Goal: Task Accomplishment & Management: Use online tool/utility

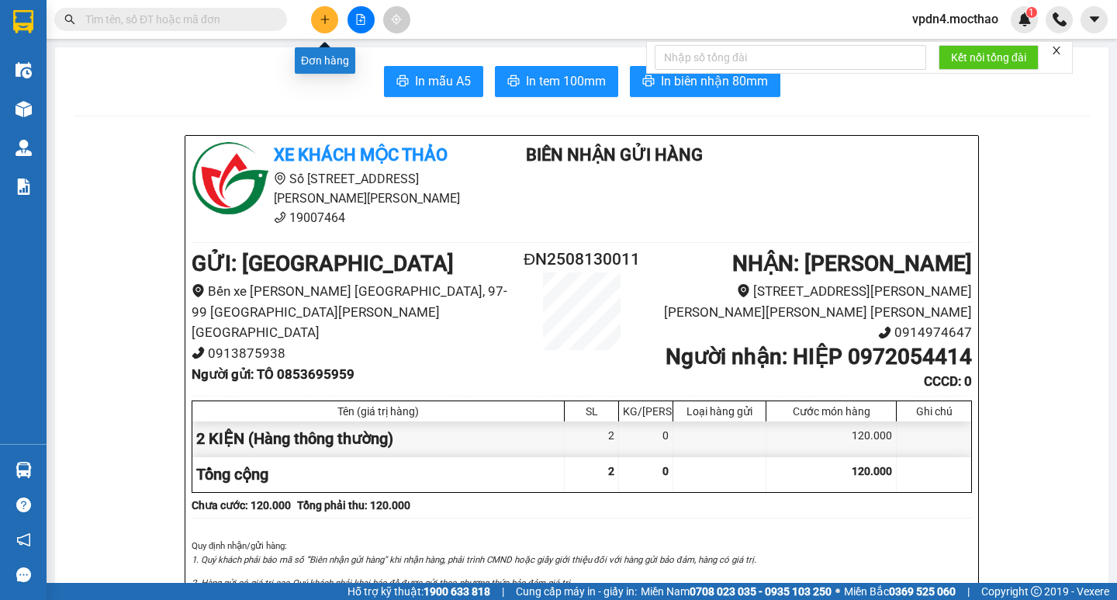
drag, startPoint x: 0, startPoint y: 0, endPoint x: 327, endPoint y: 21, distance: 327.3
click at [327, 21] on icon "plus" at bounding box center [325, 19] width 11 height 11
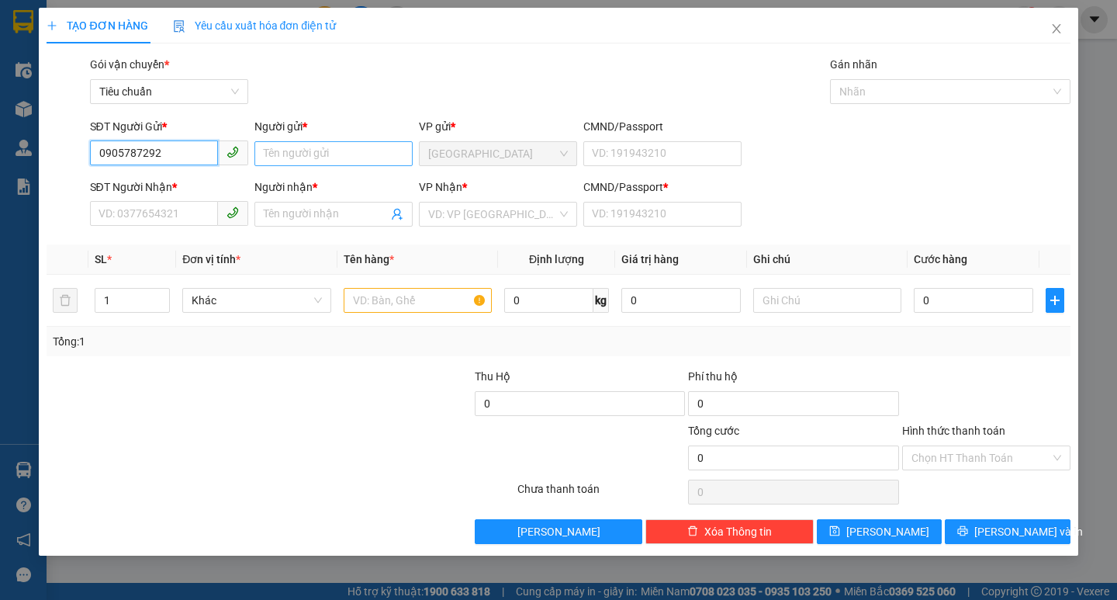
type input "0905787292"
click at [285, 144] on input "Người gửi *" at bounding box center [333, 153] width 158 height 25
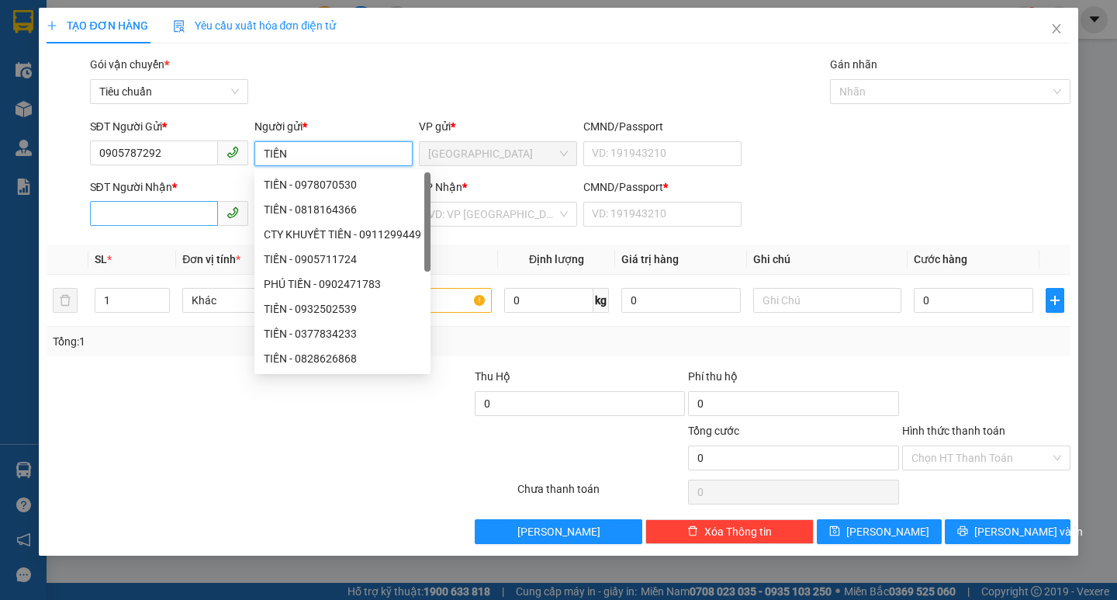
type input "TIẾN"
click at [143, 209] on input "SĐT Người Nhận *" at bounding box center [154, 213] width 128 height 25
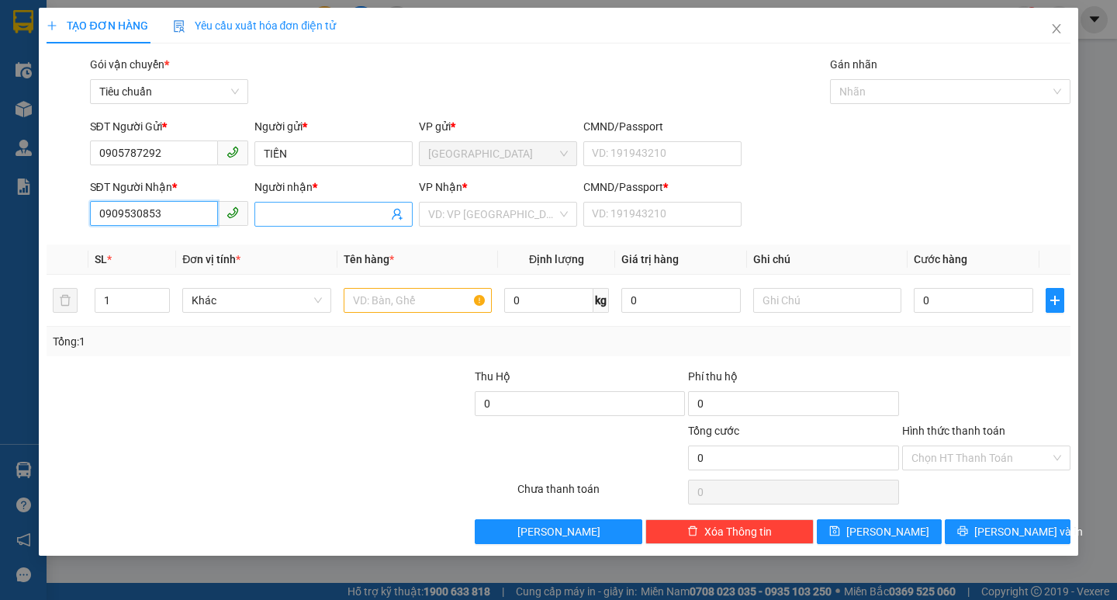
type input "0909530853"
click at [273, 211] on input "Người nhận *" at bounding box center [326, 214] width 124 height 17
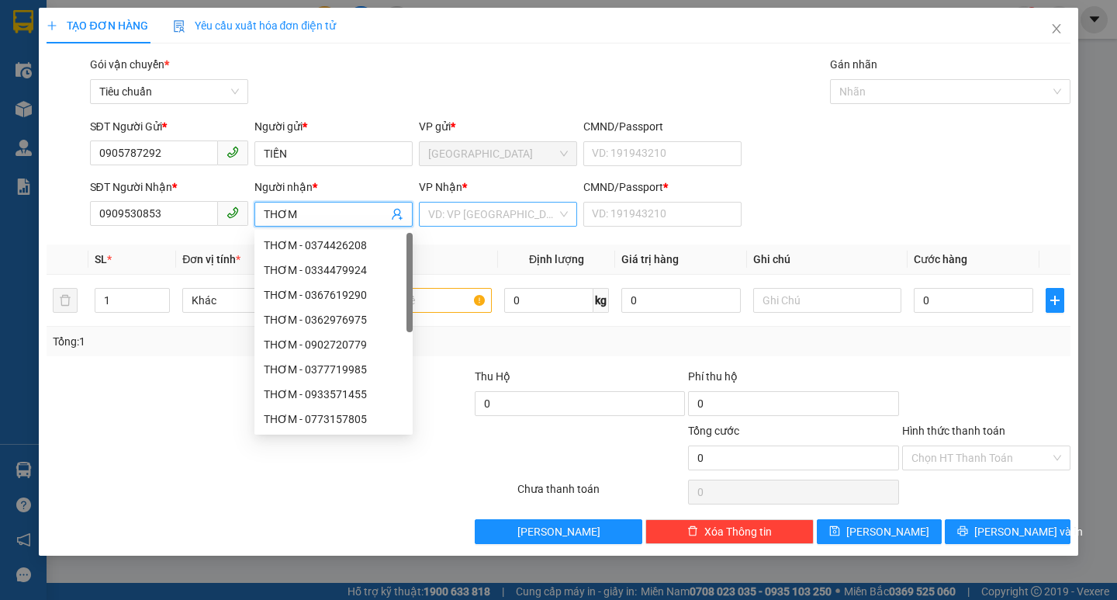
type input "THƠM"
click at [460, 207] on input "search" at bounding box center [492, 213] width 129 height 23
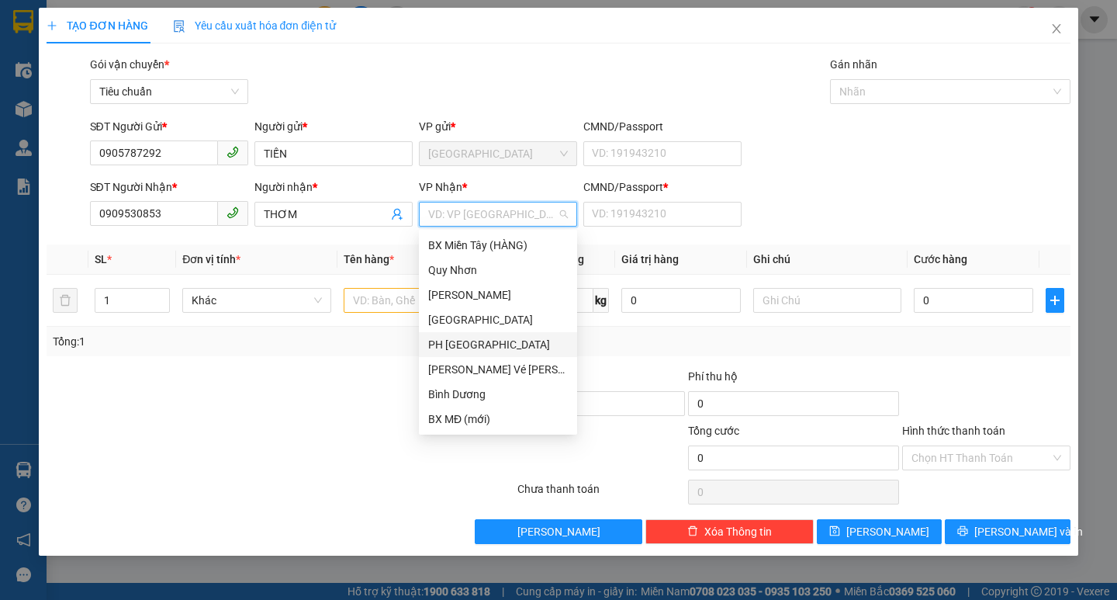
click at [476, 345] on div "PH [GEOGRAPHIC_DATA]" at bounding box center [498, 344] width 140 height 17
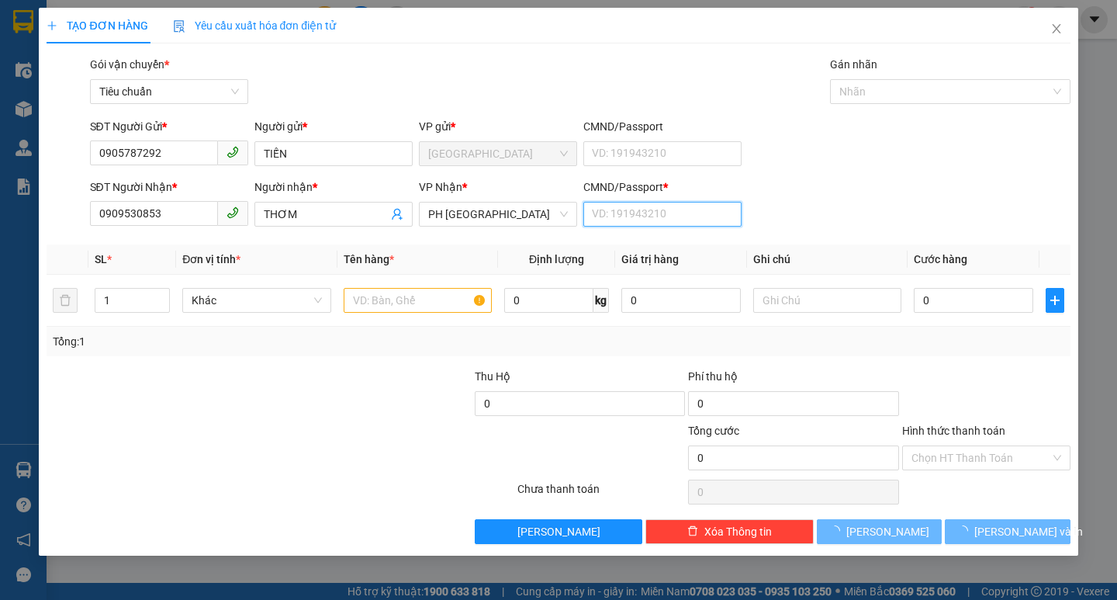
click at [677, 206] on input "CMND/Passport *" at bounding box center [662, 214] width 158 height 25
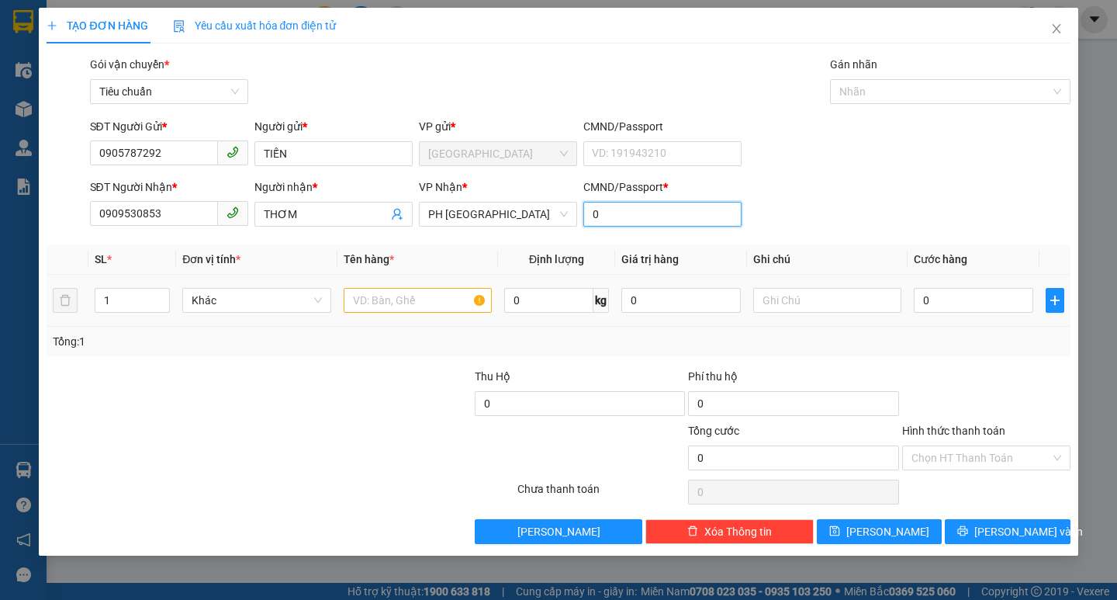
type input "0"
click at [430, 307] on input "text" at bounding box center [418, 300] width 148 height 25
type input "1 CUỘN DÂY ĐIỆN"
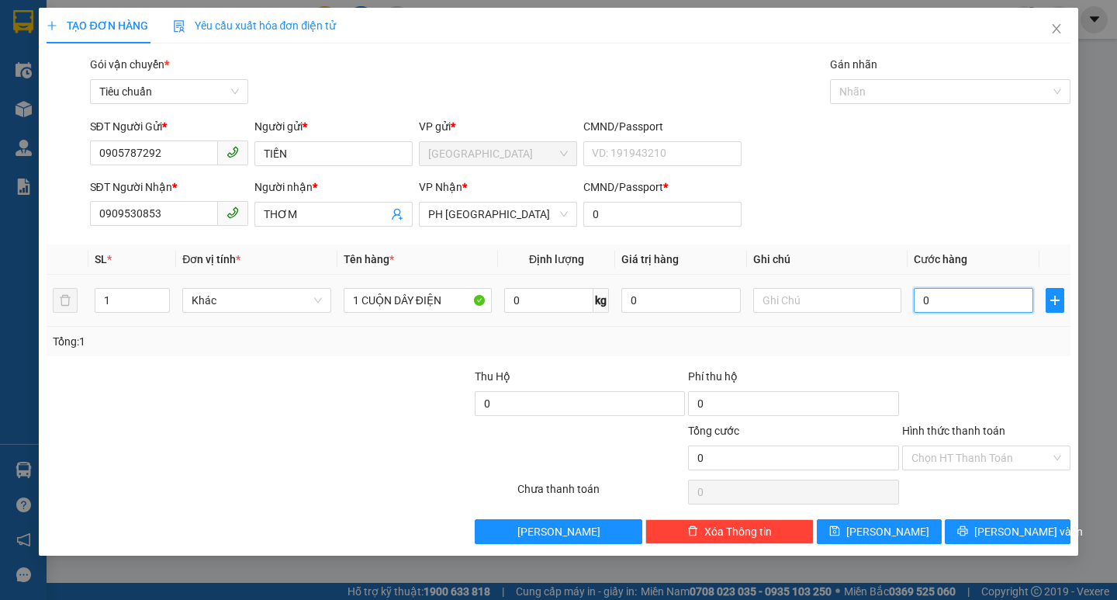
click at [929, 304] on input "0" at bounding box center [973, 300] width 119 height 25
type input "1"
type input "12"
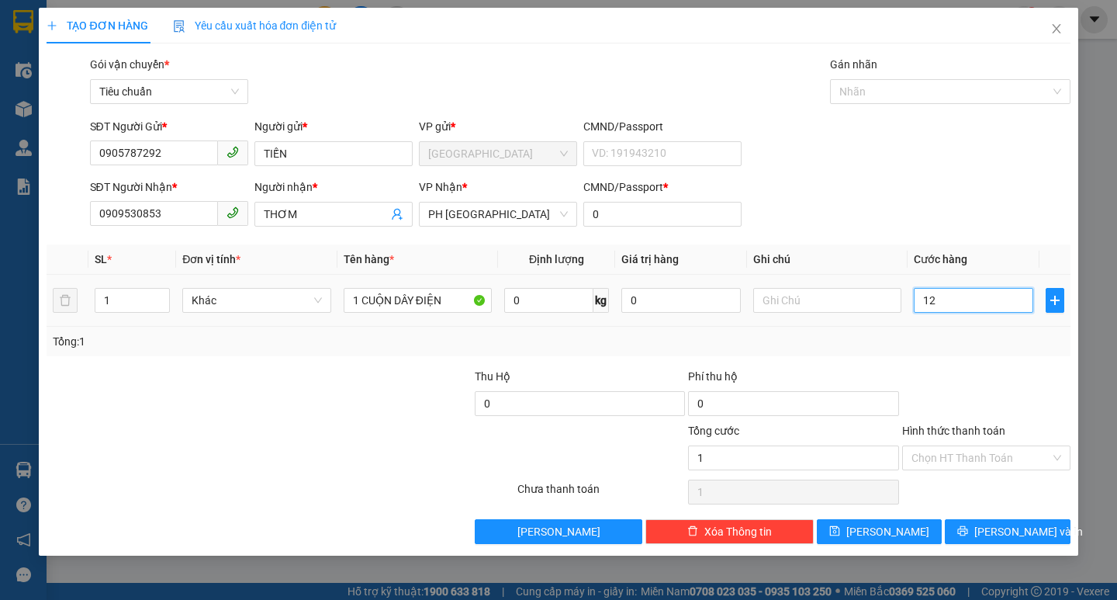
type input "12"
type input "120"
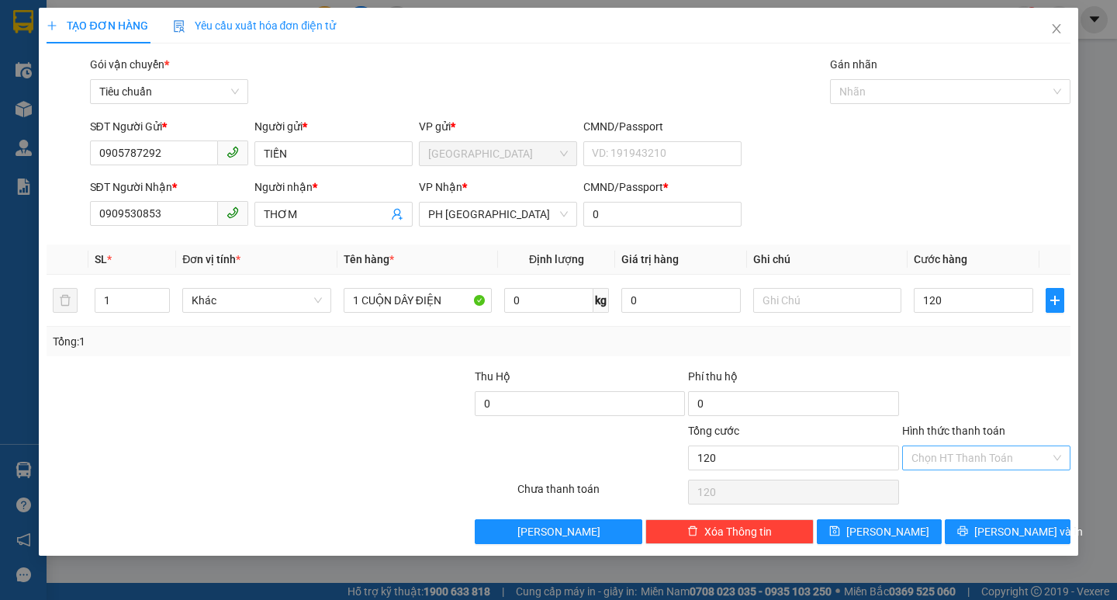
type input "120.000"
click at [975, 451] on input "Hình thức thanh toán" at bounding box center [981, 457] width 139 height 23
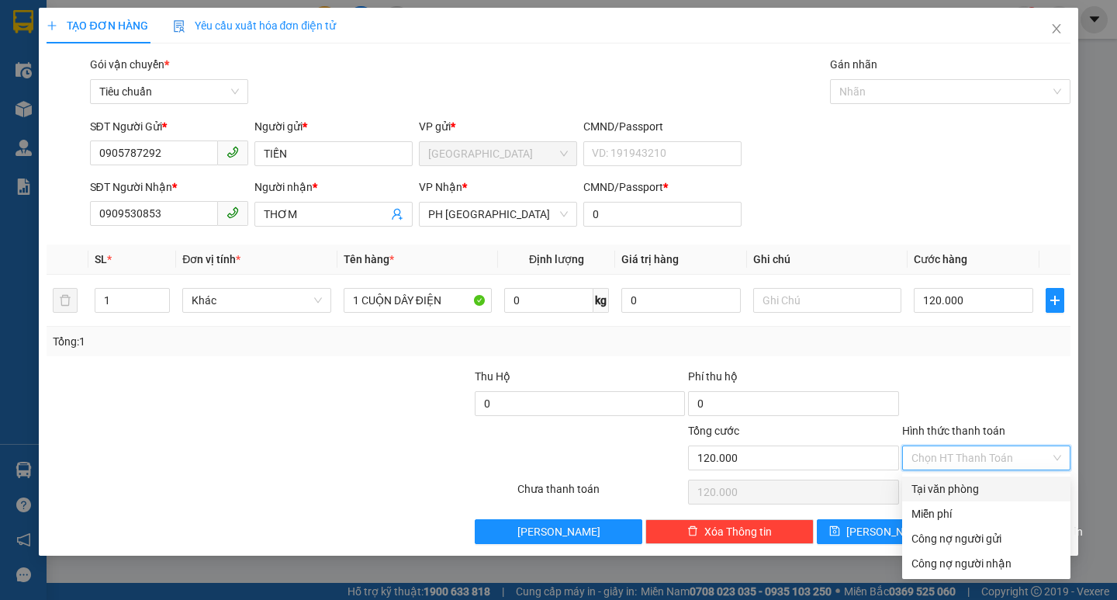
click at [962, 488] on div "Tại văn phòng" at bounding box center [987, 488] width 150 height 17
type input "0"
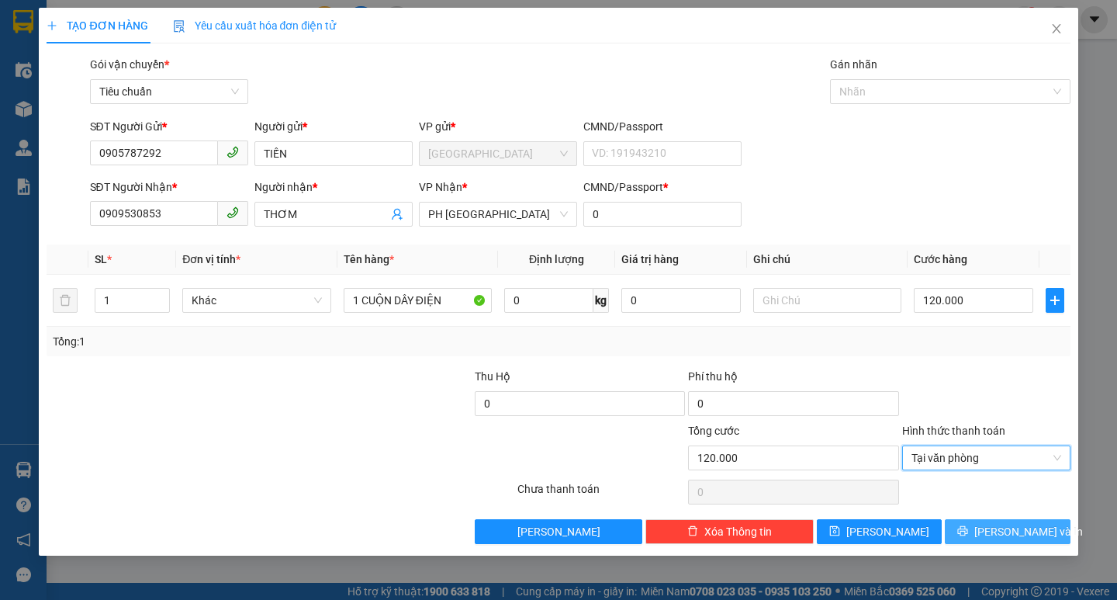
click at [992, 527] on button "[PERSON_NAME] và In" at bounding box center [1007, 531] width 125 height 25
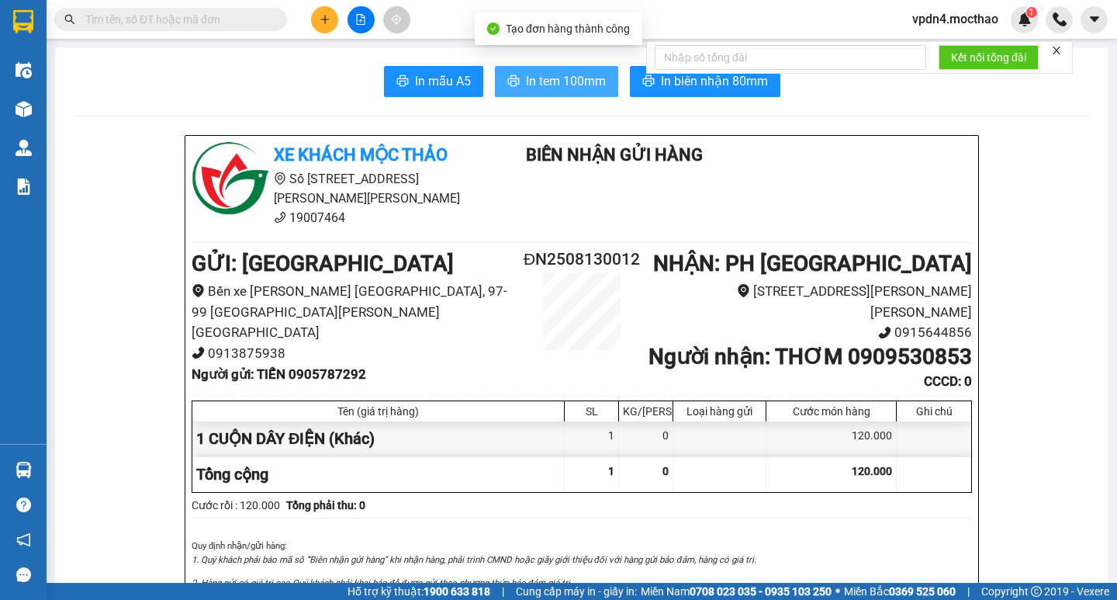
click at [570, 74] on span "In tem 100mm" at bounding box center [566, 80] width 80 height 19
click at [563, 92] on button "In tem 100mm" at bounding box center [556, 81] width 123 height 31
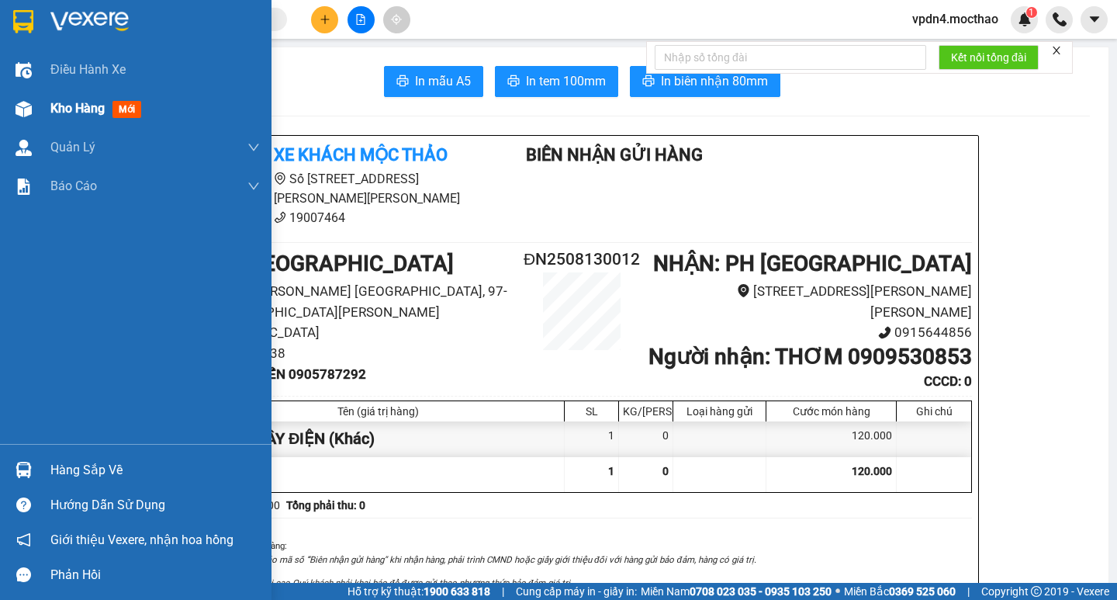
click at [87, 110] on span "Kho hàng" at bounding box center [77, 108] width 54 height 15
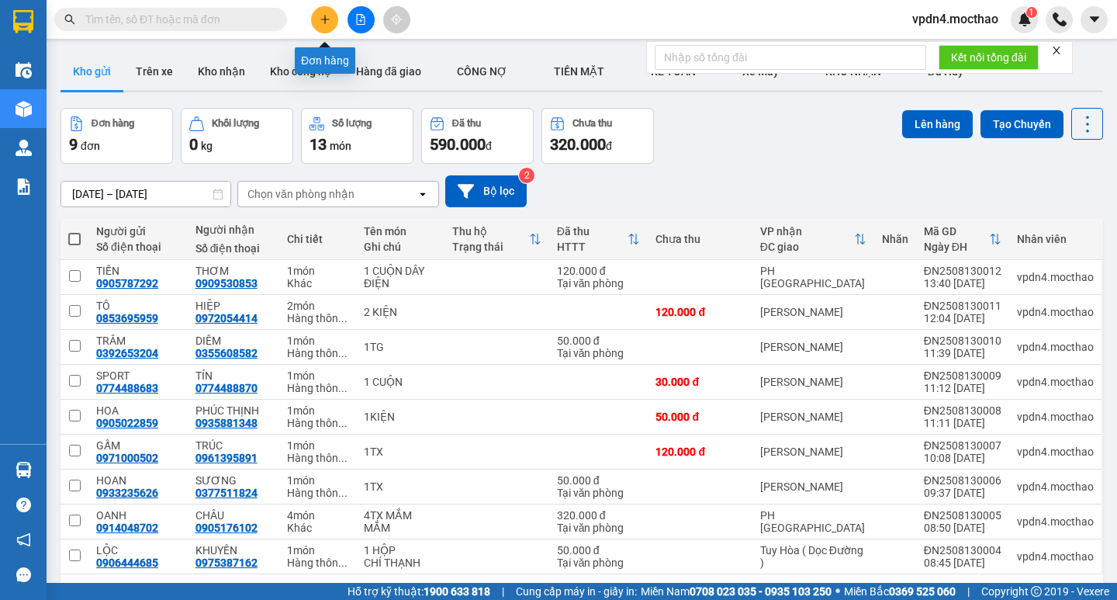
click at [324, 22] on icon "plus" at bounding box center [325, 19] width 11 height 11
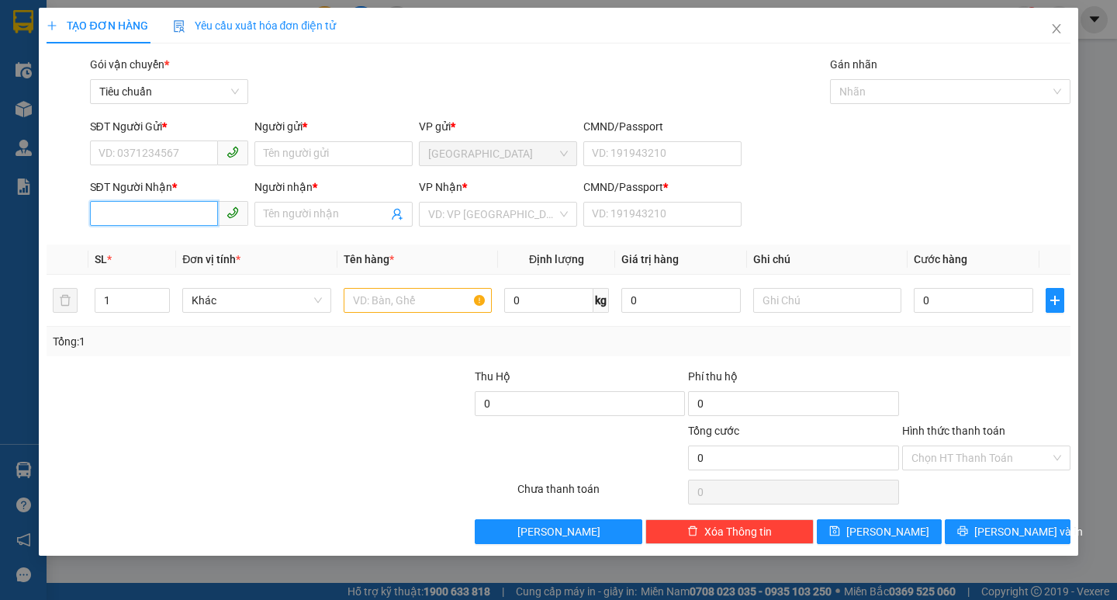
click at [194, 213] on input "SĐT Người Nhận *" at bounding box center [154, 213] width 128 height 25
click at [196, 240] on div "0382155825 - CF HUY TÙNG" at bounding box center [183, 245] width 168 height 17
type input "0382155825"
type input "CF HUY TÙNG"
type input "0"
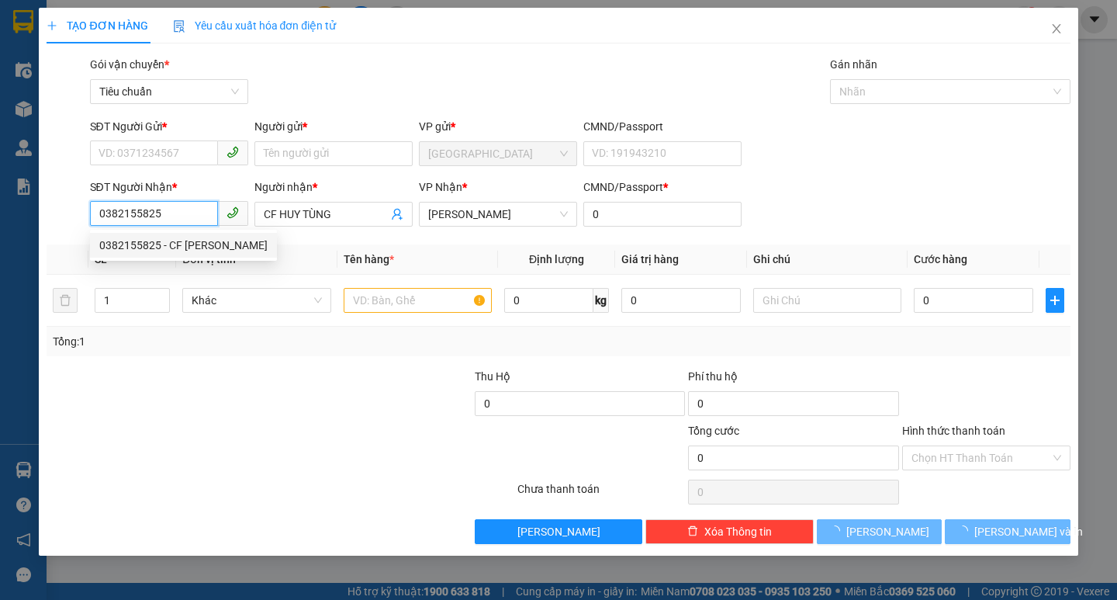
type input "20.000"
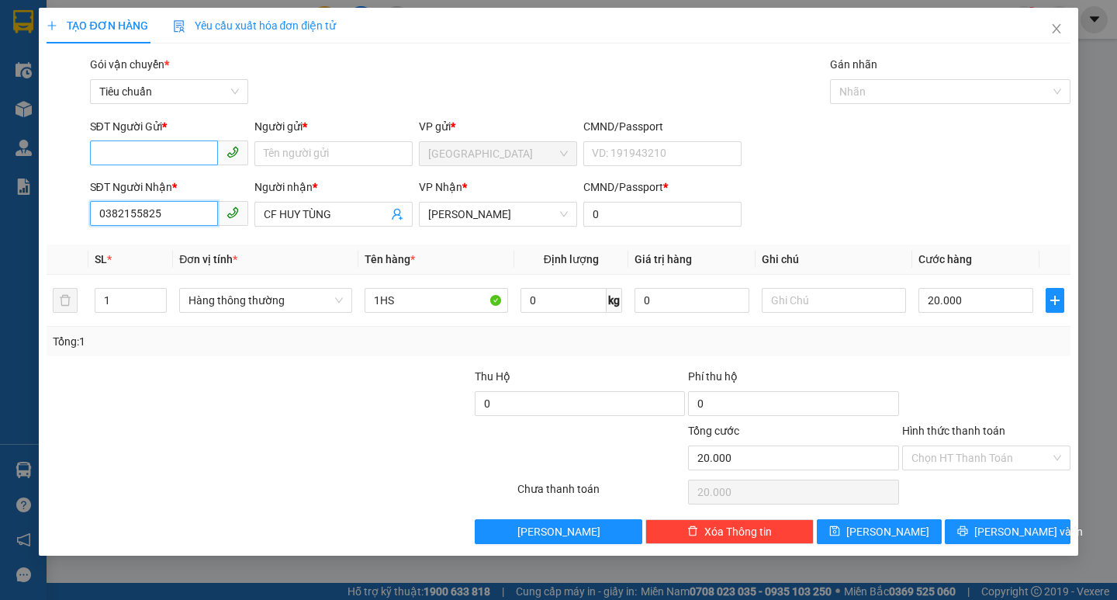
type input "0382155825"
click at [169, 144] on input "SĐT Người Gửi *" at bounding box center [154, 152] width 128 height 25
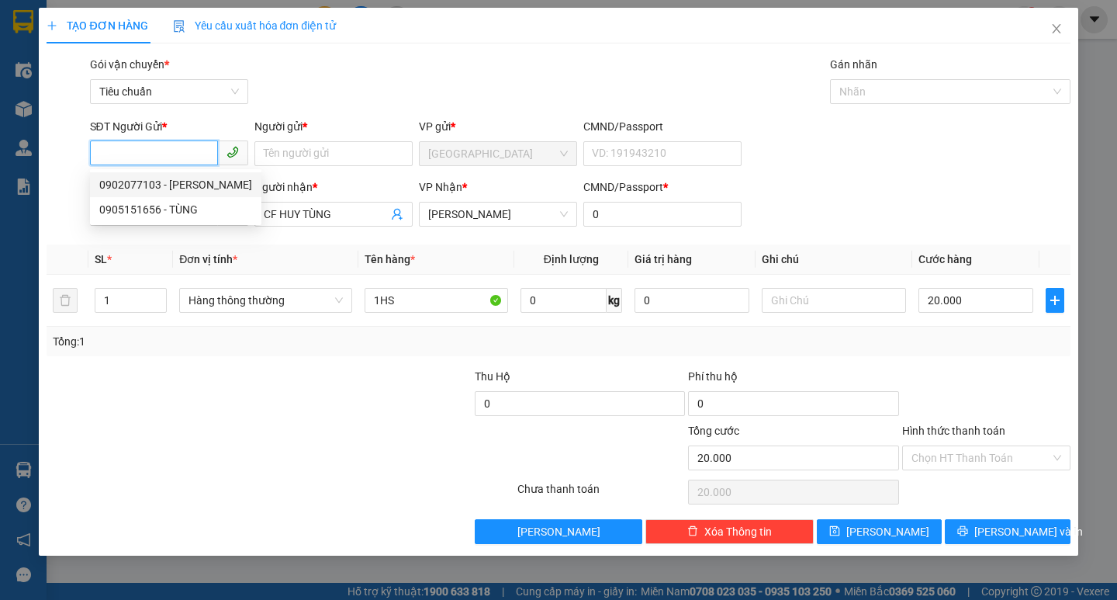
click at [181, 193] on div "0902077103 - LAM" at bounding box center [175, 184] width 171 height 25
type input "0902077103"
type input "LAM"
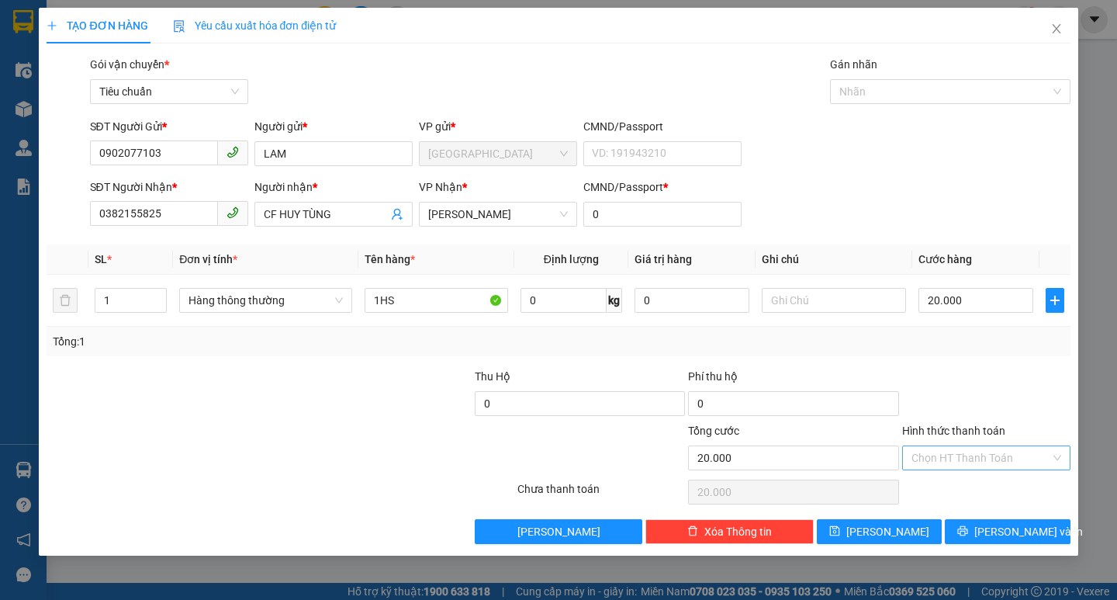
click at [958, 455] on input "Hình thức thanh toán" at bounding box center [981, 457] width 139 height 23
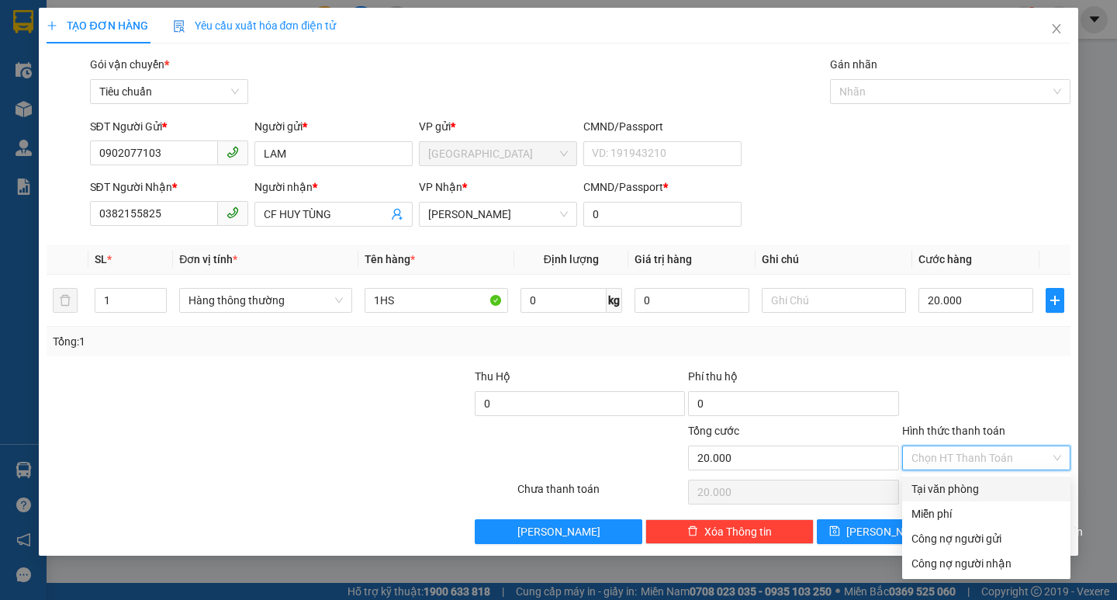
click at [948, 490] on div "Tại văn phòng" at bounding box center [987, 488] width 150 height 17
type input "0"
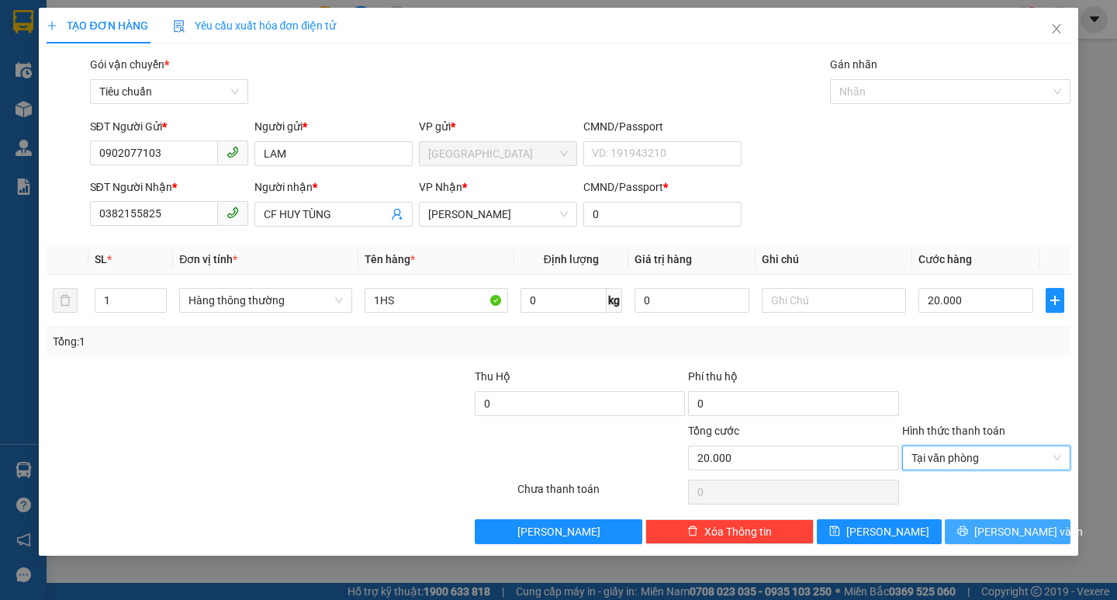
click at [1015, 533] on span "[PERSON_NAME] và In" at bounding box center [1028, 531] width 109 height 17
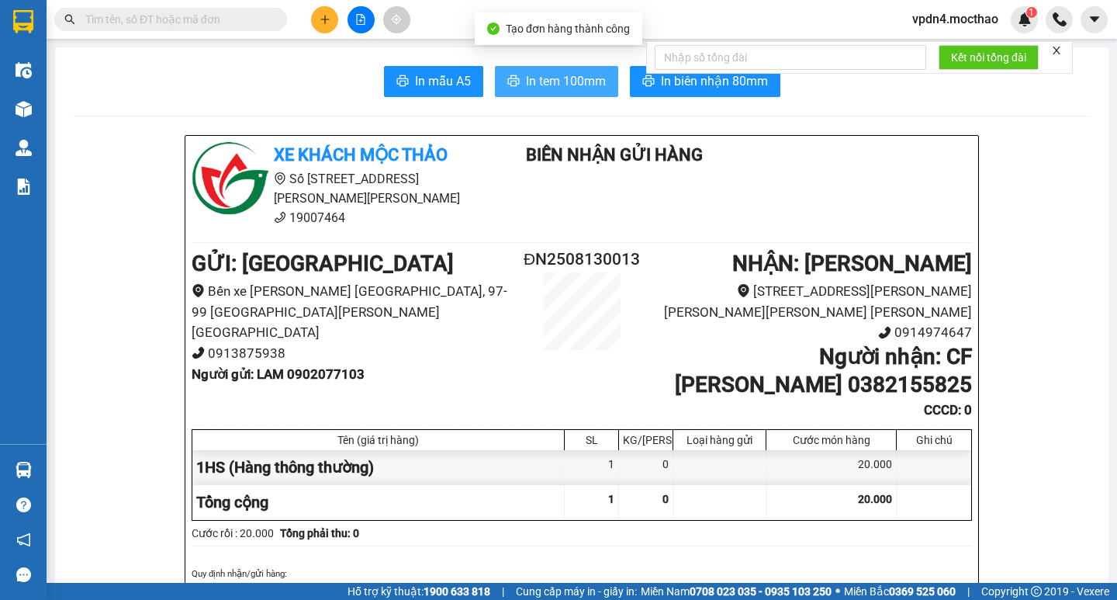
click at [546, 82] on span "In tem 100mm" at bounding box center [566, 80] width 80 height 19
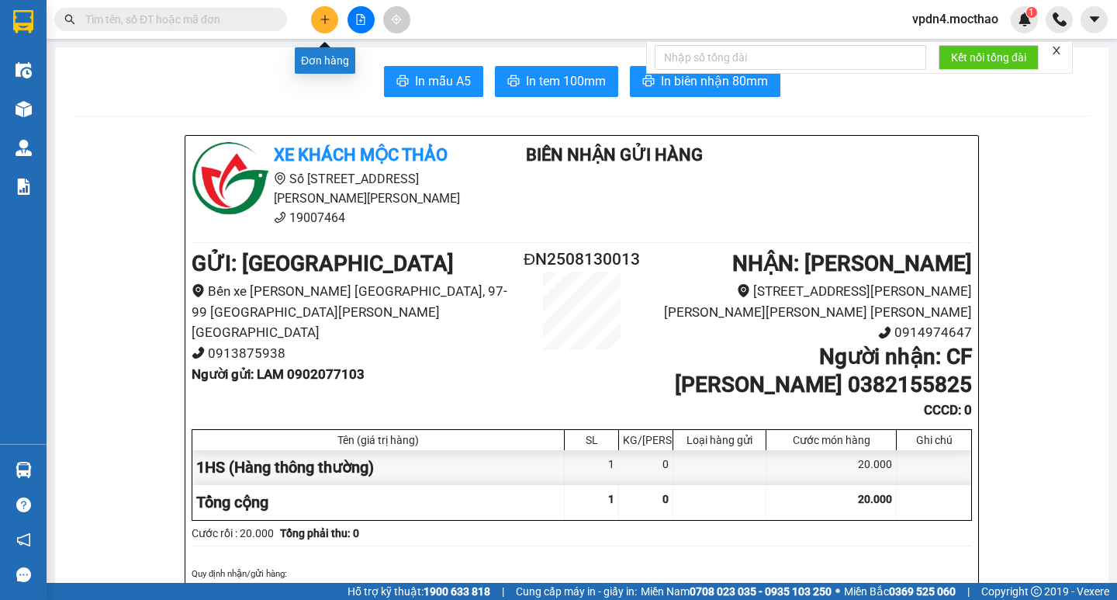
click at [324, 16] on icon "plus" at bounding box center [325, 19] width 11 height 11
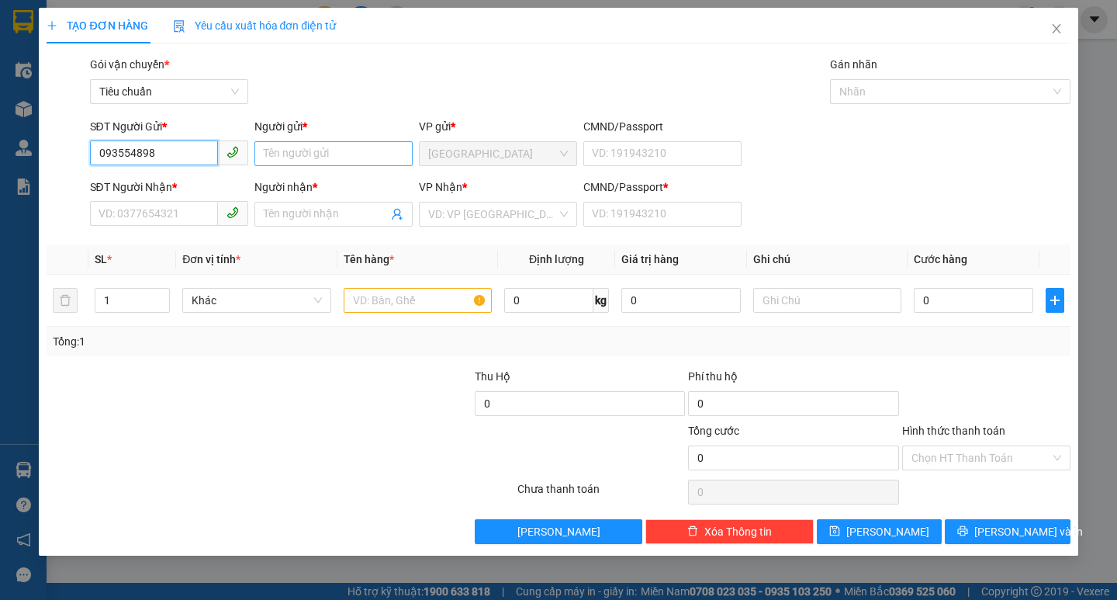
type input "0935548988"
click at [157, 182] on div "0935548988 - QUANG" at bounding box center [175, 184] width 153 height 17
type input "QUANG"
type input "0787638340"
type input "THÀNH"
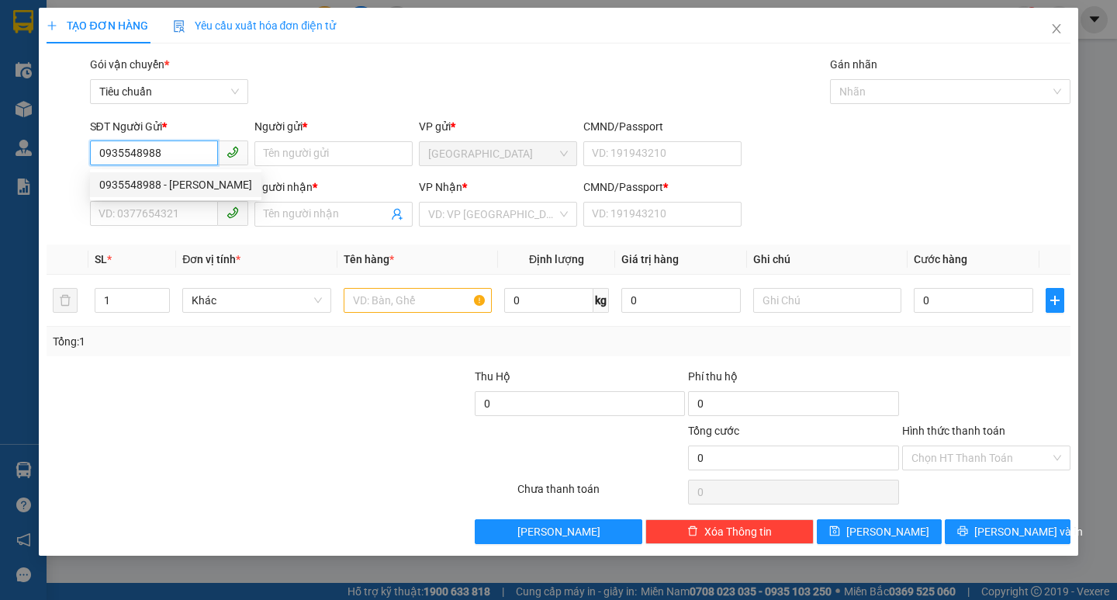
type input "0"
type input "30.000"
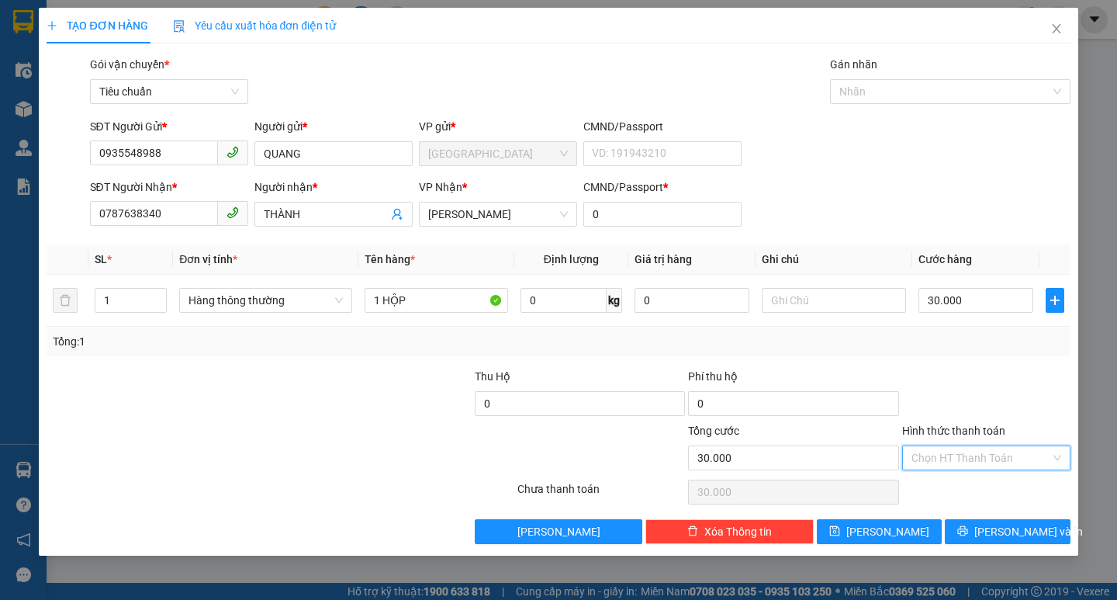
click at [943, 454] on input "Hình thức thanh toán" at bounding box center [981, 457] width 139 height 23
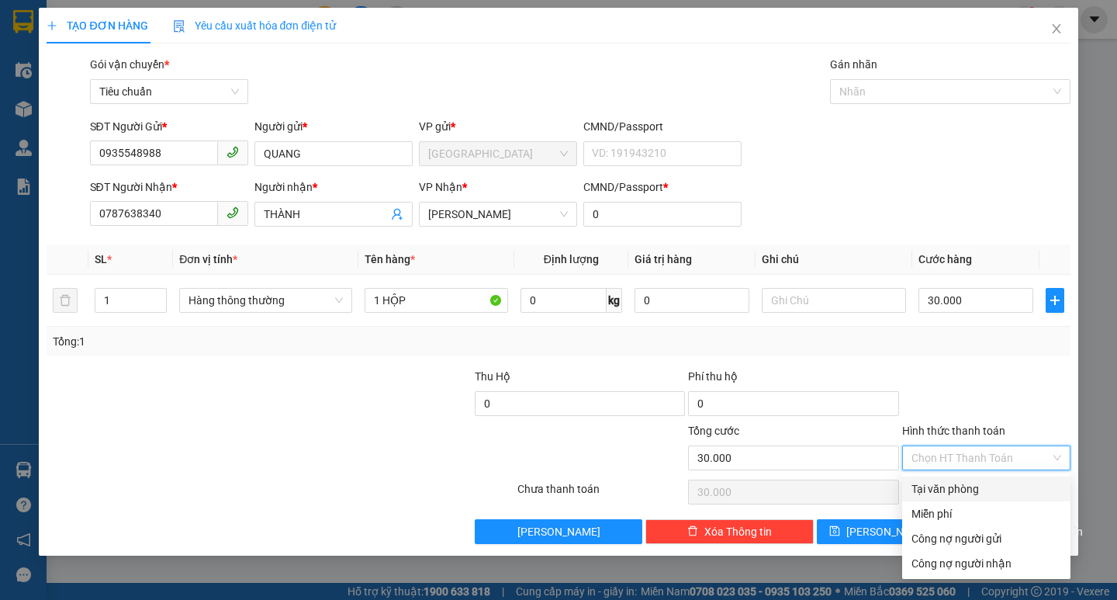
click at [934, 492] on div "Tại văn phòng" at bounding box center [987, 488] width 150 height 17
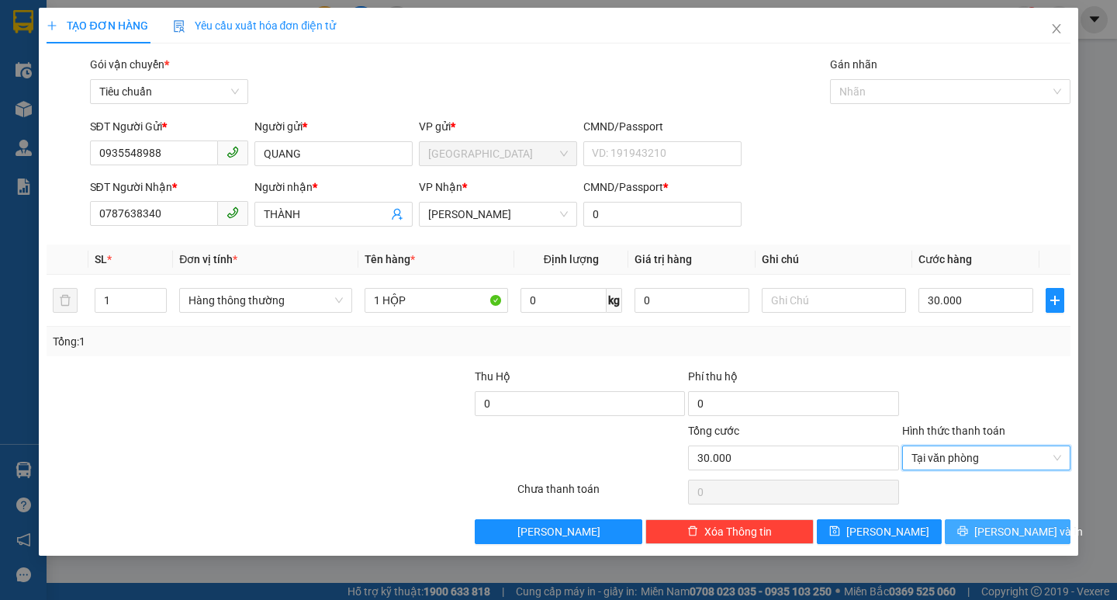
click at [970, 535] on button "[PERSON_NAME] và In" at bounding box center [1007, 531] width 125 height 25
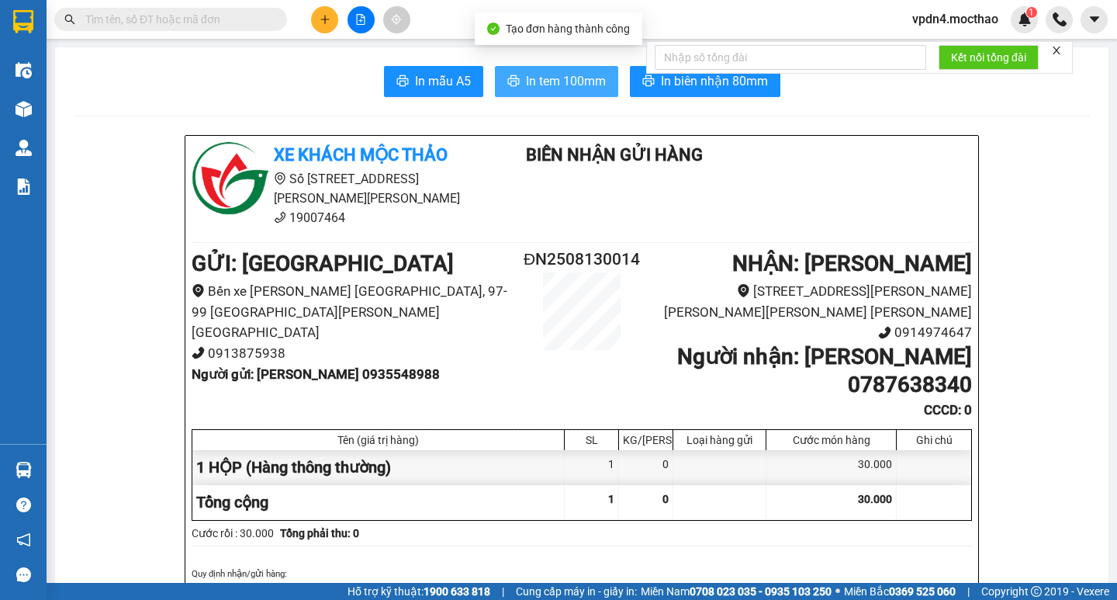
click at [587, 81] on span "In tem 100mm" at bounding box center [566, 80] width 80 height 19
click at [564, 70] on button "In tem 100mm" at bounding box center [556, 81] width 123 height 31
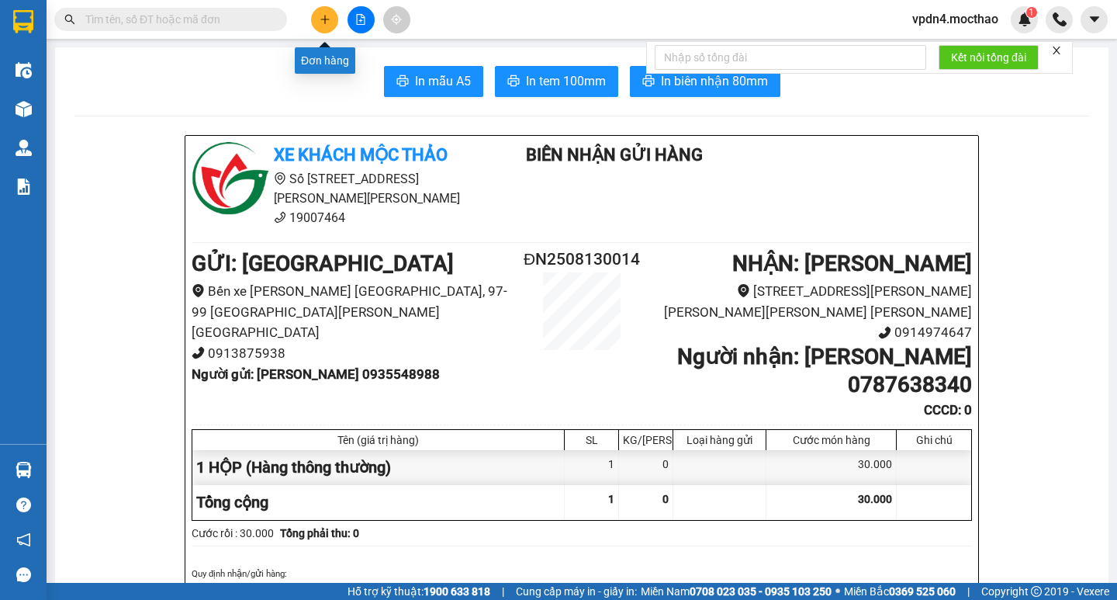
click at [321, 18] on icon "plus" at bounding box center [325, 19] width 11 height 11
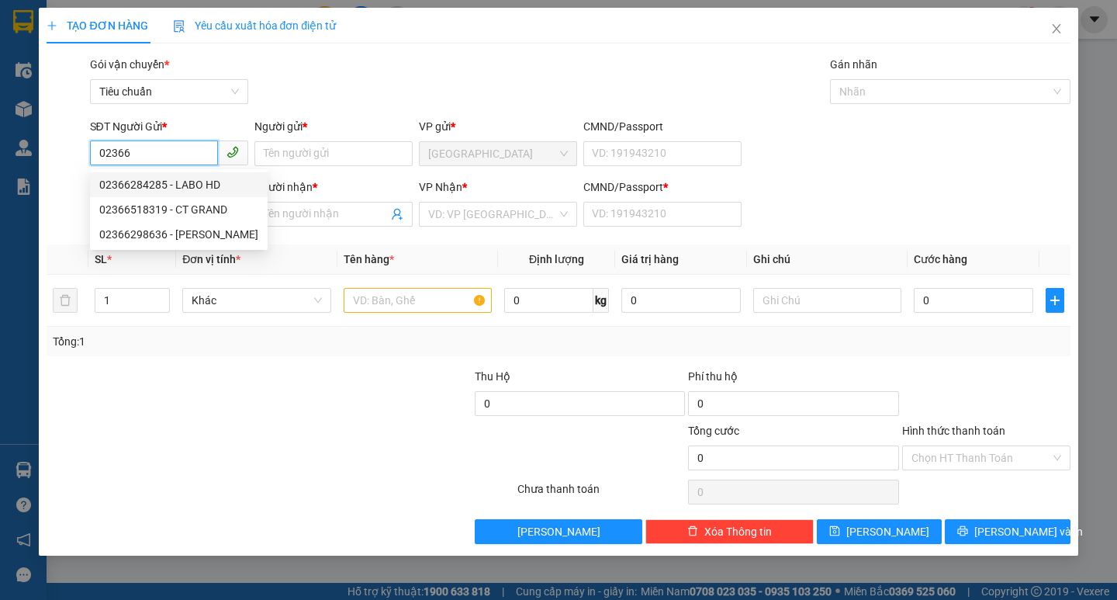
click at [191, 183] on div "02366284285 - LABO HD" at bounding box center [178, 184] width 159 height 17
type input "02366284285"
type input "LABO HD"
type input "0917488339"
type input "NHƯ Ý"
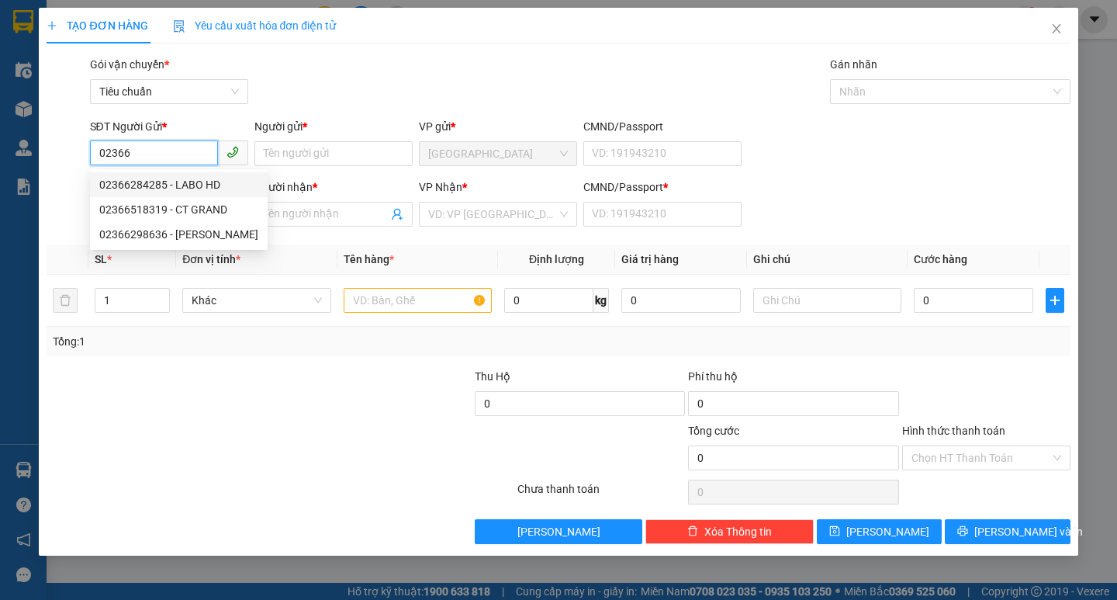
type input "0"
type input "30.000"
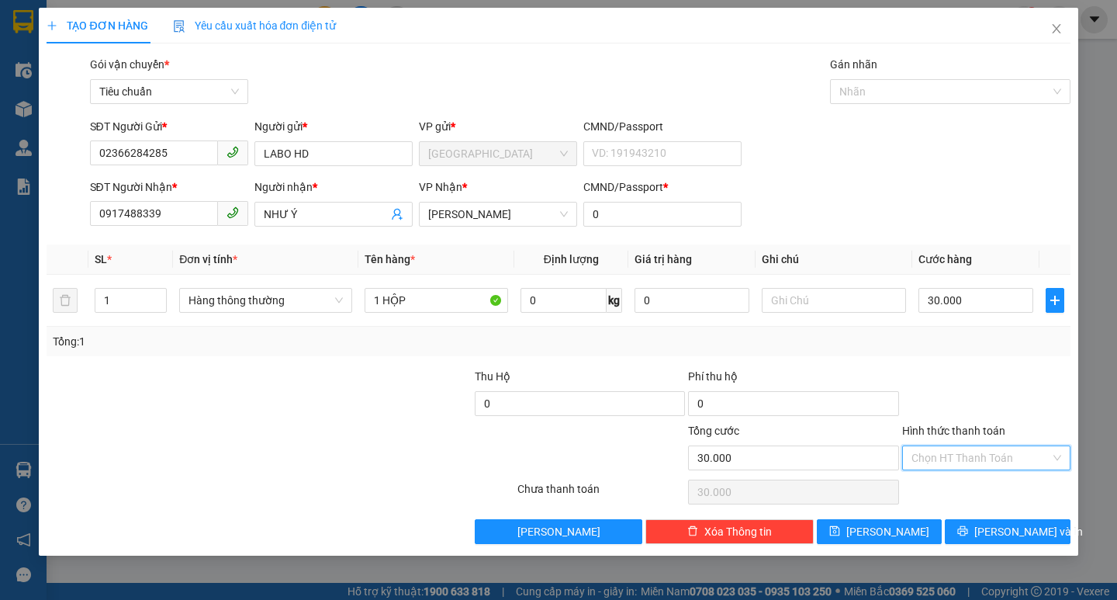
click at [940, 459] on input "Hình thức thanh toán" at bounding box center [981, 457] width 139 height 23
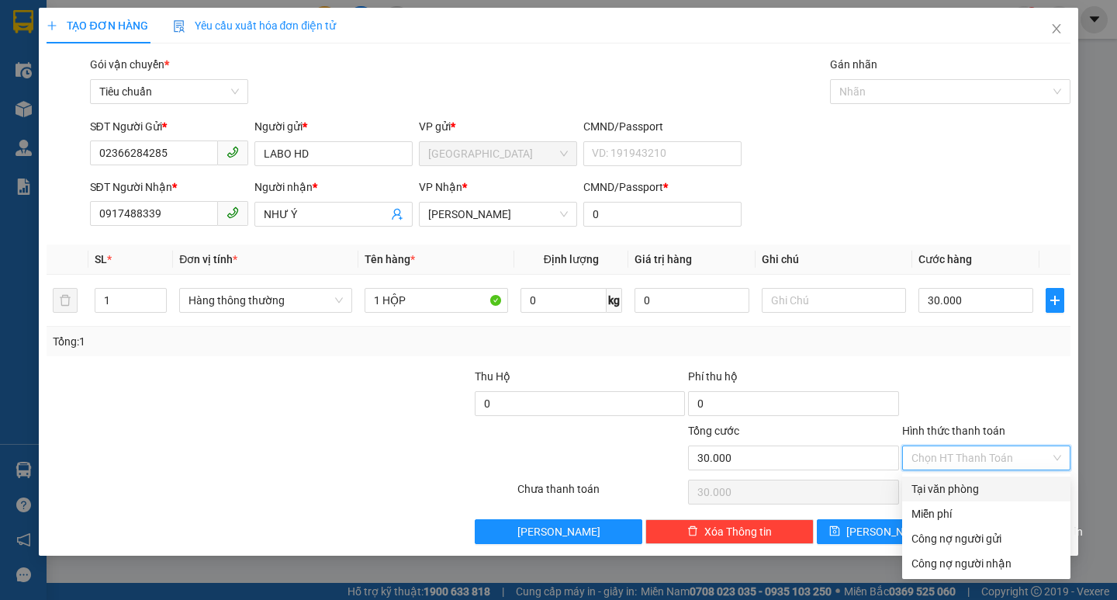
click at [947, 493] on div "Tại văn phòng" at bounding box center [987, 488] width 150 height 17
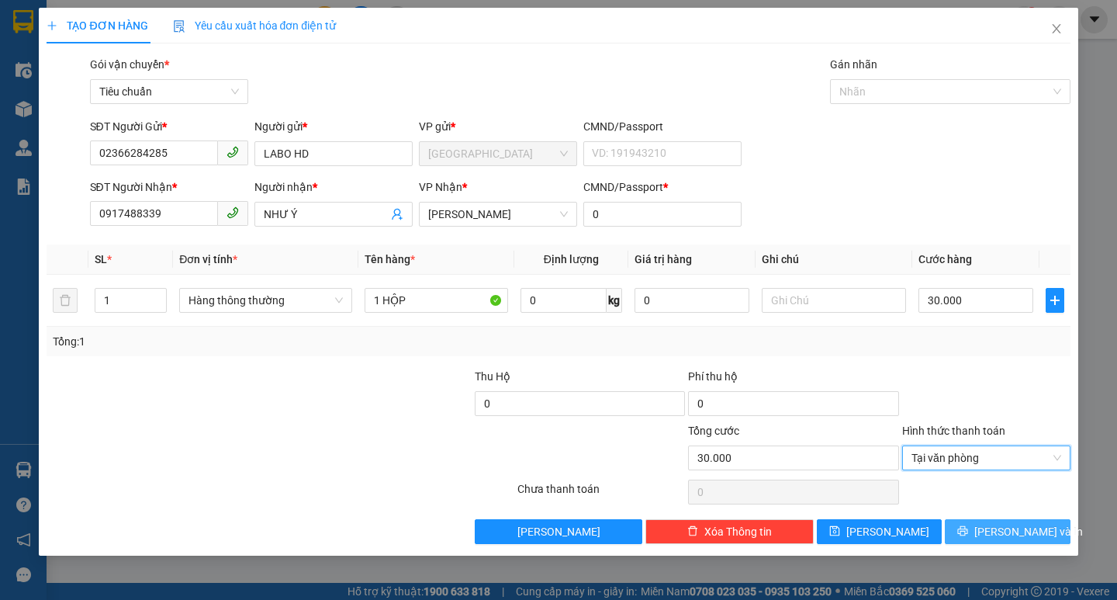
click at [1001, 535] on span "[PERSON_NAME] và In" at bounding box center [1028, 531] width 109 height 17
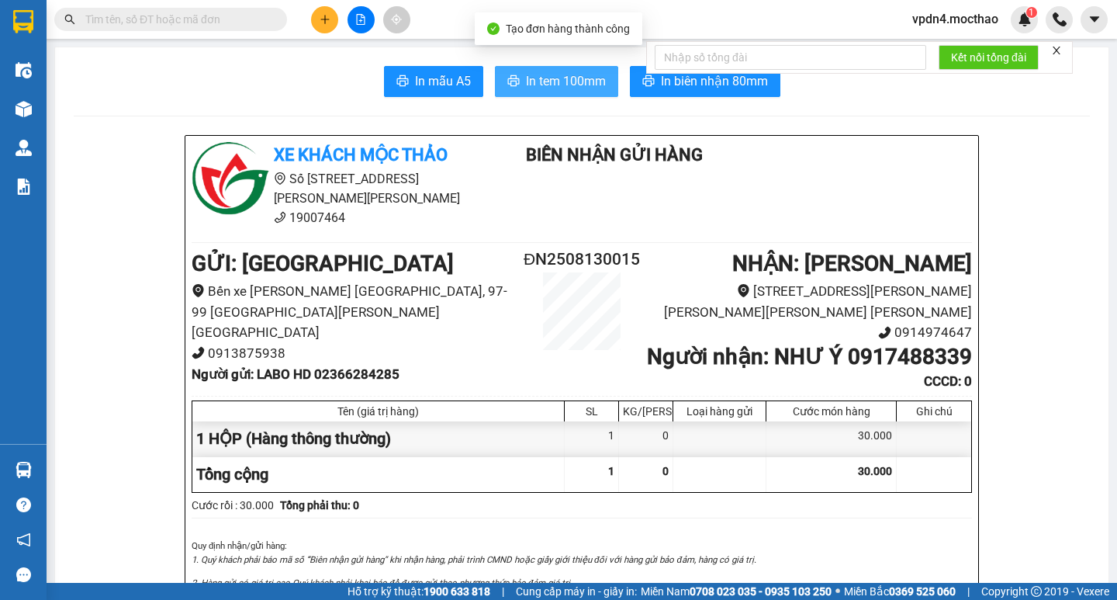
click at [553, 88] on span "In tem 100mm" at bounding box center [566, 80] width 80 height 19
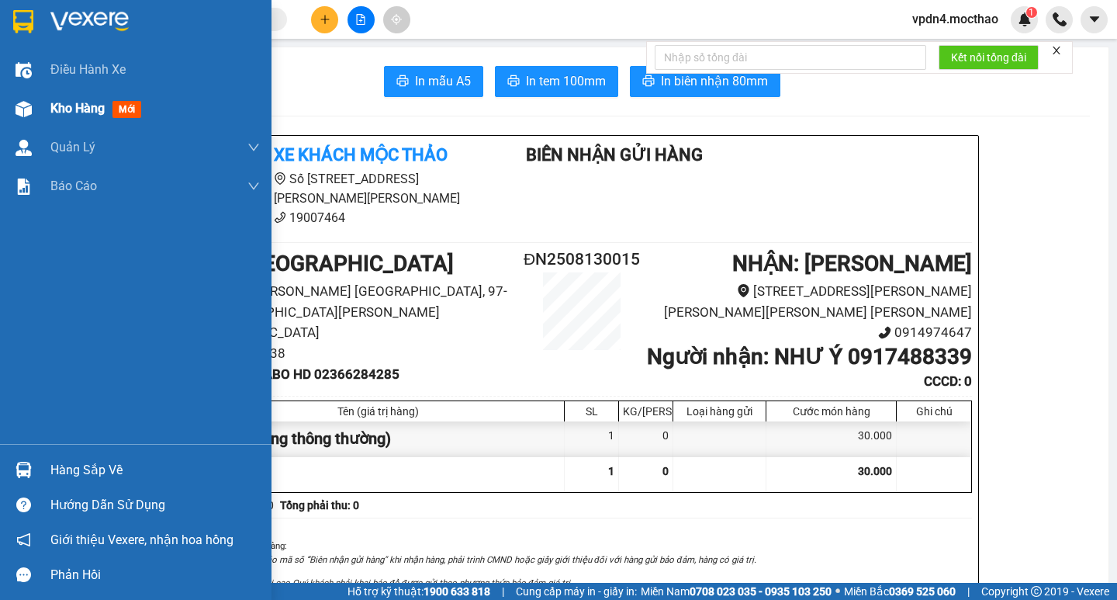
click at [95, 109] on span "Kho hàng" at bounding box center [77, 108] width 54 height 15
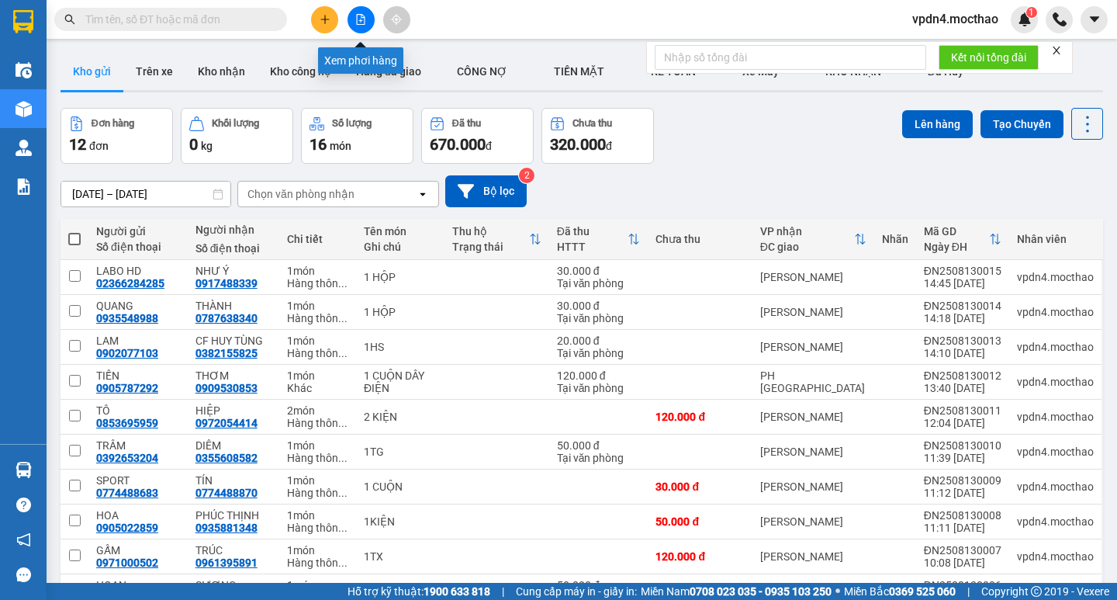
click at [364, 30] on button at bounding box center [361, 19] width 27 height 27
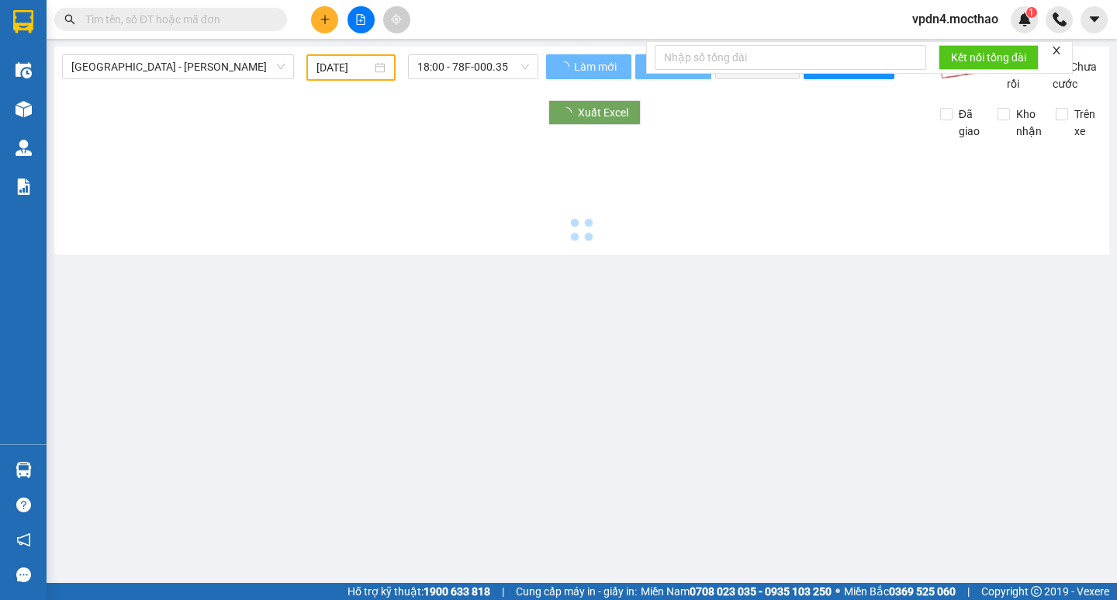
type input "[DATE]"
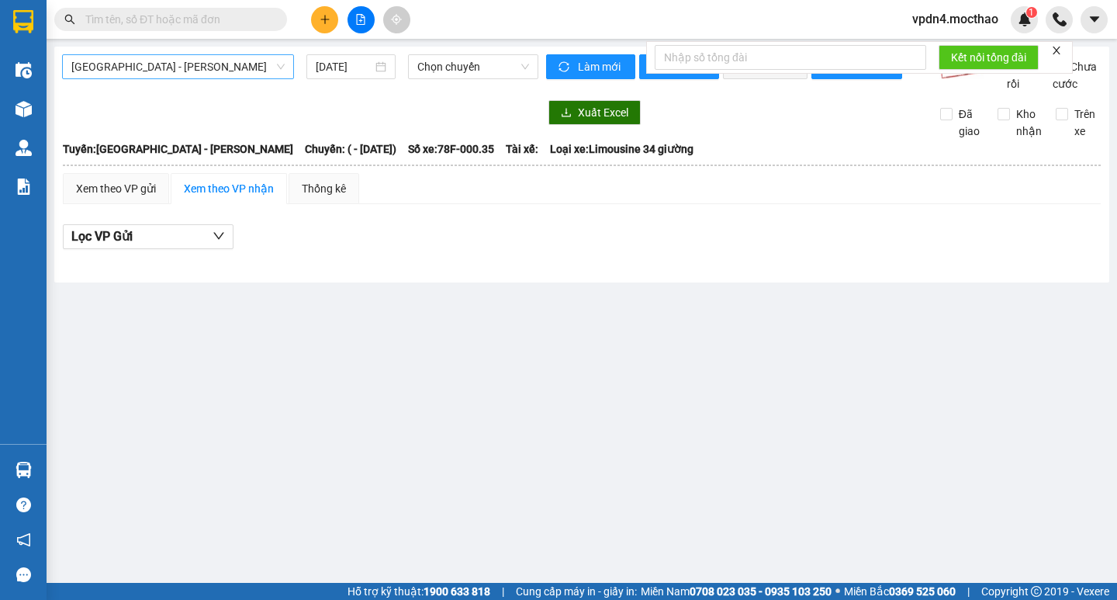
click at [236, 67] on span "Sài Gòn - Tuy Hòa" at bounding box center [177, 66] width 213 height 23
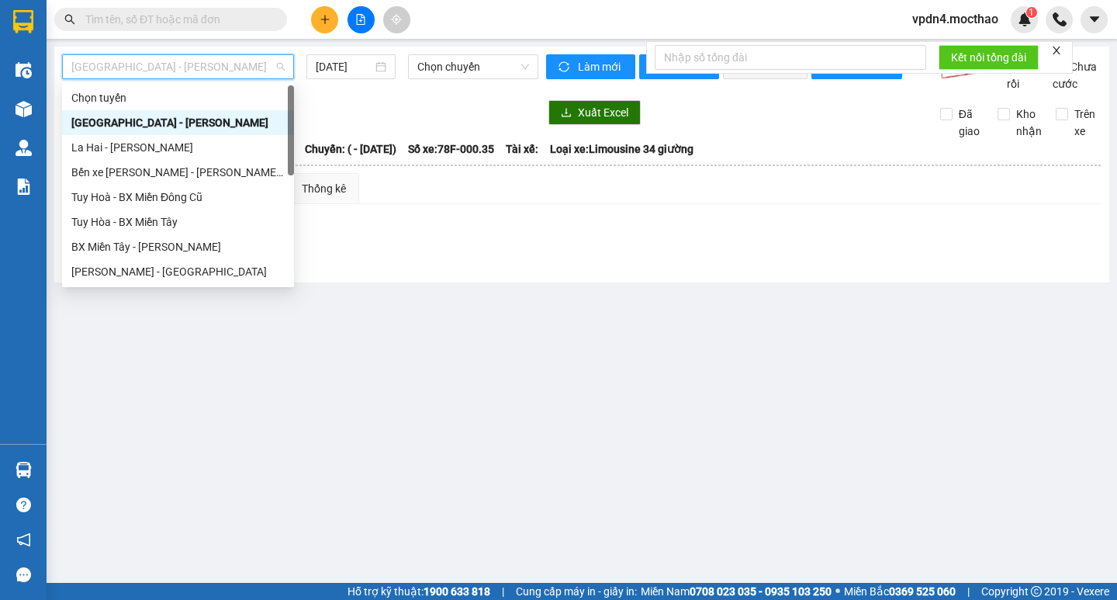
type input "D"
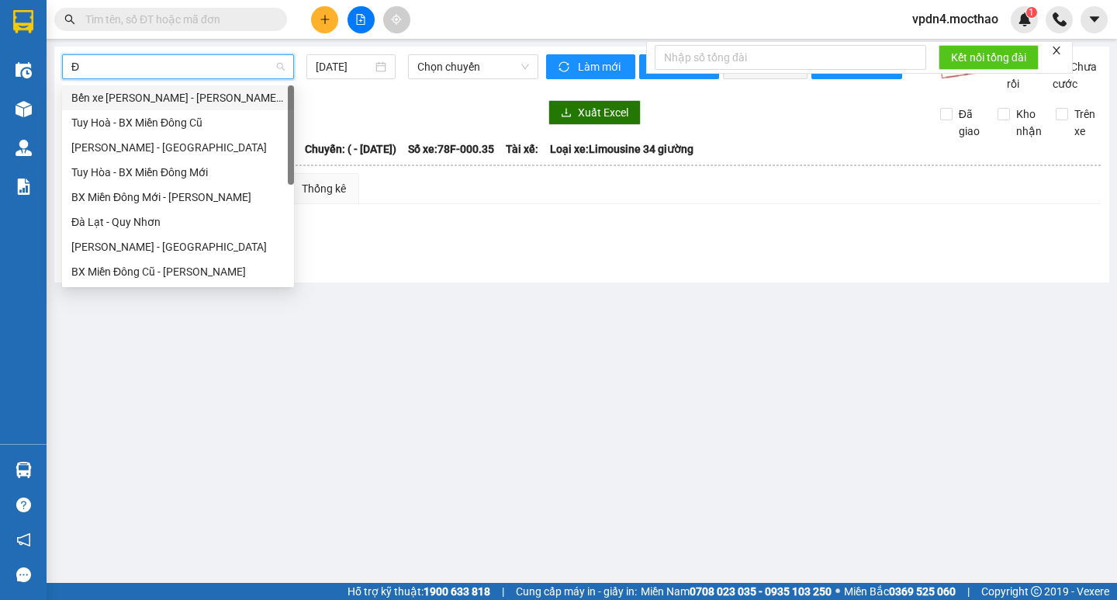
type input "ĐA"
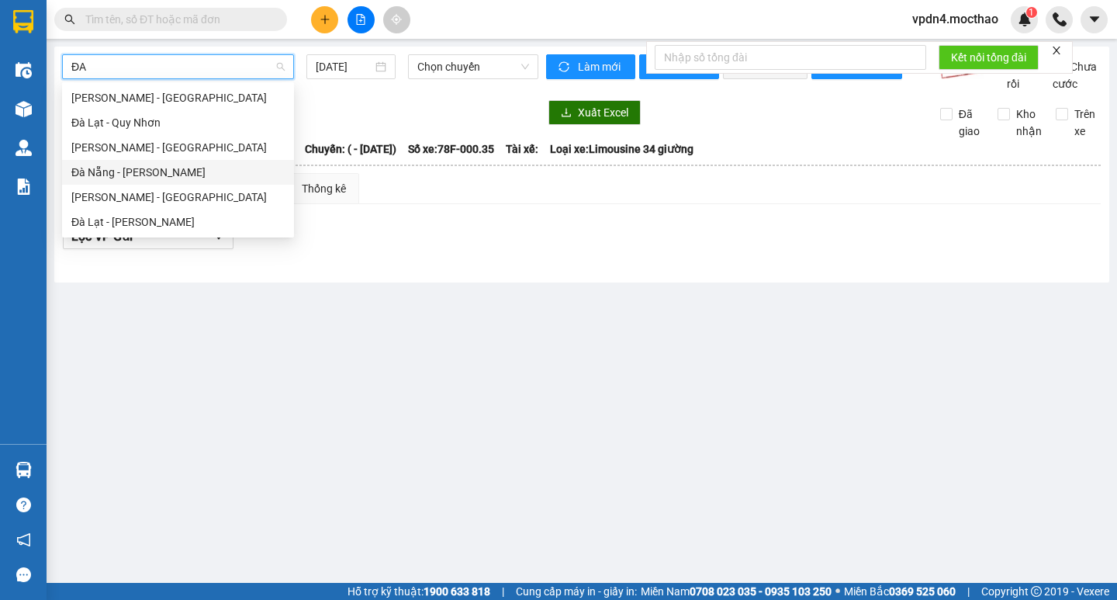
click at [170, 178] on div "Đà Nẵng - Tuy Hoà" at bounding box center [177, 172] width 213 height 17
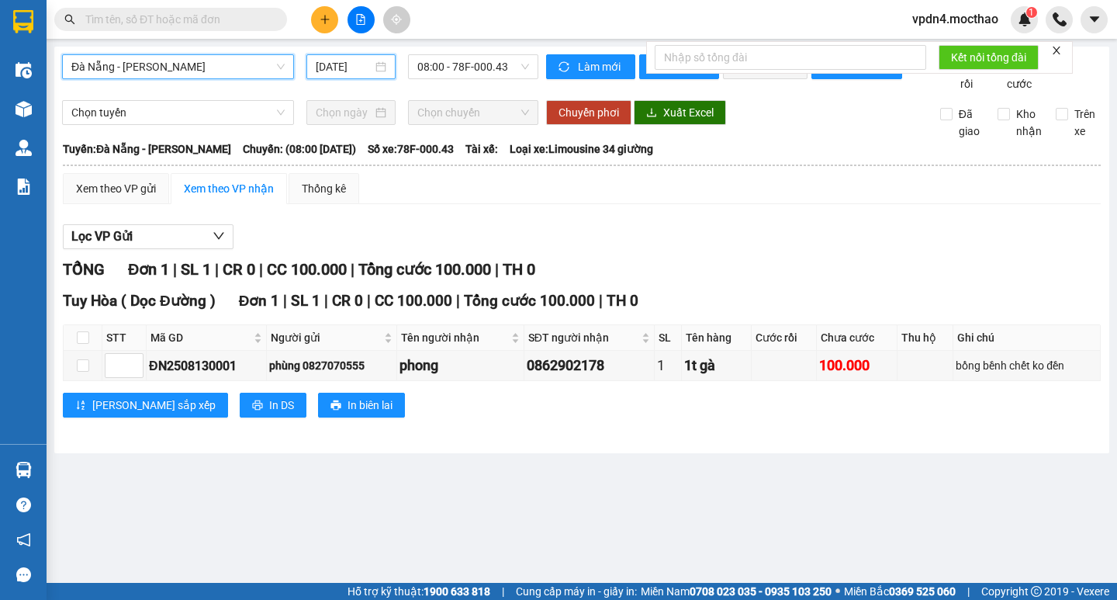
click at [341, 67] on input "[DATE]" at bounding box center [344, 66] width 57 height 17
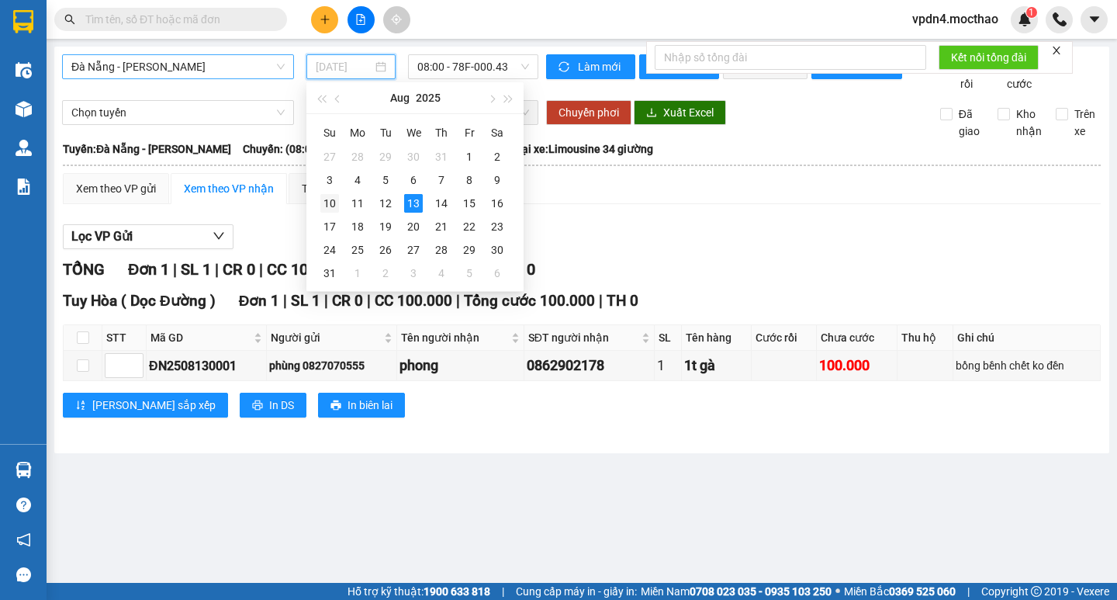
click at [332, 202] on div "10" at bounding box center [329, 203] width 19 height 19
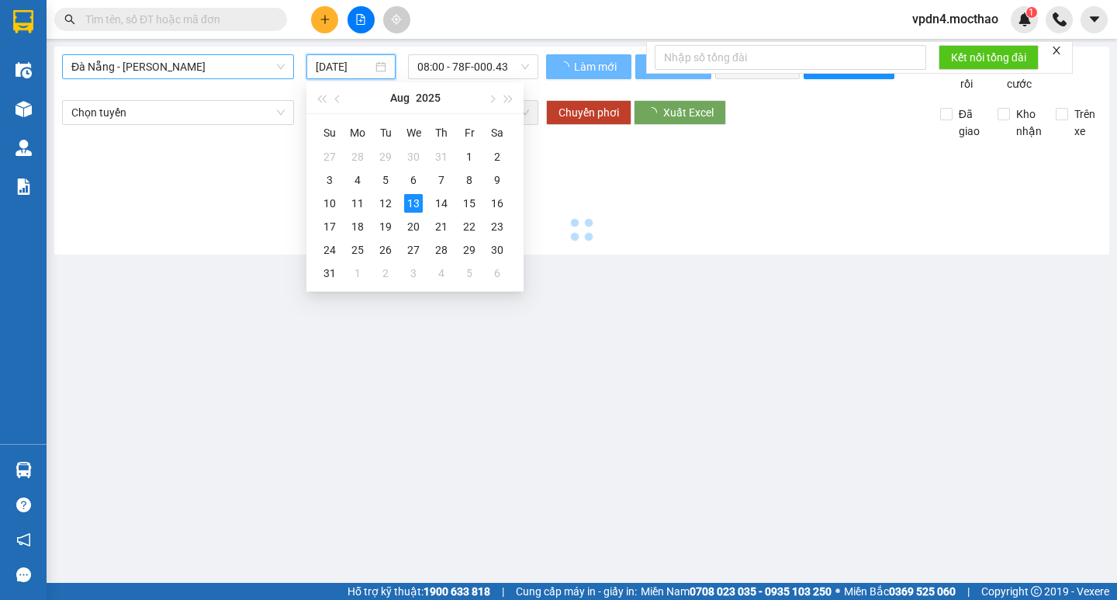
type input "10/08/2025"
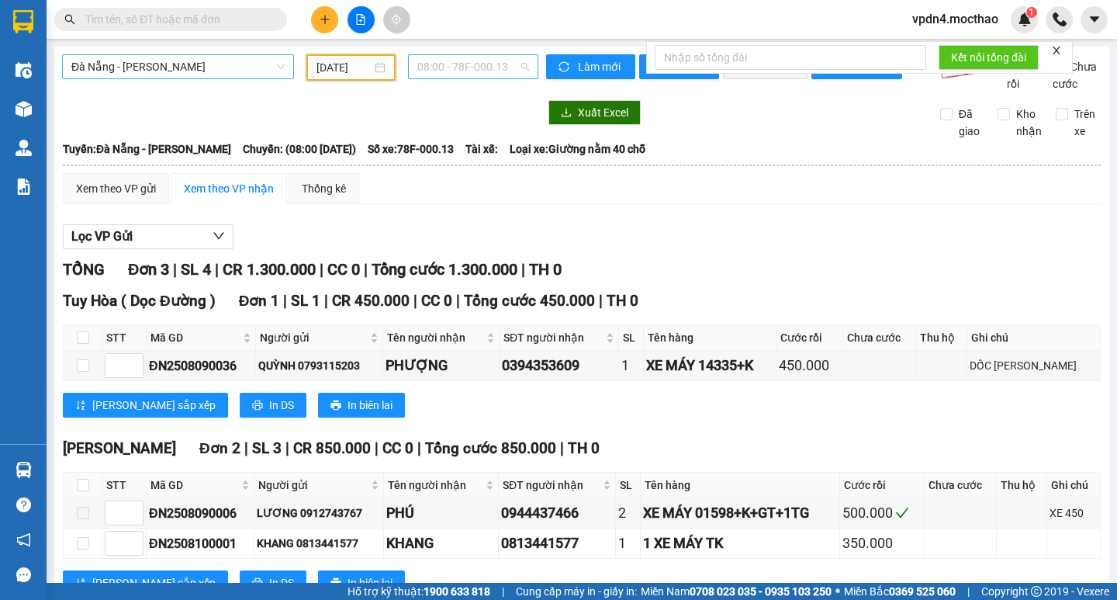
click at [449, 75] on span "08:00 - 78F-000.13" at bounding box center [473, 66] width 112 height 23
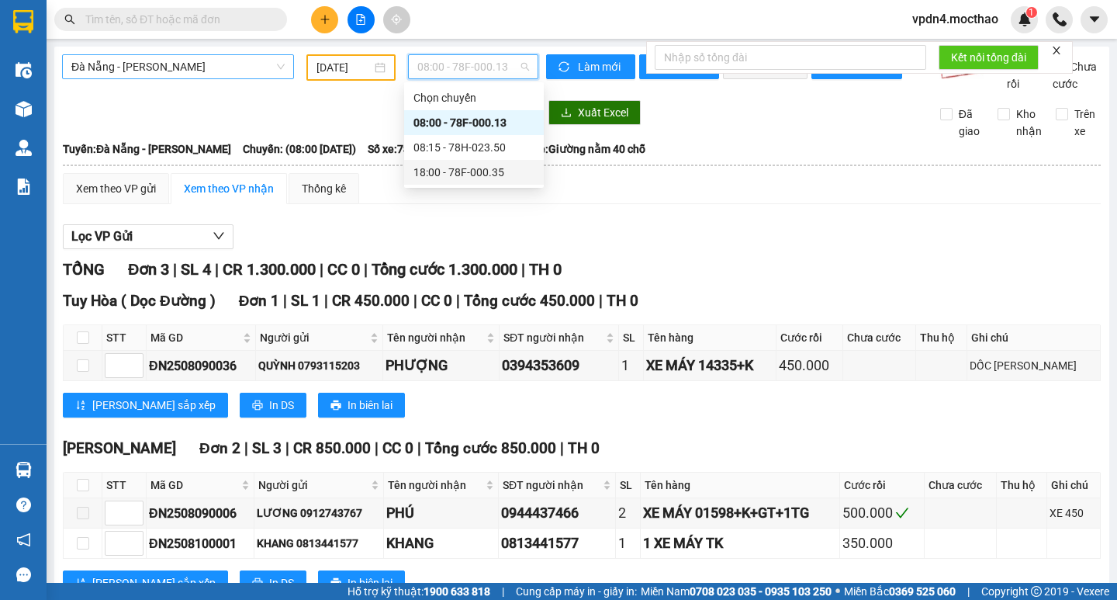
click at [462, 170] on div "18:00 - 78F-000.35" at bounding box center [474, 172] width 121 height 17
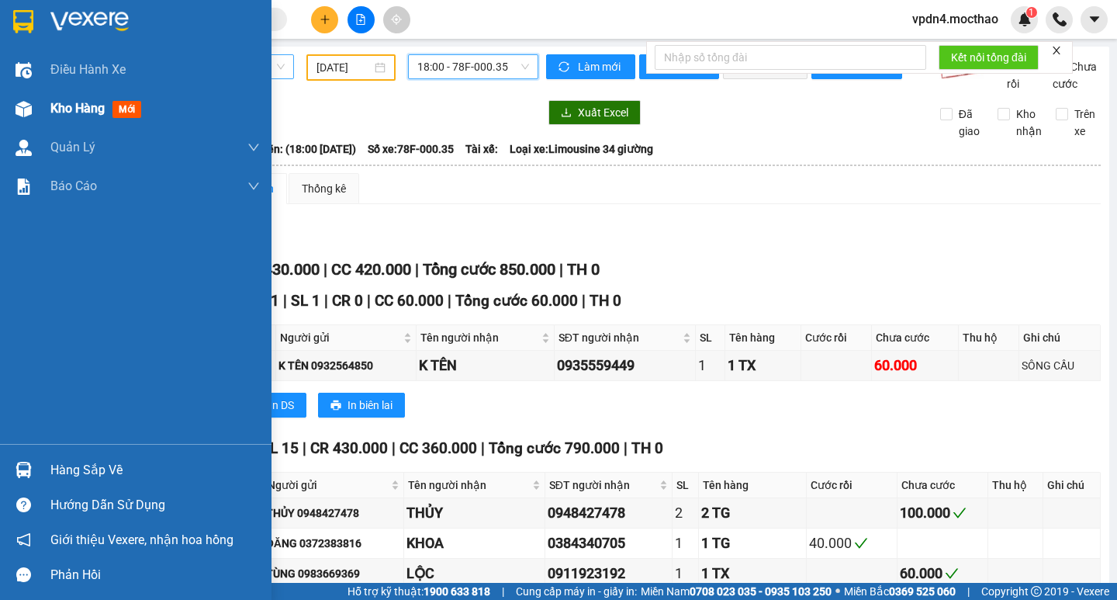
click at [86, 104] on span "Kho hàng" at bounding box center [77, 108] width 54 height 15
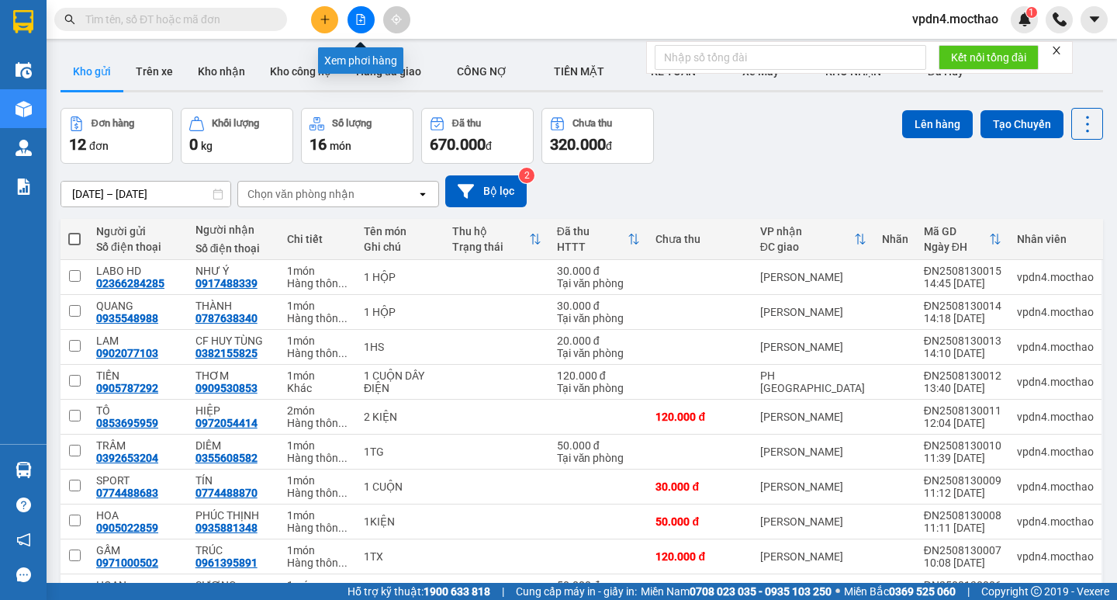
click at [369, 24] on button at bounding box center [361, 19] width 27 height 27
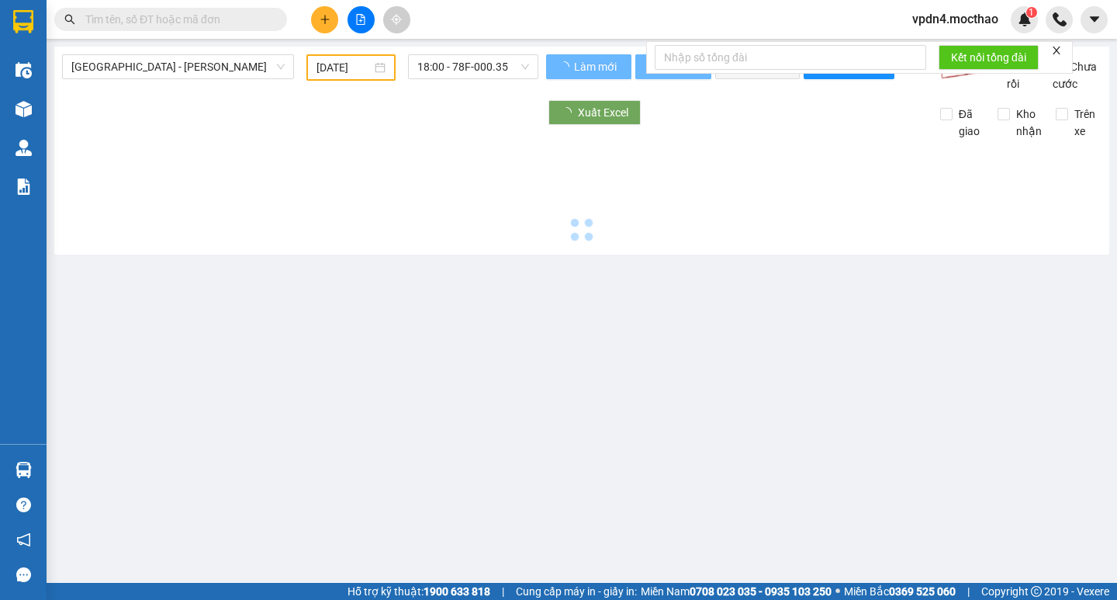
type input "[DATE]"
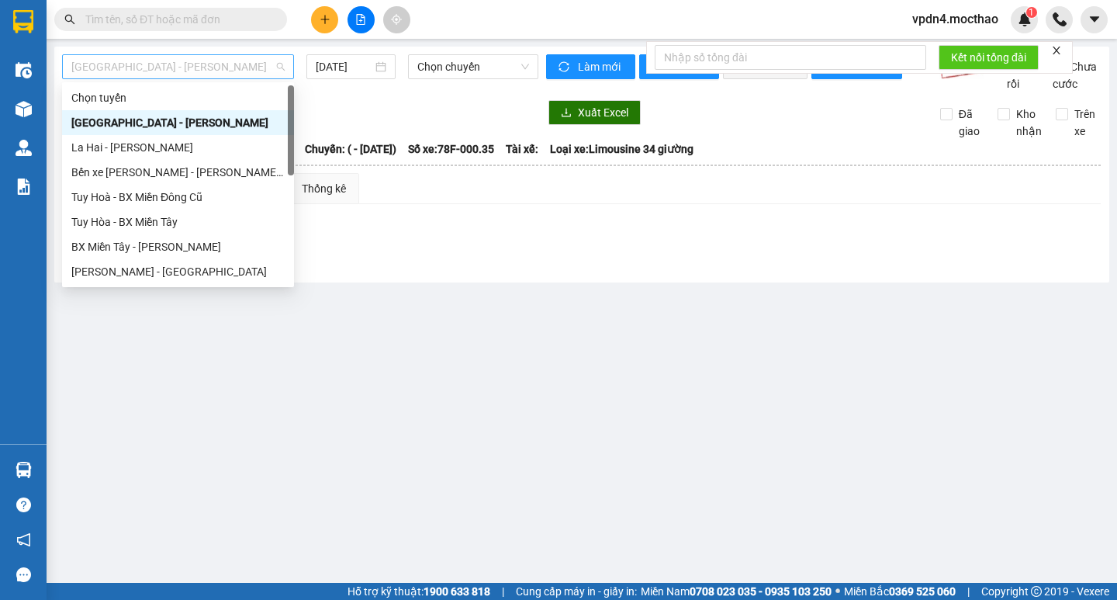
click at [265, 78] on div "Sài Gòn - Tuy Hòa" at bounding box center [178, 66] width 232 height 25
type input "D"
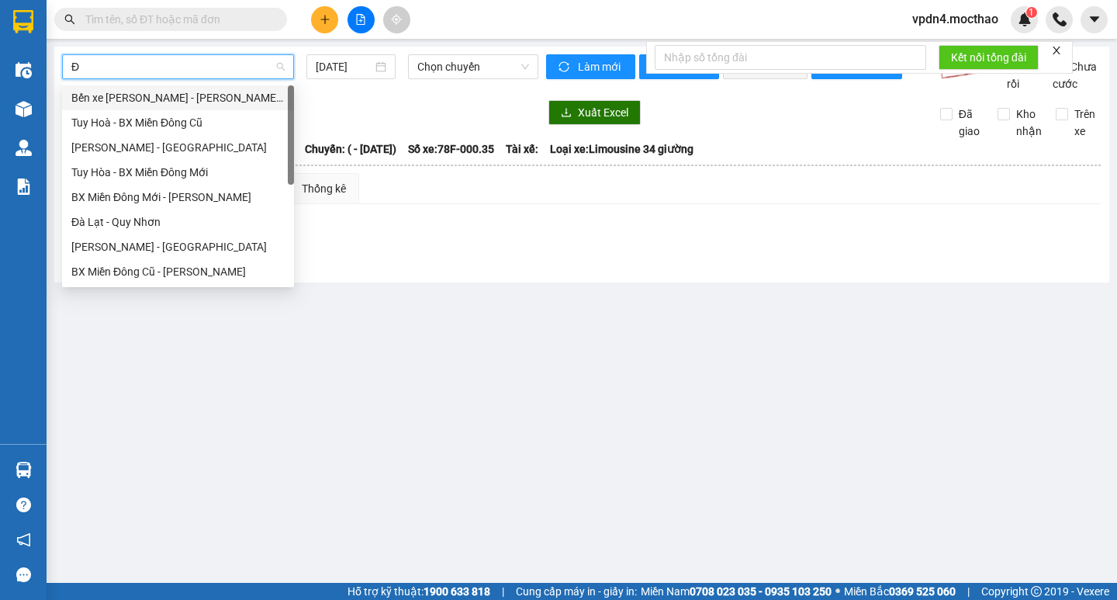
type input "ĐA"
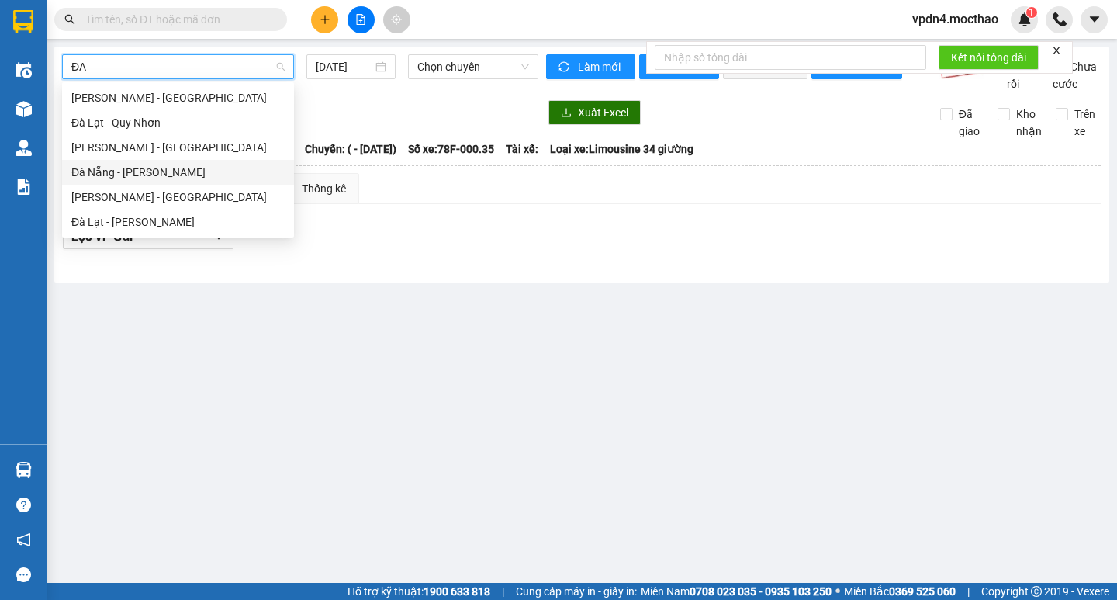
click at [185, 167] on div "Đà Nẵng - Tuy Hoà" at bounding box center [177, 172] width 213 height 17
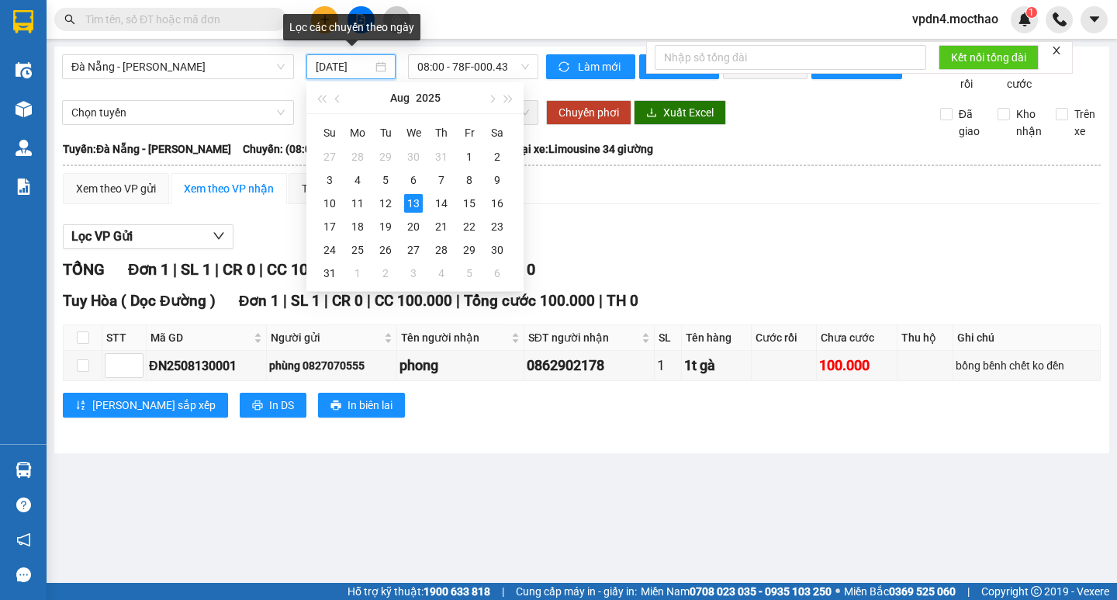
click at [359, 67] on input "[DATE]" at bounding box center [344, 66] width 57 height 17
click at [338, 203] on div "10" at bounding box center [329, 203] width 19 height 19
type input "10/08/2025"
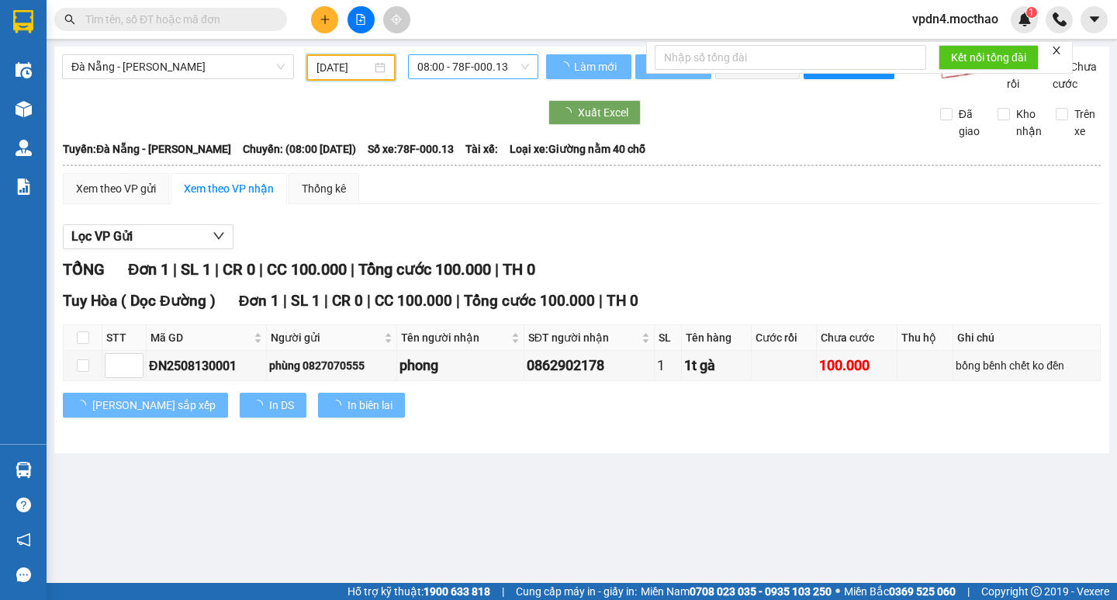
click at [438, 63] on span "08:00 - 78F-000.13" at bounding box center [473, 66] width 112 height 23
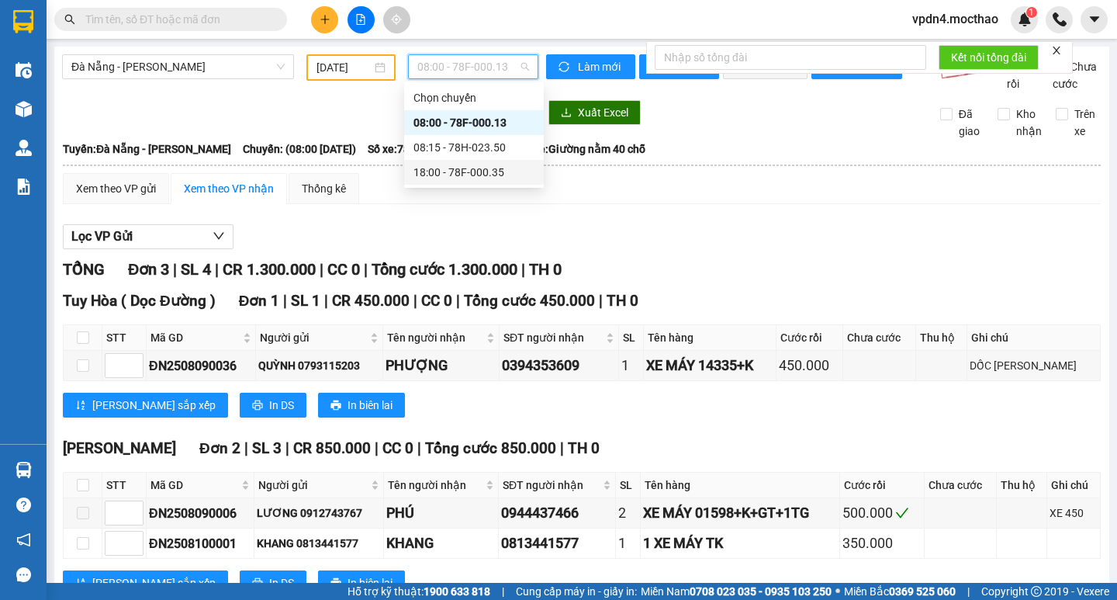
click at [467, 172] on div "18:00 - 78F-000.35" at bounding box center [474, 172] width 121 height 17
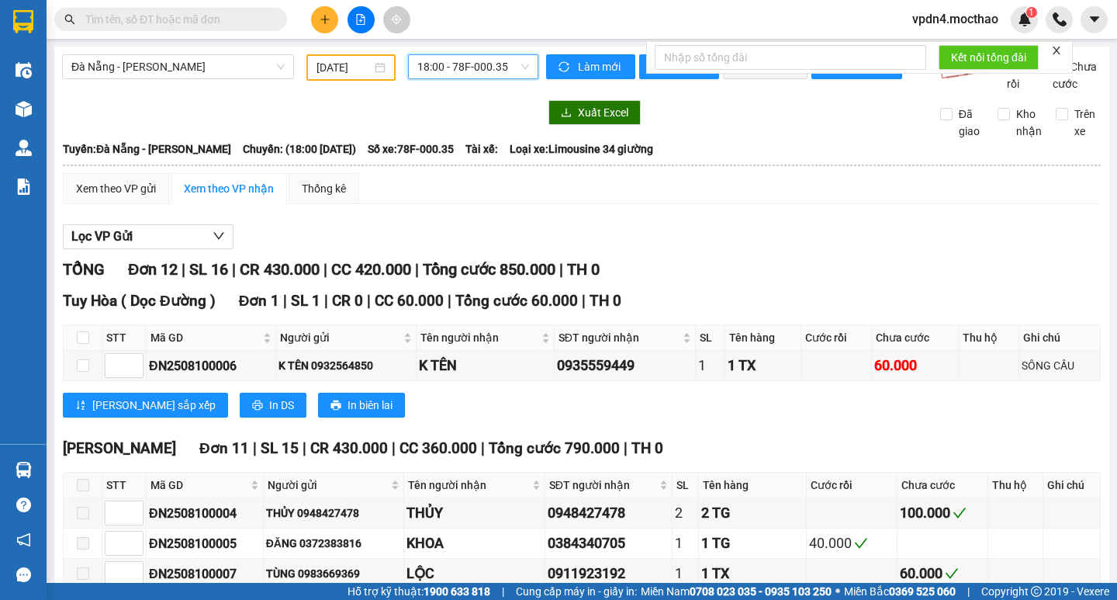
click at [186, 23] on input "text" at bounding box center [176, 19] width 183 height 17
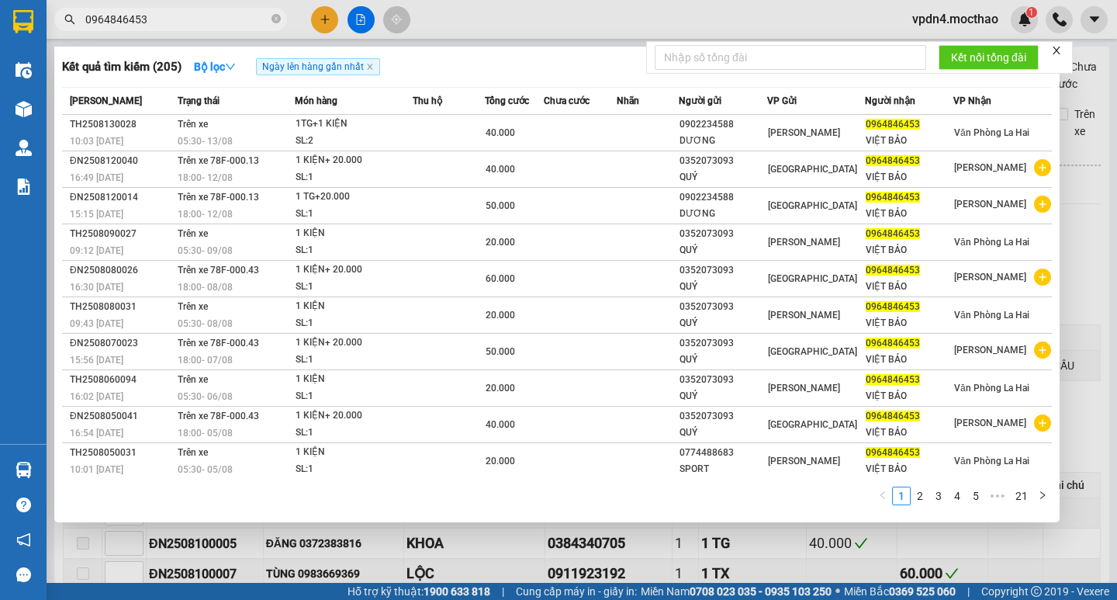
type input "0964846453"
click at [321, 12] on div at bounding box center [558, 300] width 1117 height 600
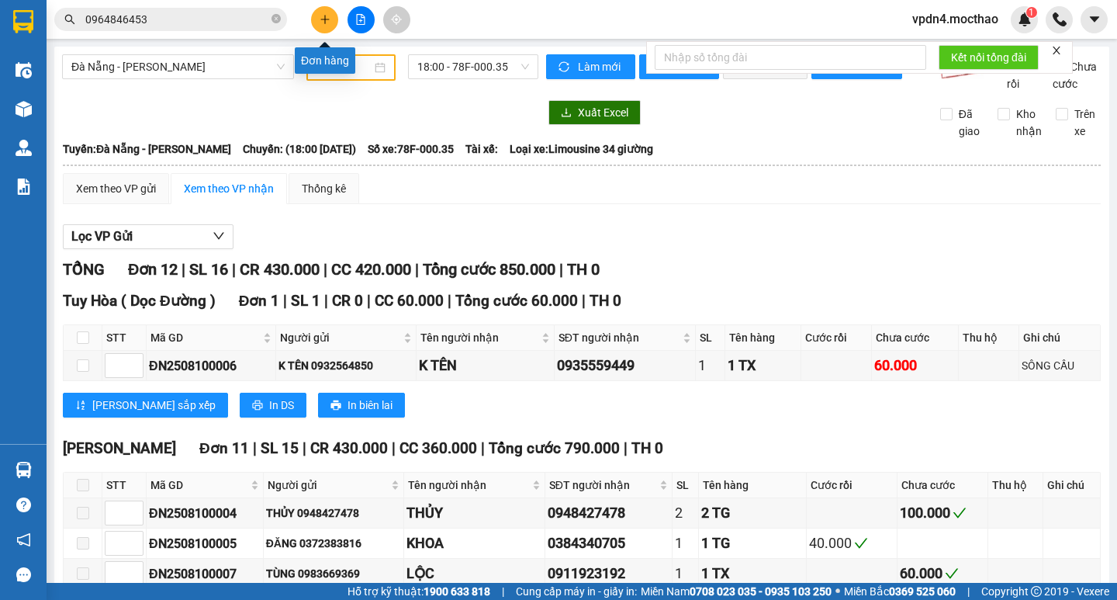
click at [321, 12] on button at bounding box center [324, 19] width 27 height 27
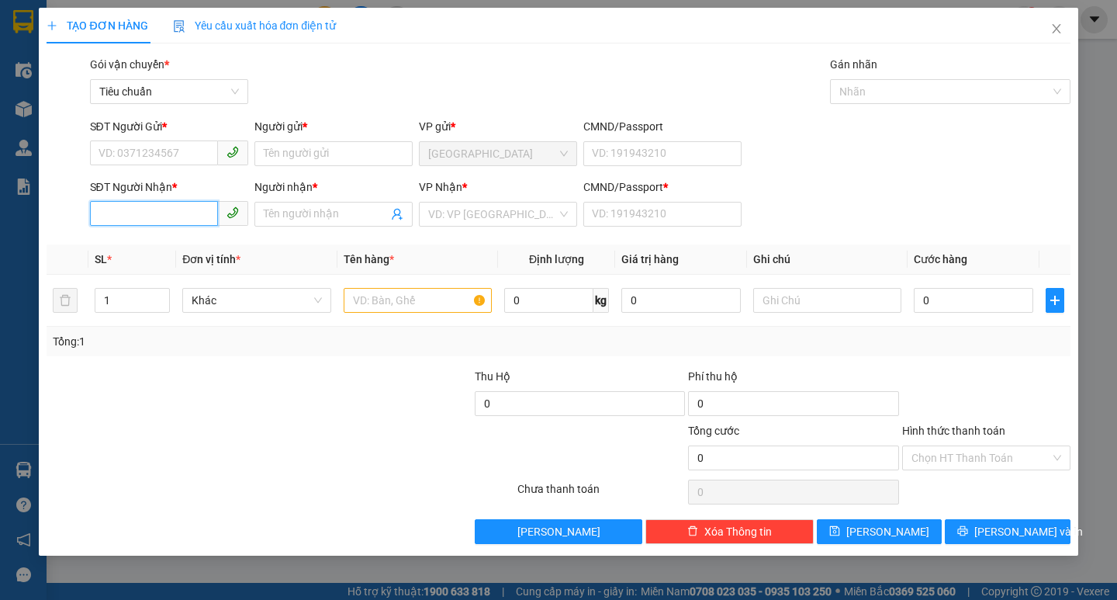
click at [175, 220] on input "SĐT Người Nhận *" at bounding box center [154, 213] width 128 height 25
click at [194, 243] on div "0964846453 - VIỆT BẢO" at bounding box center [169, 245] width 140 height 17
type input "0964846453"
type input "VIỆT BẢO"
type input "0"
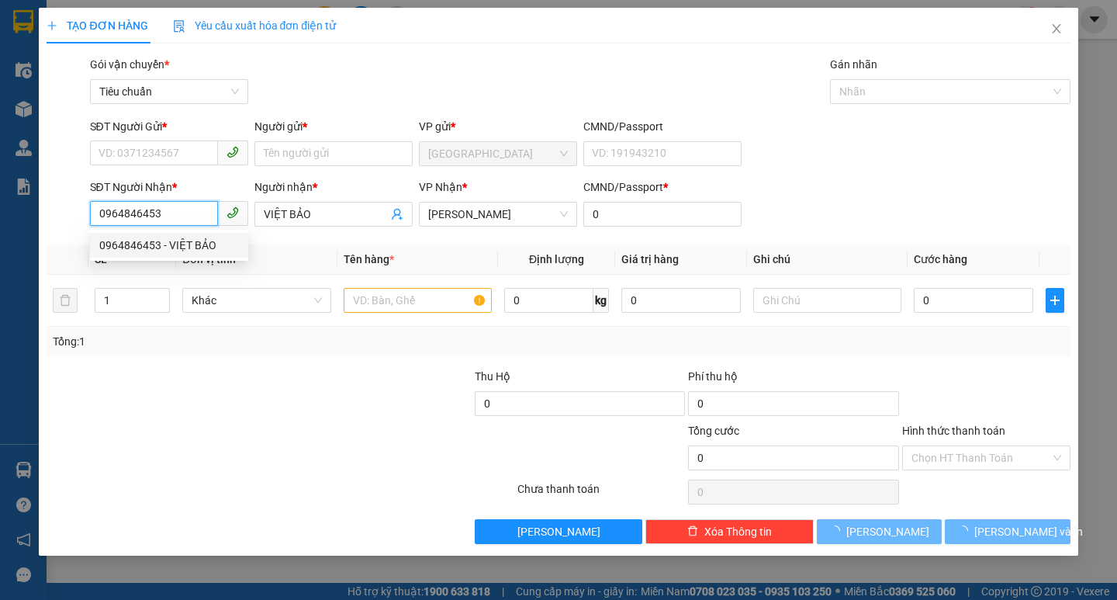
type input "40.000"
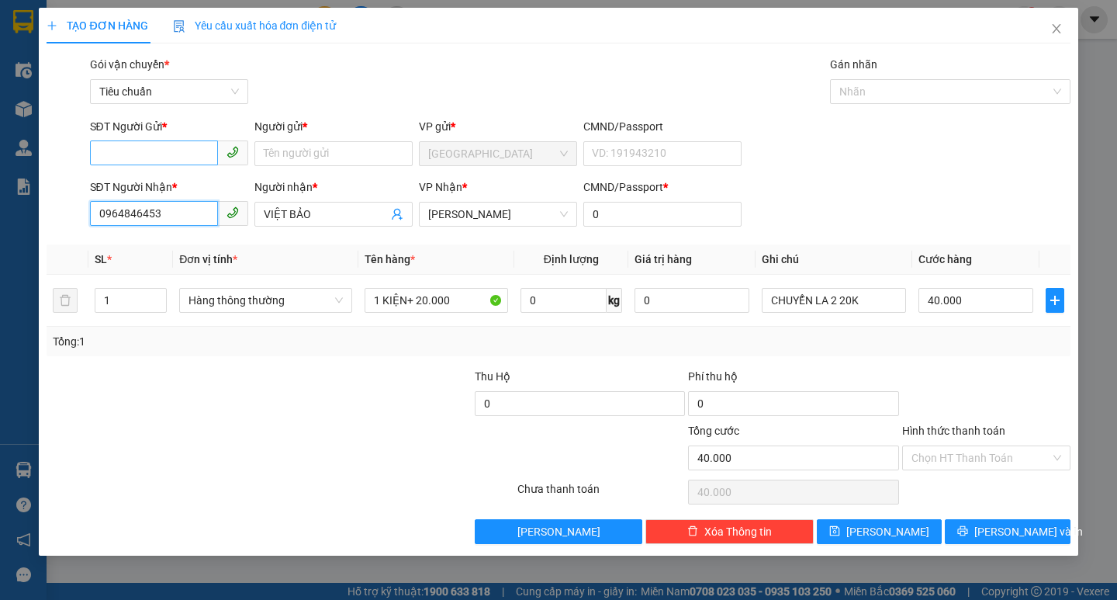
type input "0964846453"
click at [157, 156] on input "SĐT Người Gửi *" at bounding box center [154, 152] width 128 height 25
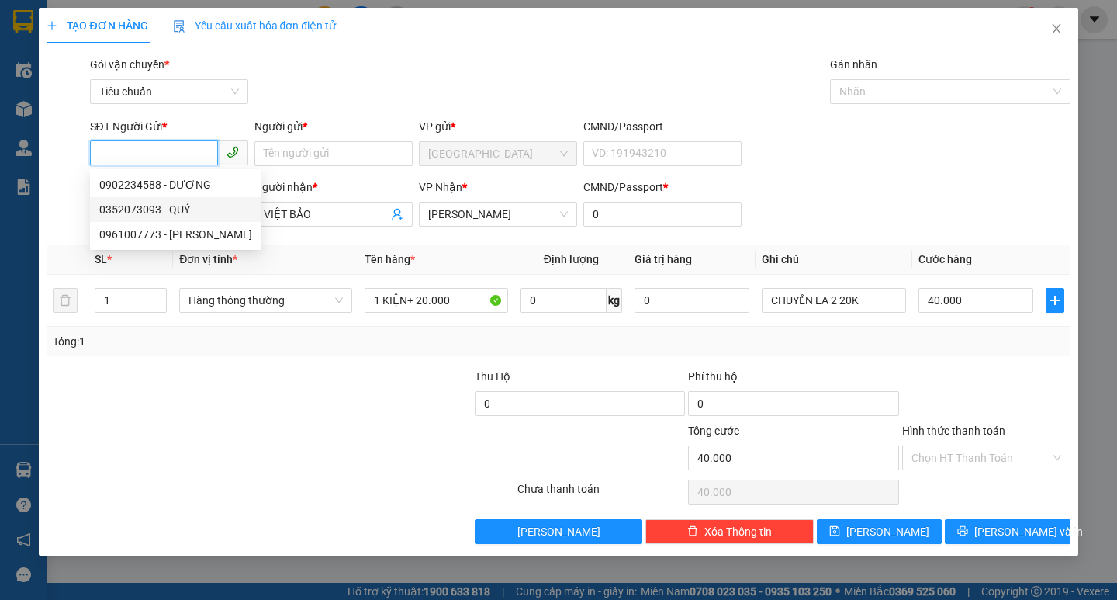
click at [180, 207] on div "0352073093 - QUÝ" at bounding box center [175, 209] width 153 height 17
type input "0352073093"
type input "QUÝ"
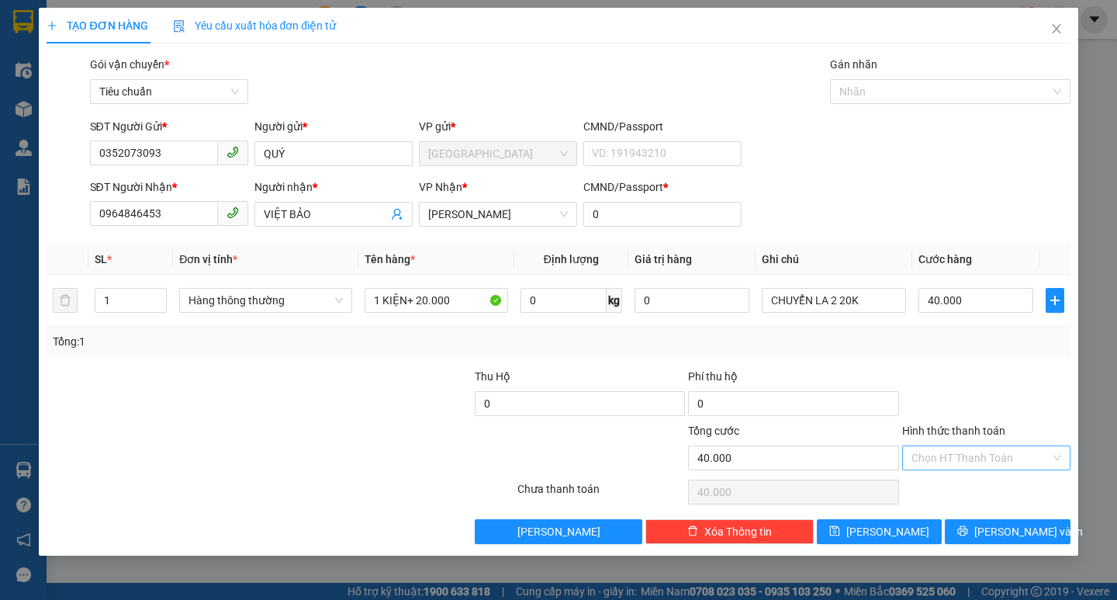
click at [957, 453] on input "Hình thức thanh toán" at bounding box center [981, 457] width 139 height 23
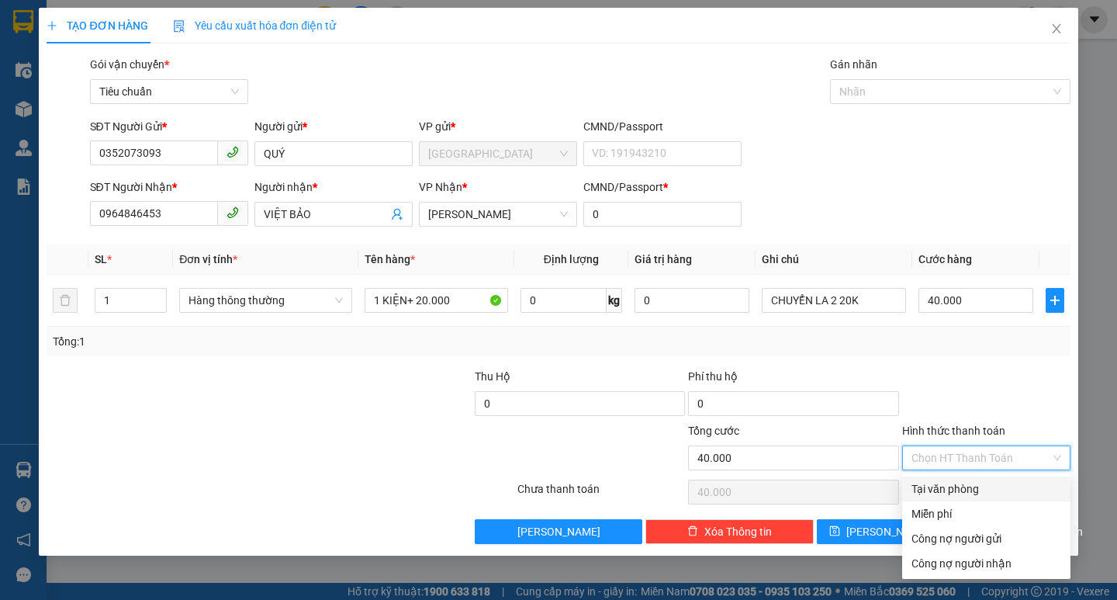
click at [971, 490] on div "Tại văn phòng" at bounding box center [987, 488] width 150 height 17
type input "0"
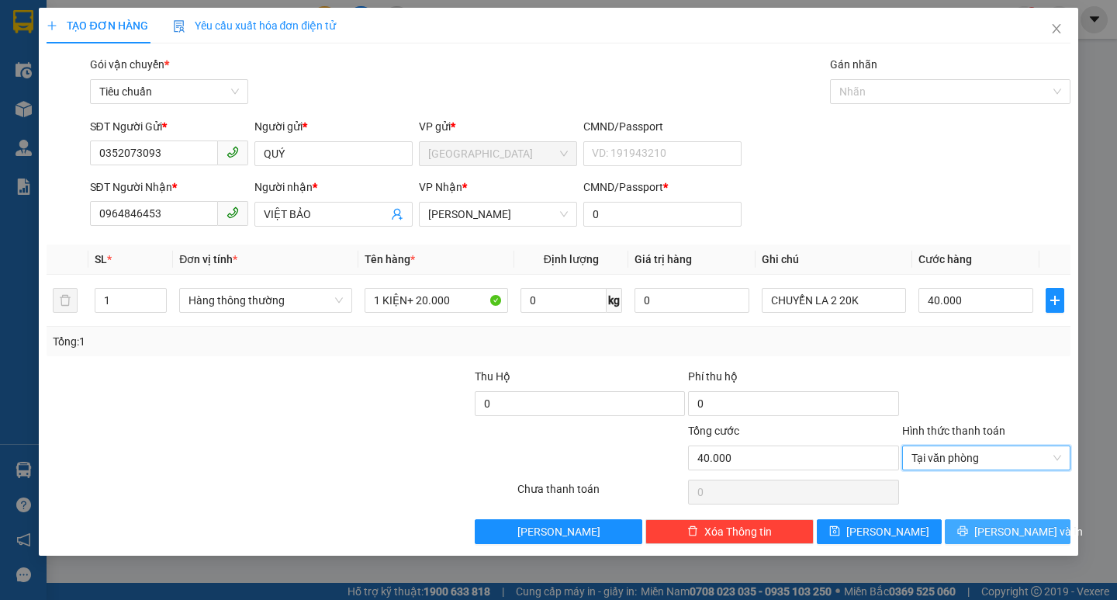
click at [1044, 519] on button "[PERSON_NAME] và In" at bounding box center [1007, 531] width 125 height 25
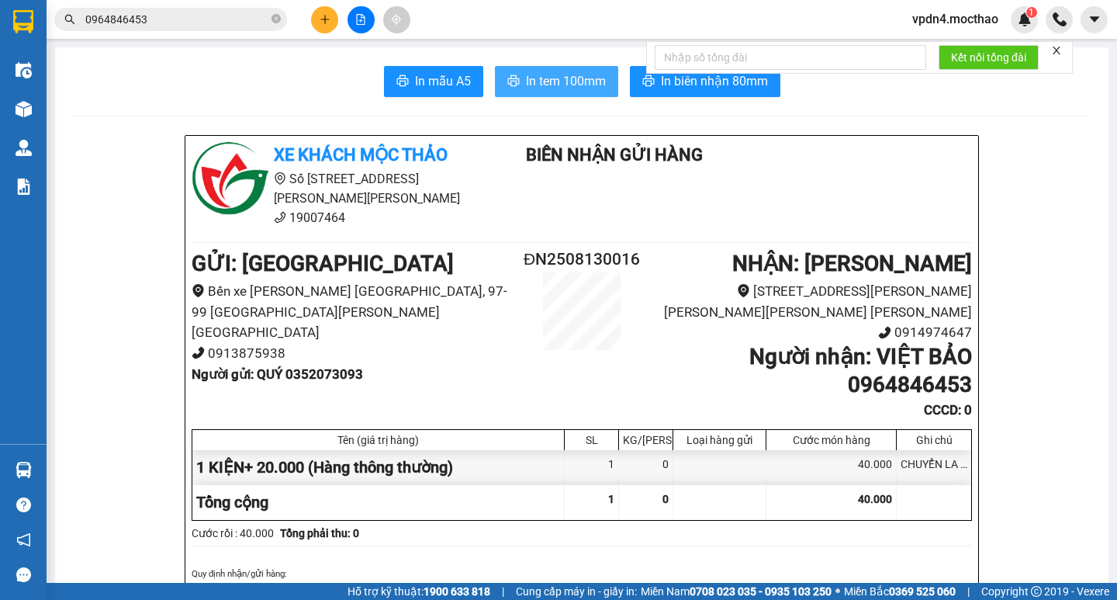
click at [575, 89] on span "In tem 100mm" at bounding box center [566, 80] width 80 height 19
click at [317, 18] on button at bounding box center [324, 19] width 27 height 27
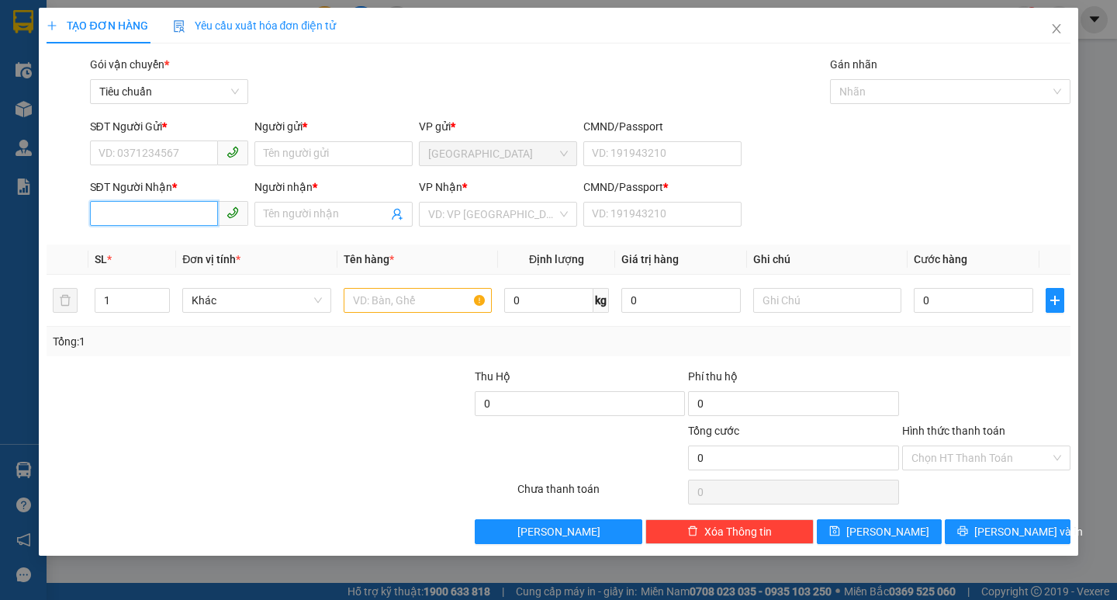
click at [197, 207] on input "SĐT Người Nhận *" at bounding box center [154, 213] width 128 height 25
click at [194, 234] on div "0942951239 - ĐIỆN PHONG" at bounding box center [169, 245] width 158 height 25
type input "0942951239"
type input "ĐIỆN PHONG"
type input "0"
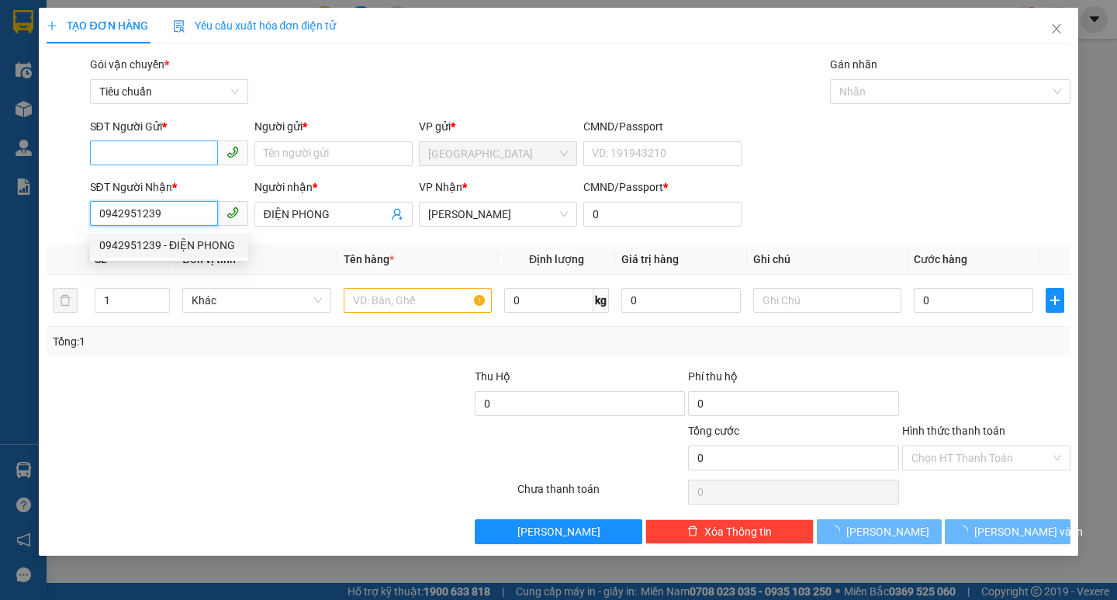
type input "50.000"
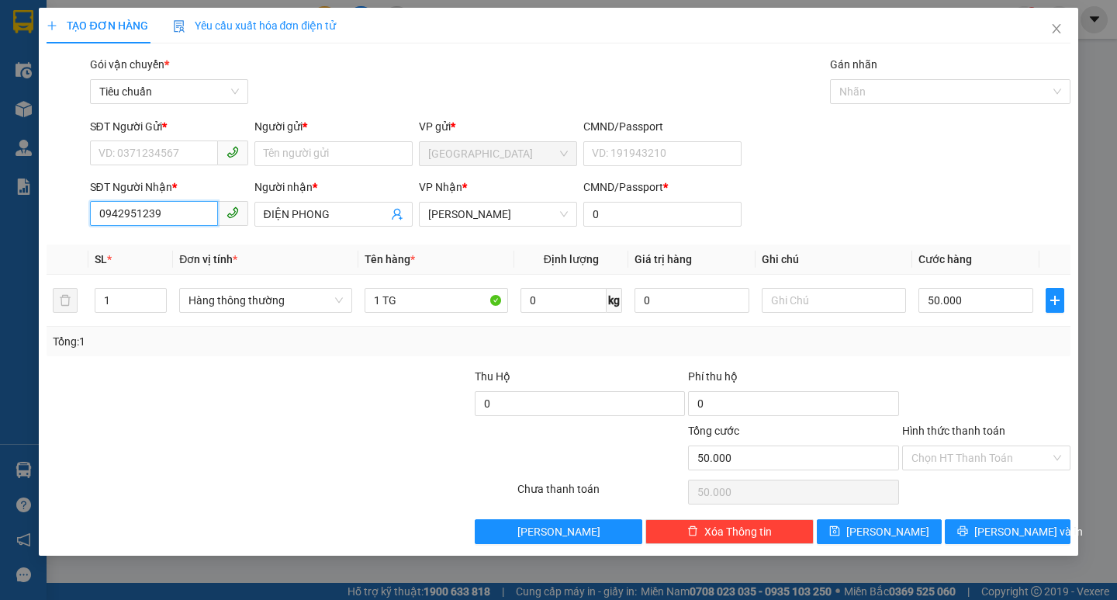
type input "0942951239"
click at [168, 140] on div "SĐT Người Gửi *" at bounding box center [169, 129] width 158 height 23
click at [152, 137] on div "SĐT Người Gửi *" at bounding box center [169, 129] width 158 height 23
click at [161, 160] on input "SĐT Người Gửi *" at bounding box center [154, 152] width 128 height 25
click at [192, 178] on div "0905942220 - CTY AKITA" at bounding box center [169, 184] width 140 height 17
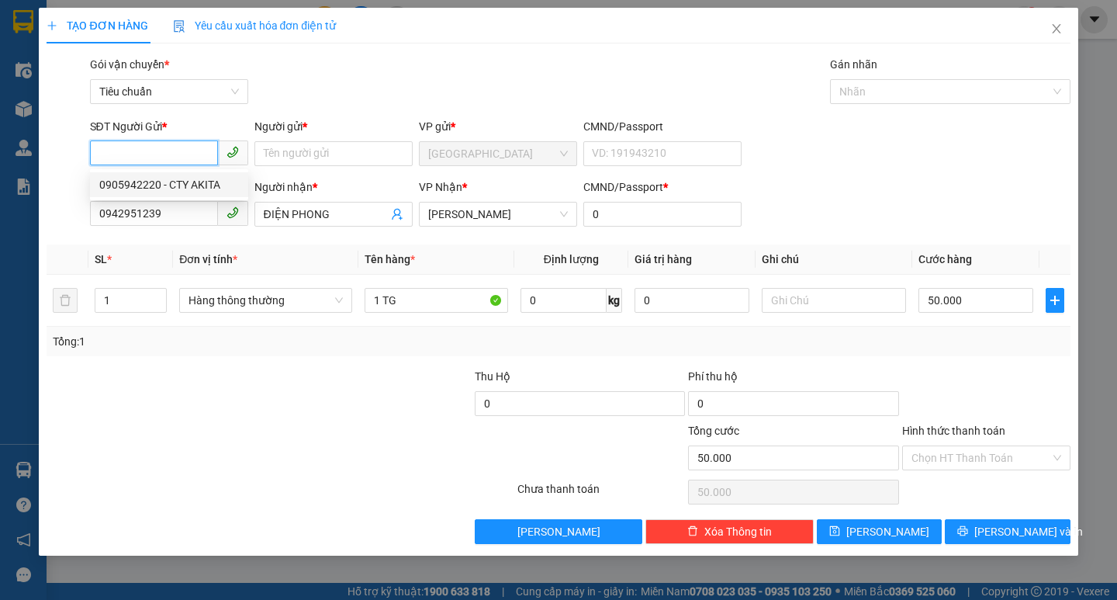
type input "0905942220"
type input "CTY AKITA"
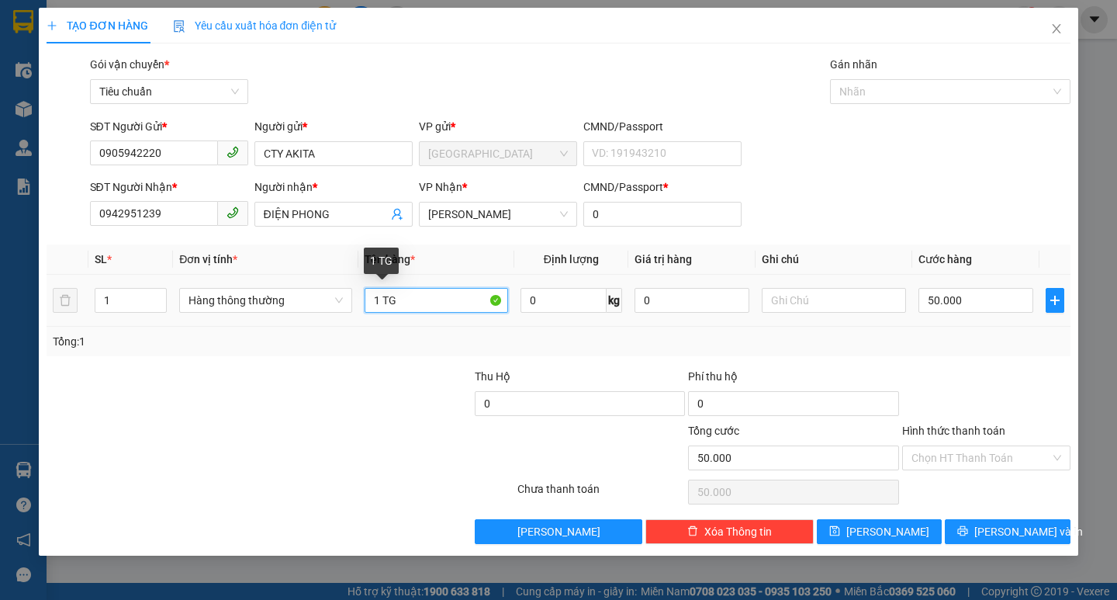
click at [438, 302] on input "1 TG" at bounding box center [437, 300] width 144 height 25
type input "1 KIỆN"
click at [964, 302] on input "50.000" at bounding box center [977, 300] width 116 height 25
type input "1"
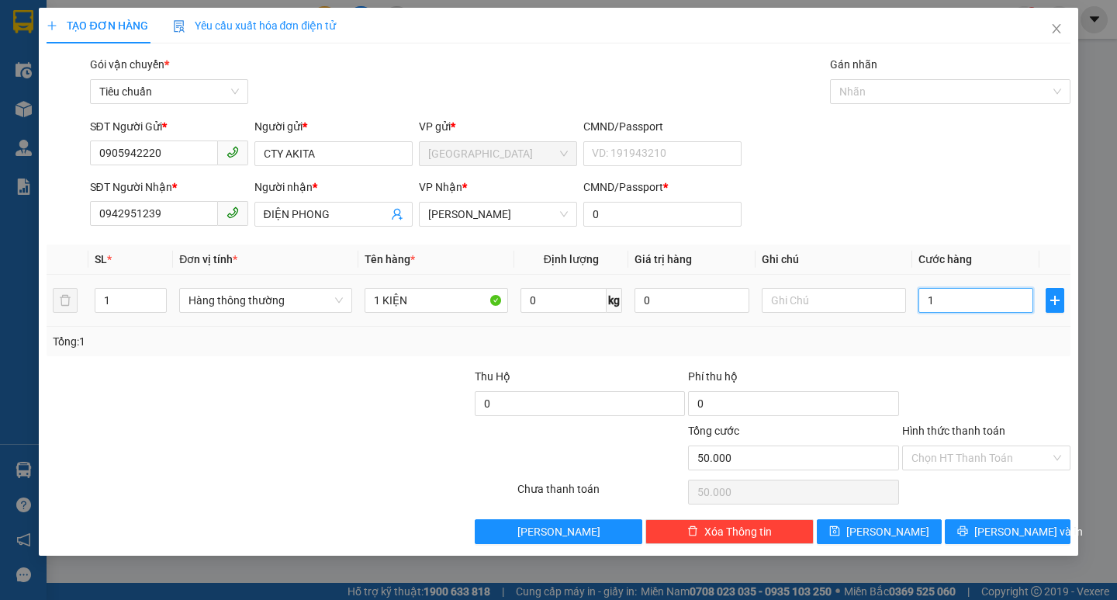
type input "1"
type input "10"
type input "100"
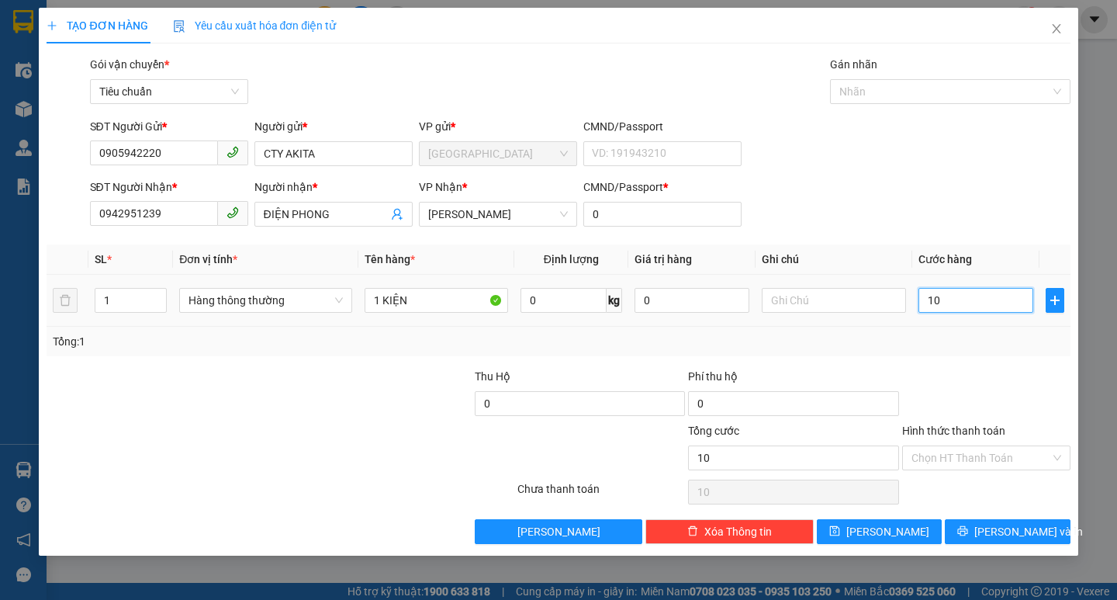
type input "100"
click at [1016, 527] on span "[PERSON_NAME] và In" at bounding box center [1028, 531] width 109 height 17
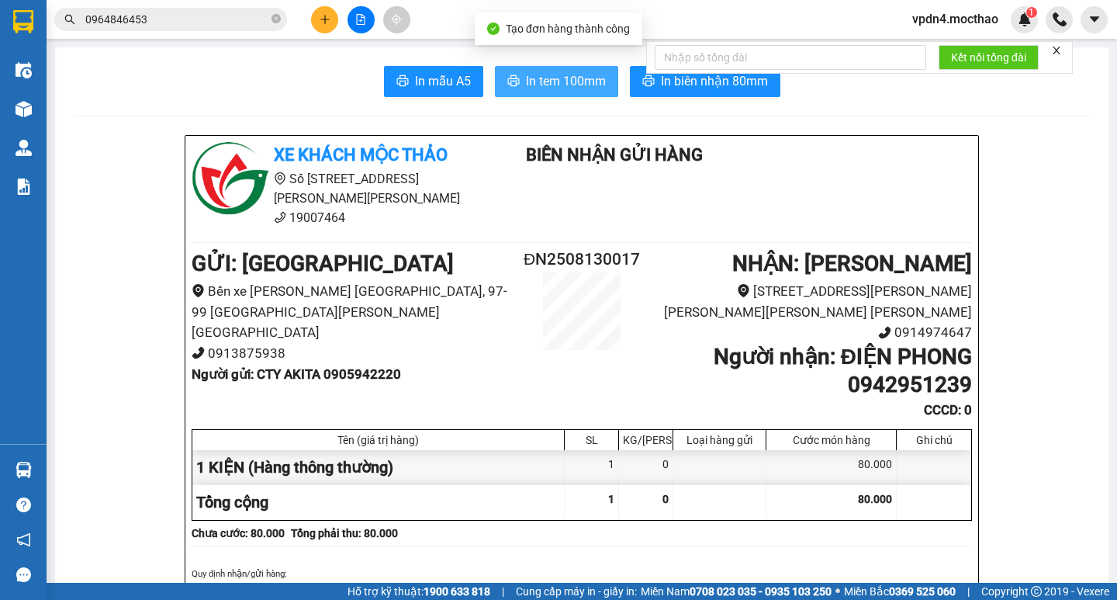
click at [526, 78] on span "In tem 100mm" at bounding box center [566, 80] width 80 height 19
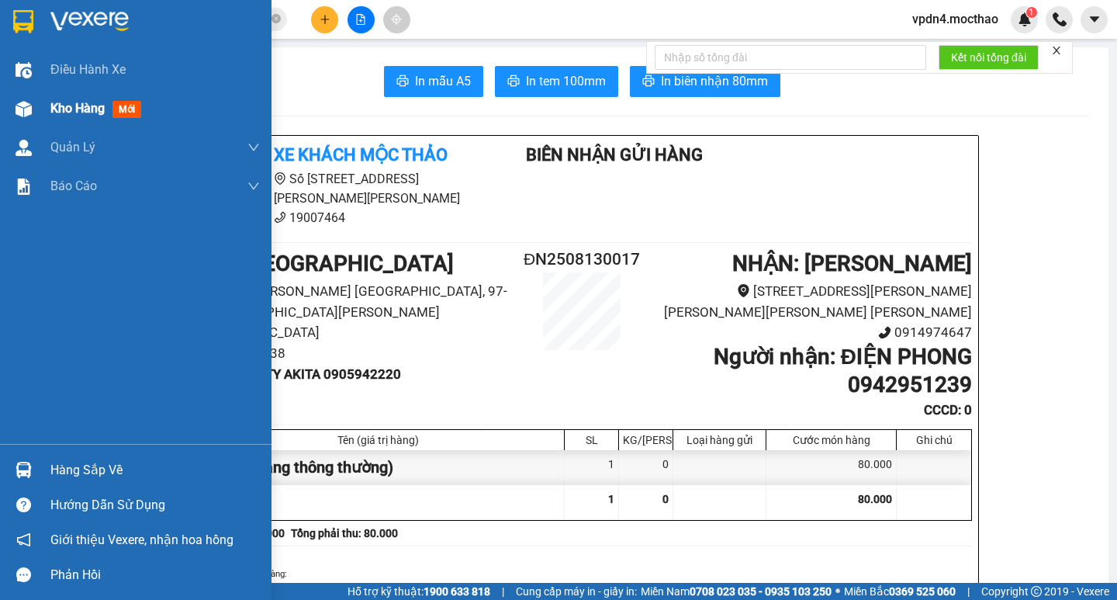
click at [67, 111] on span "Kho hàng" at bounding box center [77, 108] width 54 height 15
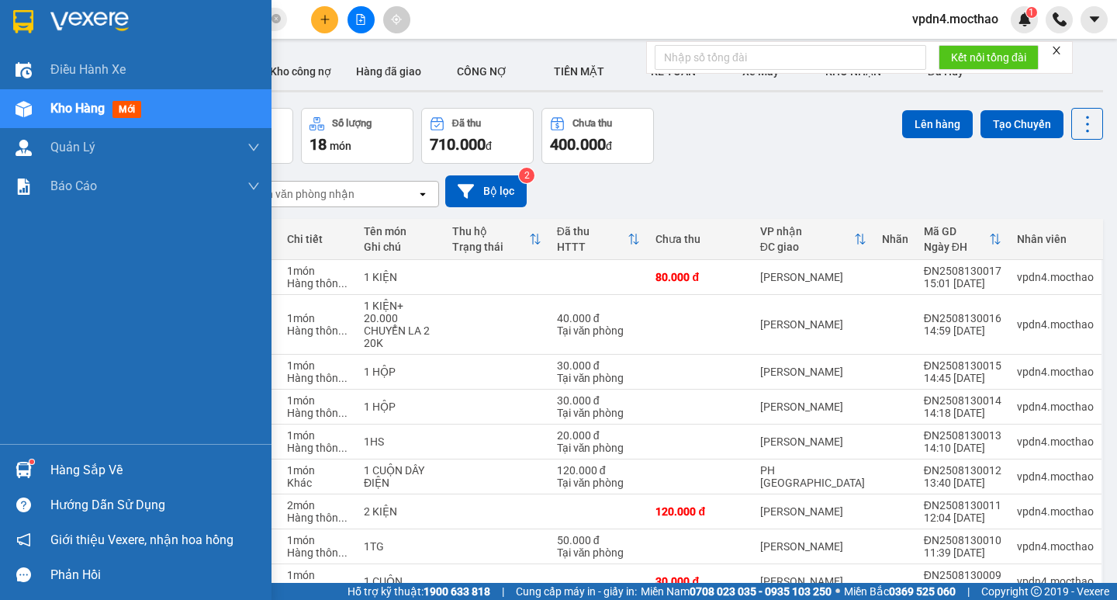
click at [99, 469] on div "Hàng sắp về" at bounding box center [154, 470] width 209 height 23
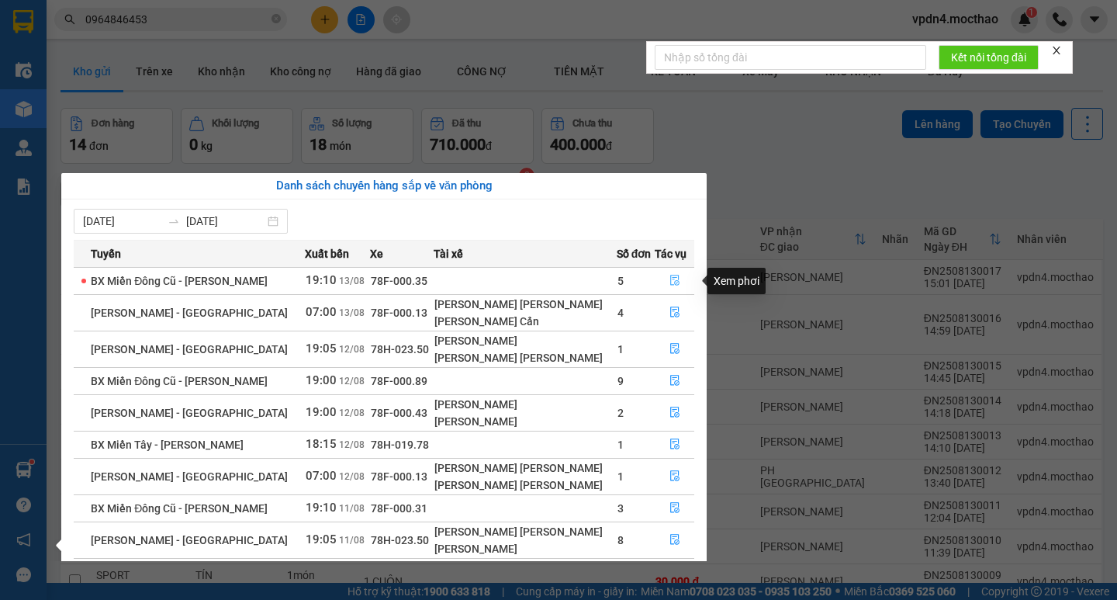
click at [670, 284] on icon "file-done" at bounding box center [675, 280] width 11 height 11
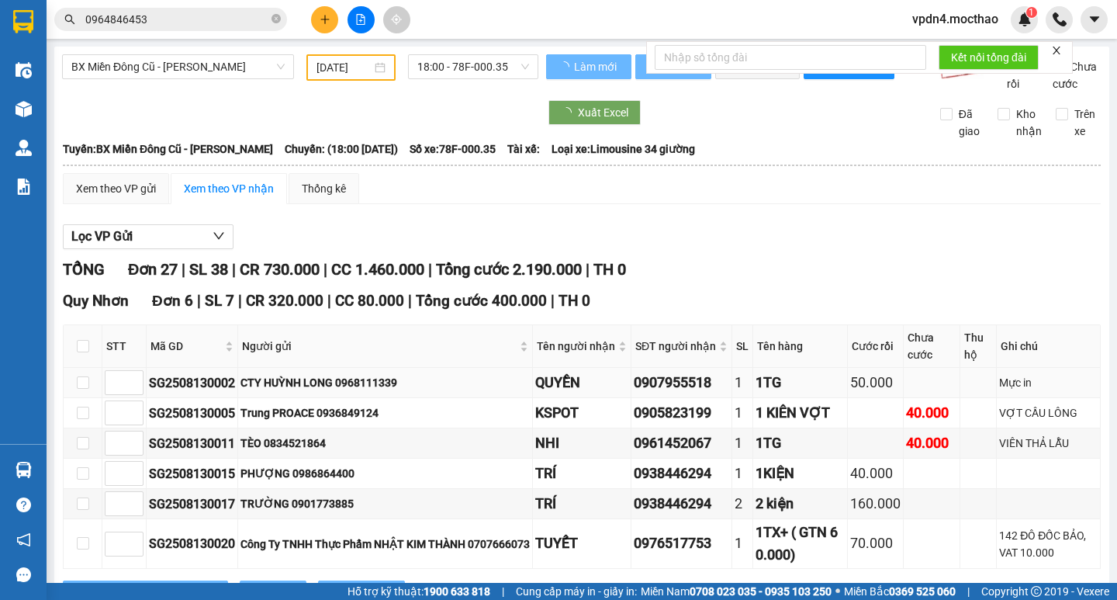
type input "[DATE]"
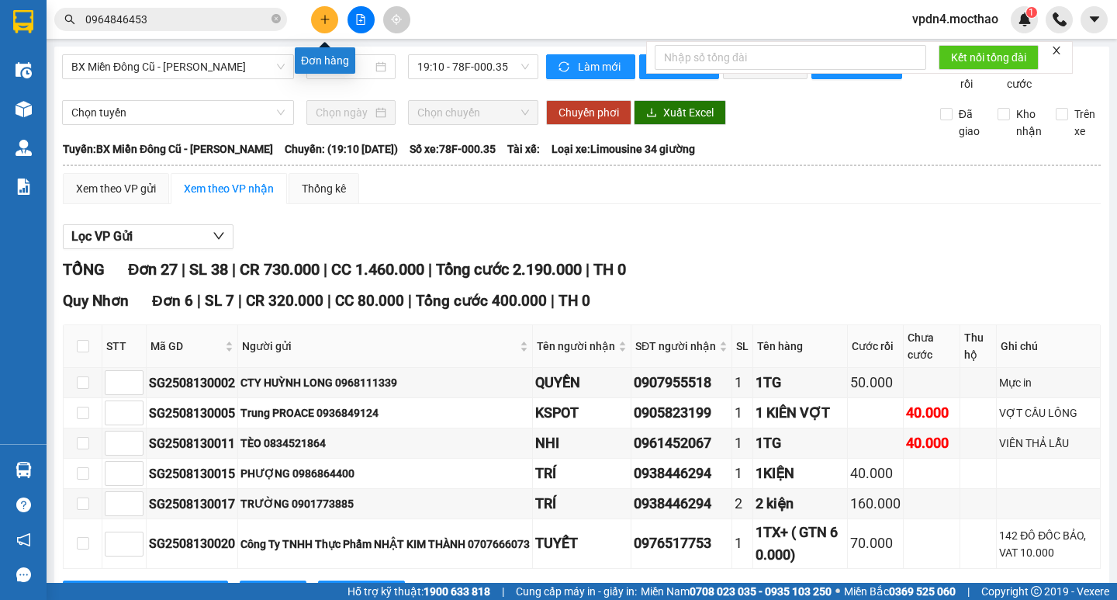
click at [328, 23] on icon "plus" at bounding box center [325, 19] width 11 height 11
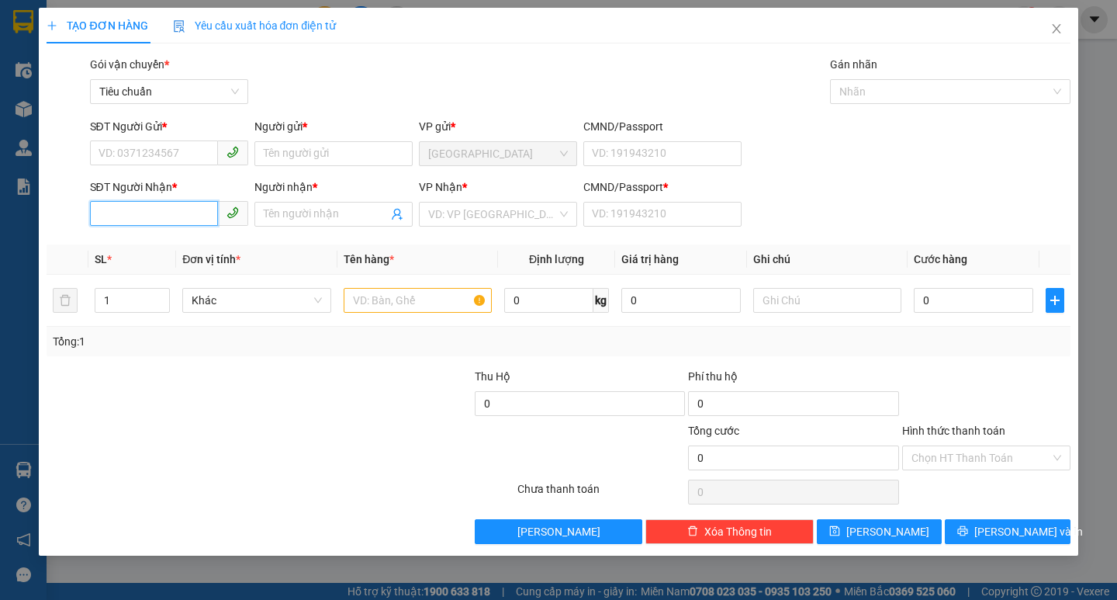
click at [184, 214] on input "SĐT Người Nhận *" at bounding box center [154, 213] width 128 height 25
click at [177, 238] on div "0905308555 - NGHĨA DŨNG" at bounding box center [175, 245] width 153 height 17
type input "0905308555"
type input "NGHĨA DŨNG"
type input "0"
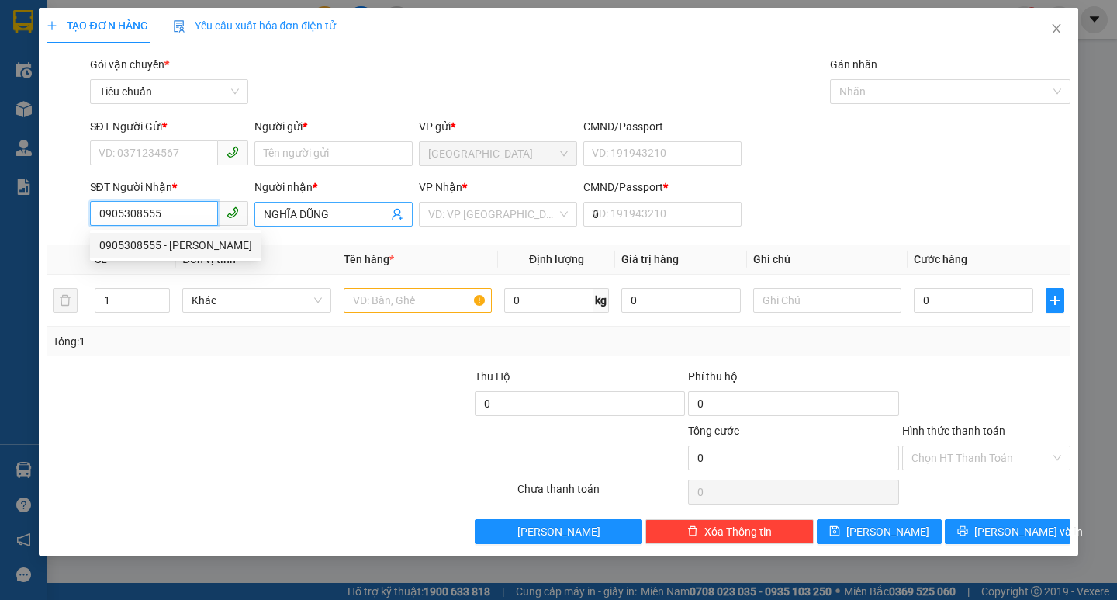
type input "60.000"
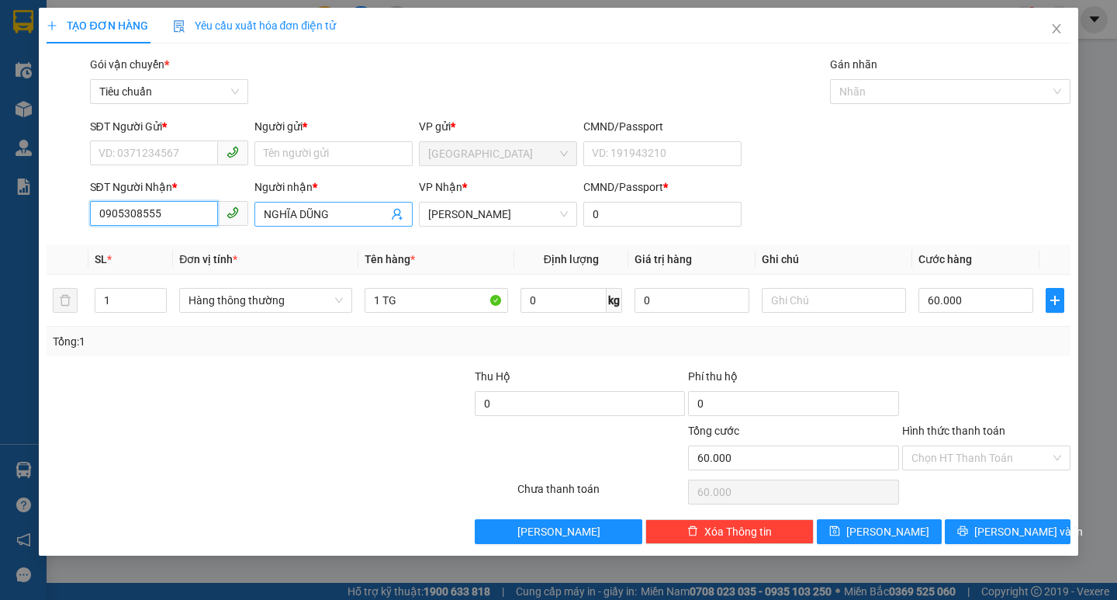
type input "0905308555"
click at [361, 208] on input "NGHĨA DŨNG" at bounding box center [326, 214] width 124 height 17
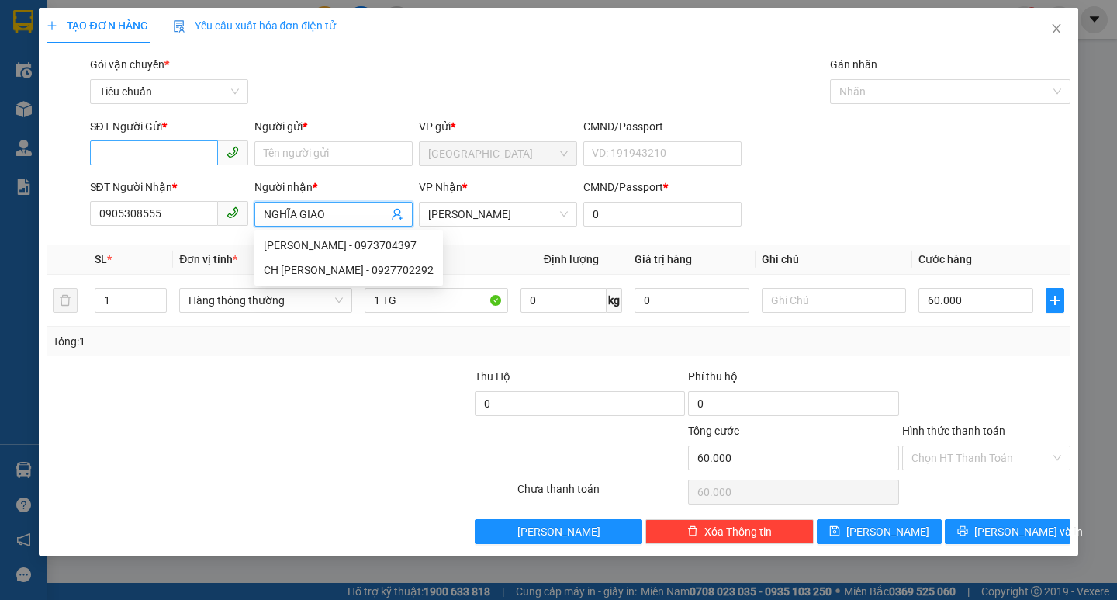
type input "NGHĨA GIAO"
click at [162, 153] on input "SĐT Người Gửi *" at bounding box center [154, 152] width 128 height 25
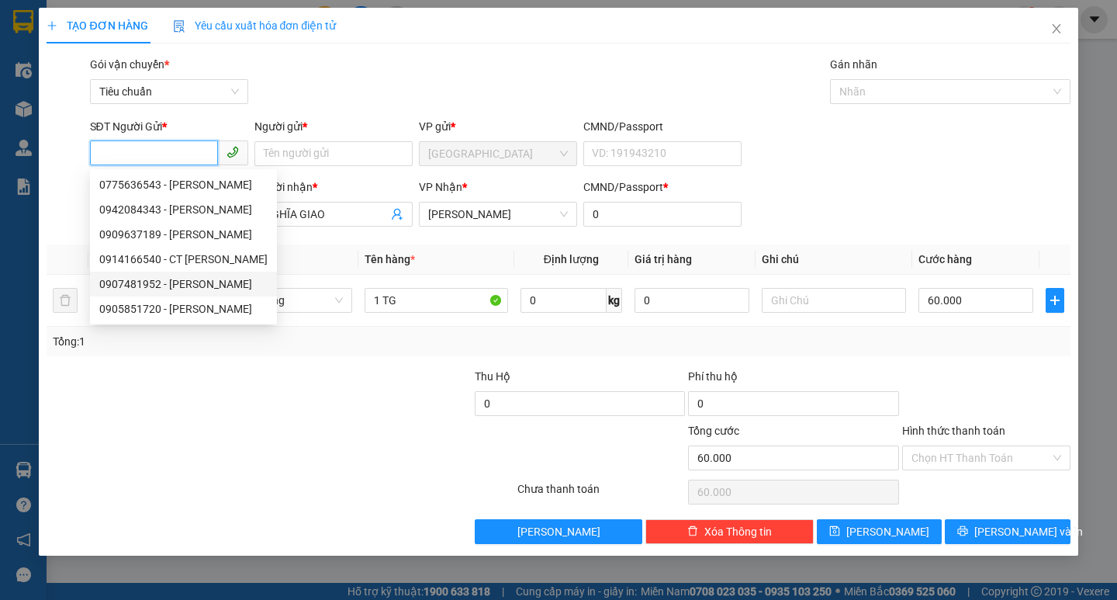
click at [185, 280] on div "0907481952 - HIỆP" at bounding box center [183, 283] width 168 height 17
type input "0907481952"
type input "HIỆP"
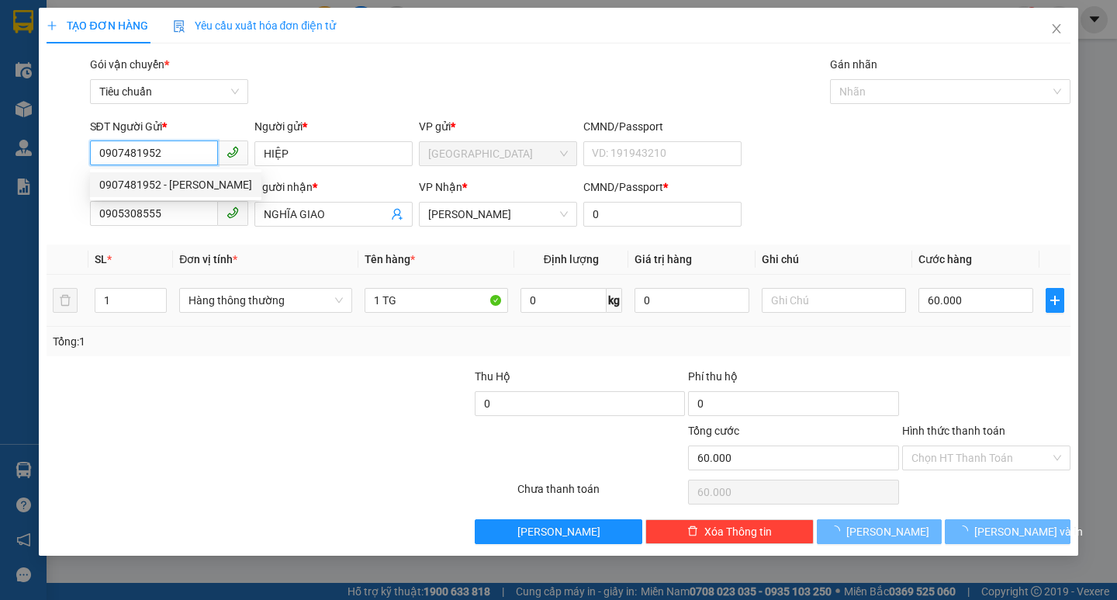
type input "160.000"
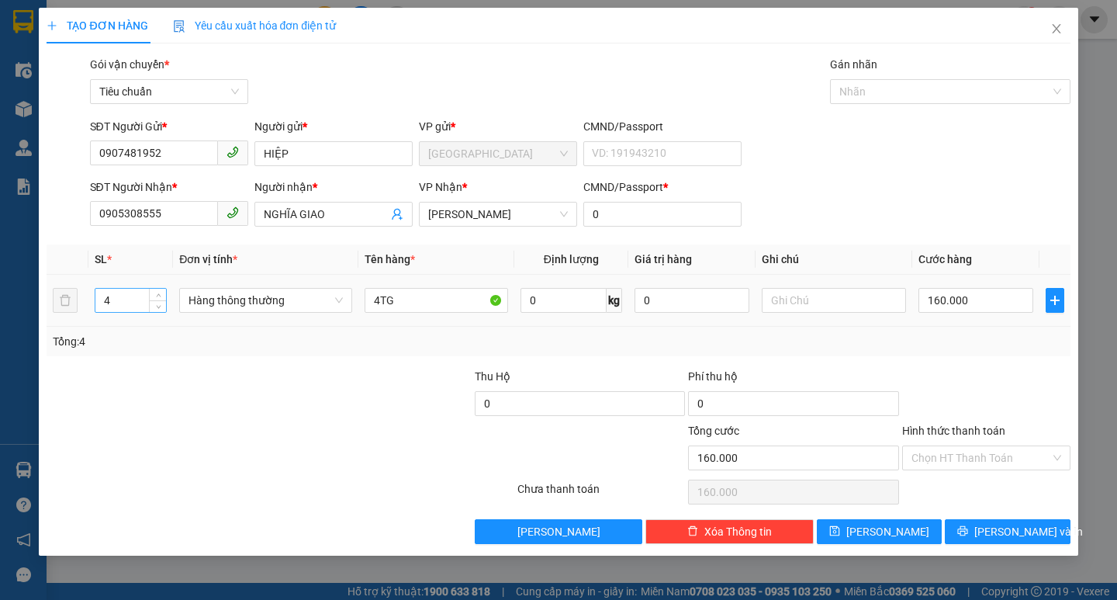
click at [127, 305] on input "4" at bounding box center [130, 300] width 71 height 23
type input "6"
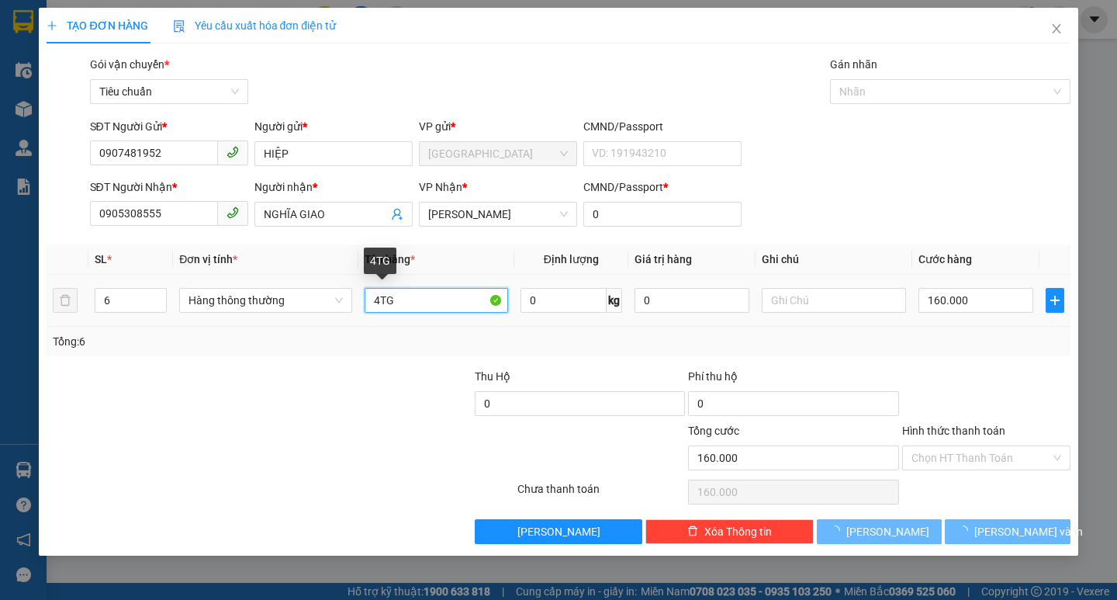
click at [382, 301] on input "4TG" at bounding box center [437, 300] width 144 height 25
type input "0"
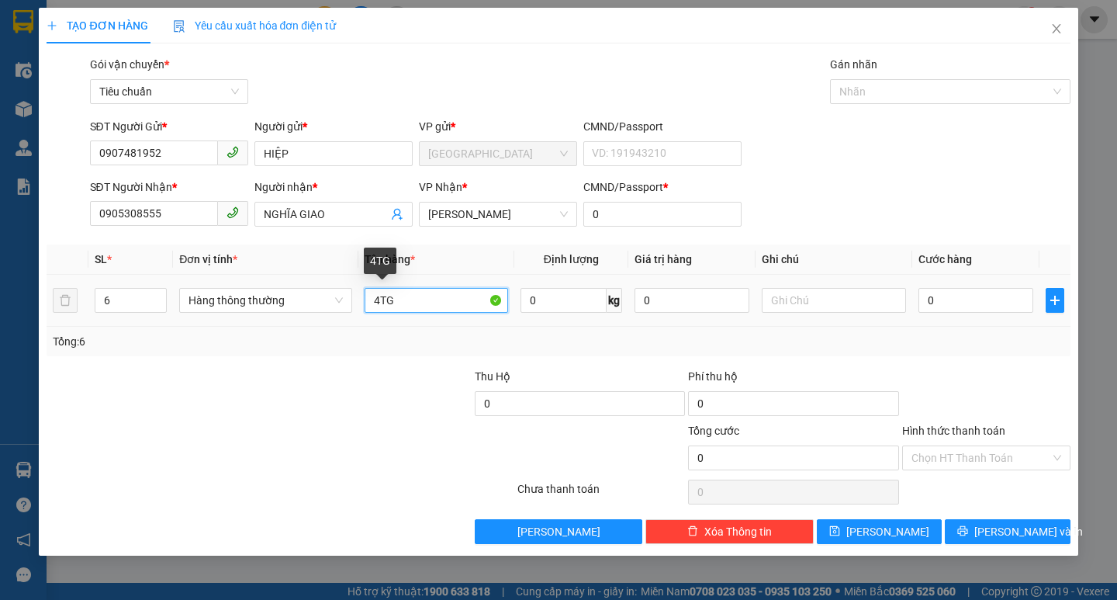
click at [381, 301] on input "4TG" at bounding box center [437, 300] width 144 height 25
click at [410, 306] on input "5TG" at bounding box center [437, 300] width 144 height 25
type input "5TG+1 PHỄU"
click at [951, 307] on input "0" at bounding box center [977, 300] width 116 height 25
type input "2"
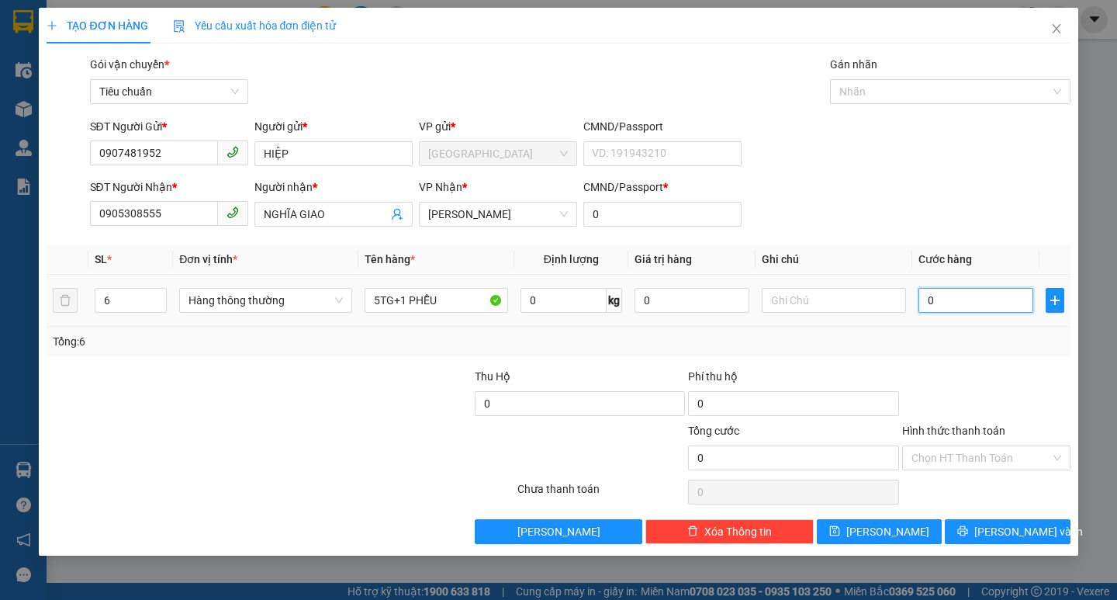
type input "2"
type input "20"
type input "200"
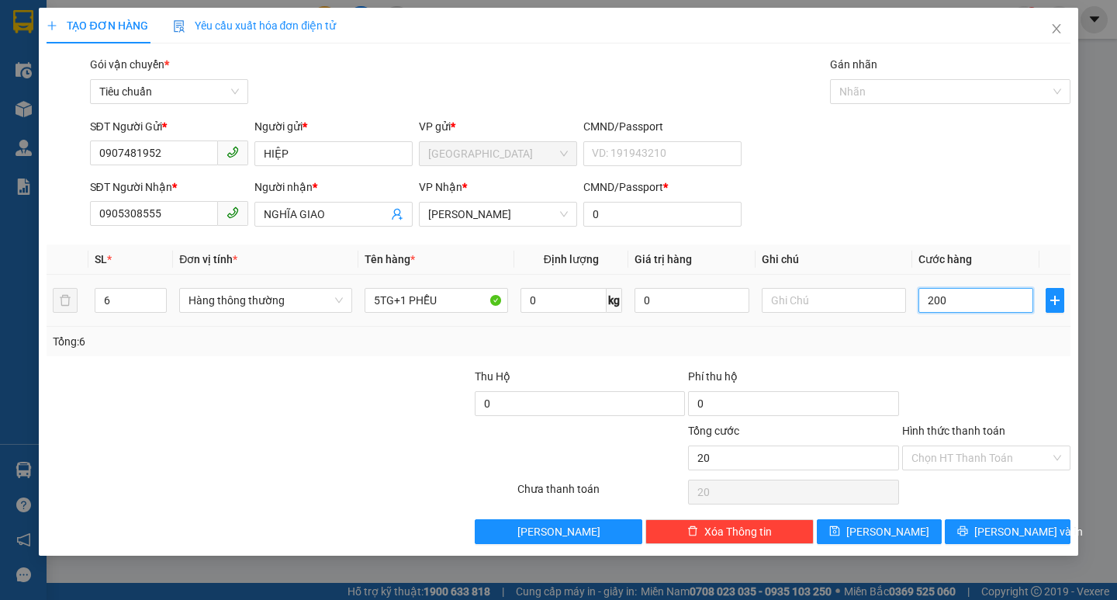
type input "200"
type input "20"
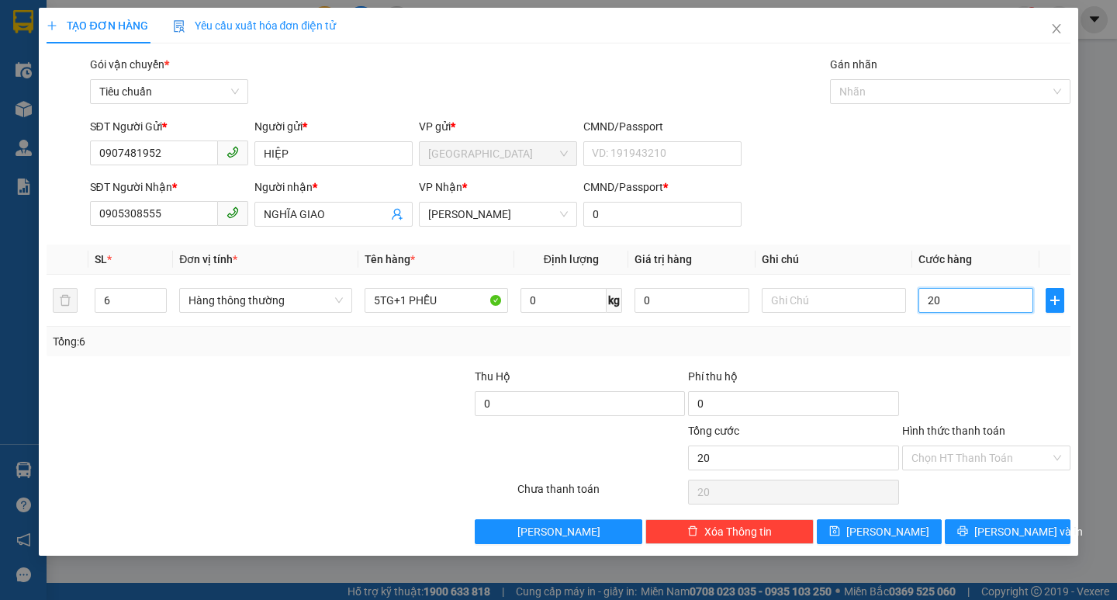
type input "2"
type input "22"
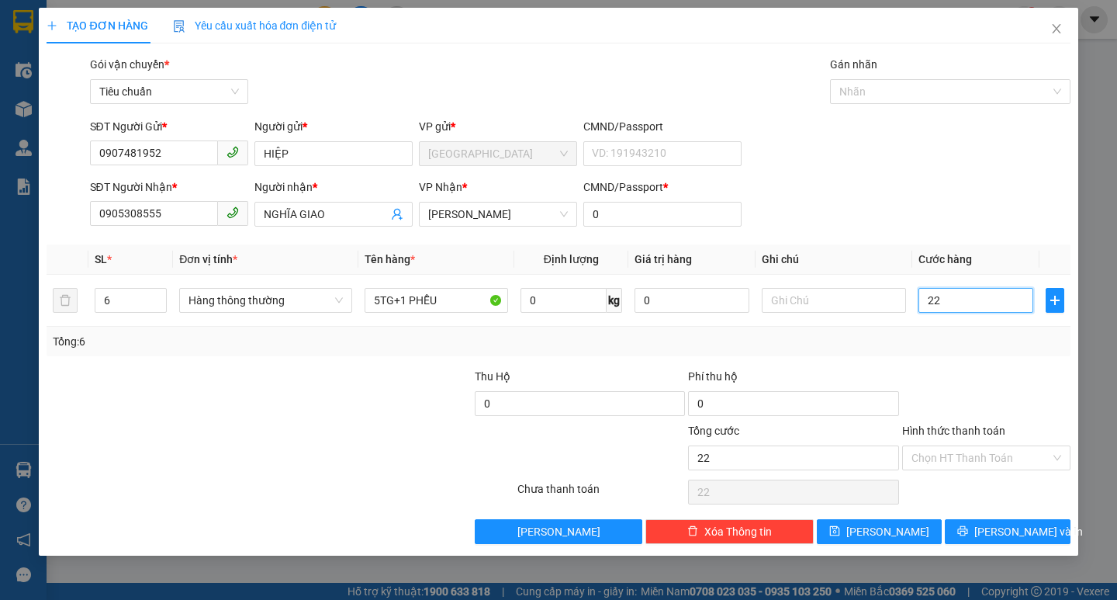
type input "220"
click at [1012, 524] on span "[PERSON_NAME] và In" at bounding box center [1028, 531] width 109 height 17
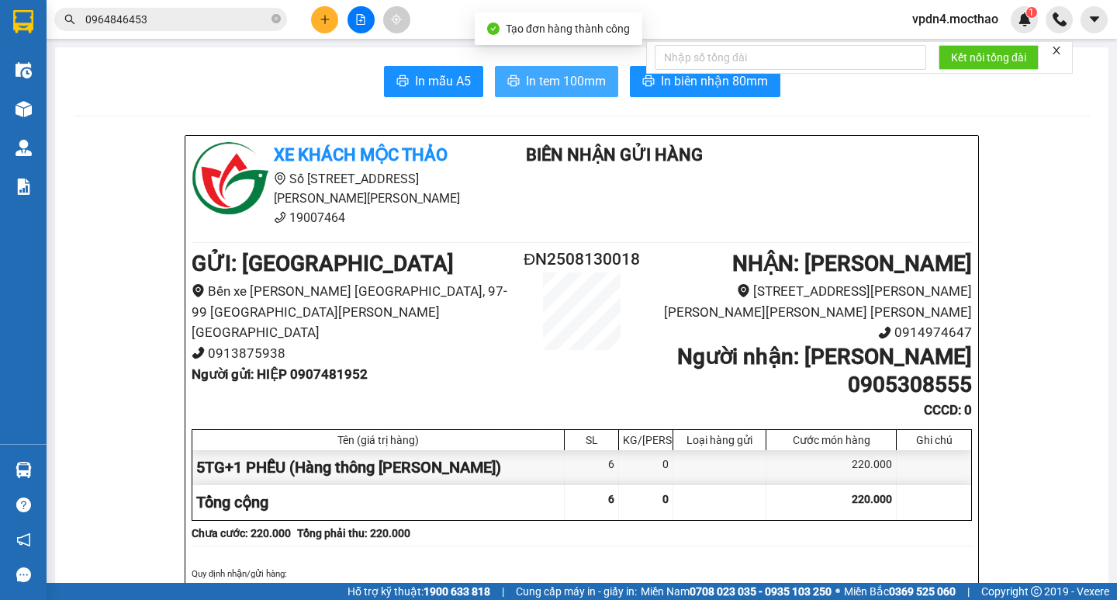
click at [550, 78] on span "In tem 100mm" at bounding box center [566, 80] width 80 height 19
click at [332, 21] on button at bounding box center [324, 19] width 27 height 27
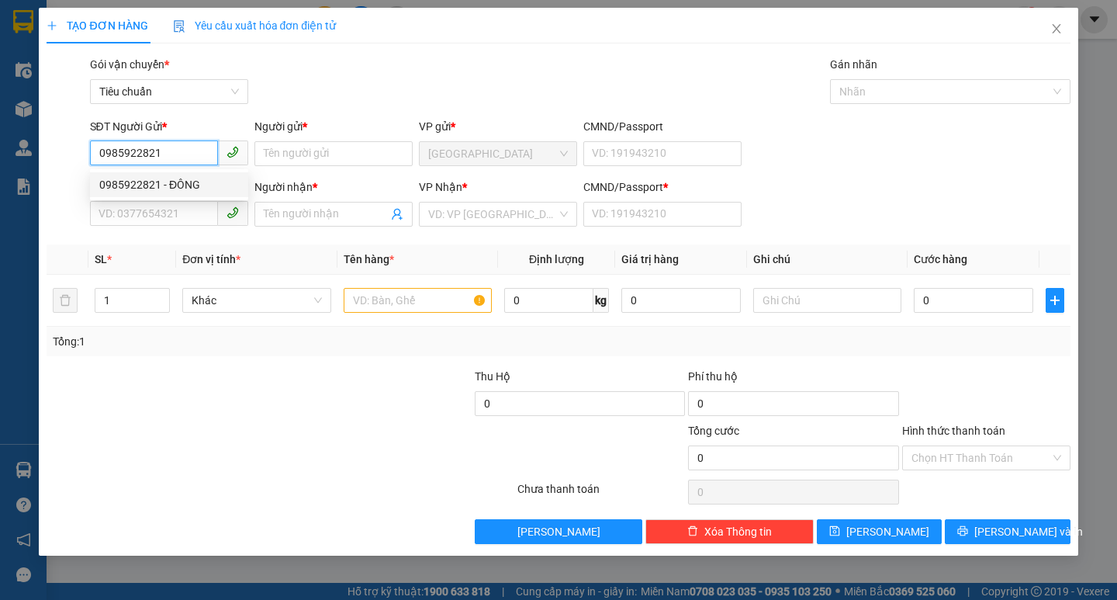
type input "0985922821"
click at [210, 171] on div "0985922821 0985922821 - ĐÔNG" at bounding box center [169, 184] width 158 height 31
click at [165, 160] on input "0985922821" at bounding box center [154, 152] width 128 height 25
click at [161, 182] on div "0985922821 - ĐÔNG" at bounding box center [169, 184] width 140 height 17
type input "ĐÔNG"
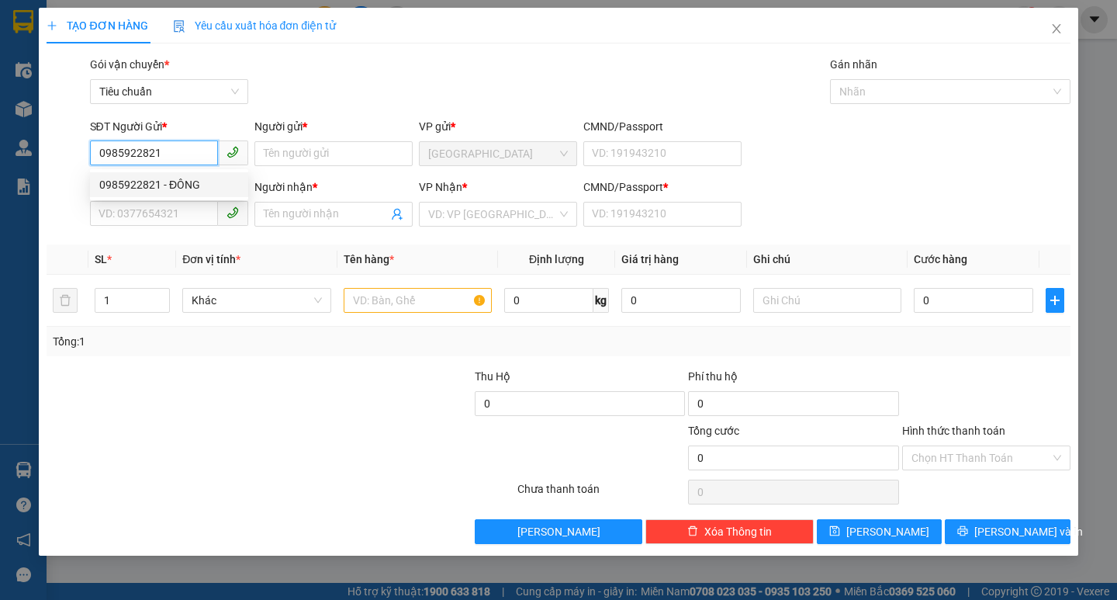
type input "0869063092"
type input "HIỀN"
type input "0"
type input "40.000"
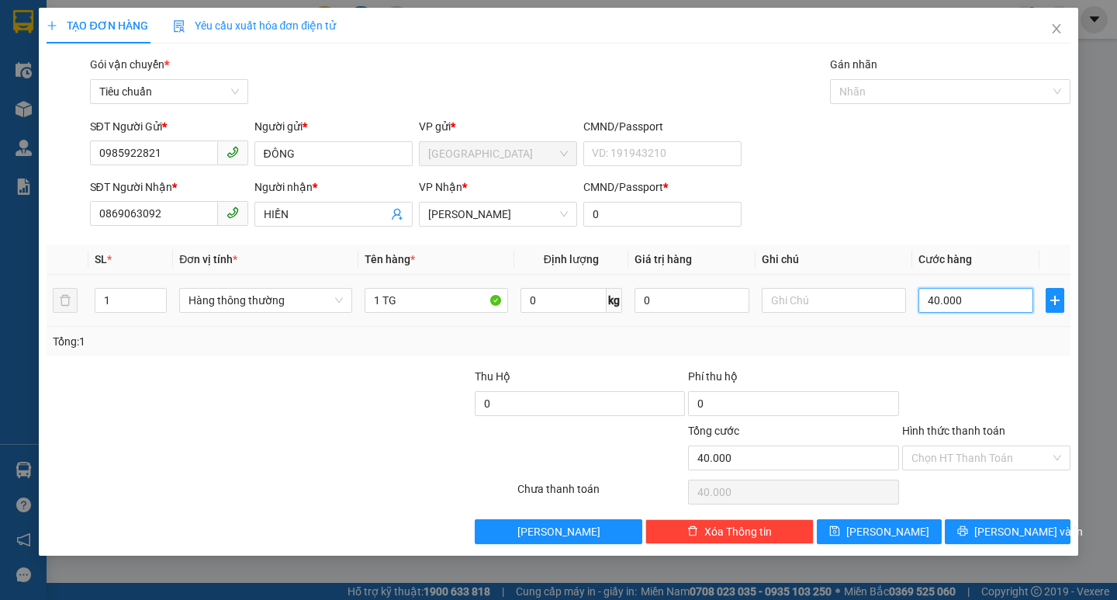
click at [993, 299] on input "40.000" at bounding box center [977, 300] width 116 height 25
click at [1021, 531] on span "[PERSON_NAME] và In" at bounding box center [1028, 531] width 109 height 17
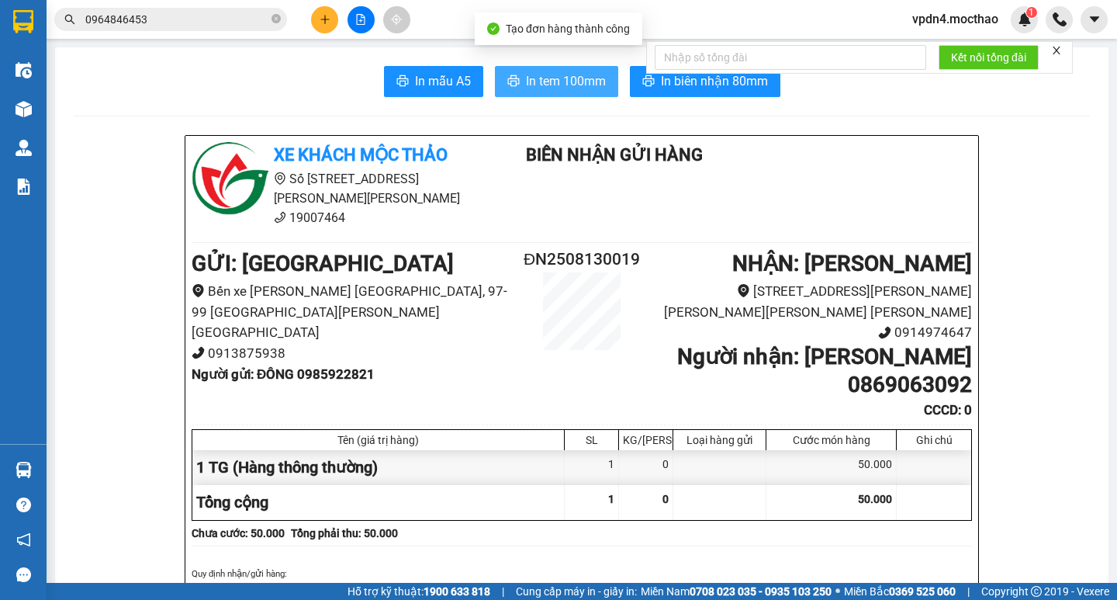
click at [535, 70] on button "In tem 100mm" at bounding box center [556, 81] width 123 height 31
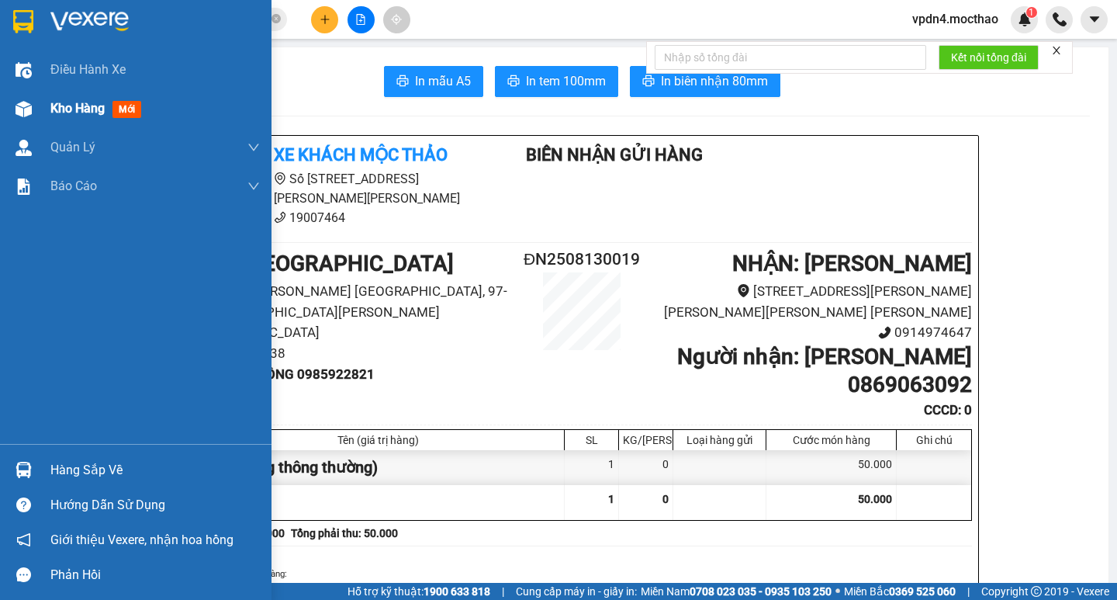
click at [76, 108] on span "Kho hàng" at bounding box center [77, 108] width 54 height 15
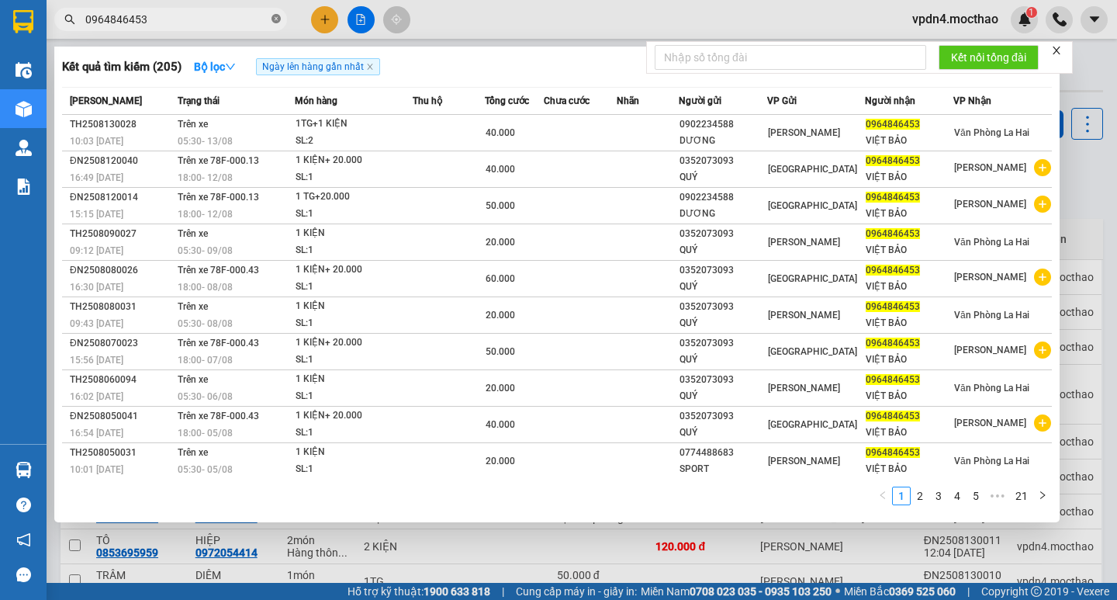
click at [274, 19] on icon "close-circle" at bounding box center [276, 18] width 9 height 9
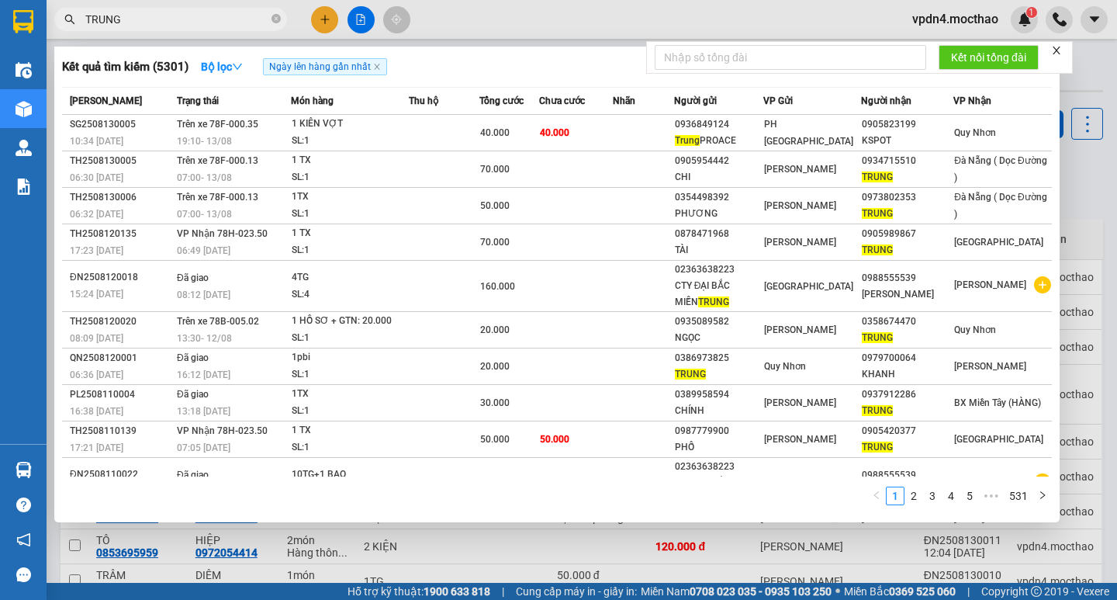
type input "TRUNG"
click at [325, 15] on div at bounding box center [558, 300] width 1117 height 600
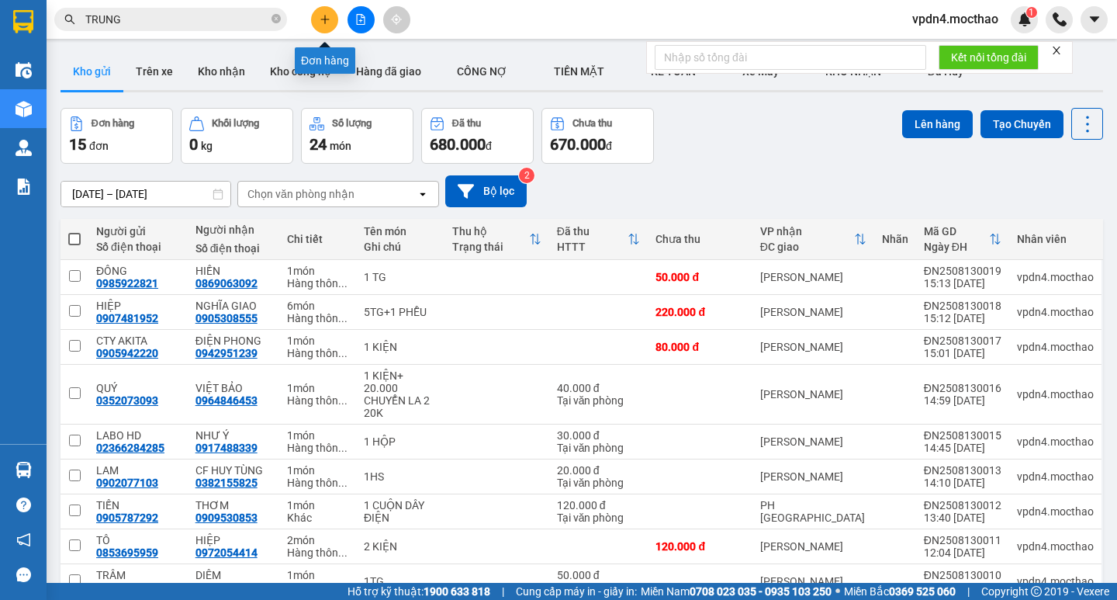
click at [325, 15] on icon "plus" at bounding box center [325, 19] width 11 height 11
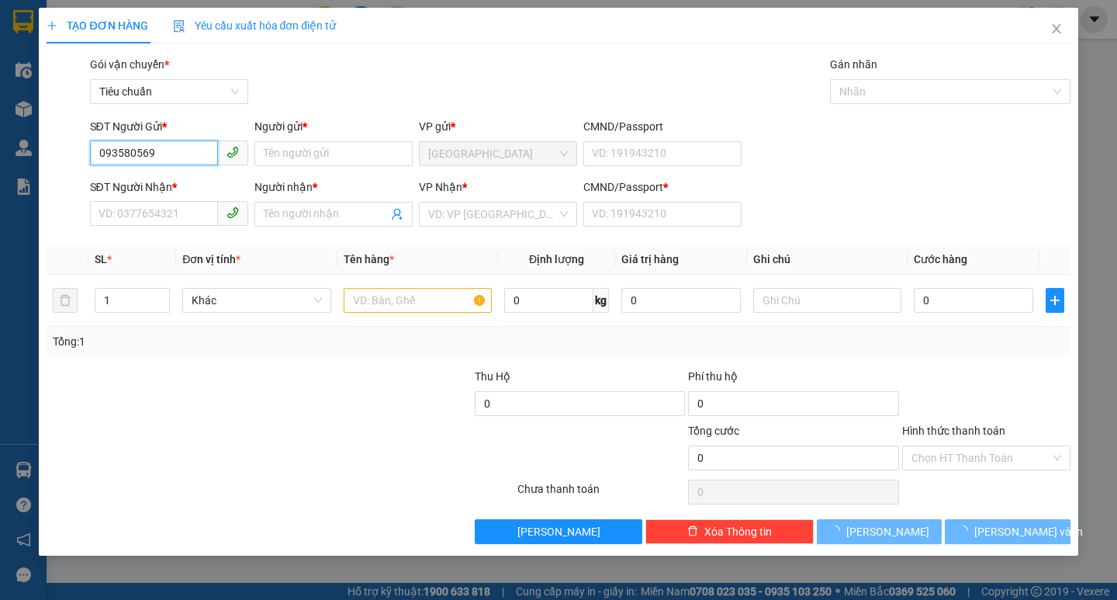
type input "0935805696"
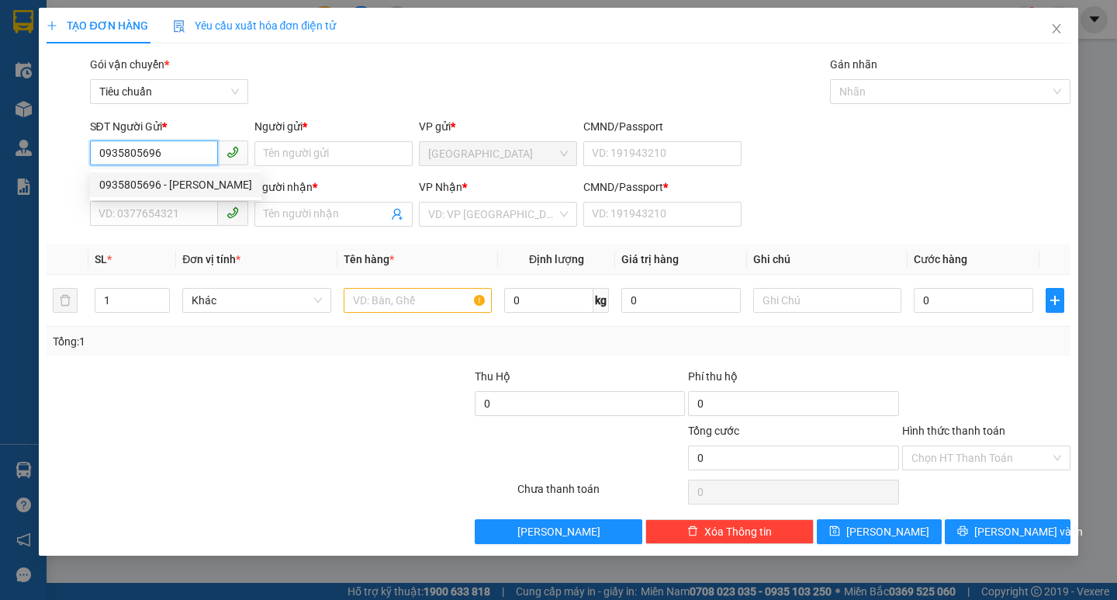
click at [205, 181] on div "0935805696 - [PERSON_NAME]" at bounding box center [175, 184] width 153 height 17
type input "TRUNG"
type input "0986111144"
type input "ĐOAN"
type input "0"
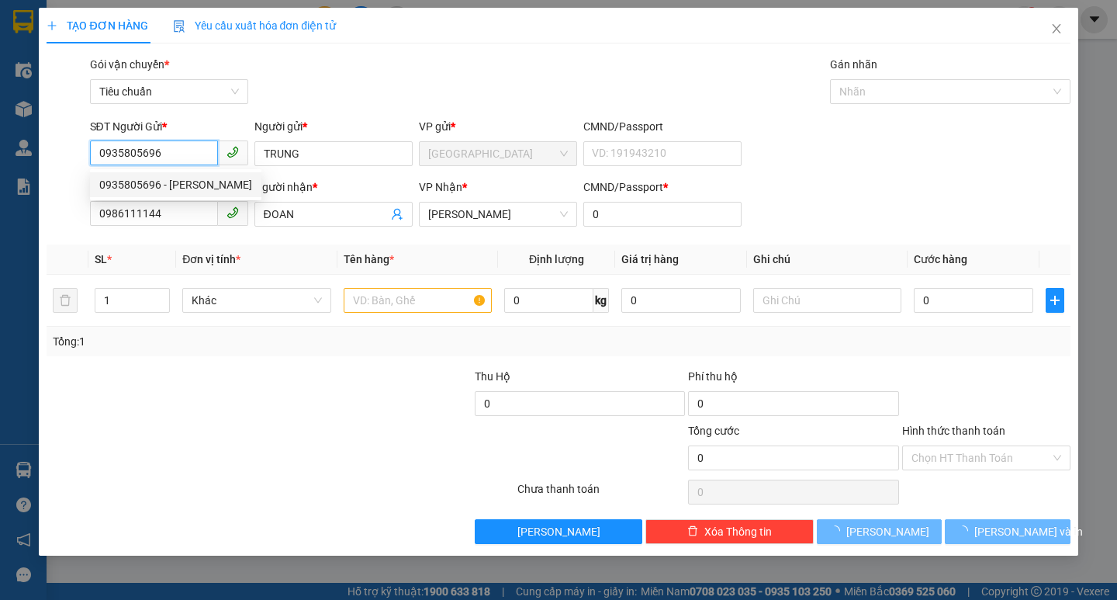
type input "50.000"
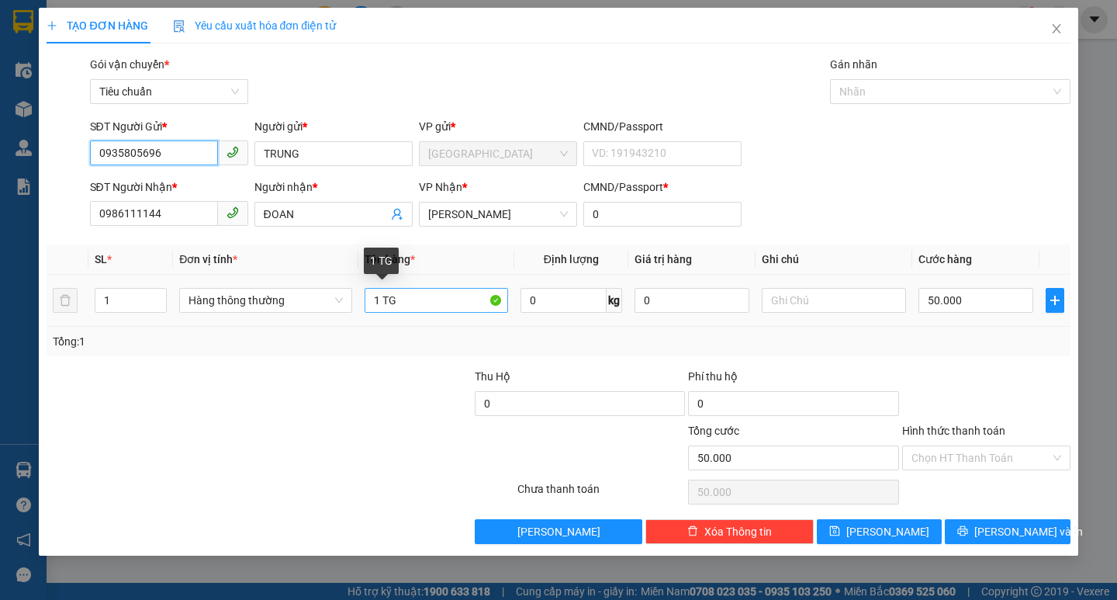
type input "0935805696"
click at [426, 299] on input "1 TG" at bounding box center [437, 300] width 144 height 25
type input "1 KIÊN"
click at [1058, 34] on icon "close" at bounding box center [1057, 28] width 12 height 12
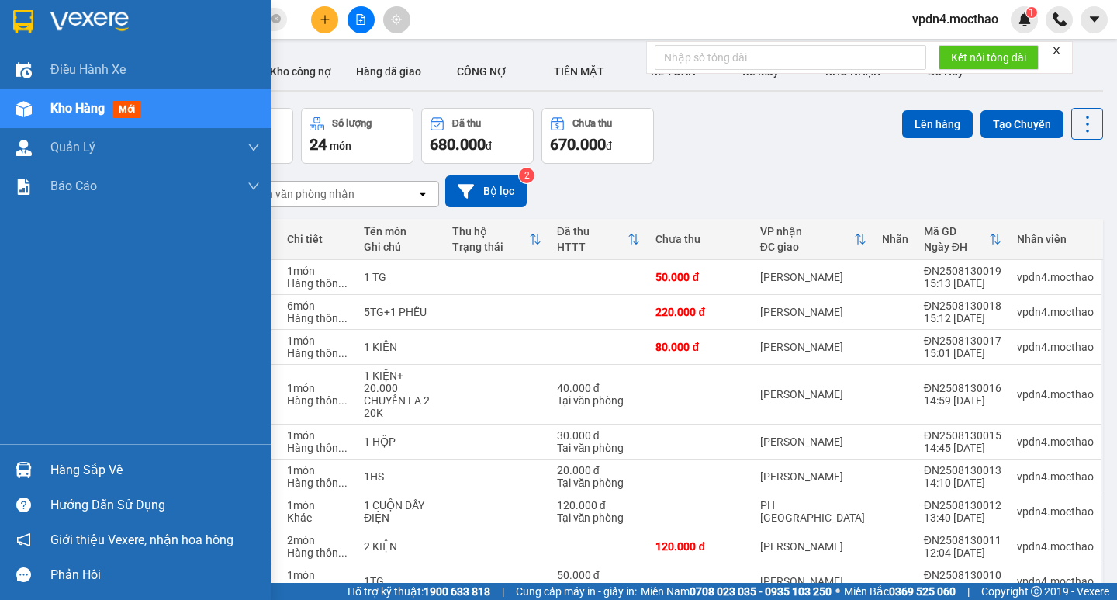
click at [104, 465] on div "Hàng sắp về" at bounding box center [154, 470] width 209 height 23
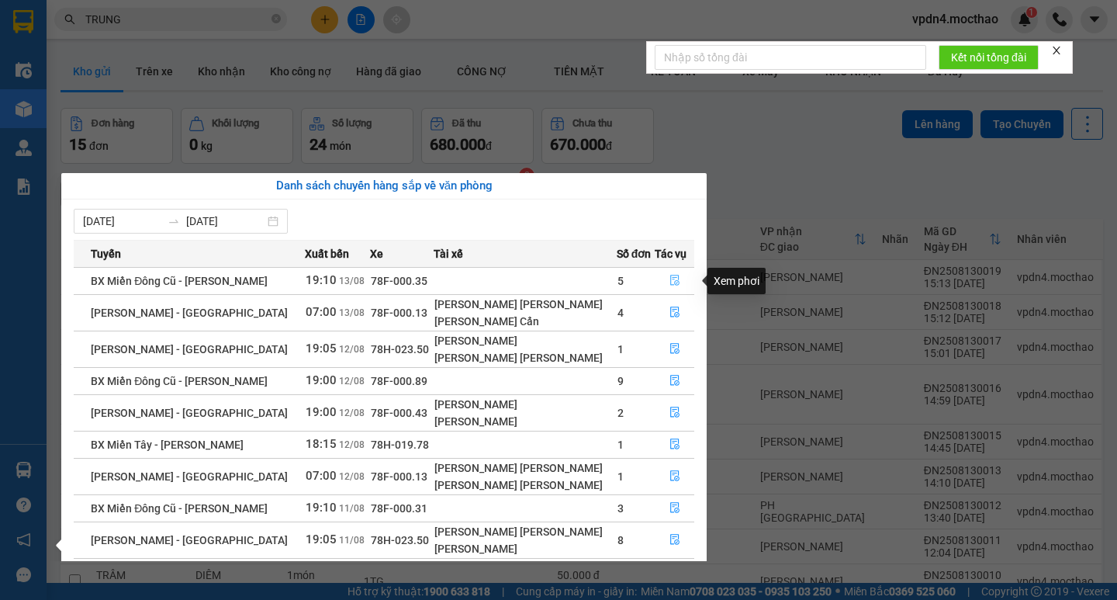
click at [670, 284] on icon "file-done" at bounding box center [675, 280] width 11 height 11
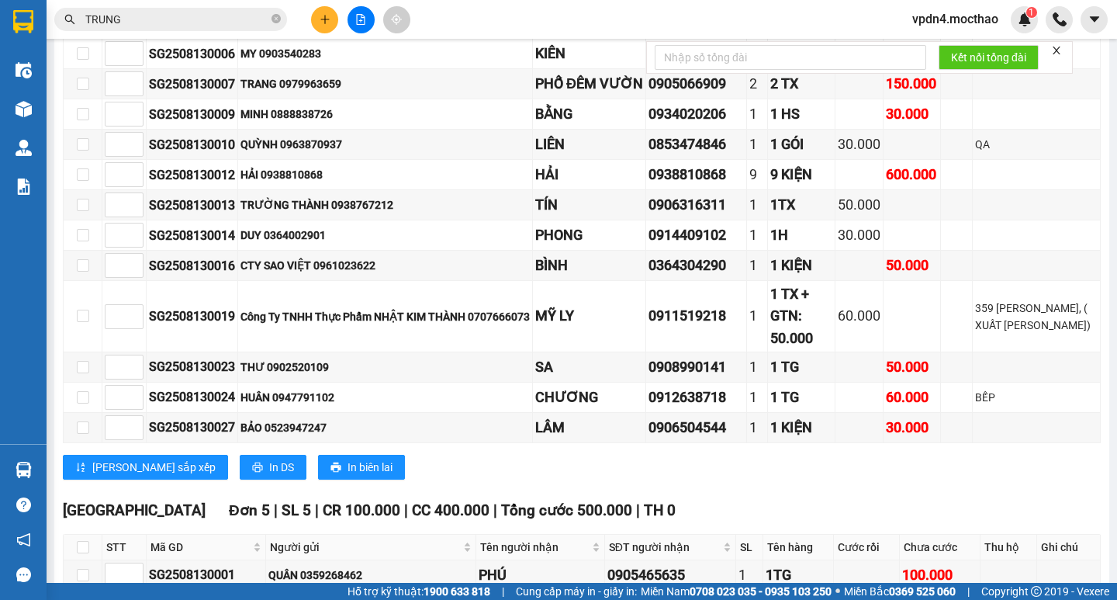
scroll to position [1127, 0]
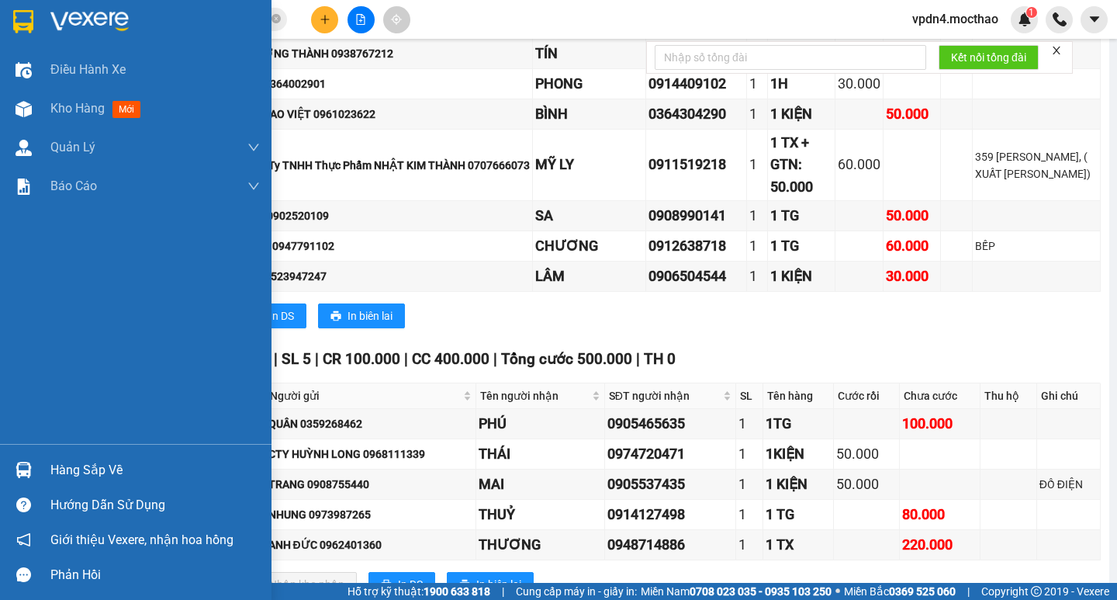
click at [113, 466] on div "Hàng sắp về" at bounding box center [154, 470] width 209 height 23
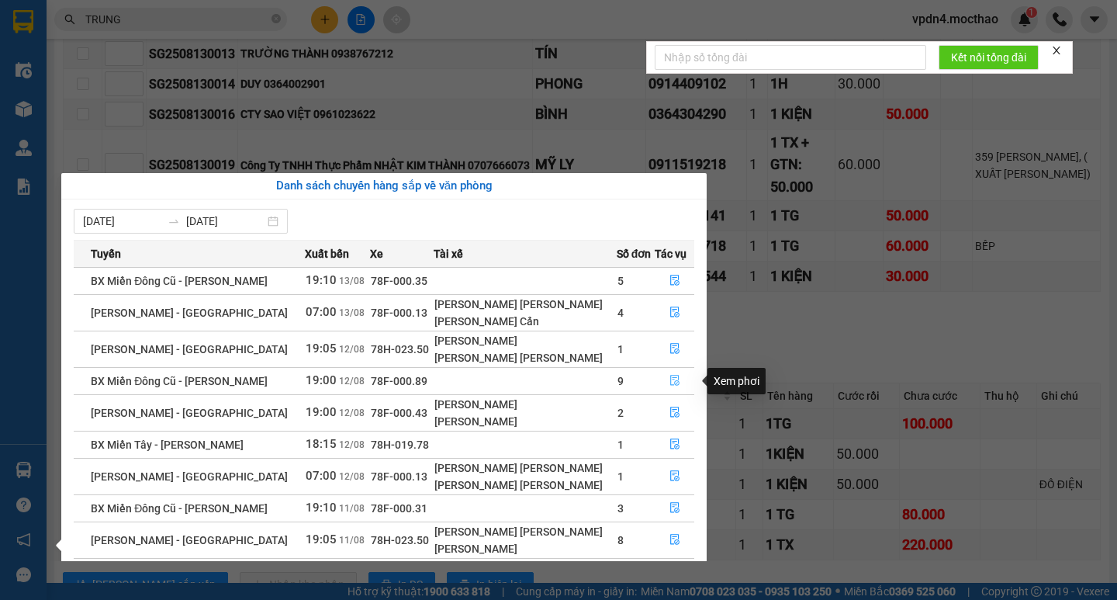
click at [670, 377] on icon "file-done" at bounding box center [675, 380] width 11 height 11
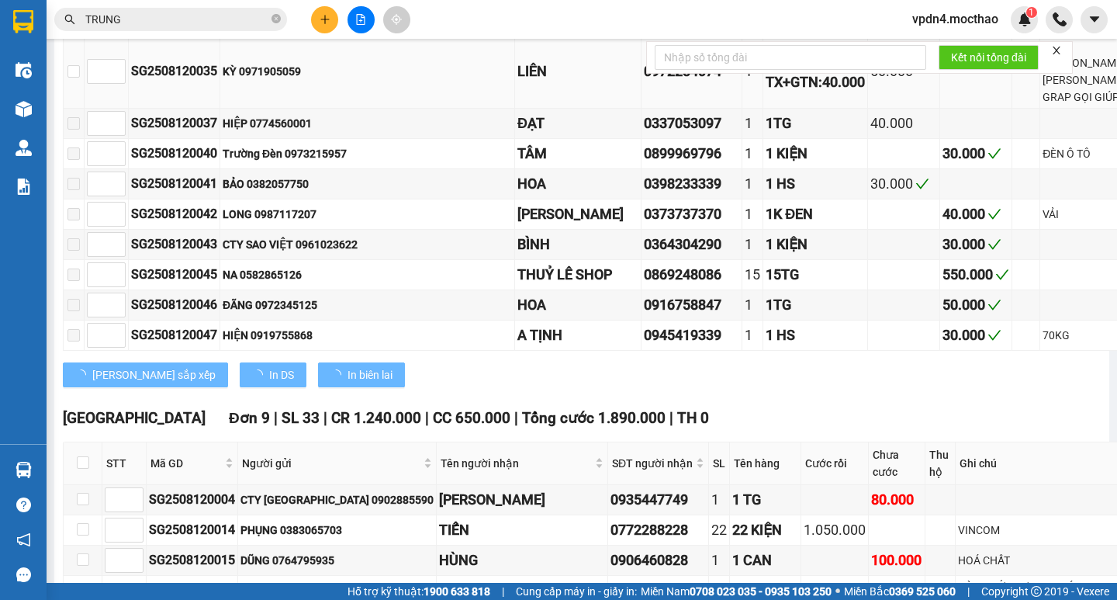
type input "[DATE]"
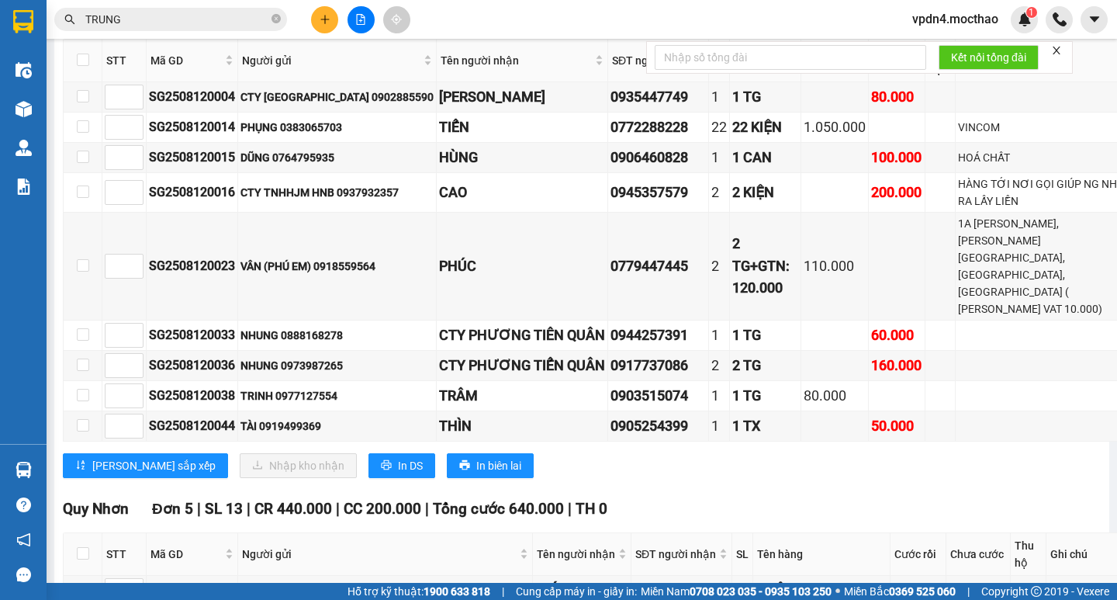
scroll to position [1838, 0]
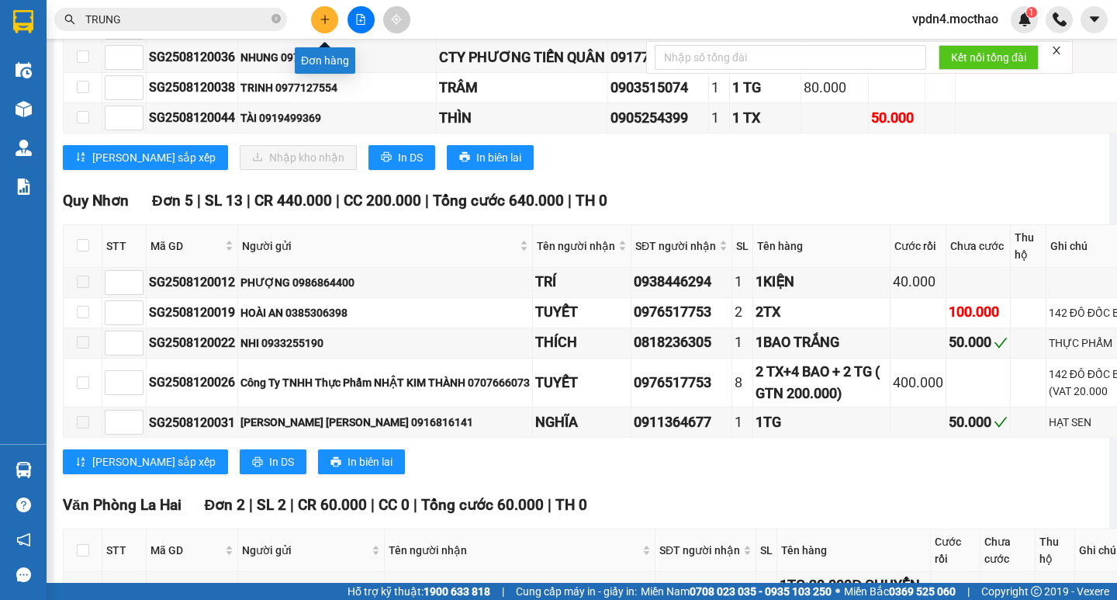
click at [327, 16] on icon "plus" at bounding box center [325, 19] width 11 height 11
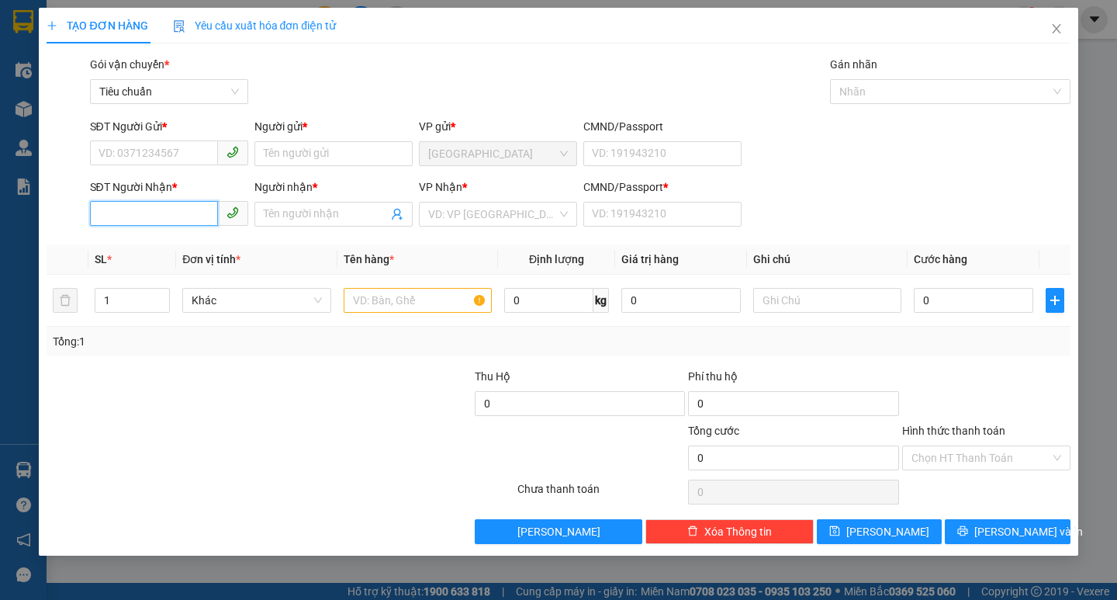
click at [112, 215] on input "SĐT Người Nhận *" at bounding box center [154, 213] width 128 height 25
type input "0971998706"
drag, startPoint x: 171, startPoint y: 248, endPoint x: 165, endPoint y: 183, distance: 65.4
click at [170, 247] on div "0971998706 - [PERSON_NAME]" at bounding box center [175, 245] width 153 height 17
type input "HOÀI"
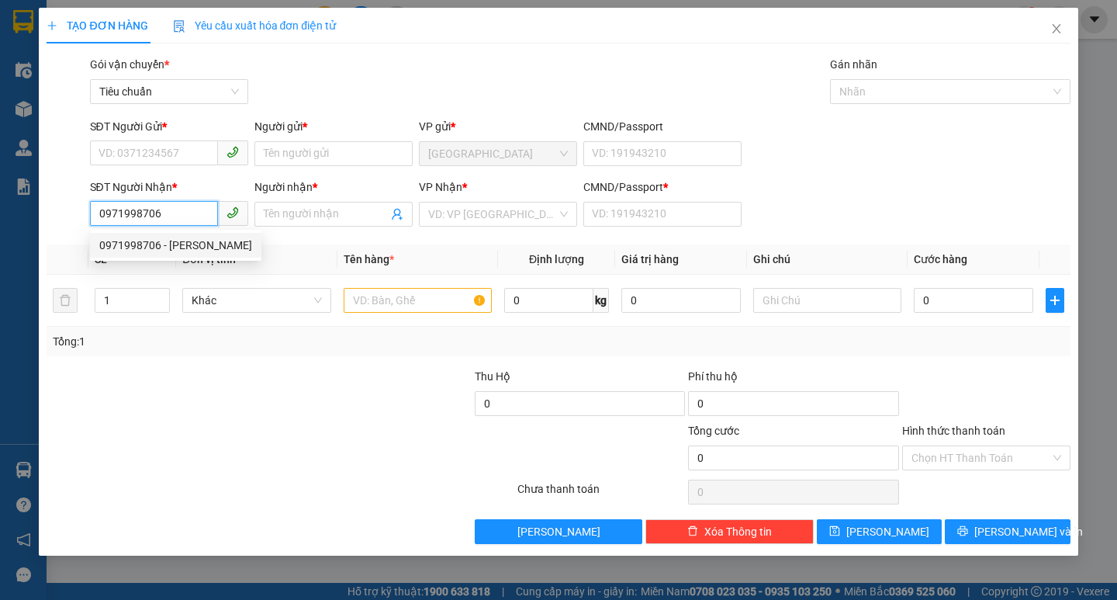
type input "0"
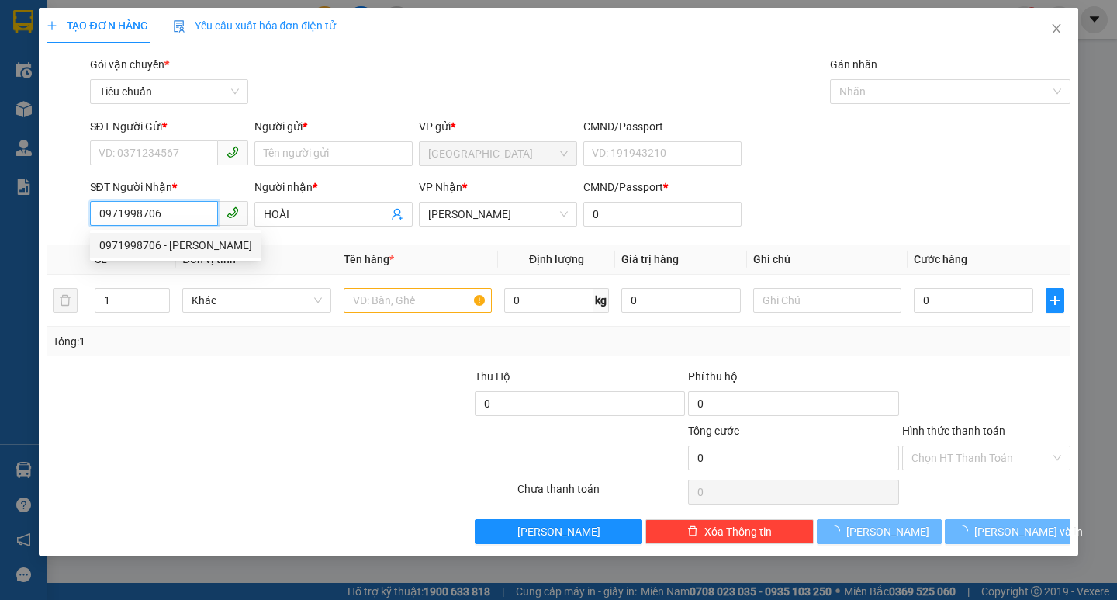
type input "30.000"
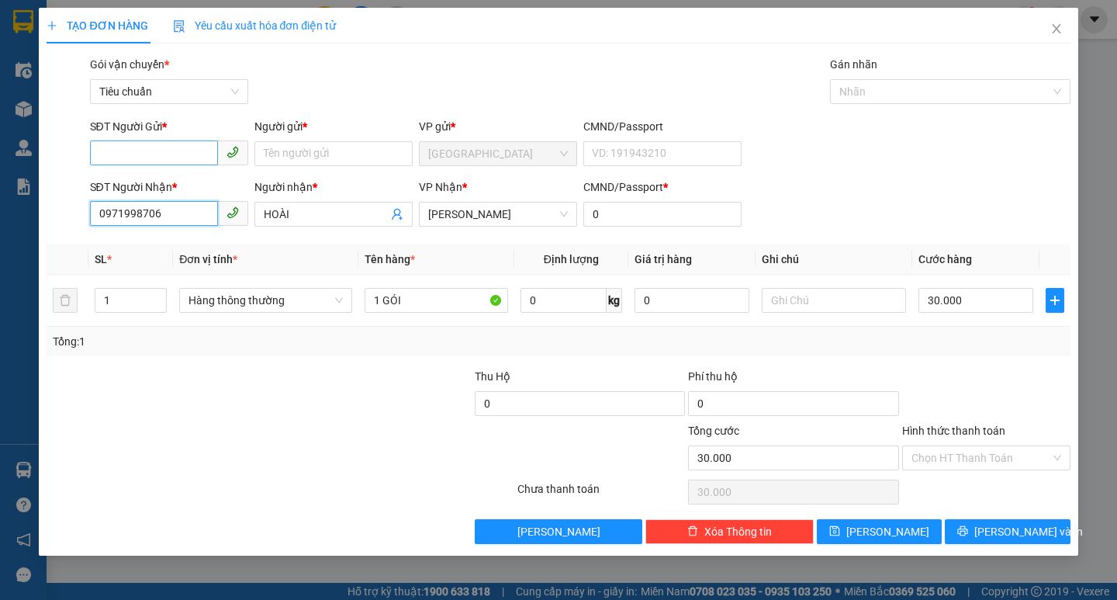
type input "0971998706"
click at [161, 151] on input "SĐT Người Gửi *" at bounding box center [154, 152] width 128 height 25
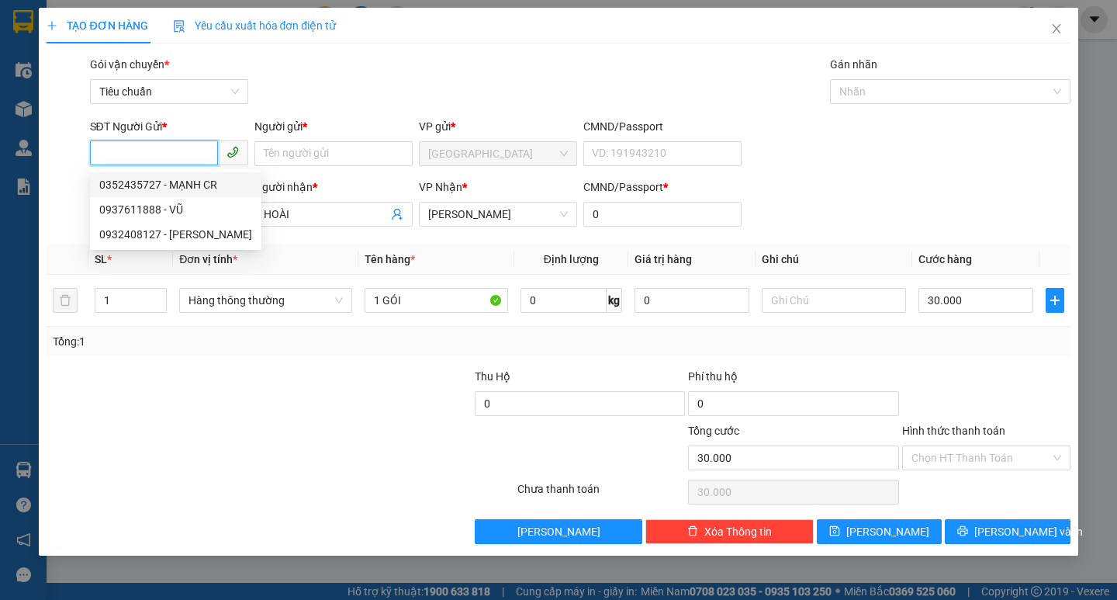
click at [183, 181] on div "0352435727 - MẠNH CR" at bounding box center [175, 184] width 153 height 17
type input "0352435727"
type input "MẠNH CR"
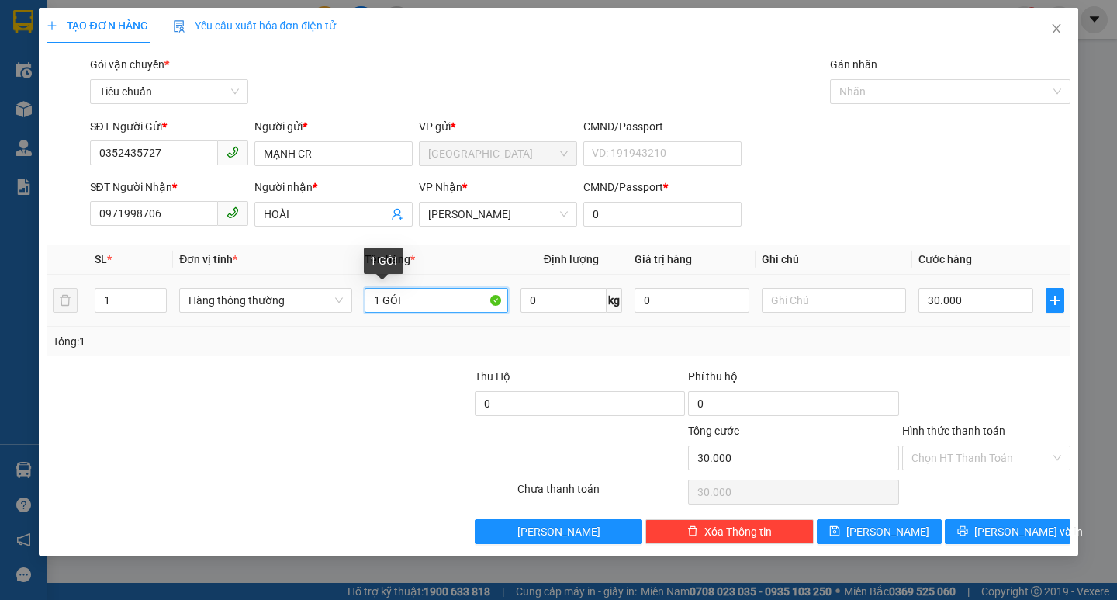
click at [452, 308] on input "1 GÓI" at bounding box center [437, 300] width 144 height 25
type input "1 TG"
click at [944, 293] on input "30.000" at bounding box center [977, 300] width 116 height 25
type input "4"
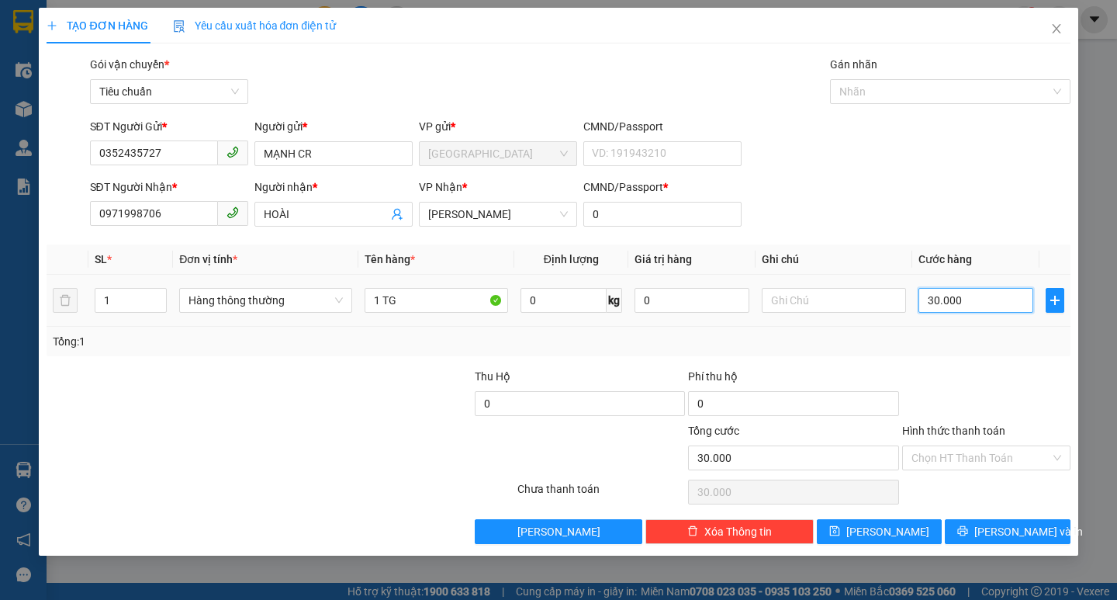
type input "4"
type input "40"
type input "40.000"
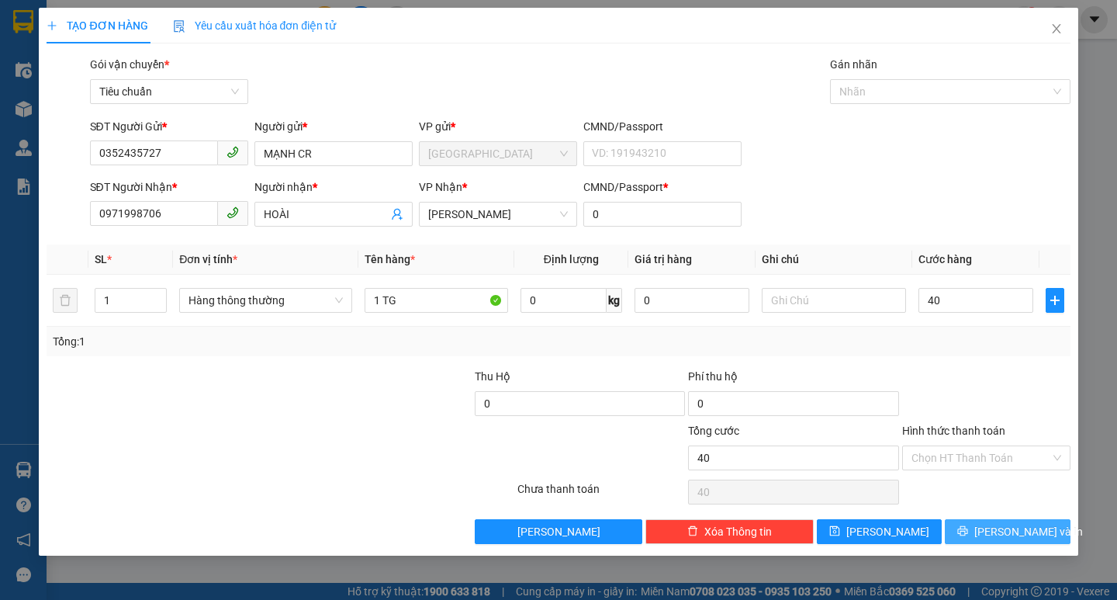
type input "40.000"
click at [1029, 524] on span "[PERSON_NAME] và In" at bounding box center [1028, 531] width 109 height 17
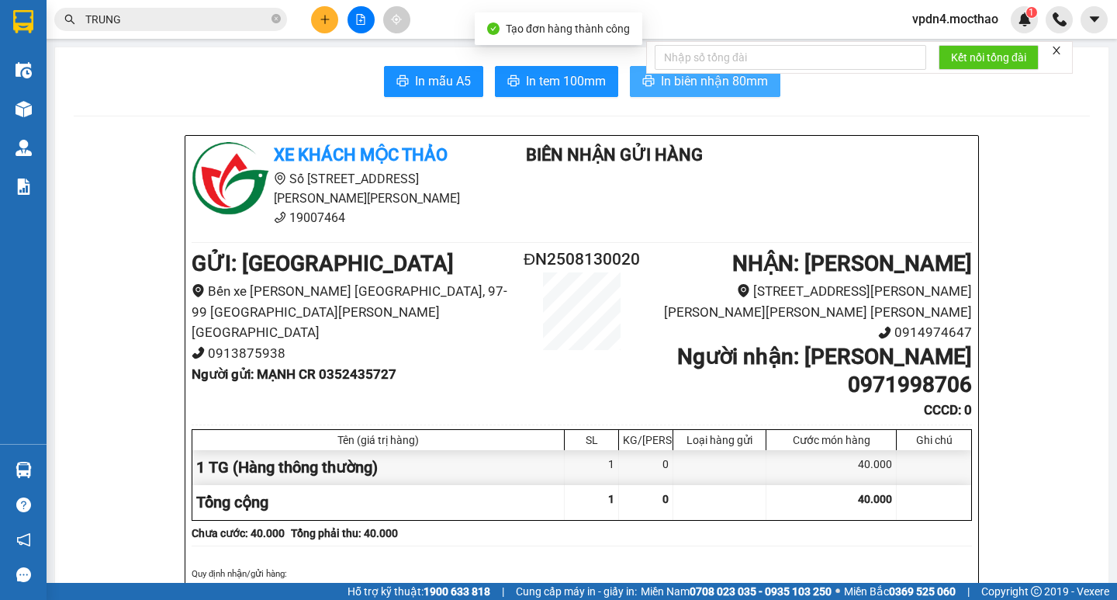
click at [677, 81] on span "In biên nhận 80mm" at bounding box center [714, 80] width 107 height 19
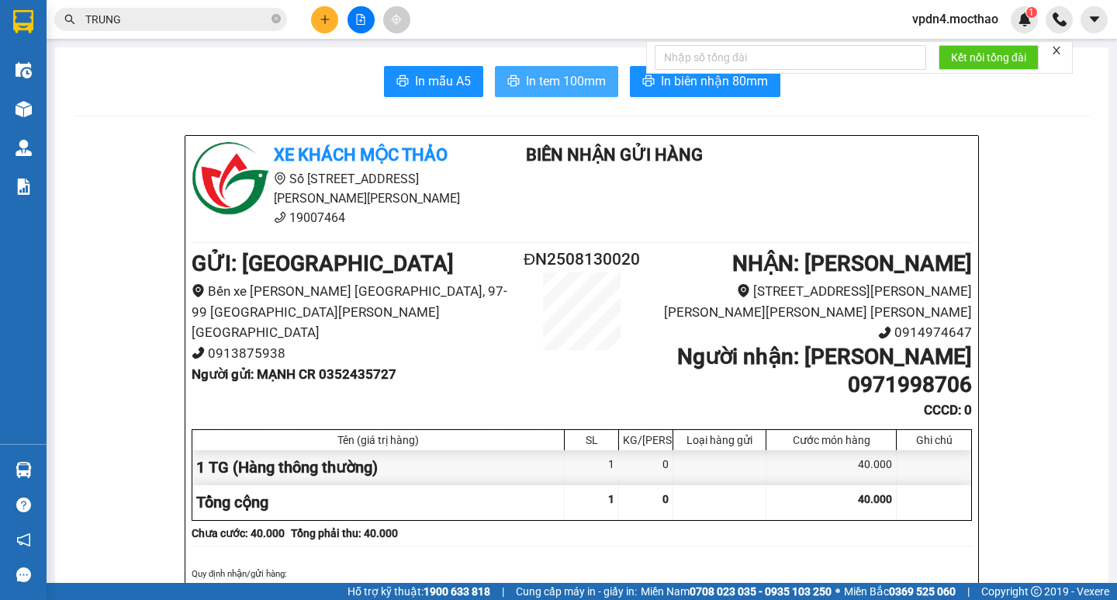
click at [531, 92] on button "In tem 100mm" at bounding box center [556, 81] width 123 height 31
click at [320, 18] on icon "plus" at bounding box center [325, 19] width 11 height 11
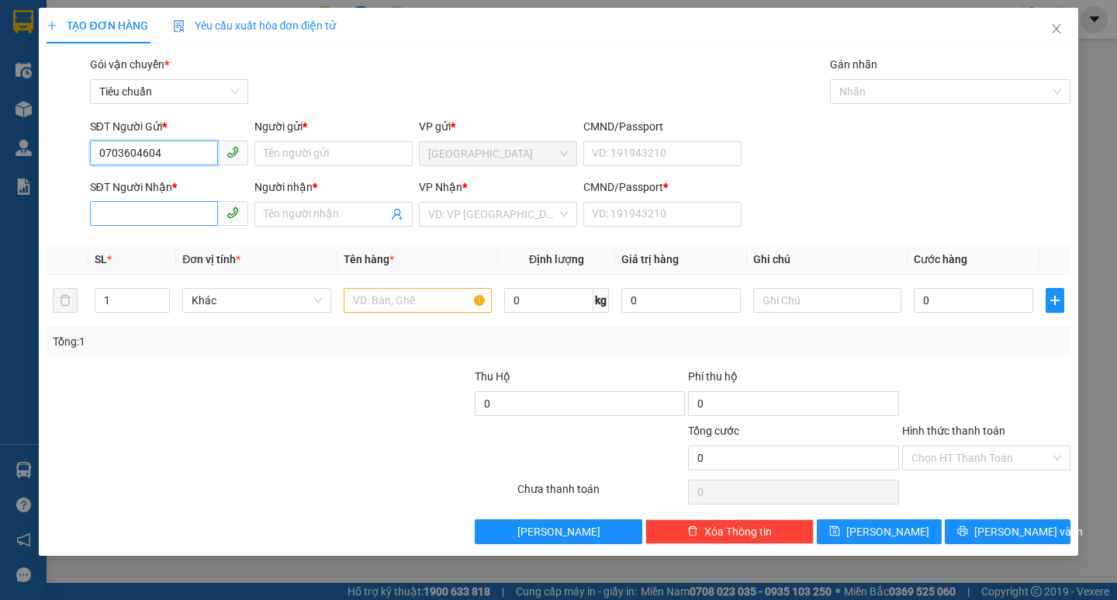
type input "0703604604"
click at [199, 212] on input "SĐT Người Nhận *" at bounding box center [154, 213] width 128 height 25
type input "0703604604"
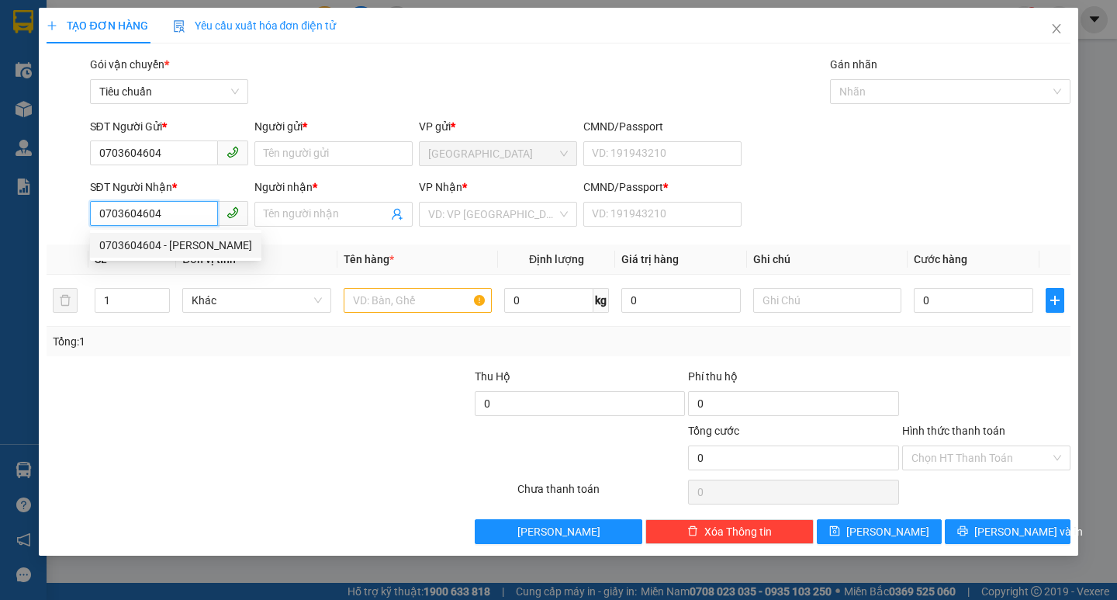
click at [213, 243] on div "0703604604 - [PERSON_NAME]" at bounding box center [175, 245] width 153 height 17
type input "TRUNG"
type input "0"
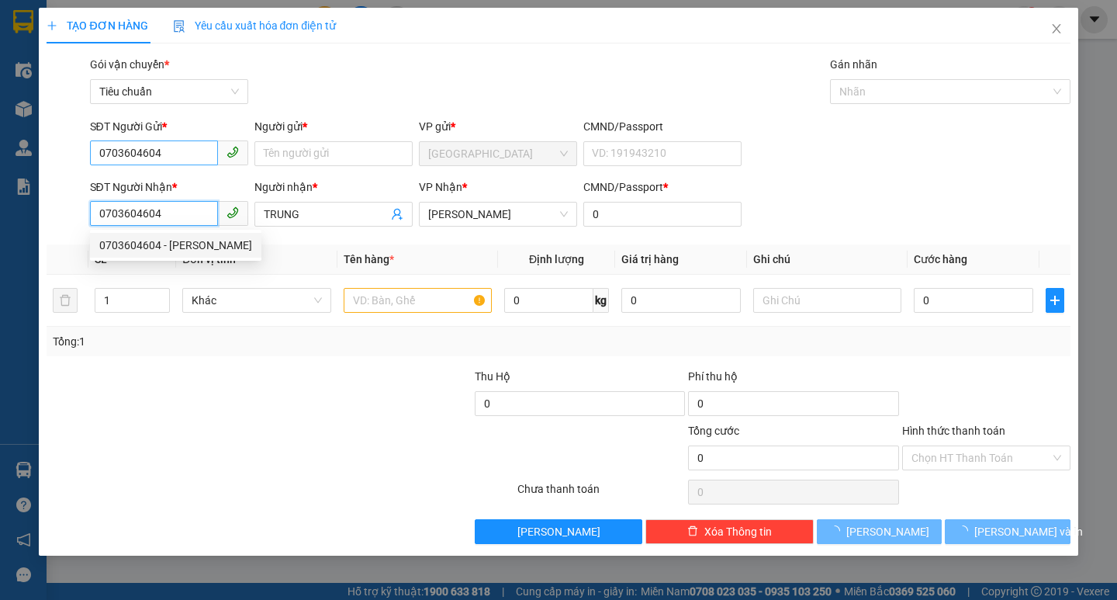
type input "120.000"
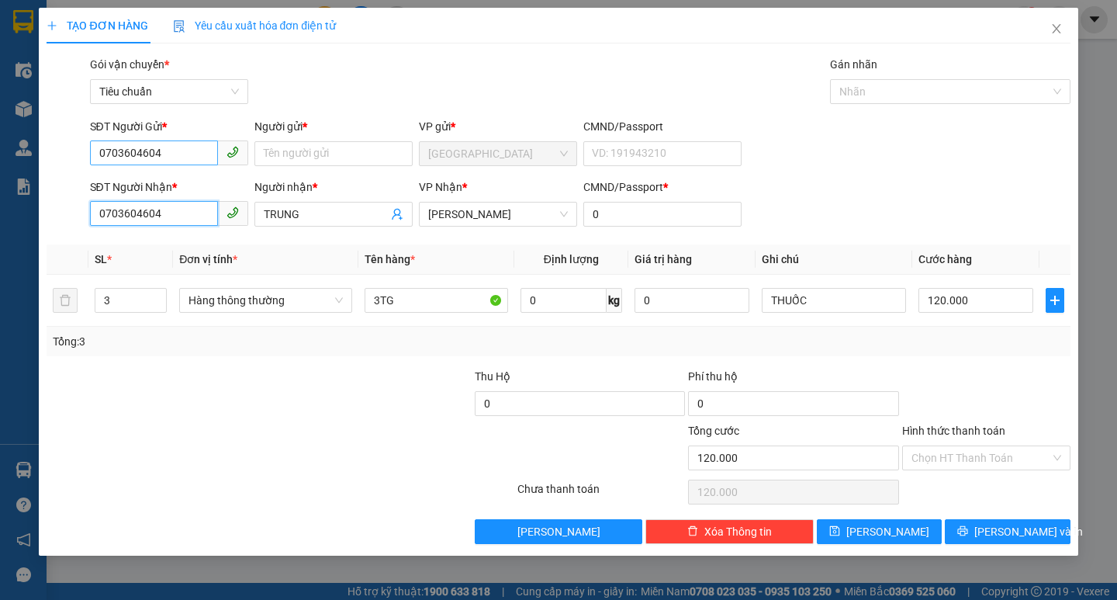
type input "0703604604"
click at [206, 141] on input "0703604604" at bounding box center [154, 152] width 128 height 25
type input "0"
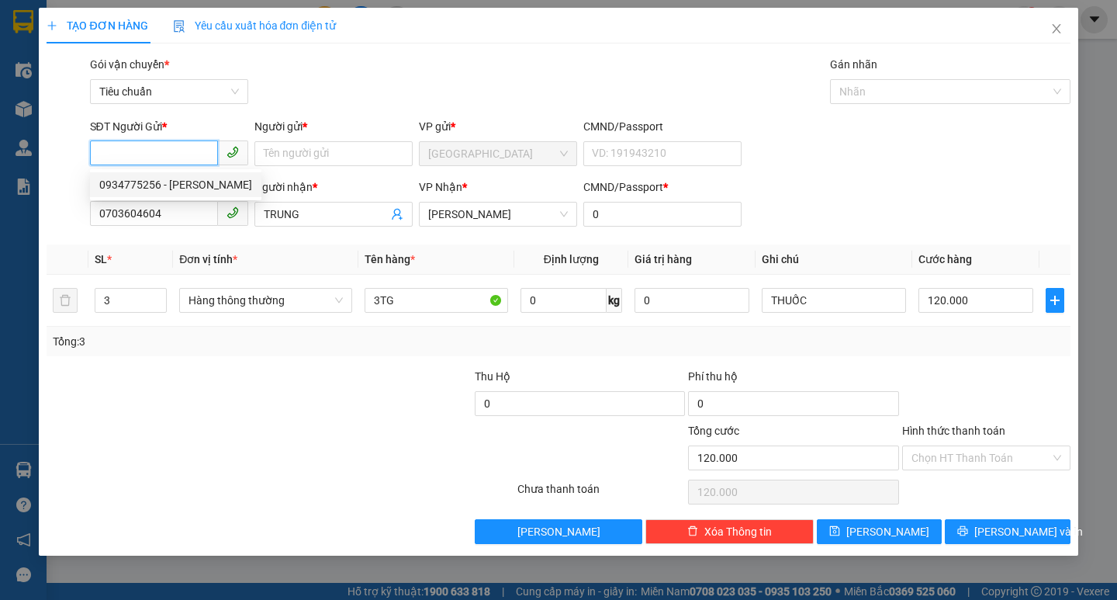
click at [201, 175] on div "0934775256 - [PERSON_NAME]" at bounding box center [175, 184] width 171 height 25
type input "0934775256"
type input "NHÂN"
type input "0934775256"
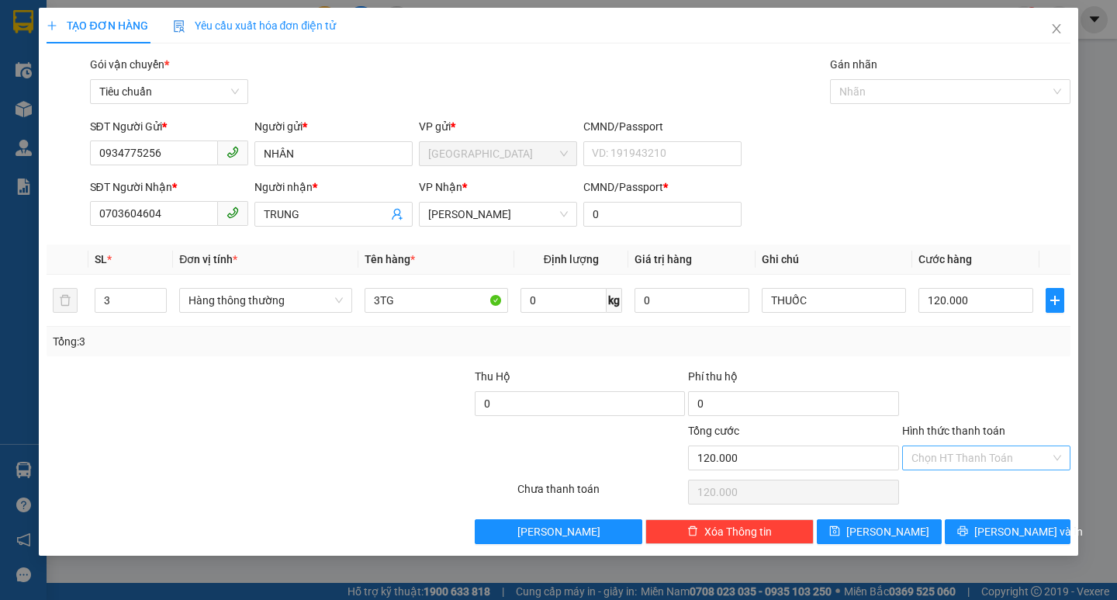
click at [964, 455] on input "Hình thức thanh toán" at bounding box center [981, 457] width 139 height 23
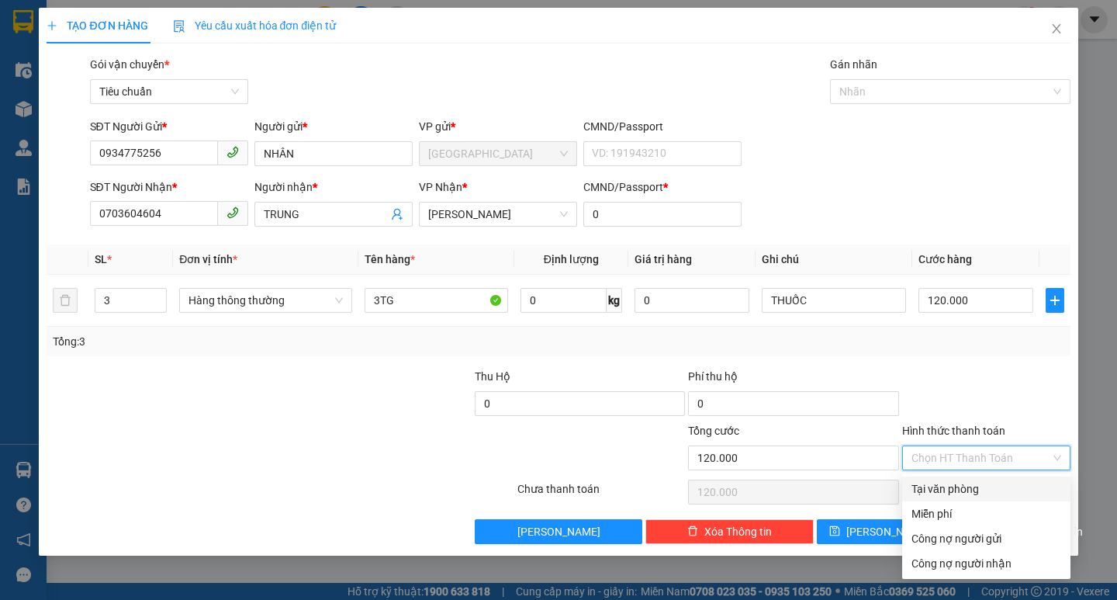
click at [969, 481] on div "Tại văn phòng" at bounding box center [987, 488] width 150 height 17
type input "0"
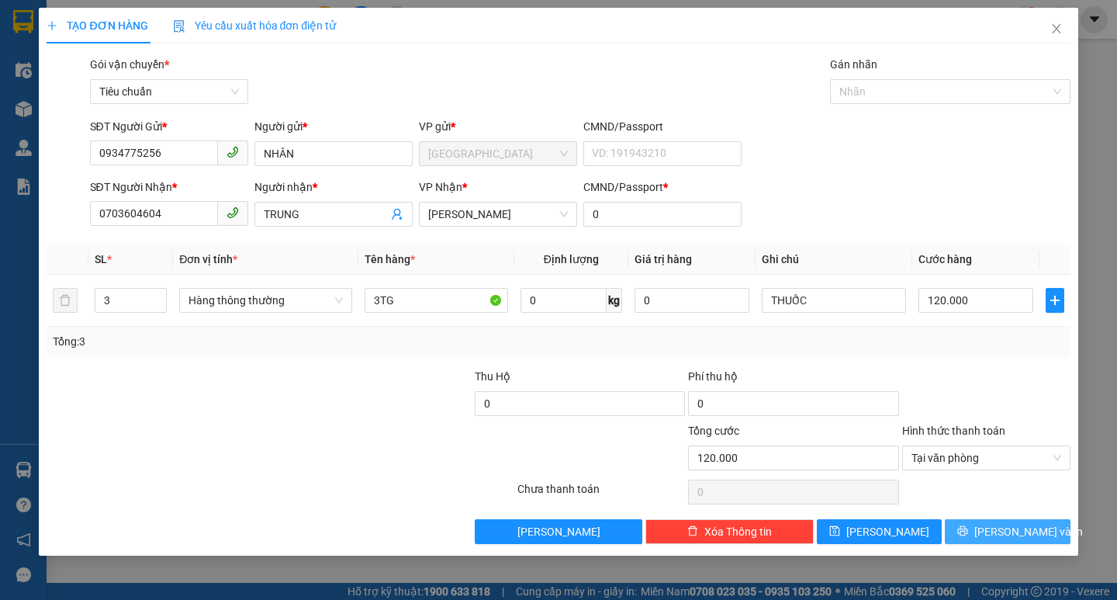
click at [1026, 531] on span "[PERSON_NAME] và In" at bounding box center [1028, 531] width 109 height 17
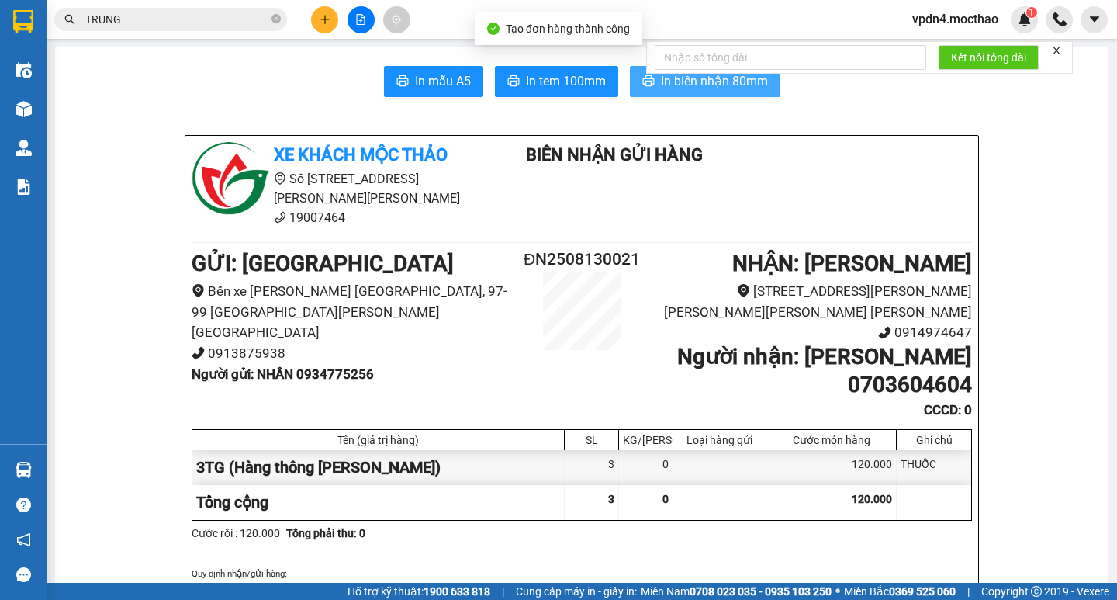
click at [708, 87] on span "In biên nhận 80mm" at bounding box center [714, 80] width 107 height 19
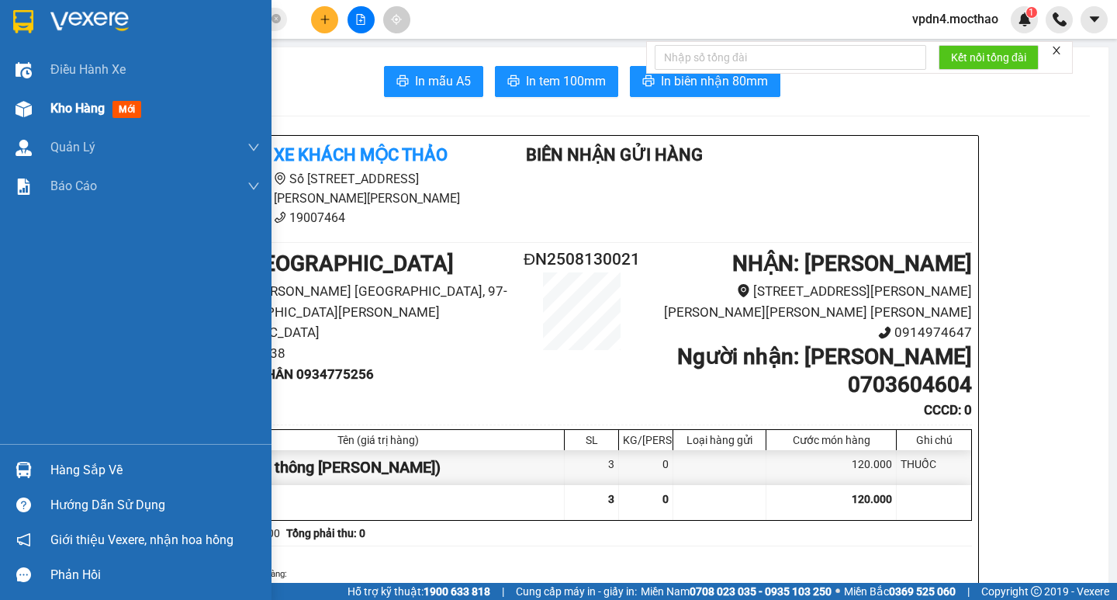
click at [84, 103] on span "Kho hàng" at bounding box center [77, 108] width 54 height 15
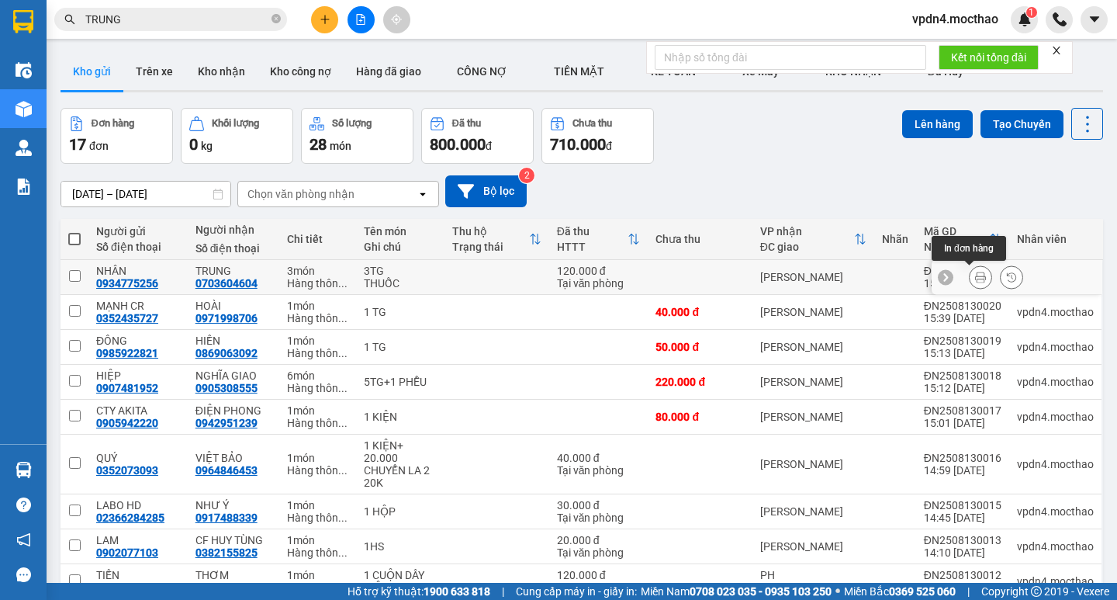
click at [970, 279] on button at bounding box center [981, 277] width 22 height 27
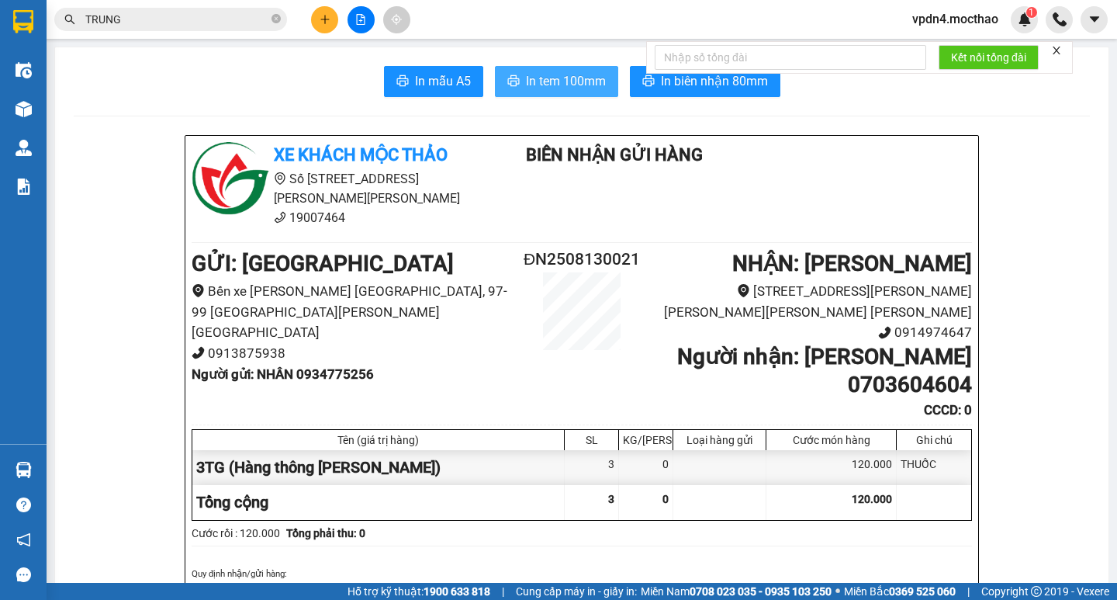
click at [559, 88] on span "In tem 100mm" at bounding box center [566, 80] width 80 height 19
click at [325, 25] on button at bounding box center [324, 19] width 27 height 27
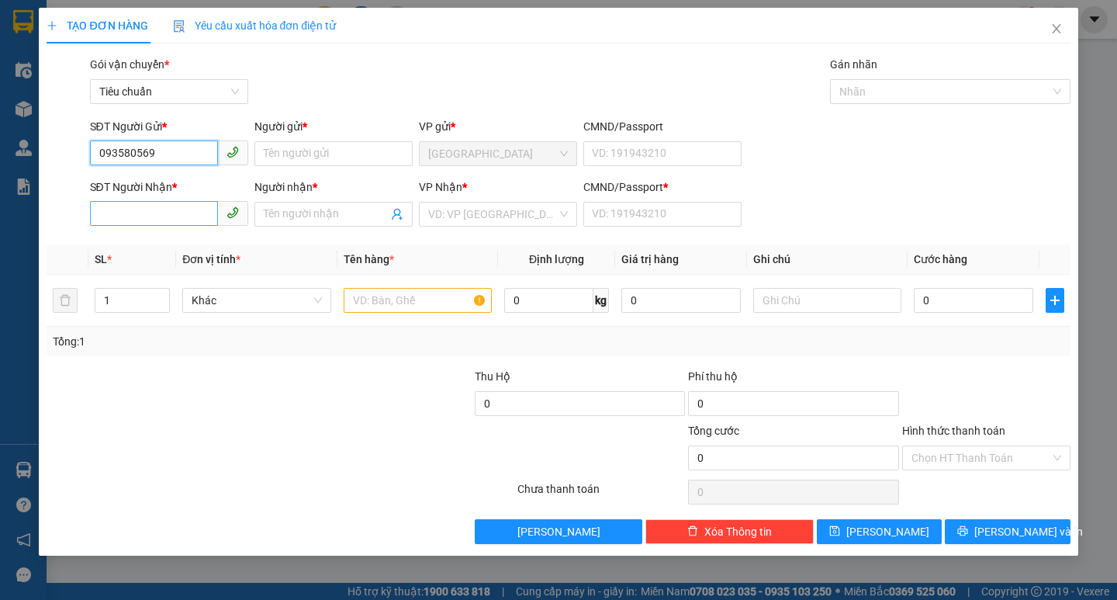
type input "0935805696"
click at [182, 182] on div "0935805696 - [PERSON_NAME]" at bounding box center [175, 184] width 153 height 17
type input "TRUNG"
type input "0986111144"
type input "ĐOAN"
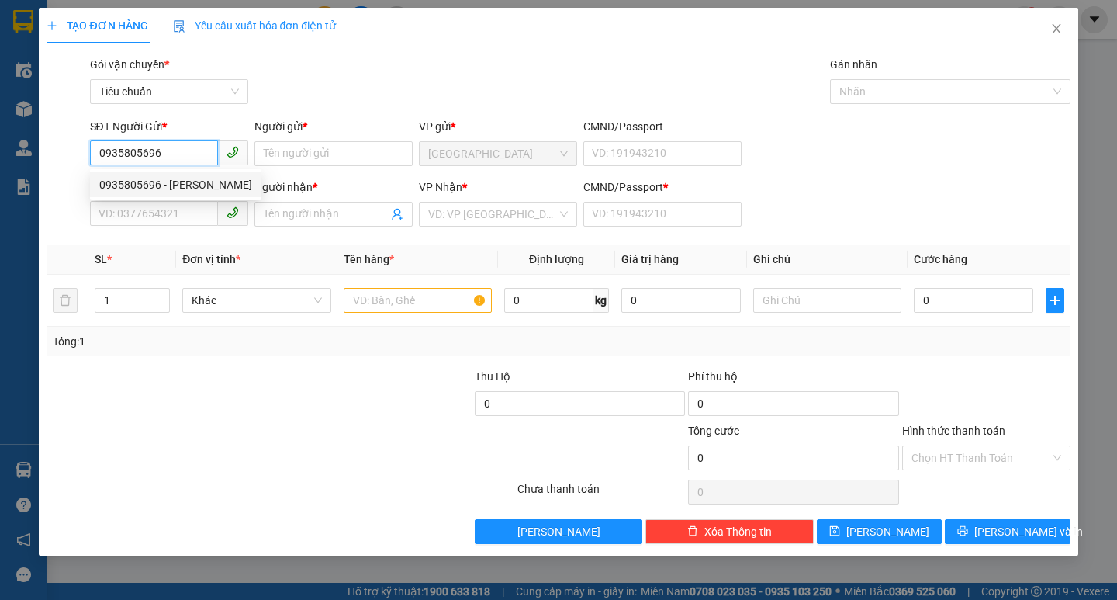
type input "0"
type input "50.000"
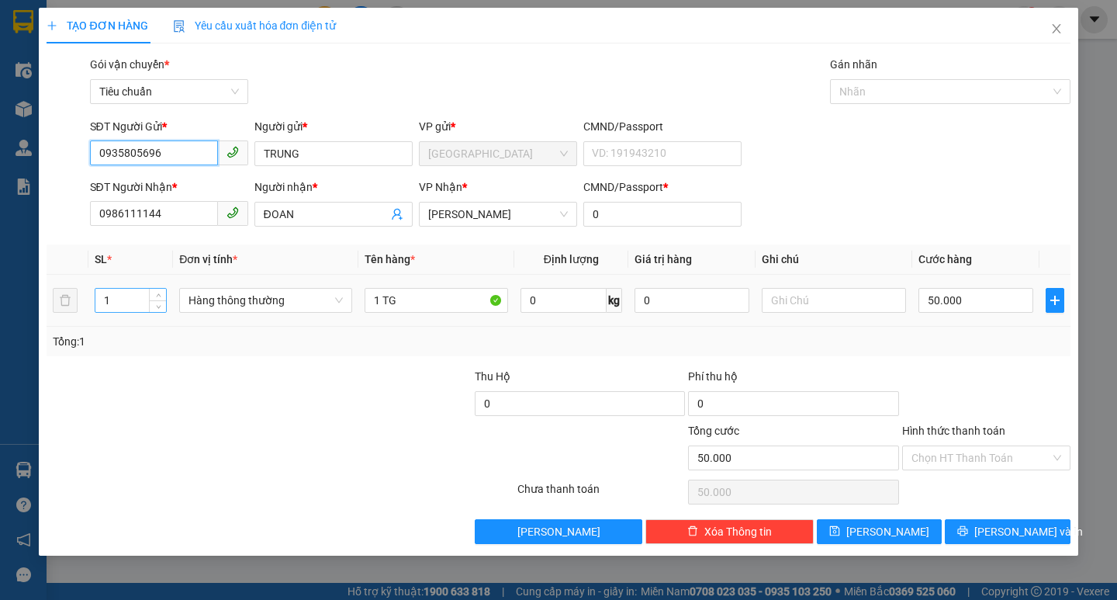
type input "0935805696"
click at [138, 293] on input "1" at bounding box center [130, 300] width 71 height 23
type input "2"
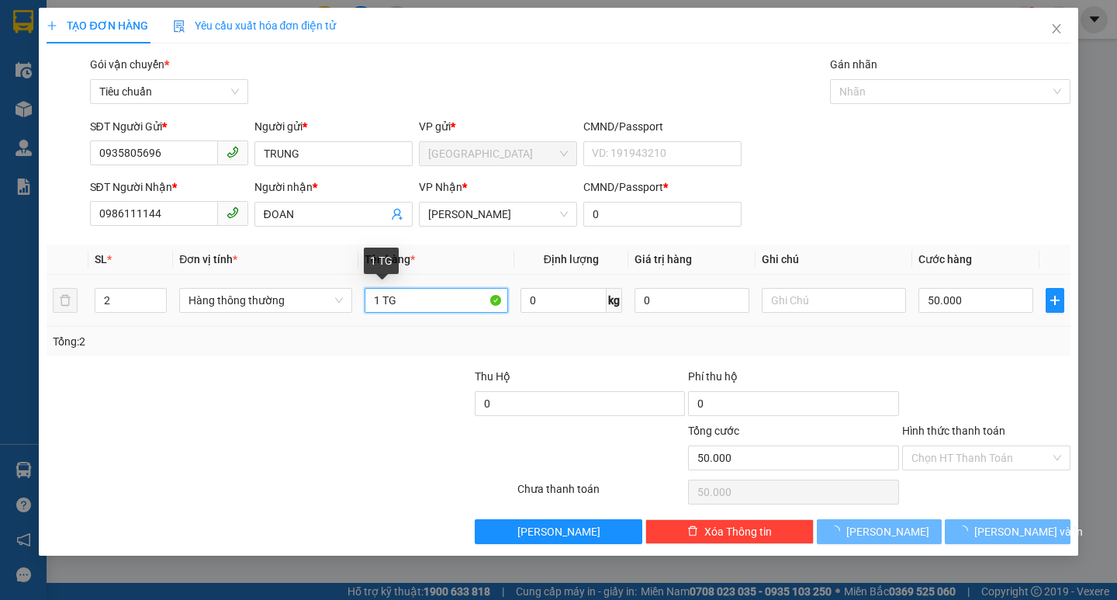
click at [445, 305] on input "1 TG" at bounding box center [437, 300] width 144 height 25
type input "0"
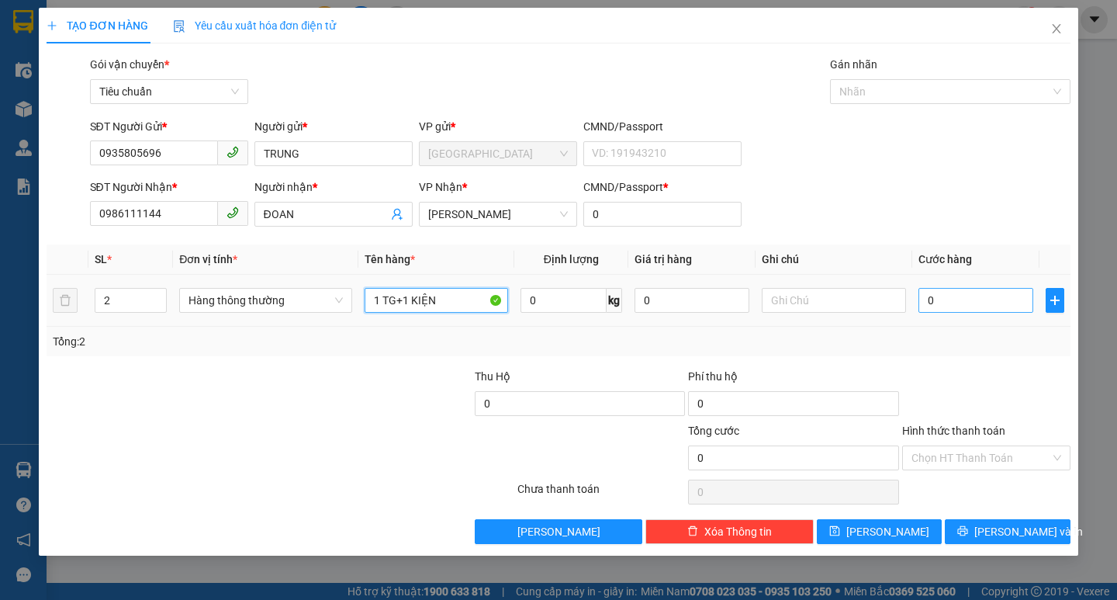
type input "1 TG+1 KIỆN"
click at [971, 299] on input "0" at bounding box center [977, 300] width 116 height 25
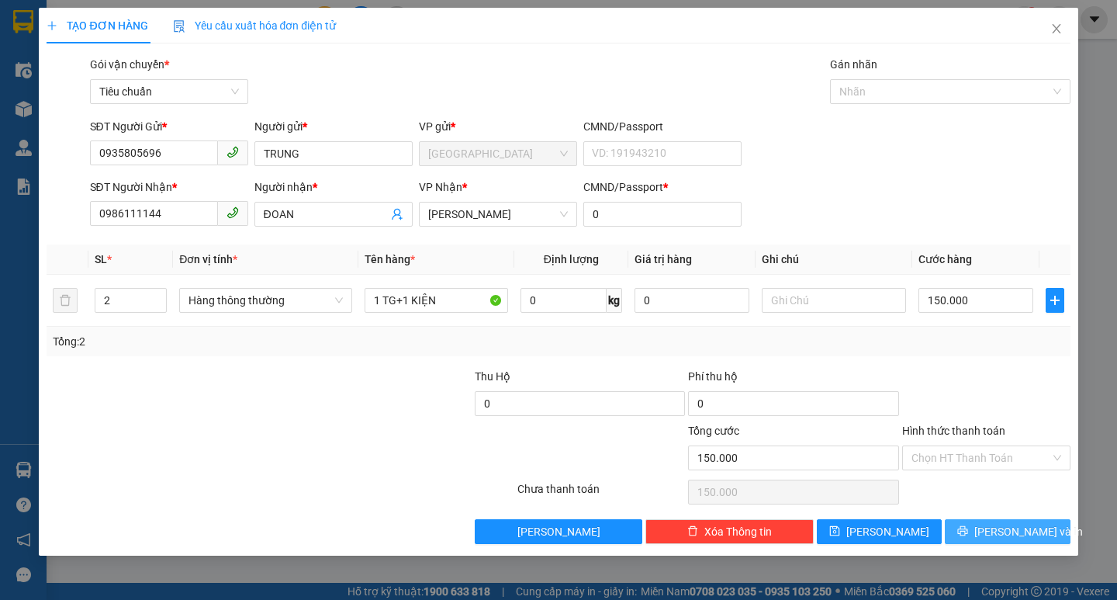
click at [1002, 534] on span "[PERSON_NAME] và In" at bounding box center [1028, 531] width 109 height 17
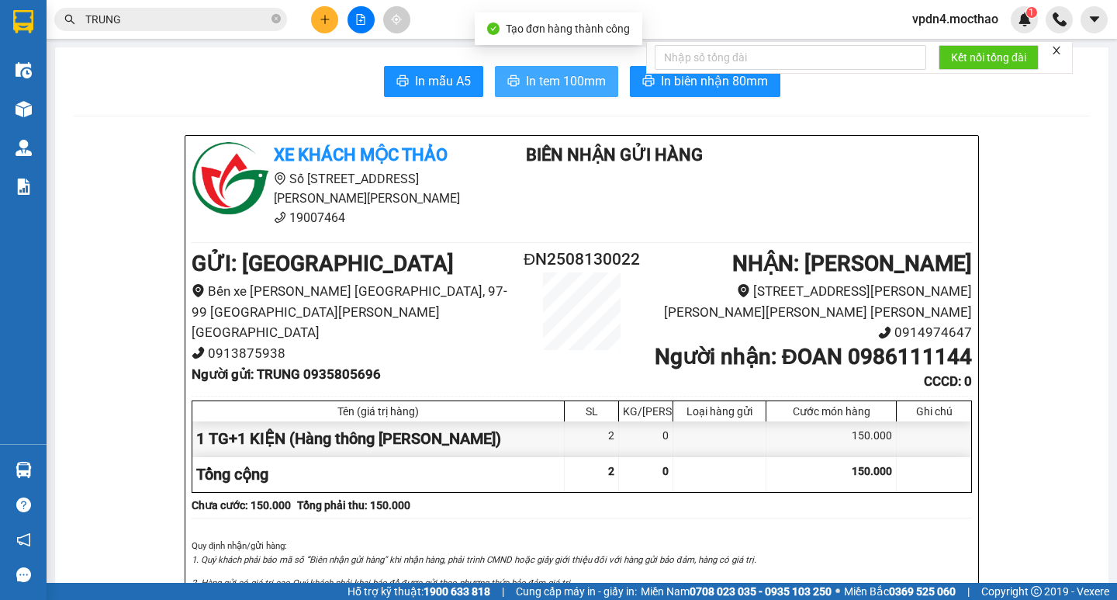
click at [550, 80] on span "In tem 100mm" at bounding box center [566, 80] width 80 height 19
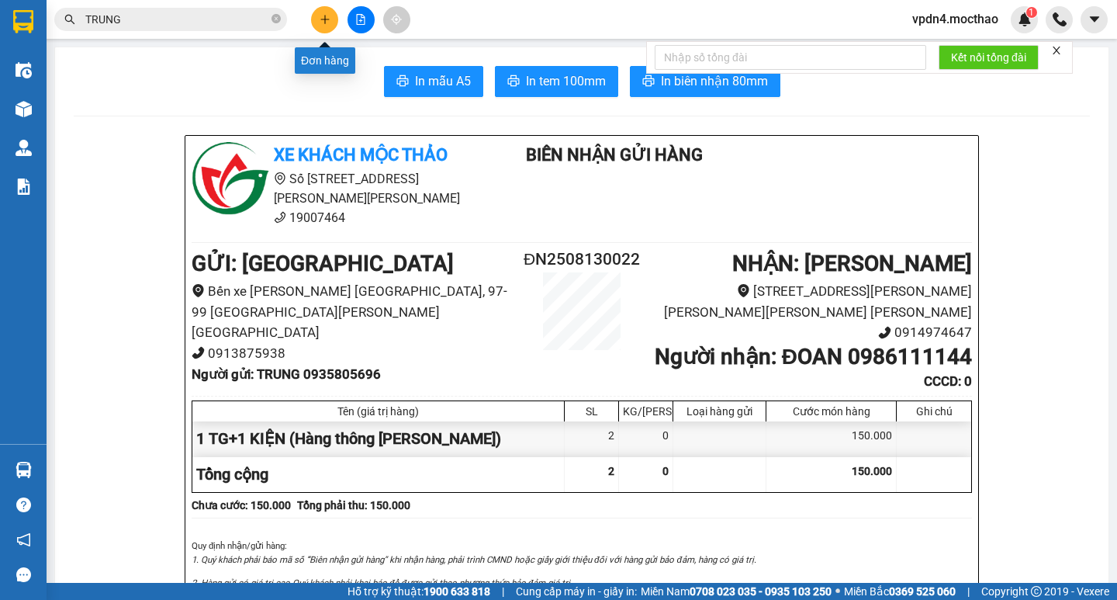
click at [324, 19] on icon "plus" at bounding box center [325, 19] width 11 height 11
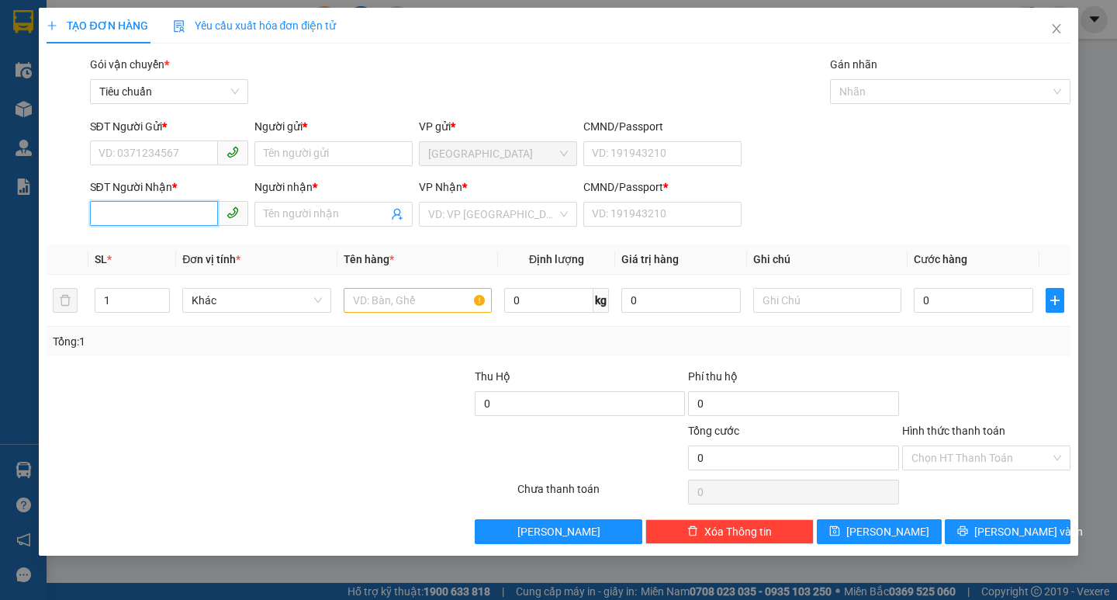
click at [178, 212] on input "SĐT Người Nhận *" at bounding box center [154, 213] width 128 height 25
type input "0"
type input "0913446989"
click at [216, 244] on div "0913446989 - [PERSON_NAME]" at bounding box center [175, 245] width 153 height 17
type input "[PERSON_NAME]"
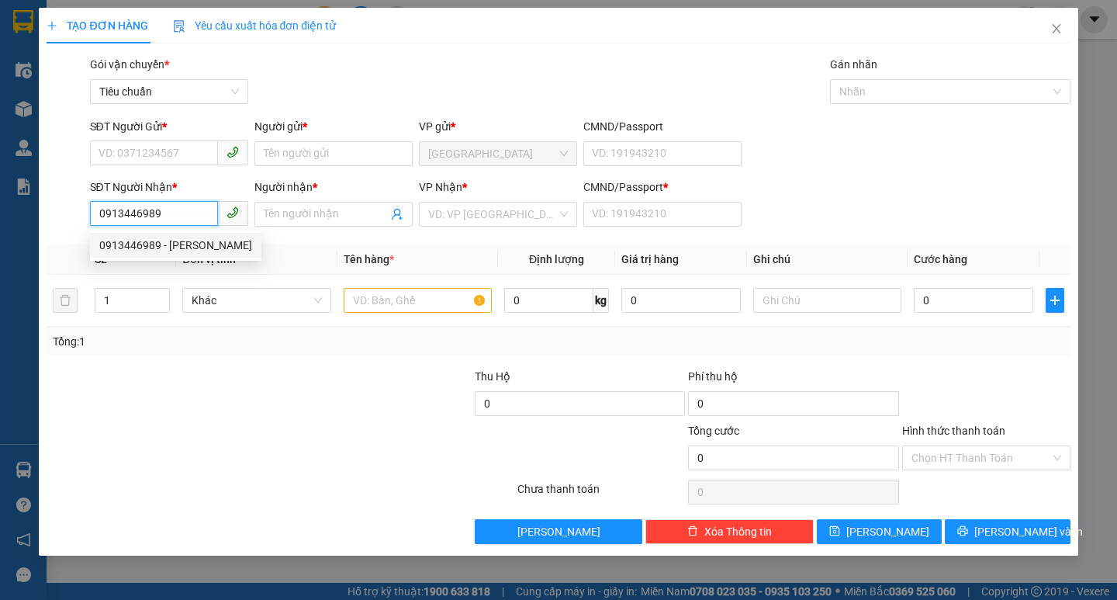
type input "0"
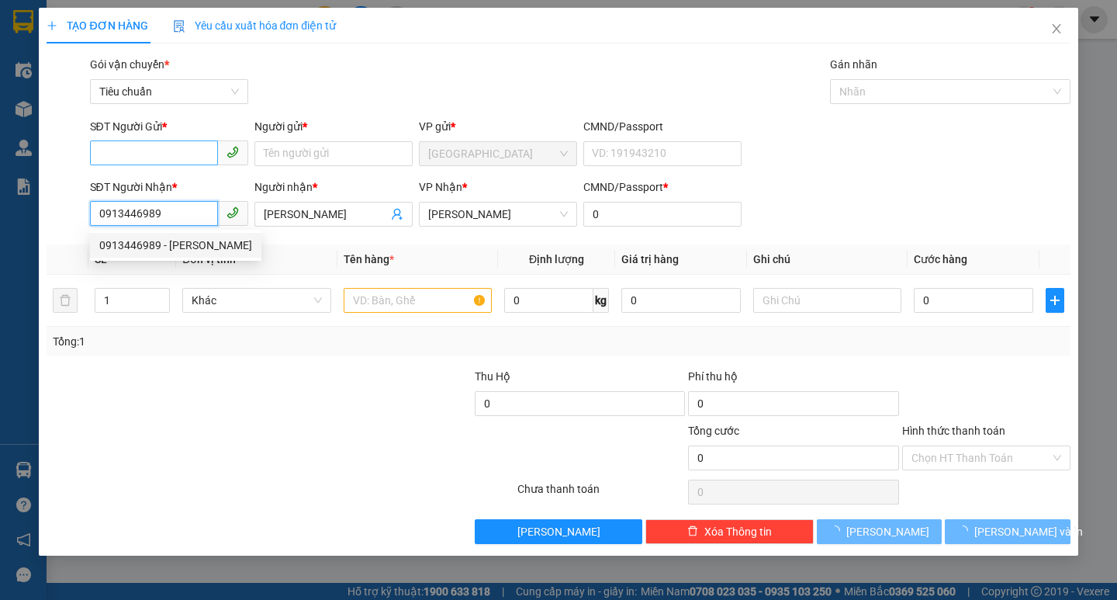
type input "40.000"
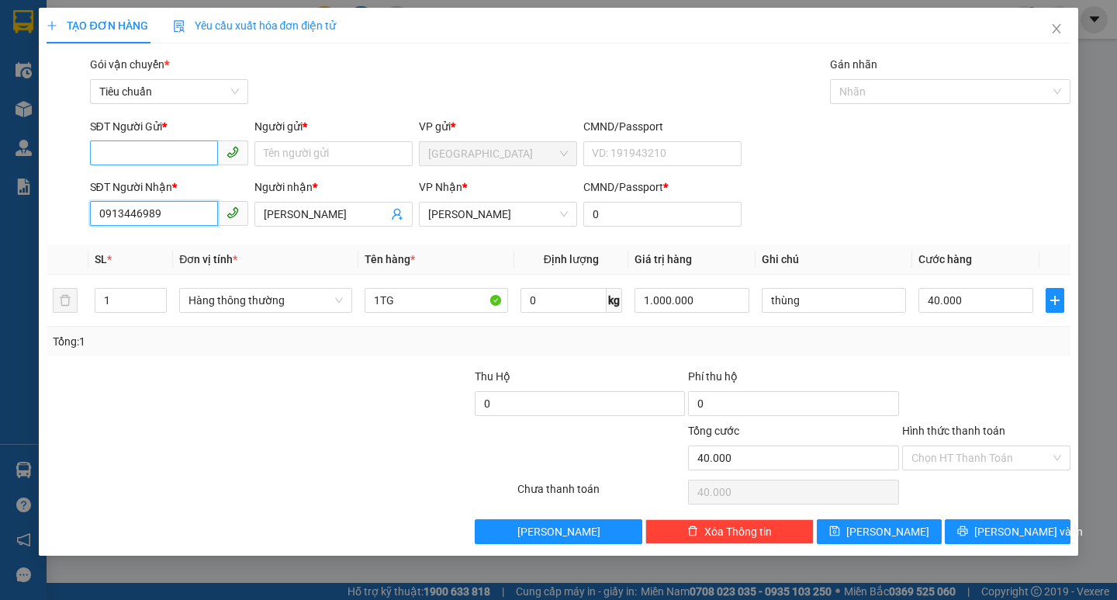
type input "0913446989"
click at [135, 147] on input "SĐT Người Gửi *" at bounding box center [154, 152] width 128 height 25
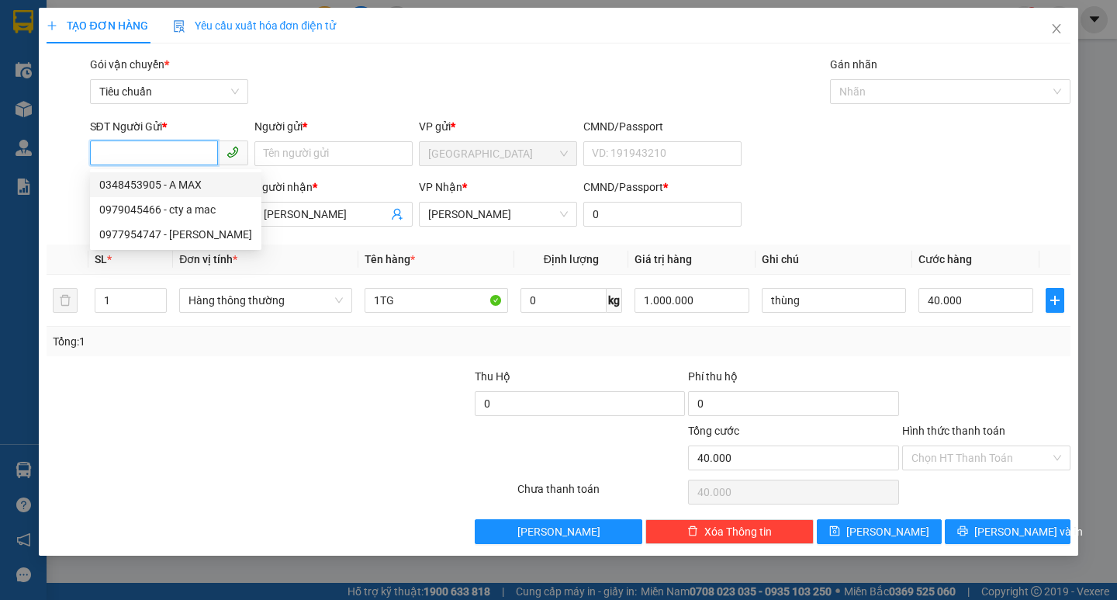
click at [196, 175] on div "0348453905 - A MAX" at bounding box center [175, 184] width 171 height 25
type input "0348453905"
type input "A MAX"
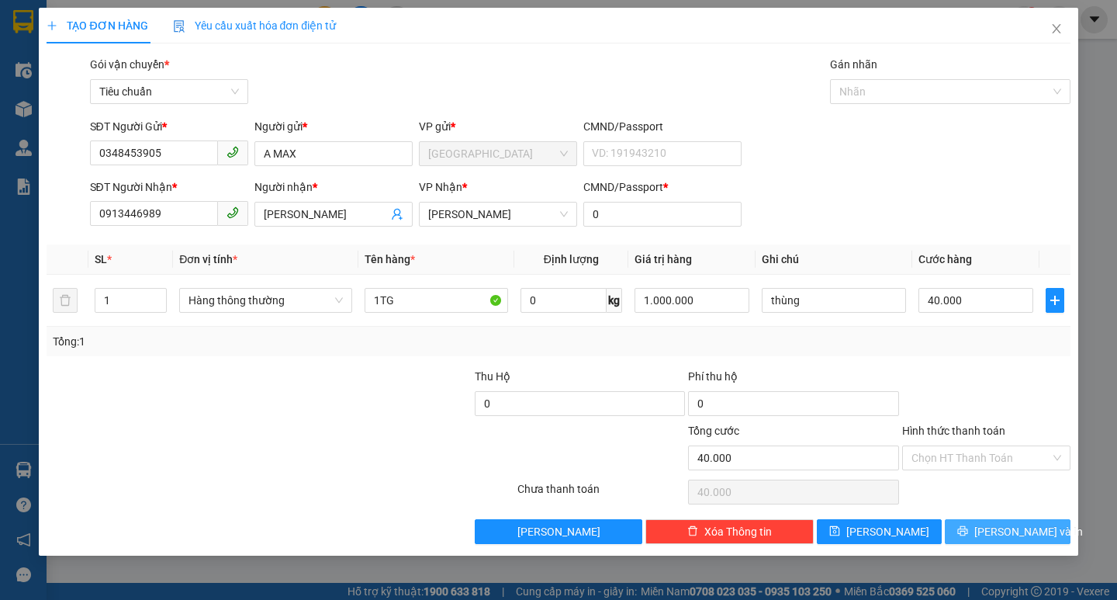
click at [1029, 519] on button "[PERSON_NAME] và In" at bounding box center [1007, 531] width 125 height 25
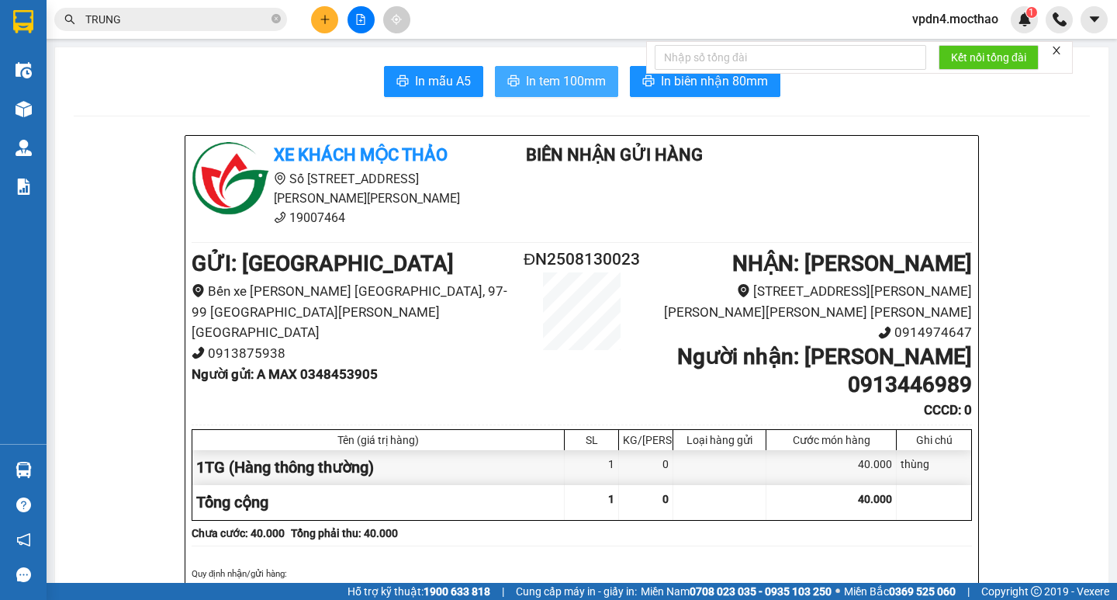
click at [556, 73] on span "In tem 100mm" at bounding box center [566, 80] width 80 height 19
click at [328, 17] on icon "plus" at bounding box center [325, 19] width 11 height 11
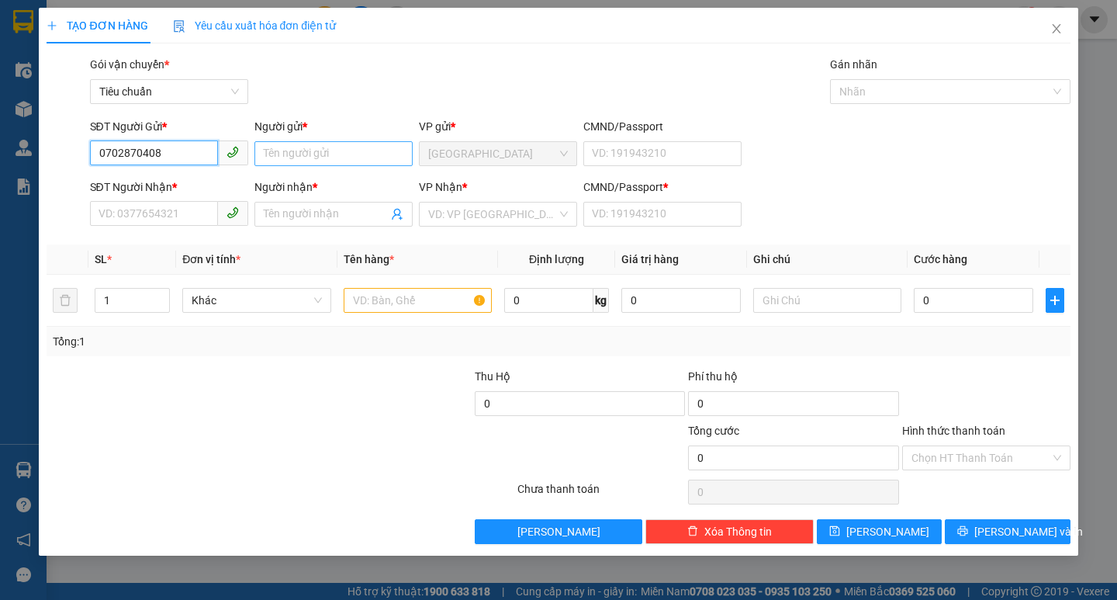
type input "0702870408"
click at [310, 154] on input "Người gửi *" at bounding box center [333, 153] width 158 height 25
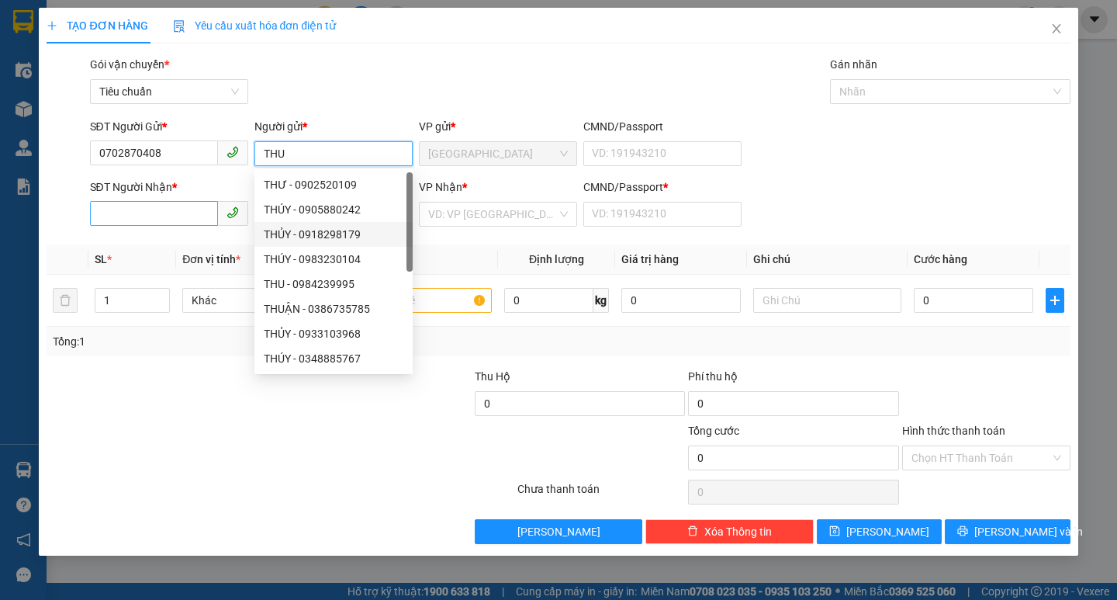
type input "THU"
click at [174, 207] on input "SĐT Người Nhận *" at bounding box center [154, 213] width 128 height 25
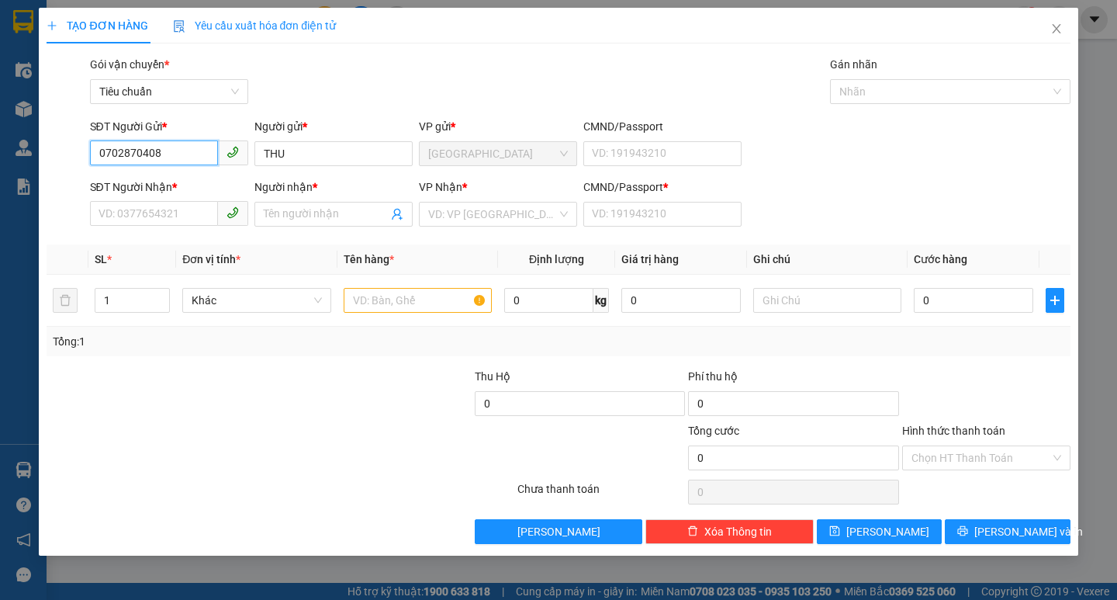
click at [119, 147] on input "0702870408" at bounding box center [154, 152] width 128 height 25
type input "0792870408"
click at [192, 181] on div "0792870408 - THU" at bounding box center [169, 184] width 140 height 17
type input "0911295254"
type input "TÍN"
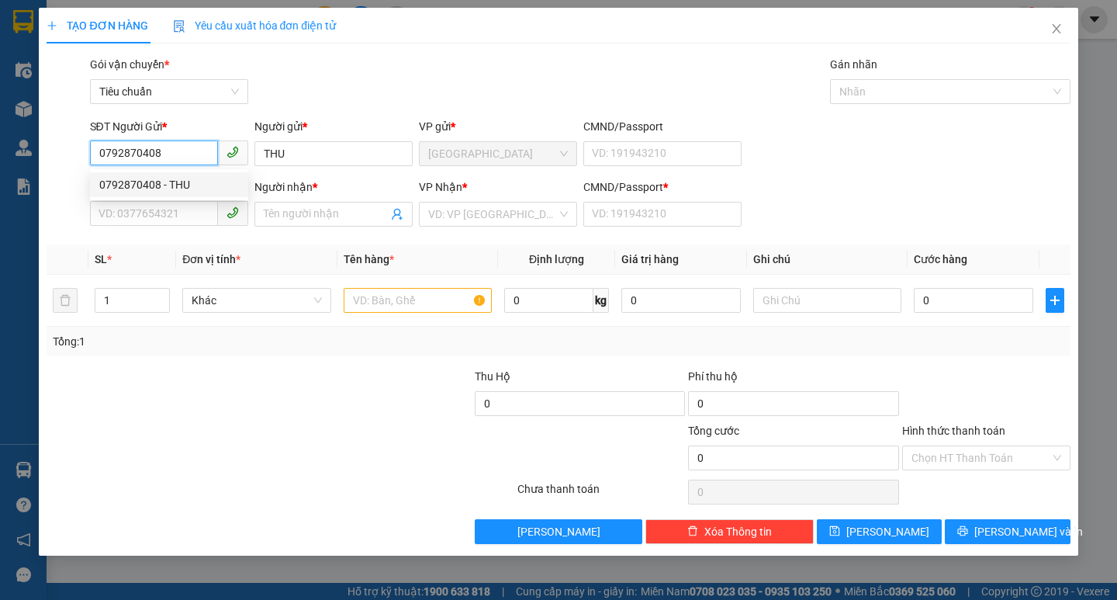
type input "0"
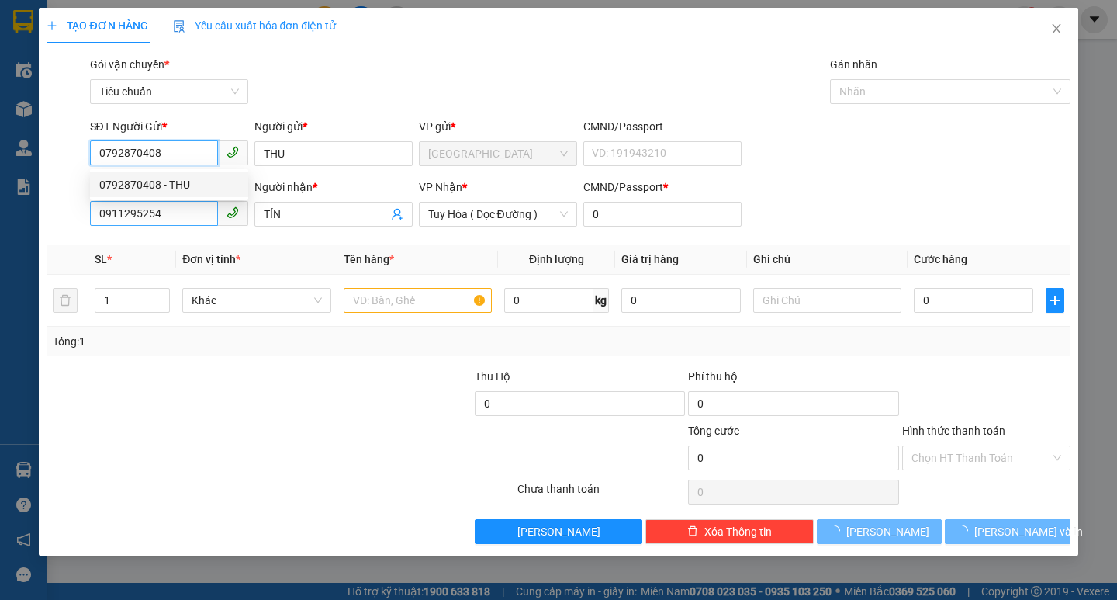
type input "120.000"
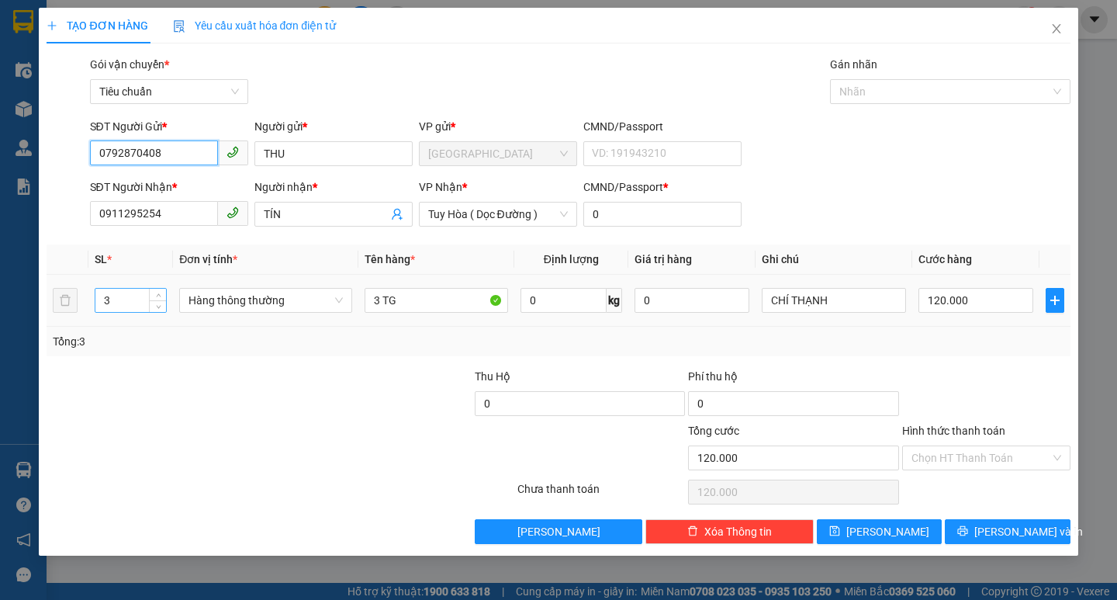
type input "0792870408"
click at [134, 300] on input "3" at bounding box center [130, 300] width 71 height 23
type input "1"
click at [421, 291] on input "3 TG" at bounding box center [437, 300] width 144 height 25
type input "0"
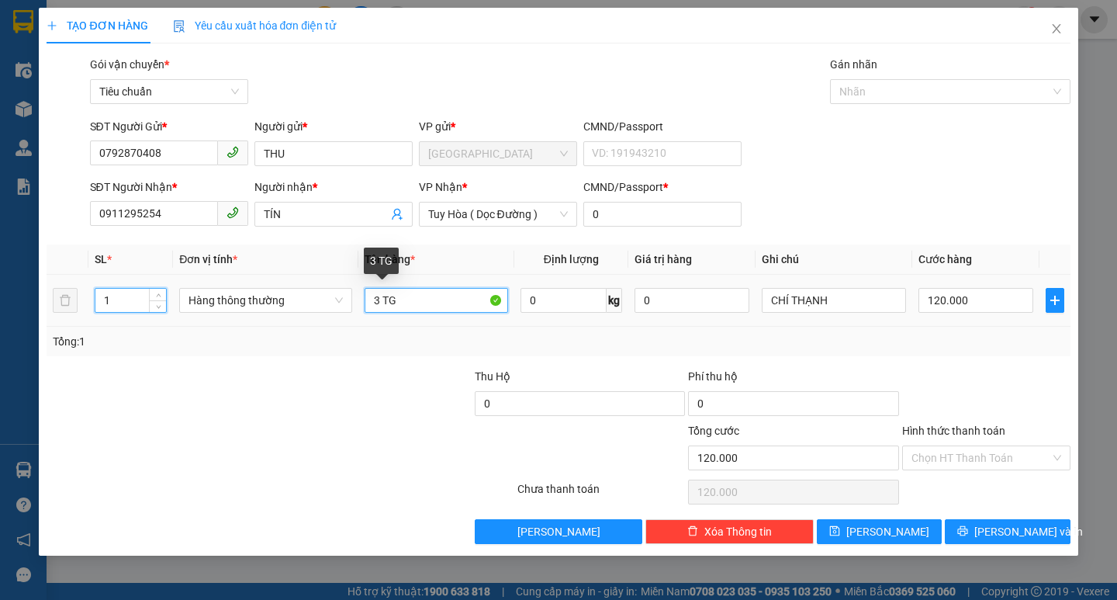
type input "0"
type input "3"
type input "1TG"
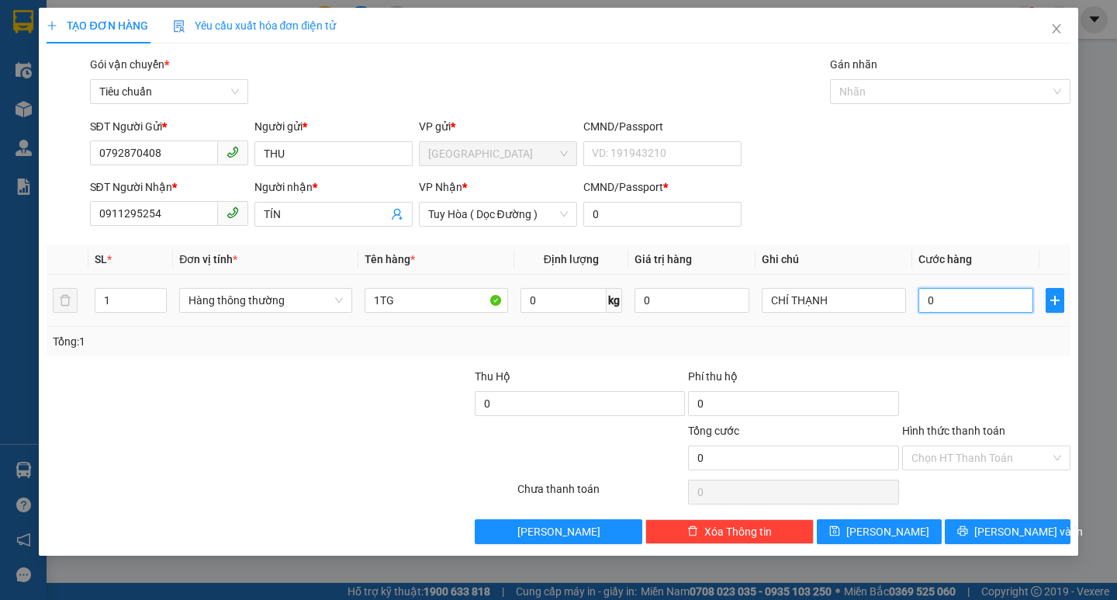
click at [942, 290] on input "0" at bounding box center [977, 300] width 116 height 25
type input "6"
type input "60"
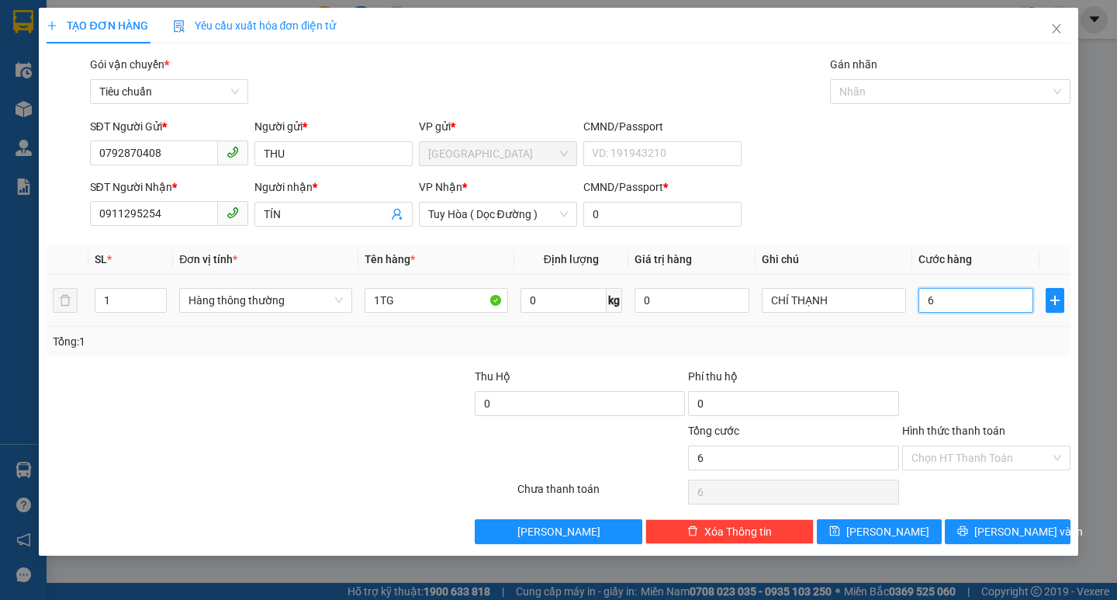
type input "60"
type input "60.000"
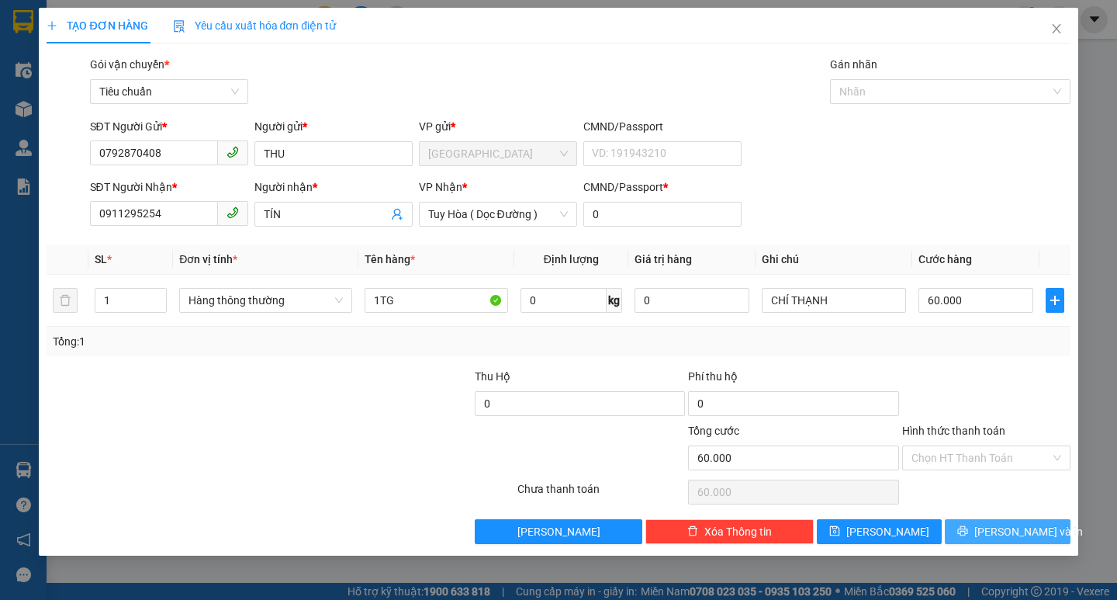
click at [1029, 528] on span "[PERSON_NAME] và In" at bounding box center [1028, 531] width 109 height 17
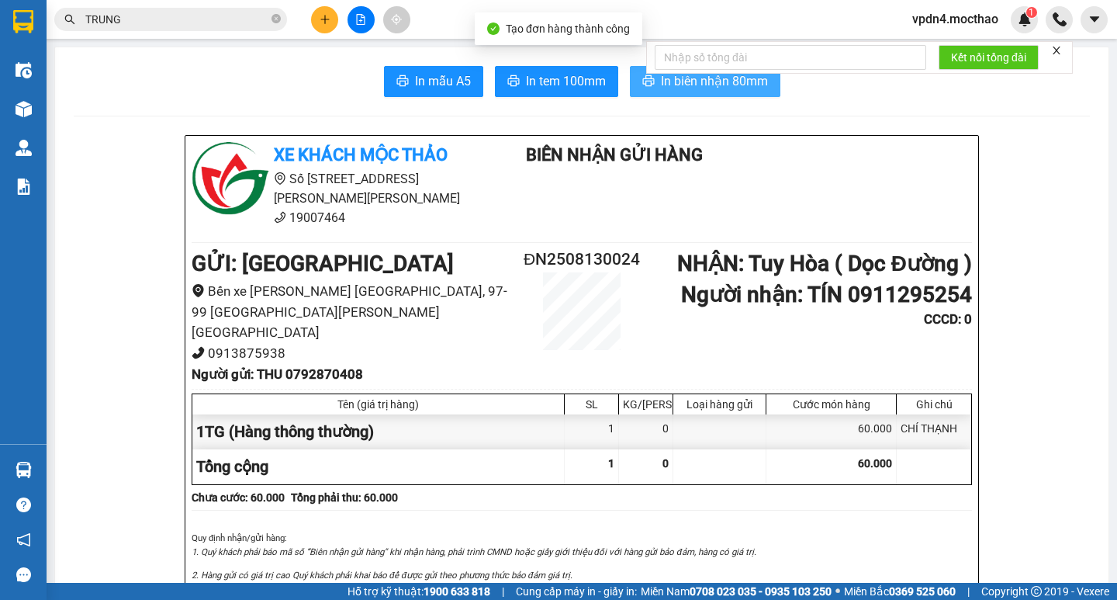
click at [687, 79] on span "In biên nhận 80mm" at bounding box center [714, 80] width 107 height 19
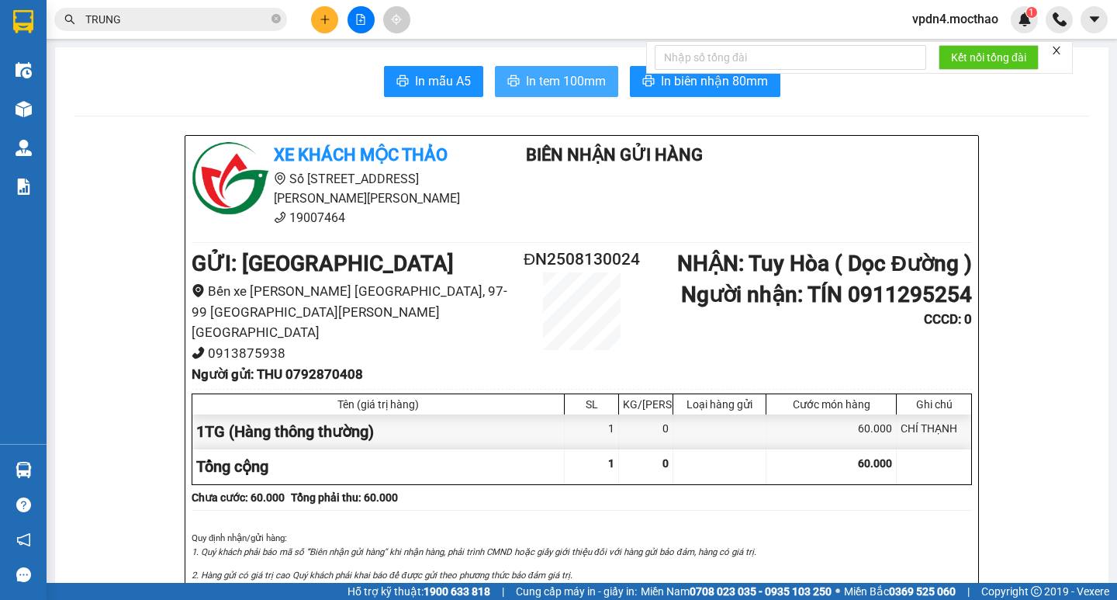
click at [514, 80] on button "In tem 100mm" at bounding box center [556, 81] width 123 height 31
click at [334, 35] on div "Kết quả [PERSON_NAME] ( 5301 ) Bộ lọc Ngày lên hàng gần nhất Mã ĐH Trạng thái M…" at bounding box center [558, 19] width 1117 height 39
click at [321, 16] on icon "plus" at bounding box center [325, 19] width 11 height 11
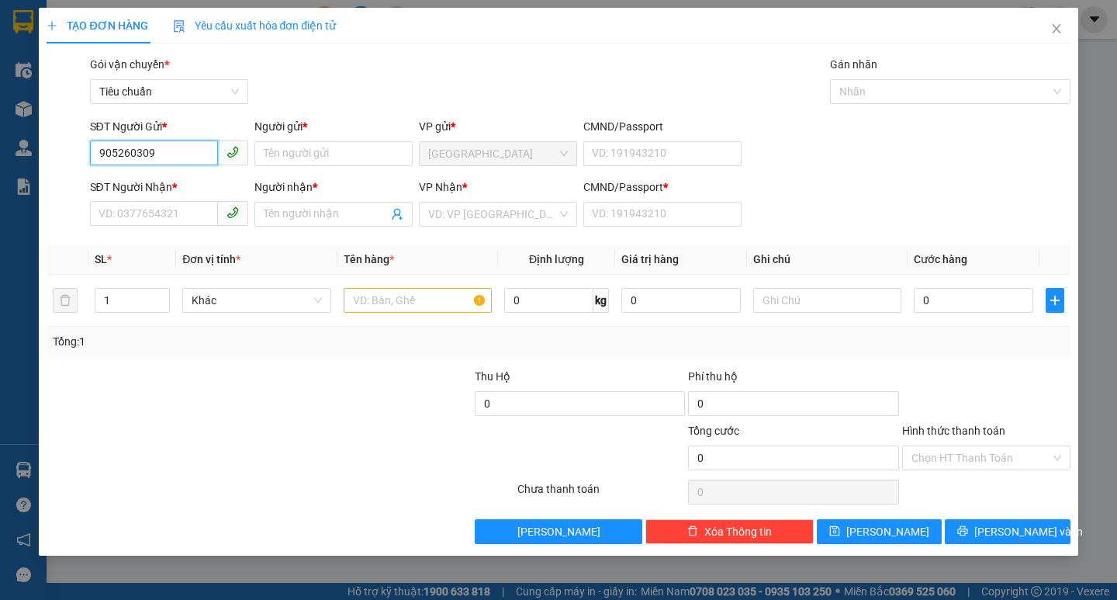
click at [95, 157] on input "905260309" at bounding box center [154, 152] width 128 height 25
type input "0905260309"
click at [202, 188] on div "0905260309 - [PERSON_NAME]" at bounding box center [175, 184] width 153 height 17
type input "CHÂU"
type input "0836908696"
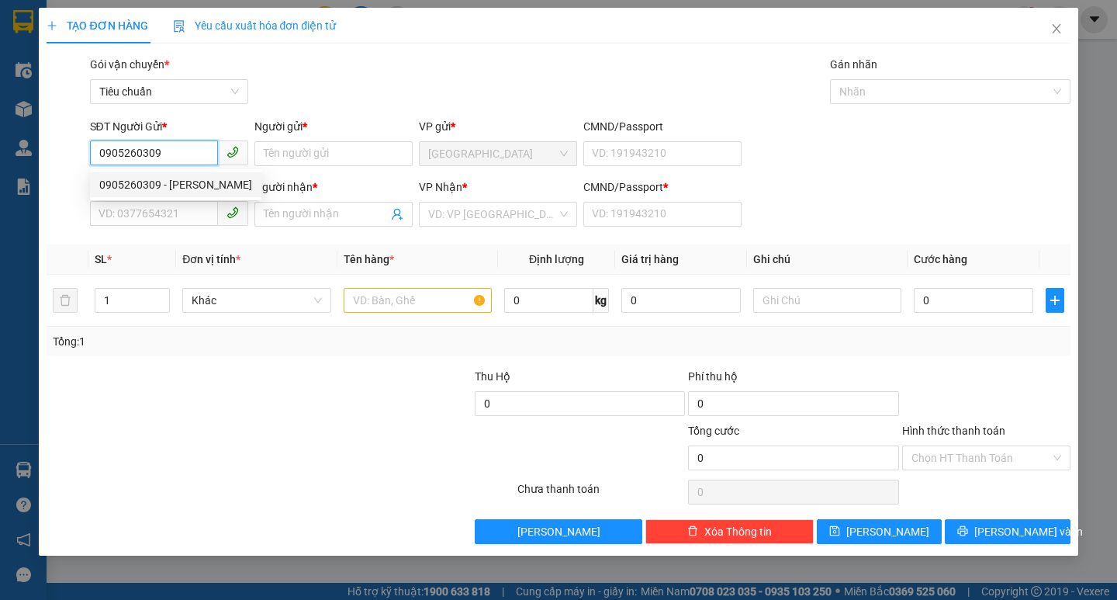
type input "THỦY"
type input "0"
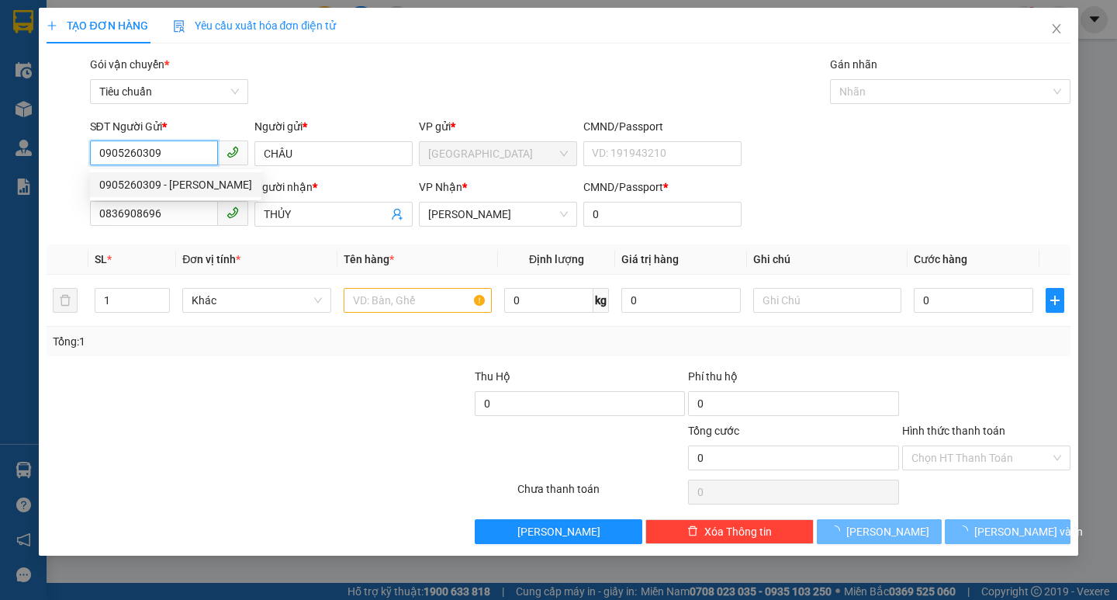
type input "70.000"
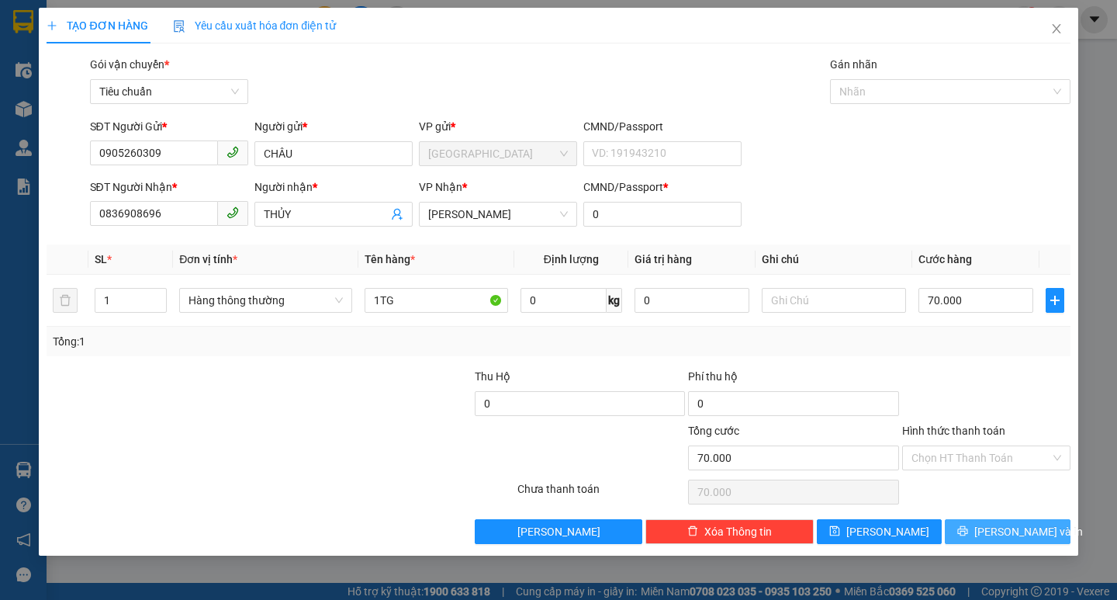
click at [1021, 535] on span "[PERSON_NAME] và In" at bounding box center [1028, 531] width 109 height 17
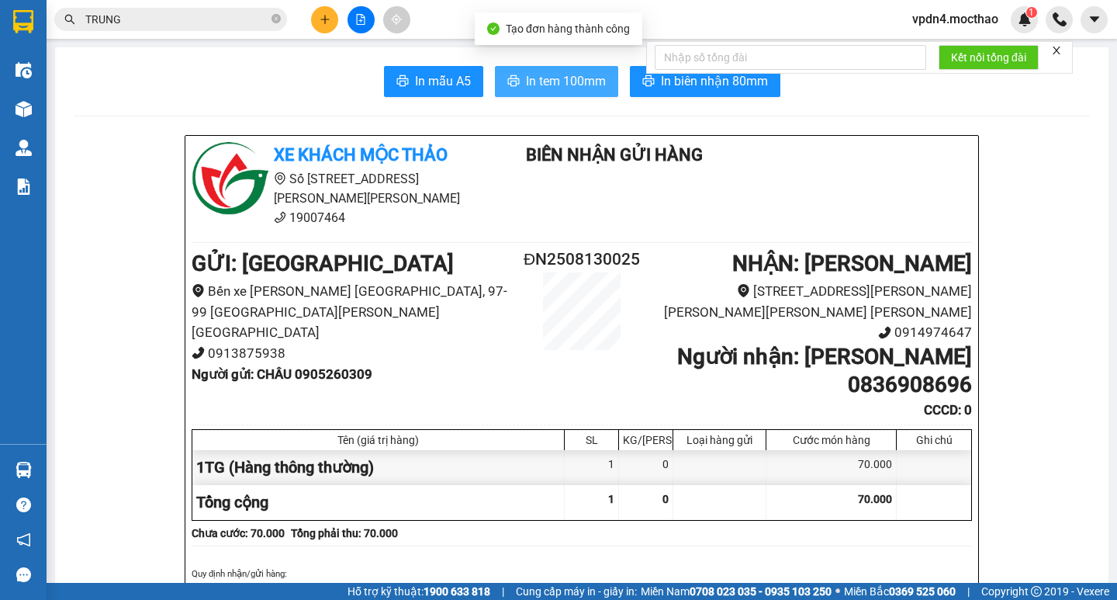
click at [526, 74] on span "In tem 100mm" at bounding box center [566, 80] width 80 height 19
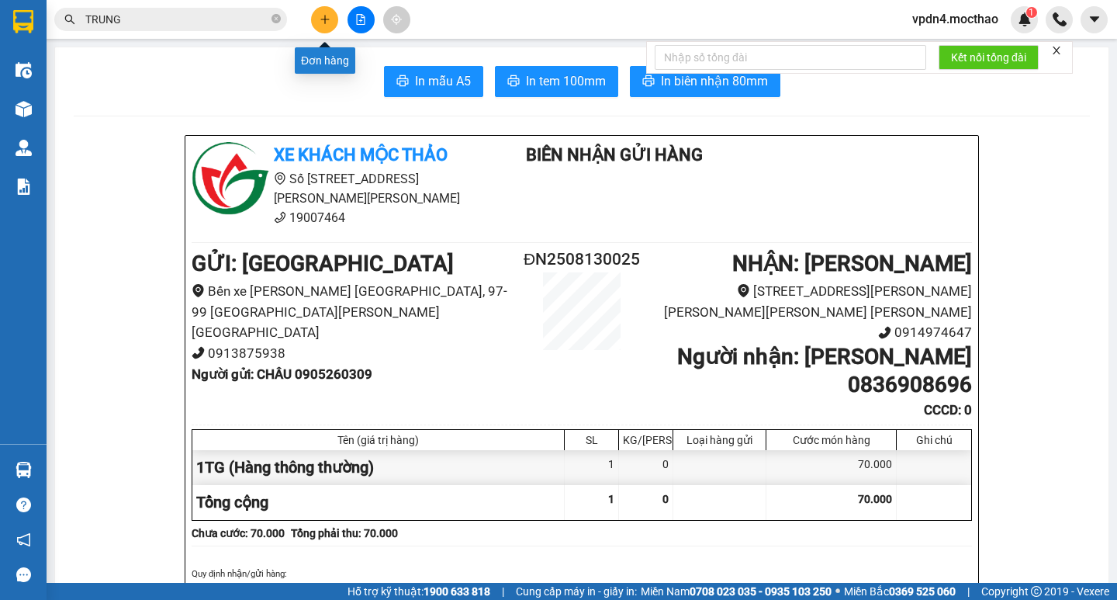
click at [317, 17] on button at bounding box center [324, 19] width 27 height 27
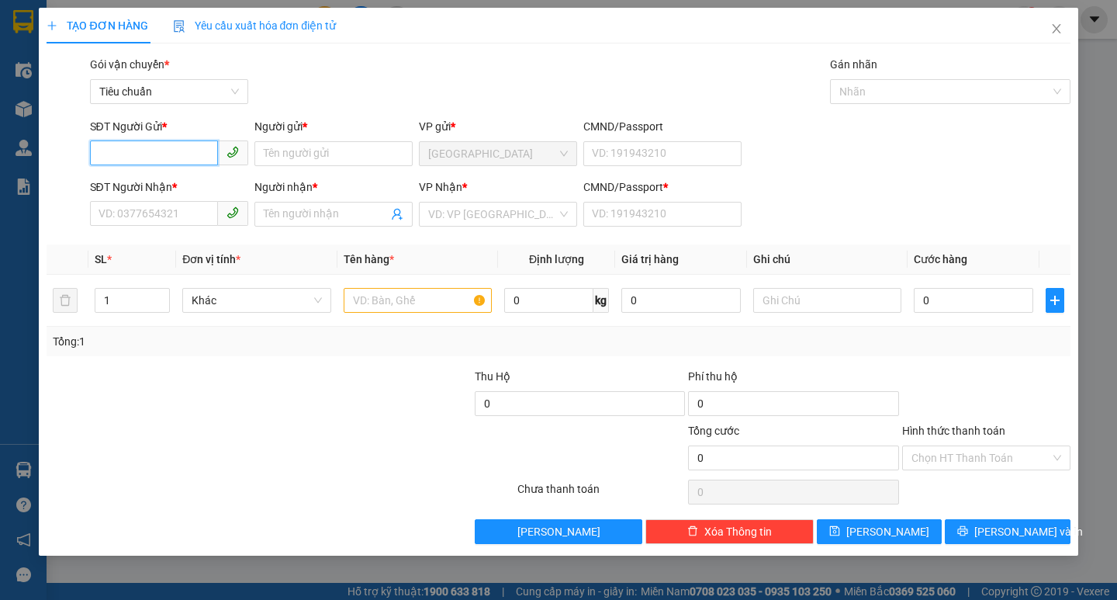
click at [181, 156] on input "SĐT Người Gửi *" at bounding box center [154, 152] width 128 height 25
type input "0702355356"
click at [161, 190] on div "0702355356 - NƯƠNG" at bounding box center [169, 184] width 140 height 17
type input "NƯƠNG"
type input "0774552621"
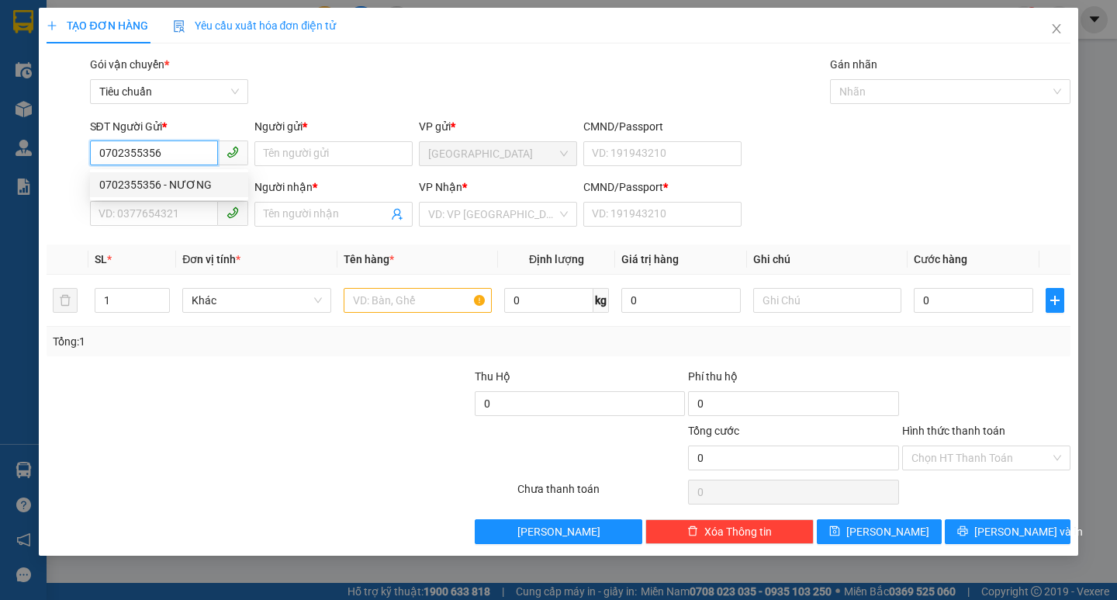
type input "QUYỀN"
type input "0"
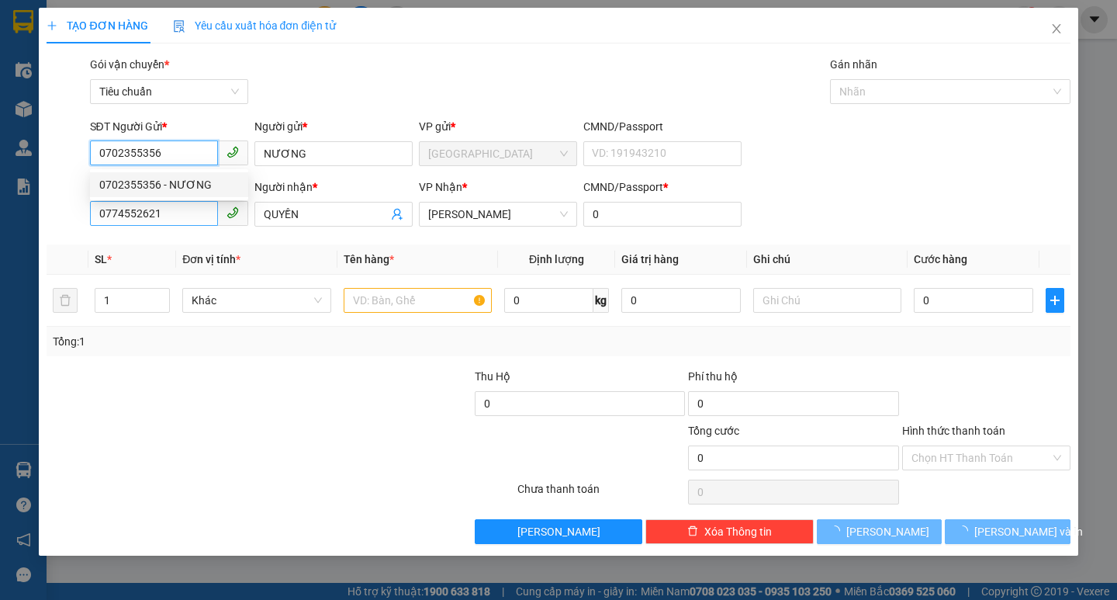
type input "40.000"
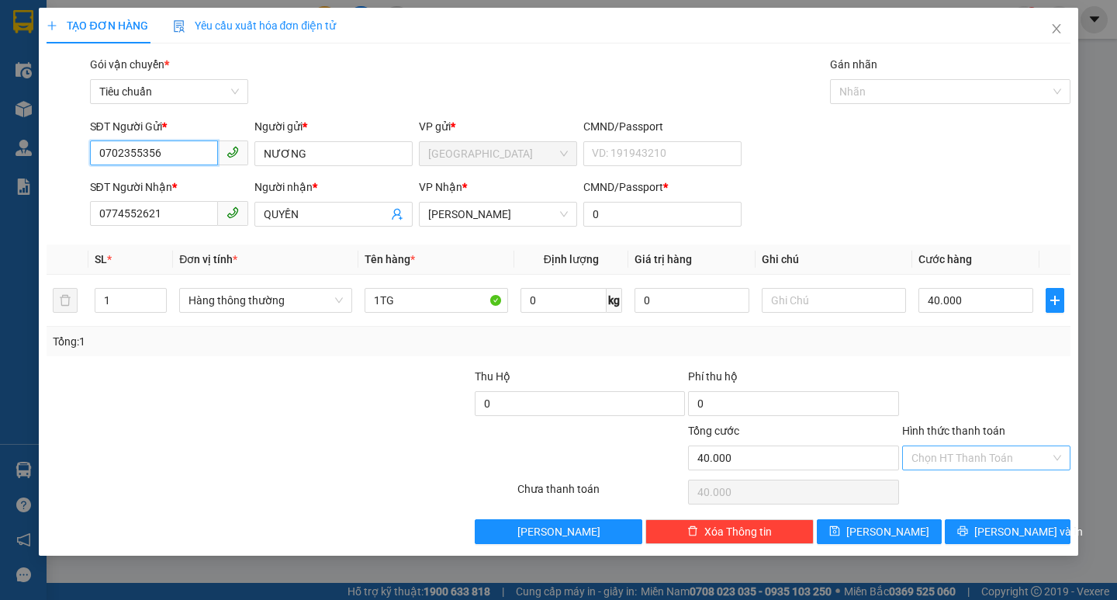
type input "0702355356"
click at [965, 463] on input "Hình thức thanh toán" at bounding box center [981, 457] width 139 height 23
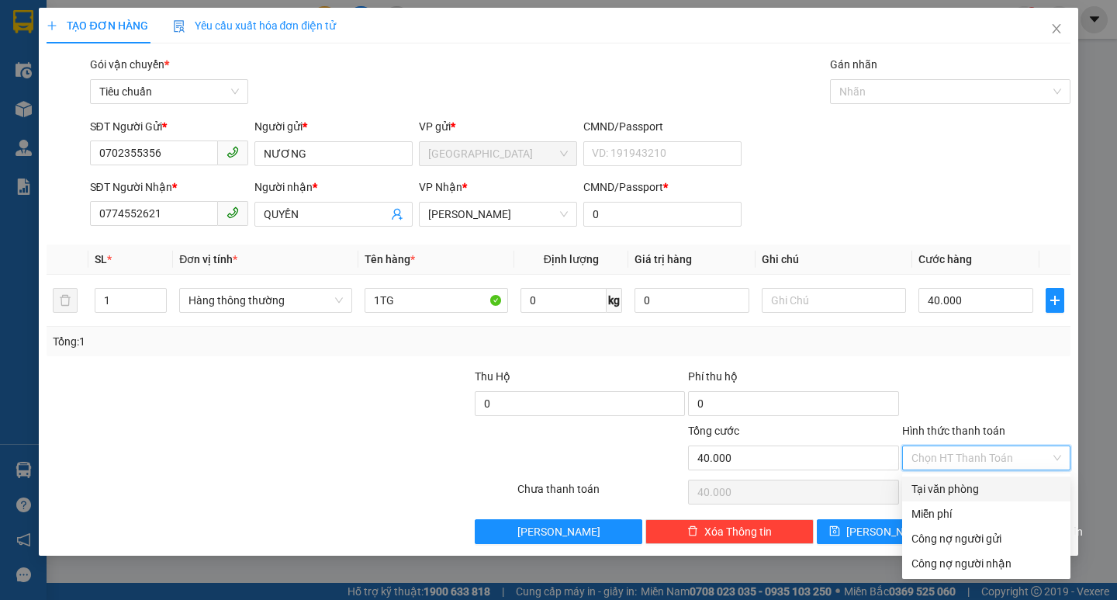
click at [969, 488] on div "Tại văn phòng" at bounding box center [987, 488] width 150 height 17
type input "0"
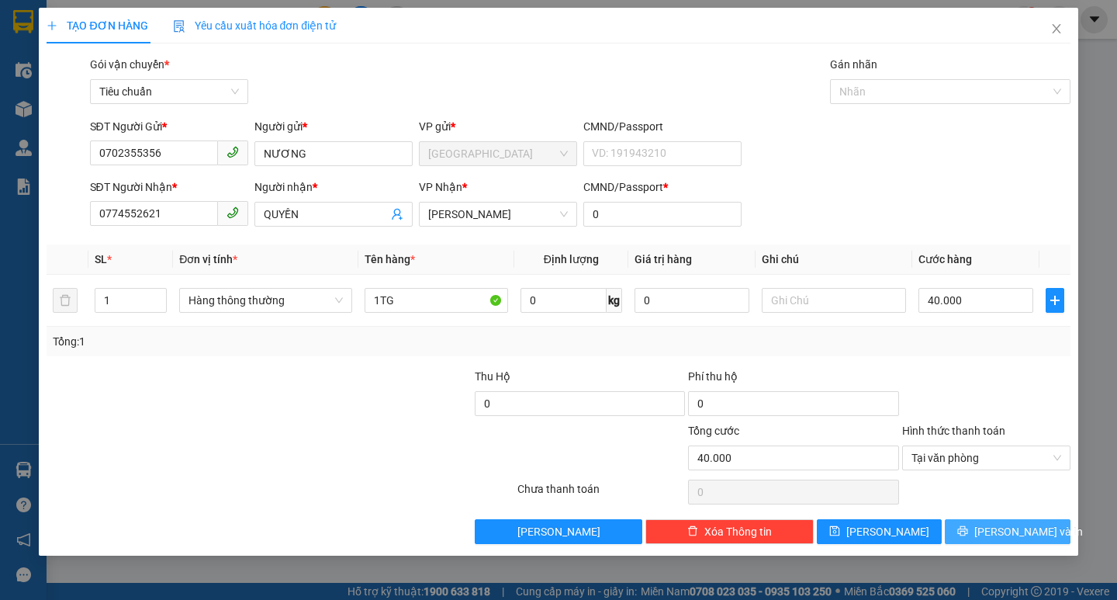
click at [1030, 533] on span "[PERSON_NAME] và In" at bounding box center [1028, 531] width 109 height 17
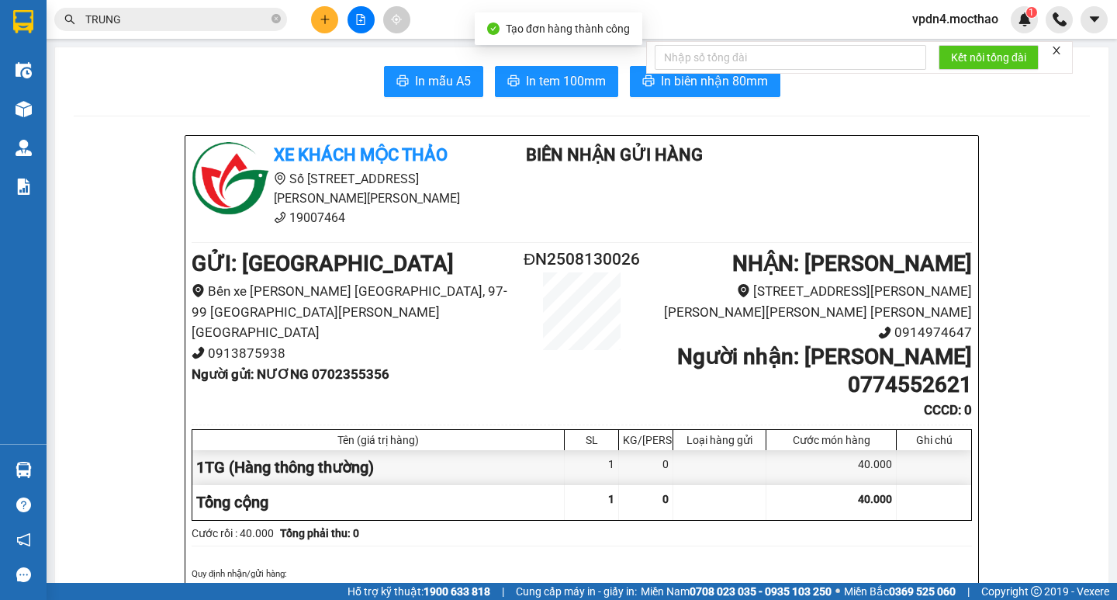
click at [759, 74] on div "Kết nối tổng đài" at bounding box center [859, 57] width 427 height 33
click at [689, 91] on span "In biên nhận 80mm" at bounding box center [714, 80] width 107 height 19
click at [542, 86] on span "In tem 100mm" at bounding box center [566, 80] width 80 height 19
click at [317, 22] on button at bounding box center [324, 19] width 27 height 27
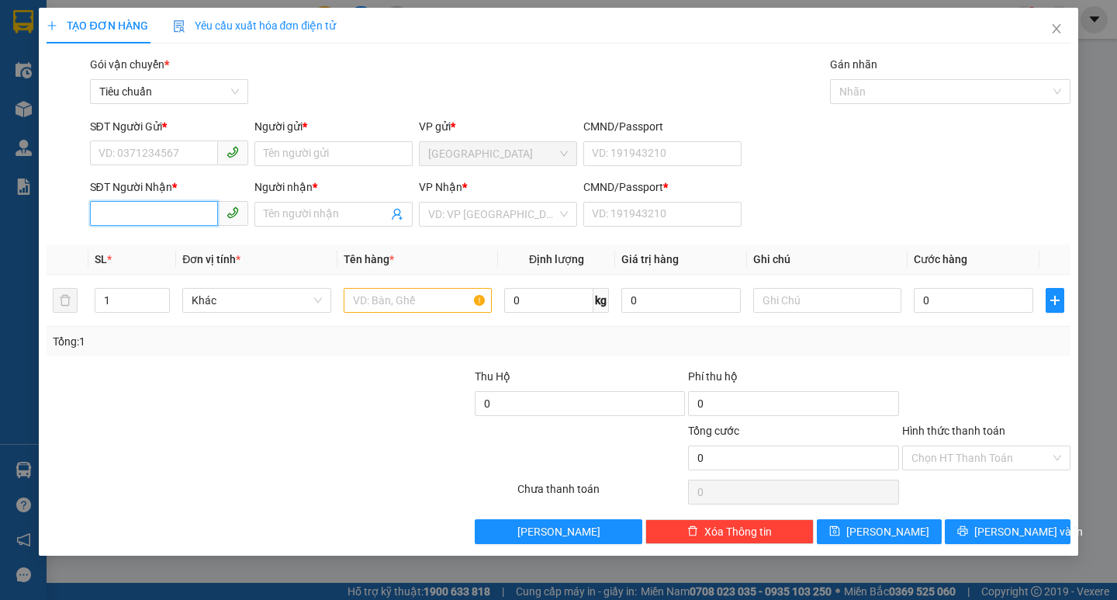
click at [183, 222] on input "SĐT Người Nhận *" at bounding box center [154, 213] width 128 height 25
click at [187, 240] on div "0979791585 - THUẬT" at bounding box center [169, 245] width 140 height 17
type input "0979791585"
type input "THUẬT"
type input "0"
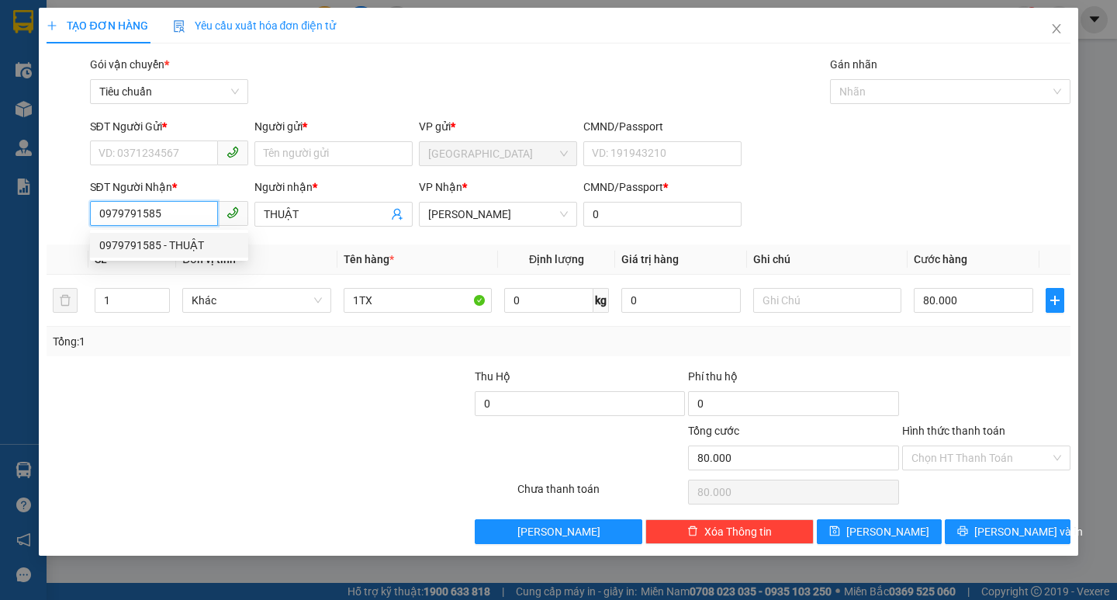
type input "80.000"
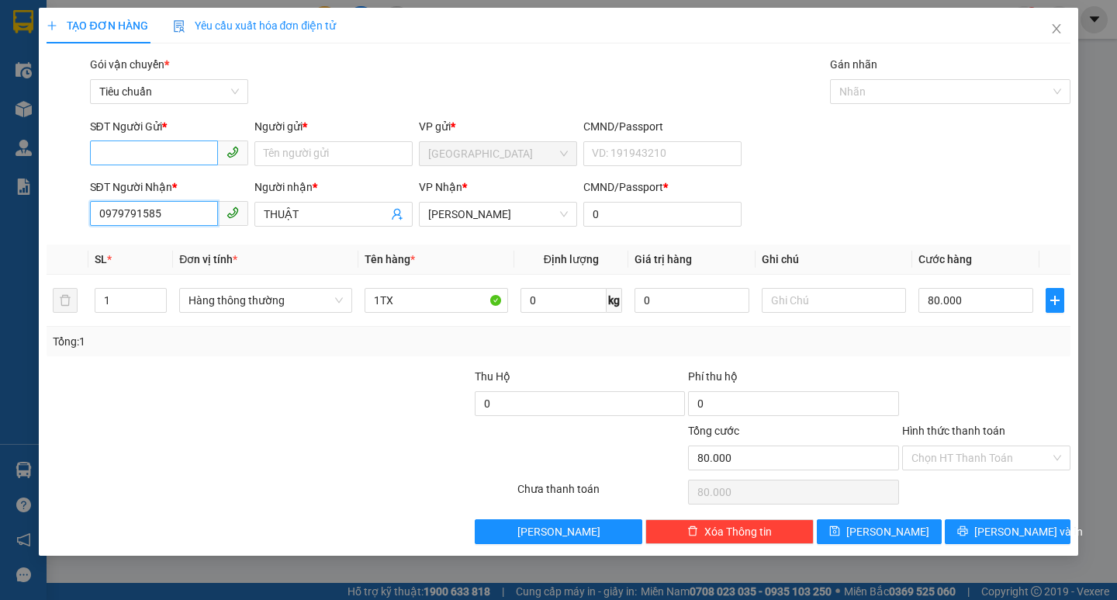
type input "0979791585"
click at [185, 153] on input "SĐT Người Gửi *" at bounding box center [154, 152] width 128 height 25
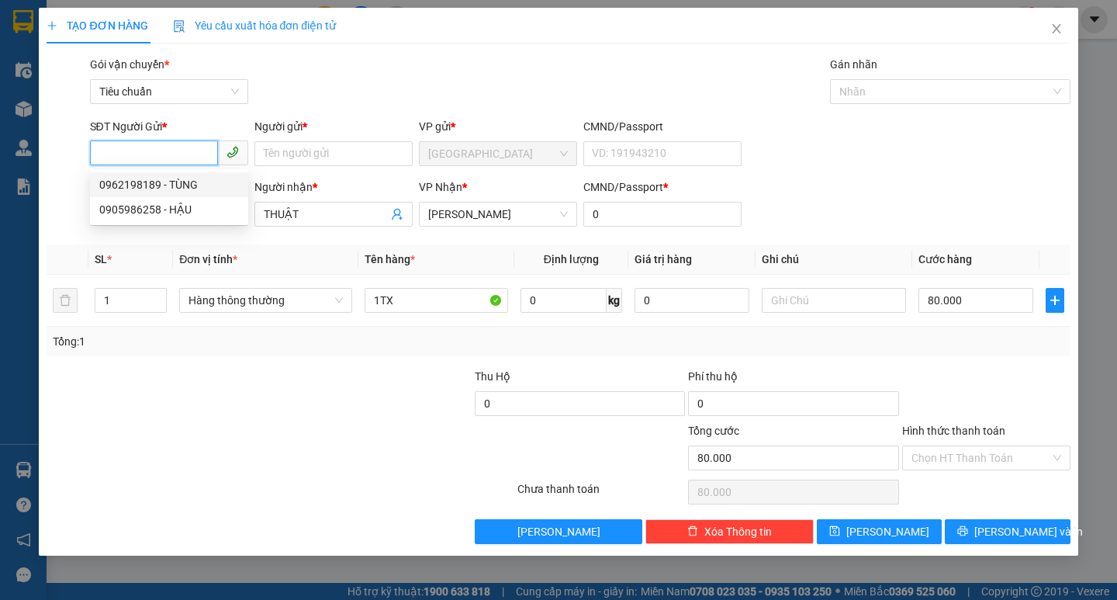
click at [206, 181] on div "0962198189 - TÙNG" at bounding box center [169, 184] width 140 height 17
type input "0962198189"
type input "TÙNG"
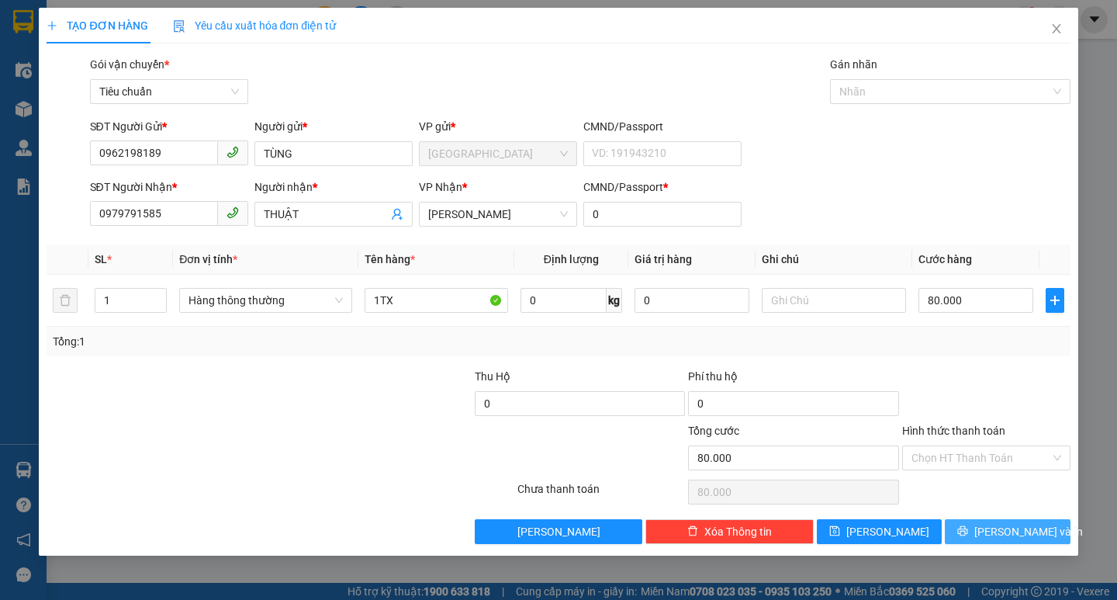
click at [1040, 536] on button "[PERSON_NAME] và In" at bounding box center [1007, 531] width 125 height 25
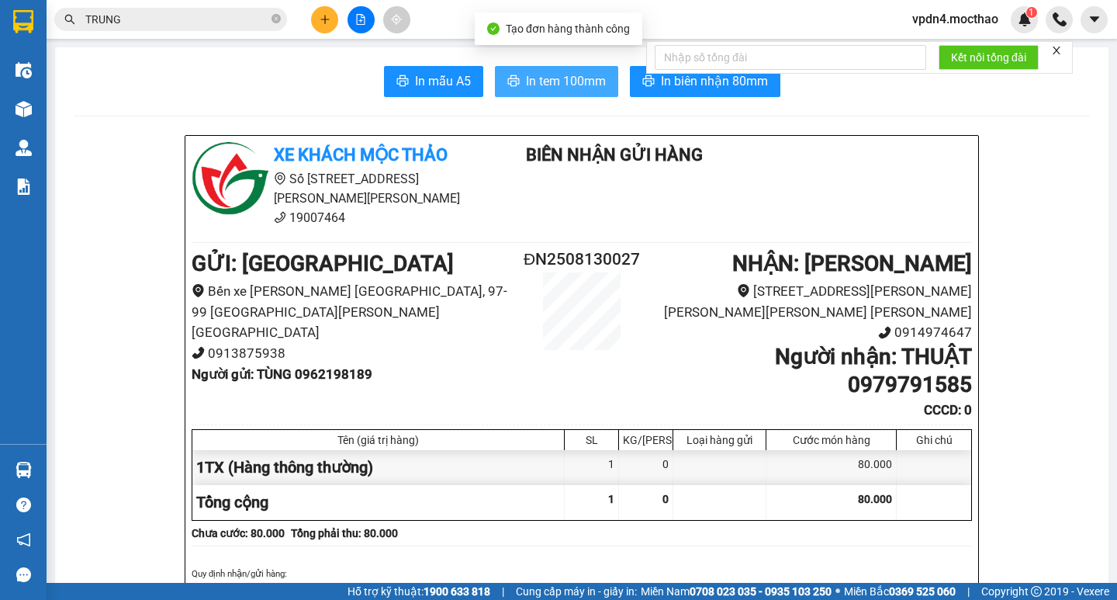
click at [549, 76] on span "In tem 100mm" at bounding box center [566, 80] width 80 height 19
click at [323, 28] on button at bounding box center [324, 19] width 27 height 27
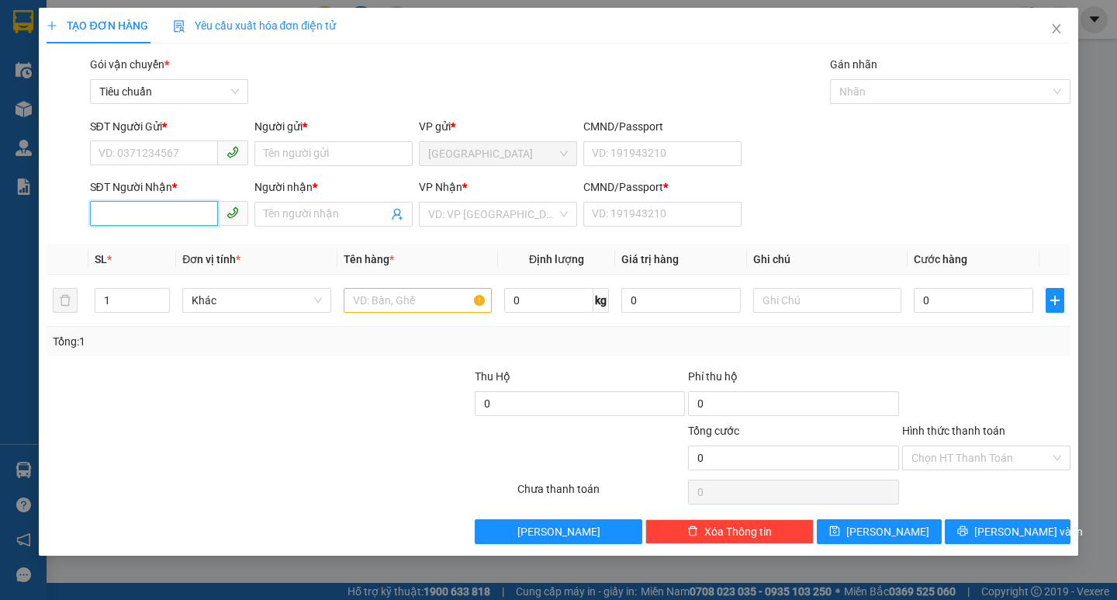
click at [189, 220] on input "SĐT Người Nhận *" at bounding box center [154, 213] width 128 height 25
type input "0705705707"
click at [193, 241] on div "0705705707 - [PERSON_NAME]" at bounding box center [175, 245] width 153 height 17
type input "THÀNH"
type input "0"
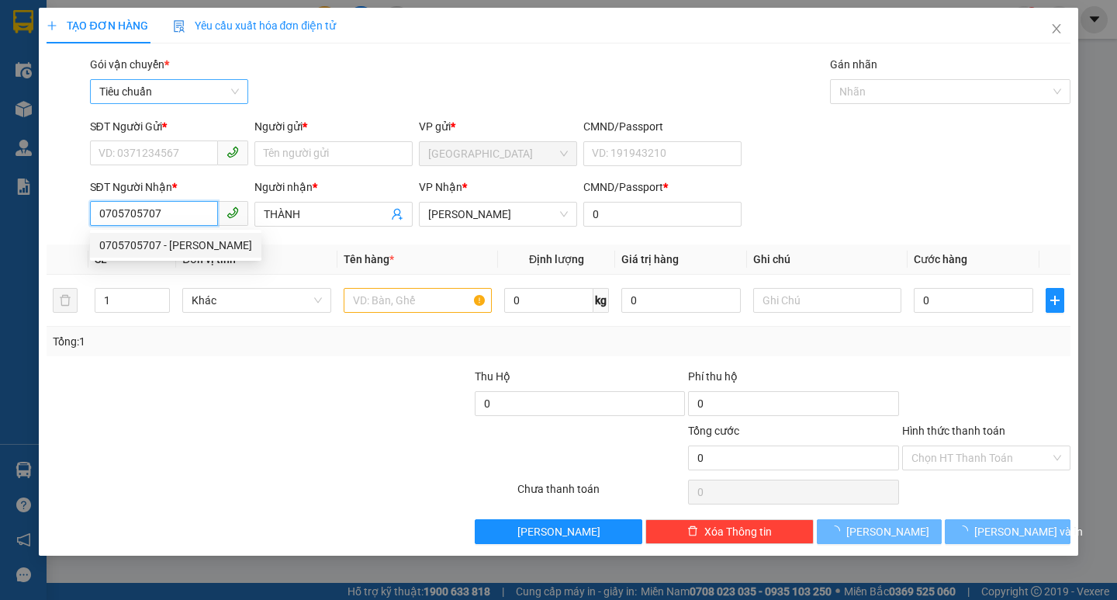
type input "80.000"
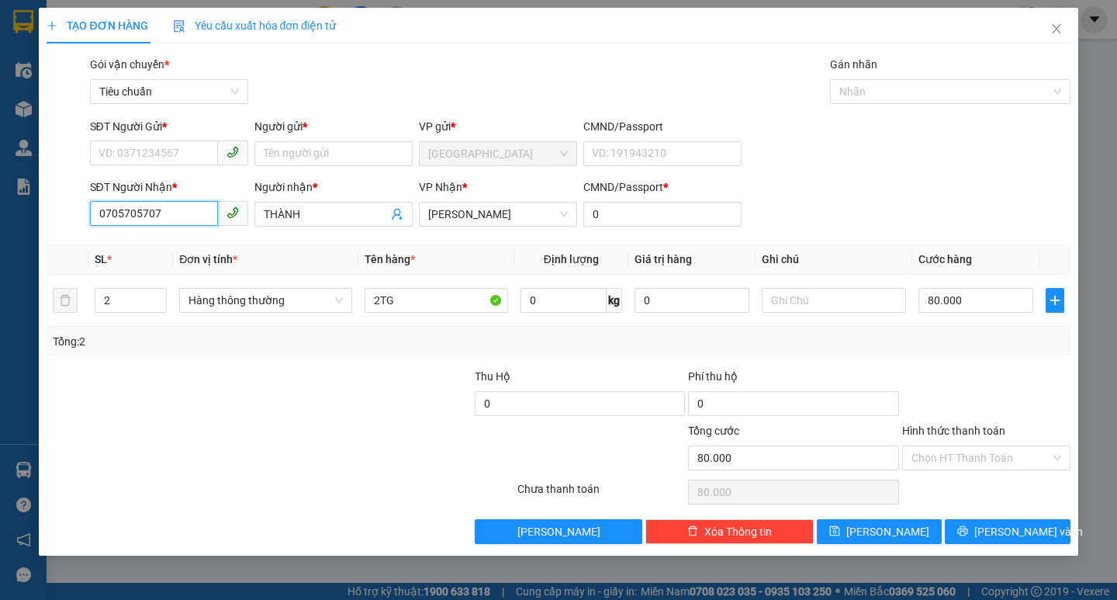
type input "0705705707"
click at [170, 166] on div "SĐT Người Gửi * VD: 0371234567" at bounding box center [169, 145] width 158 height 54
click at [171, 156] on input "SĐT Người Gửi *" at bounding box center [154, 152] width 128 height 25
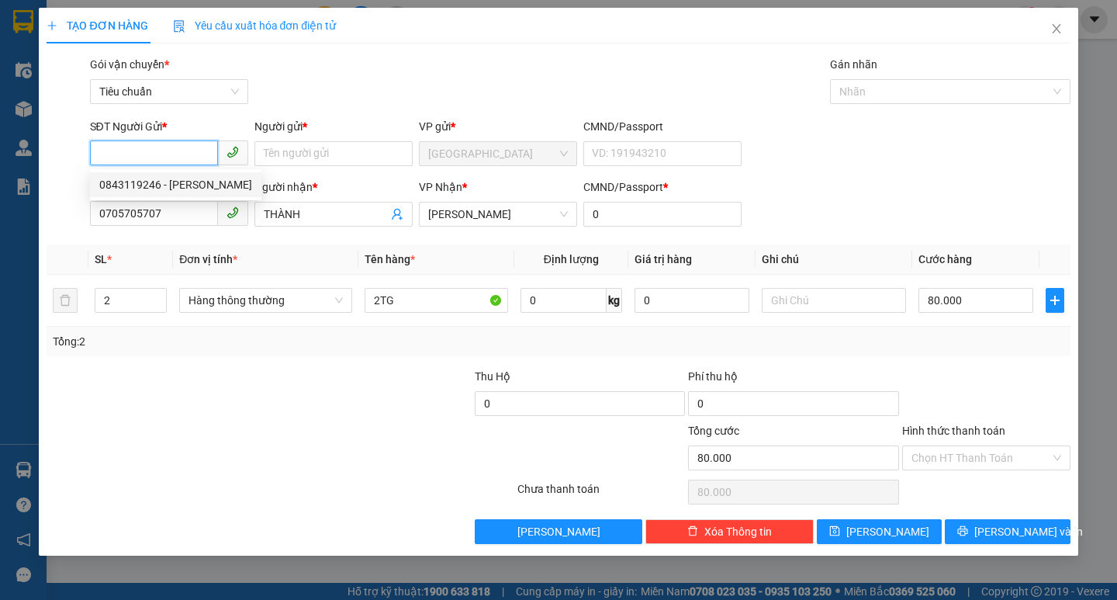
click at [220, 185] on div "0843119246 - [PERSON_NAME]" at bounding box center [175, 184] width 153 height 17
type input "0843119246"
type input "PHÚC"
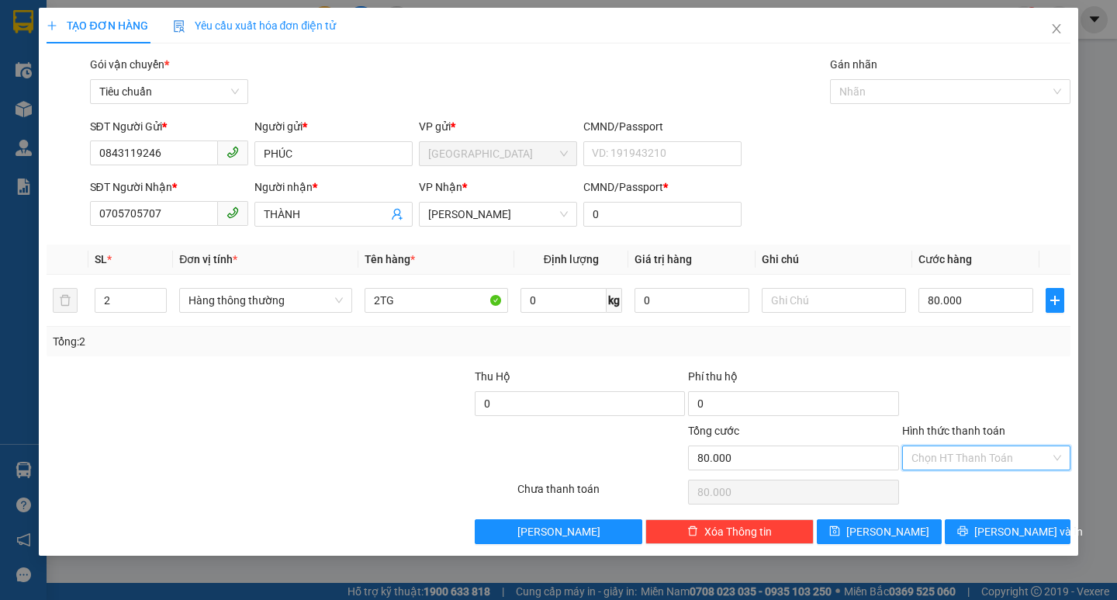
click at [944, 457] on input "Hình thức thanh toán" at bounding box center [981, 457] width 139 height 23
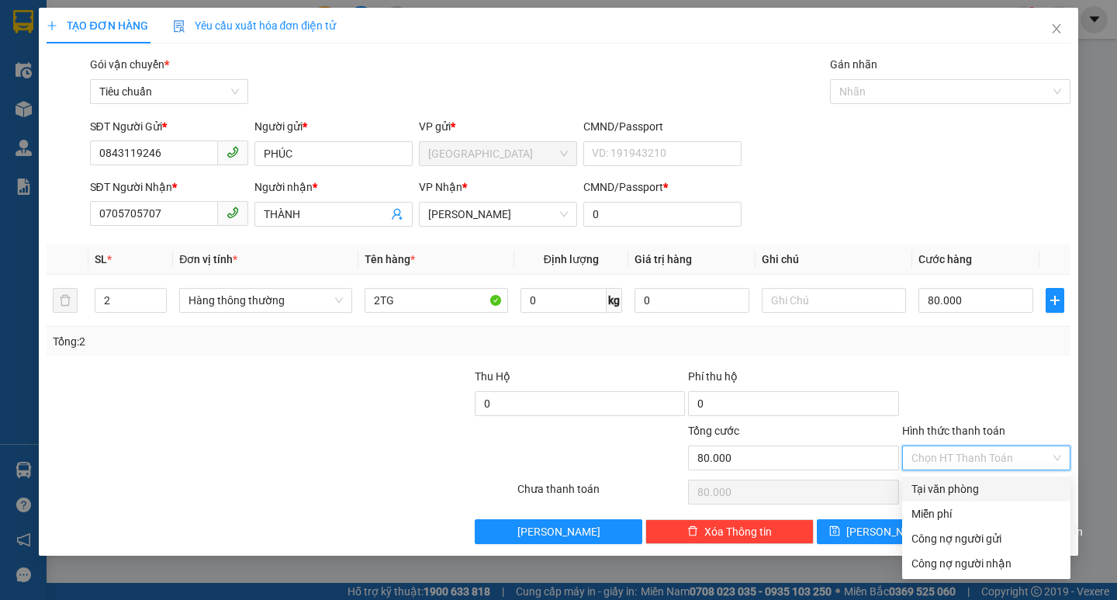
click at [959, 476] on div "Tại văn phòng" at bounding box center [986, 488] width 168 height 25
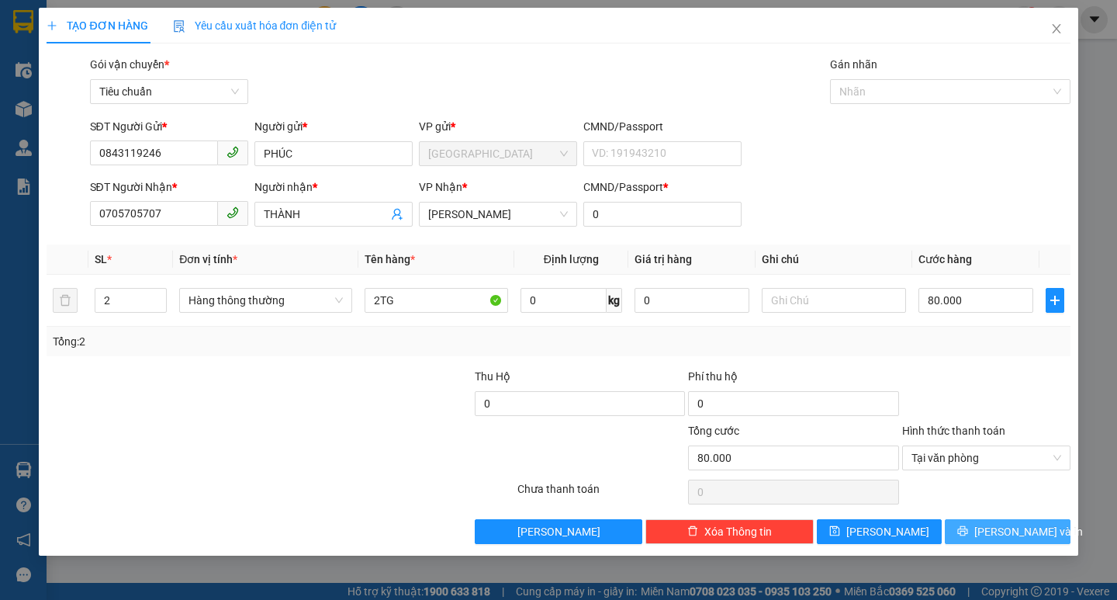
click at [1000, 538] on span "[PERSON_NAME] và In" at bounding box center [1028, 531] width 109 height 17
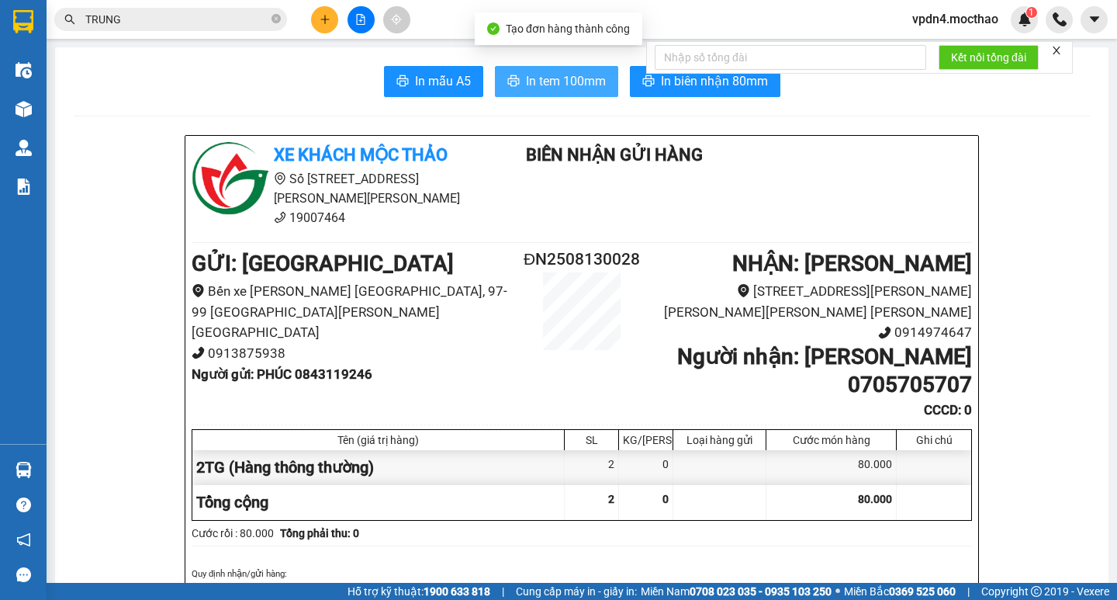
click at [499, 87] on button "In tem 100mm" at bounding box center [556, 81] width 123 height 31
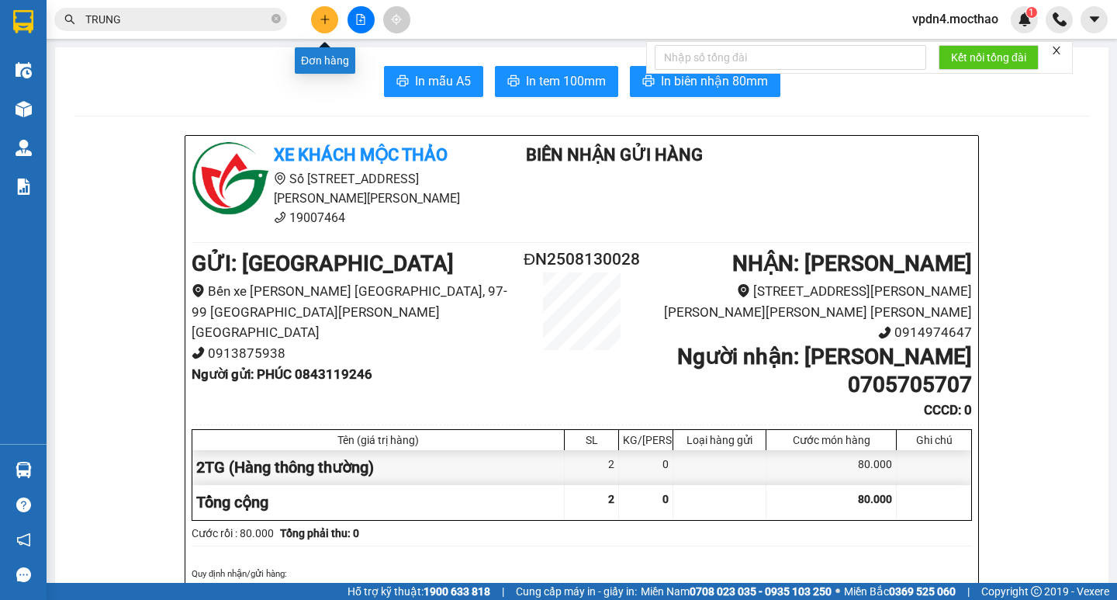
click at [327, 22] on icon "plus" at bounding box center [325, 19] width 11 height 11
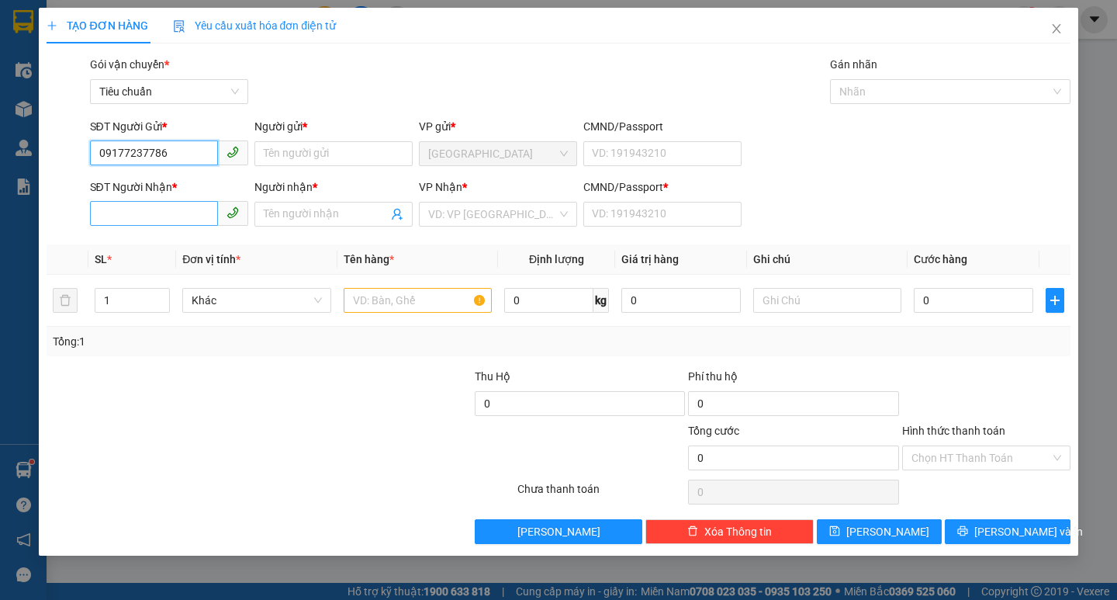
type input "09177237786"
click at [159, 225] on input "SĐT Người Nhận *" at bounding box center [154, 213] width 128 height 25
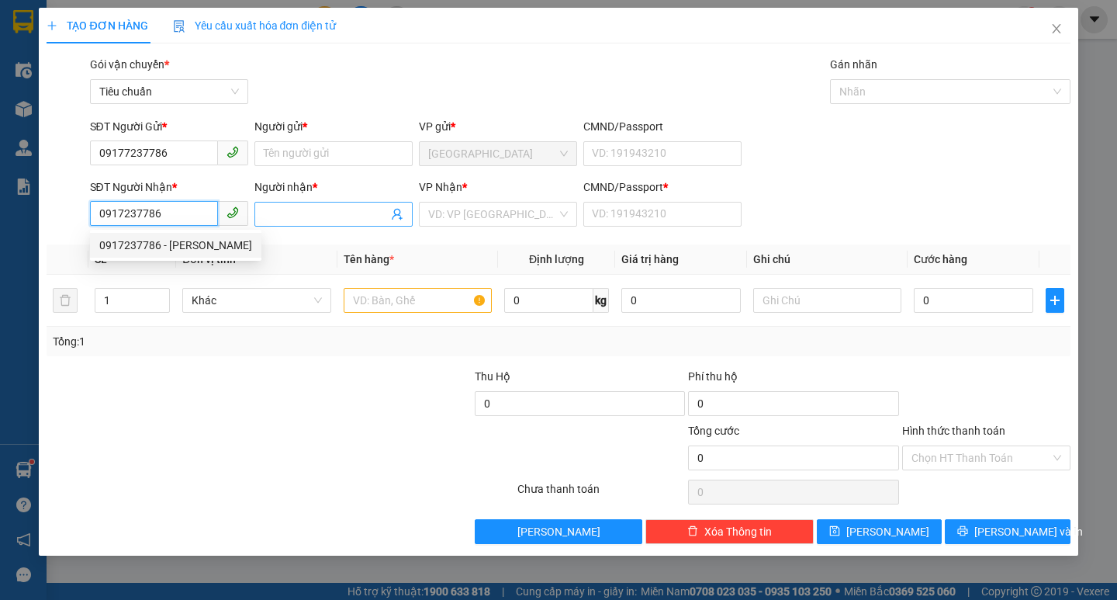
type input "0917237786"
click at [327, 206] on input "Người nhận *" at bounding box center [326, 214] width 124 height 17
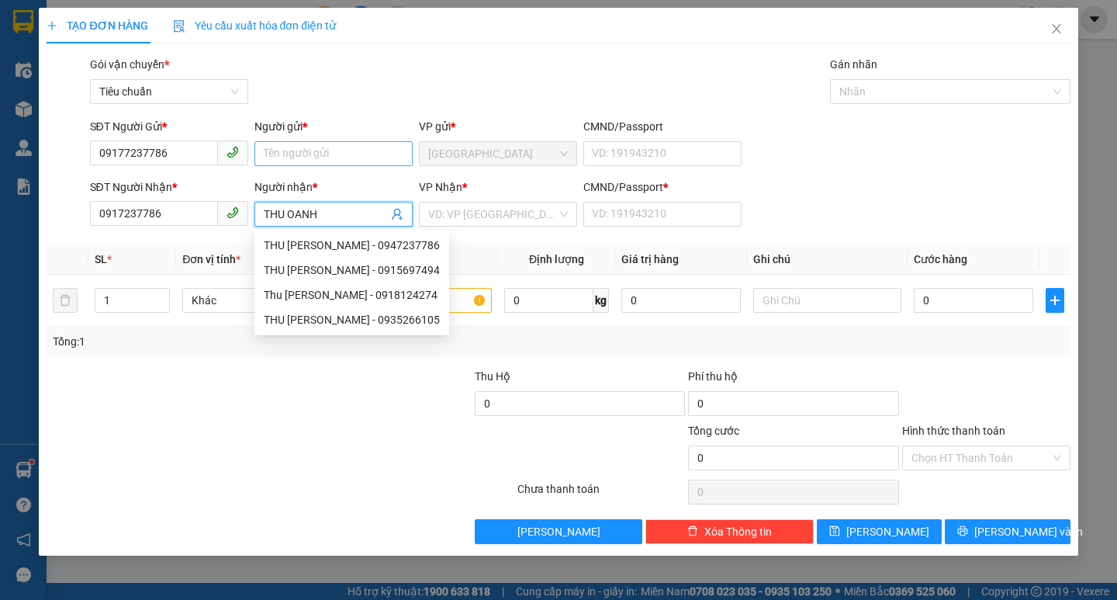
type input "THU OANH"
click at [296, 155] on input "Người gửi *" at bounding box center [333, 153] width 158 height 25
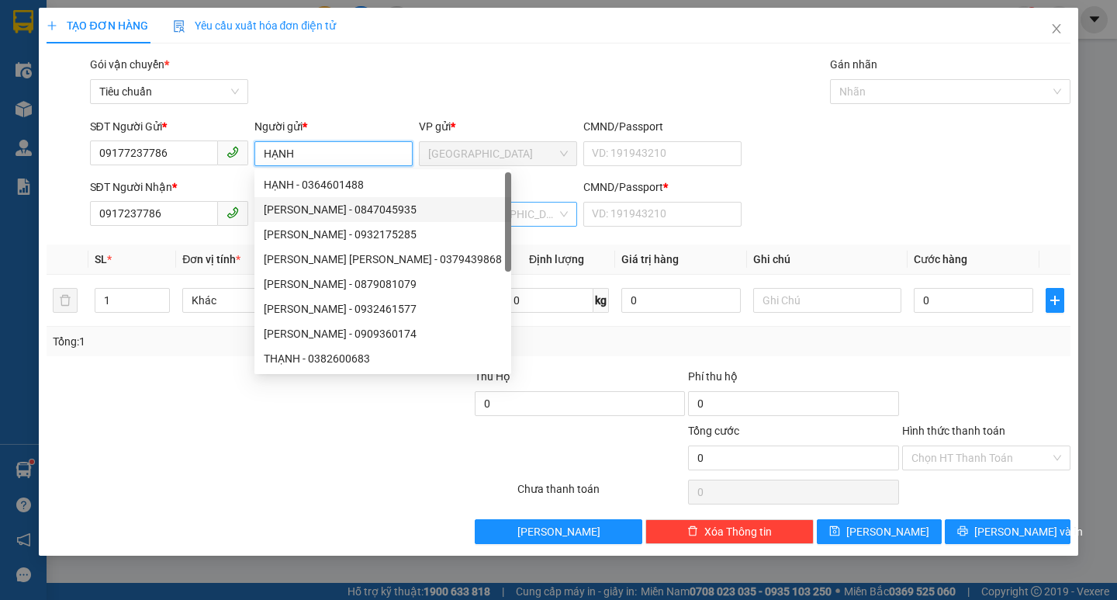
type input "HẠNH"
click at [524, 223] on input "search" at bounding box center [492, 213] width 129 height 23
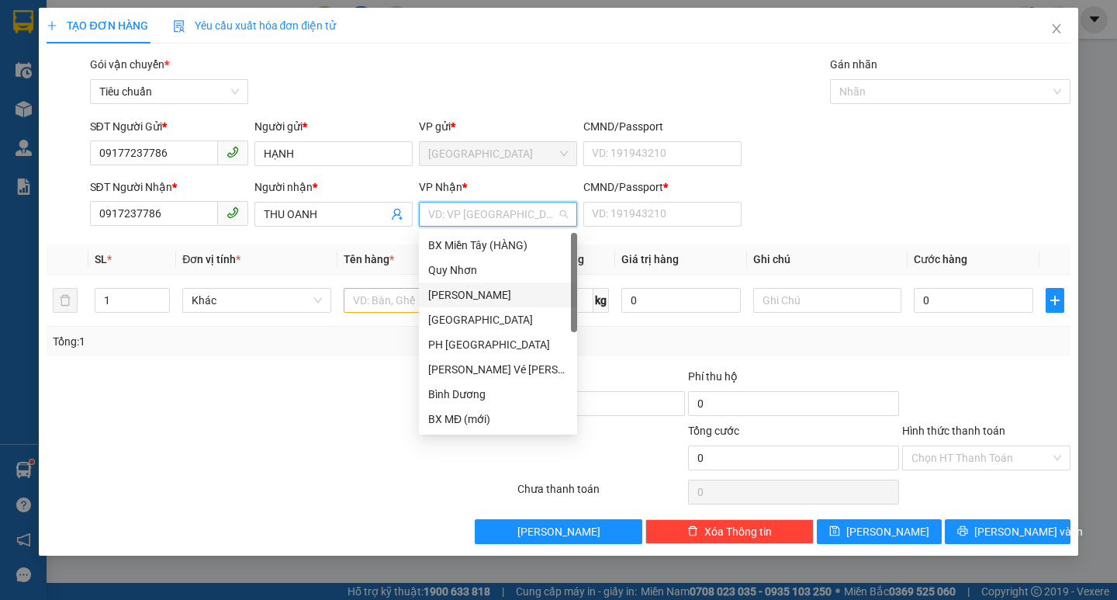
click at [476, 292] on div "[PERSON_NAME]" at bounding box center [498, 294] width 140 height 17
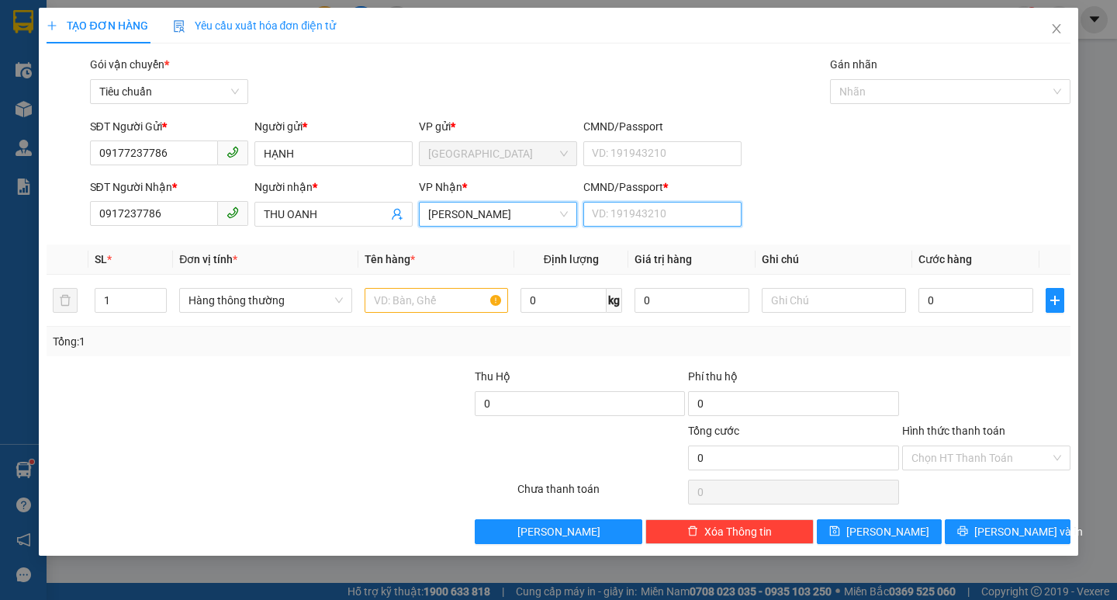
click at [642, 220] on input "CMND/Passport *" at bounding box center [662, 214] width 158 height 25
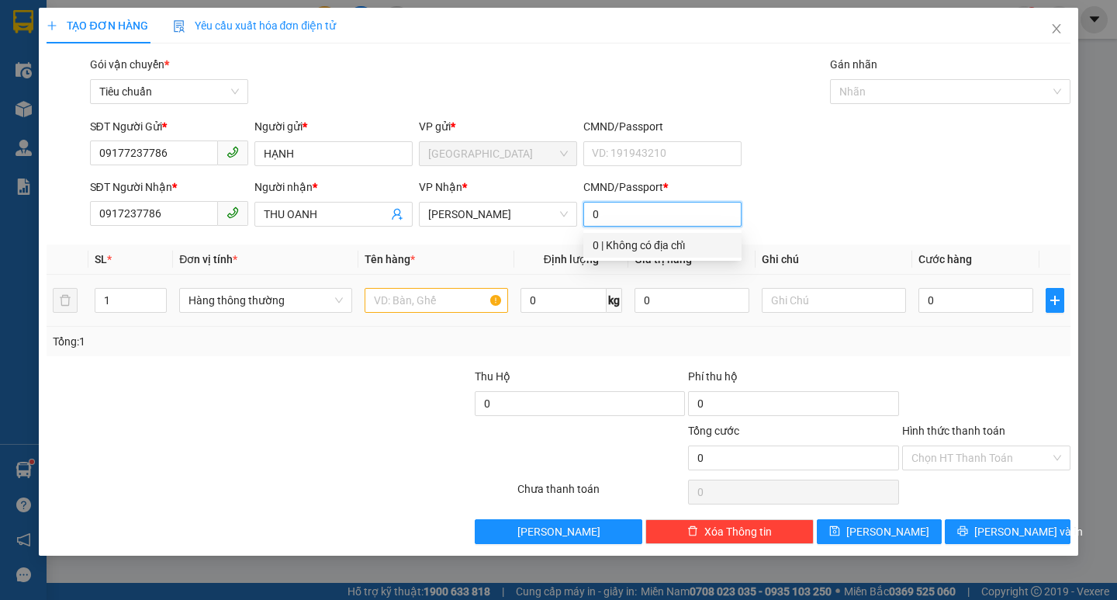
type input "0"
click at [417, 302] on input "text" at bounding box center [437, 300] width 144 height 25
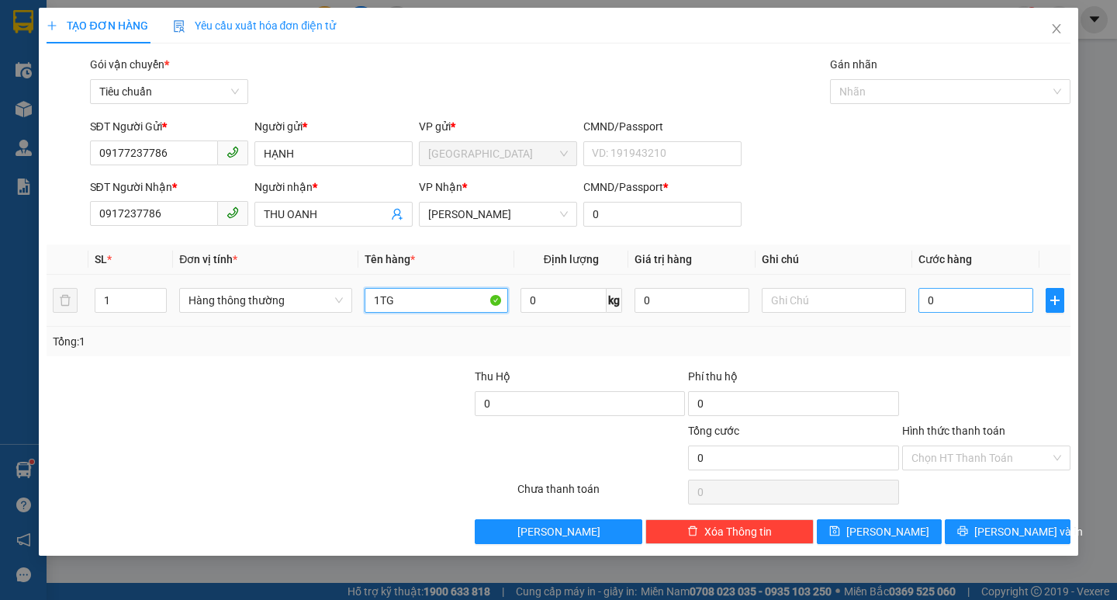
type input "1TG"
click at [953, 311] on input "0" at bounding box center [977, 300] width 116 height 25
type input "4"
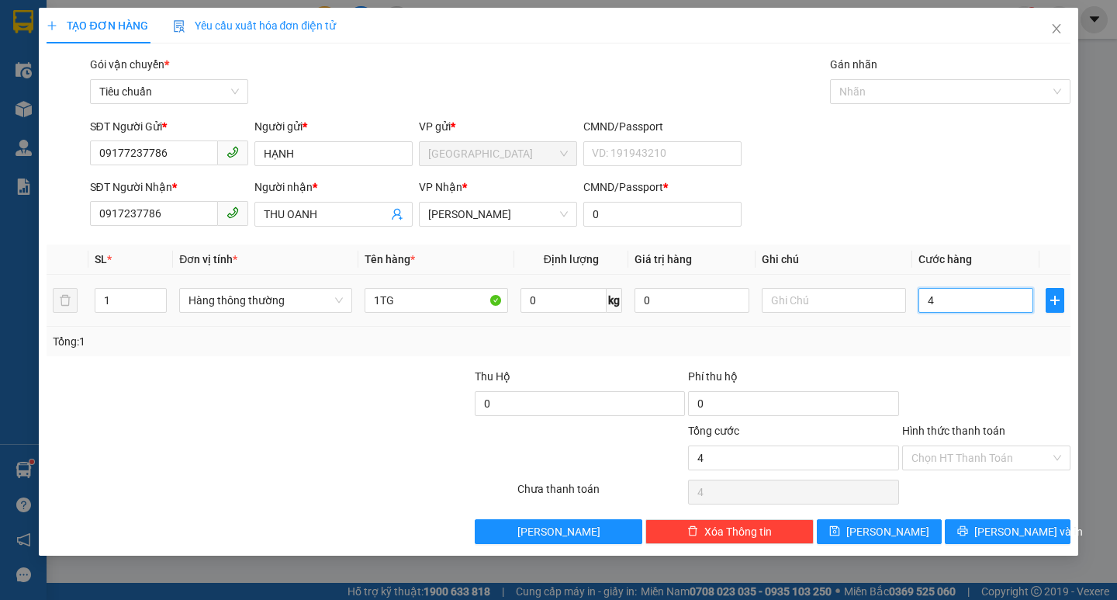
type input "40"
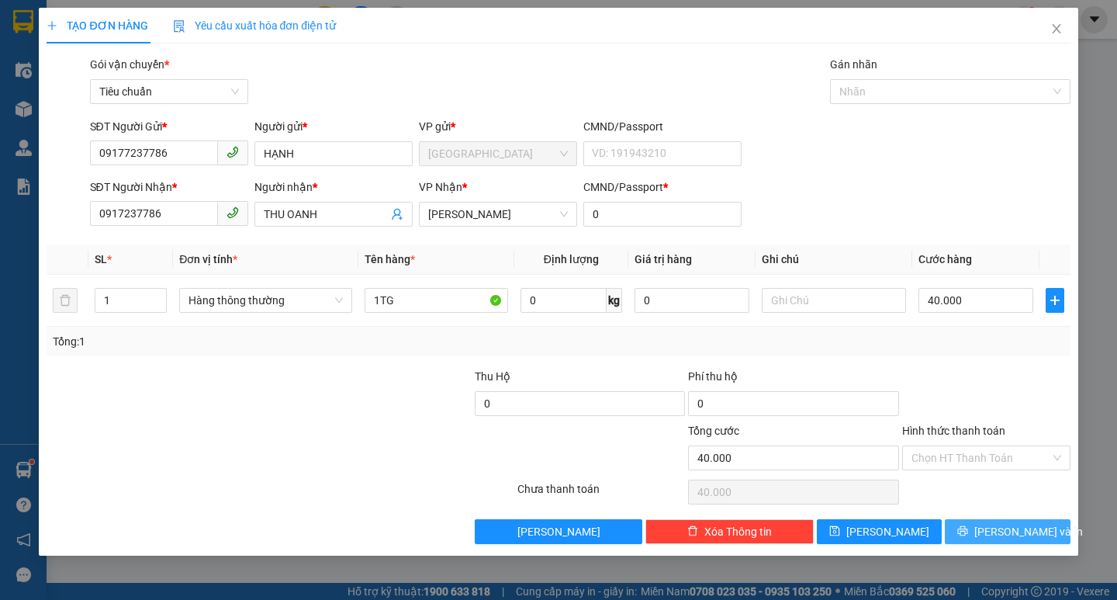
click at [968, 533] on icon "printer" at bounding box center [963, 531] width 10 height 10
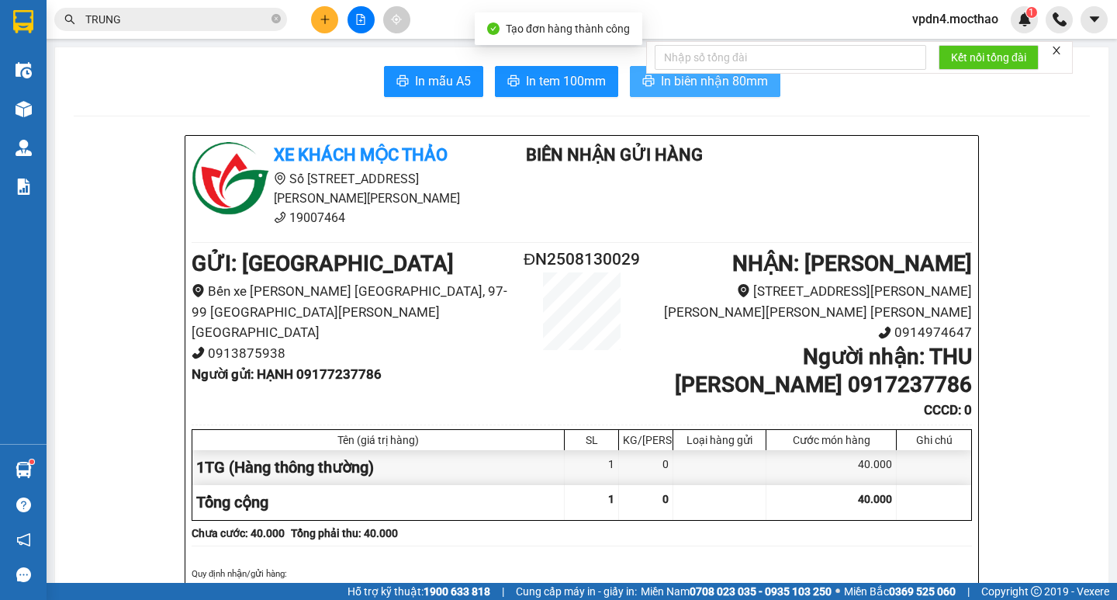
click at [722, 94] on button "In biên nhận 80mm" at bounding box center [705, 81] width 151 height 31
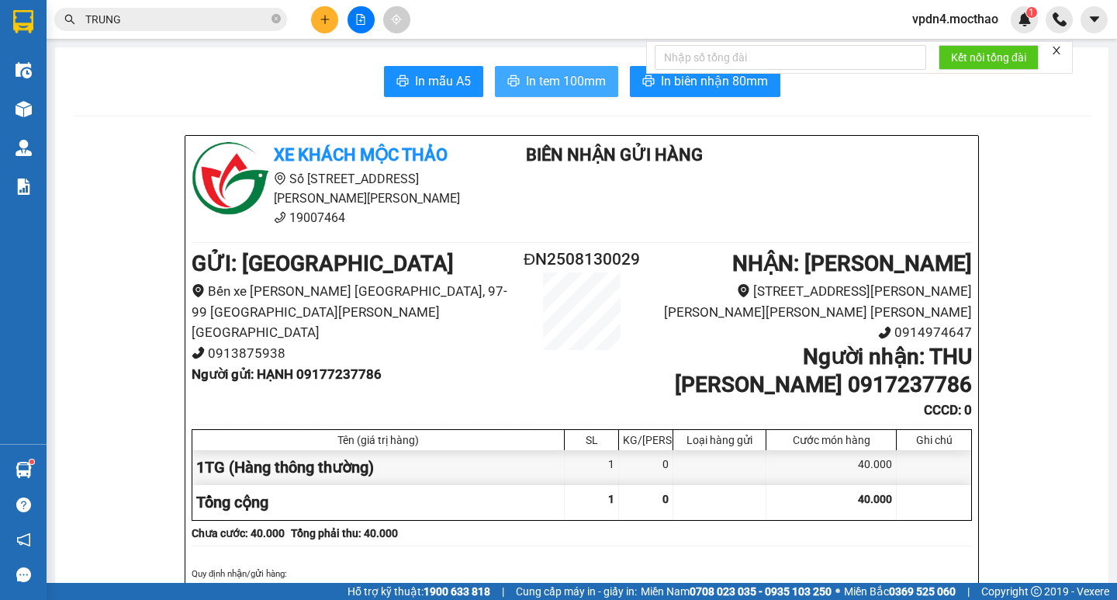
click at [569, 78] on span "In tem 100mm" at bounding box center [566, 80] width 80 height 19
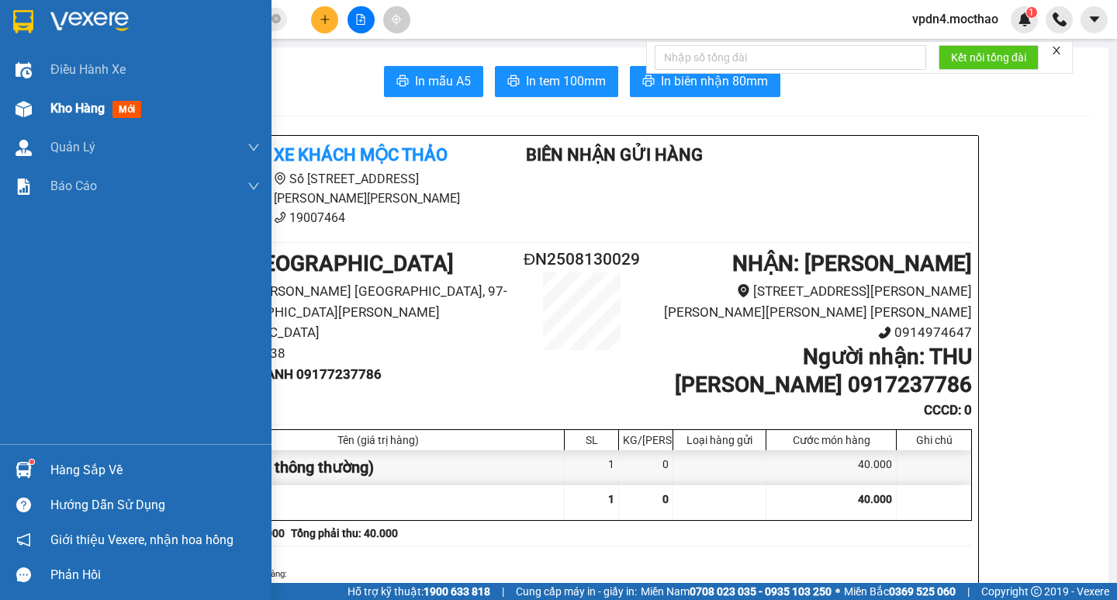
click at [82, 107] on span "Kho hàng" at bounding box center [77, 108] width 54 height 15
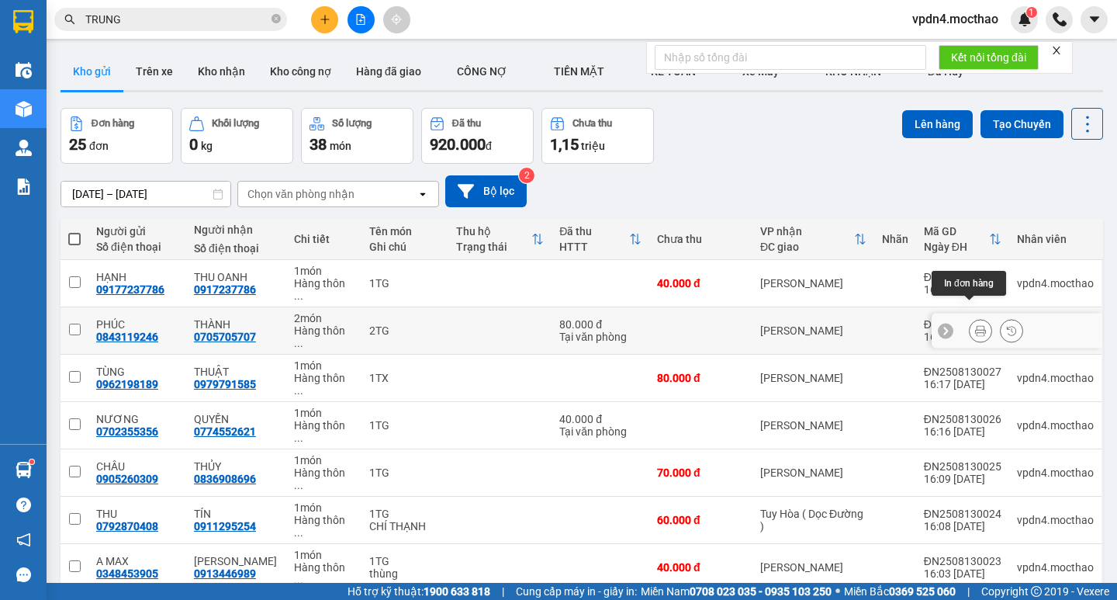
click at [978, 317] on button at bounding box center [981, 330] width 22 height 27
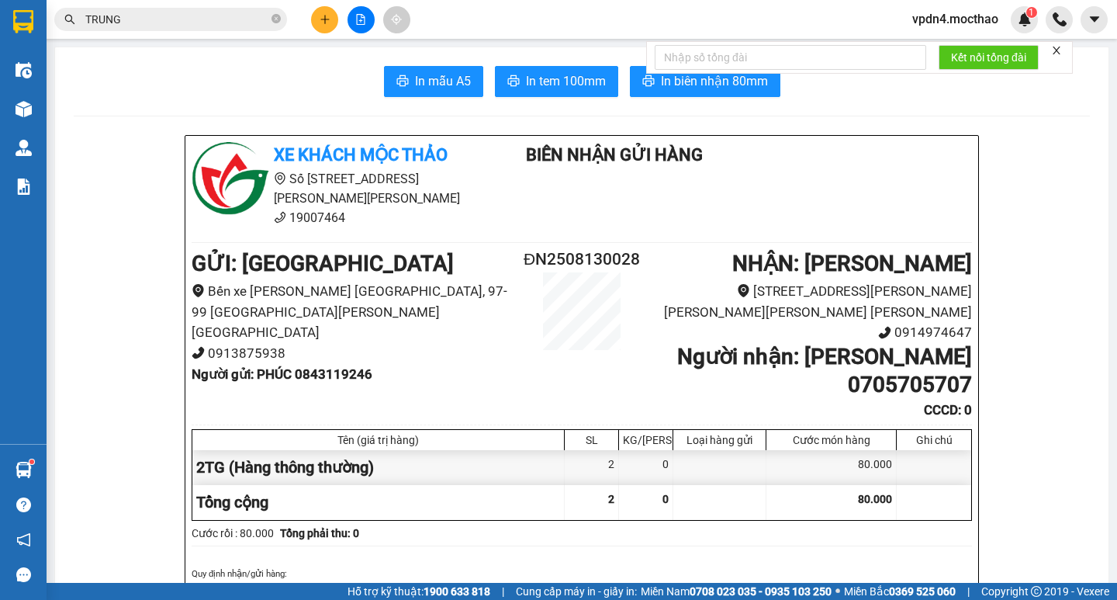
click at [528, 81] on span "In tem 100mm" at bounding box center [566, 80] width 80 height 19
click at [328, 19] on icon "plus" at bounding box center [325, 19] width 11 height 11
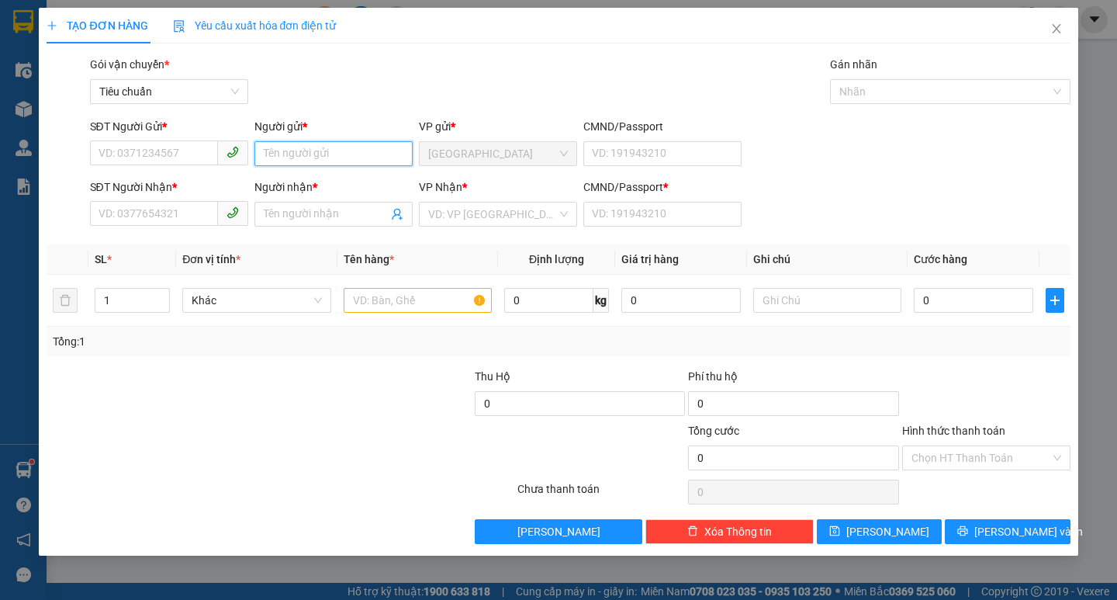
click at [381, 152] on input "Người gửi *" at bounding box center [333, 153] width 158 height 25
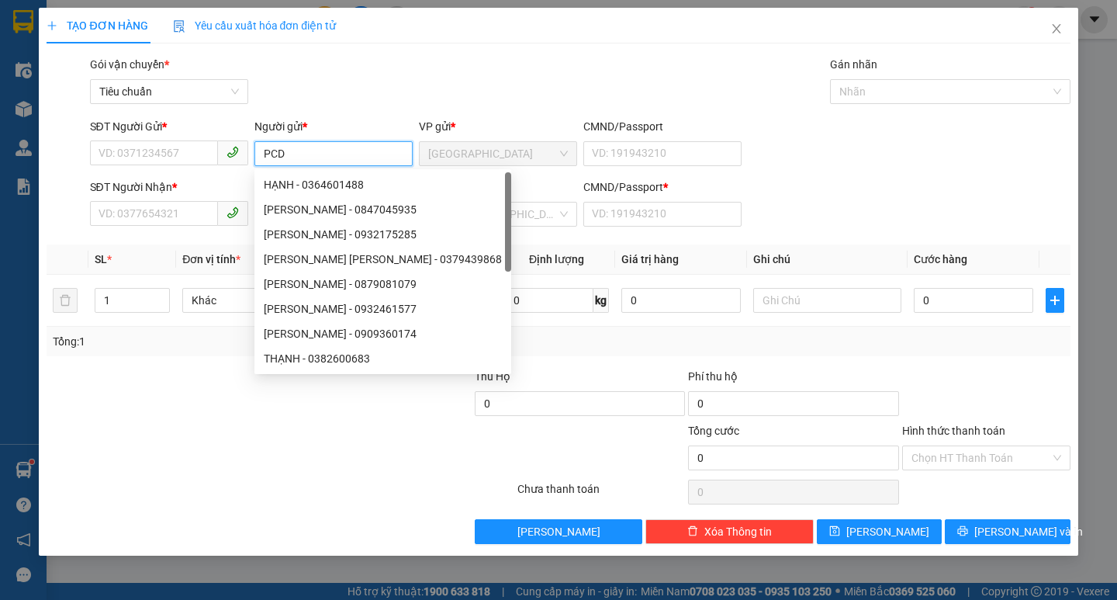
type input "PCDN"
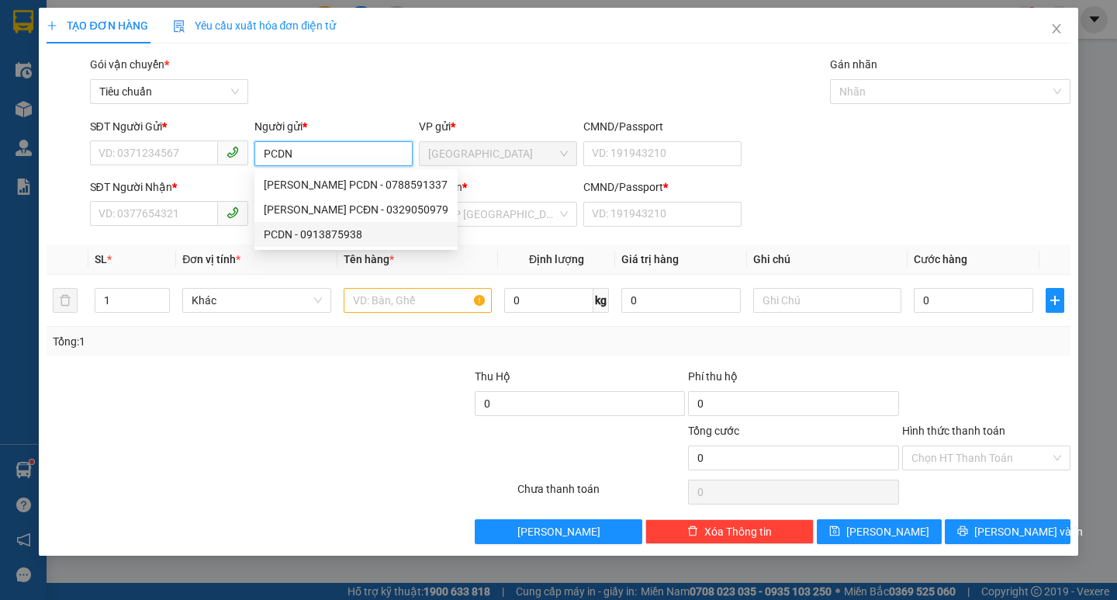
click at [348, 241] on div "PCDN - 0913875938" at bounding box center [356, 234] width 185 height 17
type input "0913875938"
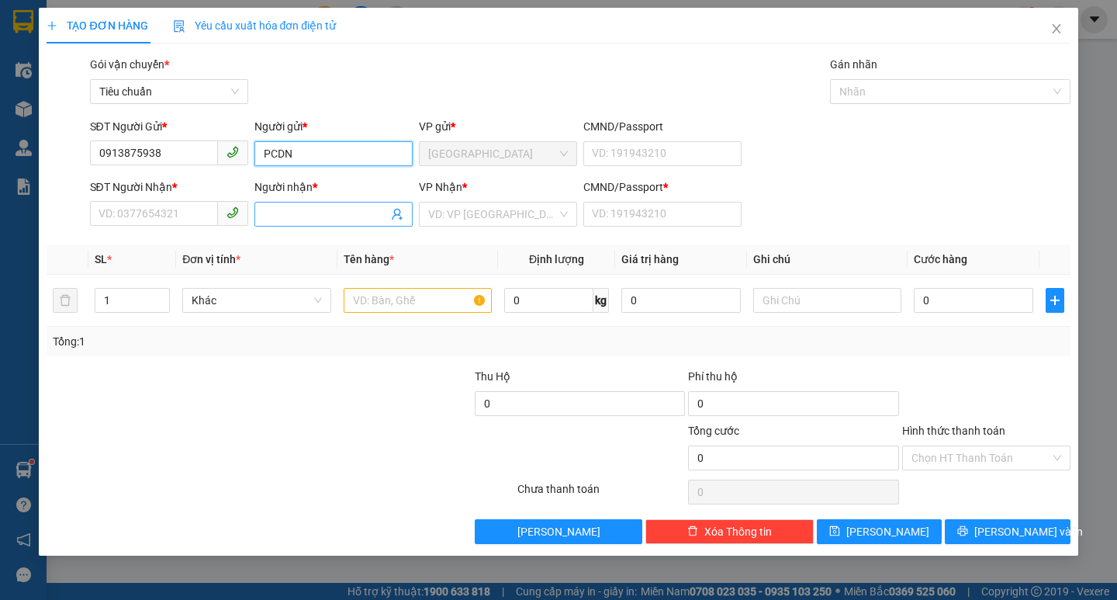
type input "PCDN"
click at [350, 216] on input "Người nhận *" at bounding box center [326, 214] width 124 height 17
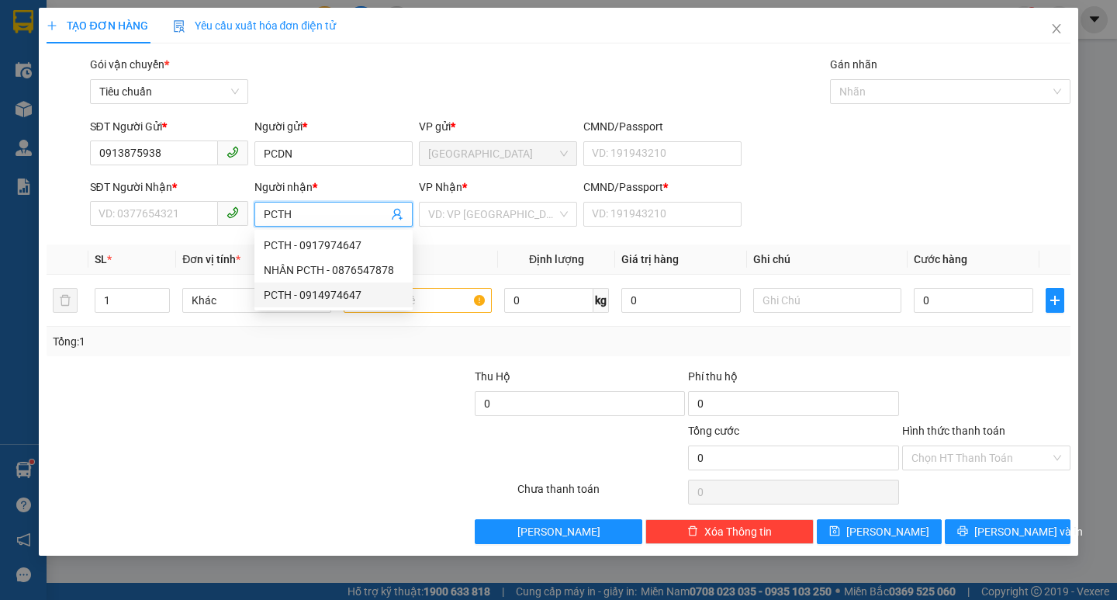
type input "PCTH"
click at [746, 532] on span "Xóa Thông tin" at bounding box center [737, 531] width 67 height 17
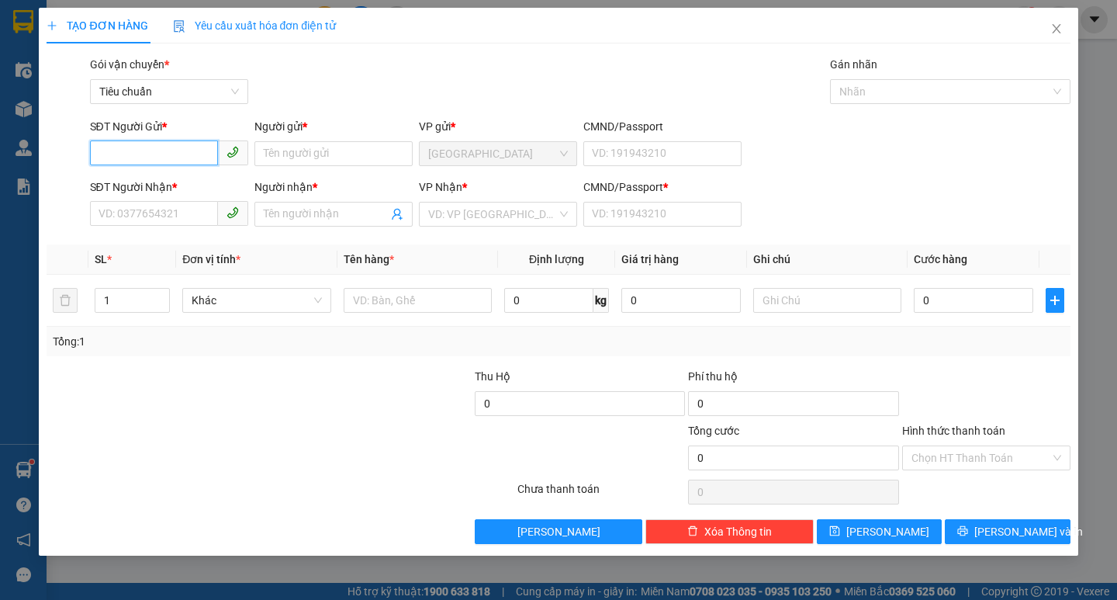
click at [165, 149] on input "SĐT Người Gửi *" at bounding box center [154, 152] width 128 height 25
click at [130, 176] on div "0905392012 - HƯNG" at bounding box center [169, 184] width 140 height 17
type input "0905392012"
type input "HƯNG"
type input "0903102372"
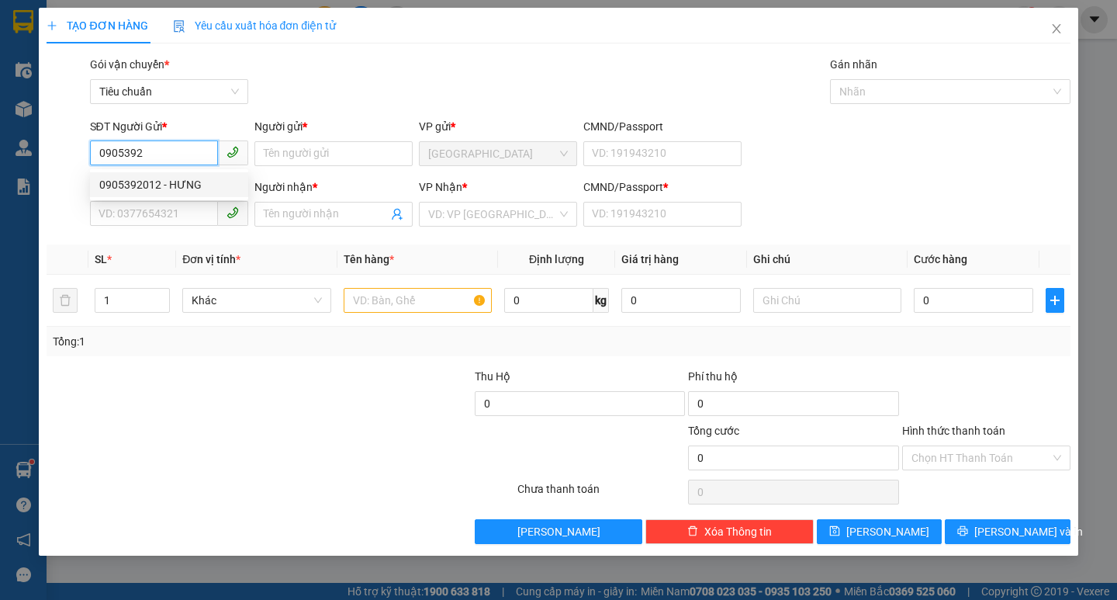
type input "HẢI"
type input "0"
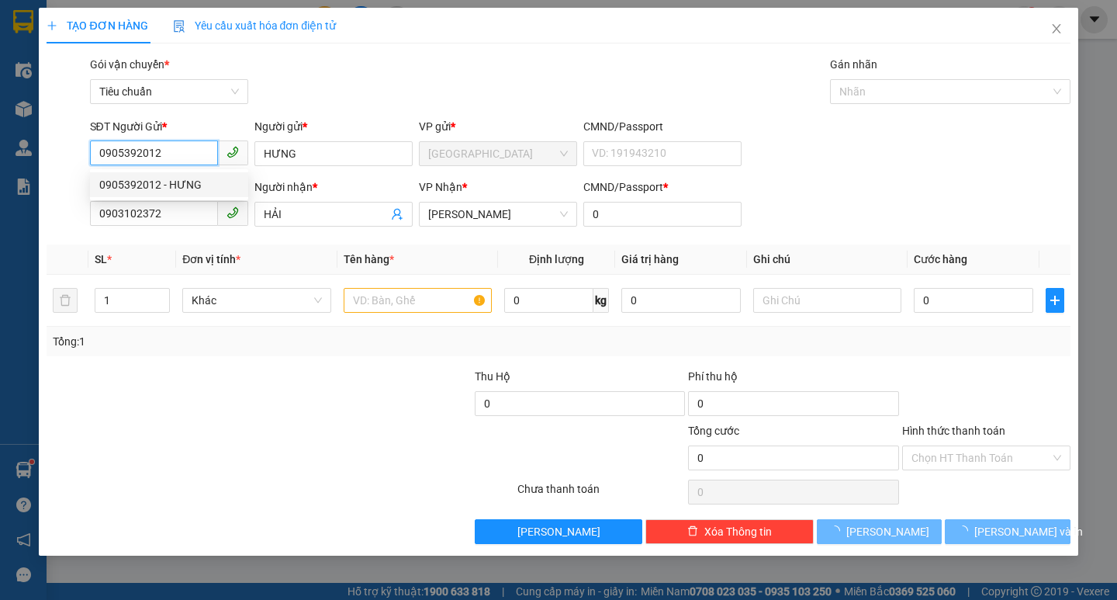
type input "90.000"
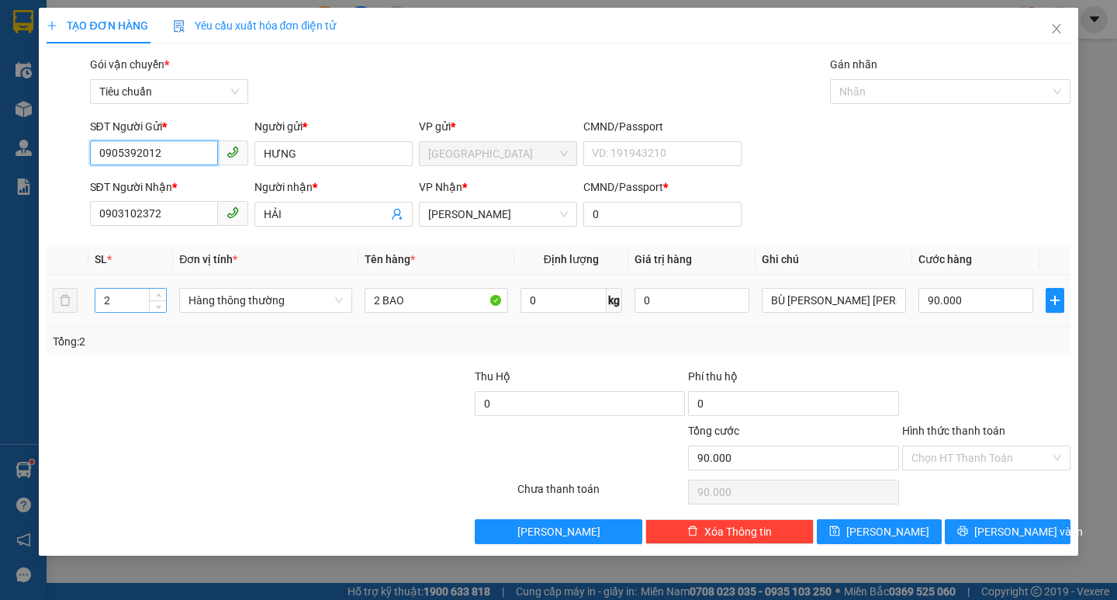
type input "0905392012"
click at [140, 302] on input "2" at bounding box center [130, 300] width 71 height 23
type input "1"
click at [436, 292] on input "2 BAO" at bounding box center [437, 300] width 144 height 25
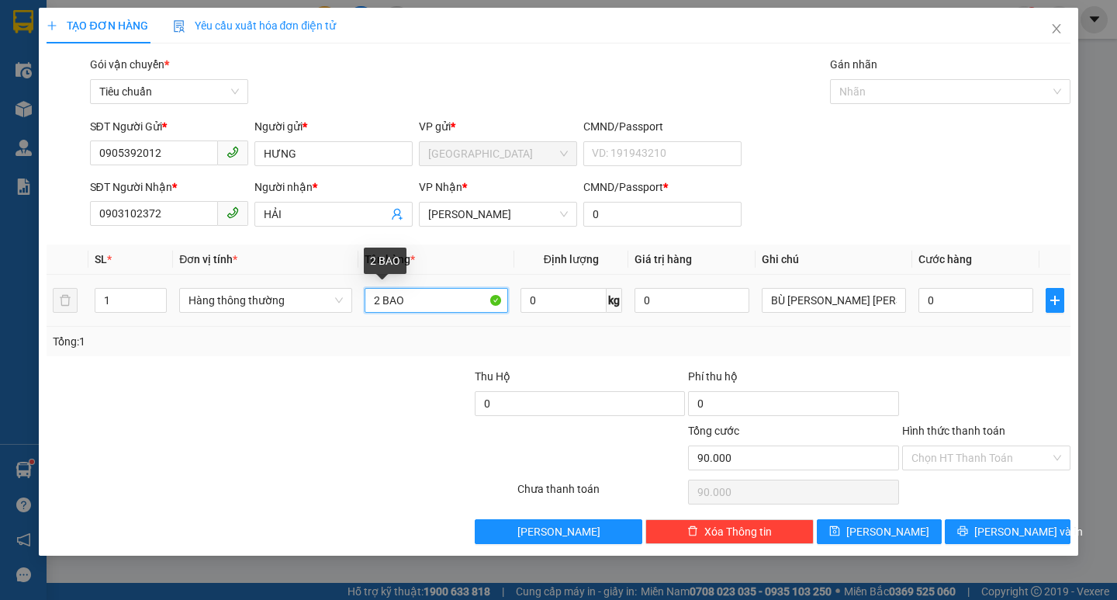
type input "0"
type input "2"
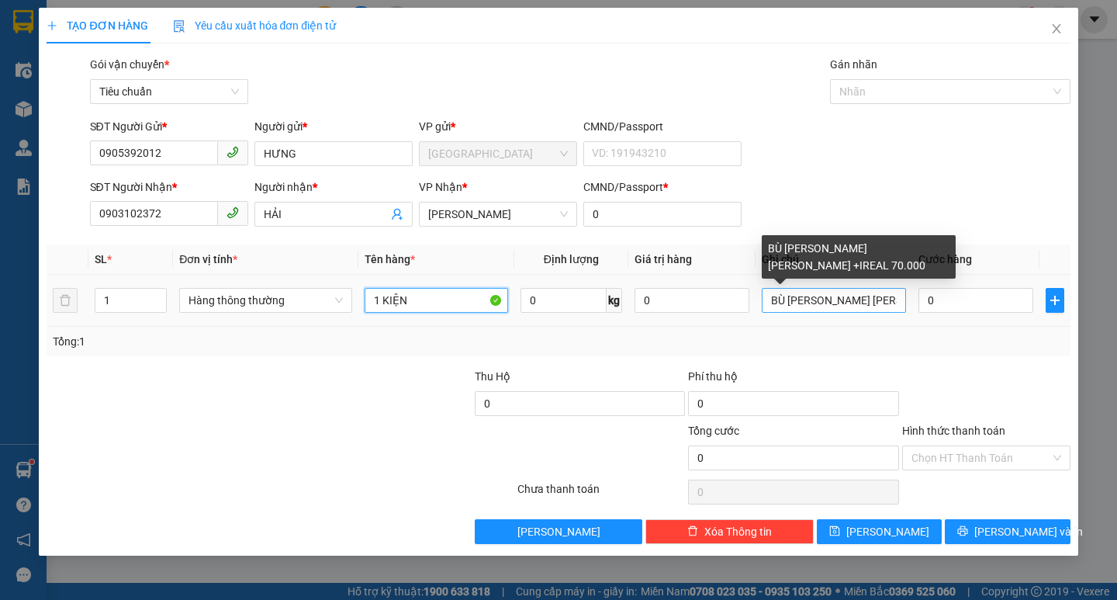
type input "1 KIỆN"
click at [900, 305] on input "BÙ [PERSON_NAME] [PERSON_NAME] +IREAL 70.000" at bounding box center [834, 300] width 144 height 25
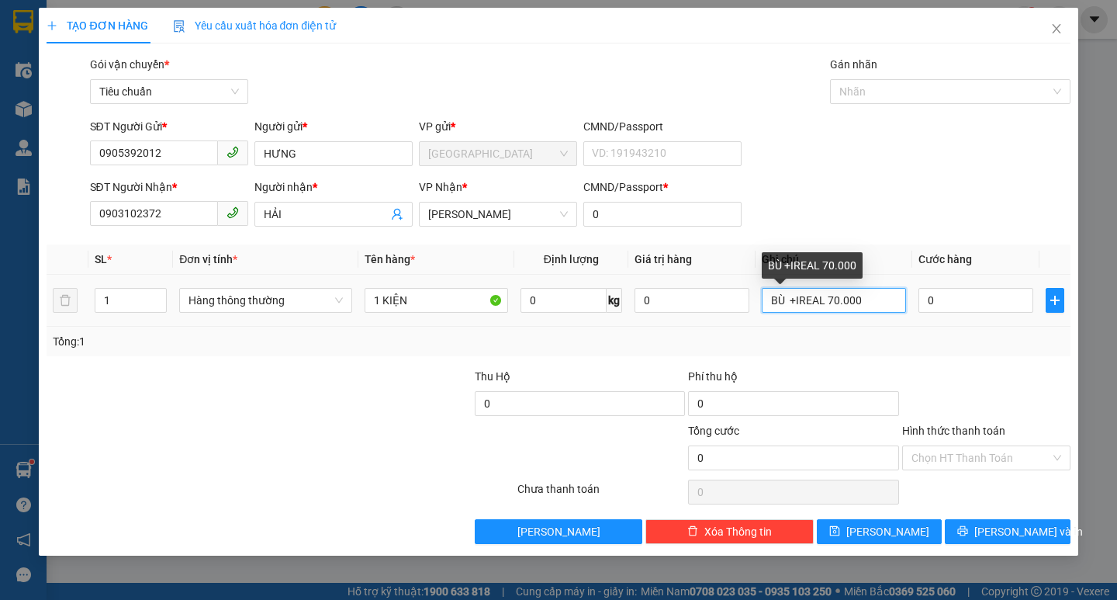
click at [900, 304] on input "BÙ +IREAL 70.000" at bounding box center [834, 300] width 144 height 25
type input "B"
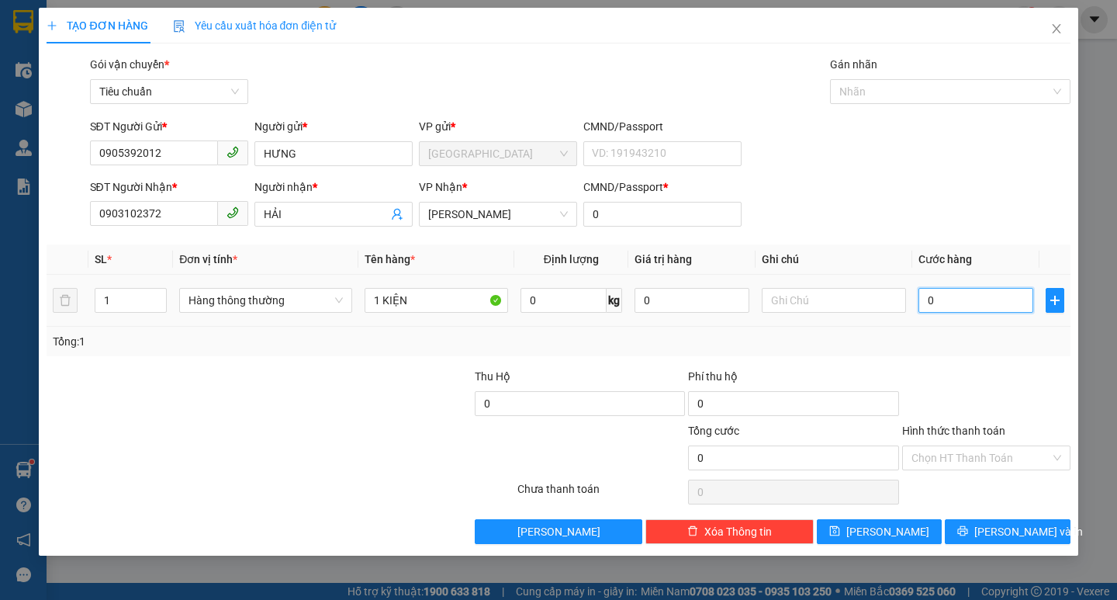
click at [940, 310] on input "0" at bounding box center [977, 300] width 116 height 25
type input "5"
type input "50"
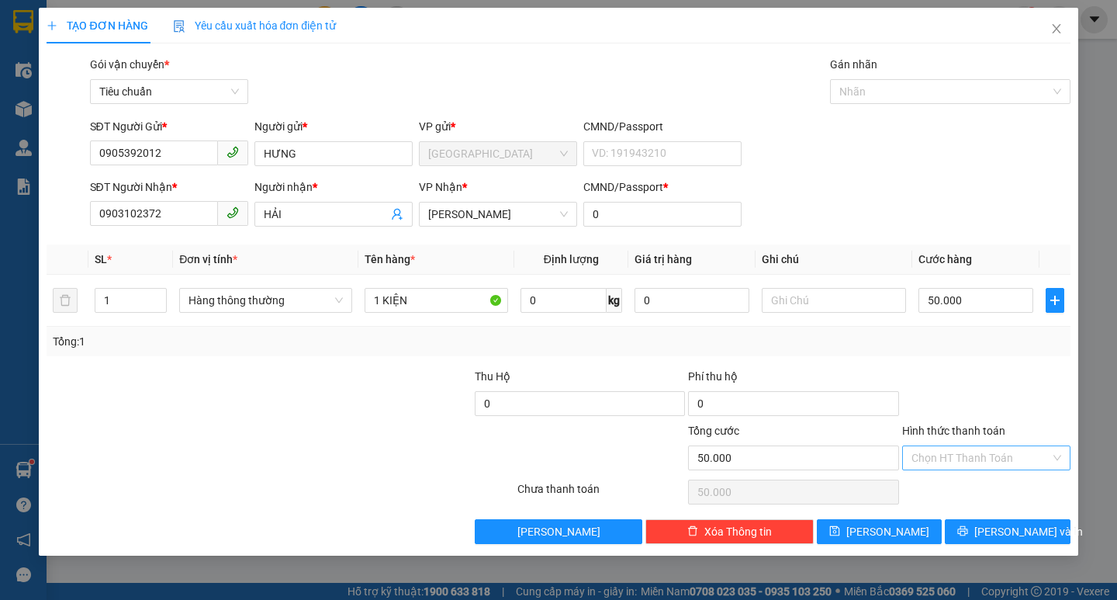
click at [961, 453] on input "Hình thức thanh toán" at bounding box center [981, 457] width 139 height 23
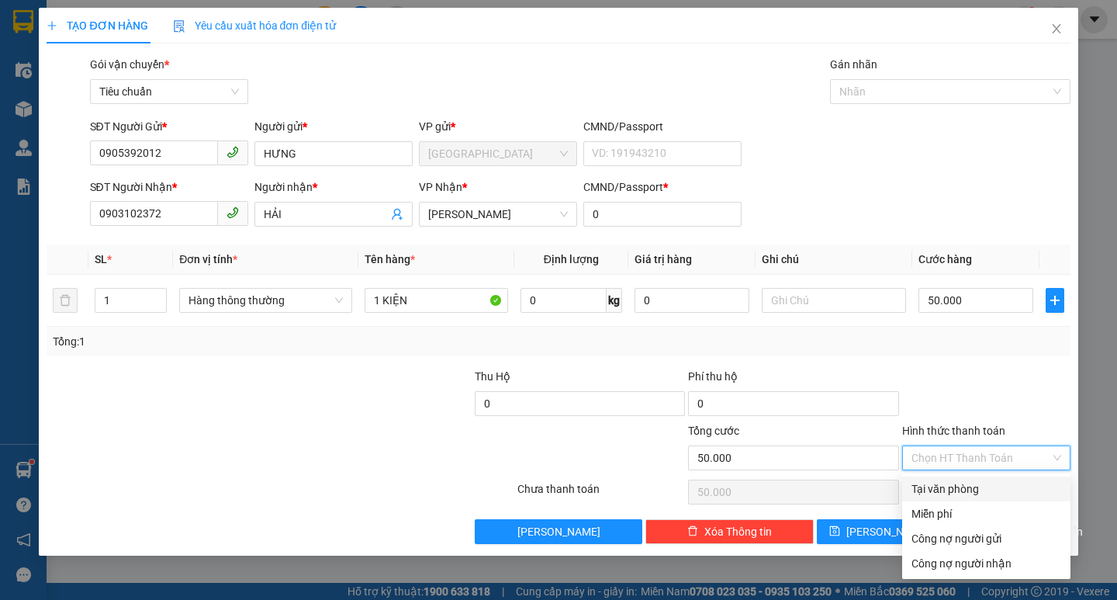
drag, startPoint x: 988, startPoint y: 480, endPoint x: 996, endPoint y: 486, distance: 9.9
click at [989, 480] on div "Tại văn phòng" at bounding box center [987, 488] width 150 height 17
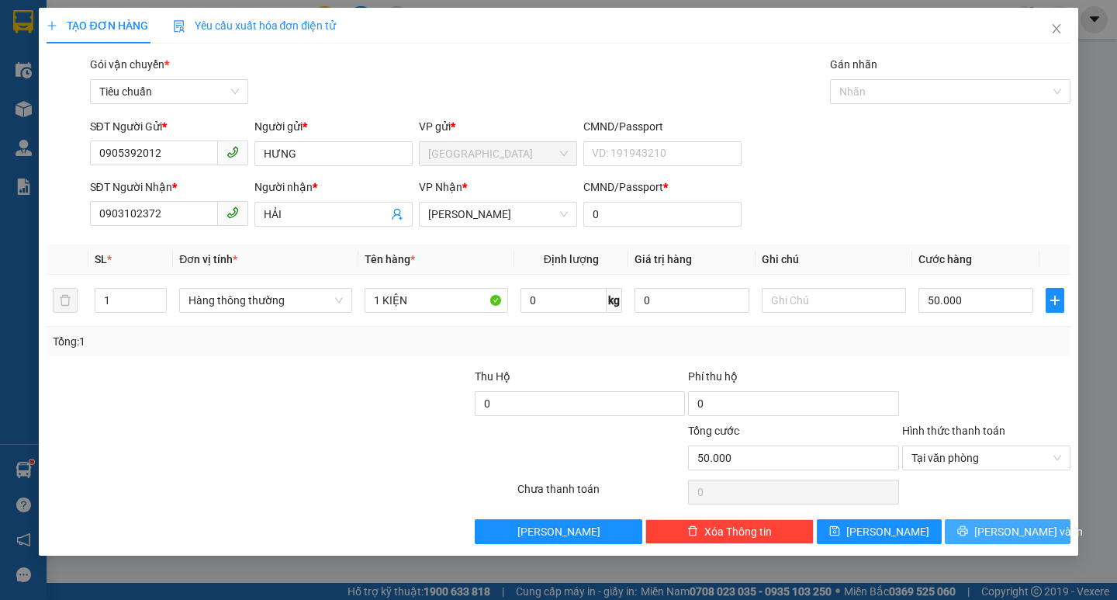
click at [1012, 531] on span "[PERSON_NAME] và In" at bounding box center [1028, 531] width 109 height 17
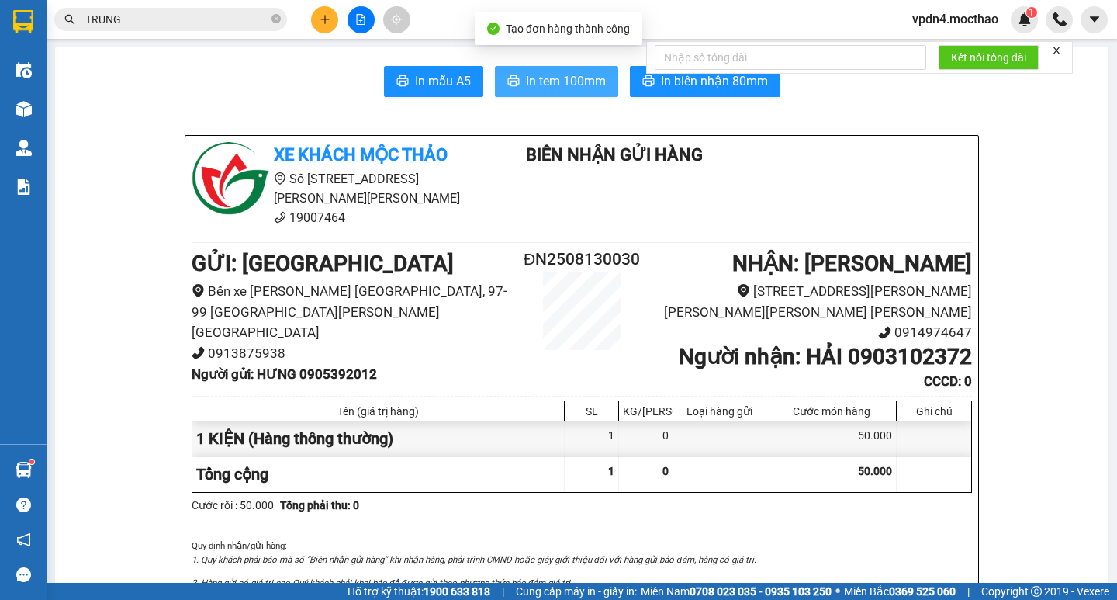
click at [510, 78] on icon "printer" at bounding box center [513, 80] width 12 height 12
click at [324, 16] on icon "plus" at bounding box center [325, 19] width 11 height 11
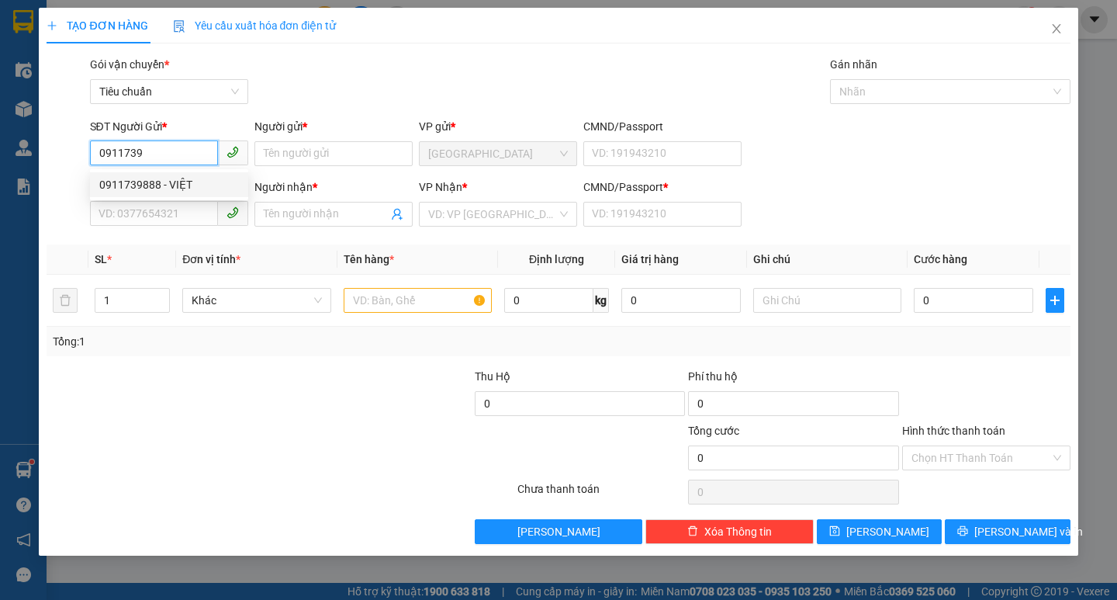
click at [202, 192] on div "0911739888 - VIỆT" at bounding box center [169, 184] width 140 height 17
type input "0911739888"
type input "VIỆT"
type input "0901382859"
type input "PHÁT"
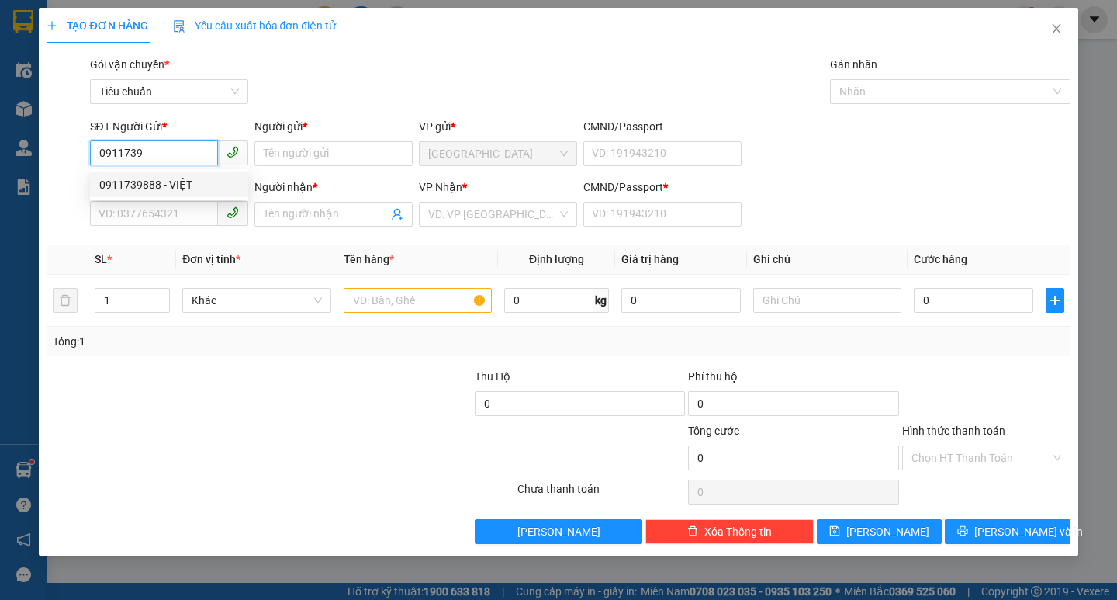
type input "0"
type input "140.000"
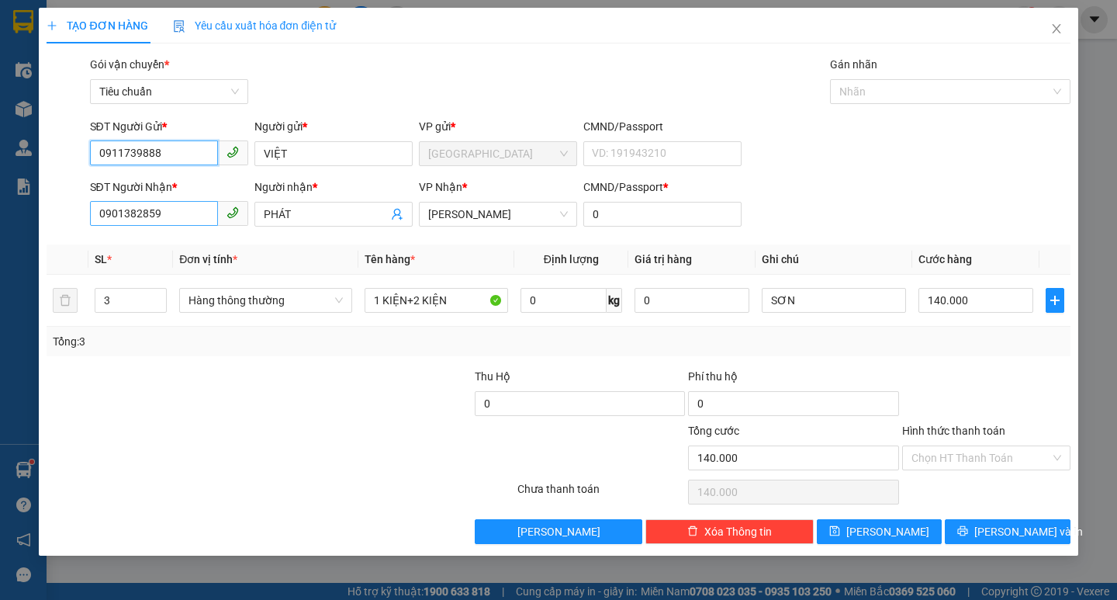
type input "0911739888"
click at [208, 216] on input "0901382859" at bounding box center [154, 213] width 128 height 25
type input "0"
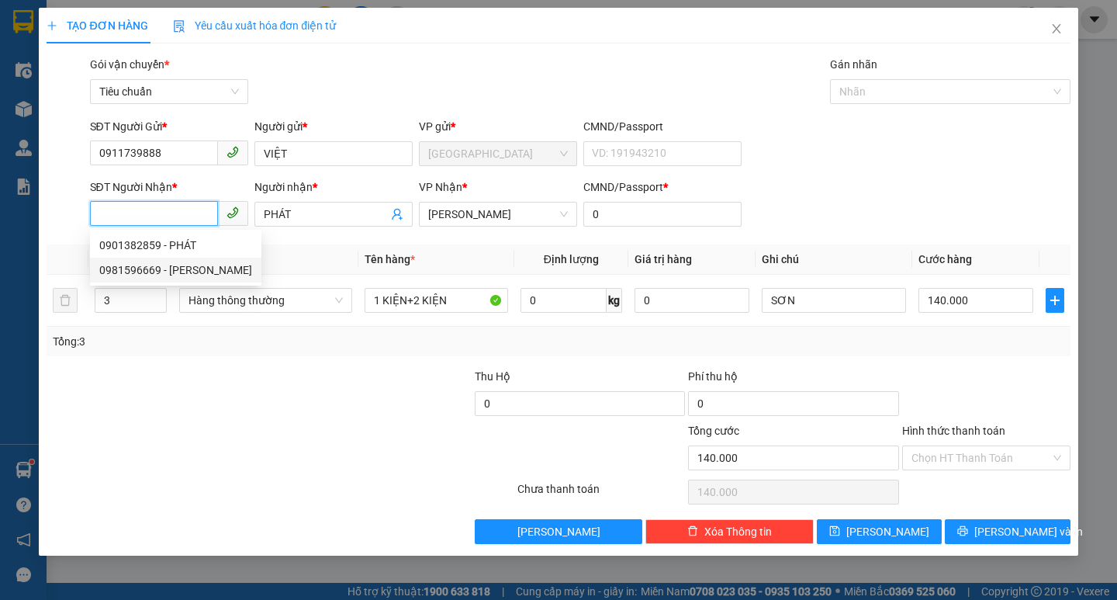
click at [231, 269] on div "0981596669 - [PERSON_NAME]" at bounding box center [175, 269] width 153 height 17
type input "0981596669"
type input "PHONG"
type input "30.000"
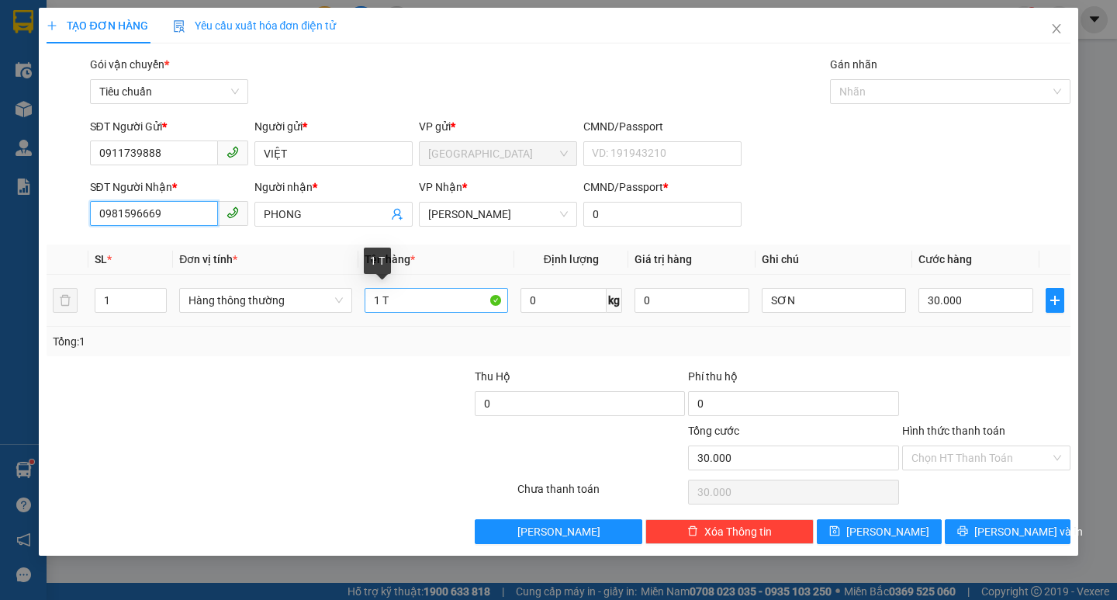
type input "0981596669"
click at [434, 306] on input "1 T" at bounding box center [437, 300] width 144 height 25
type input "1"
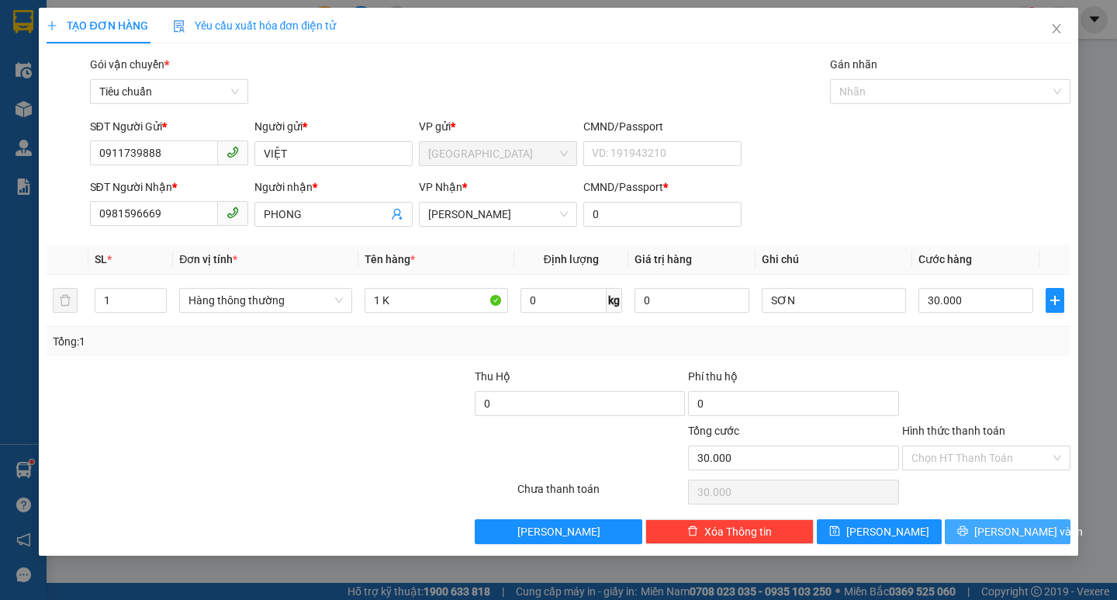
click at [1048, 531] on button "[PERSON_NAME] và In" at bounding box center [1007, 531] width 125 height 25
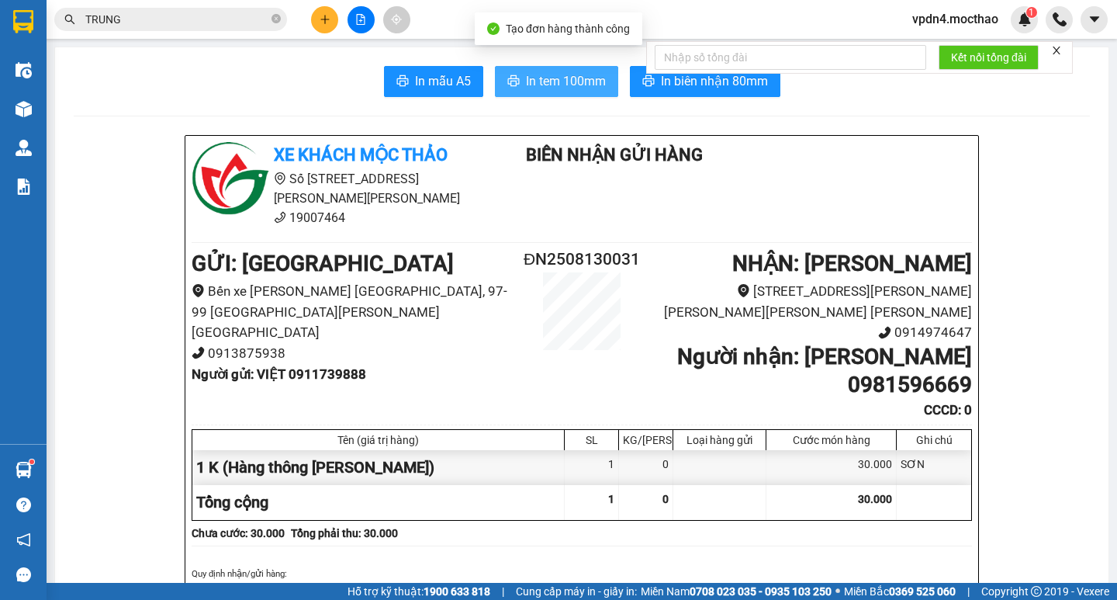
click at [576, 79] on span "In tem 100mm" at bounding box center [566, 80] width 80 height 19
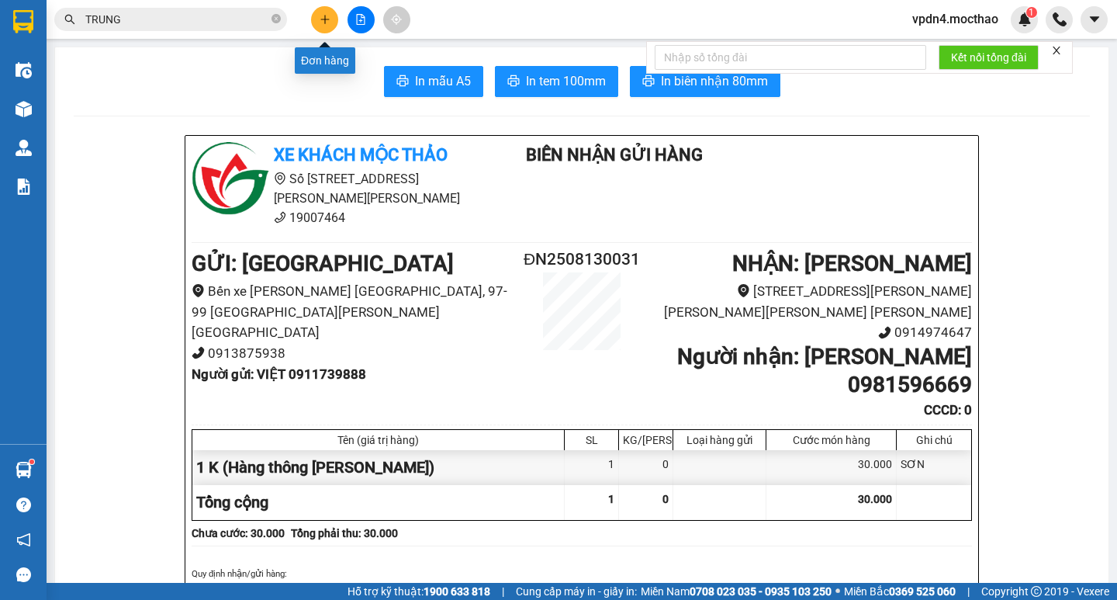
click at [324, 18] on icon "plus" at bounding box center [325, 19] width 11 height 11
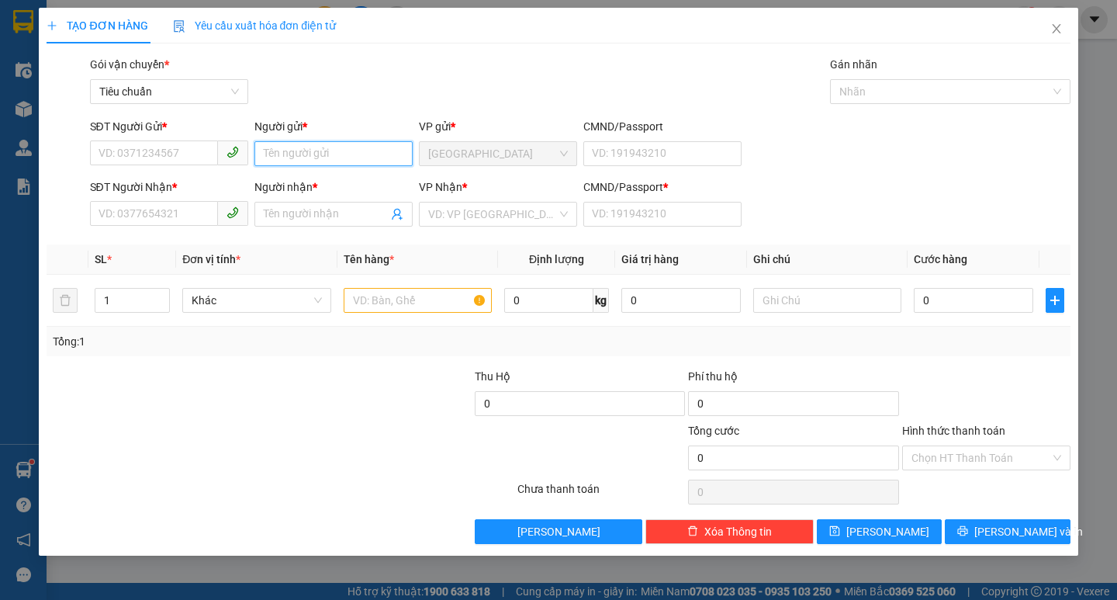
click at [352, 151] on input "Người gửi *" at bounding box center [333, 153] width 158 height 25
type input "PCDN"
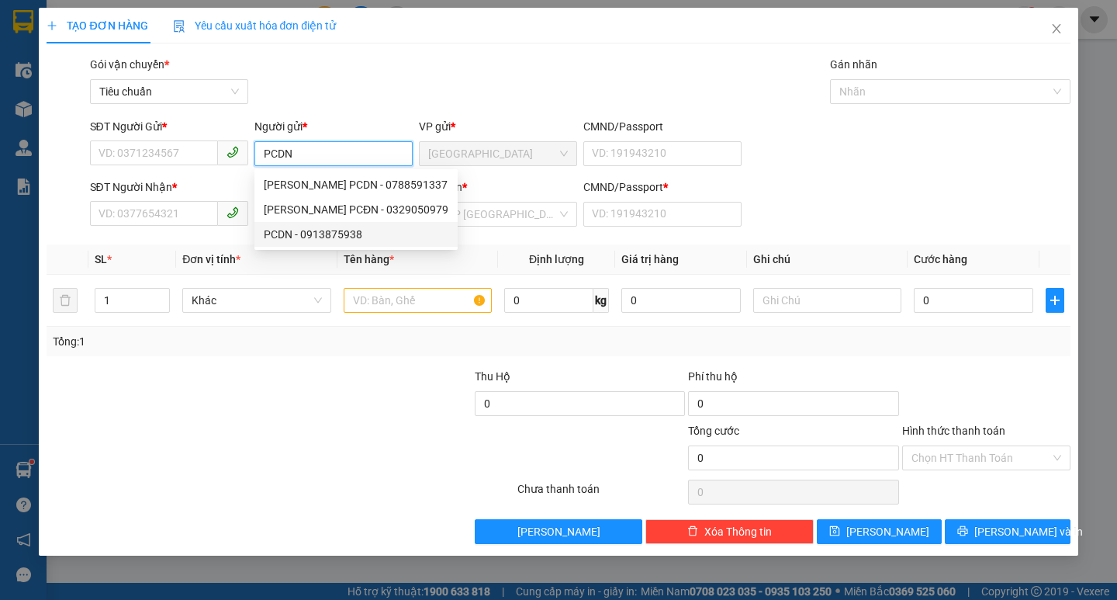
click at [310, 237] on div "PCDN - 0913875938" at bounding box center [356, 234] width 185 height 17
type input "0913875938"
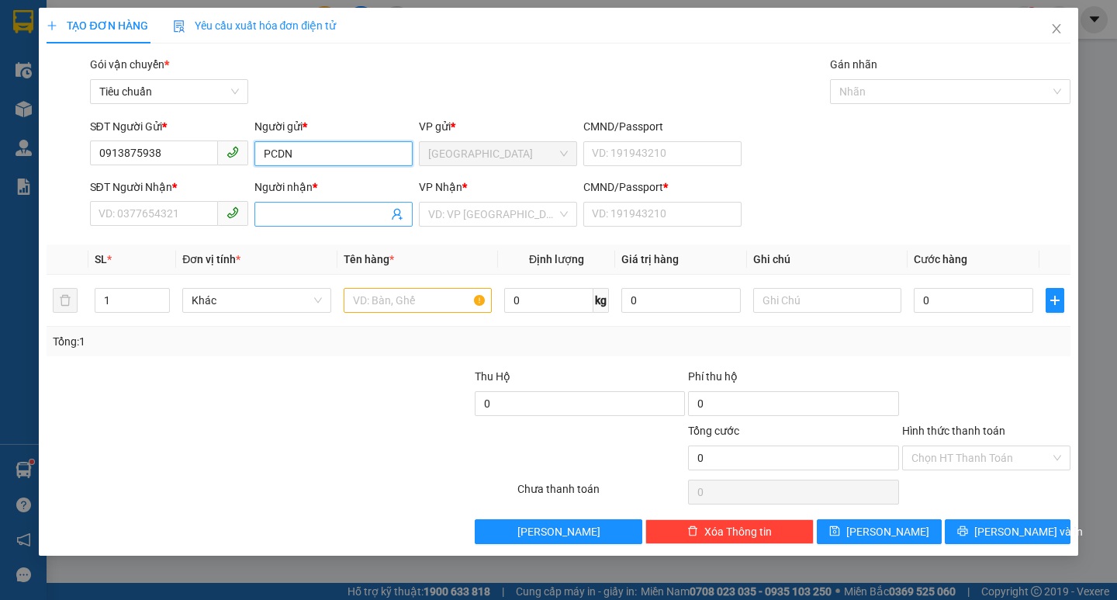
type input "PCDN"
click at [316, 212] on input "Người nhận *" at bounding box center [326, 214] width 124 height 17
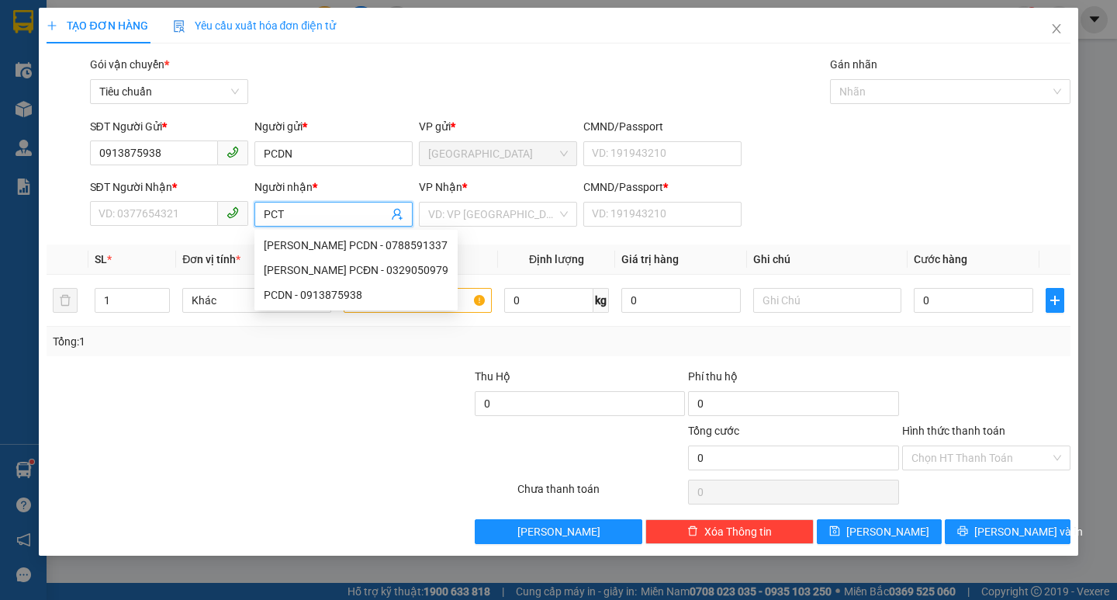
type input "PCTH"
click at [331, 291] on div "PCTH - 0914974647" at bounding box center [334, 294] width 140 height 17
type input "0914974647"
type input "PCTH"
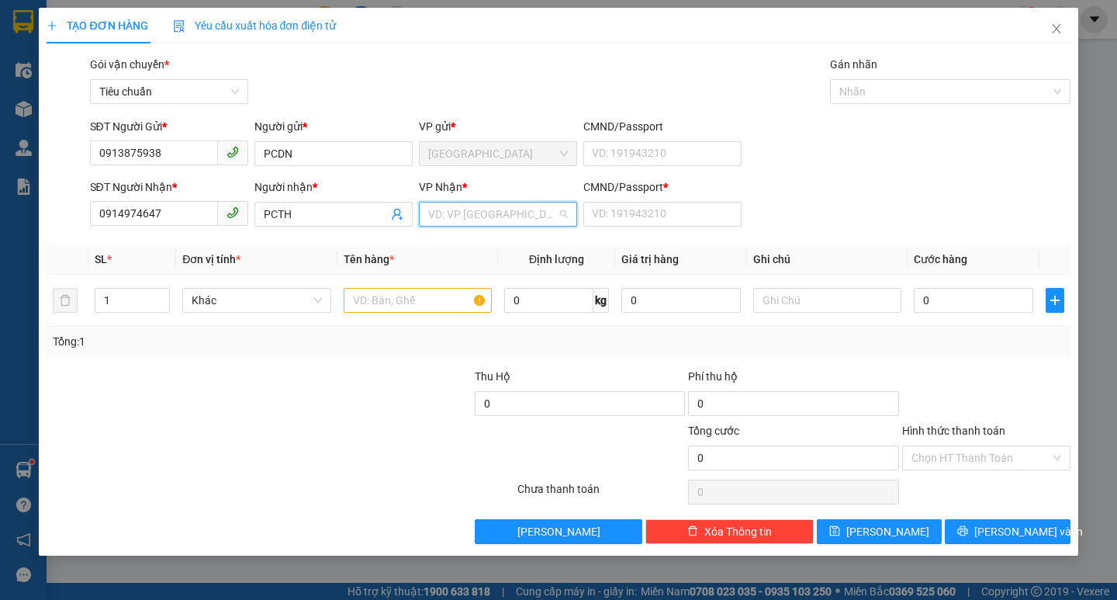
click at [467, 215] on input "search" at bounding box center [492, 213] width 129 height 23
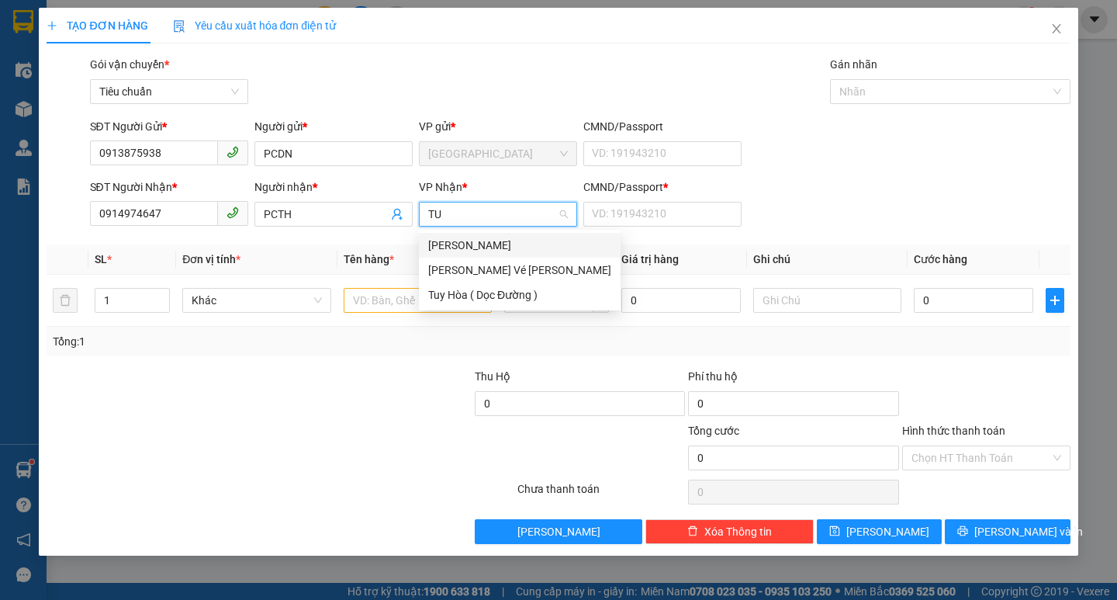
type input "TUY"
click at [468, 240] on div "[PERSON_NAME]" at bounding box center [519, 245] width 183 height 17
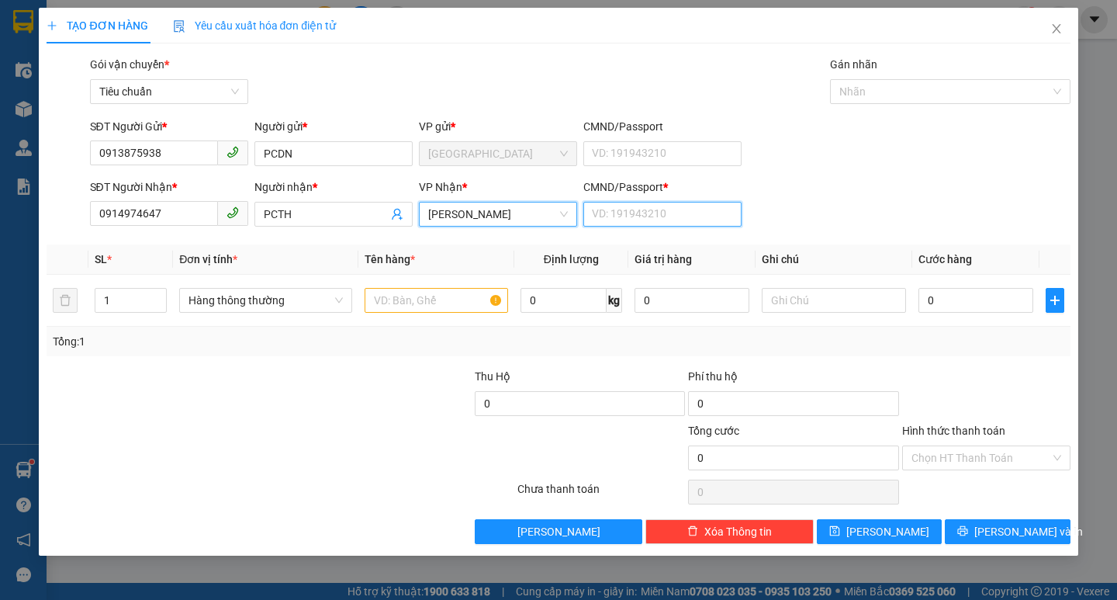
click at [712, 208] on input "CMND/Passport *" at bounding box center [662, 214] width 158 height 25
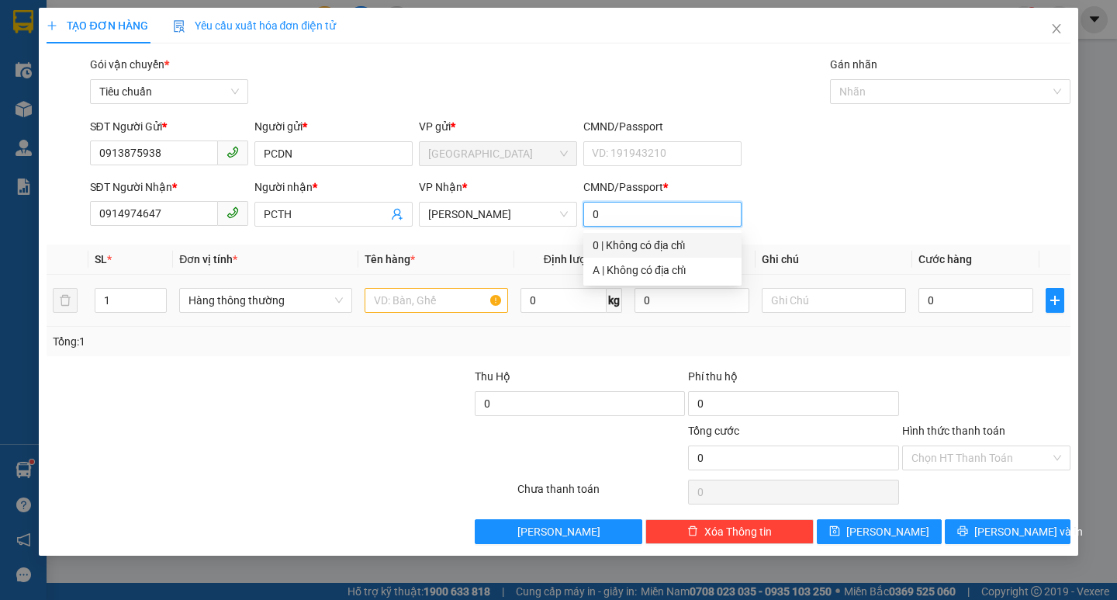
type input "0"
click at [389, 305] on input "text" at bounding box center [437, 300] width 144 height 25
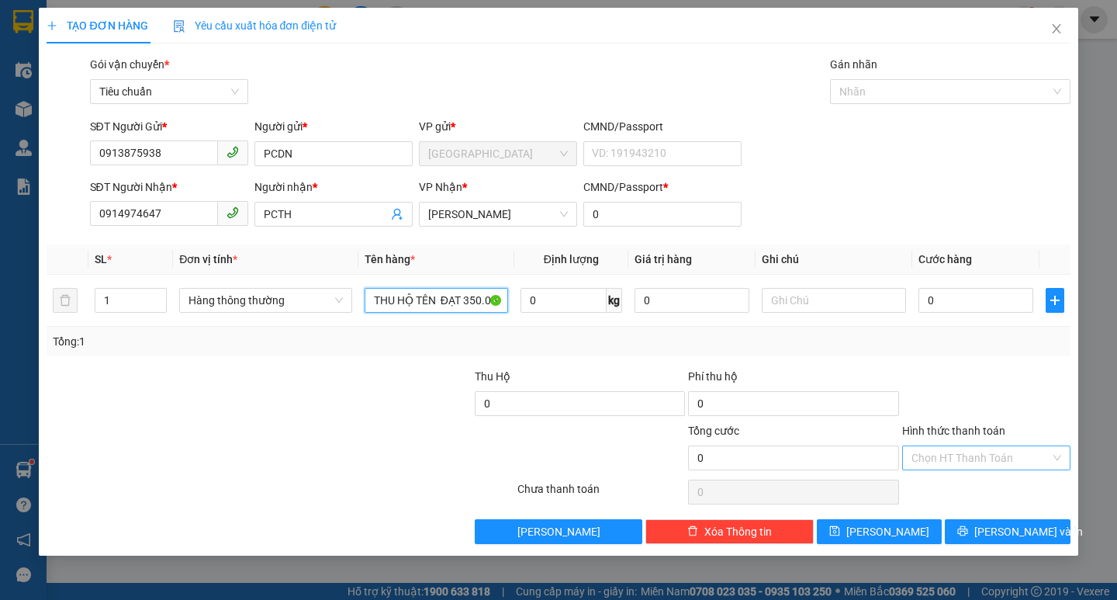
type input "THU HỘ TÊN ĐẠT 350.000"
click at [964, 455] on input "Hình thức thanh toán" at bounding box center [981, 457] width 139 height 23
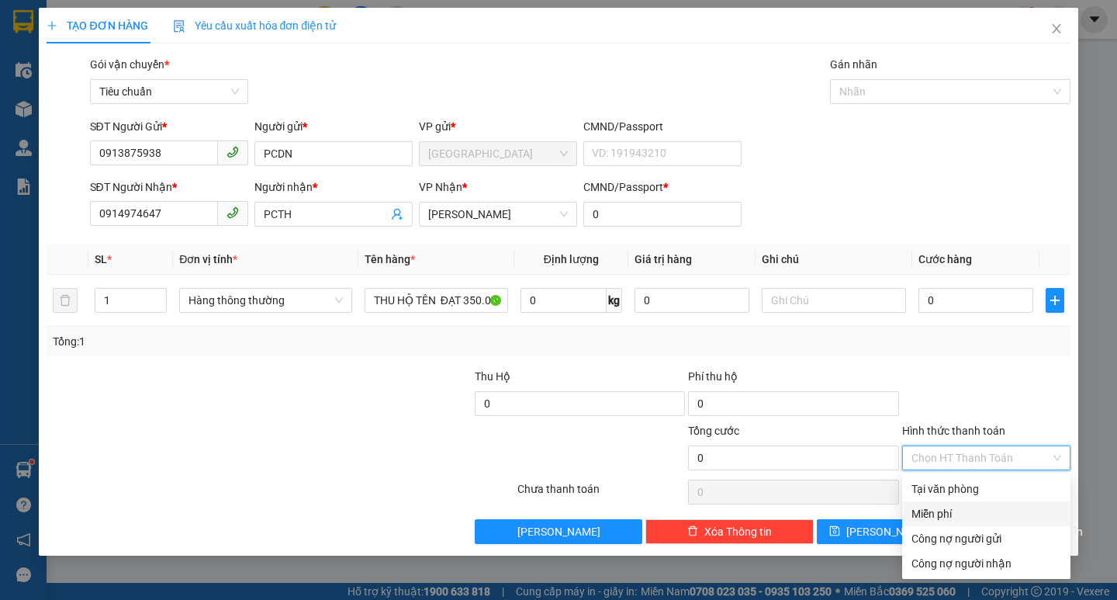
click at [944, 509] on div "Miễn phí" at bounding box center [987, 513] width 150 height 17
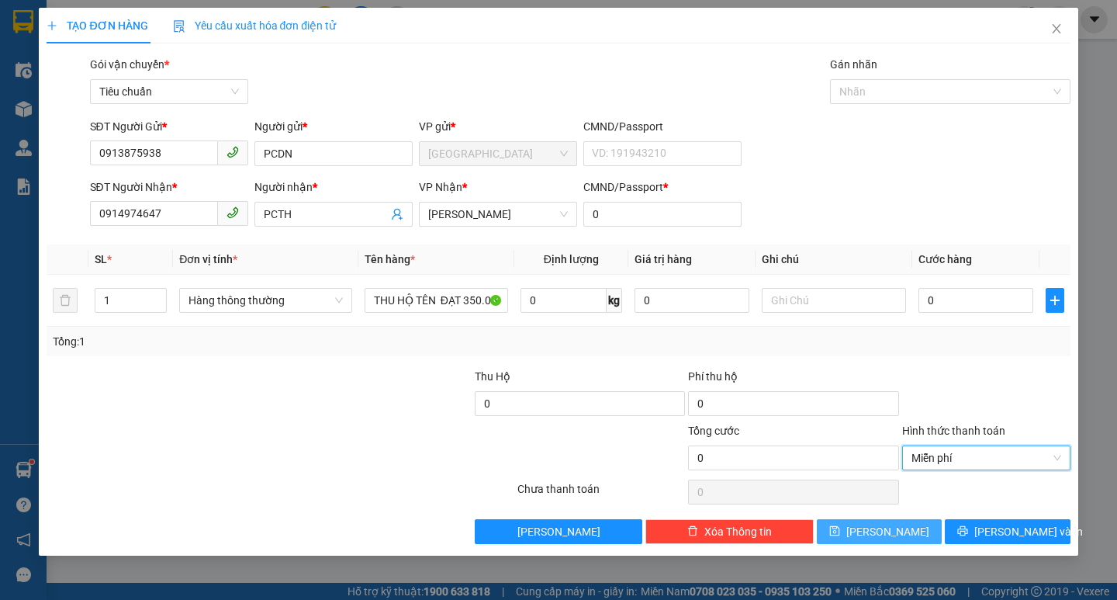
click at [876, 531] on button "[PERSON_NAME]" at bounding box center [879, 531] width 125 height 25
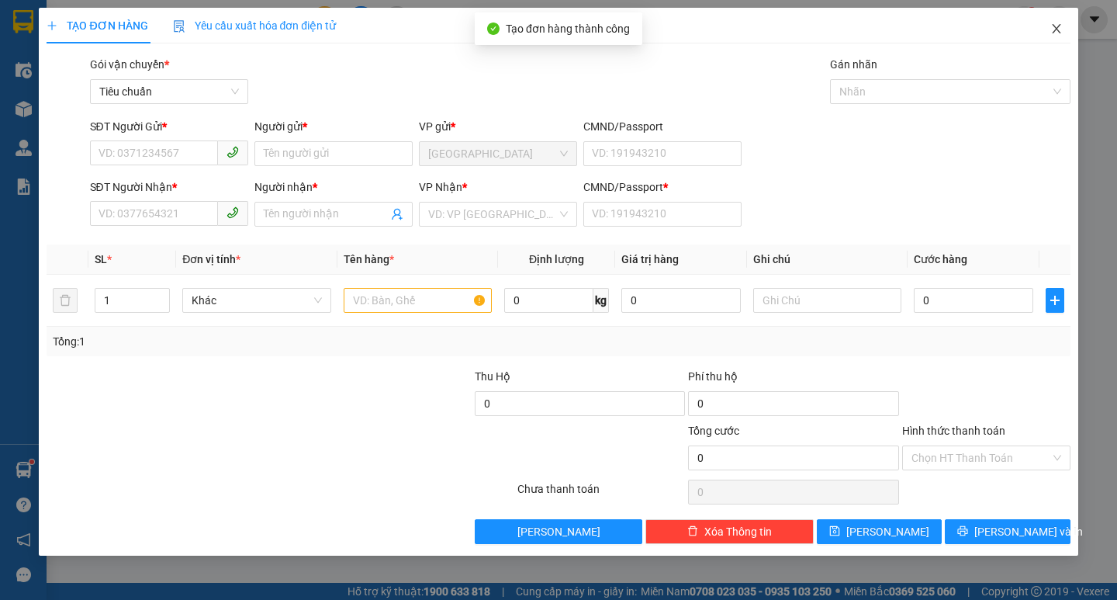
click at [1057, 27] on icon "close" at bounding box center [1057, 28] width 12 height 12
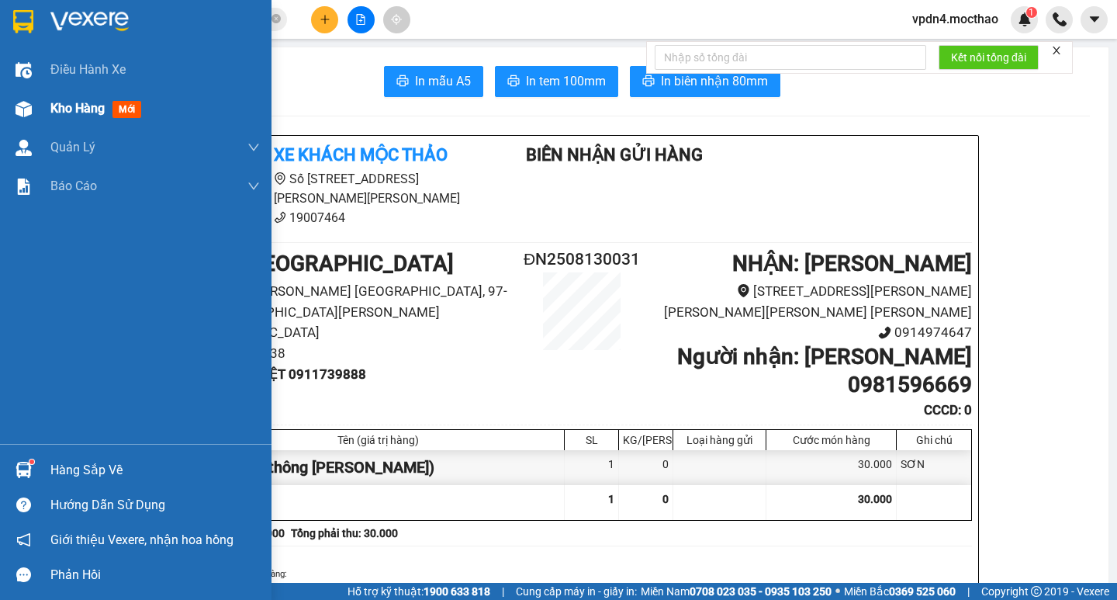
click at [92, 102] on span "Kho hàng" at bounding box center [77, 108] width 54 height 15
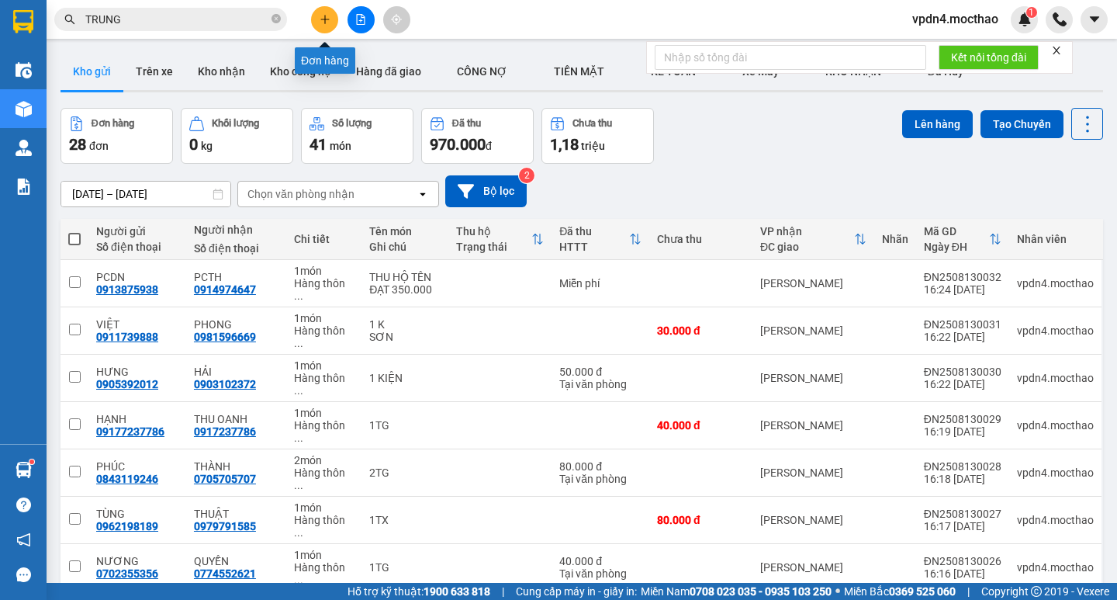
click at [321, 16] on icon "plus" at bounding box center [325, 19] width 11 height 11
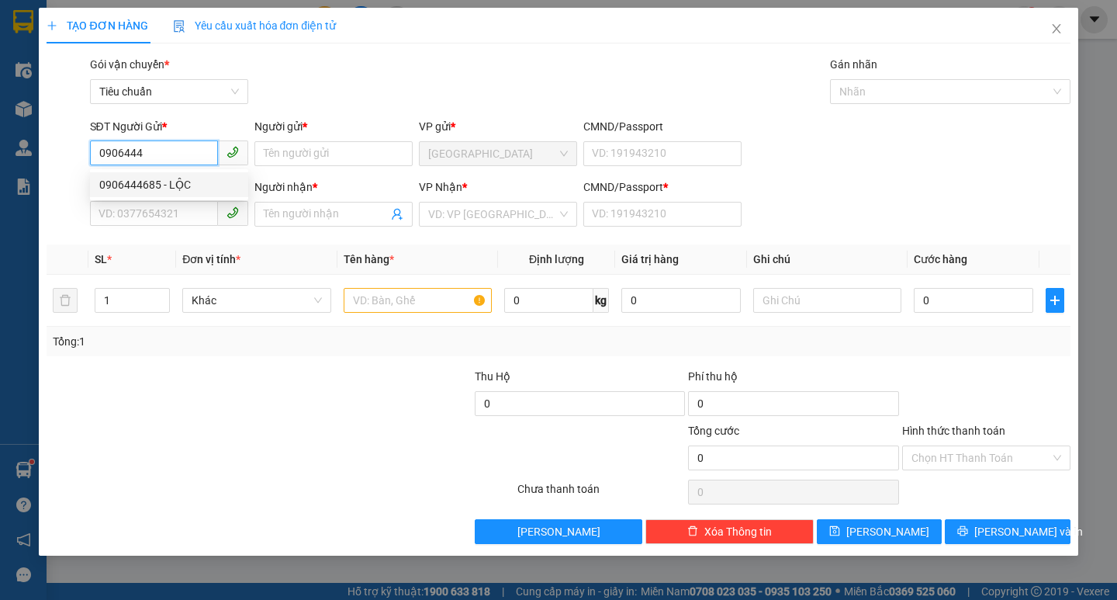
click at [181, 189] on div "0906444685 - LỘC" at bounding box center [169, 184] width 140 height 17
type input "0906444685"
type input "LỘC"
type input "0975387162"
type input "KHUYẾN"
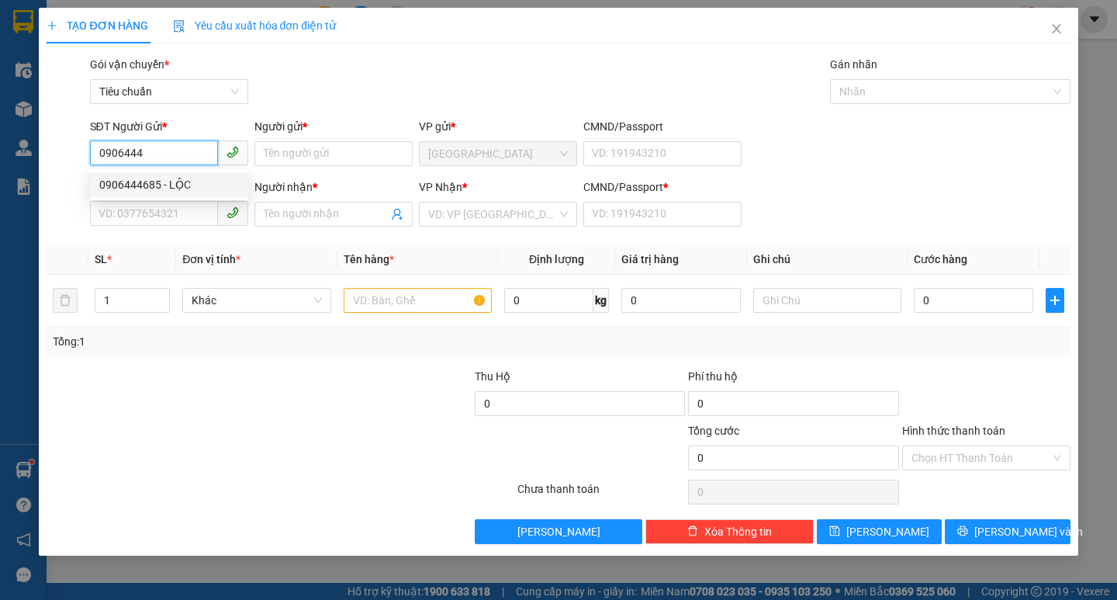
type input "0"
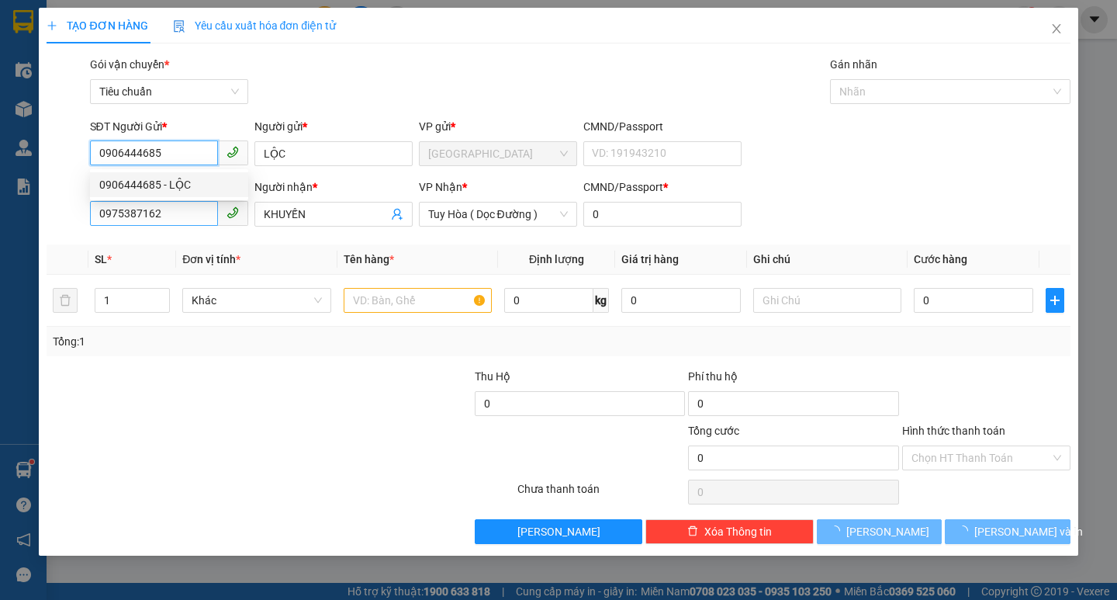
type input "50.000"
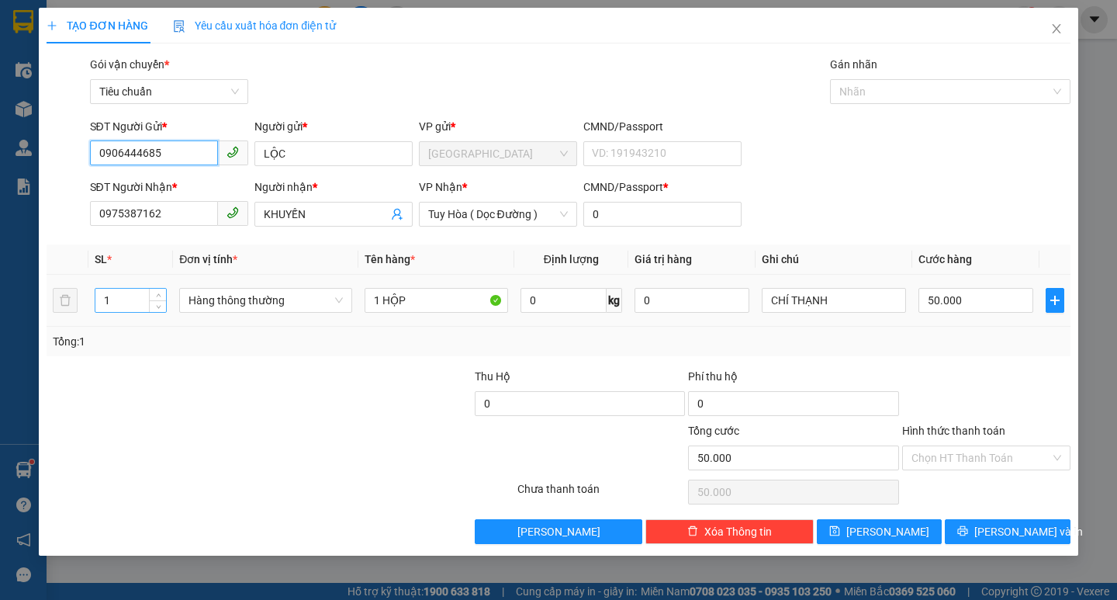
type input "0906444685"
click at [142, 298] on input "1" at bounding box center [130, 300] width 71 height 23
type input "3"
click at [424, 298] on input "1 HỘP" at bounding box center [437, 300] width 144 height 25
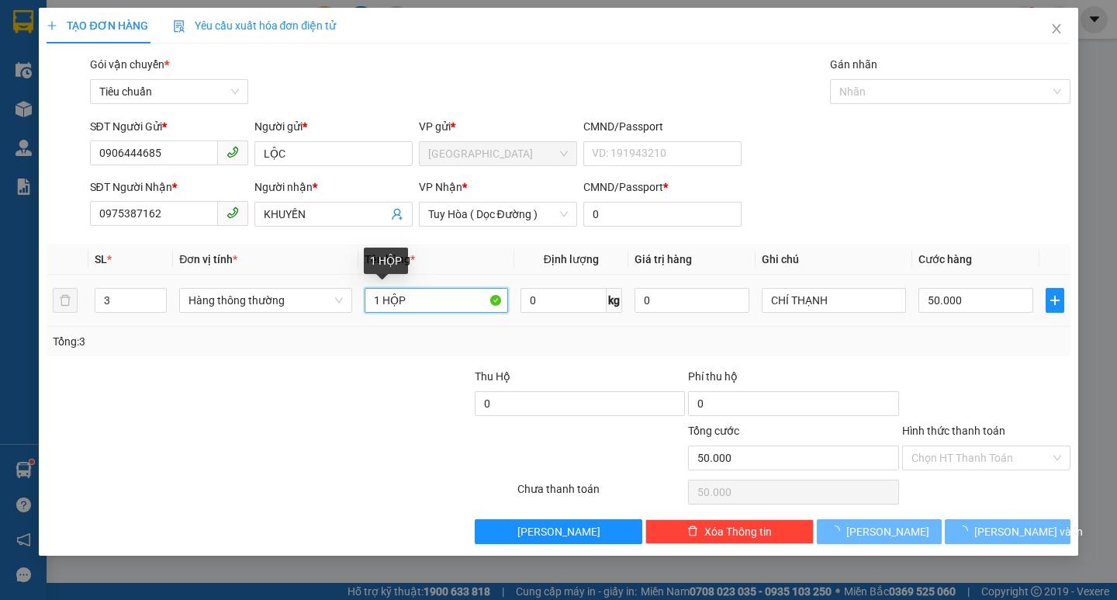
type input "0"
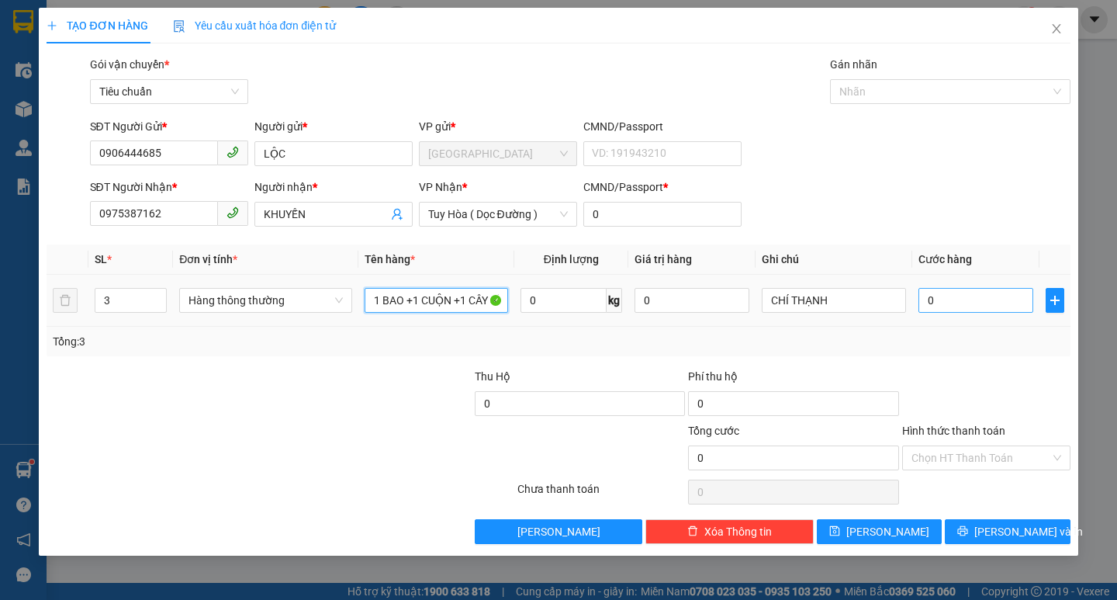
type input "1 BAO +1 CUỘN +1 CÂY SẮT"
click at [966, 297] on input "0" at bounding box center [977, 300] width 116 height 25
type input "1"
type input "15"
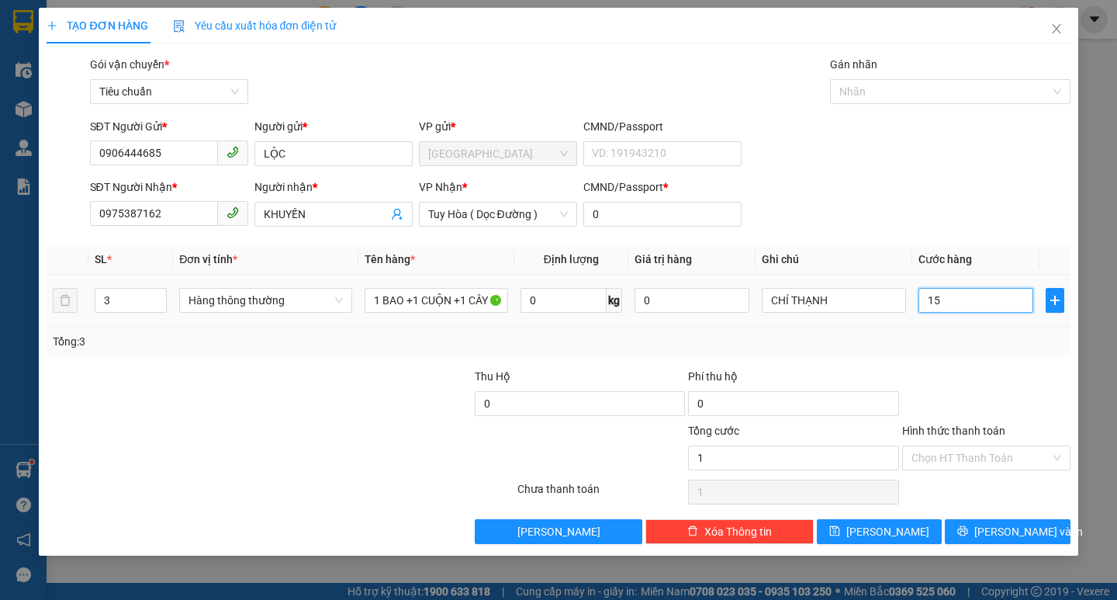
type input "15"
type input "150"
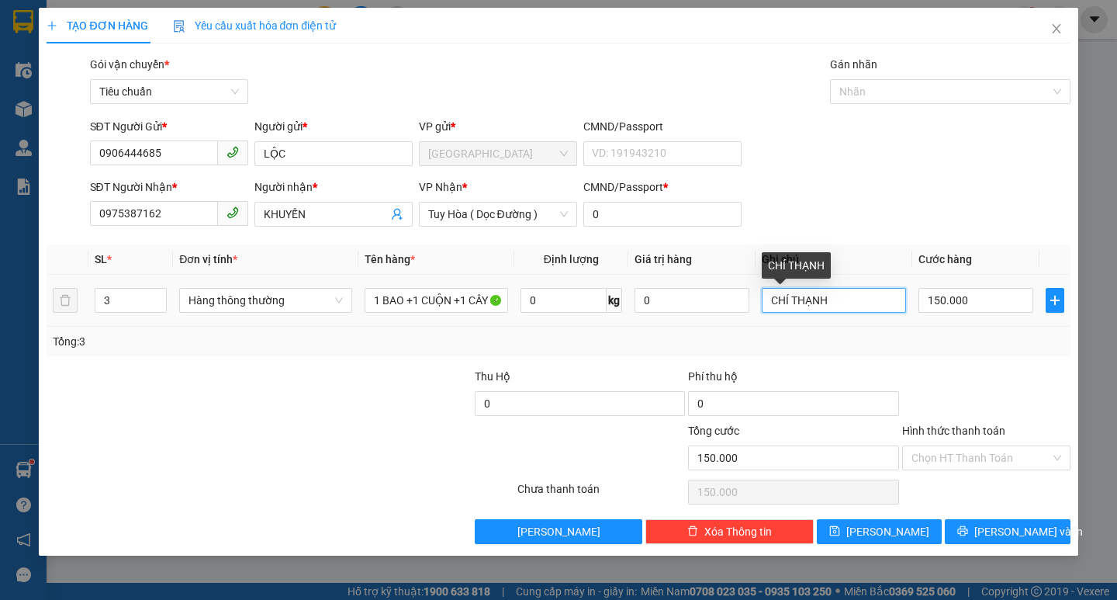
click at [848, 309] on input "CHÍ THẠNH" at bounding box center [834, 300] width 144 height 25
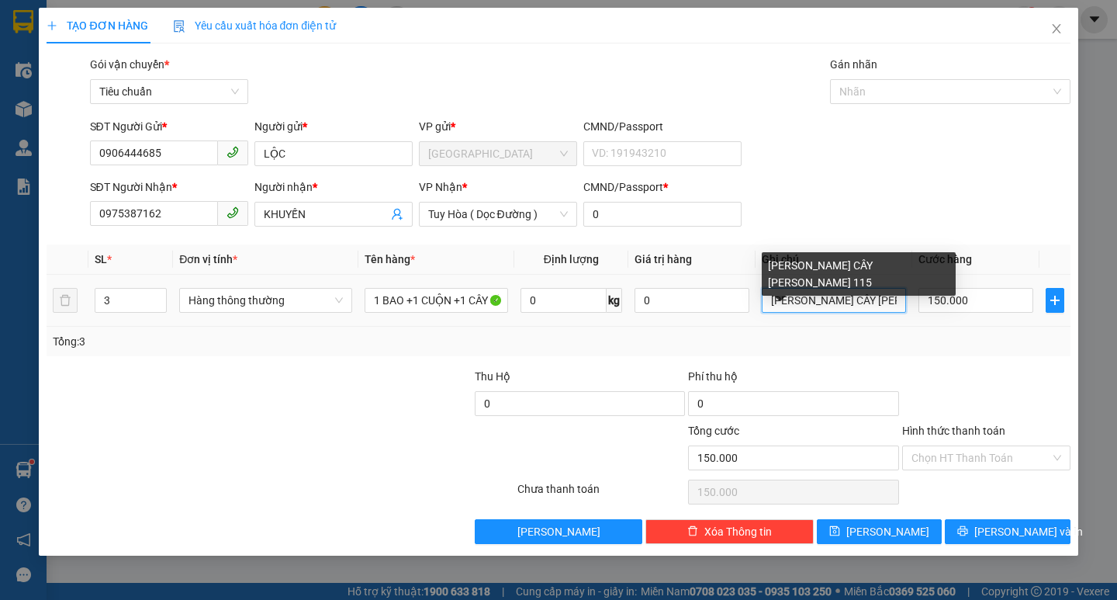
click at [764, 303] on input "[PERSON_NAME] CÂY [PERSON_NAME] 115" at bounding box center [834, 300] width 144 height 25
click at [763, 303] on input "[PERSON_NAME] CÂY [PERSON_NAME] 115" at bounding box center [834, 300] width 144 height 25
click at [766, 288] on div "[PERSON_NAME] CÂY [PERSON_NAME] 115" at bounding box center [859, 279] width 194 height 54
click at [767, 299] on input "[PERSON_NAME] CÂY [PERSON_NAME] 115" at bounding box center [834, 300] width 144 height 25
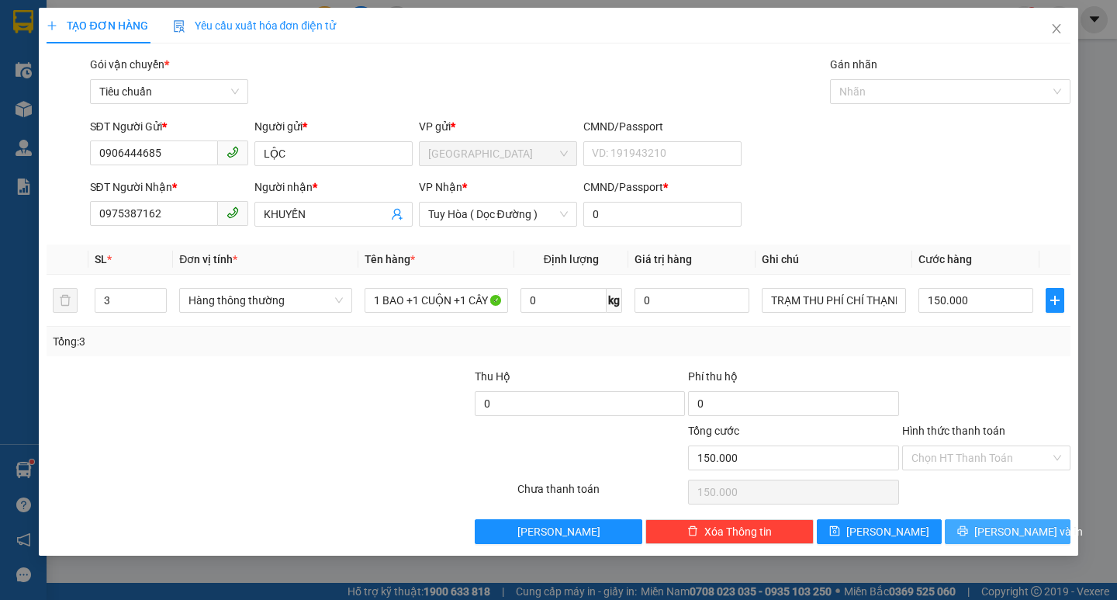
click at [1001, 535] on span "[PERSON_NAME] và In" at bounding box center [1028, 531] width 109 height 17
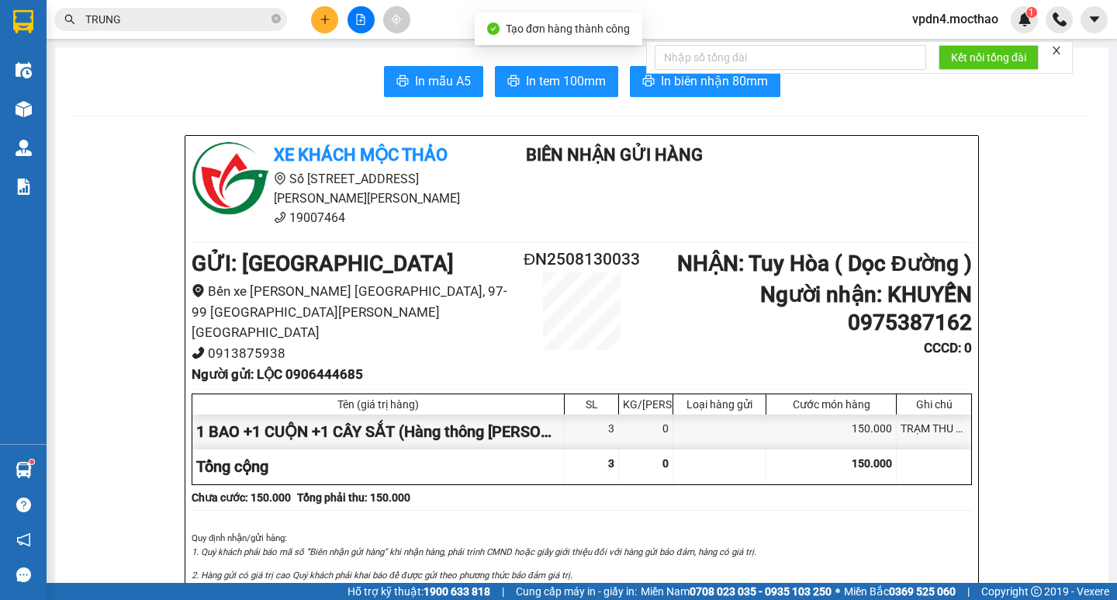
click at [690, 71] on div at bounding box center [791, 57] width 272 height 31
click at [695, 78] on span "In biên nhận 80mm" at bounding box center [714, 80] width 107 height 19
click at [562, 81] on span "In tem 100mm" at bounding box center [566, 80] width 80 height 19
click at [331, 26] on button at bounding box center [324, 19] width 27 height 27
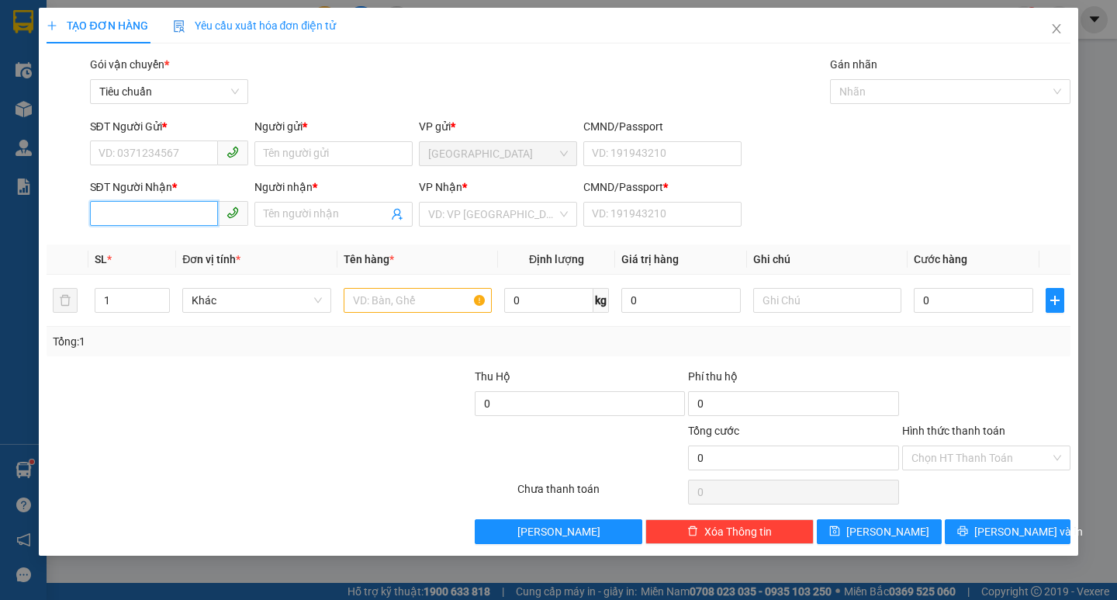
click at [191, 219] on input "SĐT Người Nhận *" at bounding box center [154, 213] width 128 height 25
click at [185, 158] on input "SĐT Người Gửi *" at bounding box center [154, 152] width 128 height 25
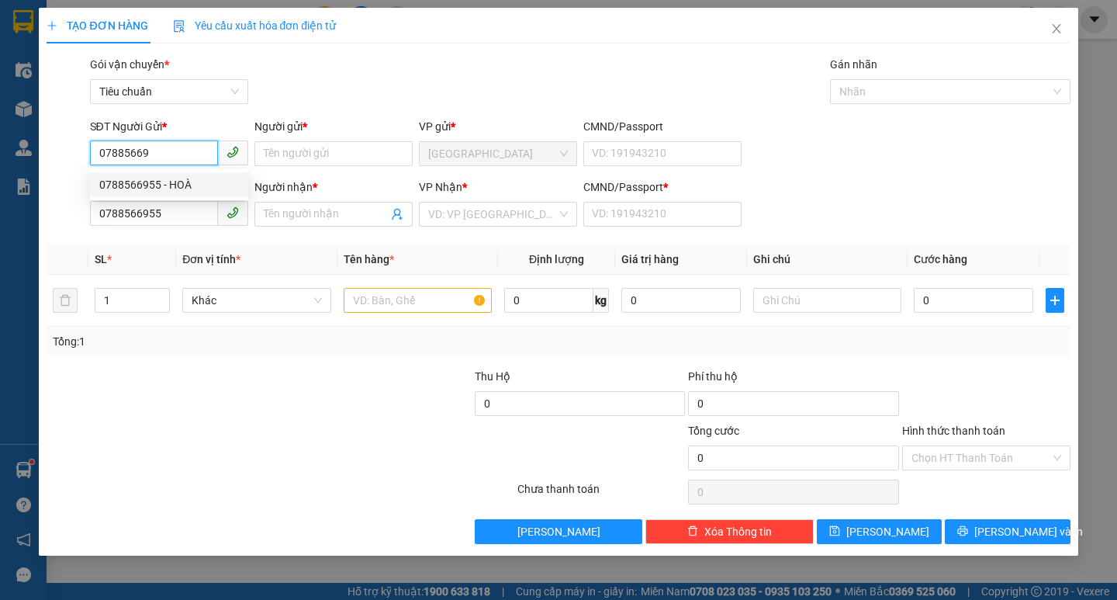
click at [219, 183] on div "0788566955 - HOÀ" at bounding box center [169, 184] width 140 height 17
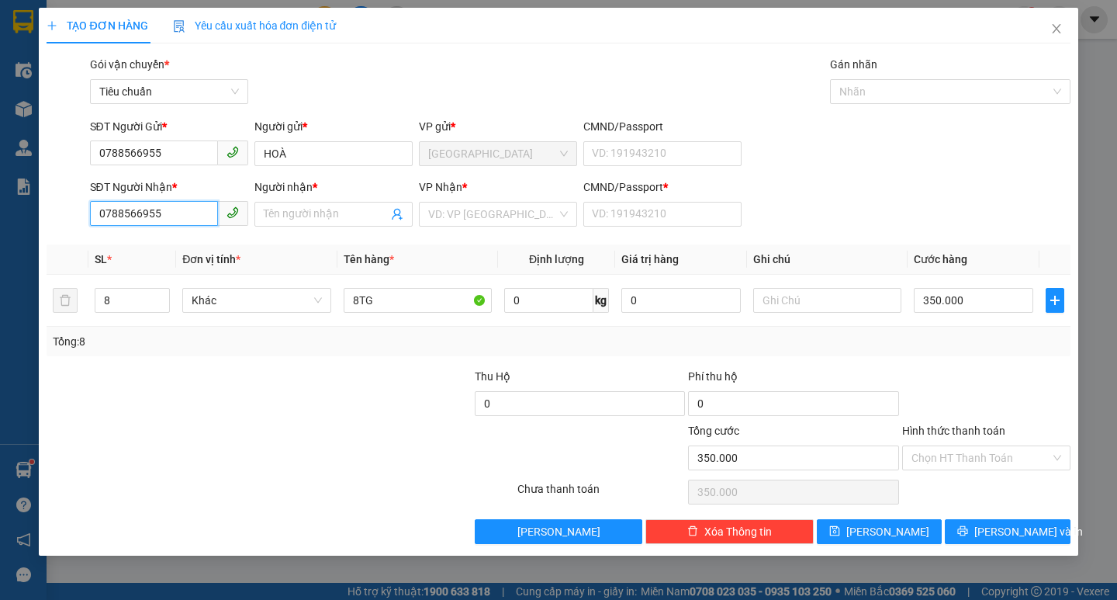
click at [204, 219] on input "0788566955" at bounding box center [154, 213] width 128 height 25
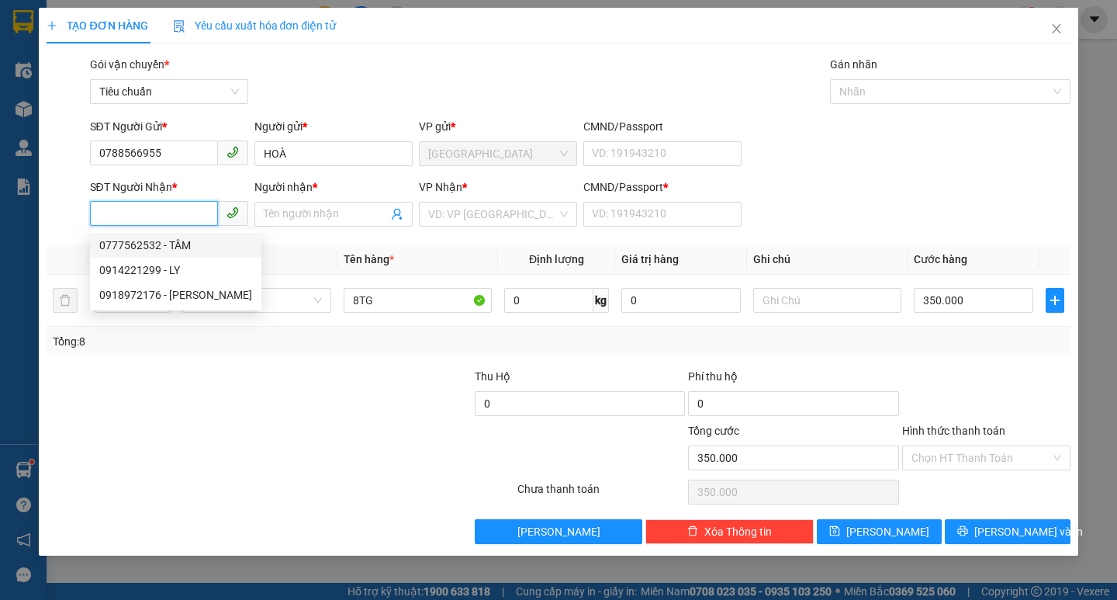
click at [174, 247] on div "0777562532 - TÂM" at bounding box center [175, 245] width 153 height 17
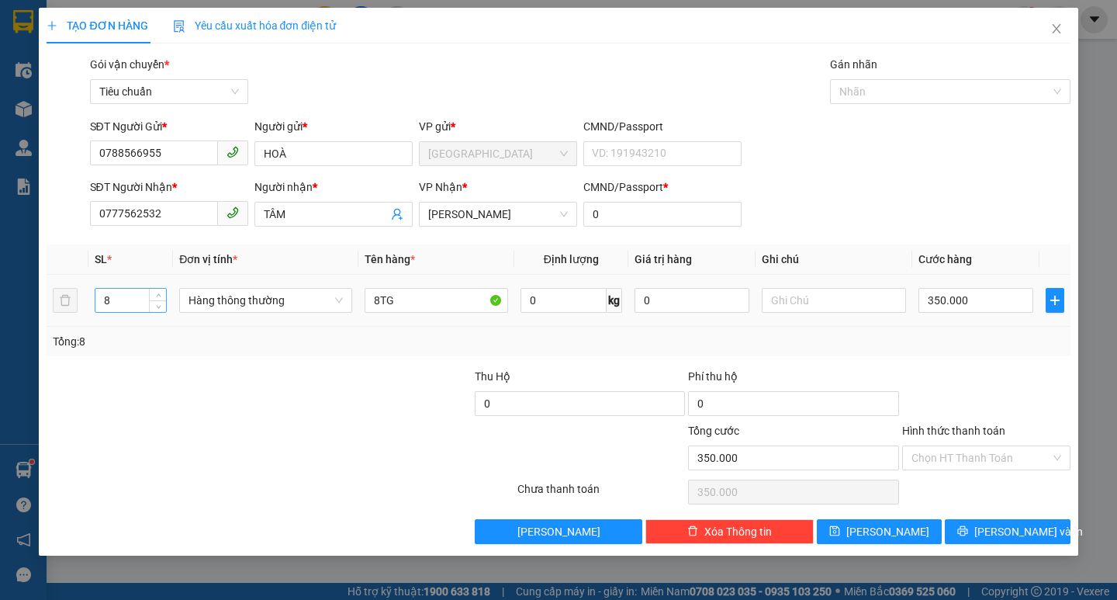
click at [122, 301] on input "8" at bounding box center [130, 300] width 71 height 23
click at [382, 306] on input "8TG" at bounding box center [437, 300] width 144 height 25
click at [379, 299] on input "8TG" at bounding box center [437, 300] width 144 height 25
click at [1001, 303] on input "0" at bounding box center [977, 300] width 116 height 25
click at [1010, 449] on input "Hình thức thanh toán" at bounding box center [981, 457] width 139 height 23
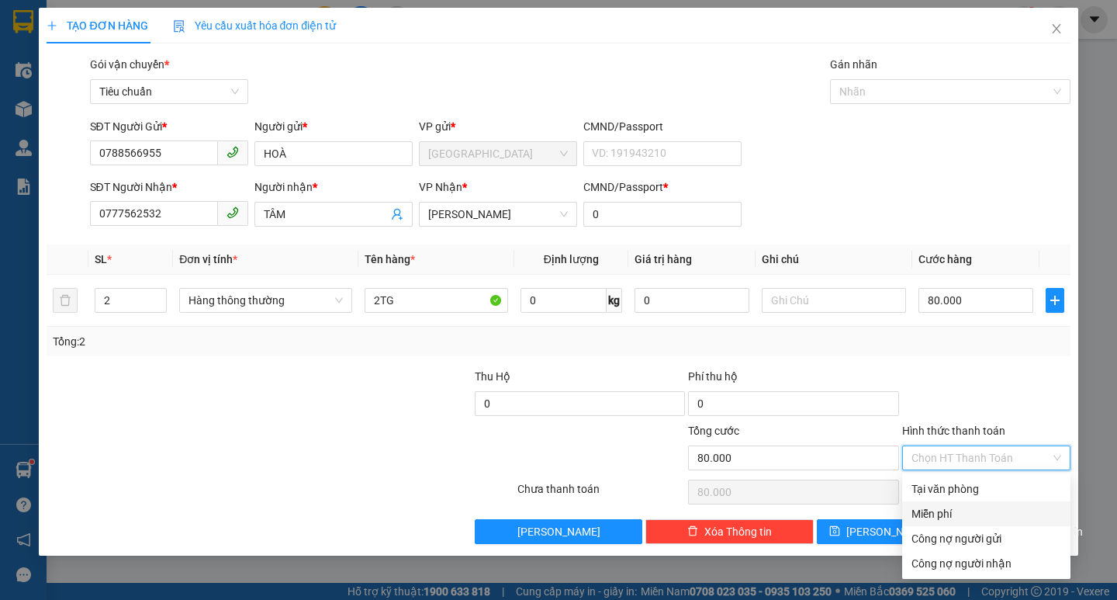
click at [980, 497] on div "Tại văn phòng" at bounding box center [987, 488] width 150 height 17
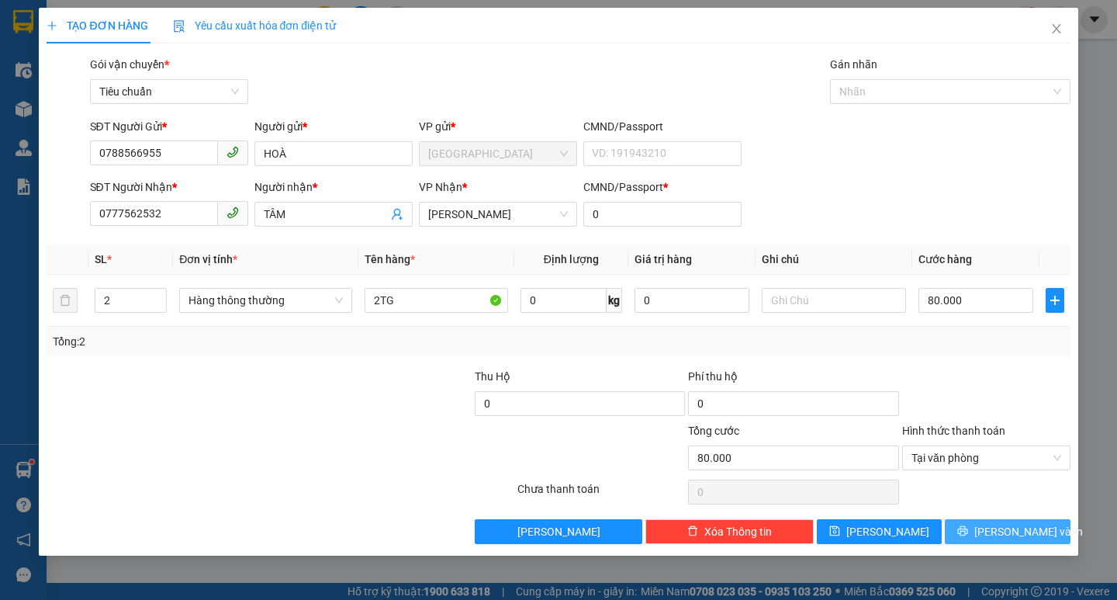
click at [1008, 539] on span "[PERSON_NAME] và In" at bounding box center [1028, 531] width 109 height 17
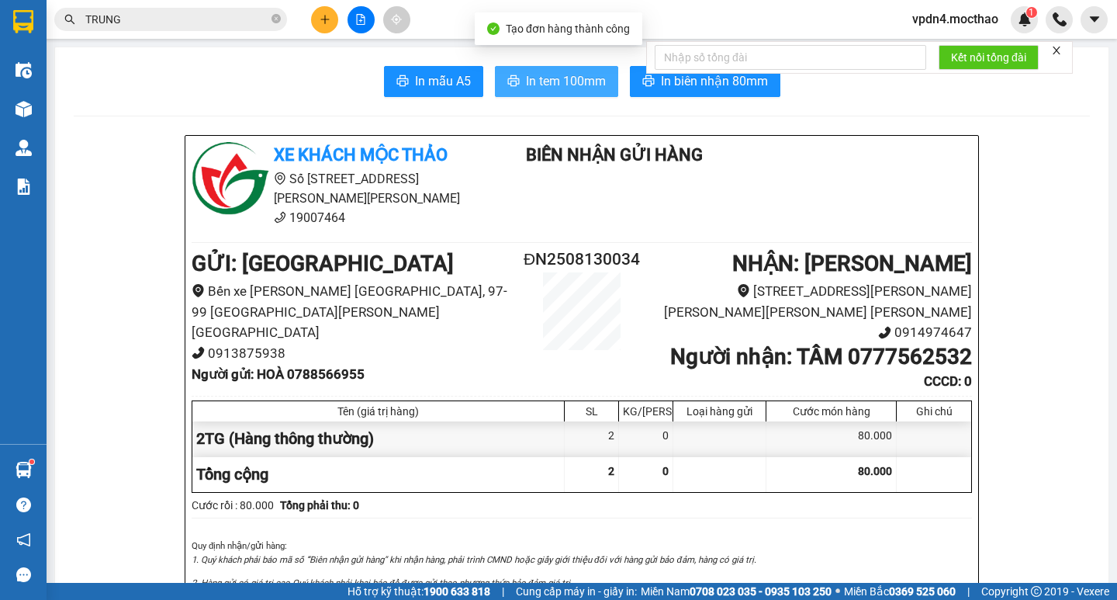
click at [569, 85] on span "In tem 100mm" at bounding box center [566, 80] width 80 height 19
click at [316, 19] on button at bounding box center [324, 19] width 27 height 27
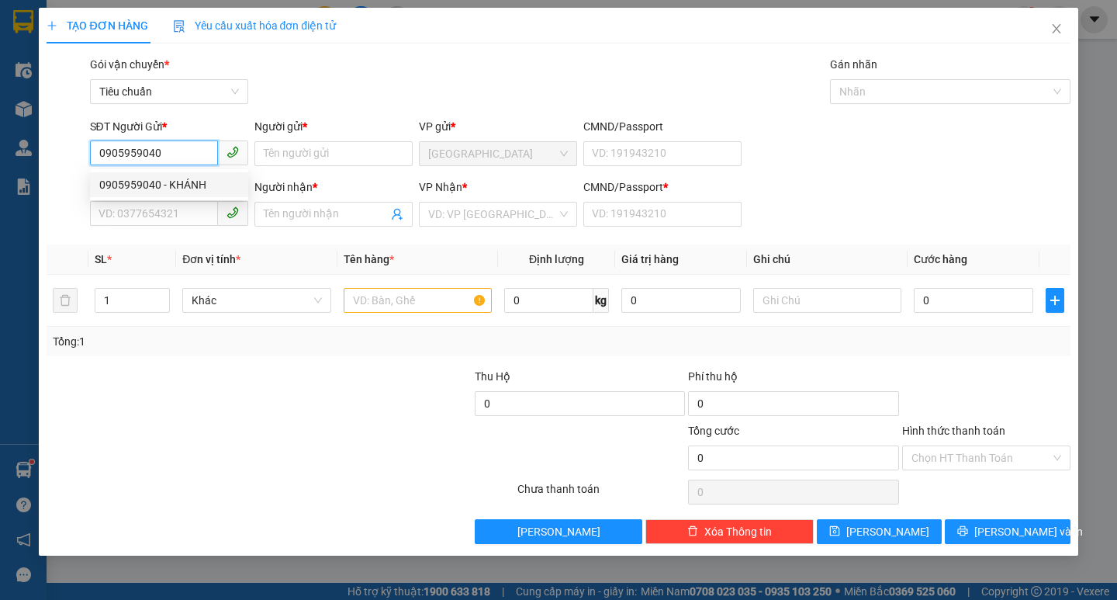
click at [178, 179] on div "0905959040 - KHÁNH" at bounding box center [169, 184] width 140 height 17
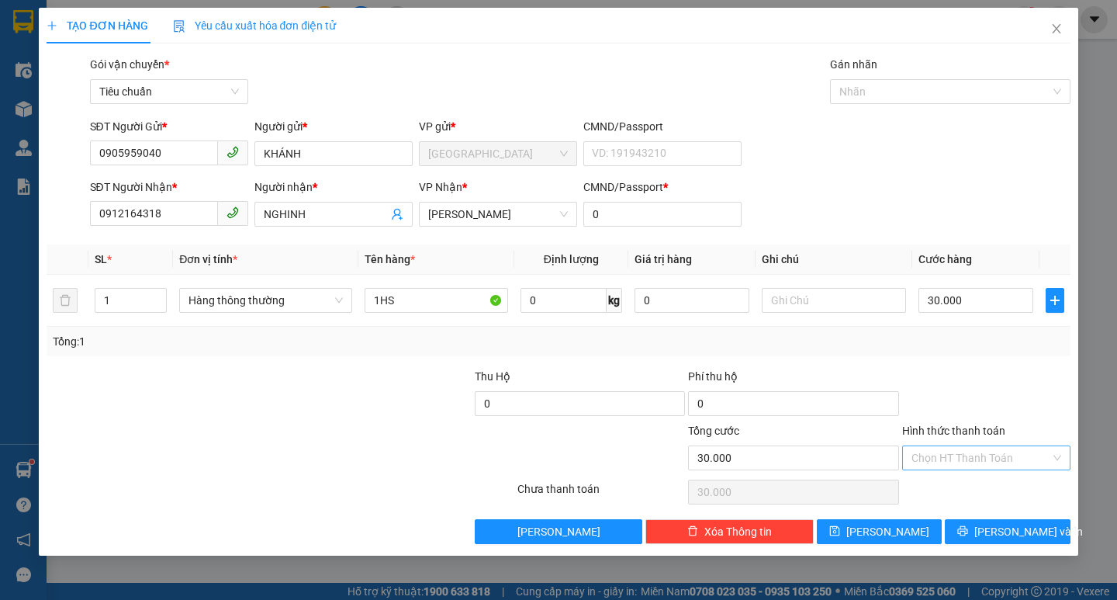
click at [1012, 458] on input "Hình thức thanh toán" at bounding box center [981, 457] width 139 height 23
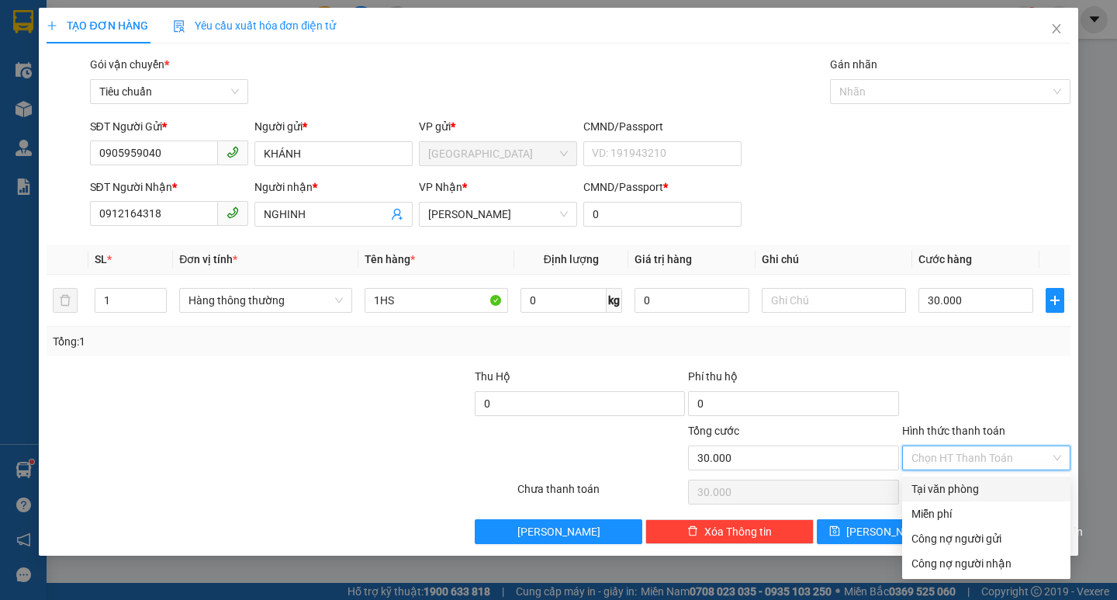
click at [995, 490] on div "Tại văn phòng" at bounding box center [987, 488] width 150 height 17
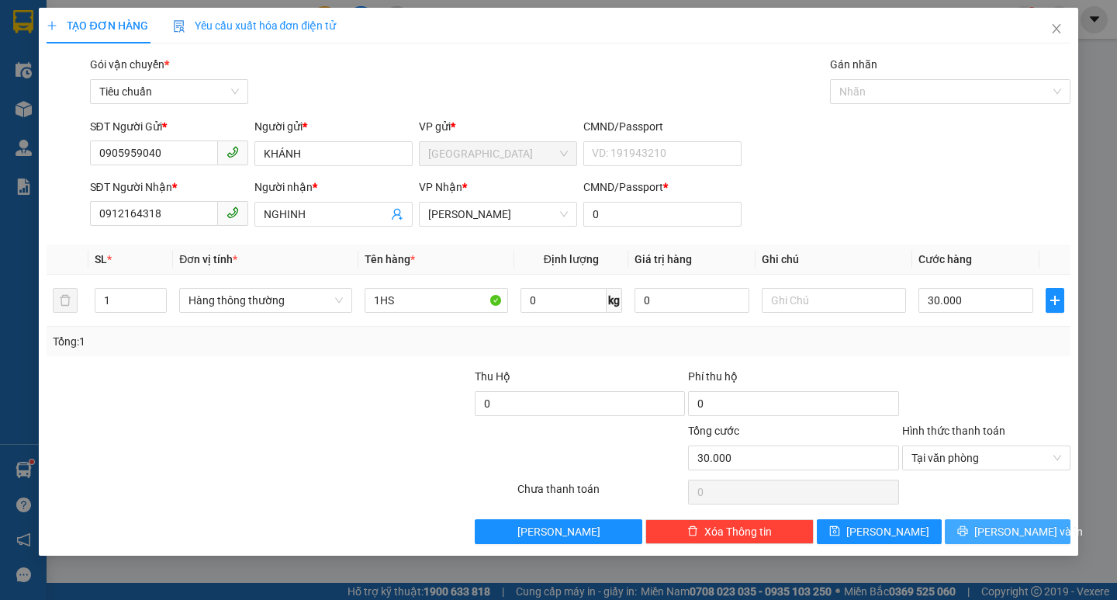
click at [1028, 538] on span "[PERSON_NAME] và In" at bounding box center [1028, 531] width 109 height 17
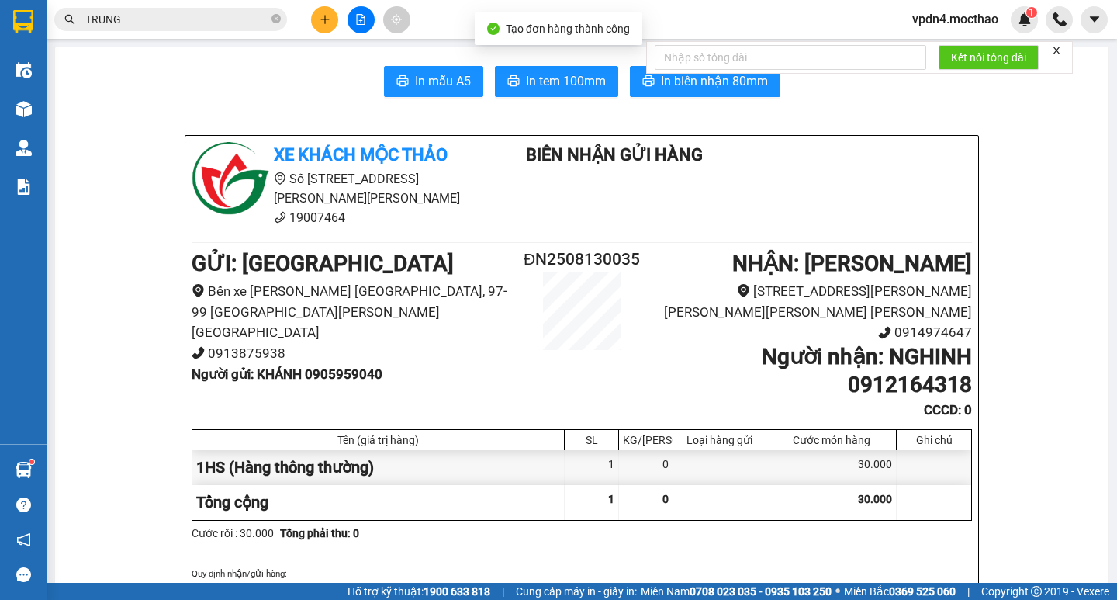
click at [711, 74] on div "Kết nối tổng đài" at bounding box center [859, 57] width 427 height 33
click at [736, 92] on button "In biên nhận 80mm" at bounding box center [705, 81] width 151 height 31
click at [542, 82] on span "In tem 100mm" at bounding box center [566, 80] width 80 height 19
click at [318, 19] on button at bounding box center [324, 19] width 27 height 27
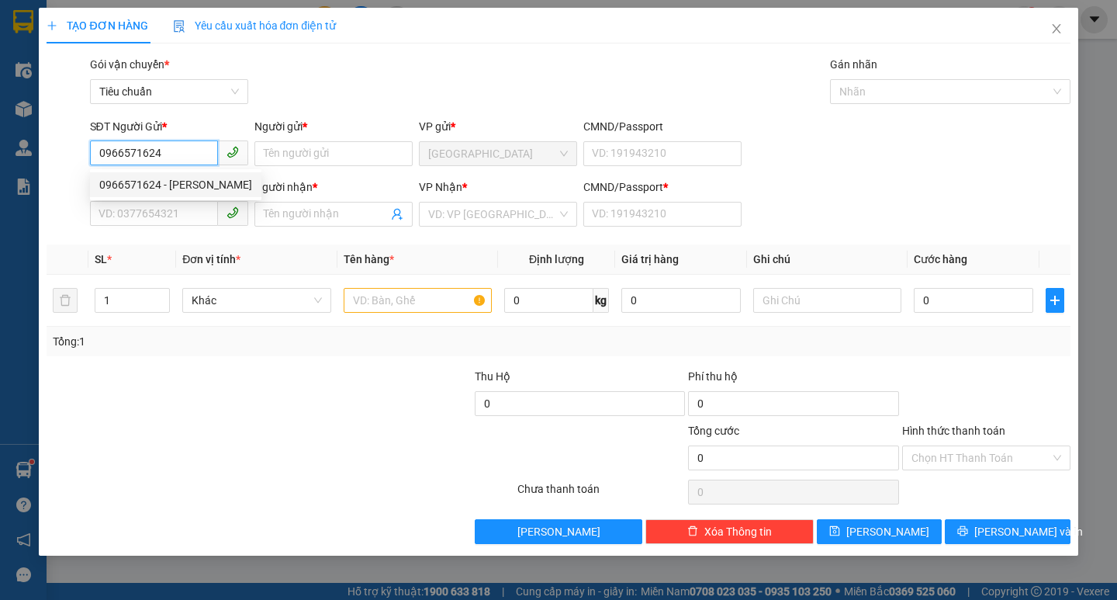
click at [211, 190] on div "0966571624 - [PERSON_NAME]" at bounding box center [175, 184] width 153 height 17
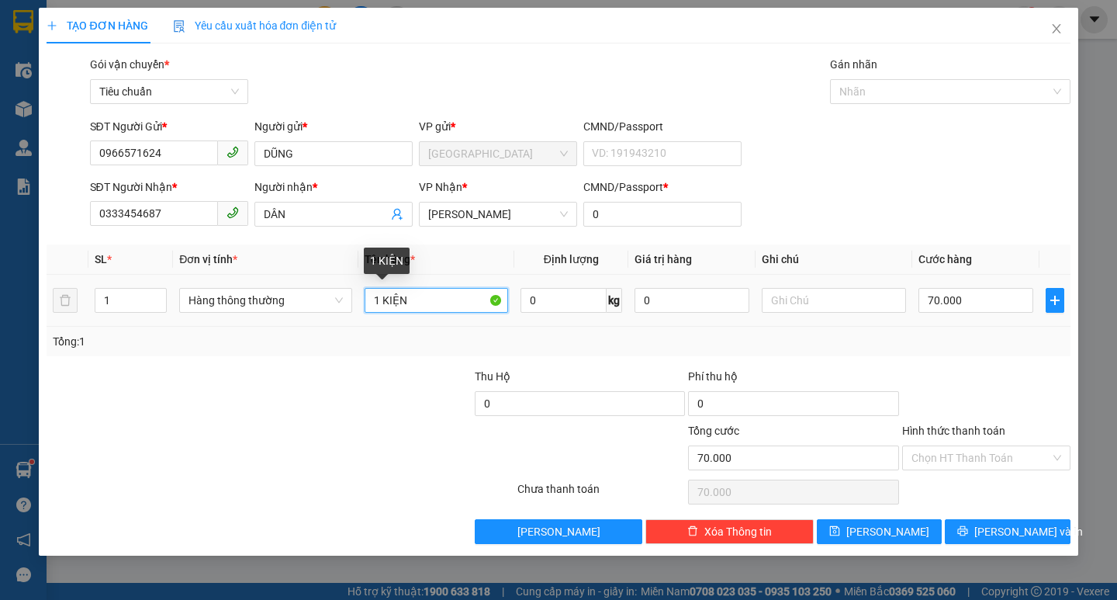
click at [431, 305] on input "1 KIỆN" at bounding box center [437, 300] width 144 height 25
click at [973, 307] on input "70.000" at bounding box center [977, 300] width 116 height 25
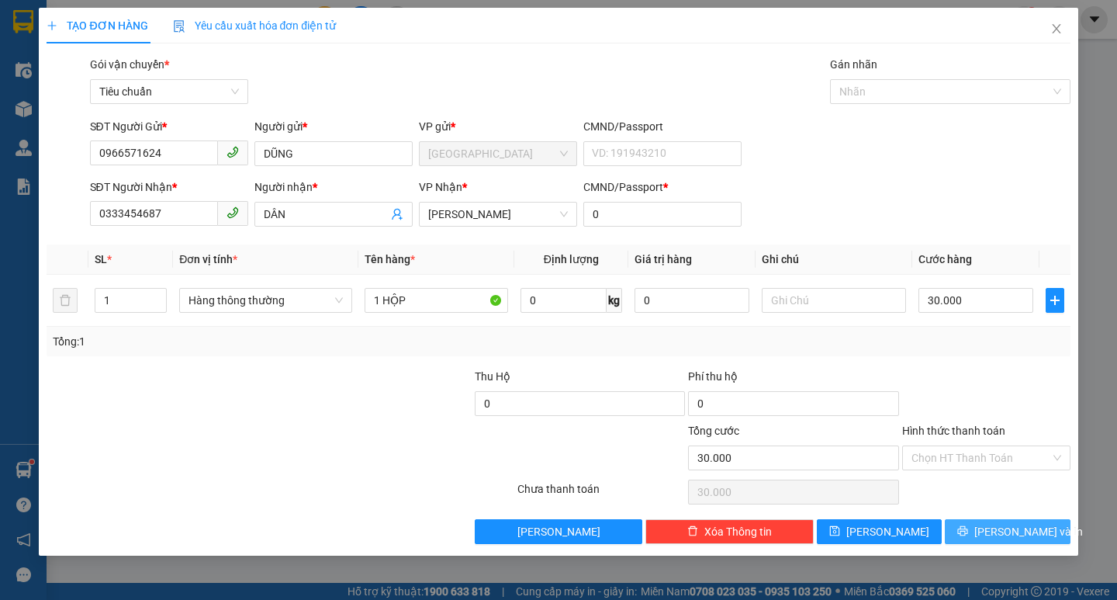
click at [1023, 535] on span "[PERSON_NAME] và In" at bounding box center [1028, 531] width 109 height 17
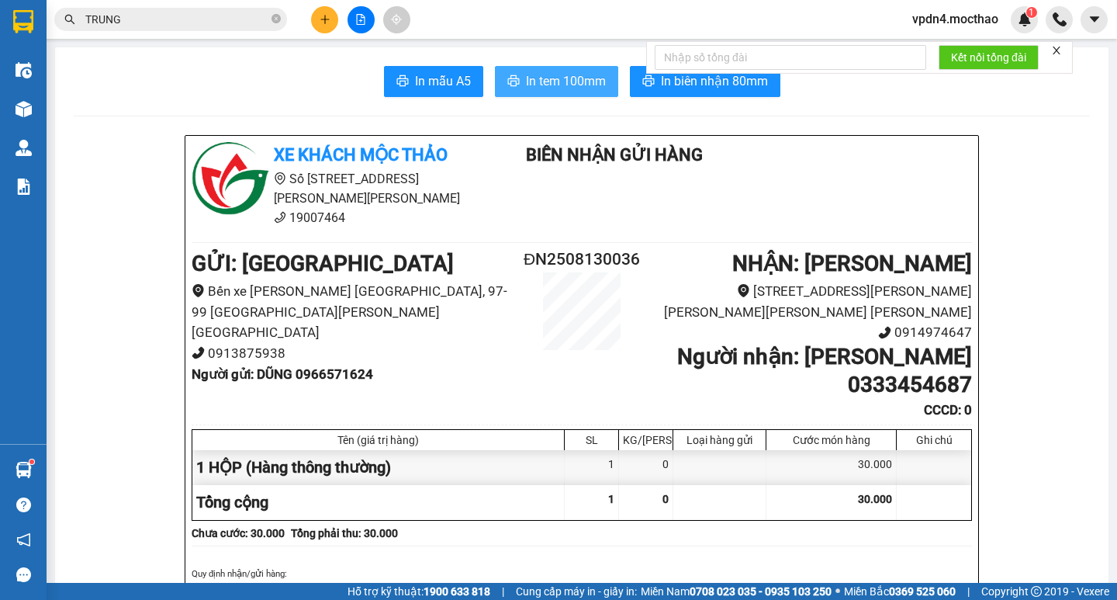
click at [529, 86] on span "In tem 100mm" at bounding box center [566, 80] width 80 height 19
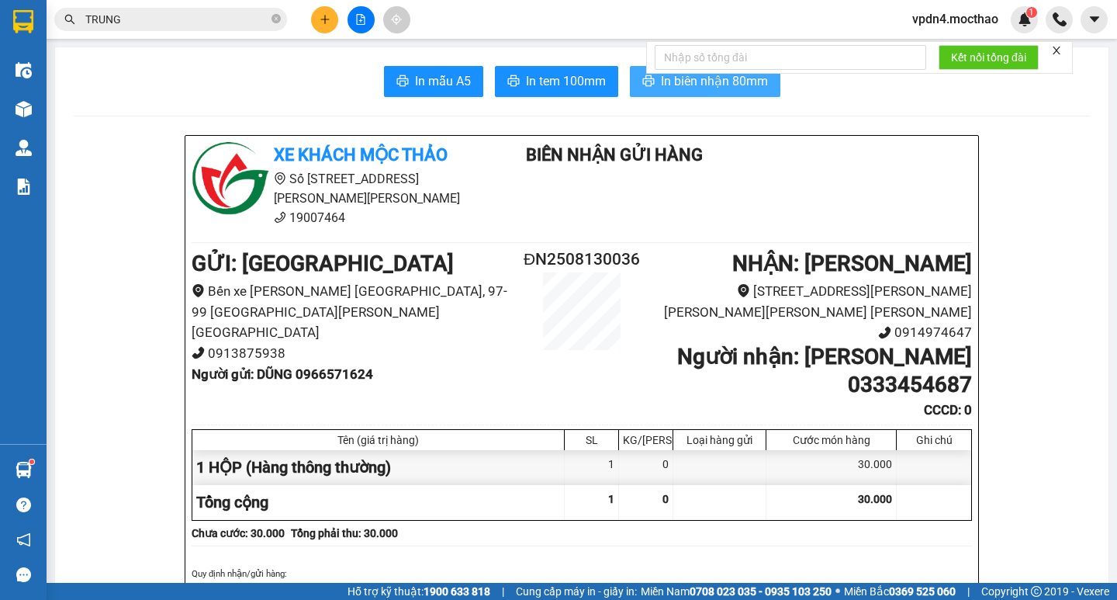
click at [708, 83] on span "In biên nhận 80mm" at bounding box center [714, 80] width 107 height 19
click at [325, 23] on icon "plus" at bounding box center [324, 19] width 1 height 9
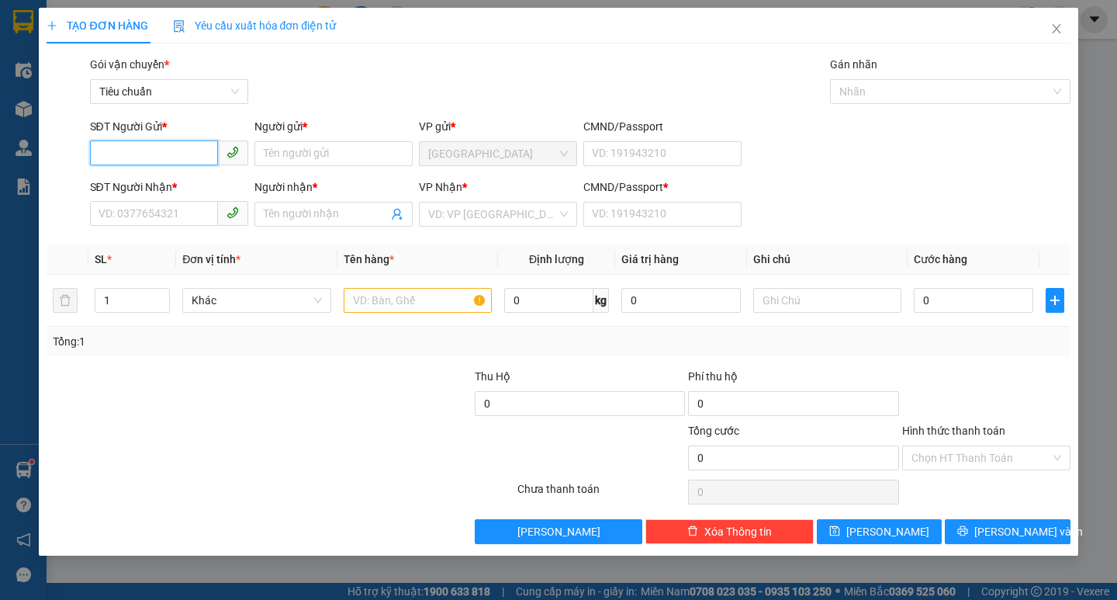
click at [196, 157] on input "SĐT Người Gửi *" at bounding box center [154, 152] width 128 height 25
click at [129, 184] on div "0707111223 - [PERSON_NAME]" at bounding box center [175, 184] width 153 height 17
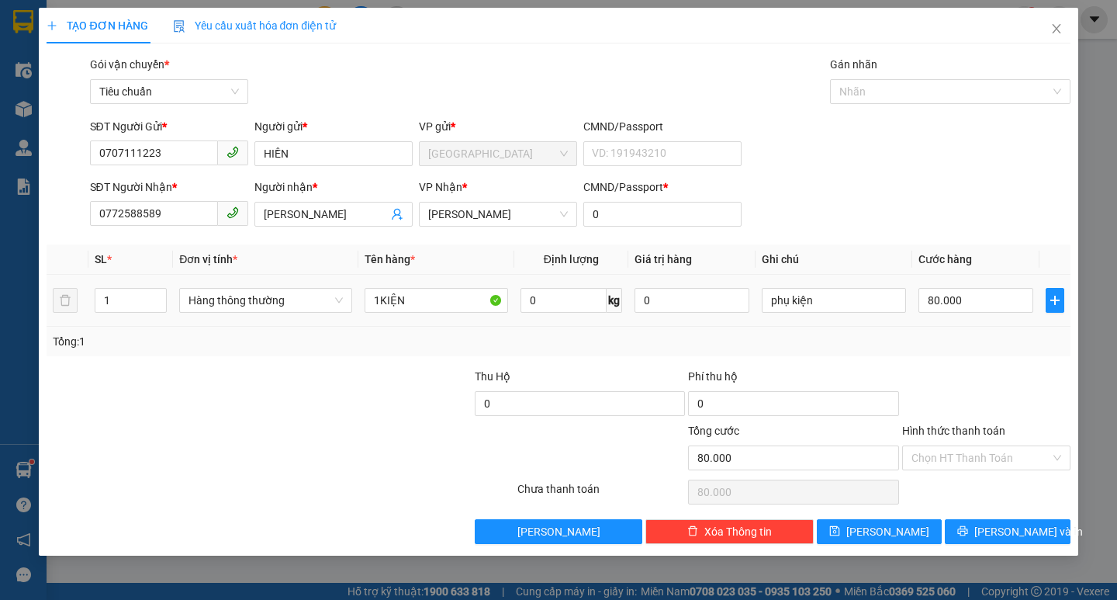
click at [1038, 291] on td "80.000" at bounding box center [976, 301] width 128 height 52
click at [1018, 299] on input "80.000" at bounding box center [977, 300] width 116 height 25
click at [1047, 531] on button "[PERSON_NAME] và In" at bounding box center [1007, 531] width 125 height 25
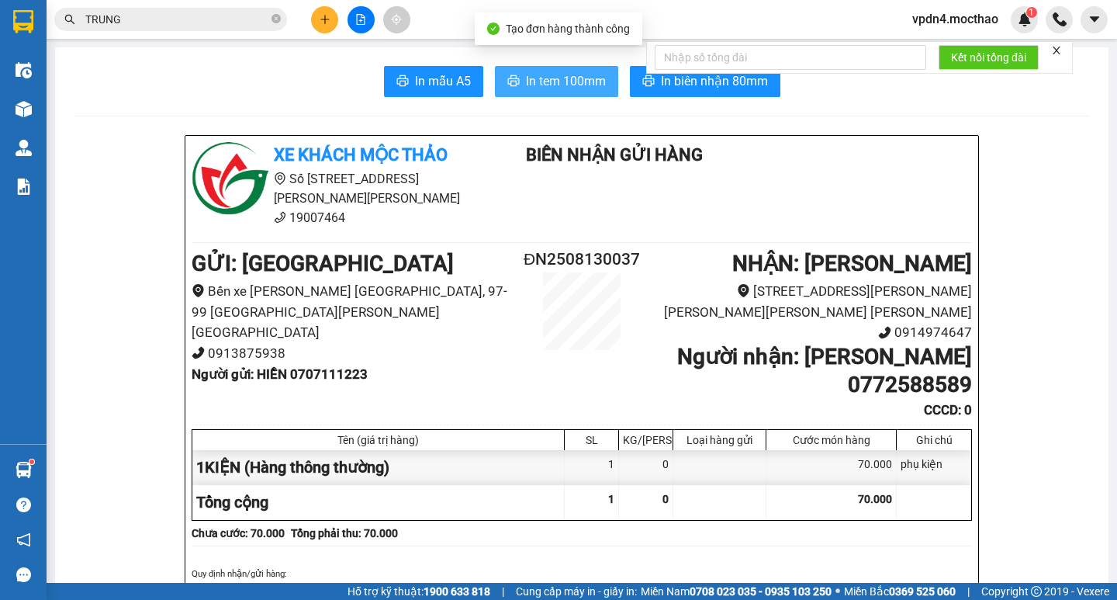
click at [557, 85] on span "In tem 100mm" at bounding box center [566, 80] width 80 height 19
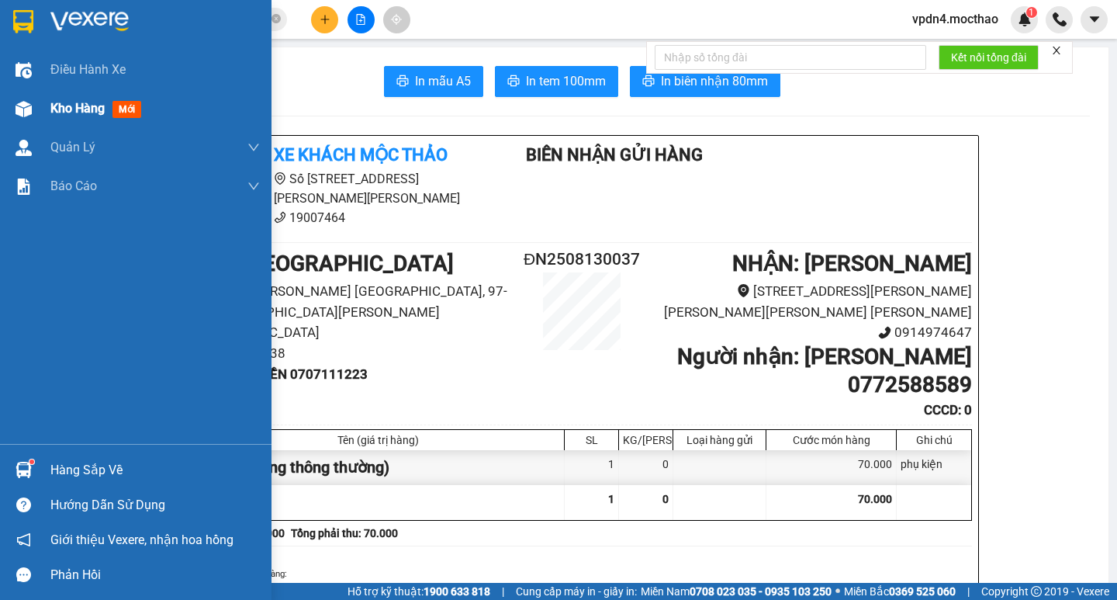
click at [80, 102] on span "Kho hàng" at bounding box center [77, 108] width 54 height 15
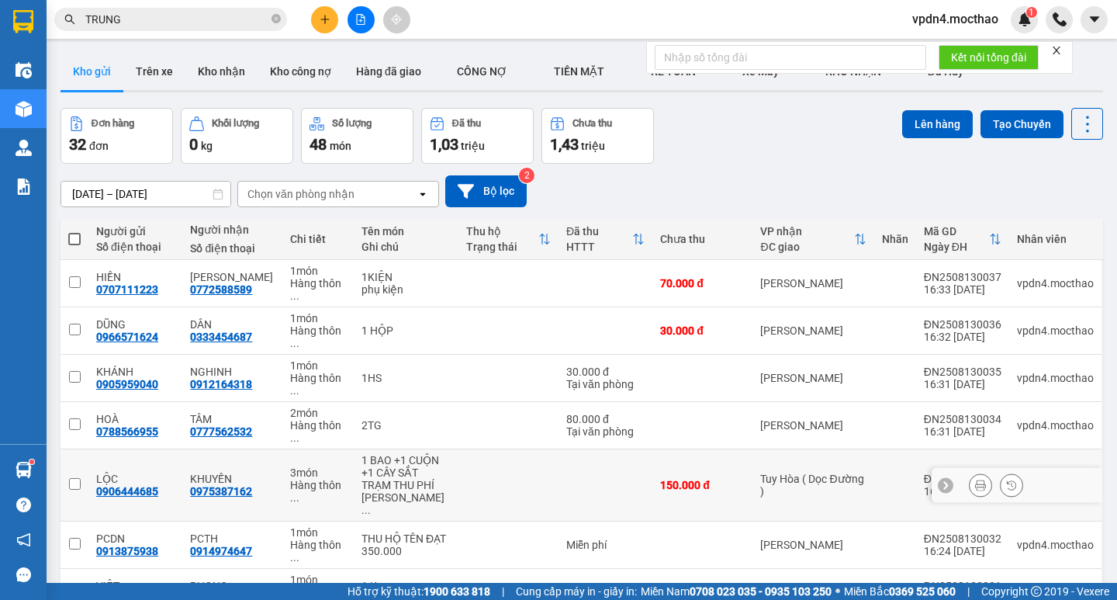
click at [970, 472] on button at bounding box center [981, 485] width 22 height 27
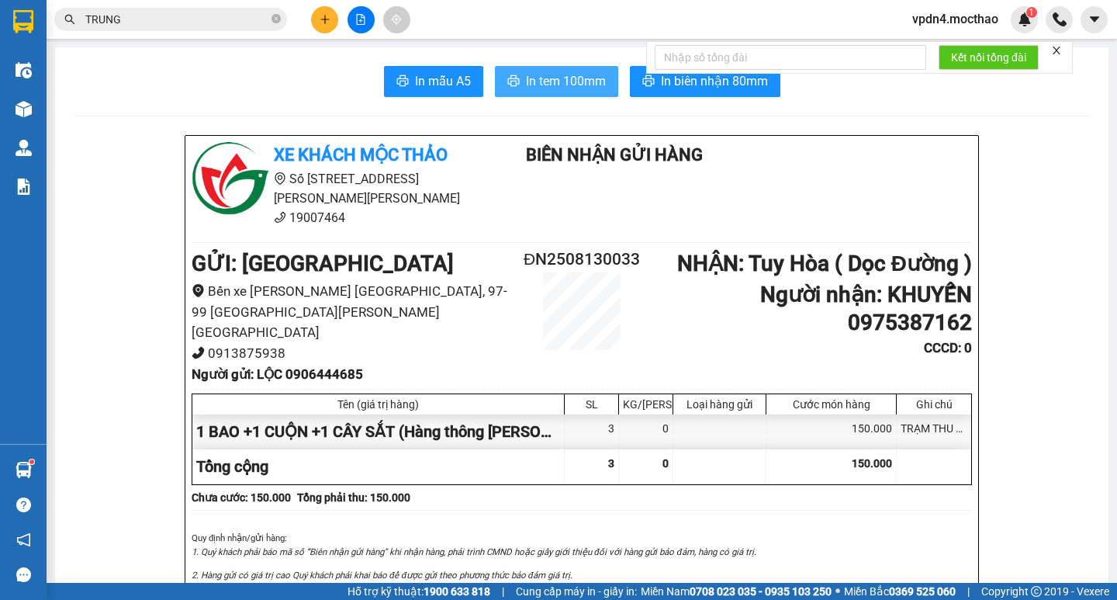
click at [552, 83] on span "In tem 100mm" at bounding box center [566, 80] width 80 height 19
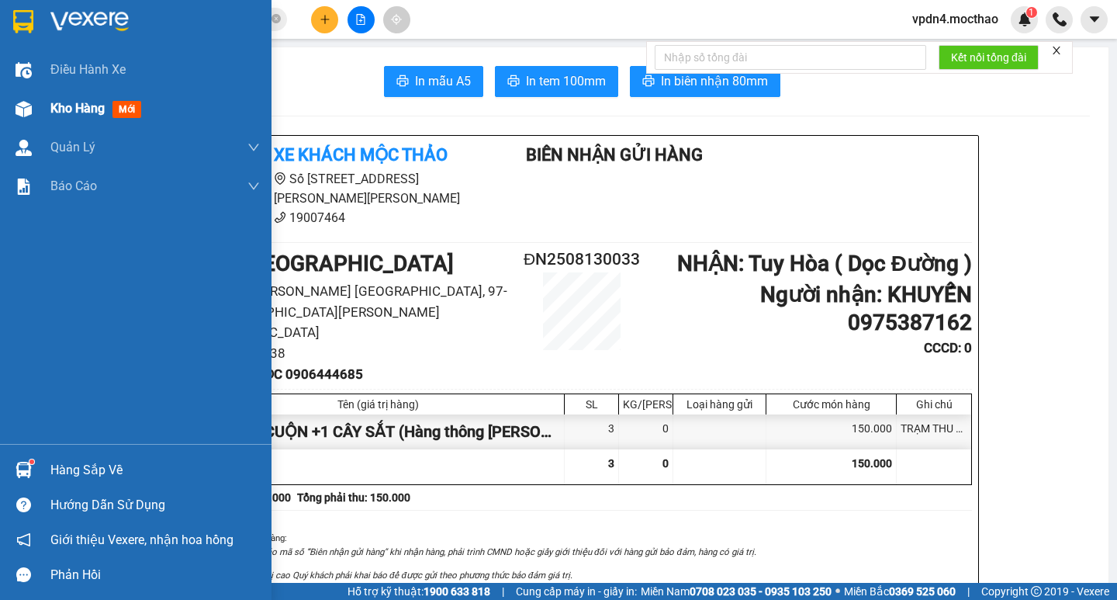
click at [61, 116] on span "Kho hàng" at bounding box center [77, 108] width 54 height 15
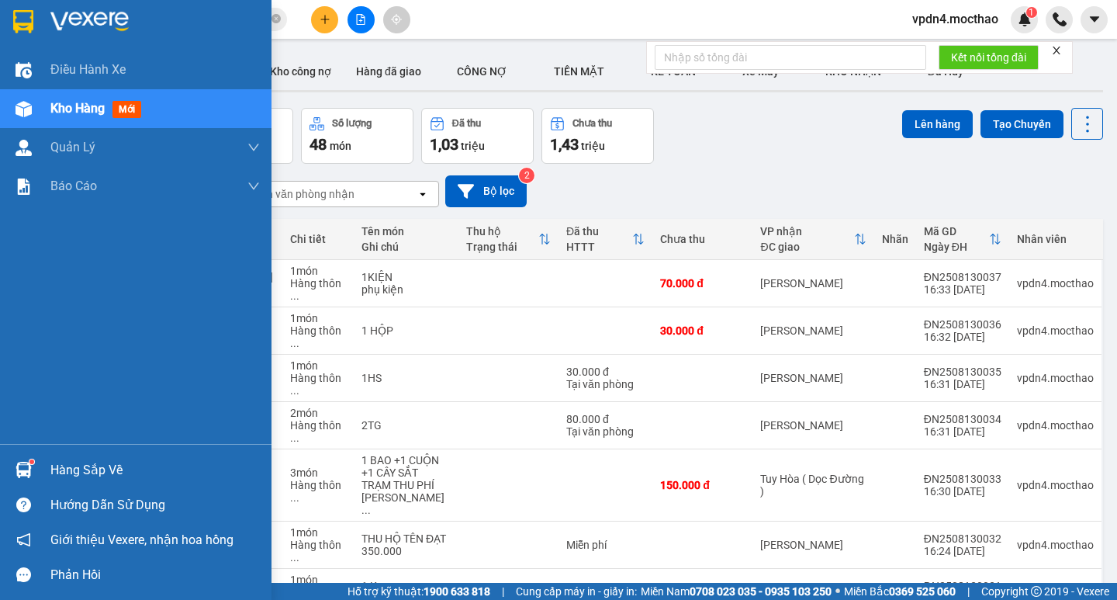
click at [115, 465] on div "Hàng sắp về" at bounding box center [154, 470] width 209 height 23
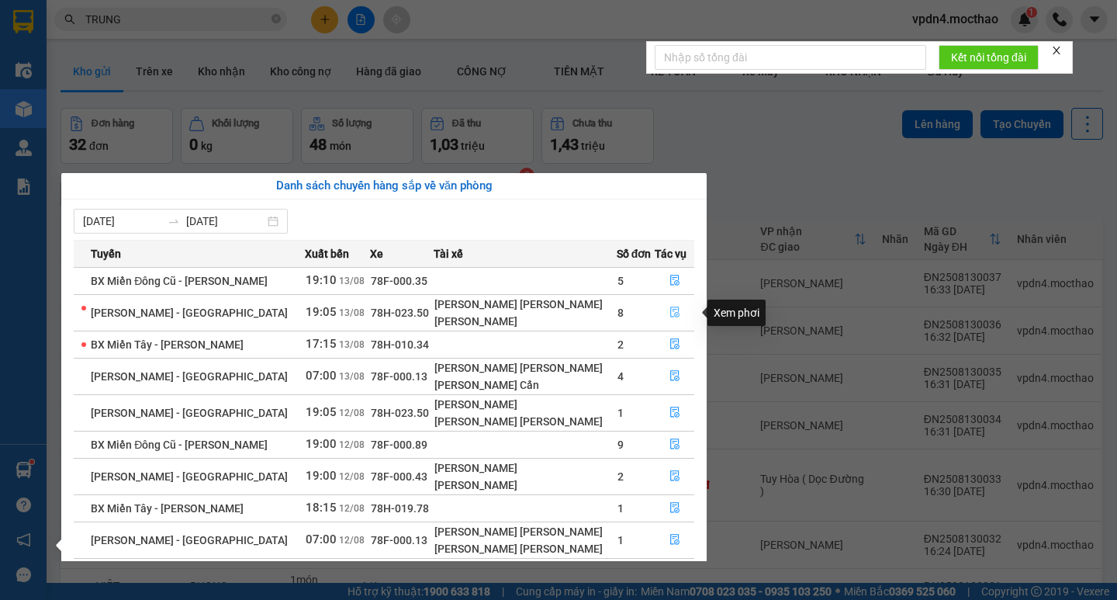
click at [670, 313] on icon "file-done" at bounding box center [675, 311] width 11 height 11
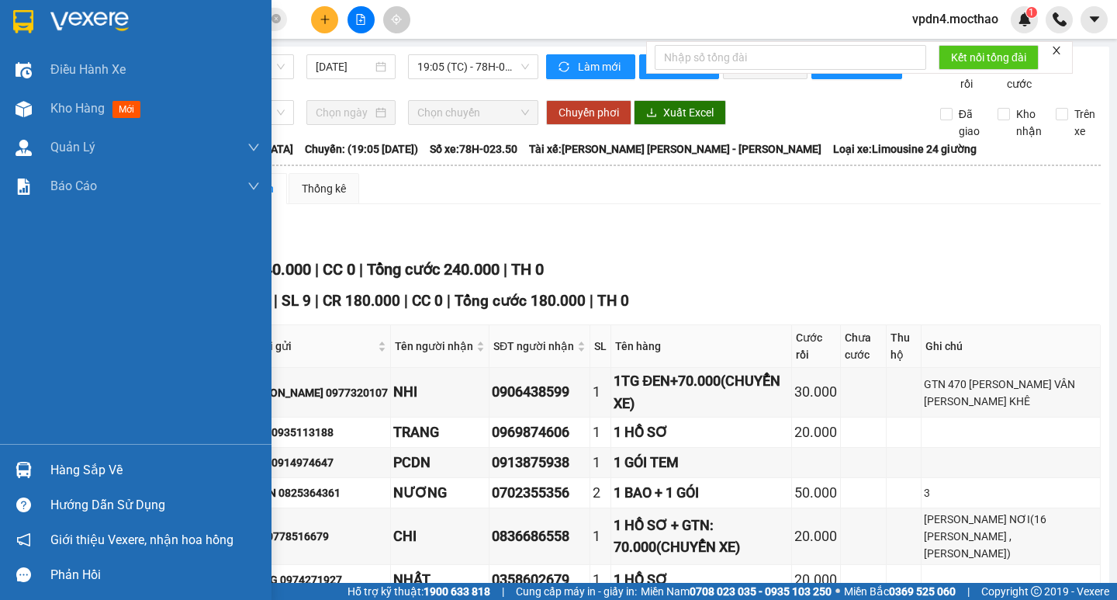
click at [66, 469] on div "Hàng sắp về" at bounding box center [154, 470] width 209 height 23
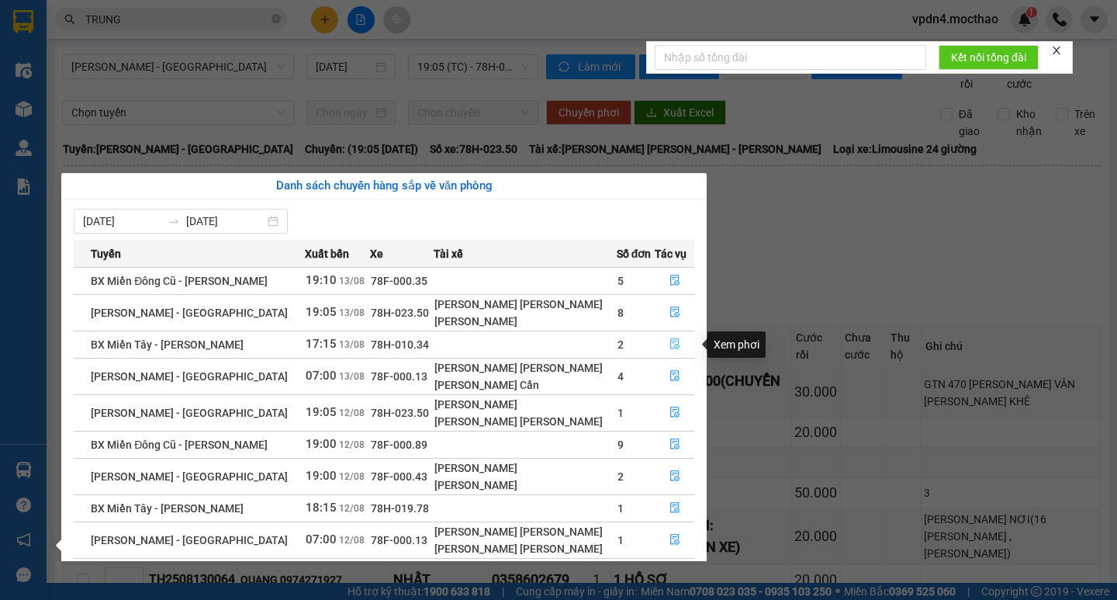
click at [663, 335] on button "button" at bounding box center [675, 344] width 39 height 25
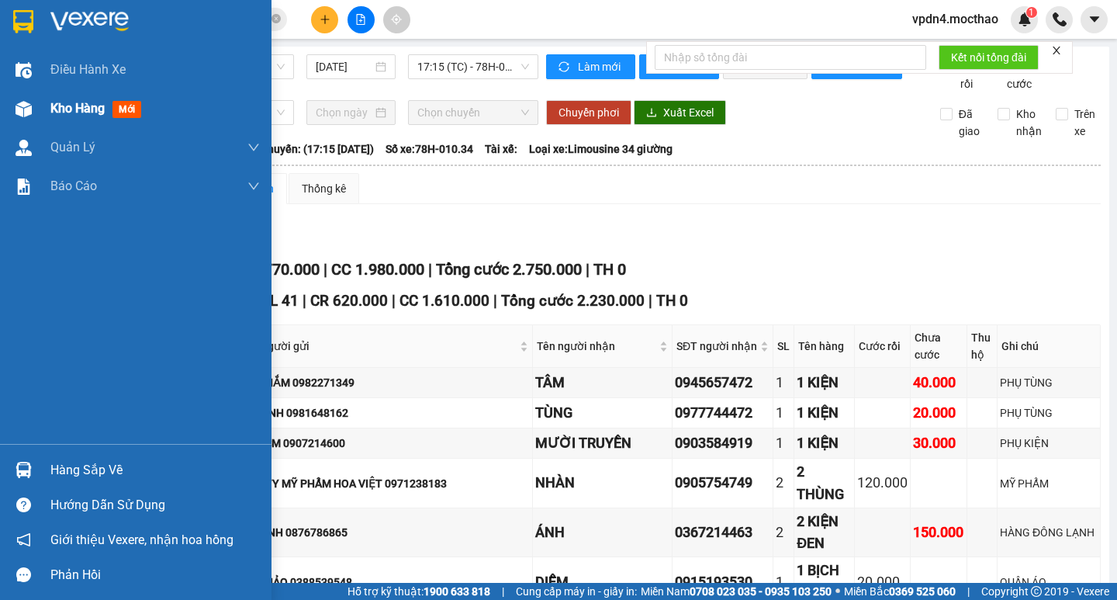
click at [78, 116] on div "Kho hàng mới" at bounding box center [98, 108] width 97 height 19
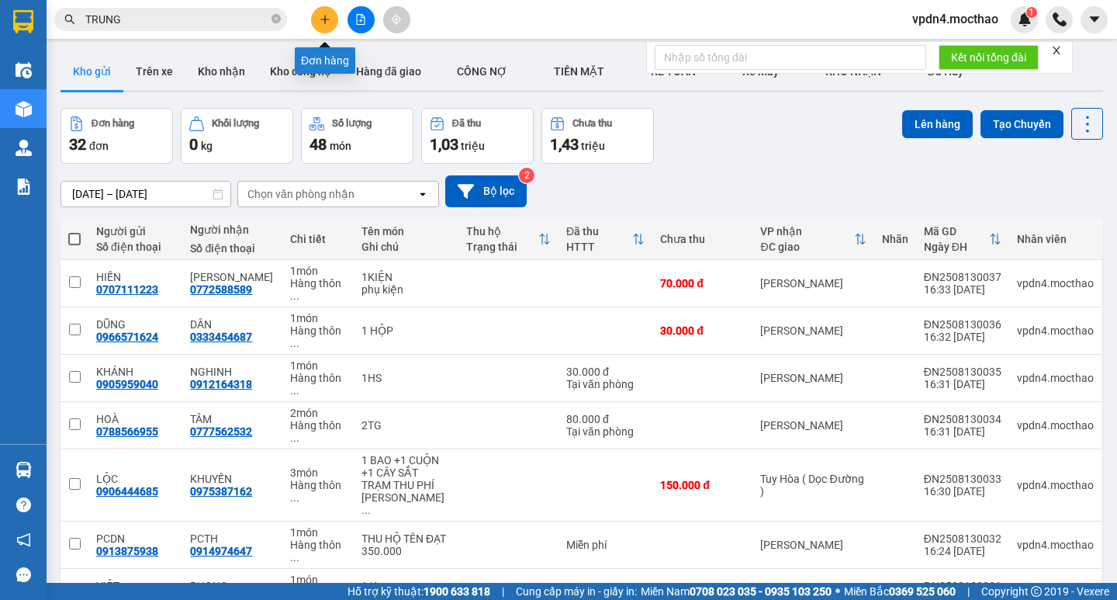
click at [337, 22] on button at bounding box center [324, 19] width 27 height 27
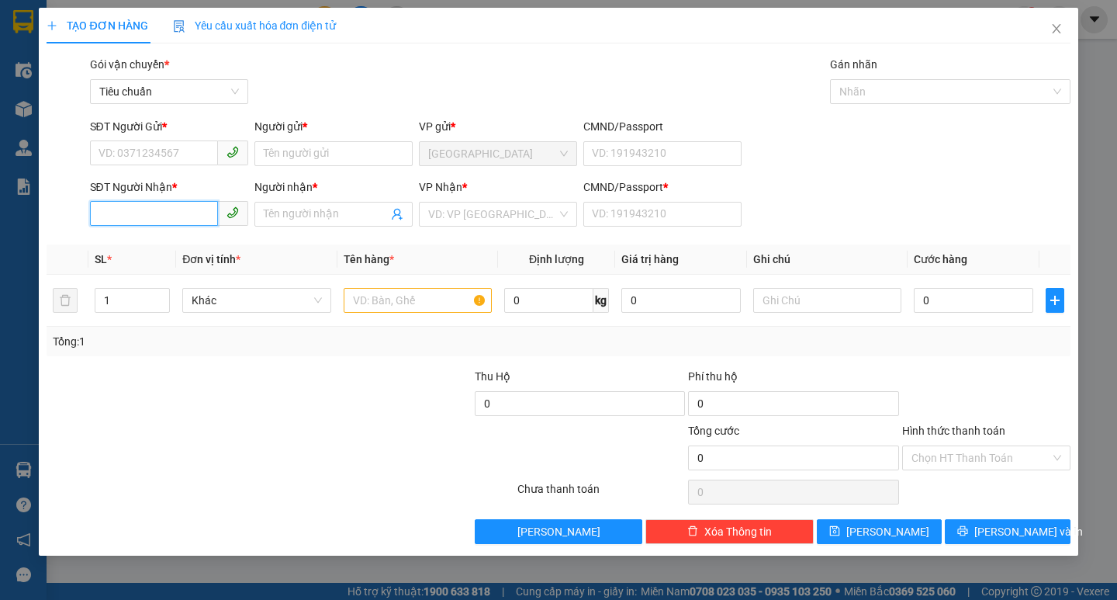
click at [151, 216] on input "SĐT Người Nhận *" at bounding box center [154, 213] width 128 height 25
click at [190, 251] on div "0389693326 - CÔNG THÀNH" at bounding box center [169, 245] width 140 height 17
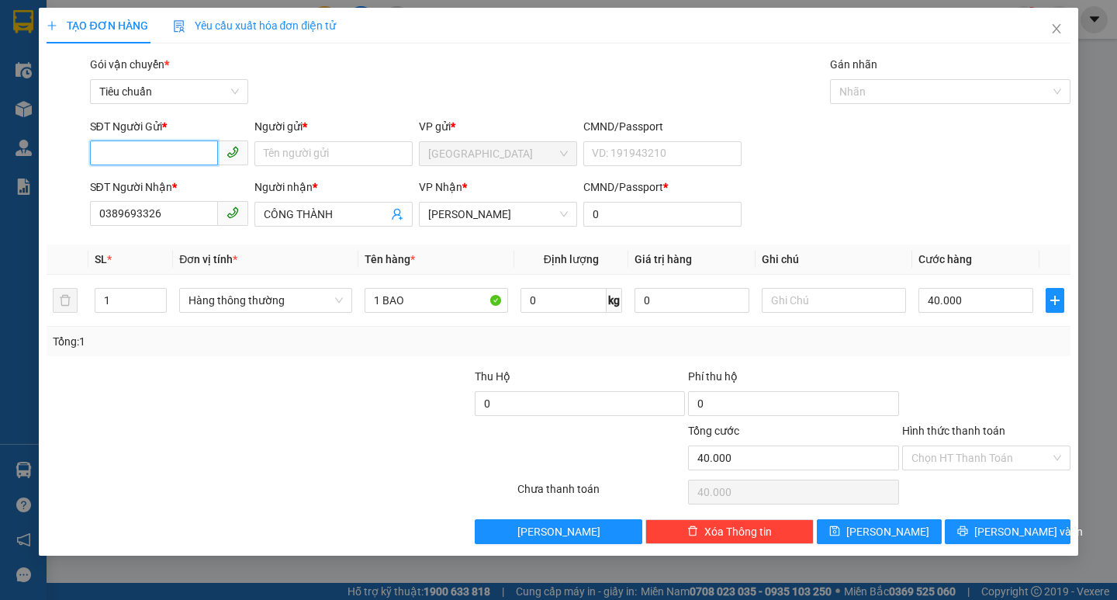
click at [202, 155] on input "SĐT Người Gửi *" at bounding box center [154, 152] width 128 height 25
click at [198, 190] on div "0905982264 - NỘI THẤT H& C" at bounding box center [171, 184] width 144 height 17
click at [1048, 540] on button "[PERSON_NAME] và In" at bounding box center [1007, 531] width 125 height 25
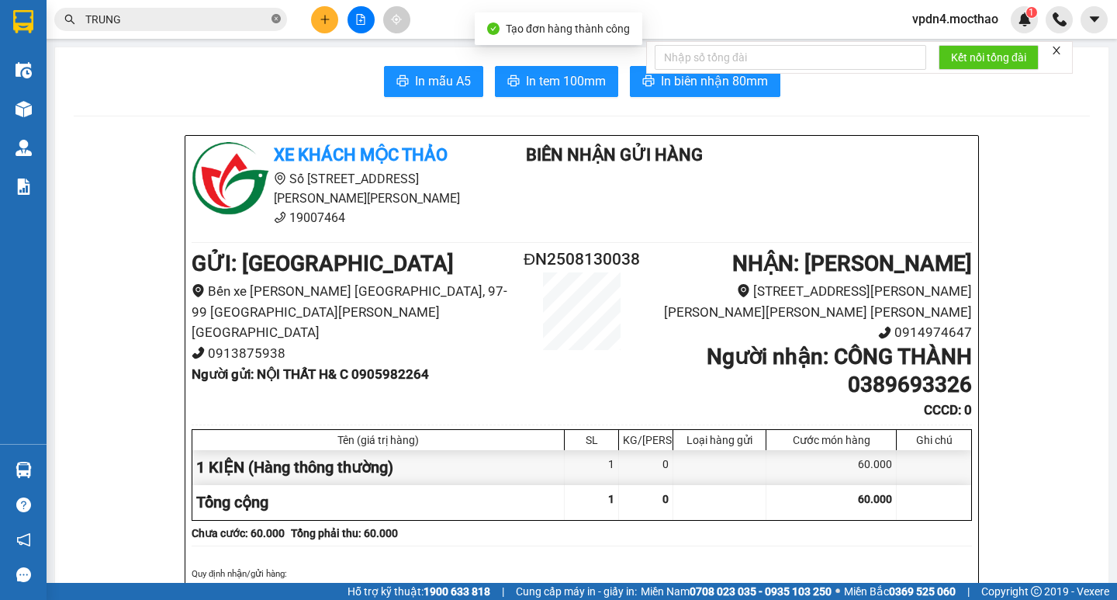
click at [273, 16] on icon "close-circle" at bounding box center [276, 18] width 9 height 9
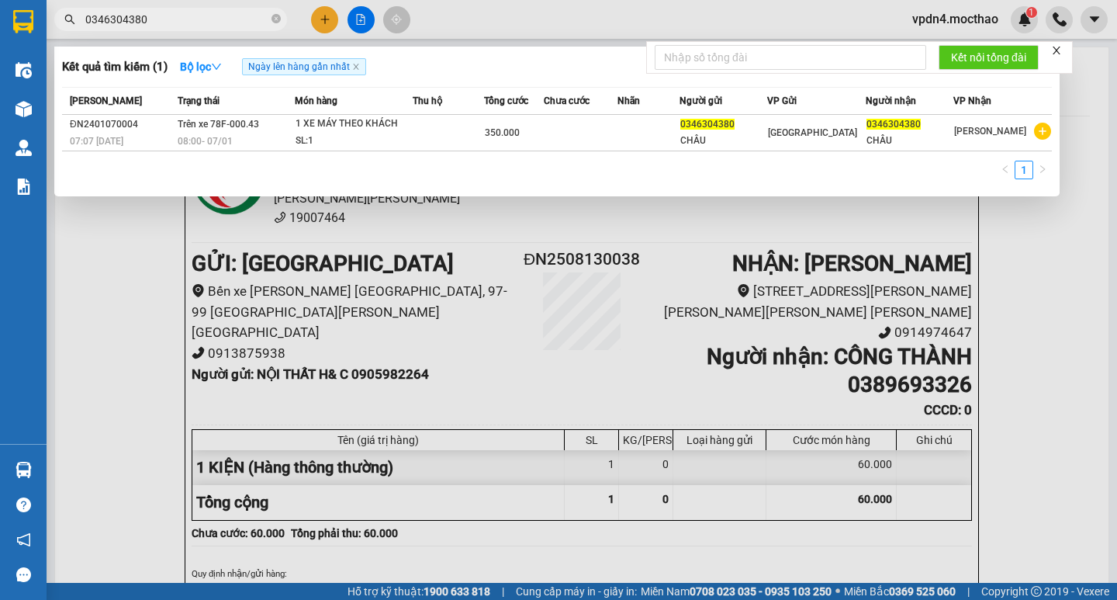
click at [687, 227] on div at bounding box center [558, 300] width 1117 height 600
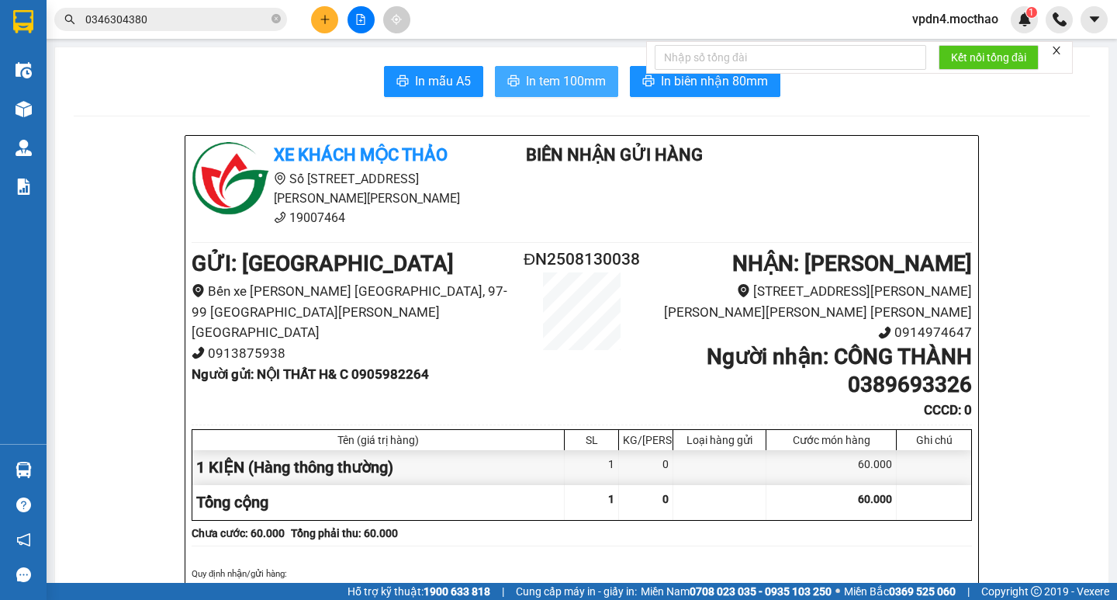
click at [571, 81] on span "In tem 100mm" at bounding box center [566, 80] width 80 height 19
click at [318, 19] on button at bounding box center [324, 19] width 27 height 27
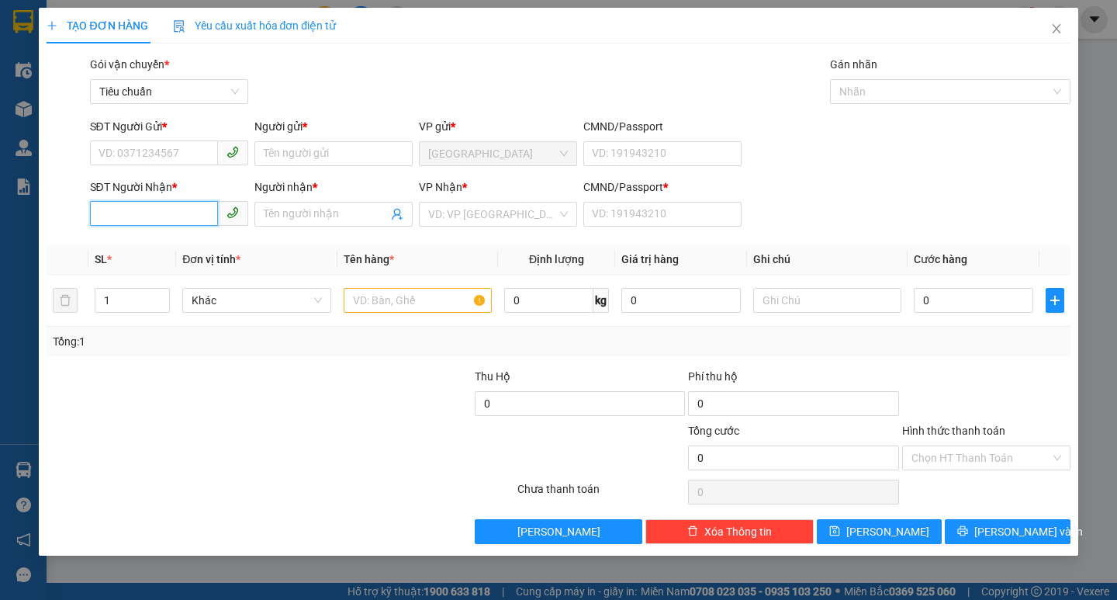
click at [151, 217] on input "SĐT Người Nhận *" at bounding box center [154, 213] width 128 height 25
click at [161, 251] on div "0869147679 - [PERSON_NAME]" at bounding box center [175, 245] width 153 height 17
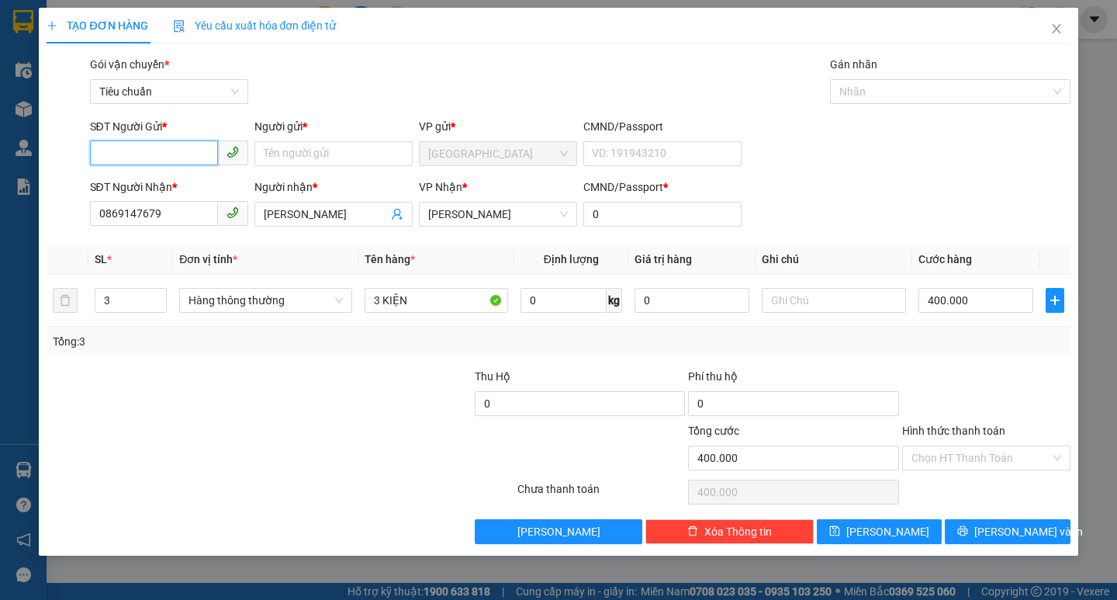
click at [178, 161] on input "SĐT Người Gửi *" at bounding box center [154, 152] width 128 height 25
click at [182, 178] on div "0905976597 - [PERSON_NAME]" at bounding box center [175, 184] width 153 height 17
click at [119, 302] on input "3" at bounding box center [130, 300] width 71 height 23
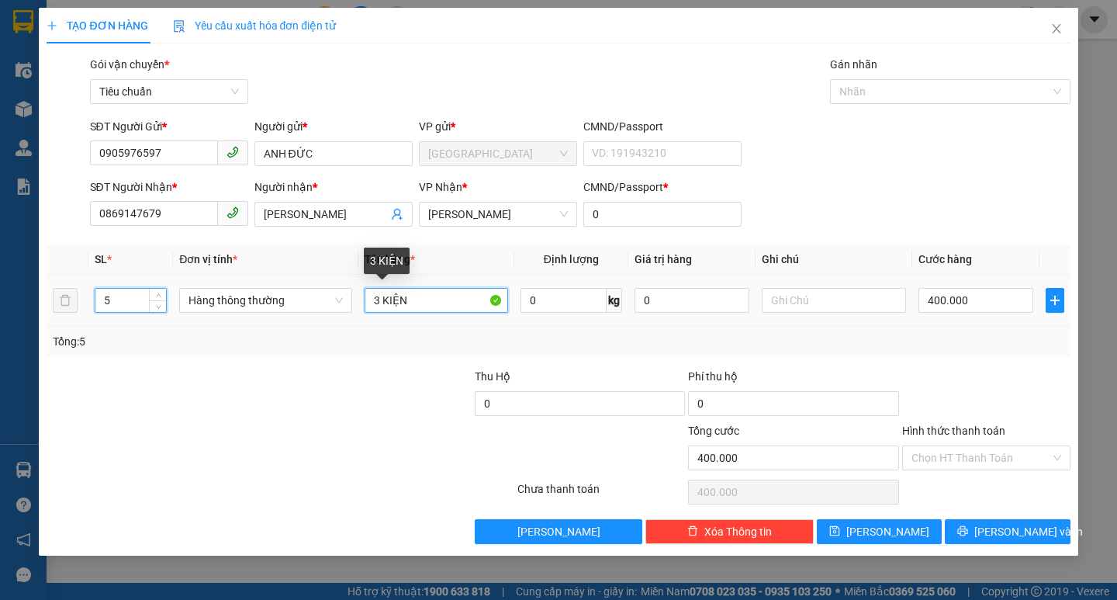
click at [382, 302] on input "3 KIỆN" at bounding box center [437, 300] width 144 height 25
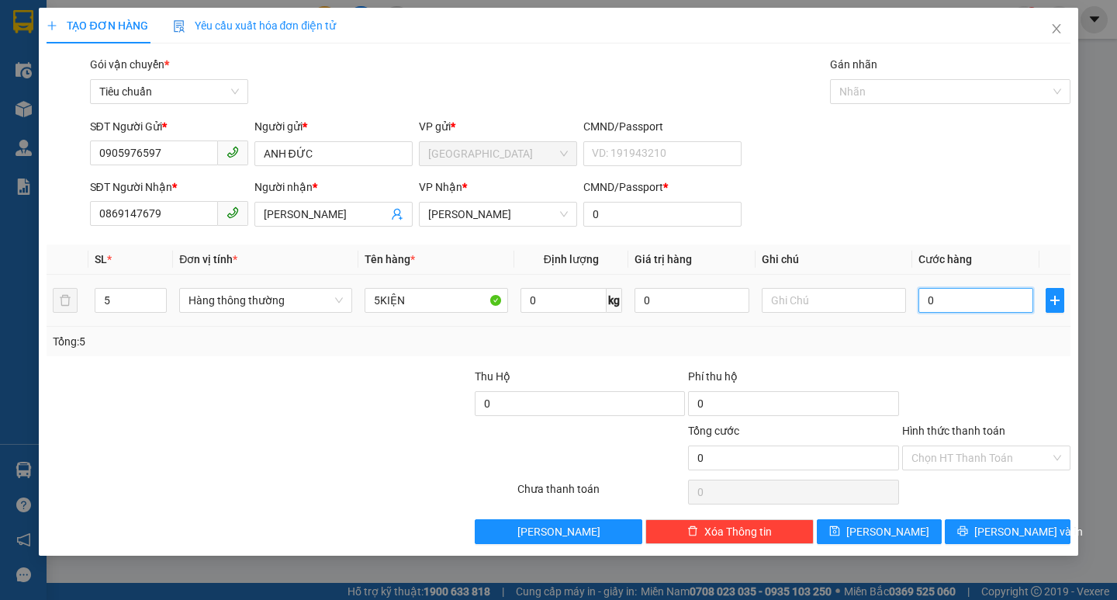
click at [932, 303] on input "0" at bounding box center [977, 300] width 116 height 25
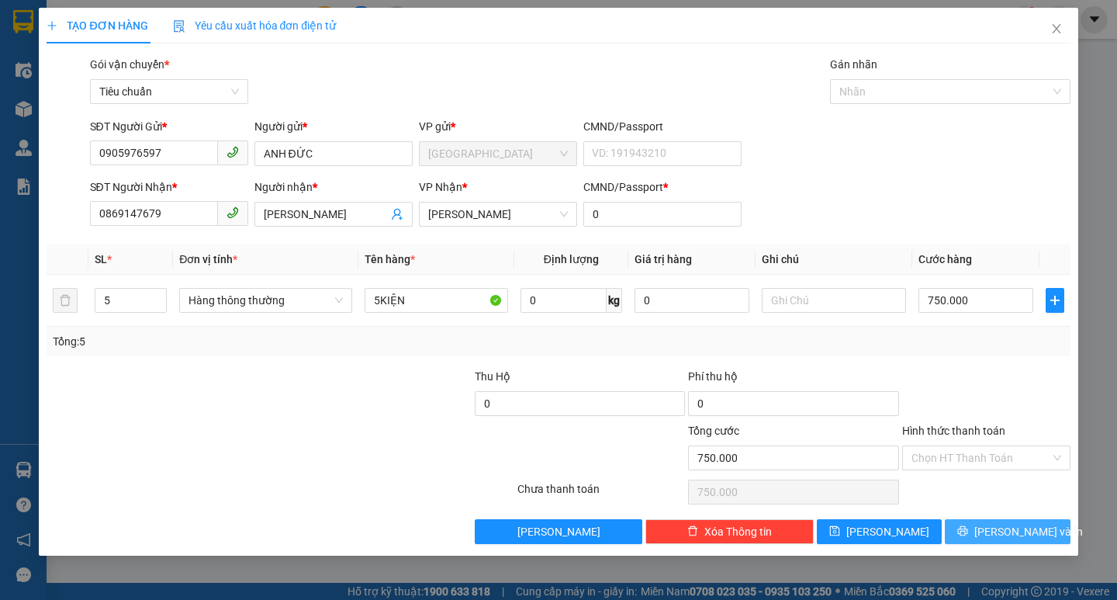
click at [1014, 531] on span "[PERSON_NAME] và In" at bounding box center [1028, 531] width 109 height 17
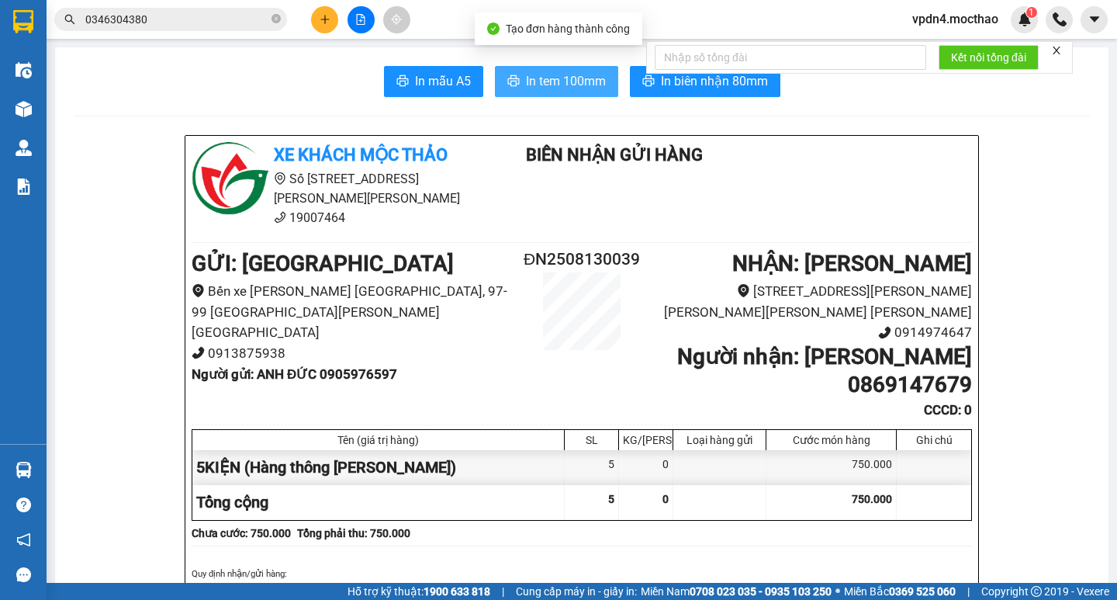
click at [542, 80] on span "In tem 100mm" at bounding box center [566, 80] width 80 height 19
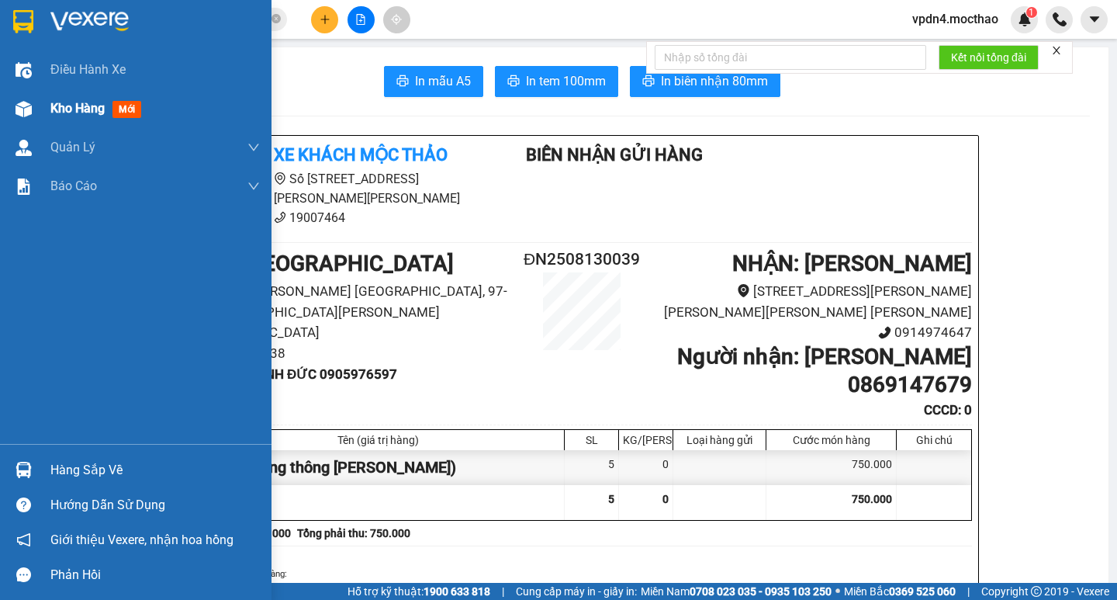
click at [68, 101] on span "Kho hàng" at bounding box center [77, 108] width 54 height 15
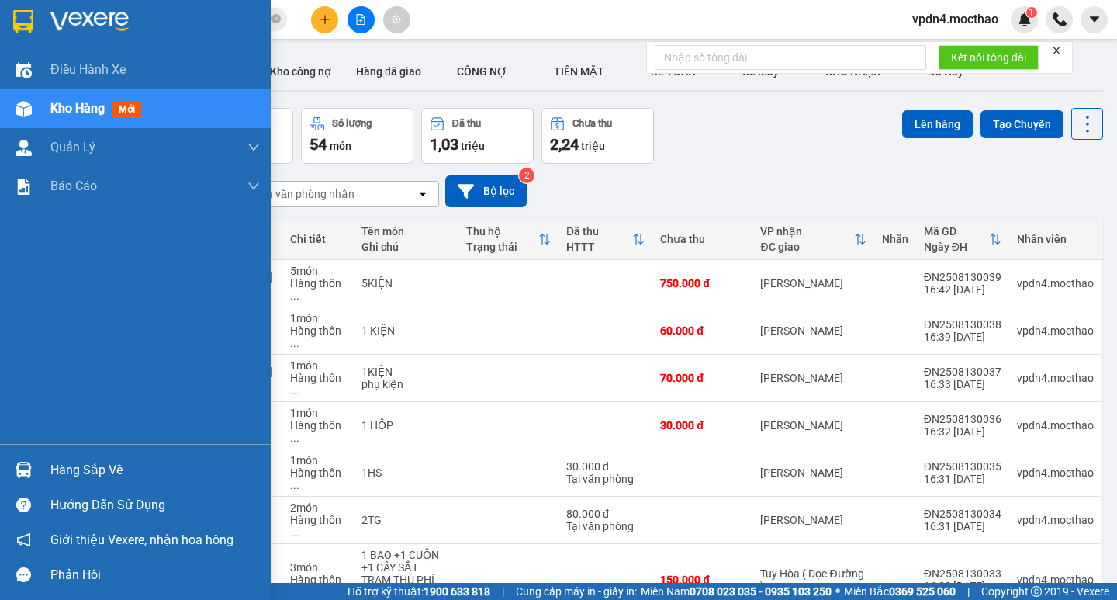
click at [120, 473] on div "Hàng sắp về" at bounding box center [154, 470] width 209 height 23
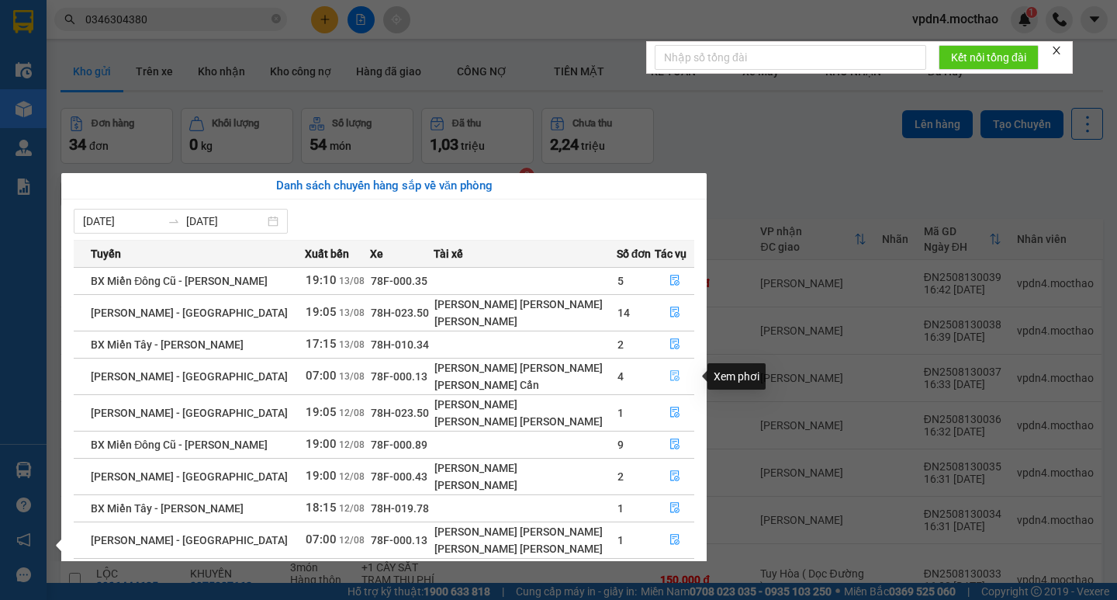
click at [670, 369] on button "button" at bounding box center [675, 376] width 39 height 25
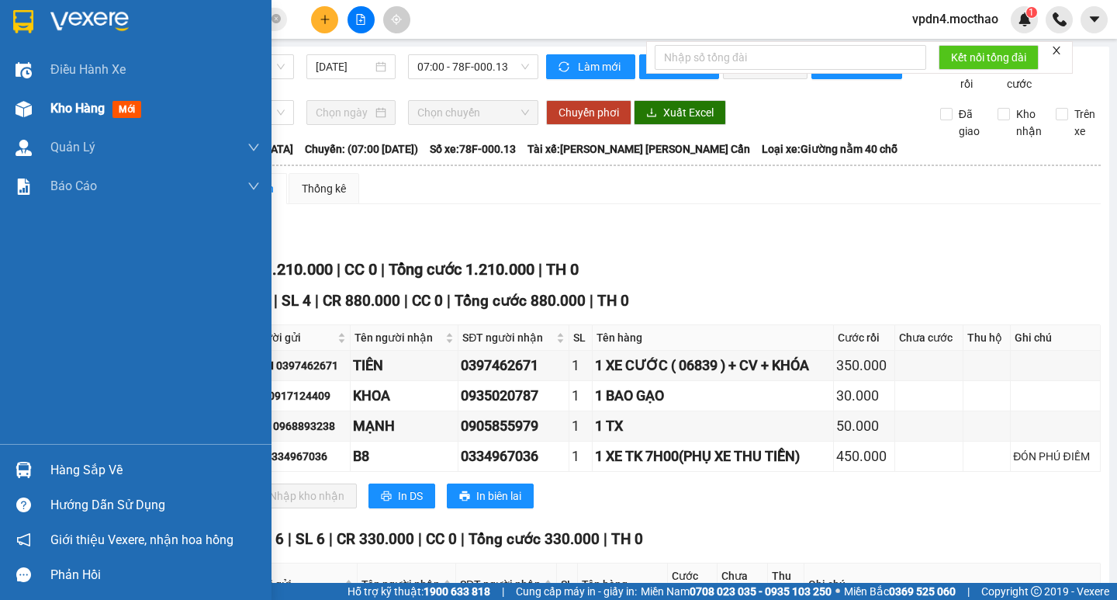
click at [60, 122] on div "Kho hàng mới" at bounding box center [154, 108] width 209 height 39
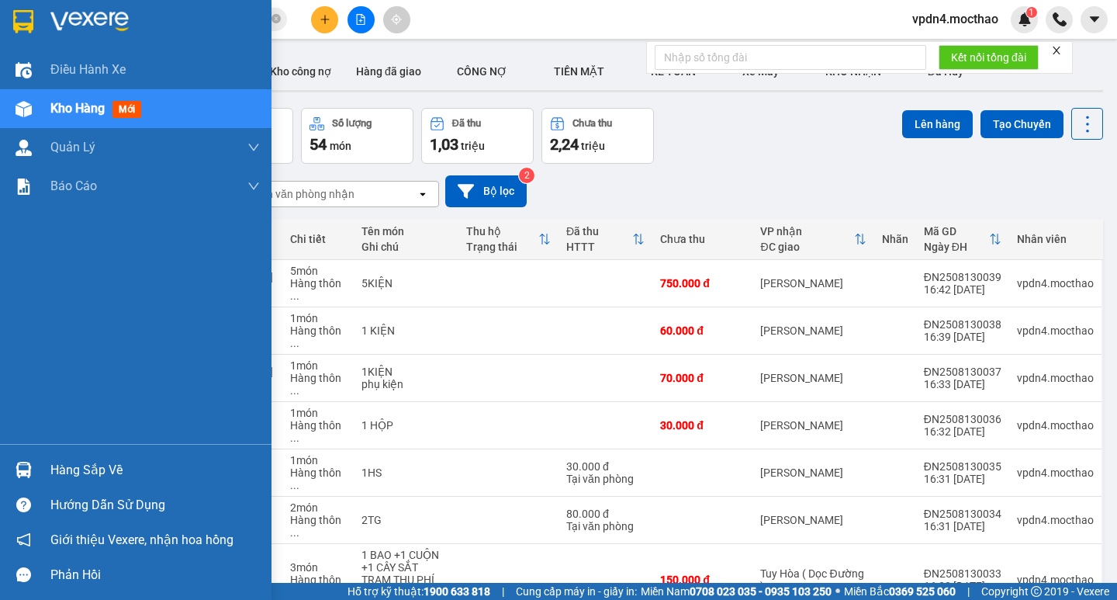
click at [132, 468] on div "Hàng sắp về" at bounding box center [154, 470] width 209 height 23
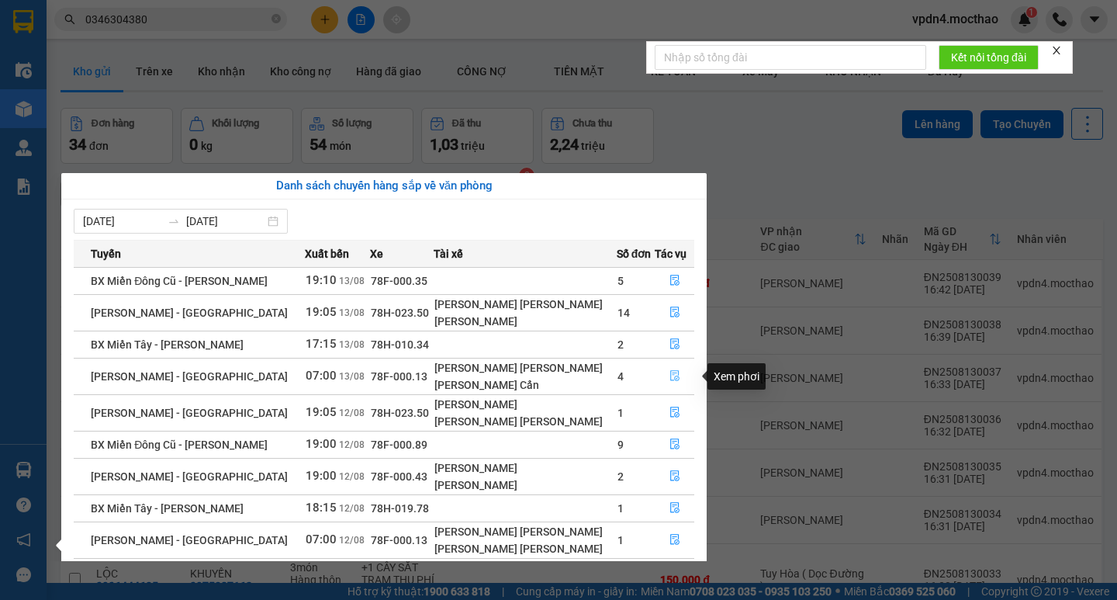
click at [677, 376] on button "button" at bounding box center [675, 376] width 39 height 25
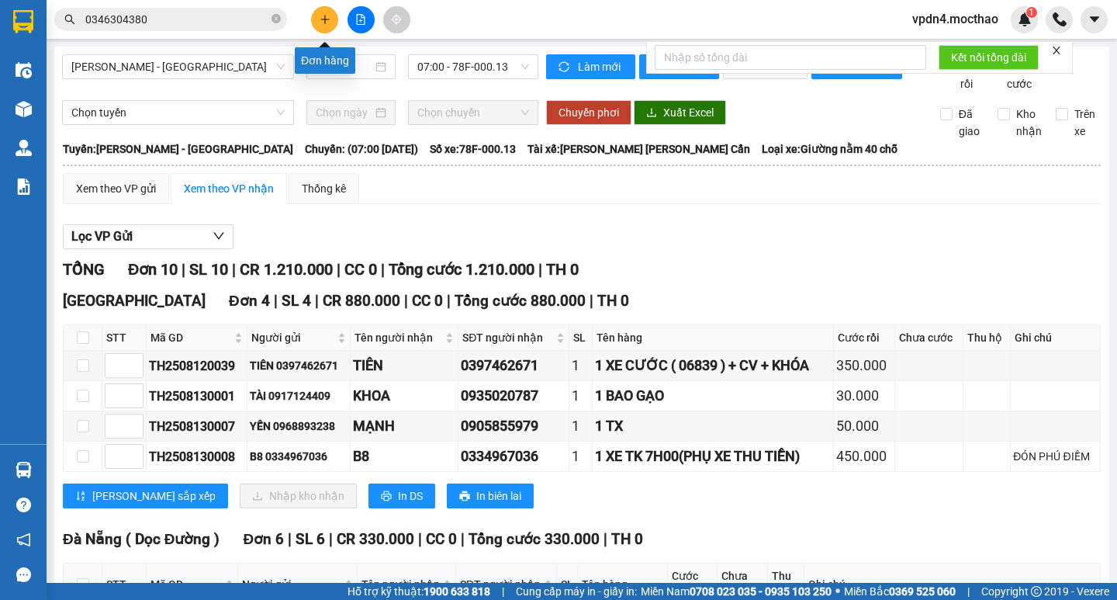
click at [330, 29] on button at bounding box center [324, 19] width 27 height 27
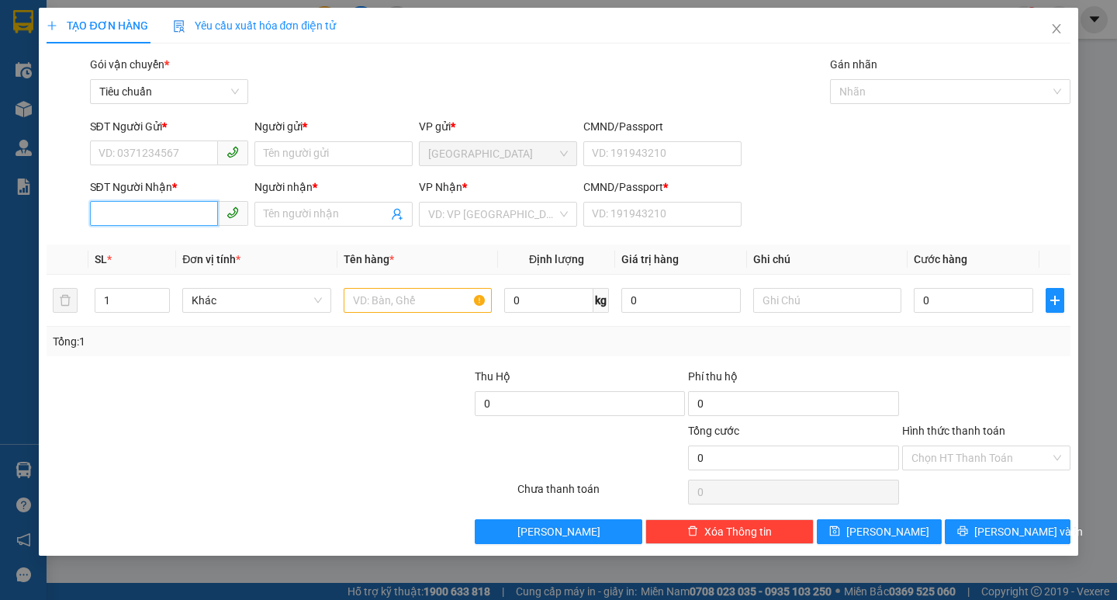
click at [165, 214] on input "SĐT Người Nhận *" at bounding box center [154, 213] width 128 height 25
click at [159, 253] on div "0917145352 - TÂM" at bounding box center [169, 245] width 140 height 17
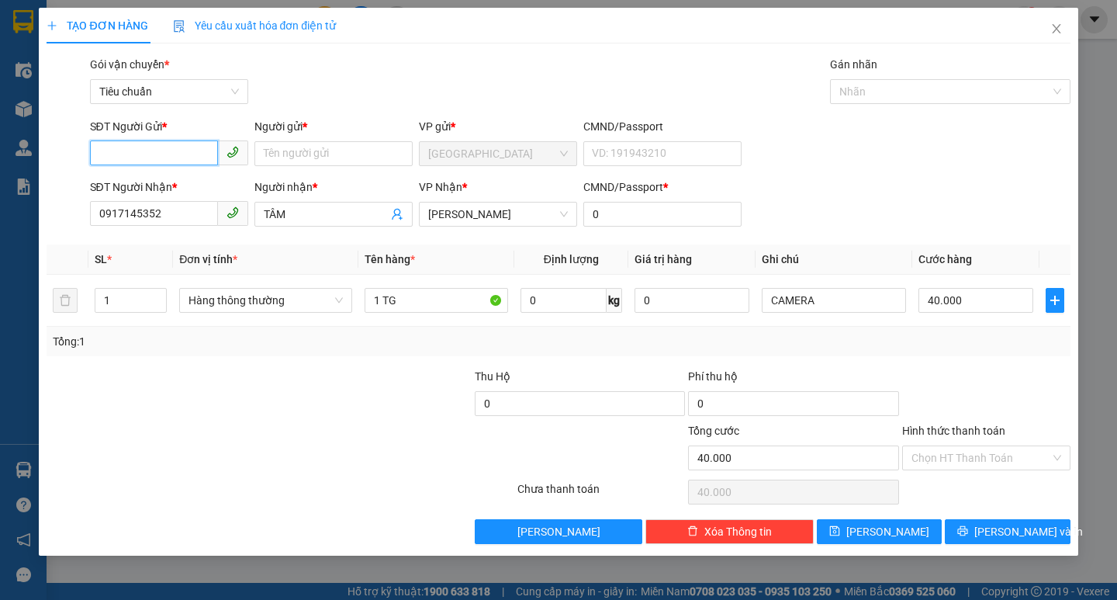
click at [142, 144] on input "SĐT Người Gửi *" at bounding box center [154, 152] width 128 height 25
click at [203, 186] on div "0236843778 - COTIMEX" at bounding box center [169, 184] width 140 height 17
click at [1008, 543] on button "[PERSON_NAME] và In" at bounding box center [1007, 531] width 125 height 25
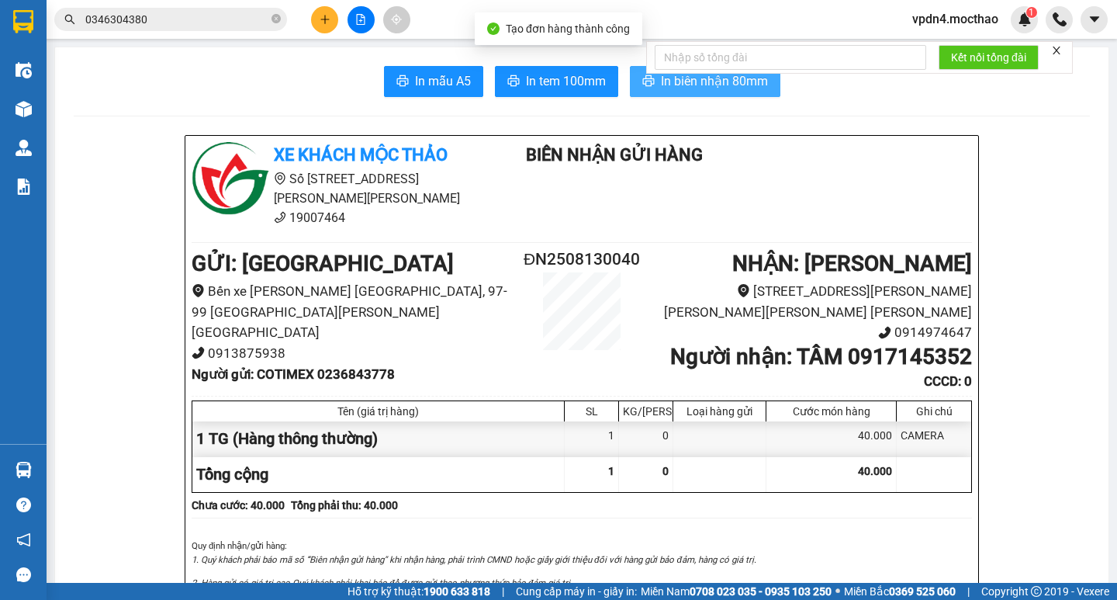
click at [726, 85] on span "In biên nhận 80mm" at bounding box center [714, 80] width 107 height 19
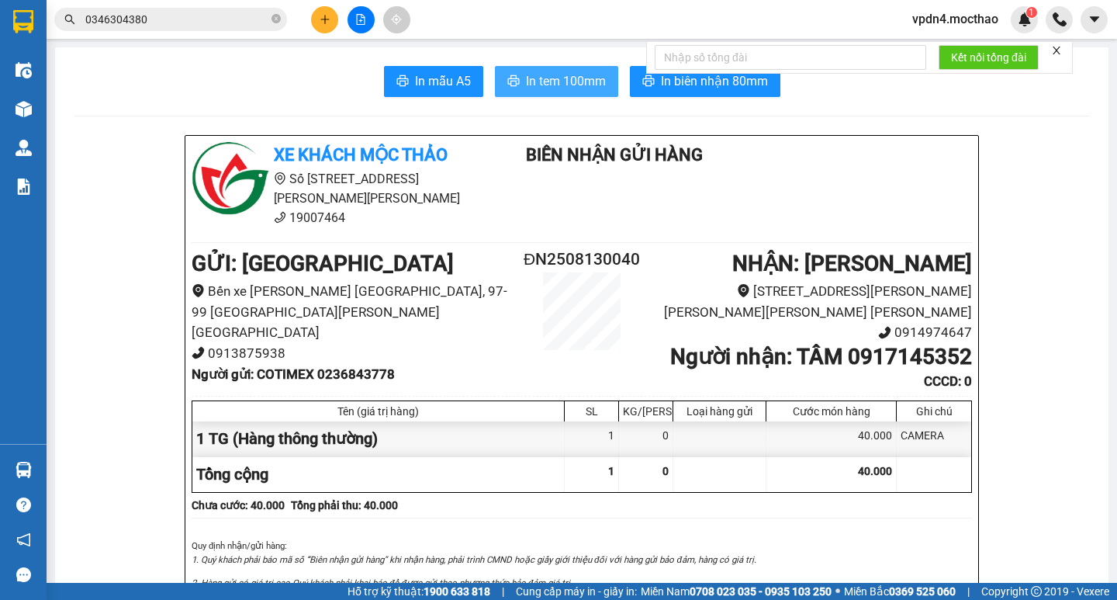
click at [566, 78] on span "In tem 100mm" at bounding box center [566, 80] width 80 height 19
click at [326, 12] on button at bounding box center [324, 19] width 27 height 27
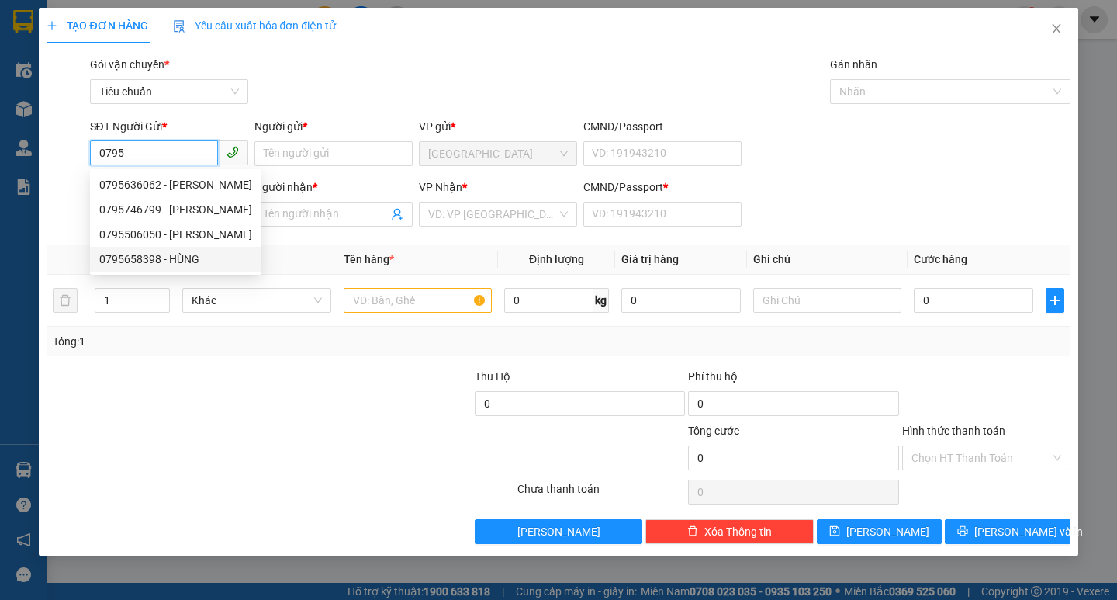
click at [217, 255] on div "0795658398 - HÙNG" at bounding box center [175, 259] width 153 height 17
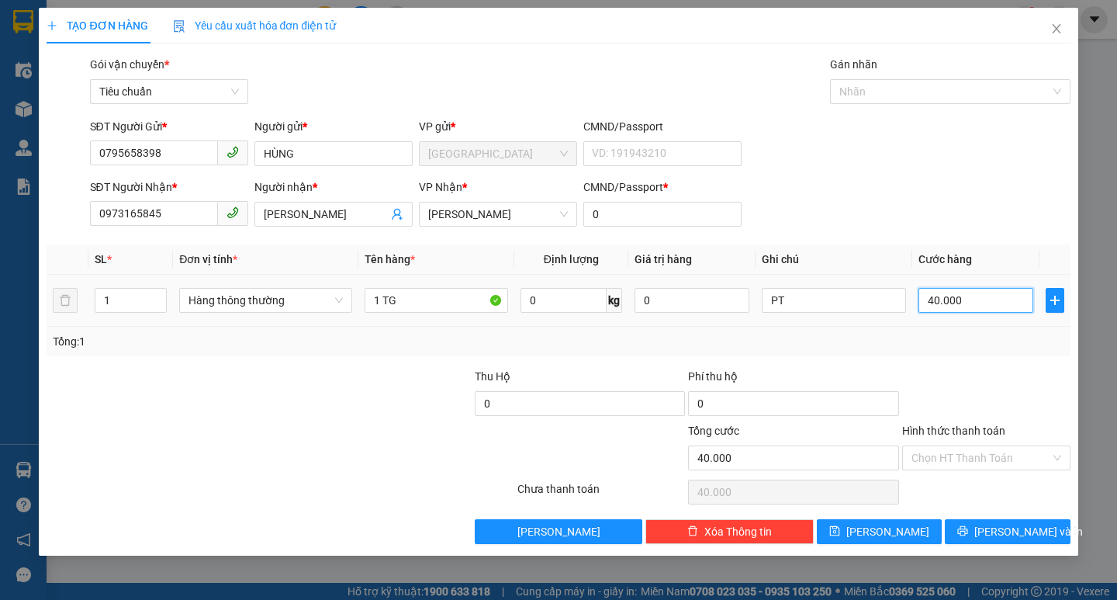
click at [962, 291] on input "40.000" at bounding box center [977, 300] width 116 height 25
click at [1012, 530] on span "[PERSON_NAME] và In" at bounding box center [1028, 531] width 109 height 17
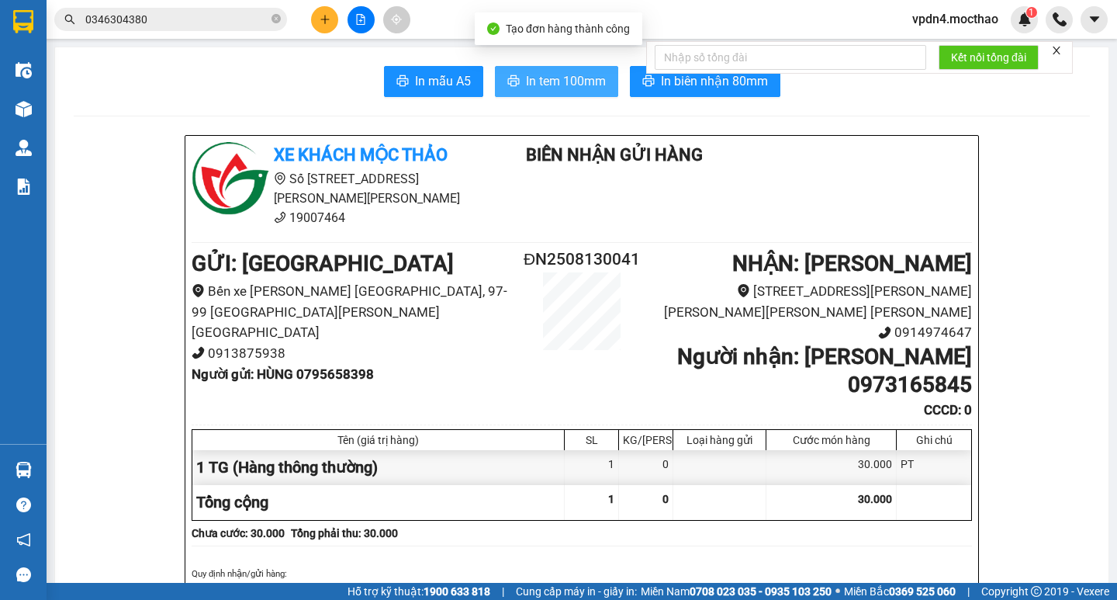
click at [556, 71] on span "In tem 100mm" at bounding box center [566, 80] width 80 height 19
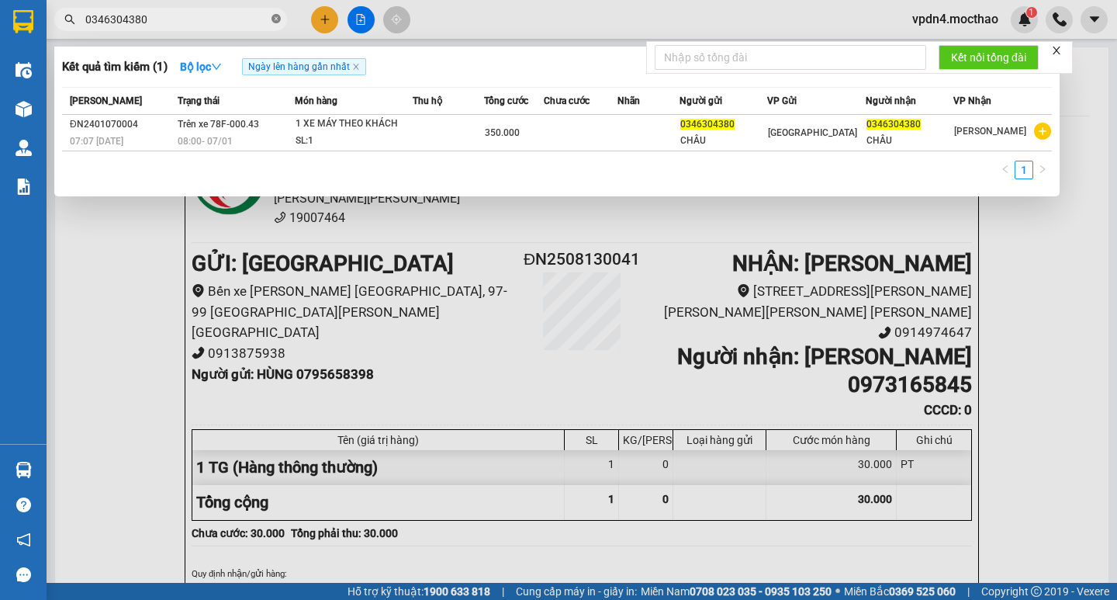
click at [277, 19] on icon "close-circle" at bounding box center [276, 18] width 9 height 9
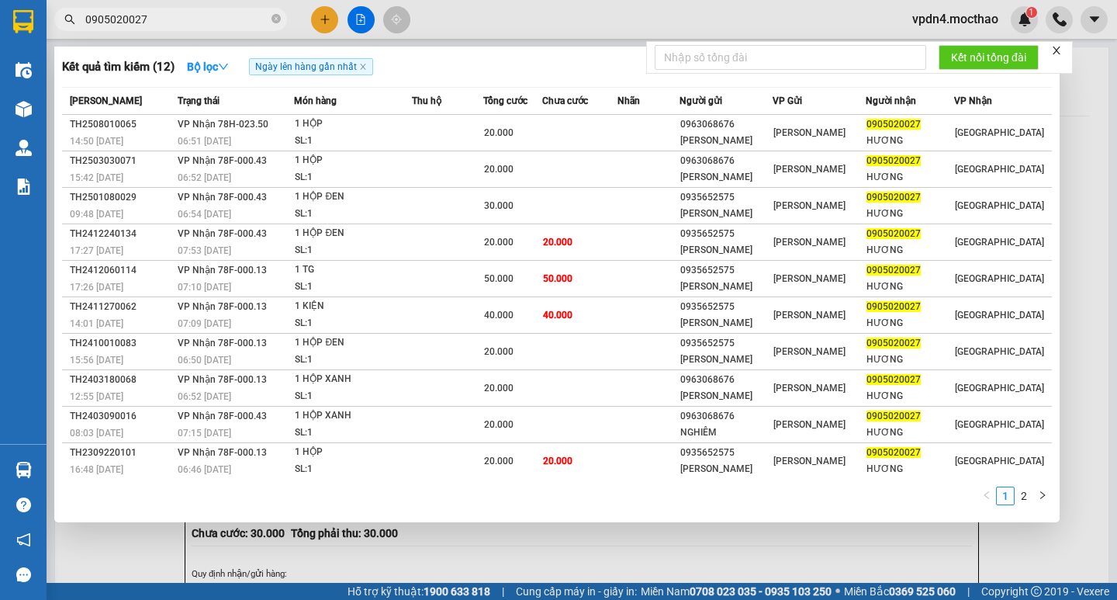
click at [312, 21] on div at bounding box center [558, 300] width 1117 height 600
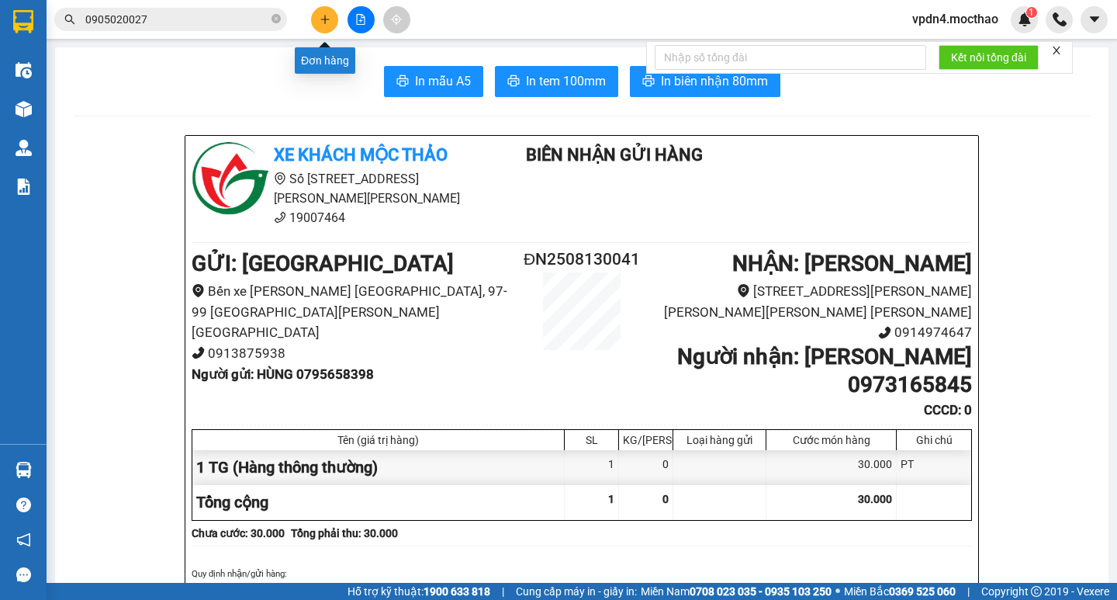
click at [335, 22] on button at bounding box center [324, 19] width 27 height 27
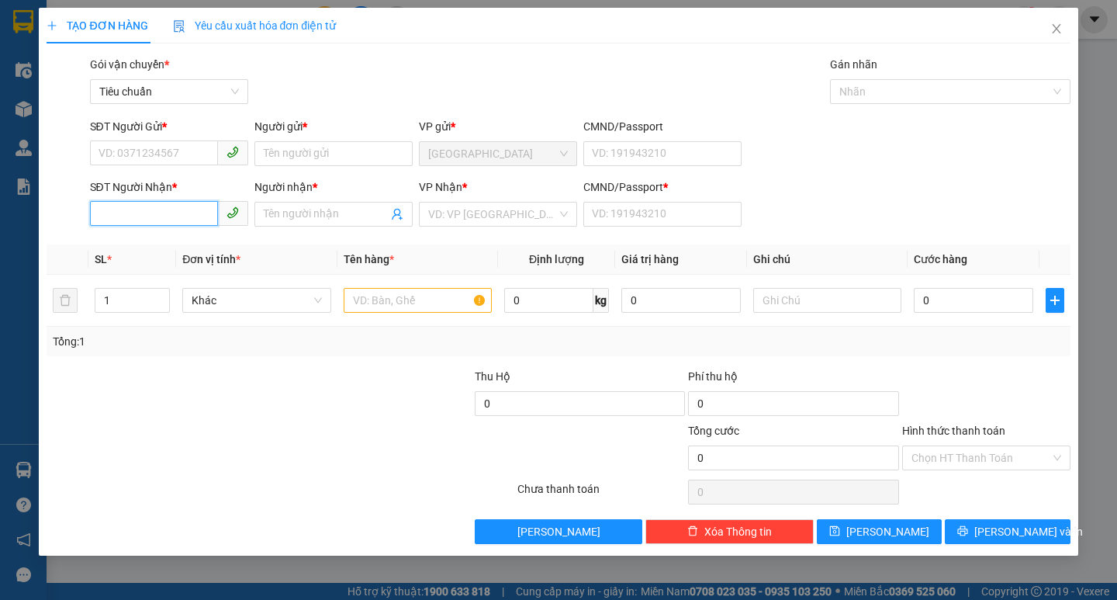
click at [168, 220] on input "SĐT Người Nhận *" at bounding box center [154, 213] width 128 height 25
click at [197, 237] on div "0918176669 - [PERSON_NAME]" at bounding box center [175, 245] width 153 height 17
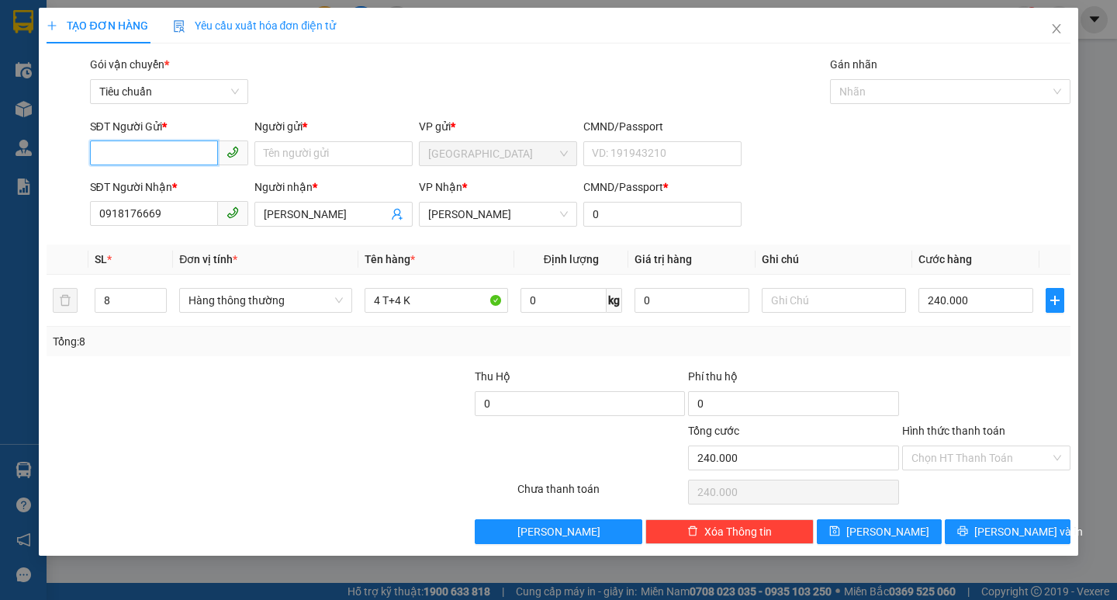
click at [179, 154] on input "SĐT Người Gửi *" at bounding box center [154, 152] width 128 height 25
click at [193, 175] on div "02363522288 - NISHU" at bounding box center [169, 184] width 158 height 25
click at [137, 303] on input "8" at bounding box center [130, 300] width 71 height 23
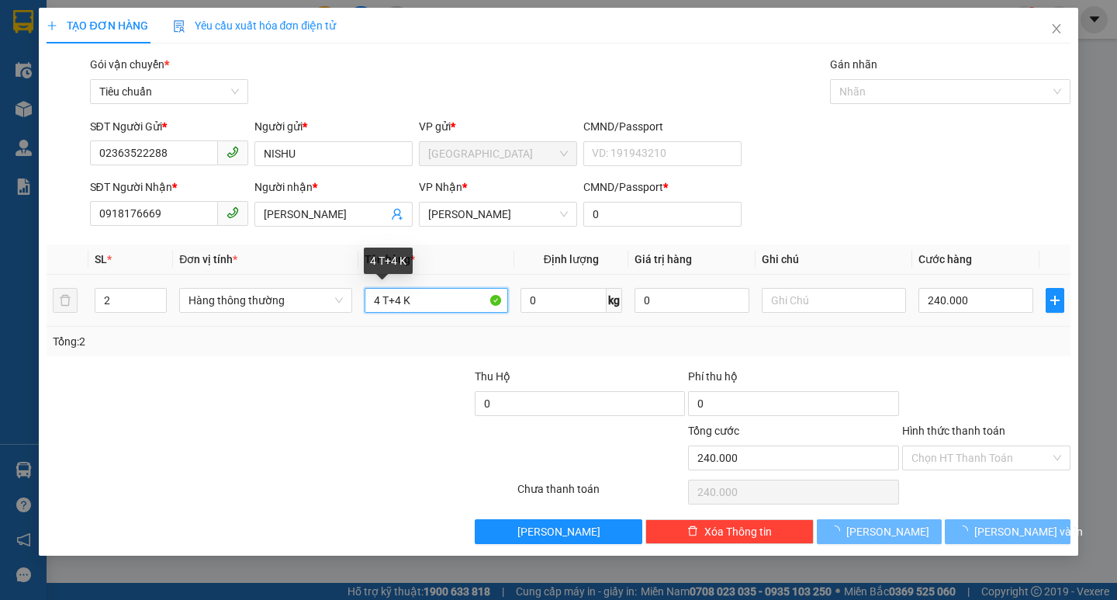
click at [435, 299] on input "4 T+4 K" at bounding box center [437, 300] width 144 height 25
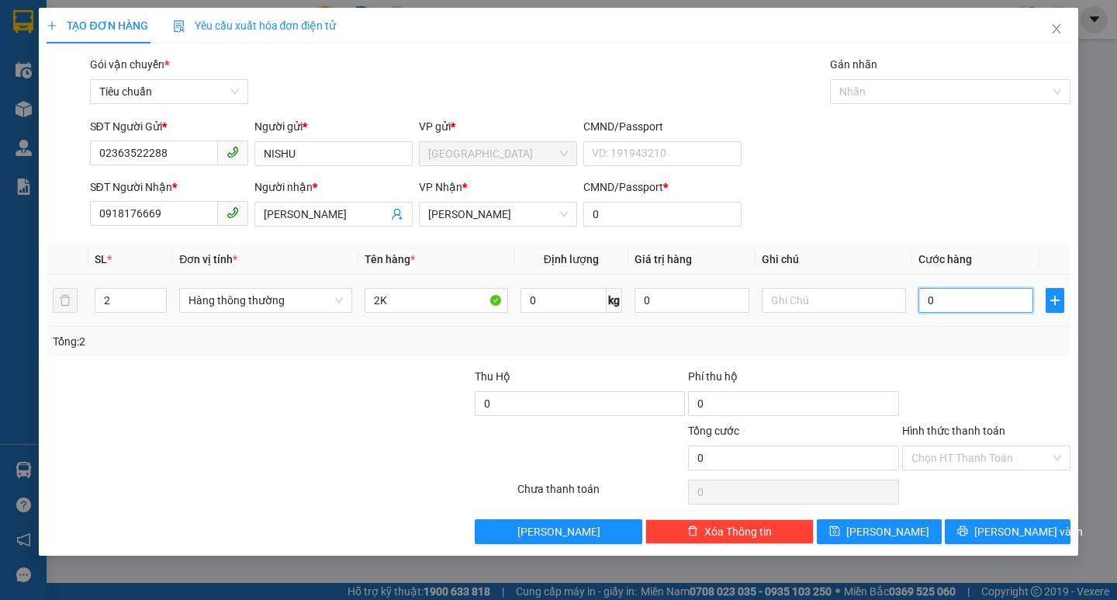
click at [948, 295] on input "0" at bounding box center [977, 300] width 116 height 25
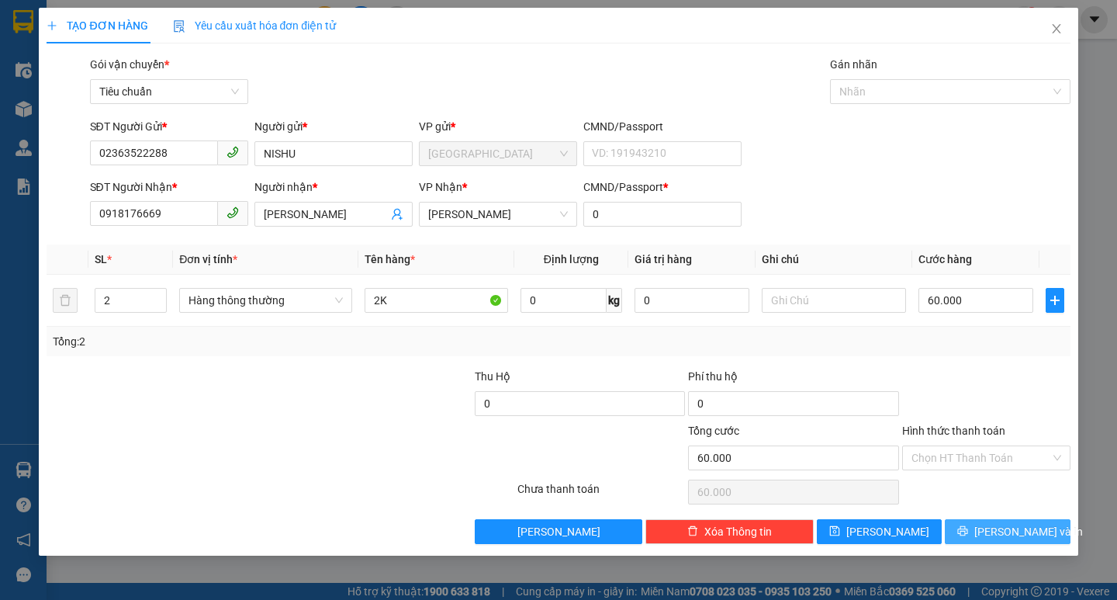
click at [998, 528] on span "[PERSON_NAME] và In" at bounding box center [1028, 531] width 109 height 17
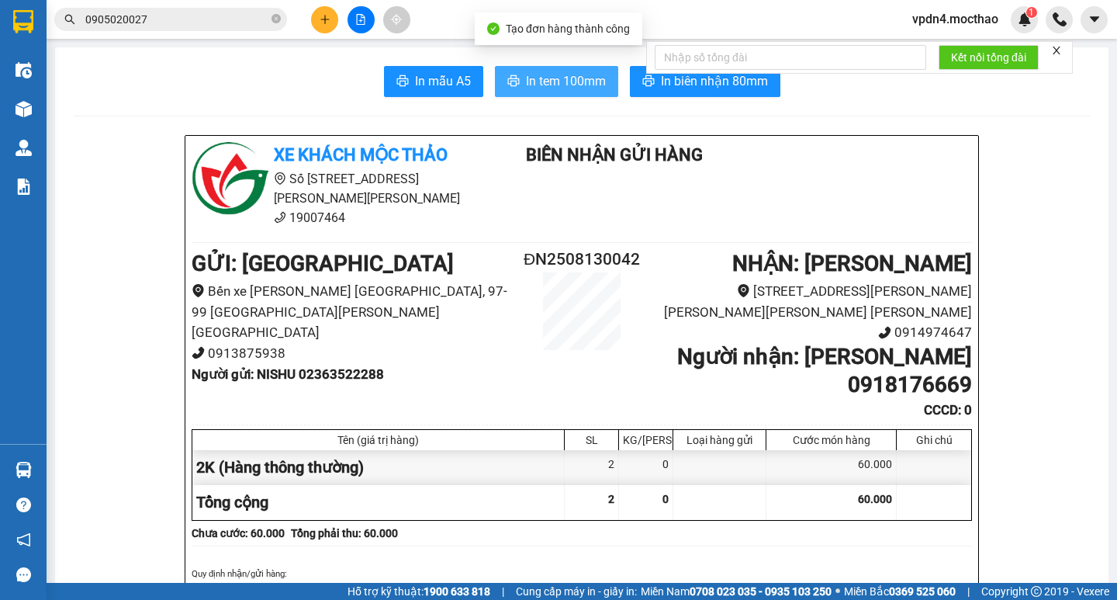
click at [565, 81] on span "In tem 100mm" at bounding box center [566, 80] width 80 height 19
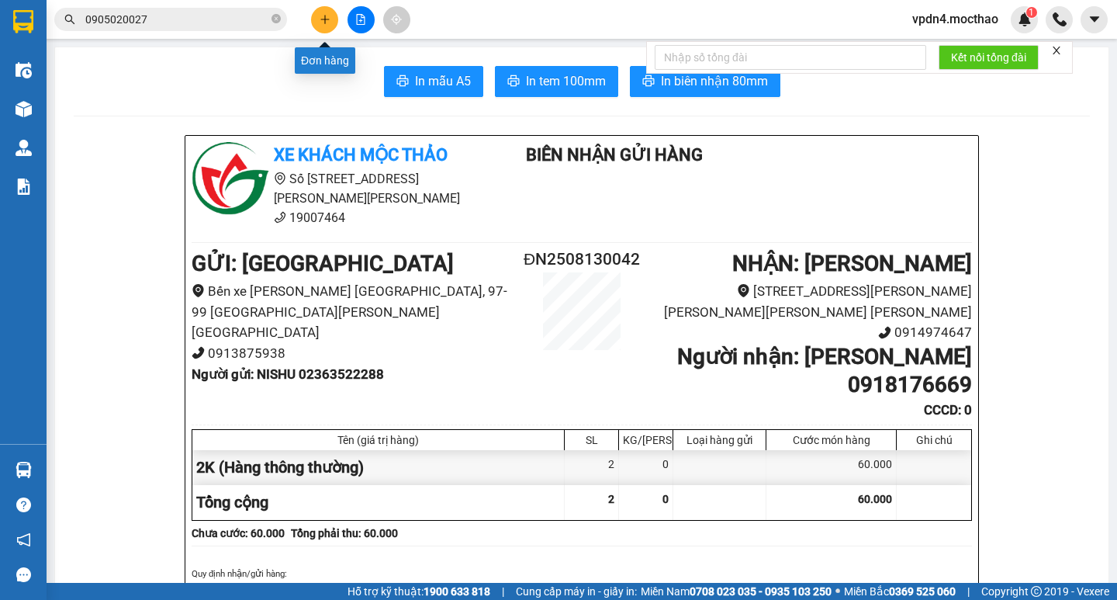
click at [321, 18] on icon "plus" at bounding box center [325, 19] width 11 height 11
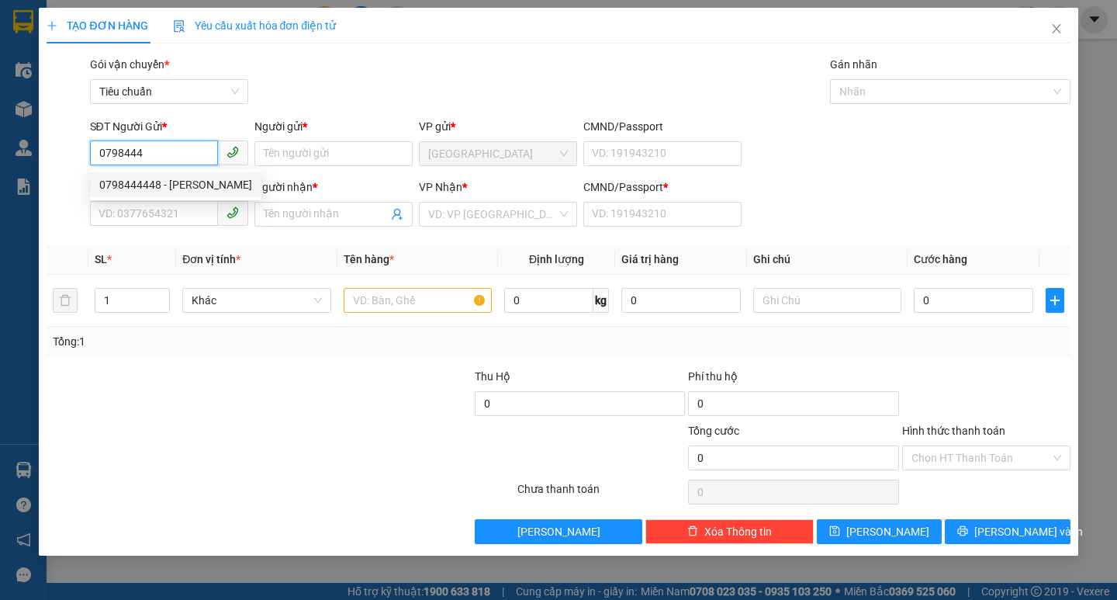
click at [181, 178] on div "0798444448 - [PERSON_NAME]" at bounding box center [175, 184] width 153 height 17
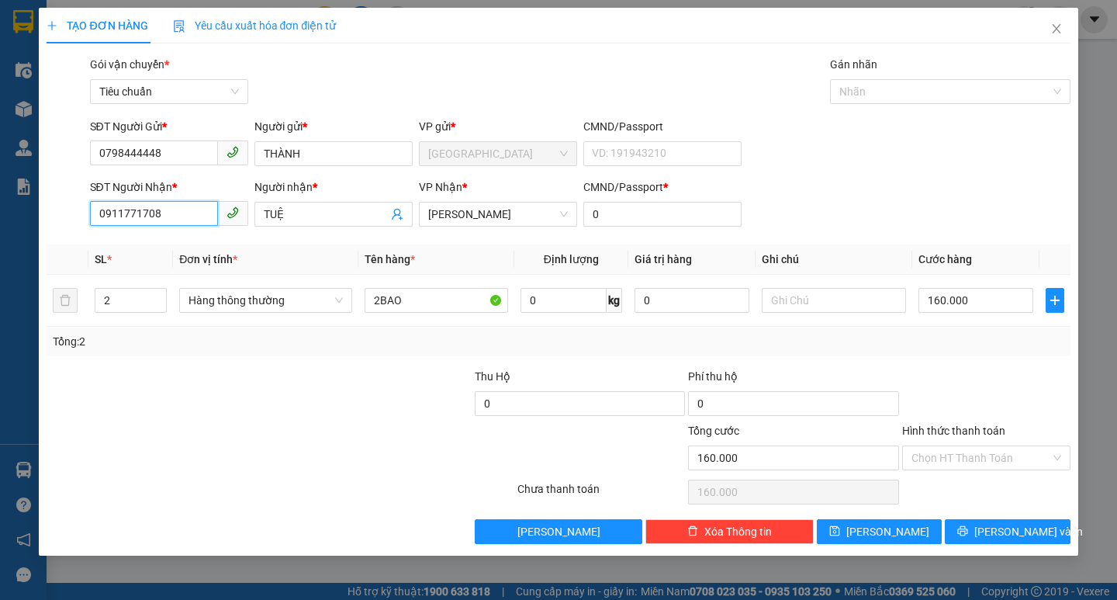
click at [195, 212] on input "0911771708" at bounding box center [154, 213] width 128 height 25
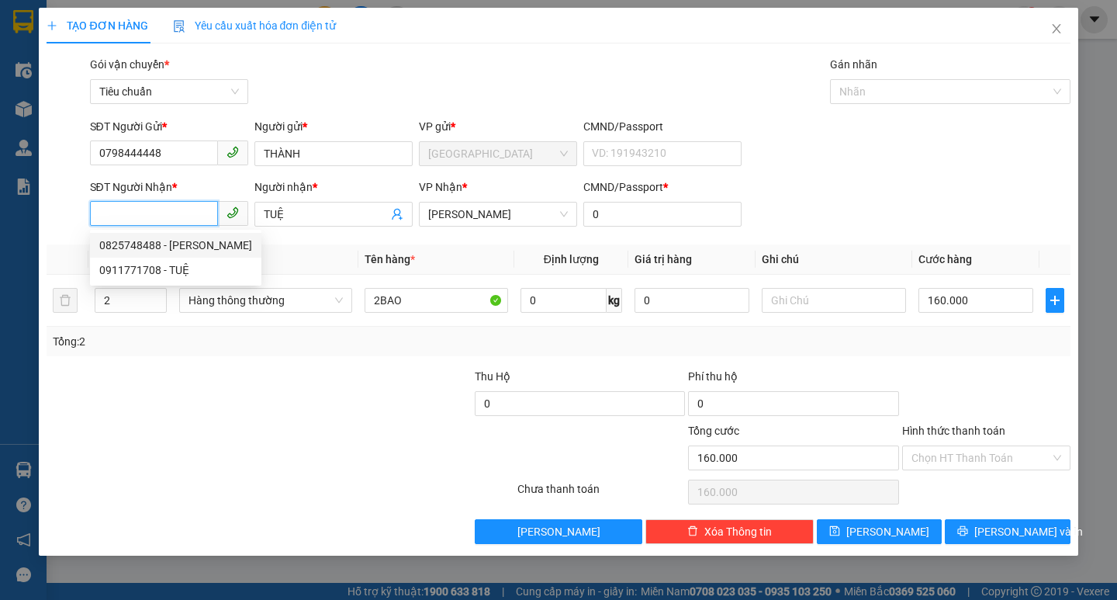
click at [212, 242] on div "0825748488 - [PERSON_NAME]" at bounding box center [175, 245] width 153 height 17
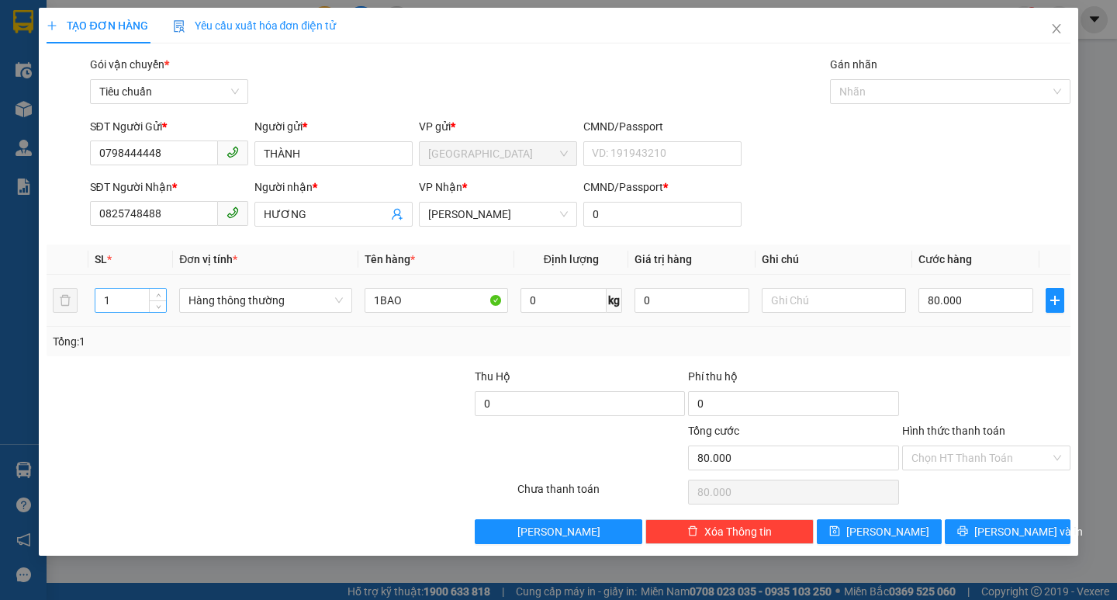
click at [135, 303] on input "1" at bounding box center [130, 300] width 71 height 23
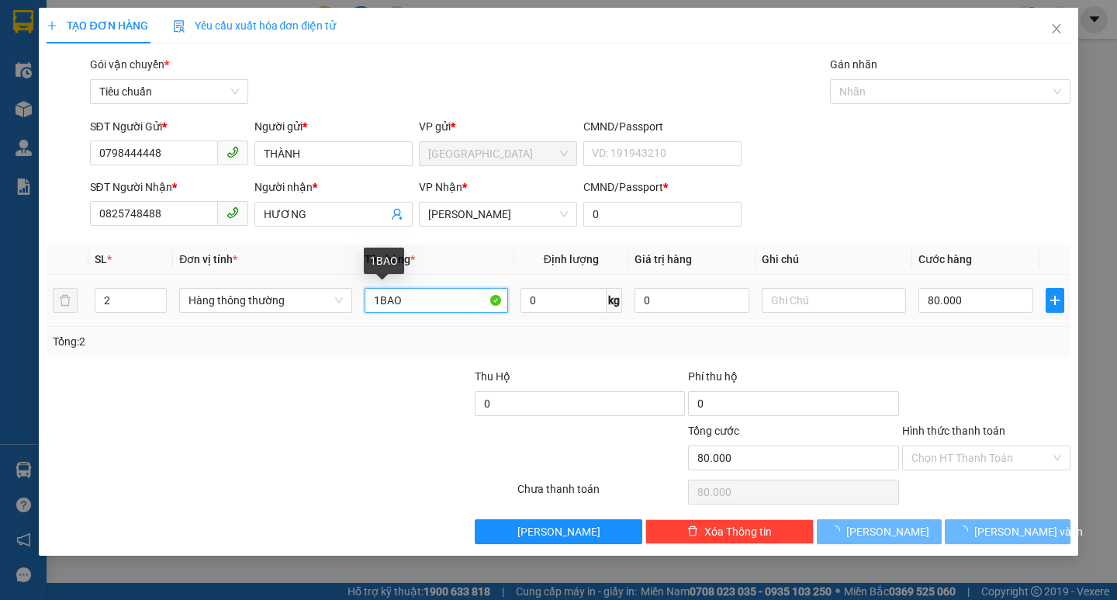
click at [379, 296] on input "1BAO" at bounding box center [437, 300] width 144 height 25
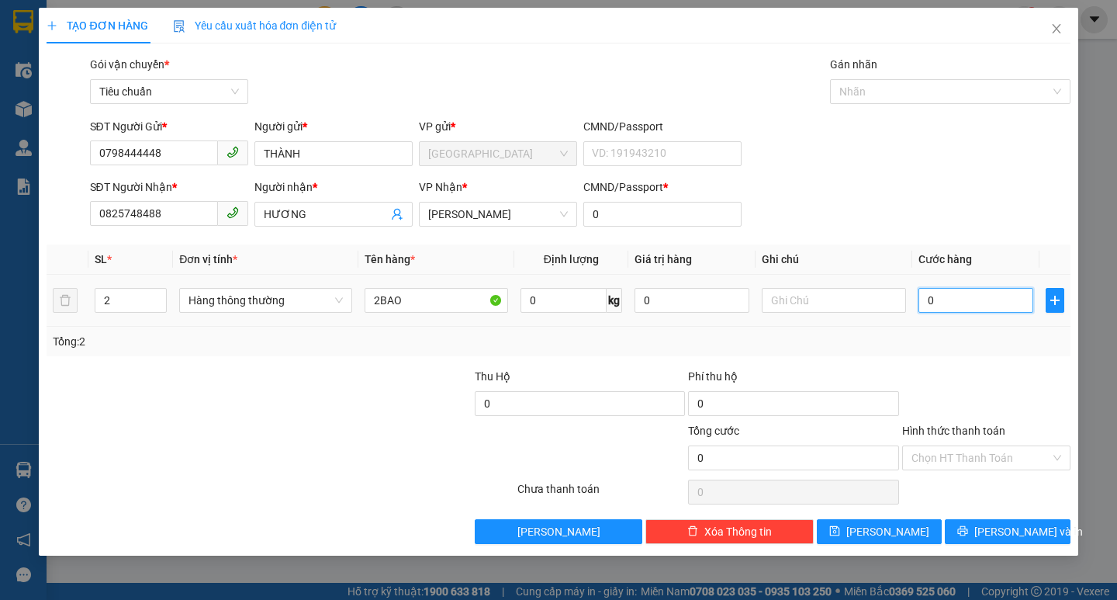
click at [961, 299] on input "0" at bounding box center [977, 300] width 116 height 25
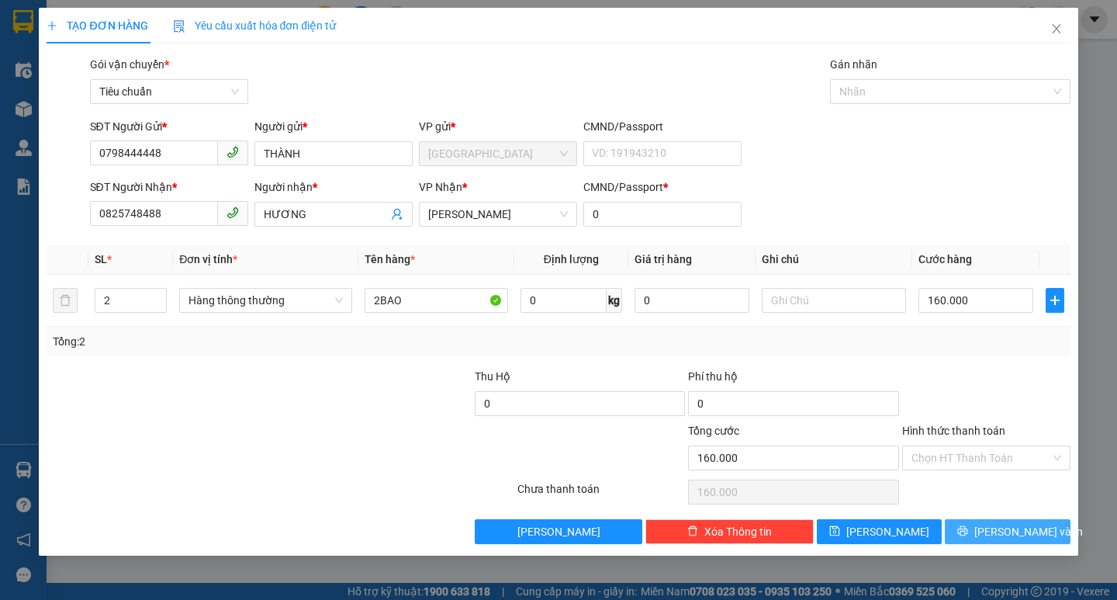
click at [1024, 538] on span "[PERSON_NAME] và In" at bounding box center [1028, 531] width 109 height 17
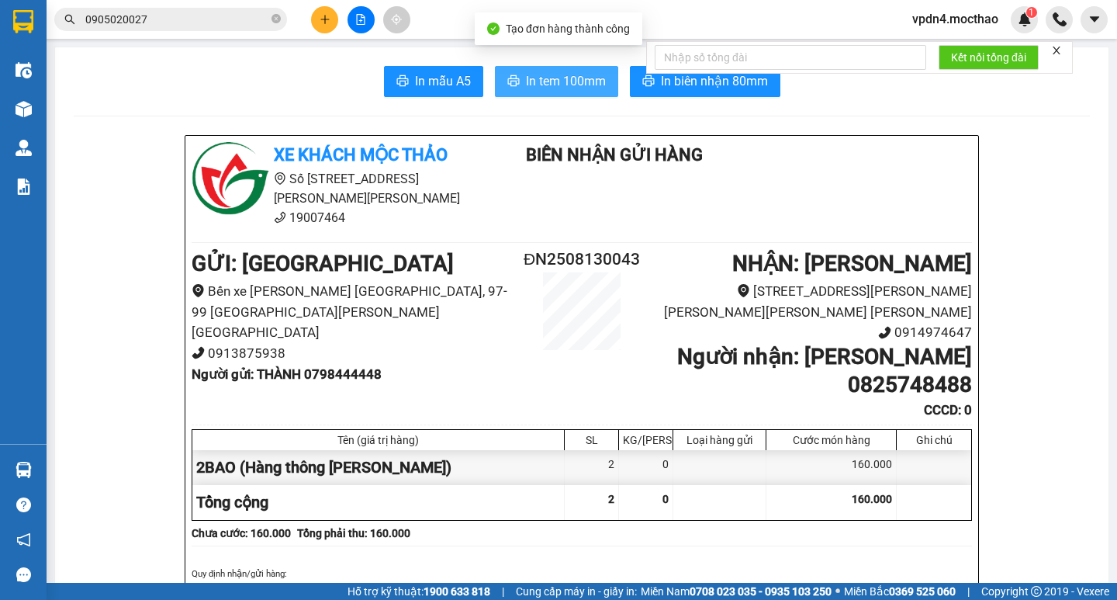
click at [549, 83] on span "In tem 100mm" at bounding box center [566, 80] width 80 height 19
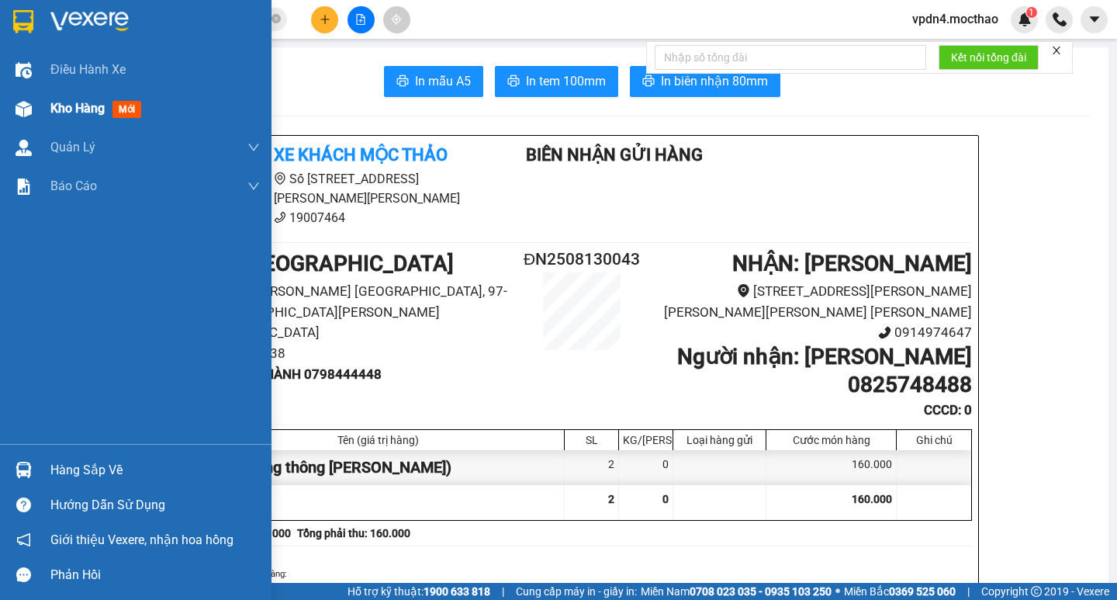
click at [83, 117] on div "Kho hàng mới" at bounding box center [98, 108] width 97 height 19
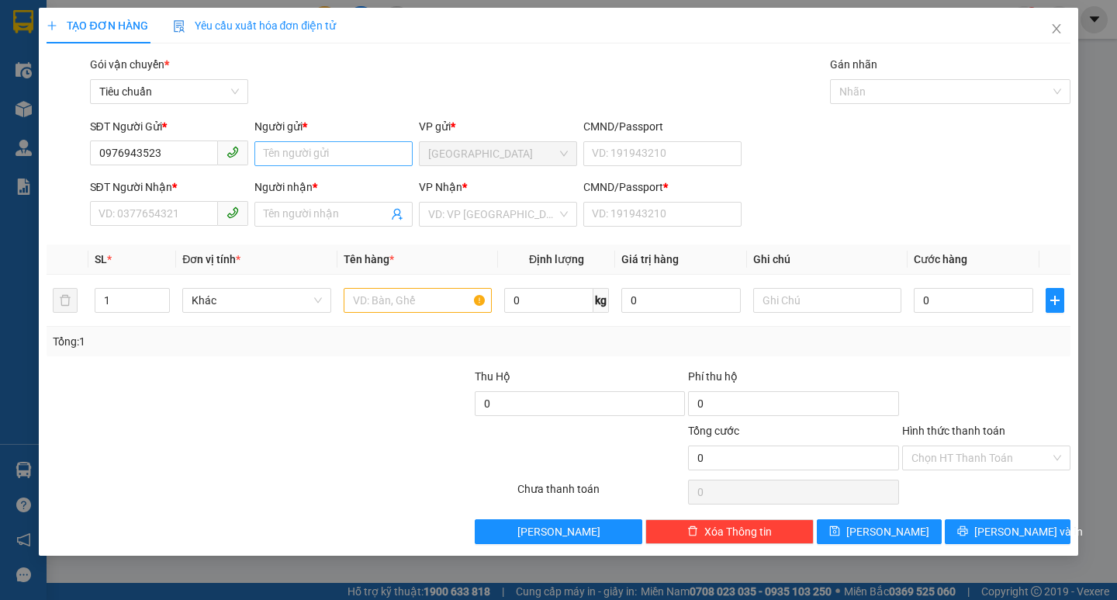
type input "0976943523"
click at [332, 148] on input "Người gửi *" at bounding box center [333, 153] width 158 height 25
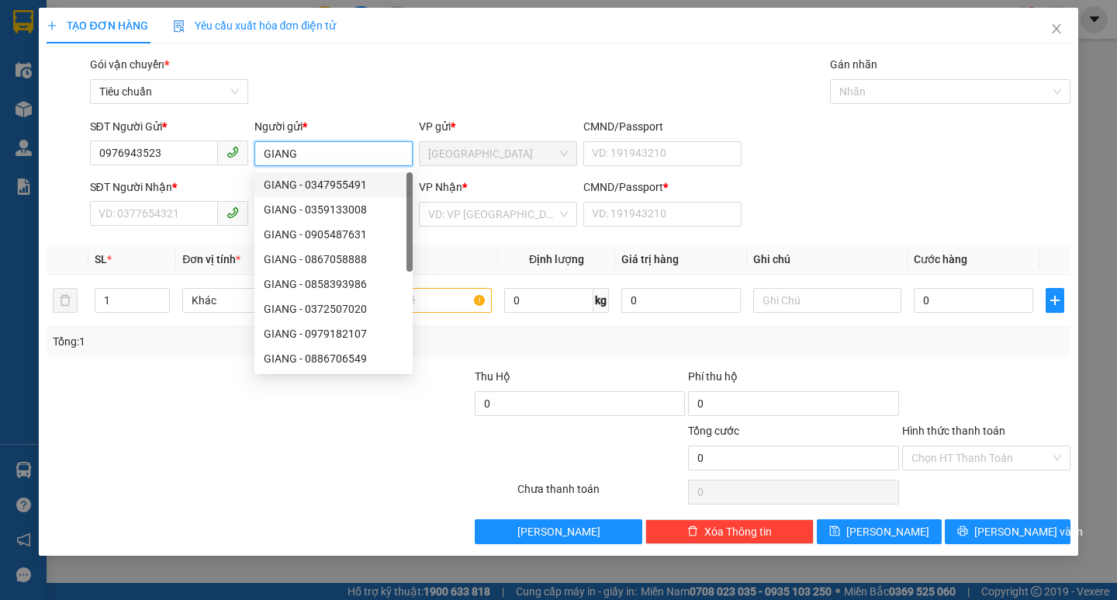
type input "GIANG"
click at [182, 200] on div "SĐT Người Nhận *" at bounding box center [169, 189] width 158 height 23
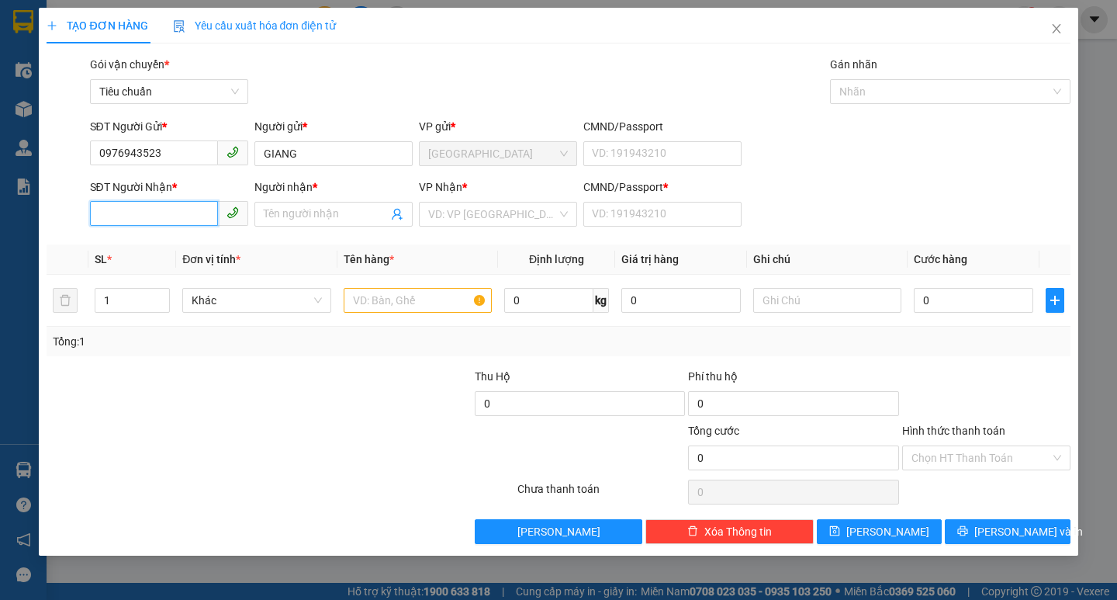
click at [181, 222] on input "SĐT Người Nhận *" at bounding box center [154, 213] width 128 height 25
type input "0979403205"
click at [185, 245] on div "0979403205 - thành" at bounding box center [169, 245] width 140 height 17
type input "thành"
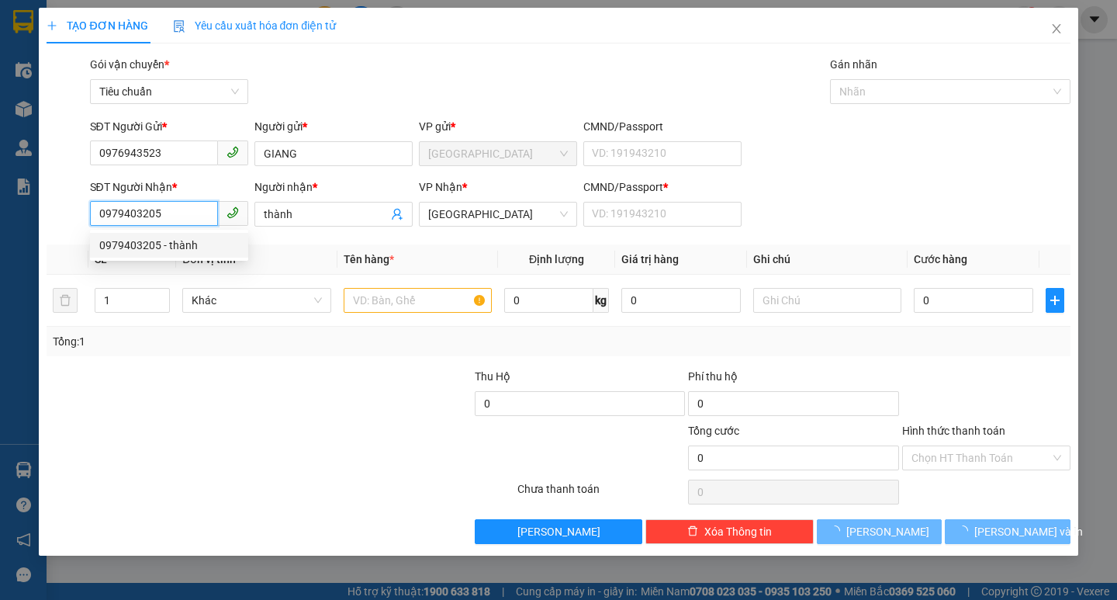
type input "20.000"
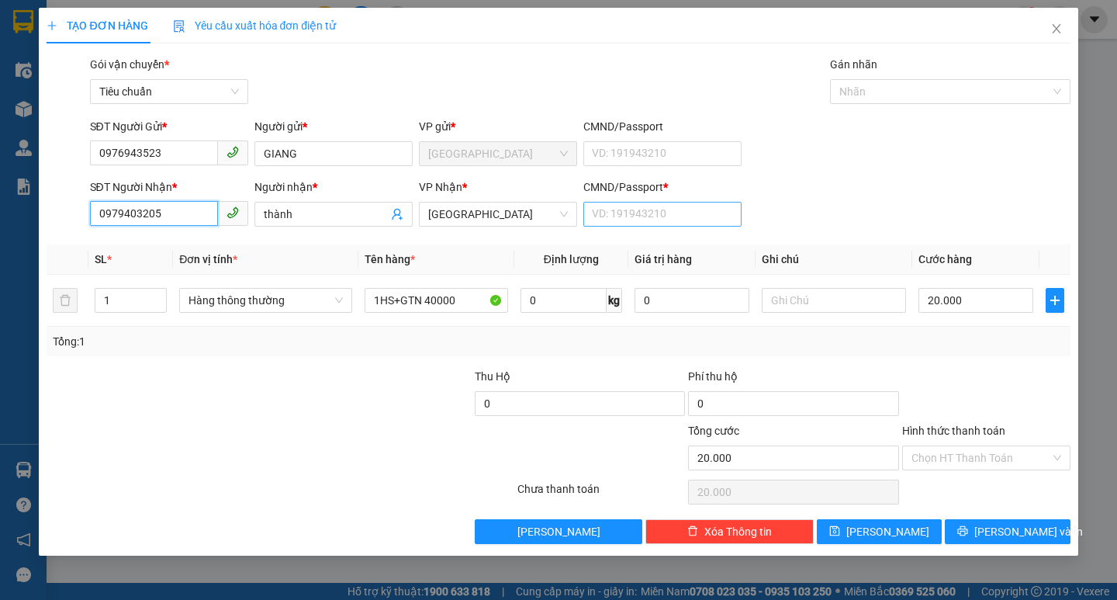
type input "0979403205"
click at [627, 220] on input "CMND/Passport *" at bounding box center [662, 214] width 158 height 25
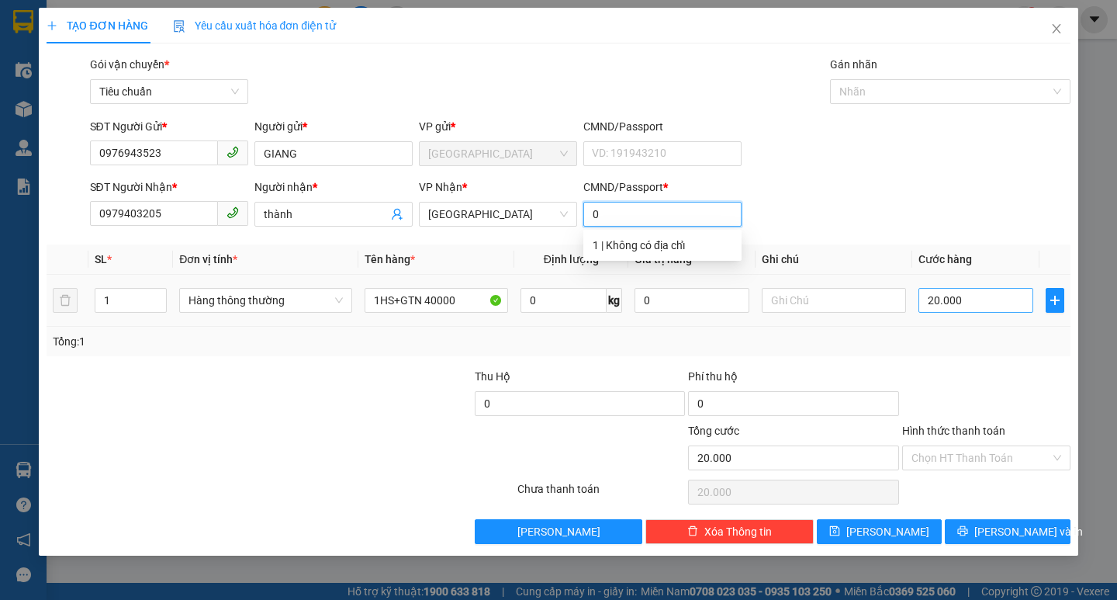
type input "0"
click at [995, 292] on input "20.000" at bounding box center [977, 300] width 116 height 25
type input "3"
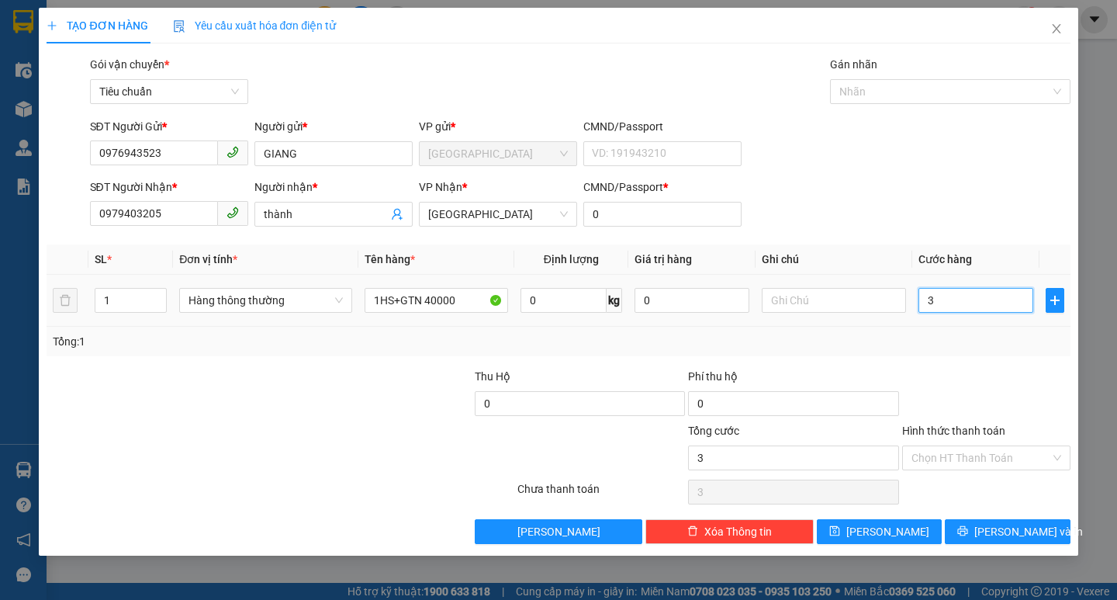
type input "30"
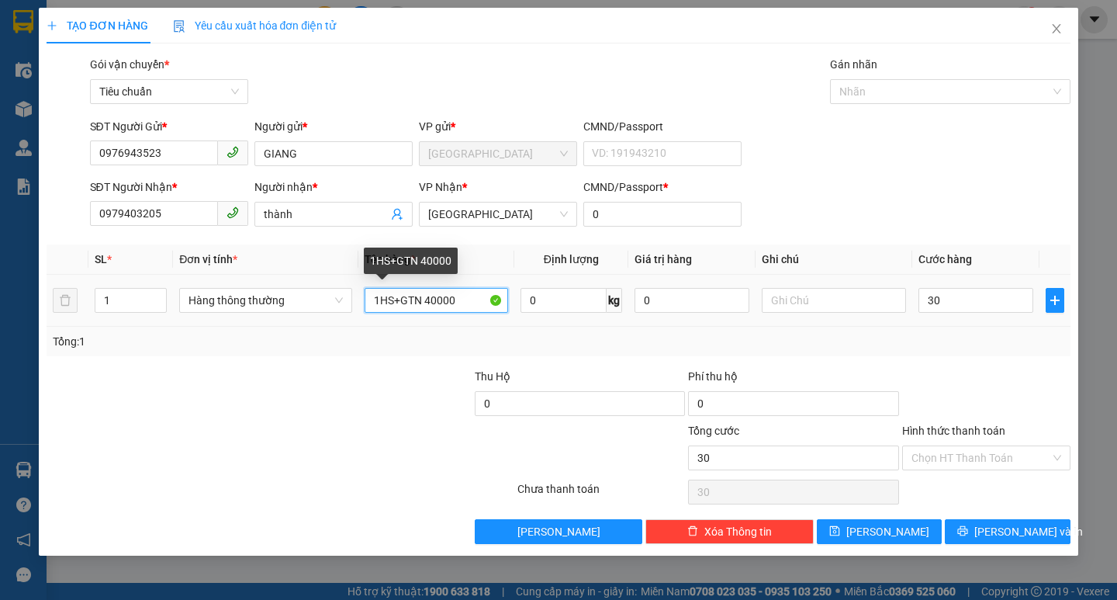
click at [470, 302] on input "1HS+GTN 40000" at bounding box center [437, 300] width 144 height 25
type input "30.000"
type input "1HS"
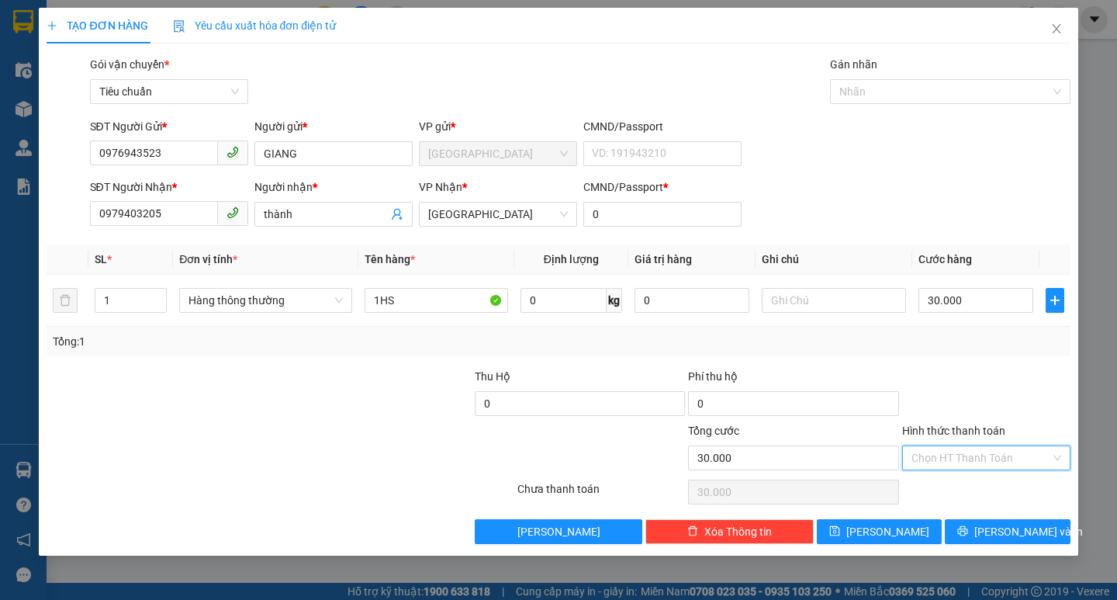
click at [968, 455] on input "Hình thức thanh toán" at bounding box center [981, 457] width 139 height 23
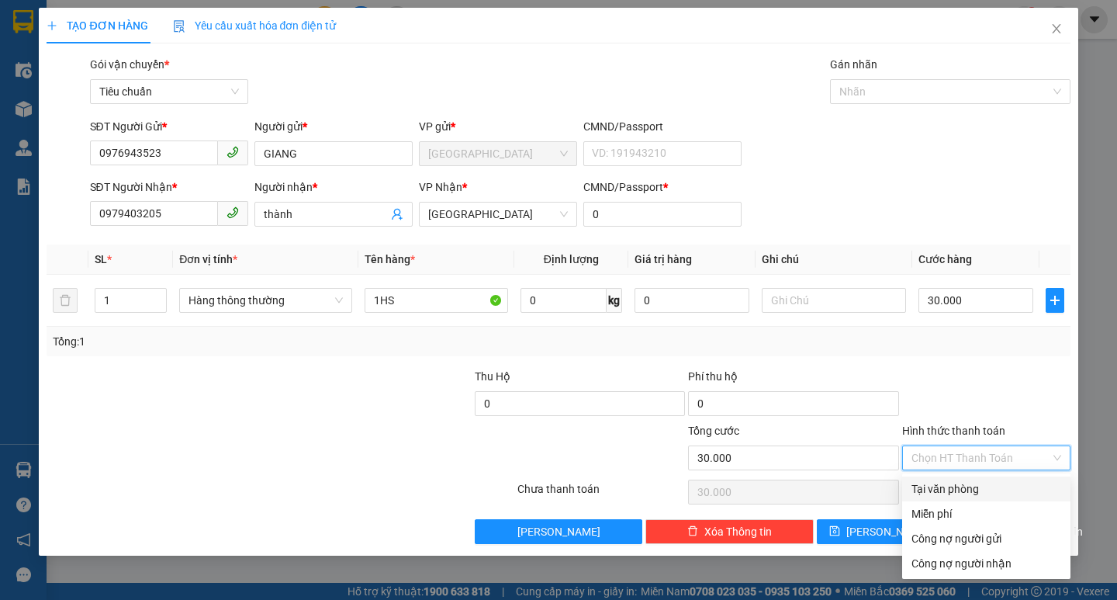
click at [973, 480] on div "Tại văn phòng" at bounding box center [987, 488] width 150 height 17
type input "0"
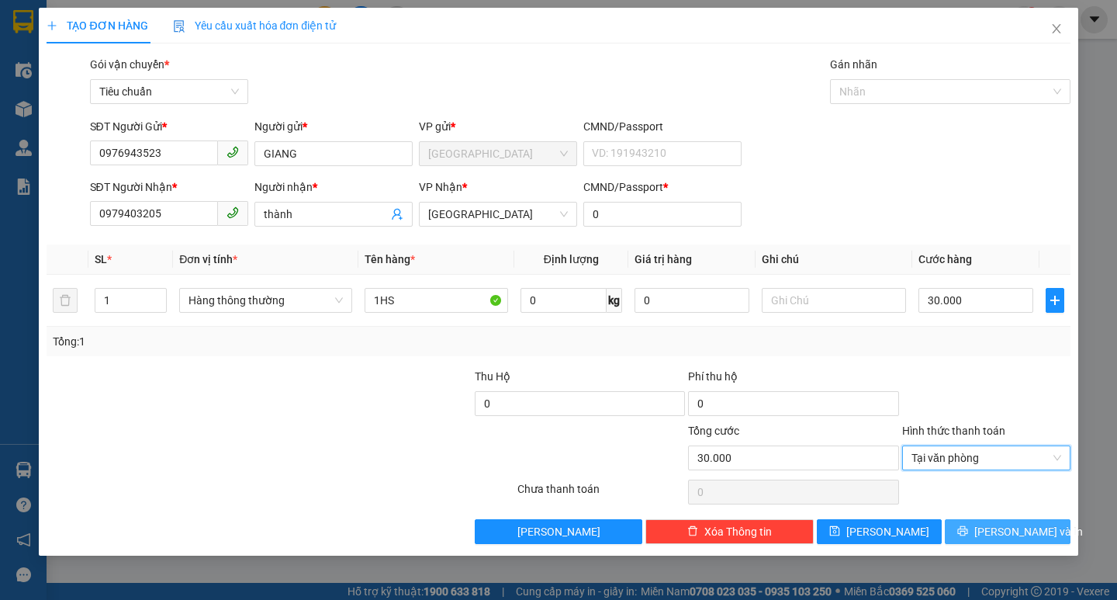
click at [1032, 534] on span "[PERSON_NAME] và In" at bounding box center [1028, 531] width 109 height 17
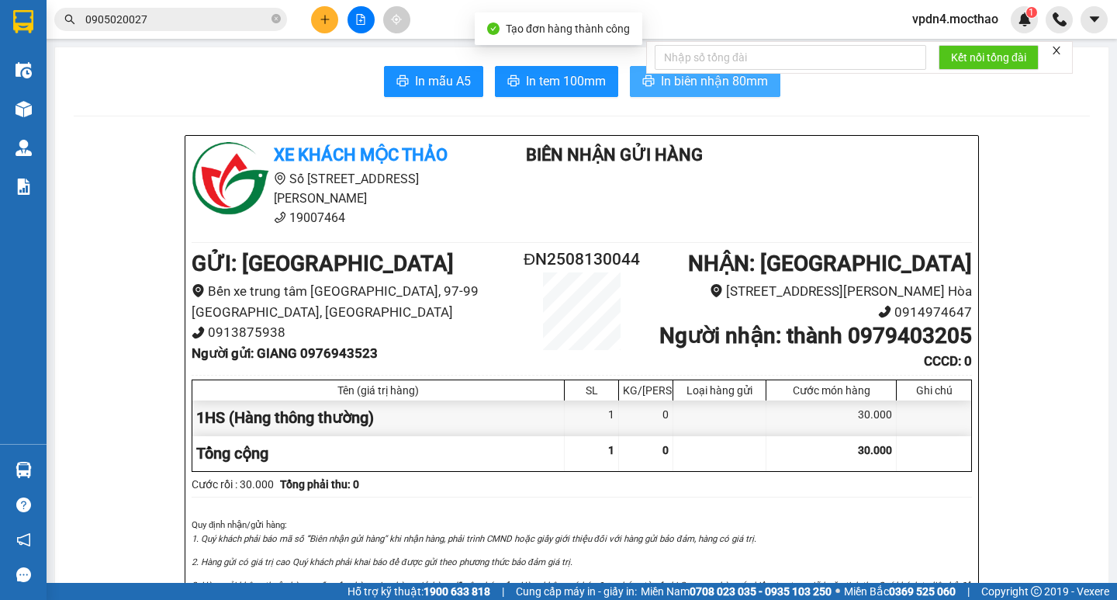
click at [718, 81] on span "In biên nhận 80mm" at bounding box center [714, 80] width 107 height 19
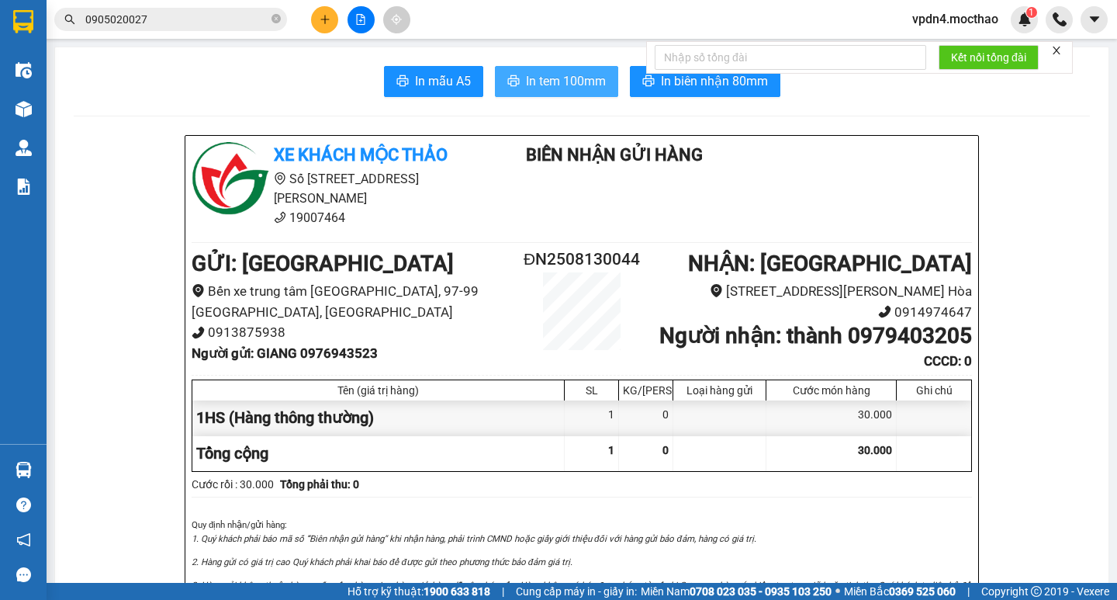
click at [575, 74] on span "In tem 100mm" at bounding box center [566, 80] width 80 height 19
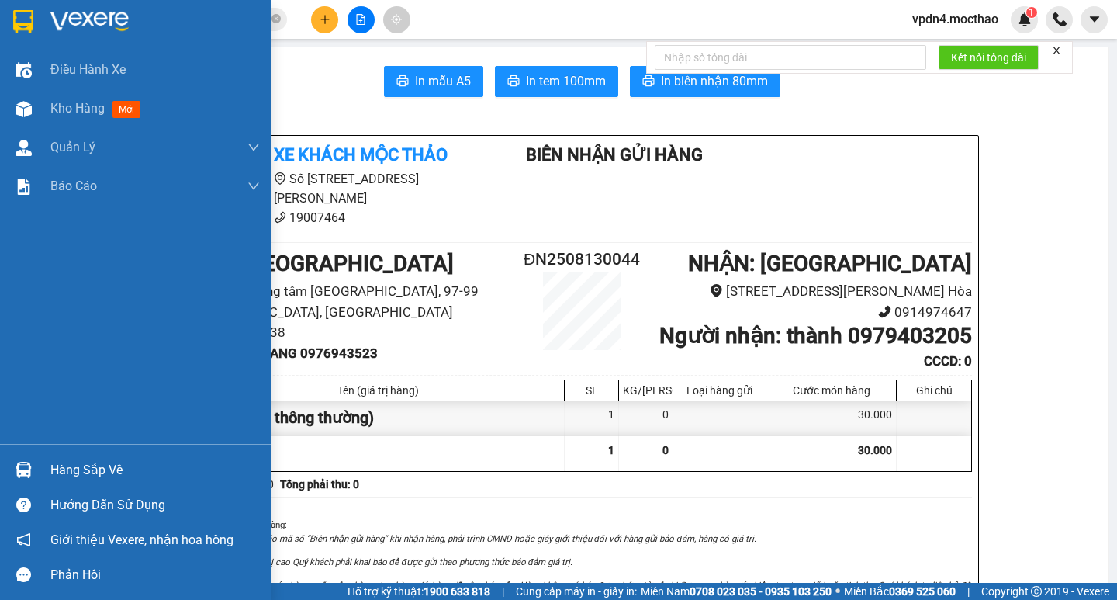
click at [101, 477] on div "Hàng sắp về" at bounding box center [154, 470] width 209 height 23
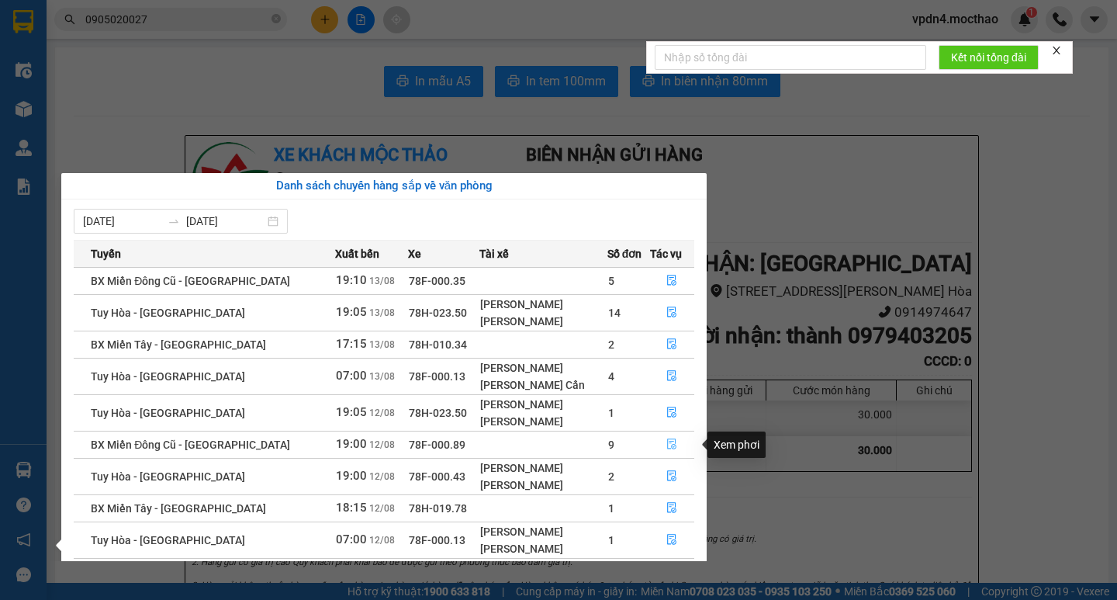
click at [670, 445] on icon "file-done" at bounding box center [672, 444] width 9 height 11
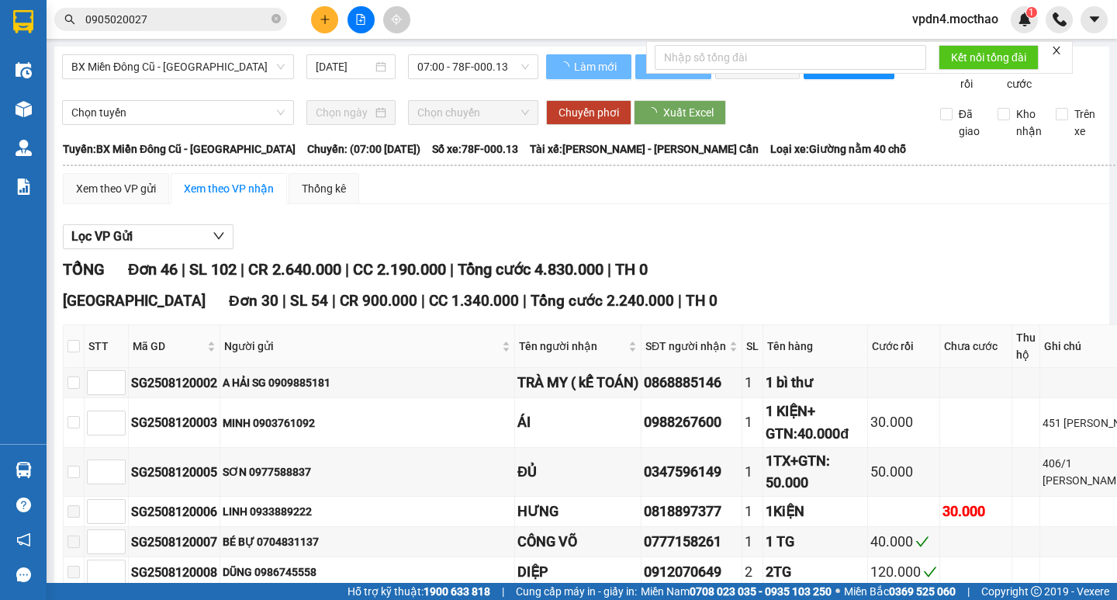
type input "[DATE]"
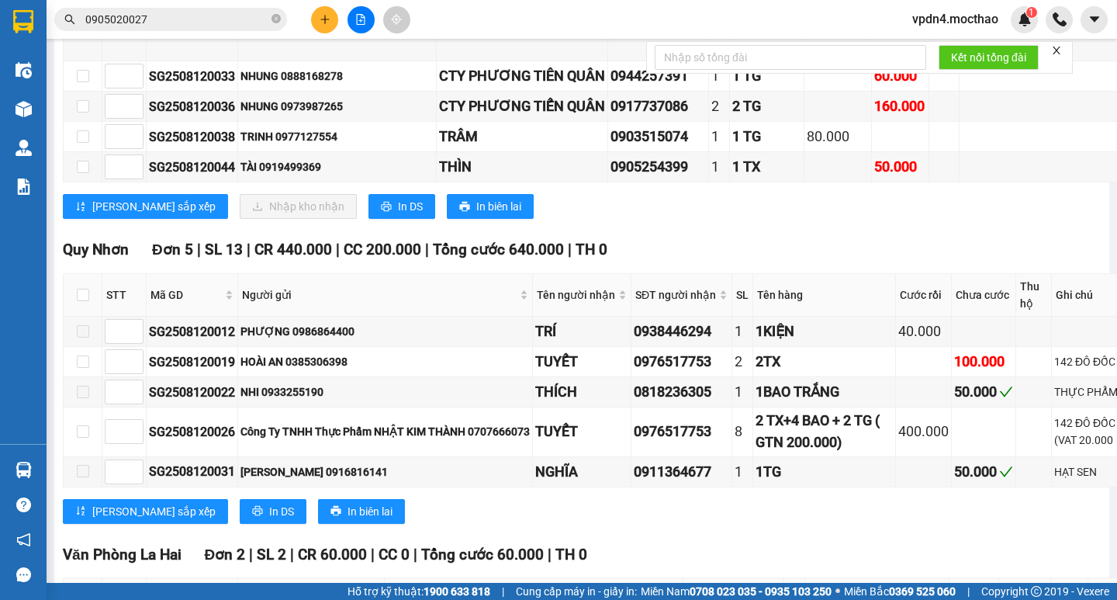
scroll to position [1708, 0]
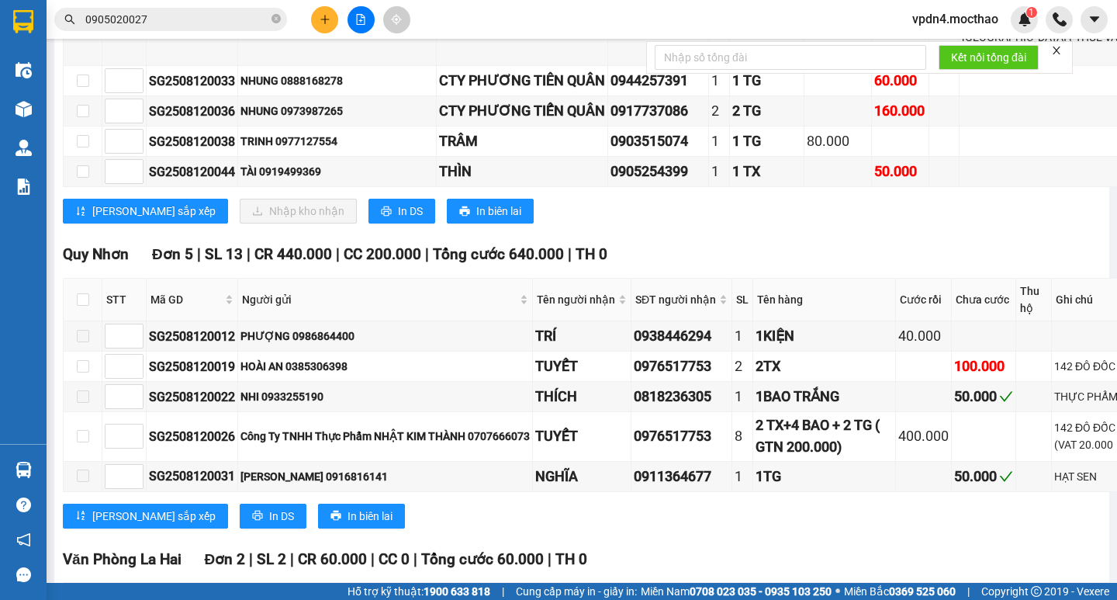
checkbox input "true"
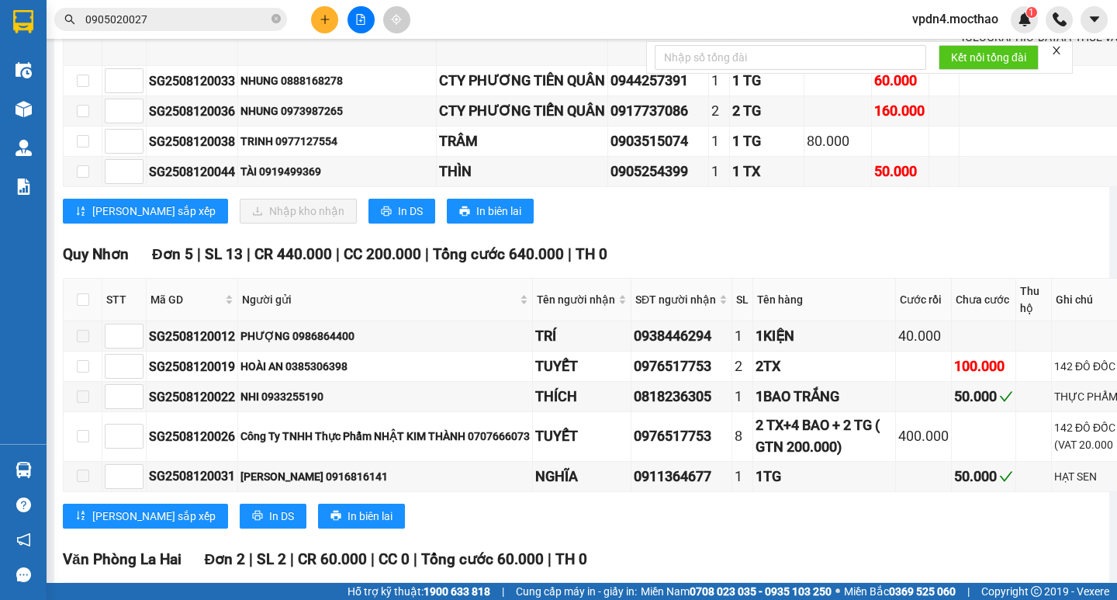
checkbox input "true"
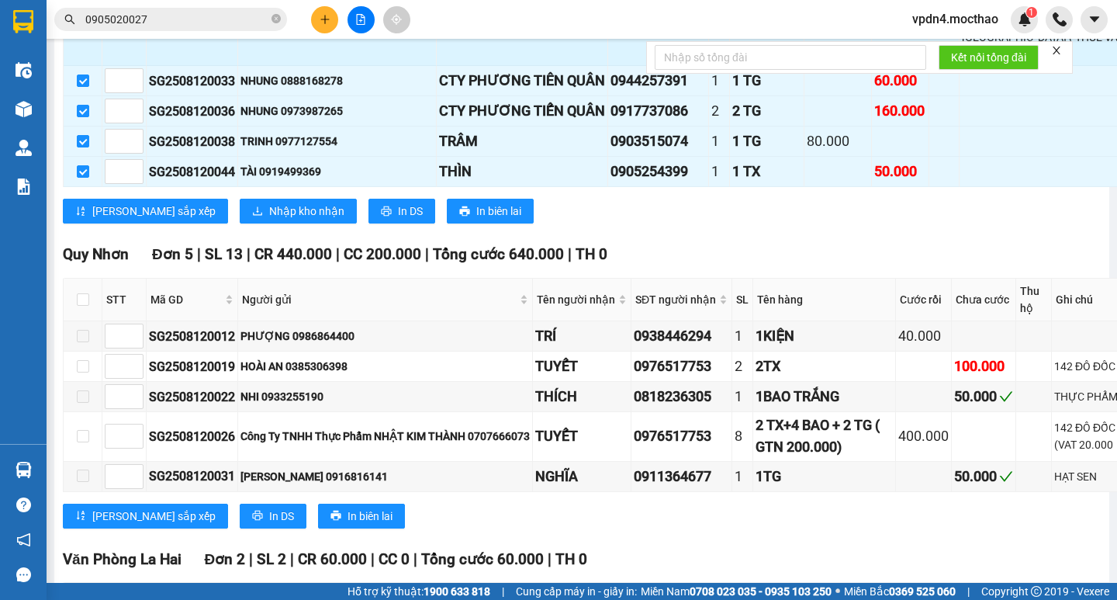
click at [90, 66] on td at bounding box center [83, 20] width 39 height 91
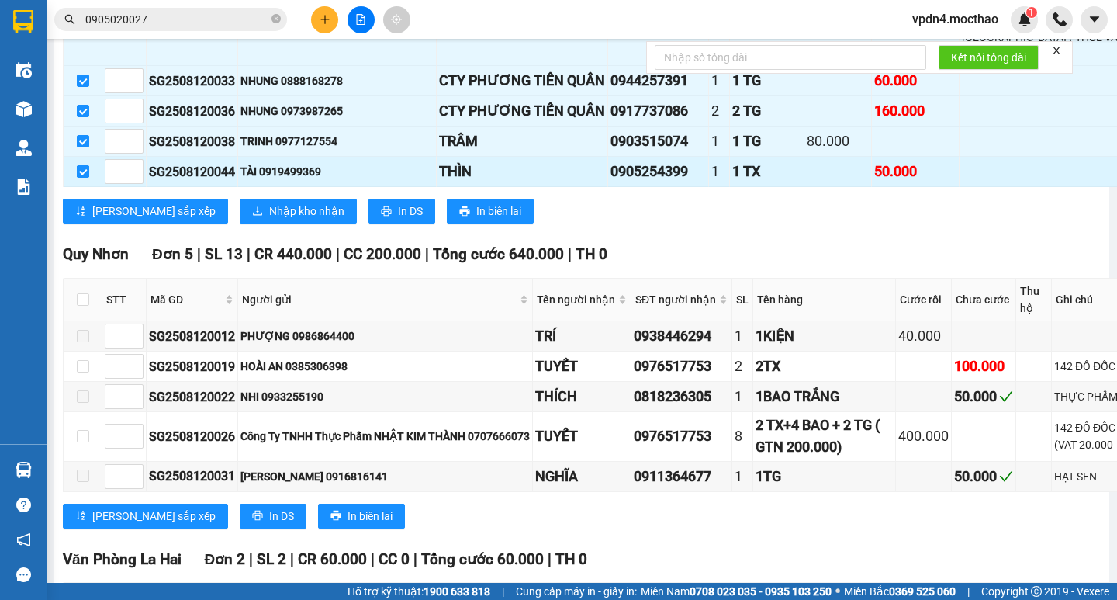
click at [85, 178] on input "checkbox" at bounding box center [83, 171] width 12 height 12
checkbox input "false"
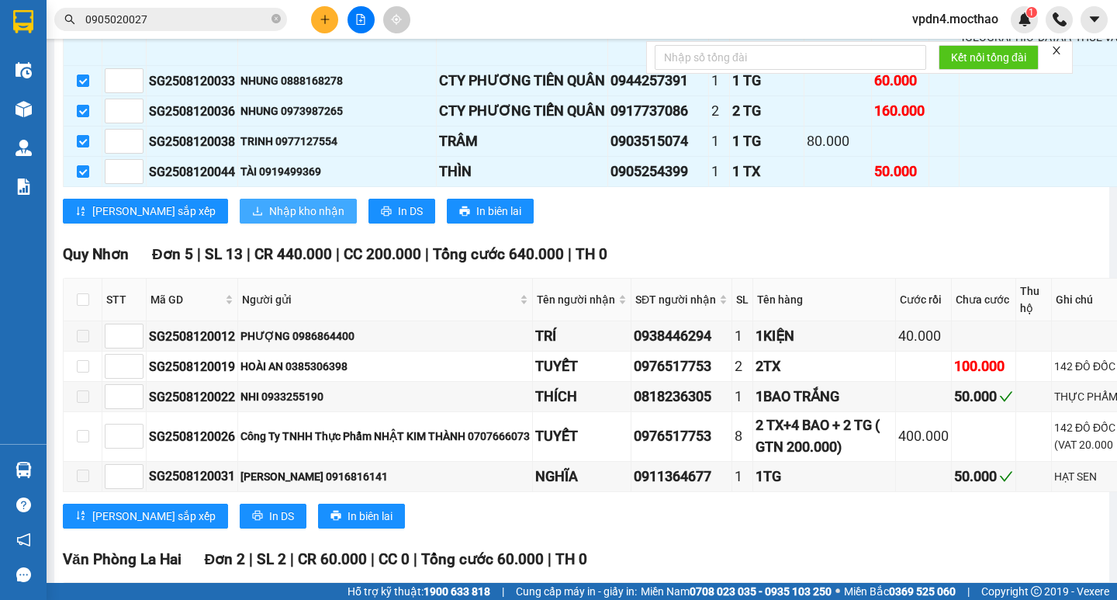
checkbox input "false"
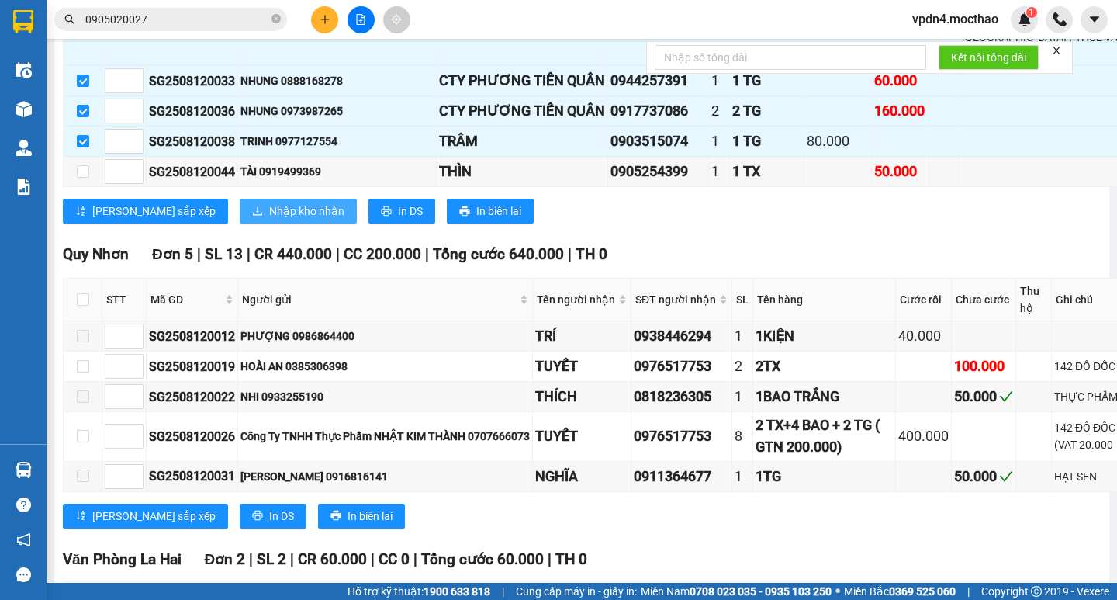
click at [269, 220] on span "Nhập kho nhận" at bounding box center [306, 210] width 75 height 17
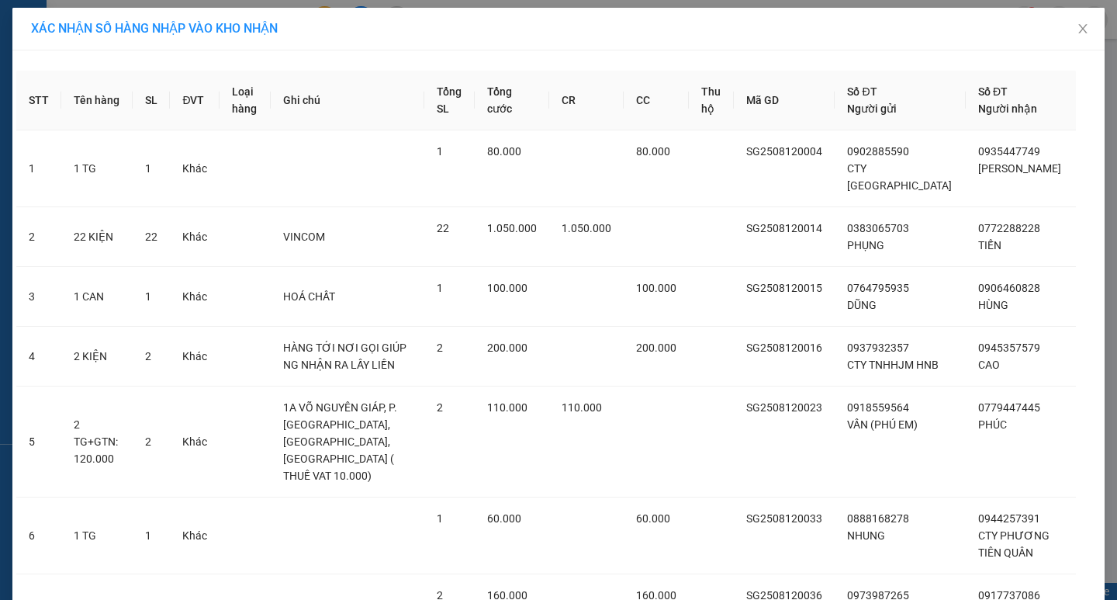
scroll to position [207, 0]
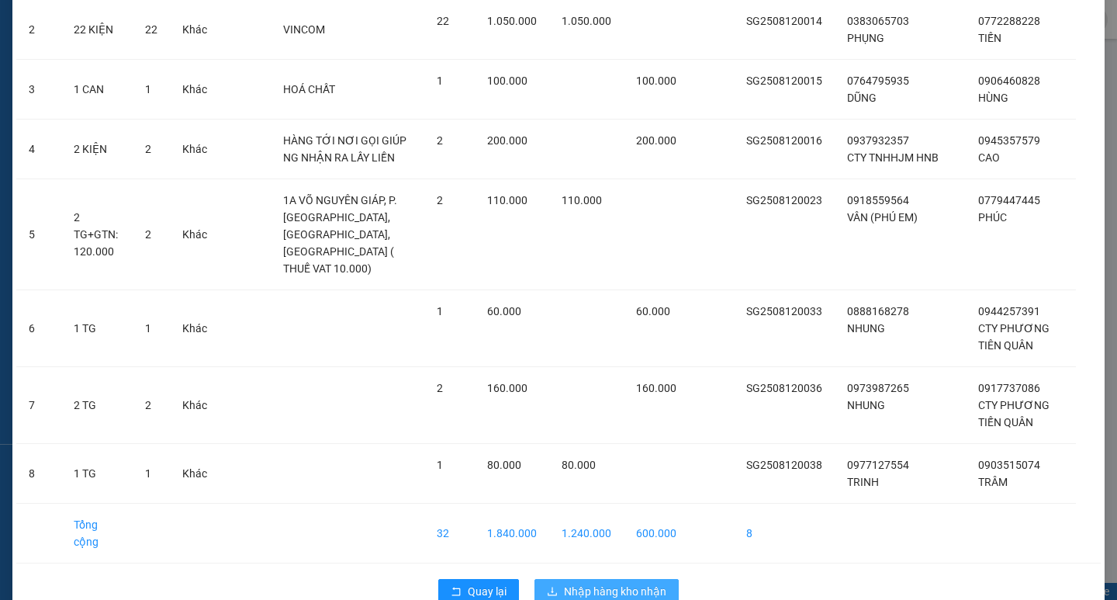
click at [596, 583] on span "Nhập hàng kho nhận" at bounding box center [615, 591] width 102 height 17
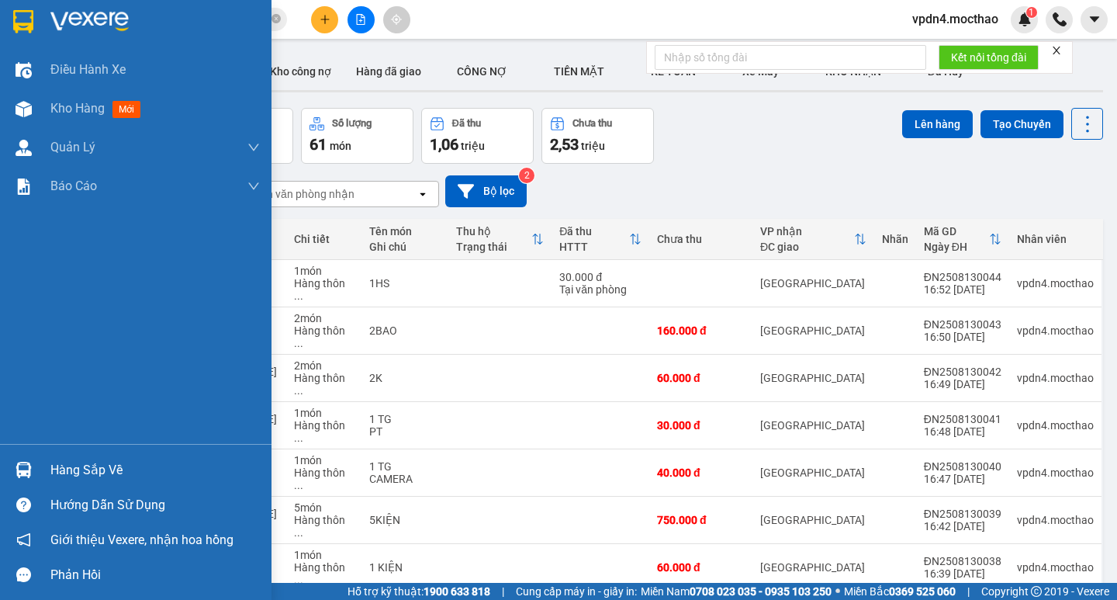
click at [61, 473] on div "Hàng sắp về" at bounding box center [154, 470] width 209 height 23
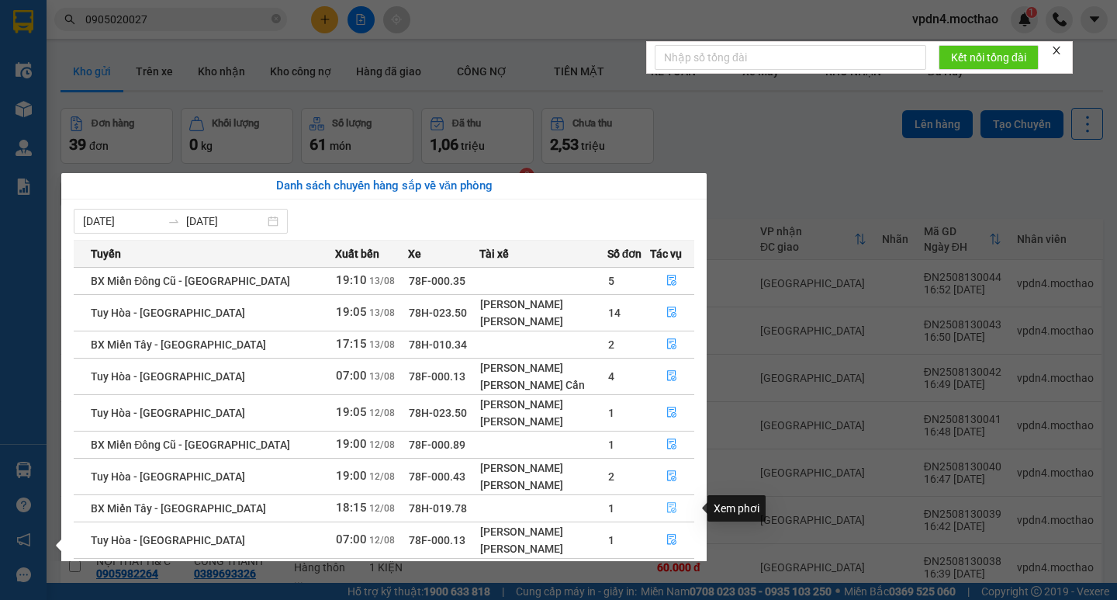
click at [658, 502] on button "button" at bounding box center [672, 508] width 43 height 25
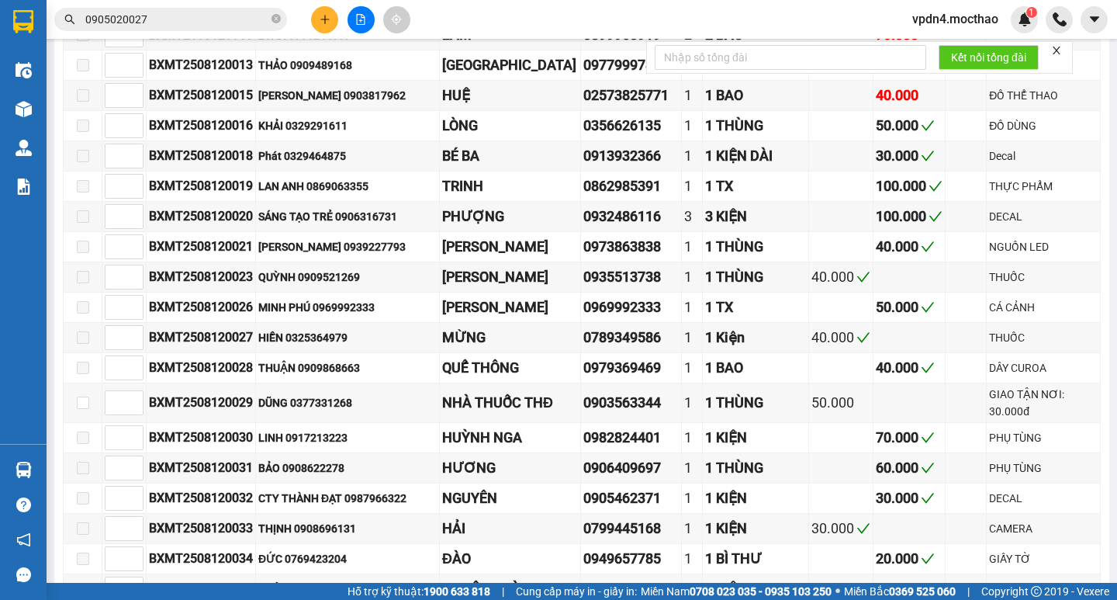
scroll to position [148, 0]
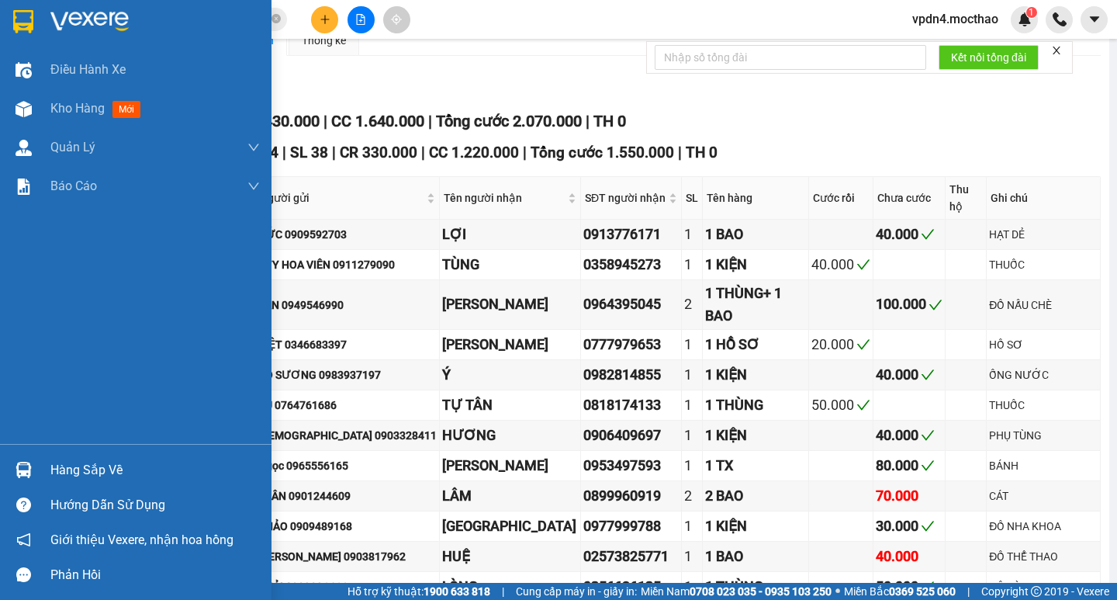
click at [102, 471] on div "Hàng sắp về" at bounding box center [154, 470] width 209 height 23
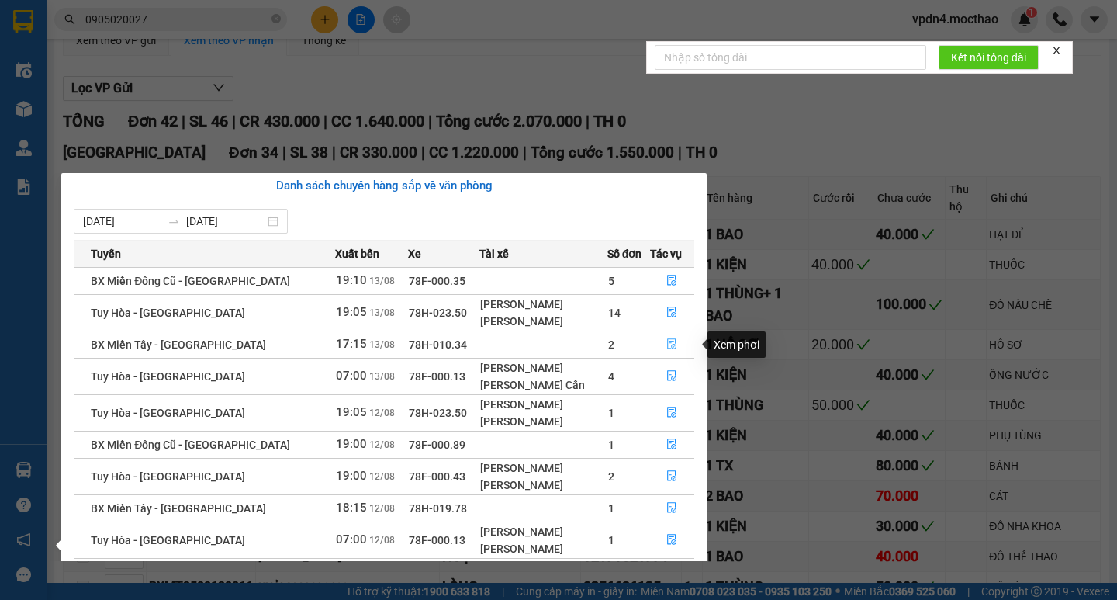
click at [672, 349] on icon "file-done" at bounding box center [671, 343] width 11 height 11
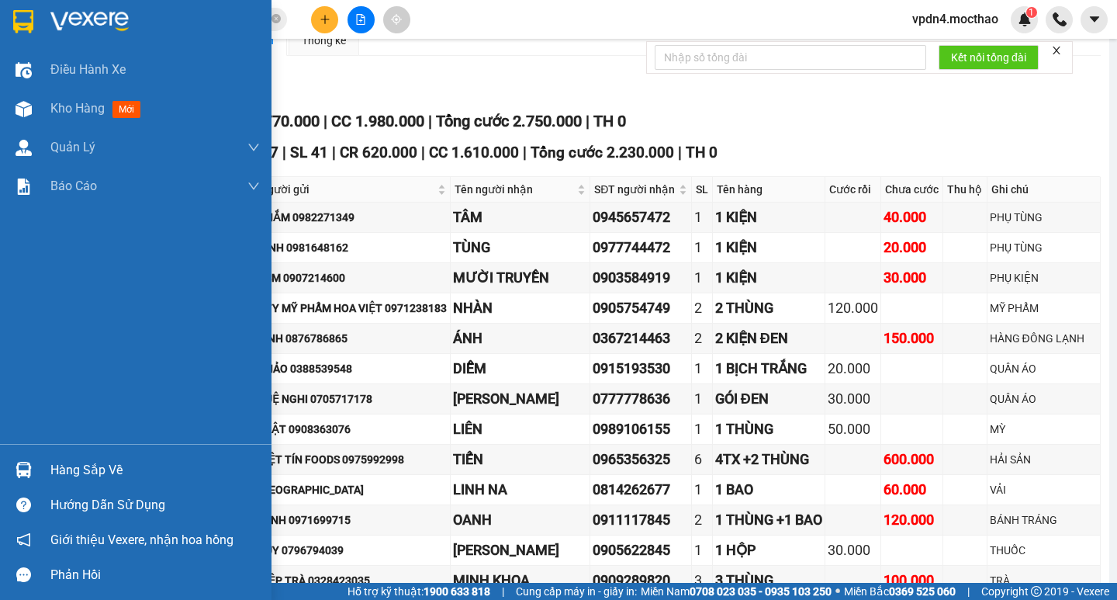
type input "[DATE]"
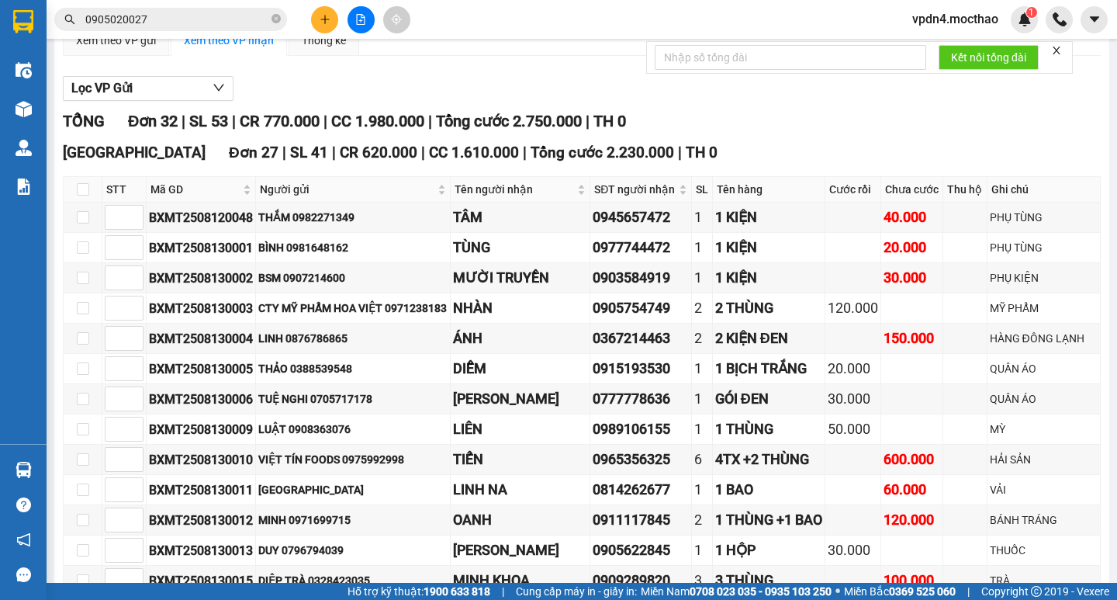
scroll to position [1113, 0]
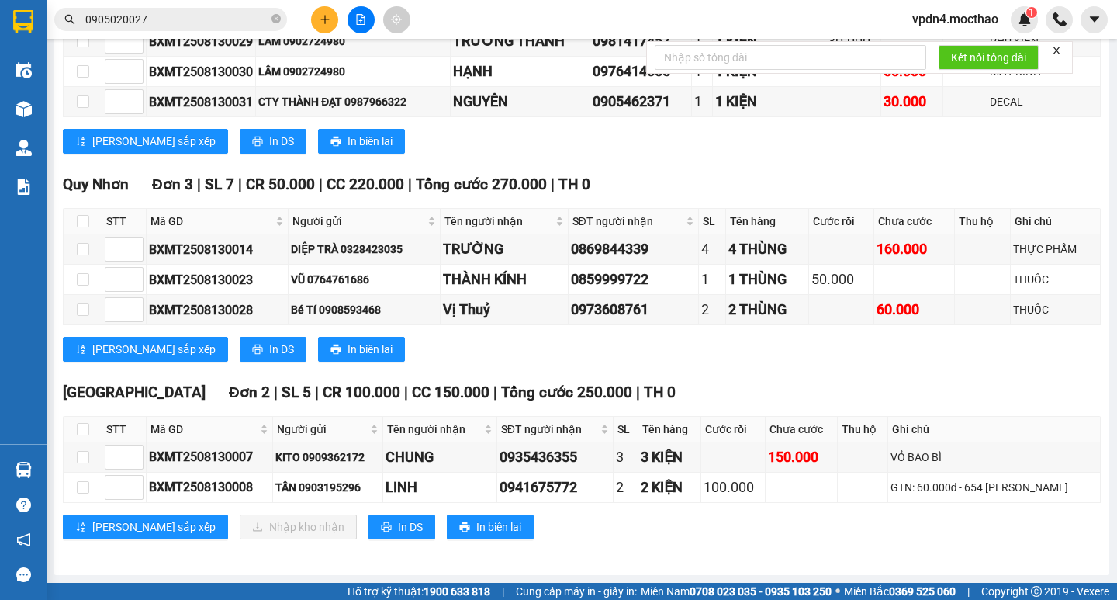
click at [324, 4] on div "Kết quả tìm kiếm ( 12 ) Bộ lọc Ngày lên hàng gần nhất Mã ĐH Trạng thái Món hàng…" at bounding box center [558, 19] width 1117 height 39
click at [327, 17] on icon "plus" at bounding box center [325, 19] width 11 height 11
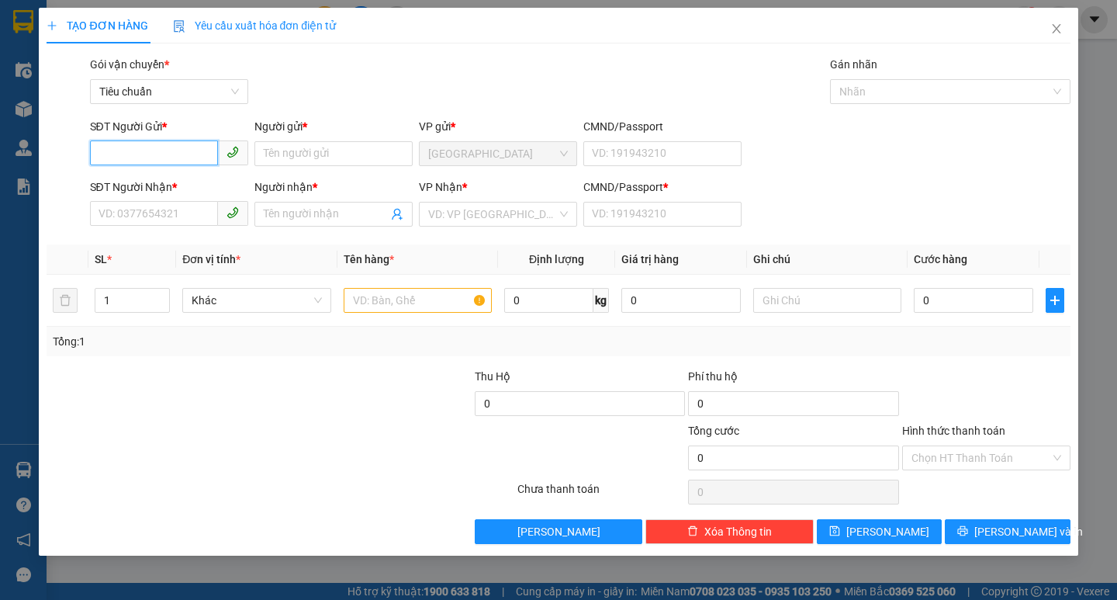
click at [175, 150] on input "SĐT Người Gửi *" at bounding box center [154, 152] width 128 height 25
click at [1060, 31] on icon "close" at bounding box center [1057, 28] width 12 height 12
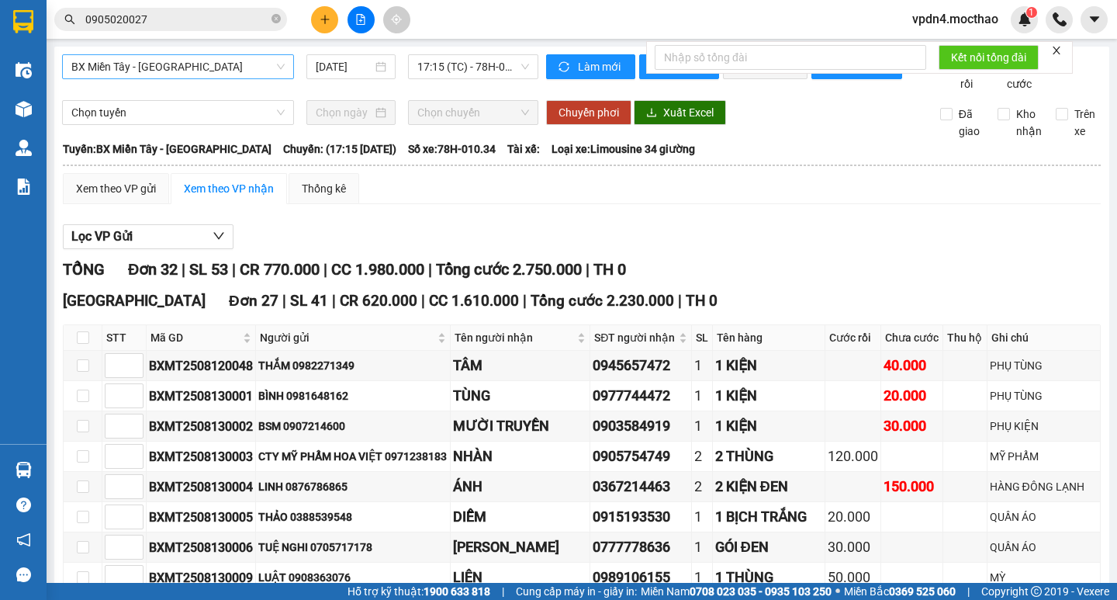
click at [212, 71] on span "BX Miền Tây - [PERSON_NAME]" at bounding box center [177, 66] width 213 height 23
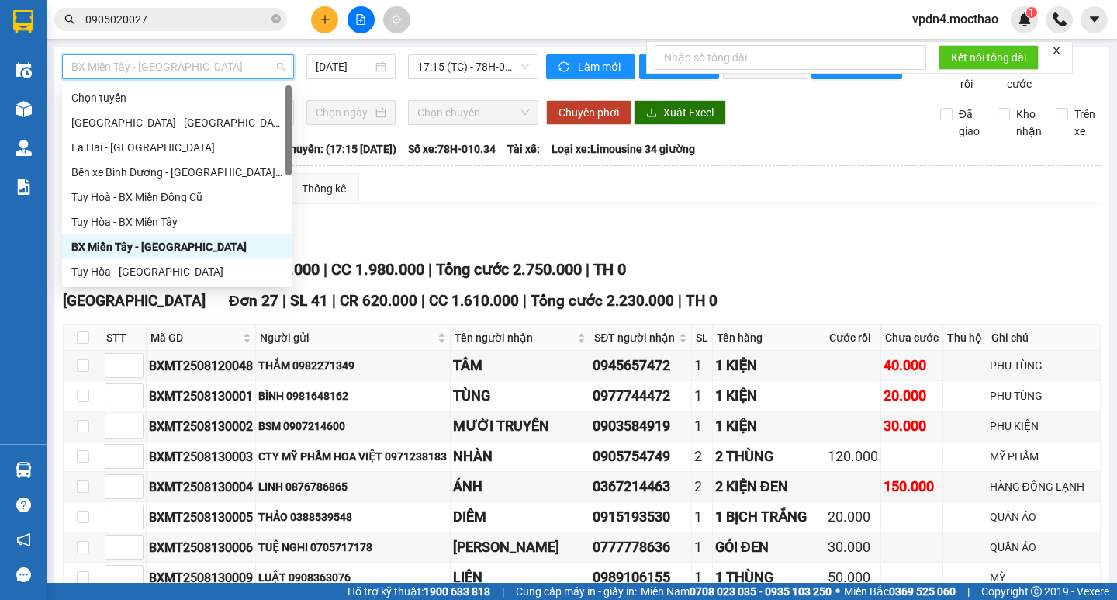
type input "D"
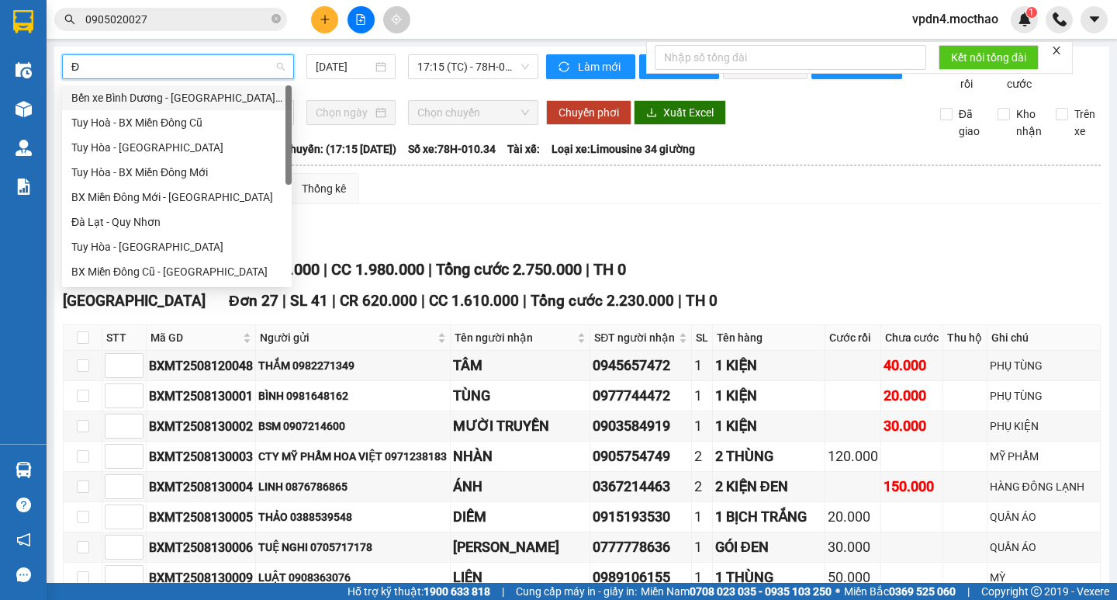
type input "ĐA"
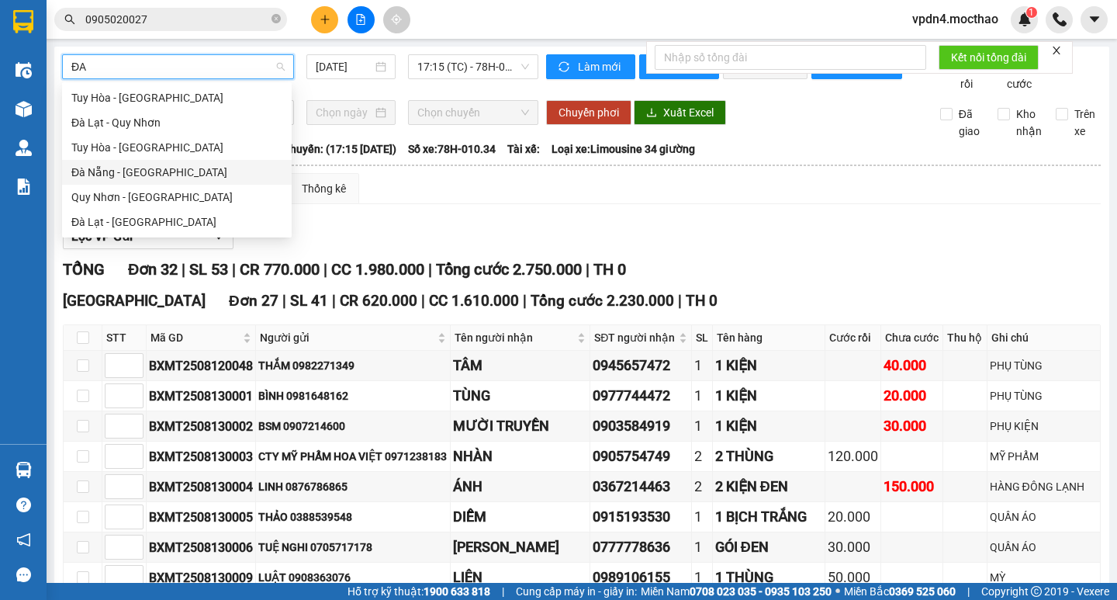
click at [165, 168] on div "Đà Nẵng - Tuy Hoà" at bounding box center [176, 172] width 211 height 17
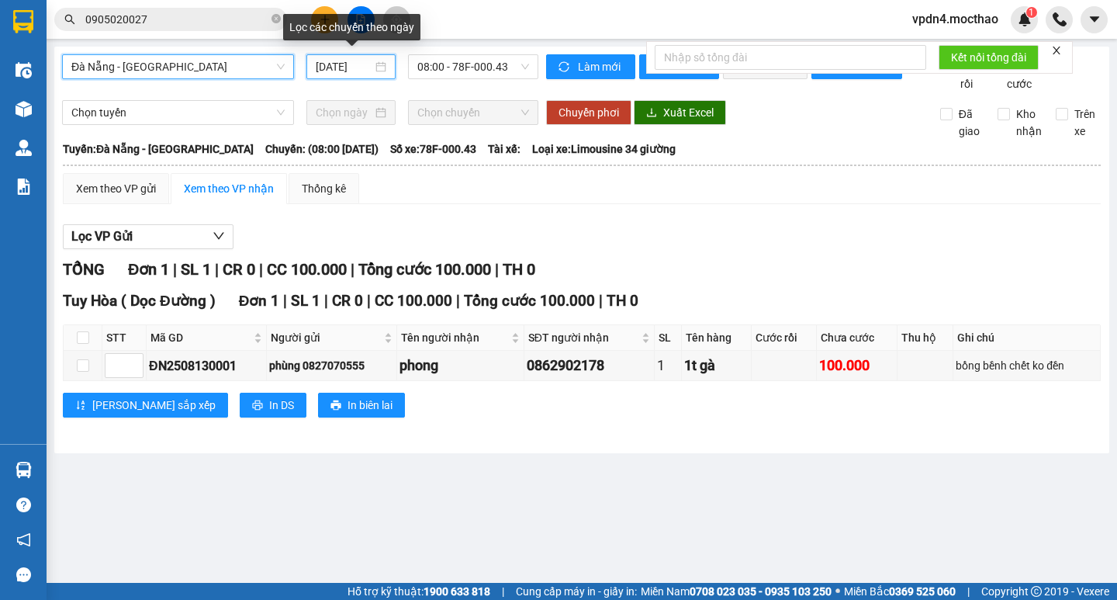
click at [356, 69] on input "[DATE]" at bounding box center [344, 66] width 57 height 17
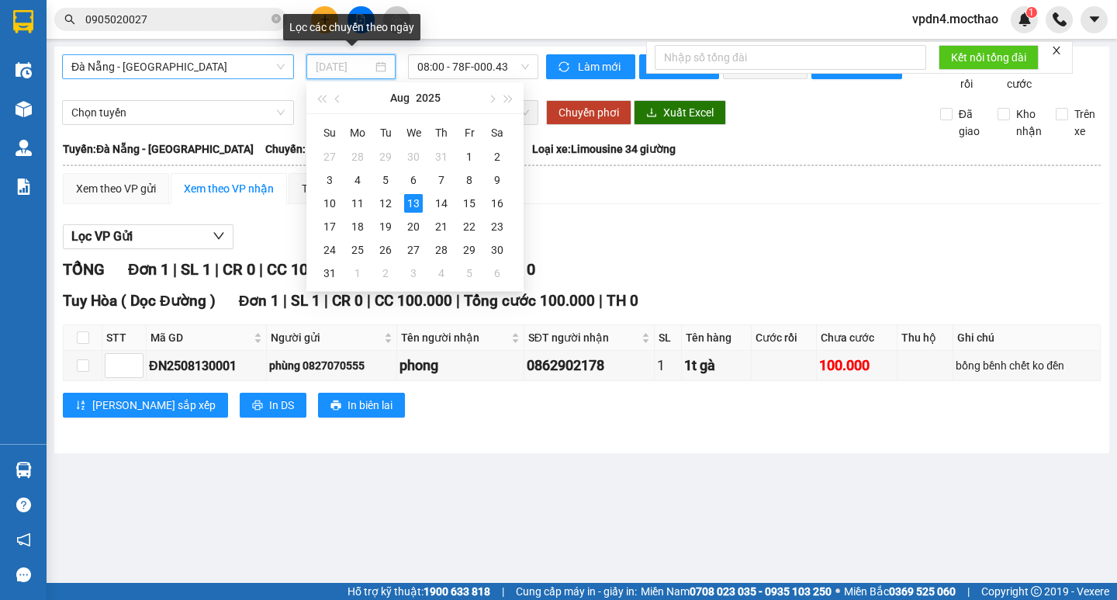
type input "[DATE]"
click at [472, 67] on span "08:00 - 78F-000.43" at bounding box center [473, 66] width 112 height 23
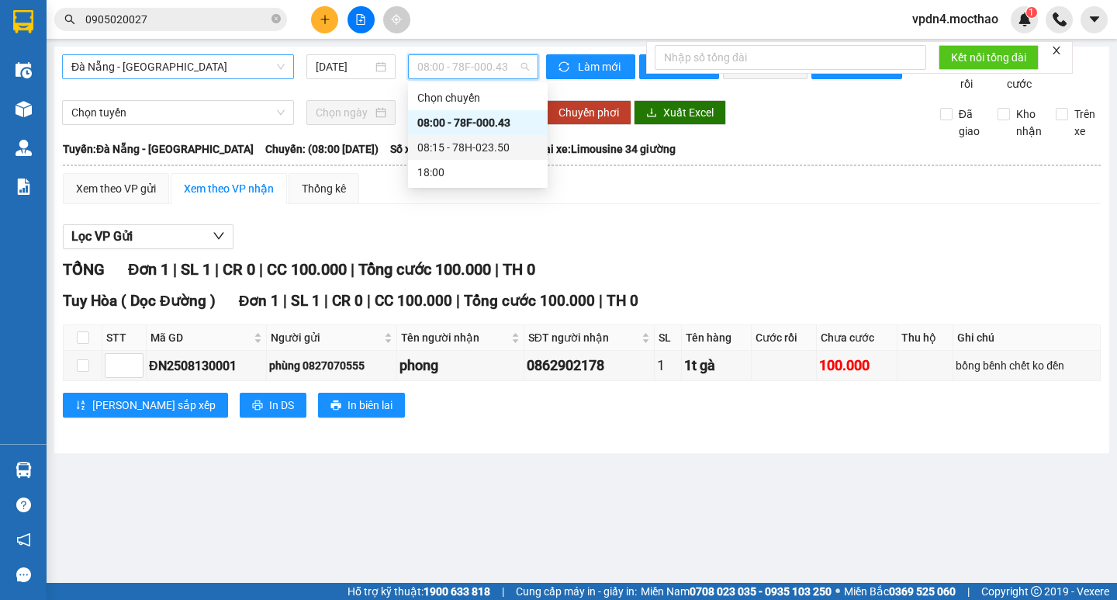
click at [497, 154] on div "08:15 - 78H-023.50" at bounding box center [477, 147] width 121 height 17
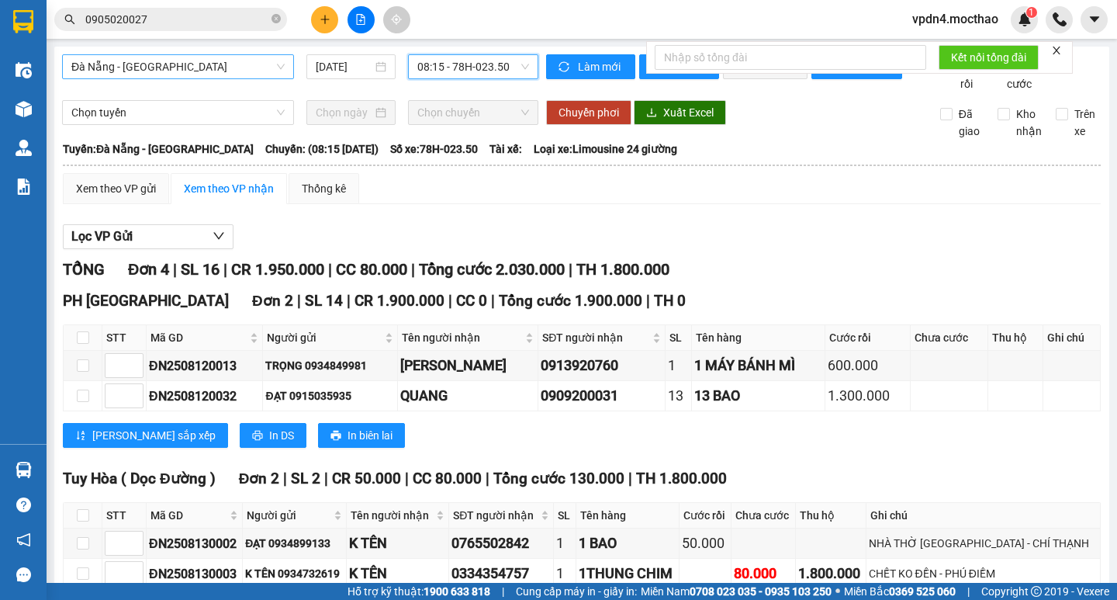
scroll to position [103, 0]
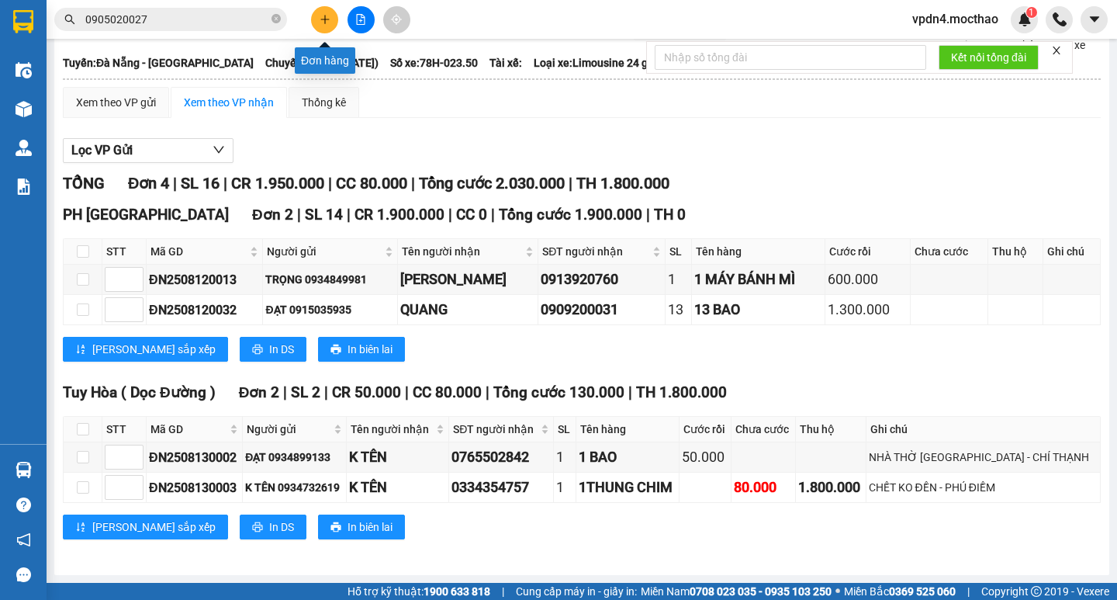
click at [329, 24] on icon "plus" at bounding box center [325, 19] width 11 height 11
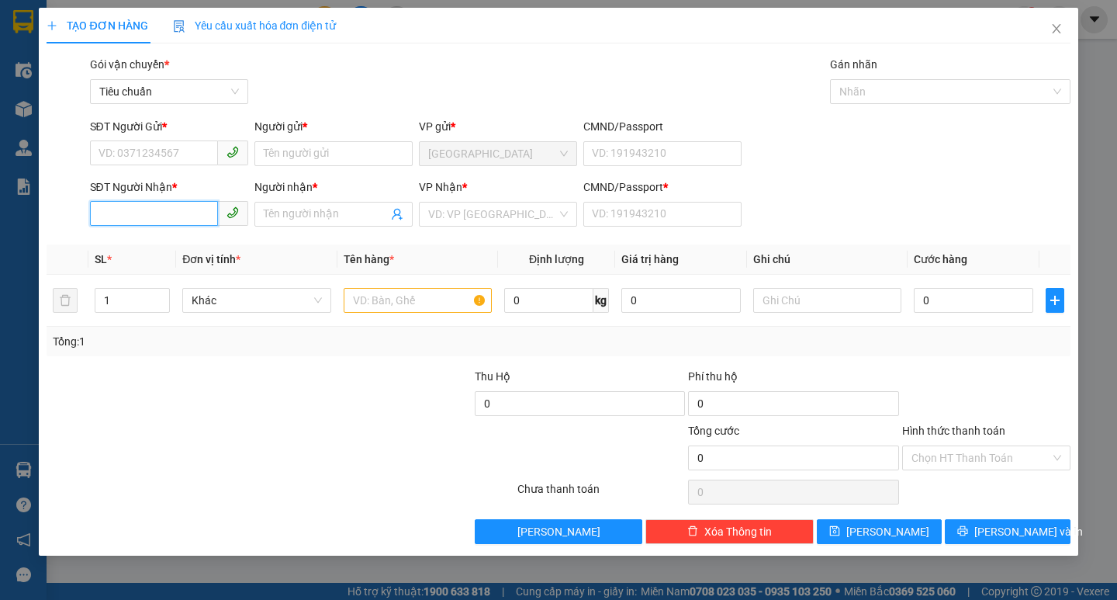
click at [168, 220] on input "SĐT Người Nhận *" at bounding box center [154, 213] width 128 height 25
type input "0336950431"
click at [320, 209] on input "Người nhận *" at bounding box center [326, 214] width 124 height 17
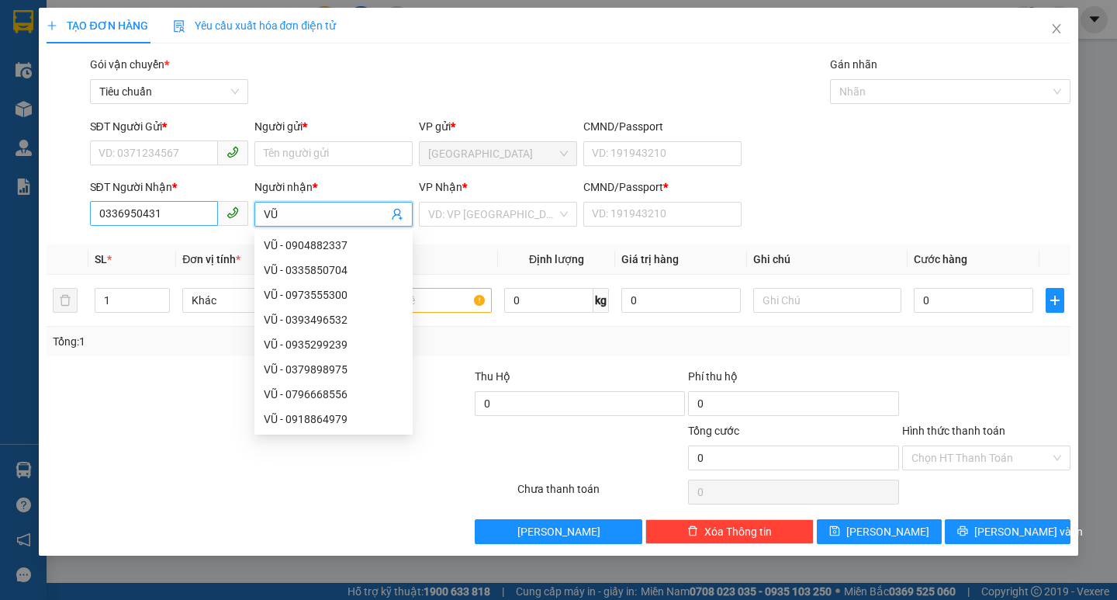
type input "VŨ"
click at [180, 210] on input "0336950431" at bounding box center [154, 213] width 128 height 25
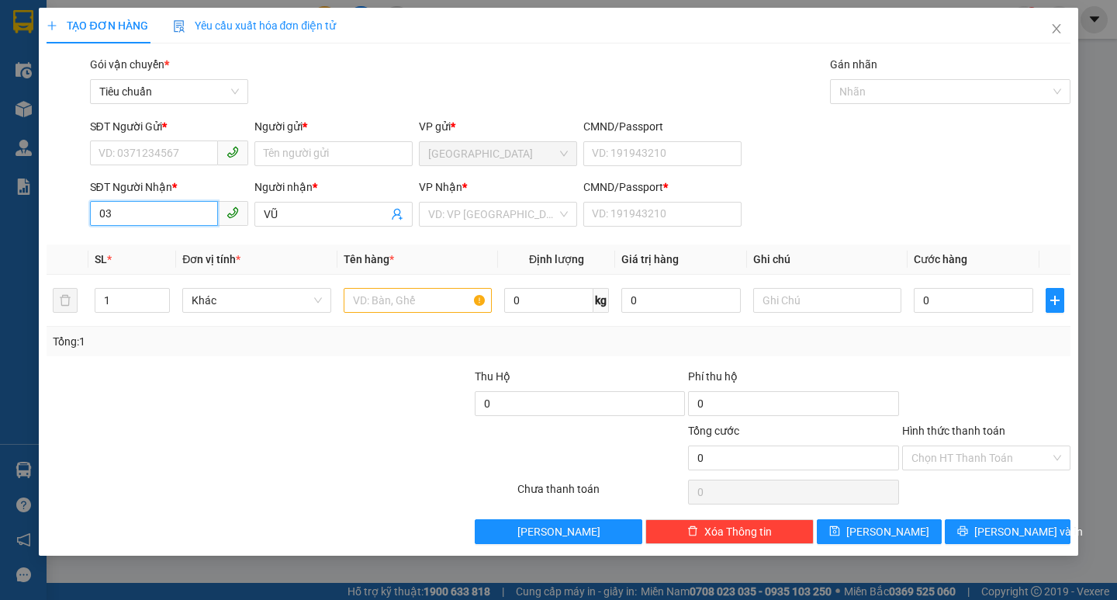
type input "0"
click at [148, 150] on input "SĐT Người Gửi *" at bounding box center [154, 152] width 128 height 25
click at [133, 145] on input "0914652626" at bounding box center [154, 152] width 128 height 25
type input "0914622626"
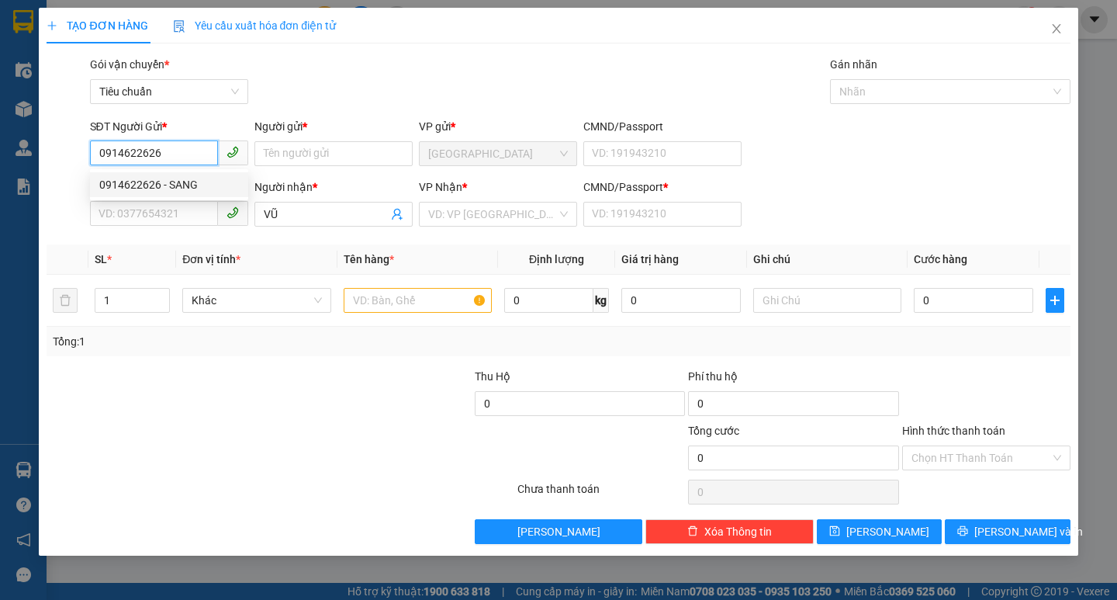
click at [192, 190] on div "0914622626 - SANG" at bounding box center [169, 184] width 140 height 17
type input "SANG"
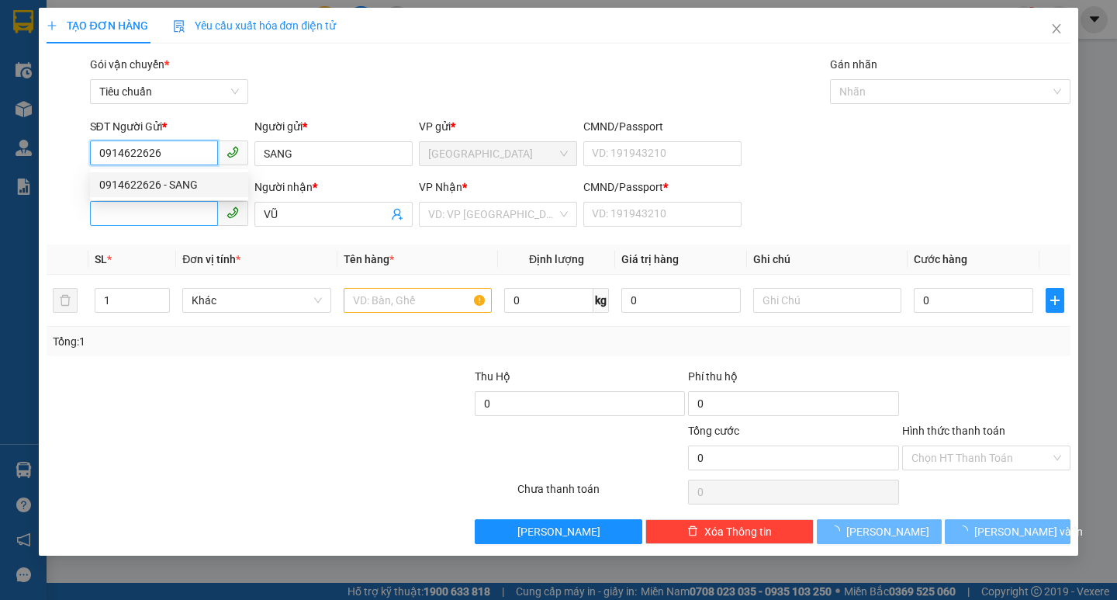
type input "50.000"
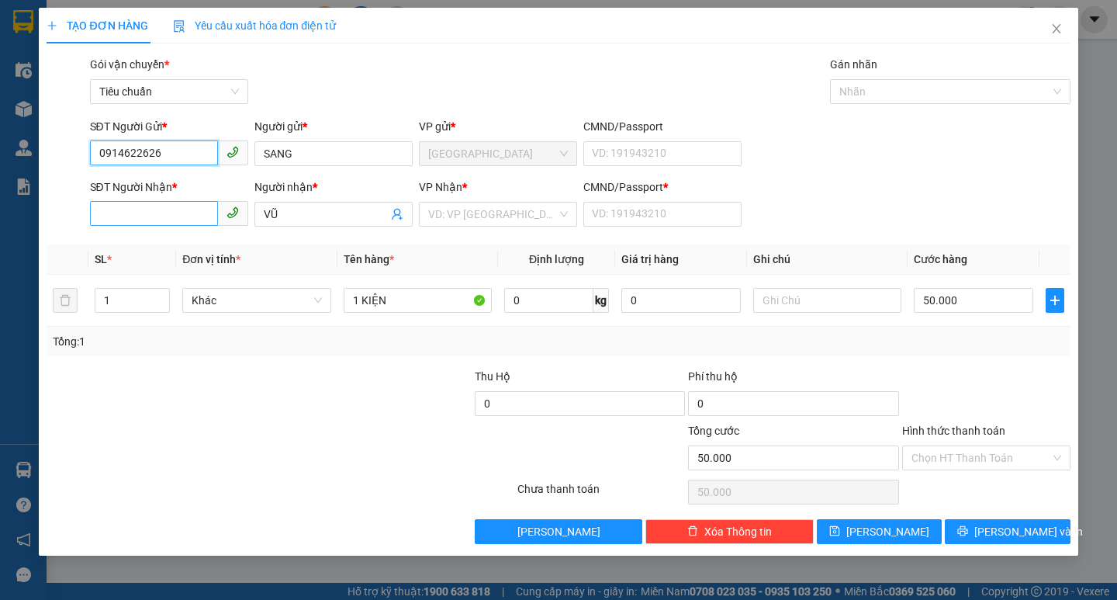
type input "0914622626"
click at [182, 224] on input "SĐT Người Nhận *" at bounding box center [154, 213] width 128 height 25
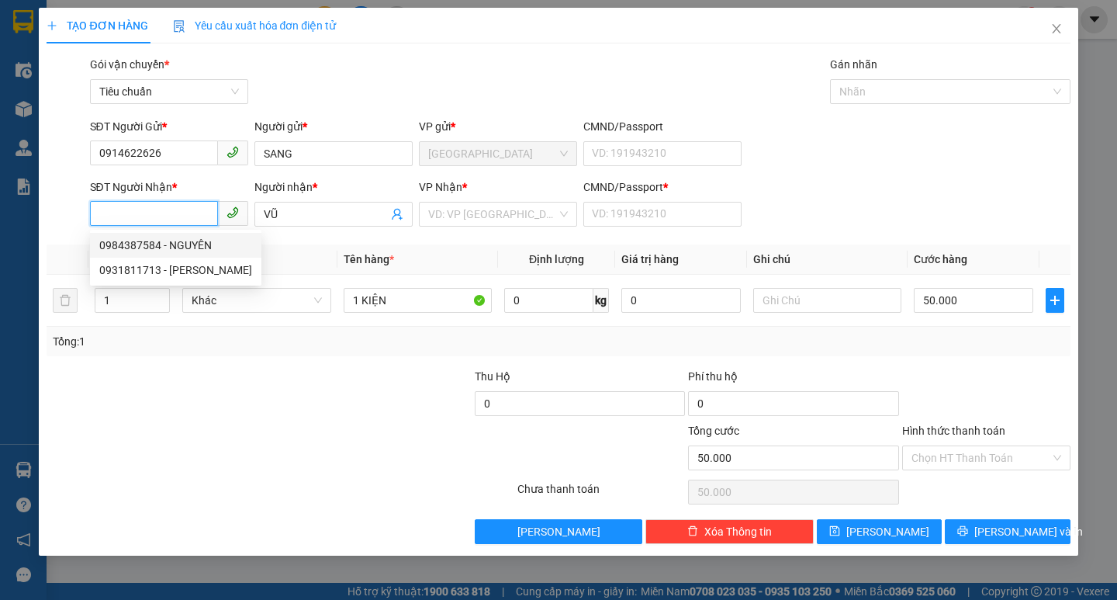
click at [204, 251] on div "0984387584 - NGUYÊN" at bounding box center [175, 245] width 153 height 17
type input "0984387584"
type input "NGUYÊN"
type input "0"
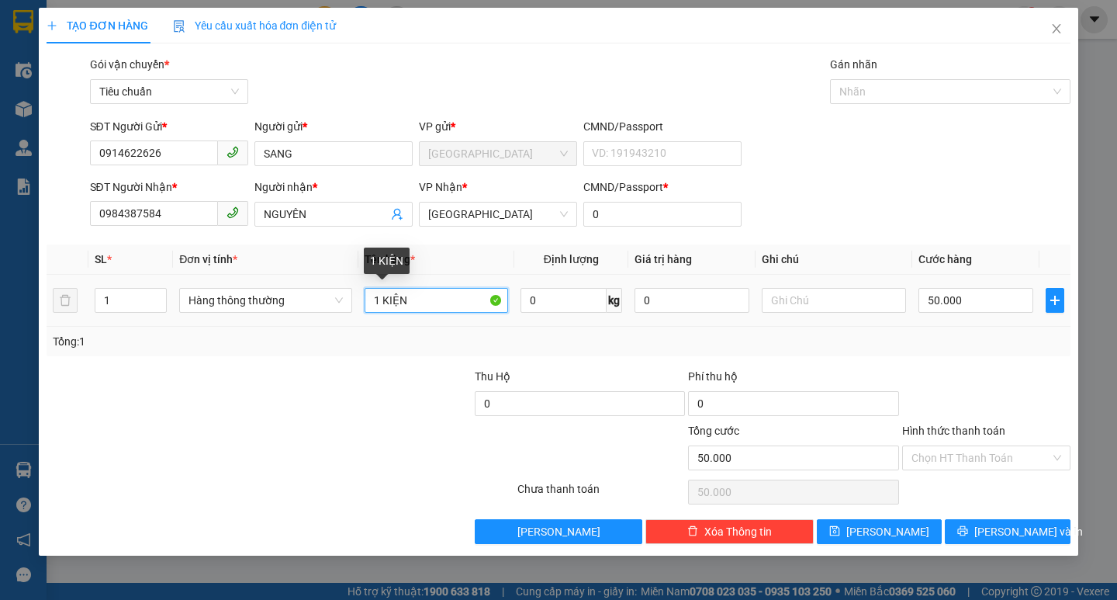
click at [417, 292] on input "1 KIỆN" at bounding box center [437, 300] width 144 height 25
type input "1 TG"
click at [959, 300] on input "50.000" at bounding box center [977, 300] width 116 height 25
type input "4"
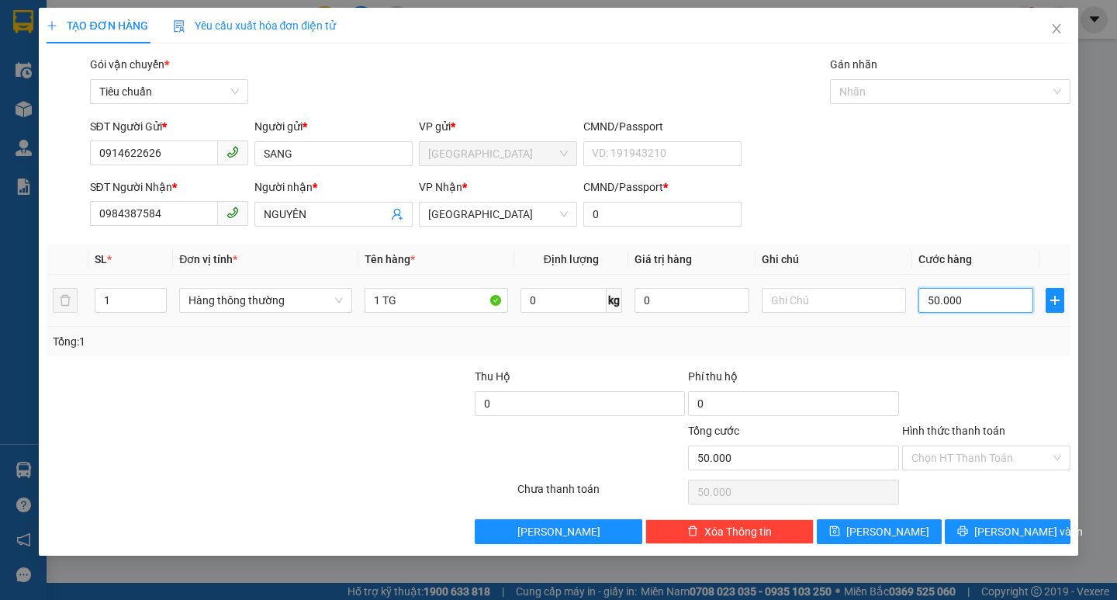
type input "4"
type input "40"
type input "40.000"
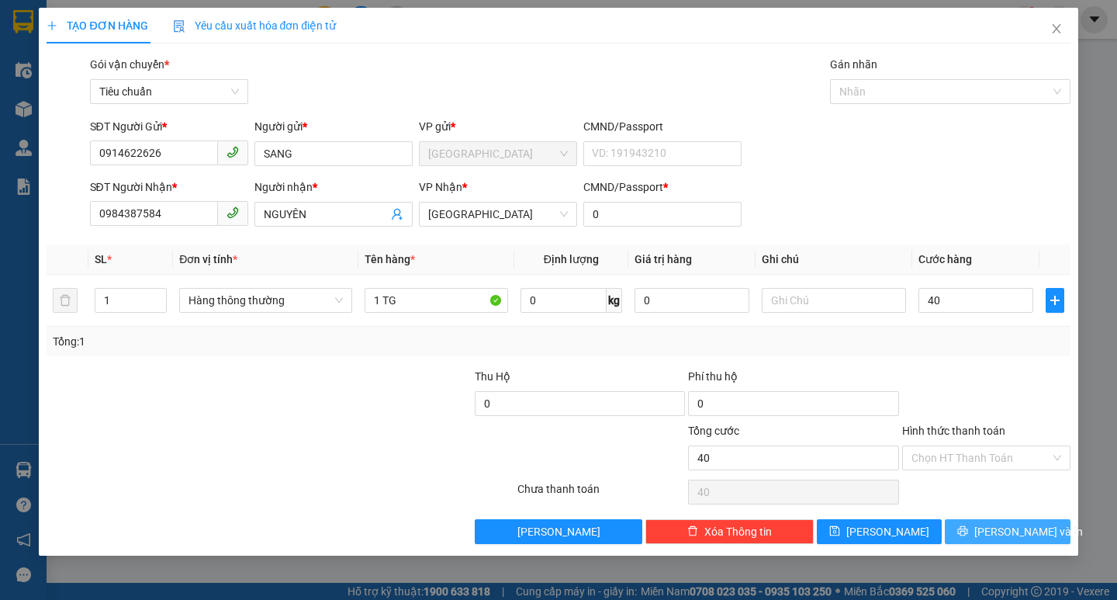
type input "40.000"
click at [968, 526] on icon "printer" at bounding box center [962, 530] width 11 height 11
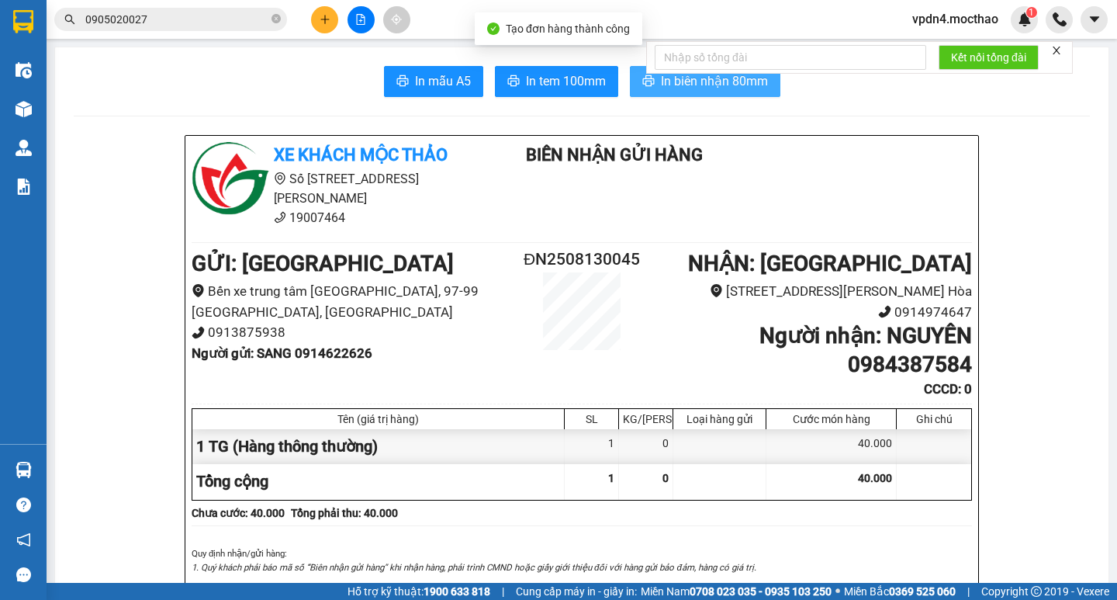
click at [707, 85] on span "In biên nhận 80mm" at bounding box center [714, 80] width 107 height 19
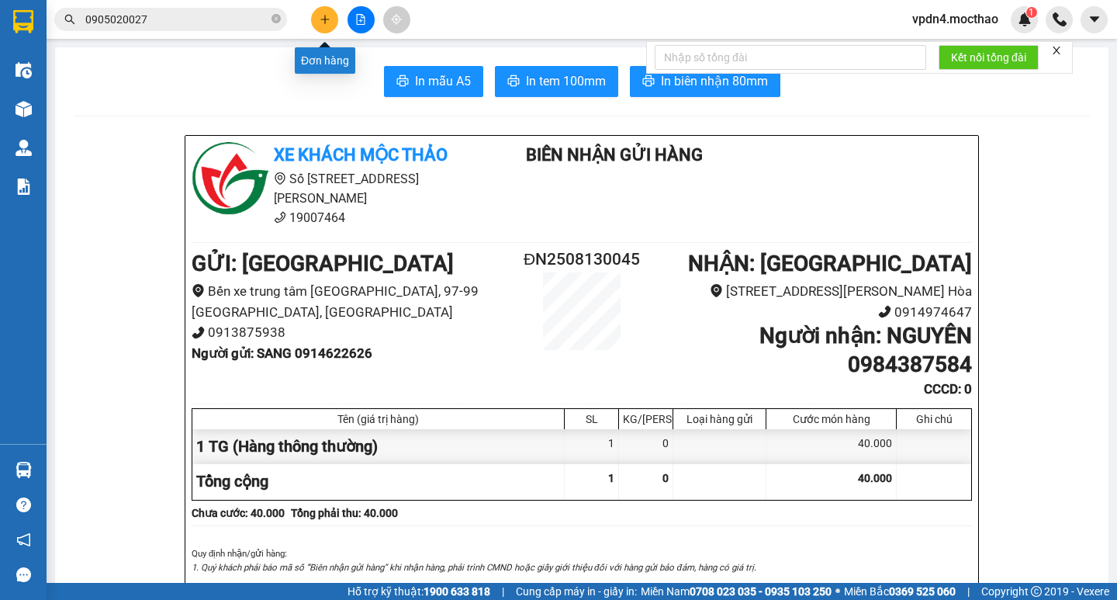
click at [318, 13] on button at bounding box center [324, 19] width 27 height 27
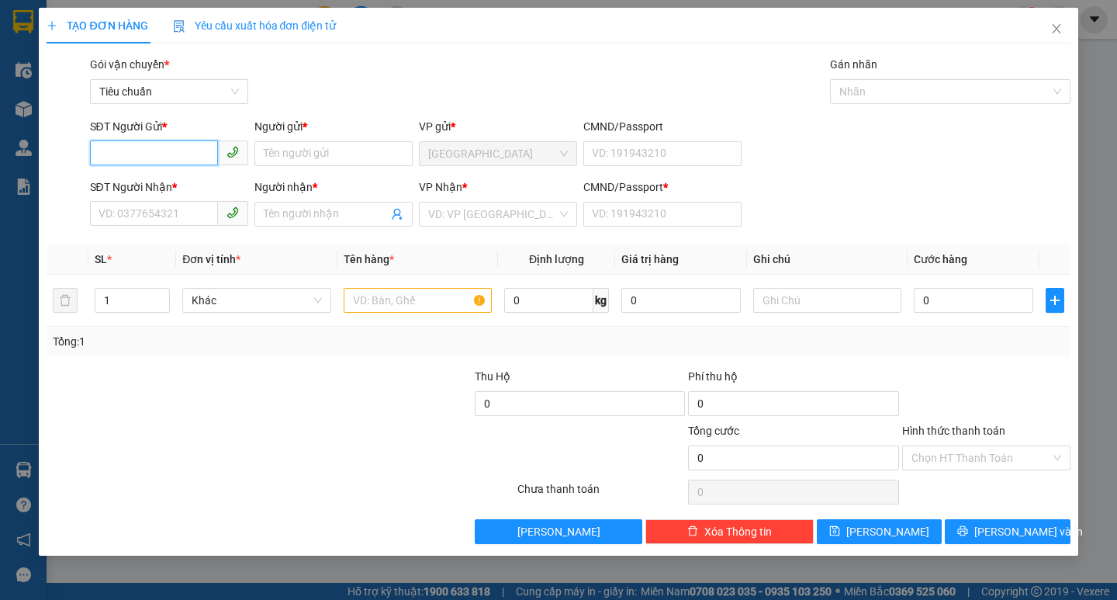
click at [191, 157] on input "SĐT Người Gửi *" at bounding box center [154, 152] width 128 height 25
click at [131, 154] on input "SĐT Người Gửi *" at bounding box center [154, 152] width 128 height 25
click at [1059, 36] on span "Close" at bounding box center [1056, 29] width 43 height 43
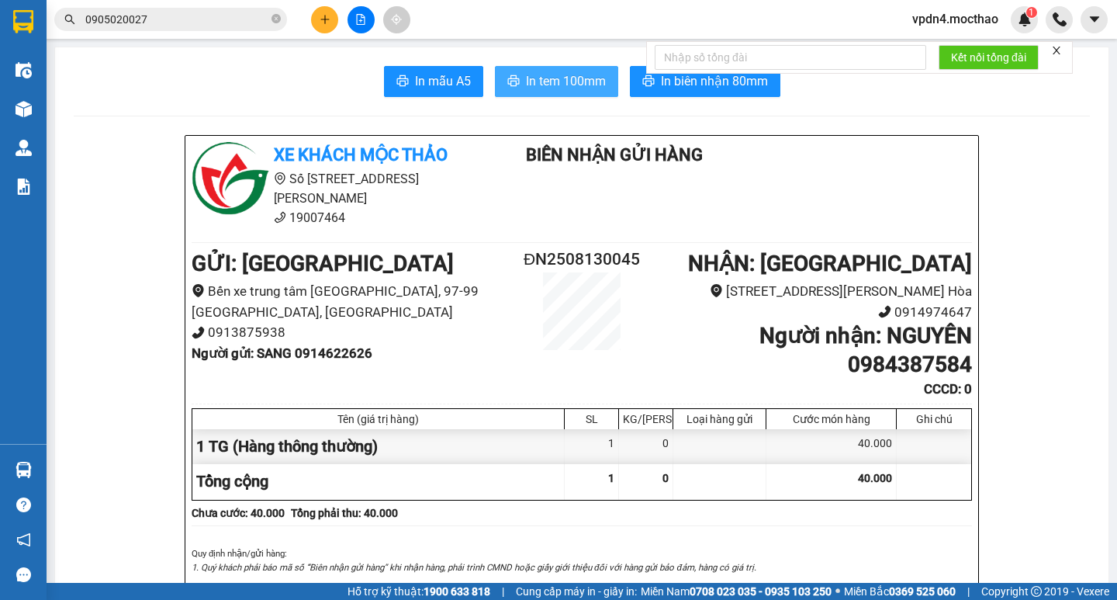
click at [556, 87] on span "In tem 100mm" at bounding box center [566, 80] width 80 height 19
click at [320, 24] on icon "plus" at bounding box center [325, 19] width 11 height 11
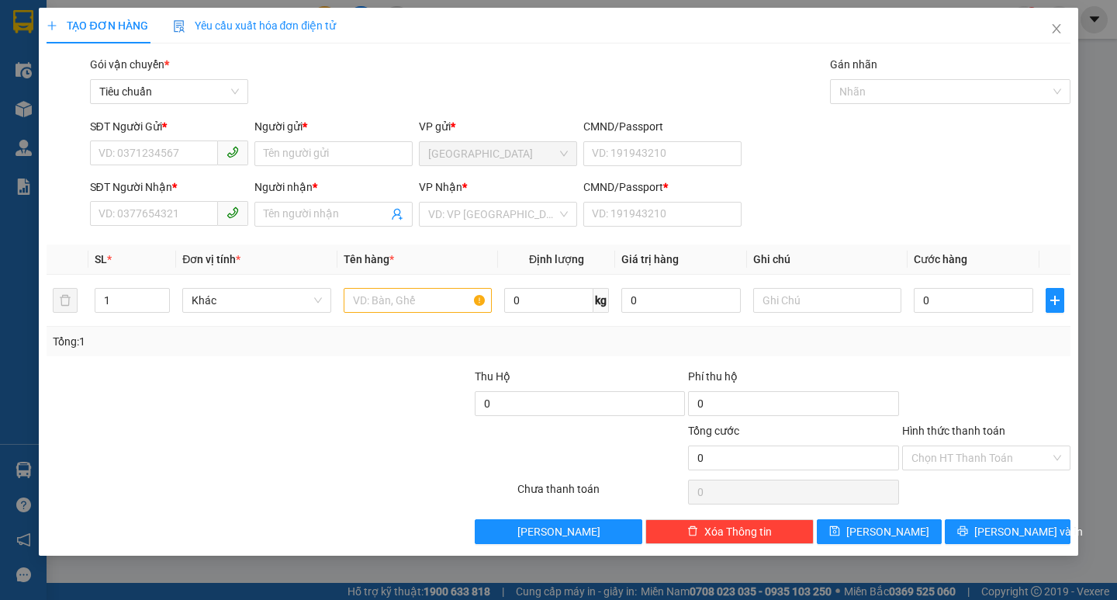
click at [170, 168] on div "SĐT Người Gửi * VD: 0371234567" at bounding box center [169, 145] width 158 height 54
click at [167, 161] on input "SĐT Người Gửi *" at bounding box center [154, 152] width 128 height 25
type input "0356308739"
click at [310, 150] on input "Người gửi *" at bounding box center [333, 153] width 158 height 25
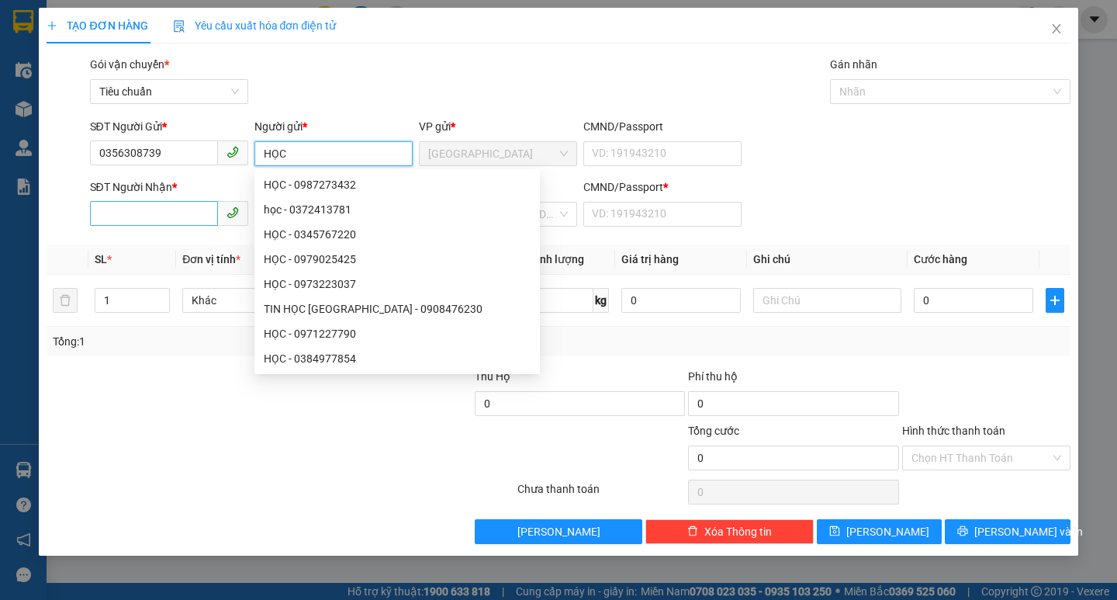
type input "HỌC"
click at [137, 216] on input "SĐT Người Nhận *" at bounding box center [154, 213] width 128 height 25
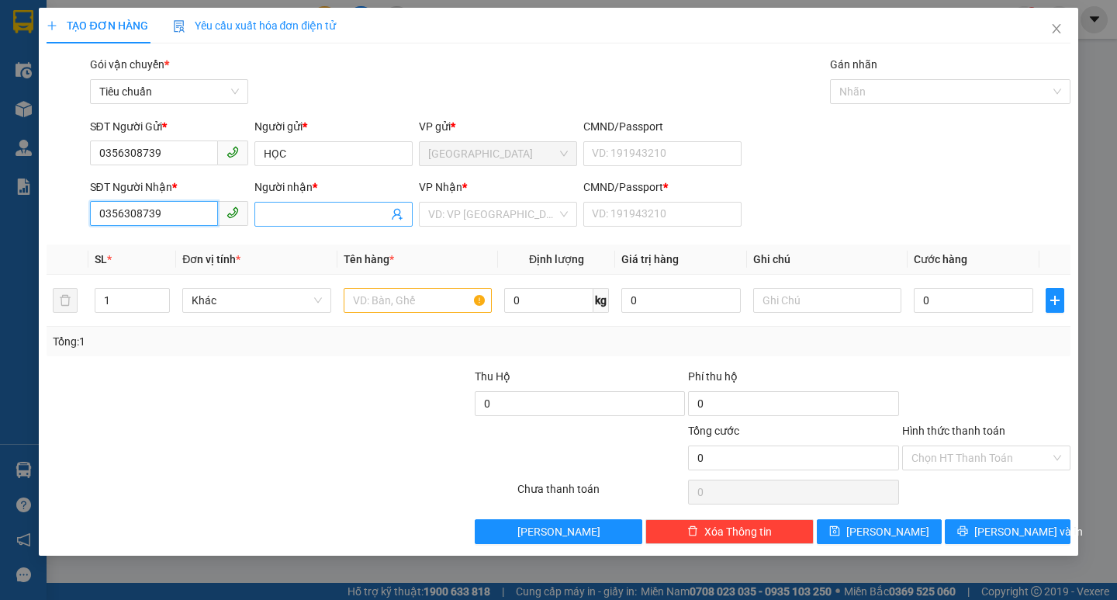
type input "0356308739"
click at [305, 209] on input "Người nhận *" at bounding box center [326, 214] width 124 height 17
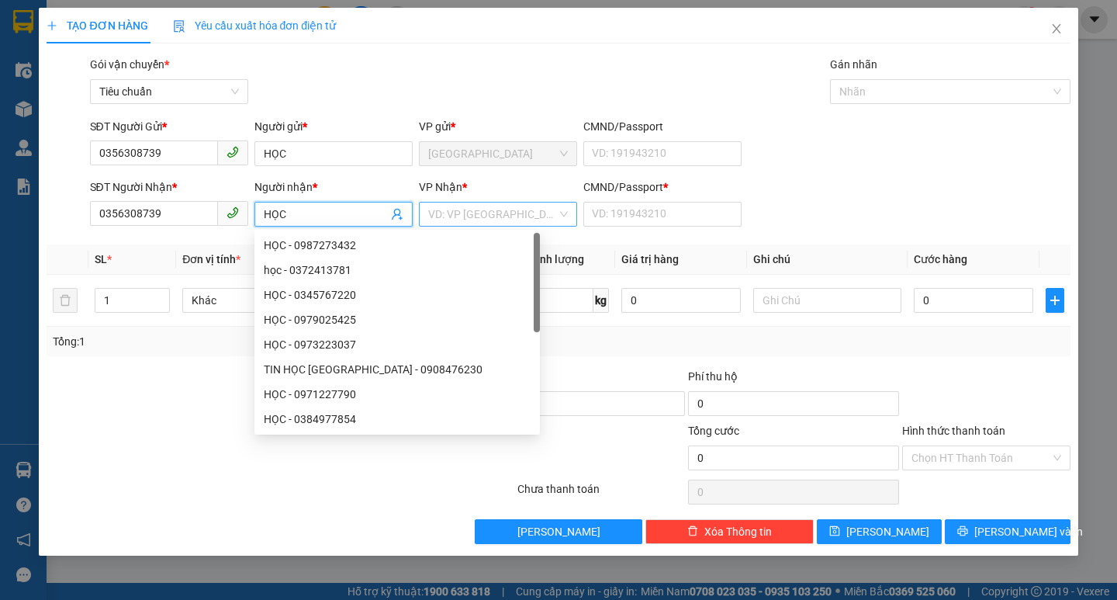
type input "HỌC"
click at [463, 220] on input "search" at bounding box center [492, 213] width 129 height 23
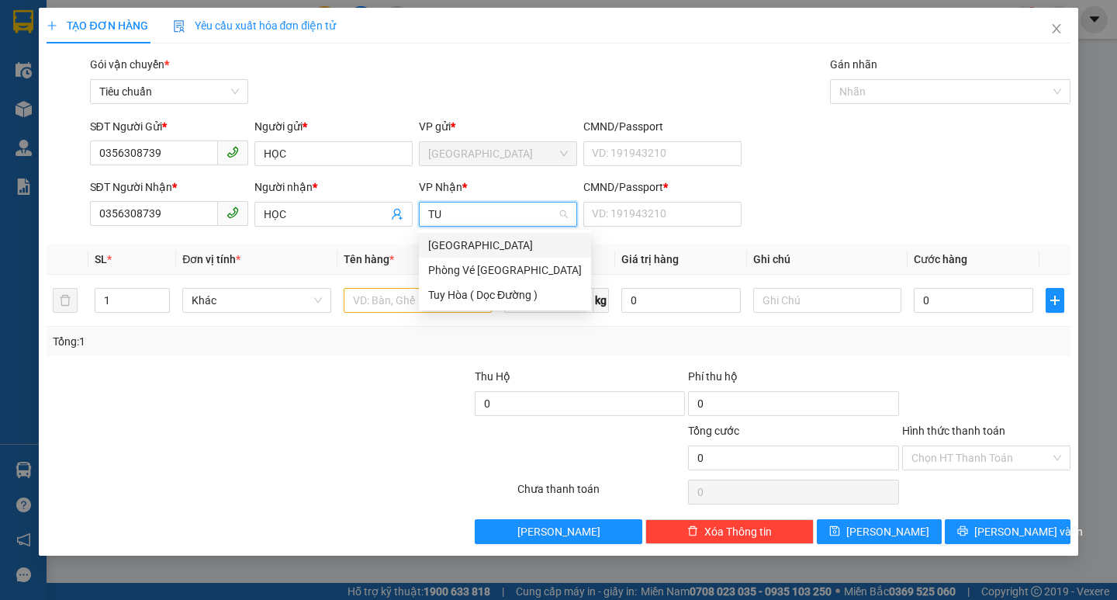
type input "TUY"
click at [461, 244] on div "[PERSON_NAME]" at bounding box center [505, 245] width 154 height 17
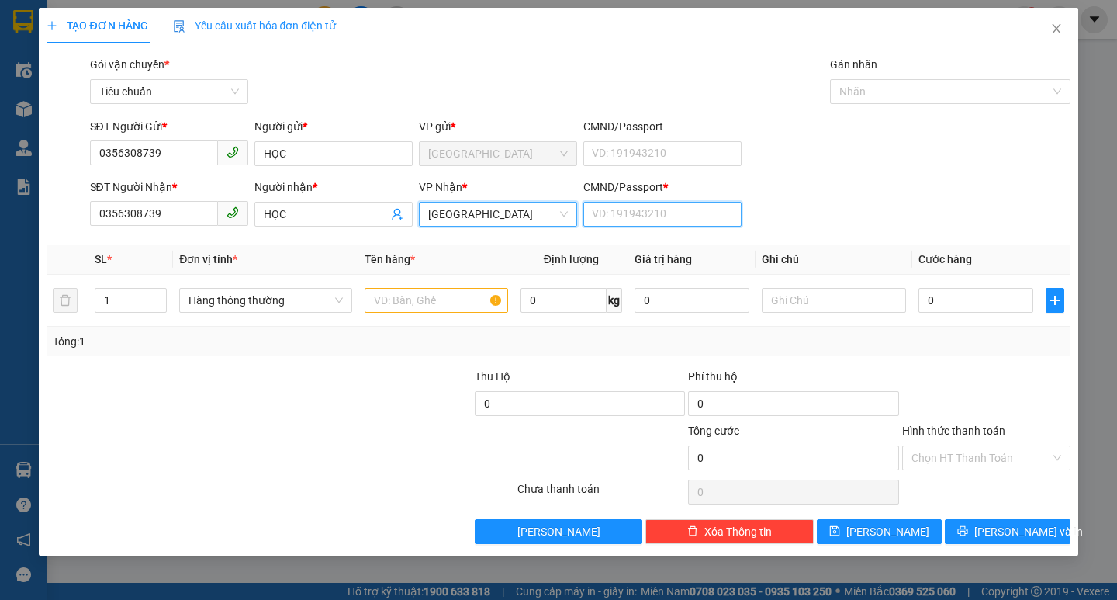
click at [626, 211] on input "CMND/Passport *" at bounding box center [662, 214] width 158 height 25
type input "0"
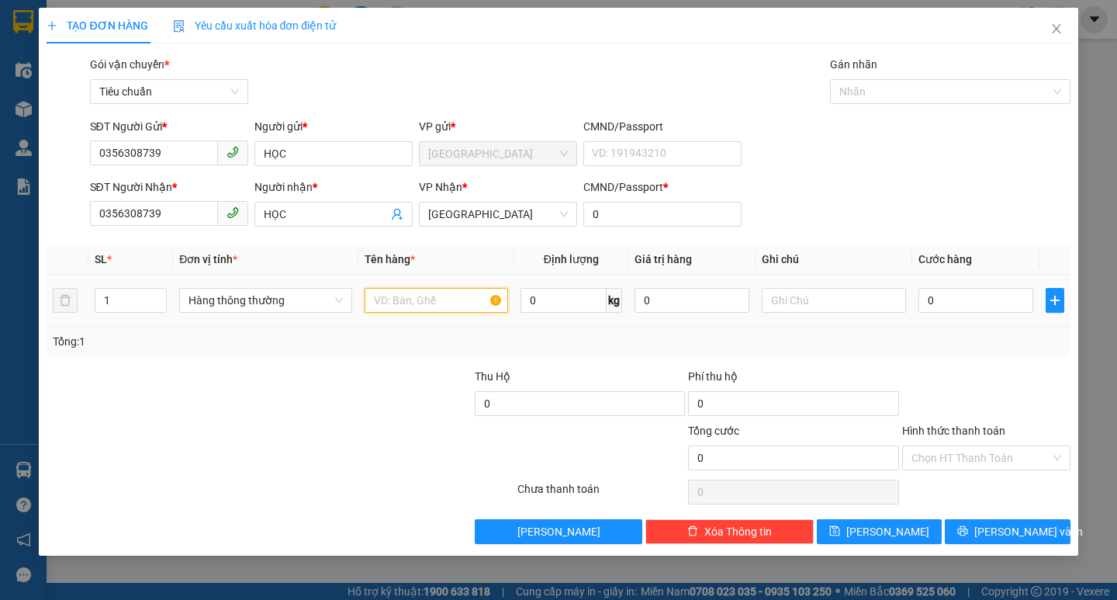
click at [421, 297] on input "text" at bounding box center [437, 300] width 144 height 25
type input "1 XE MÁY 62707+3 MÓN"
click at [971, 301] on input "0" at bounding box center [977, 300] width 116 height 25
type input "5"
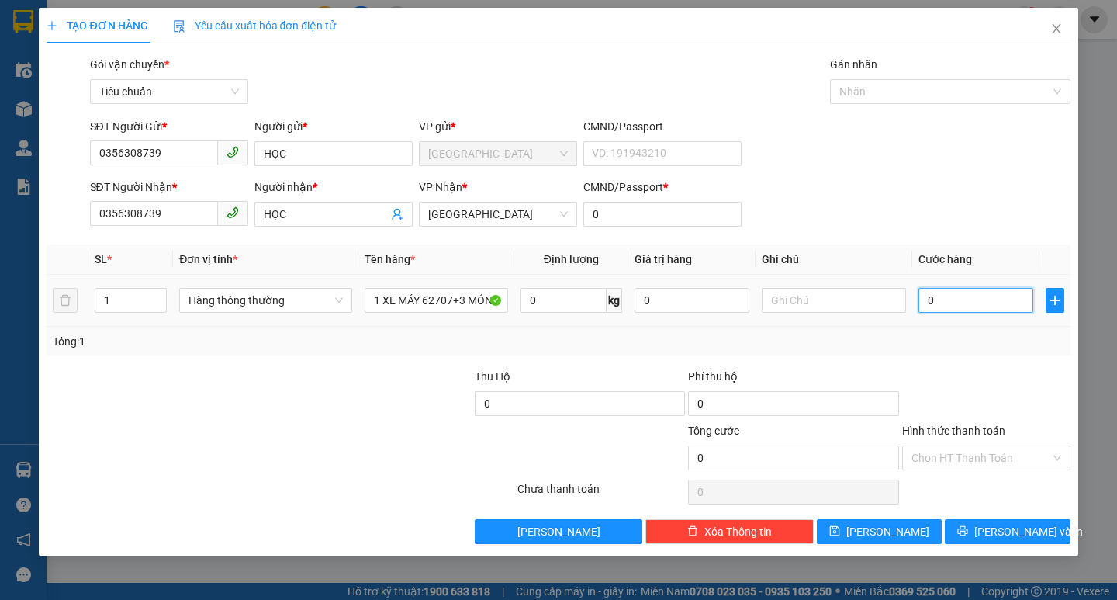
type input "5"
type input "50"
type input "500"
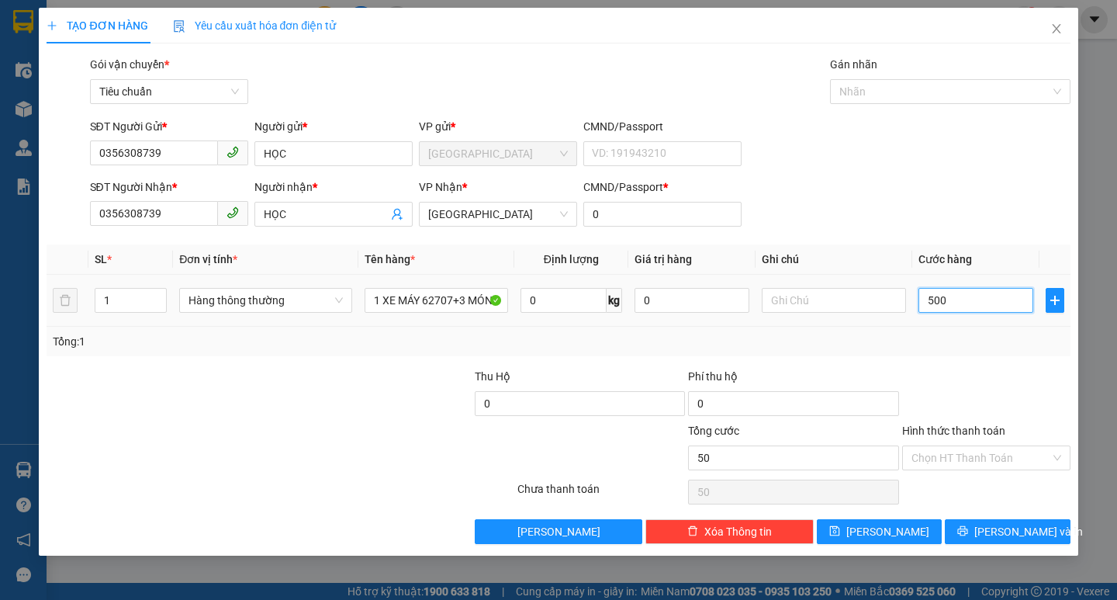
type input "500"
type input "500.000"
click at [926, 455] on input "Hình thức thanh toán" at bounding box center [981, 457] width 139 height 23
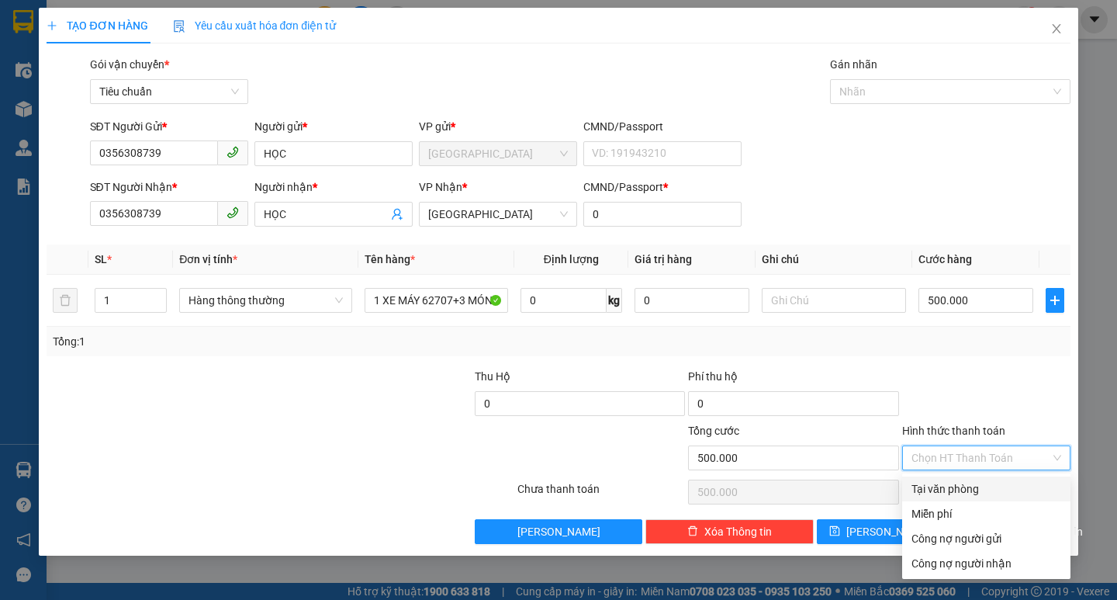
click at [950, 490] on div "Tại văn phòng" at bounding box center [987, 488] width 150 height 17
type input "0"
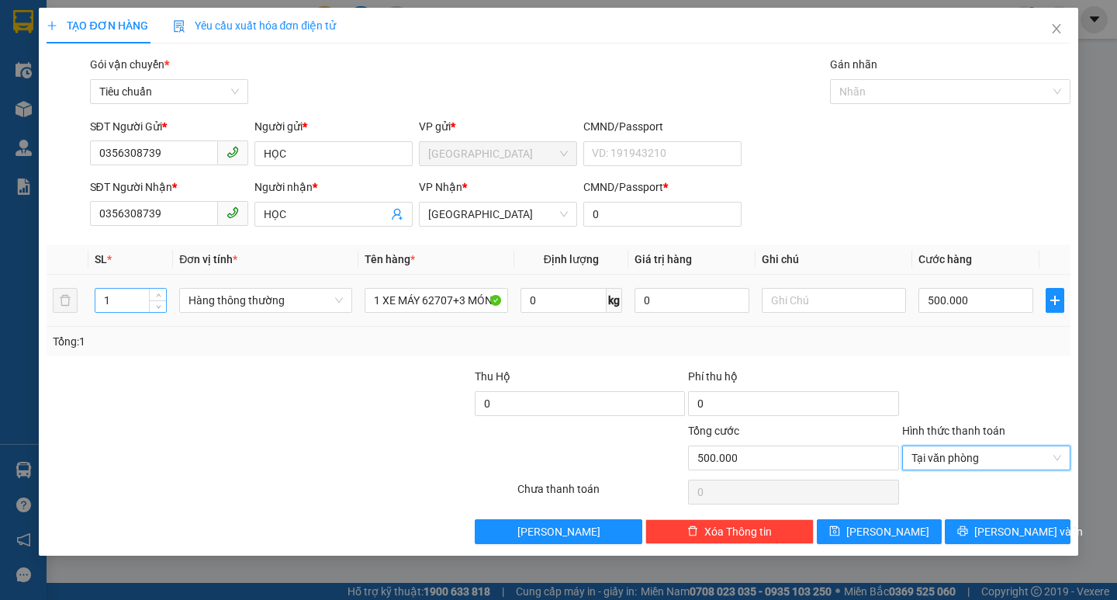
click at [142, 300] on input "1" at bounding box center [130, 300] width 71 height 23
type input "4"
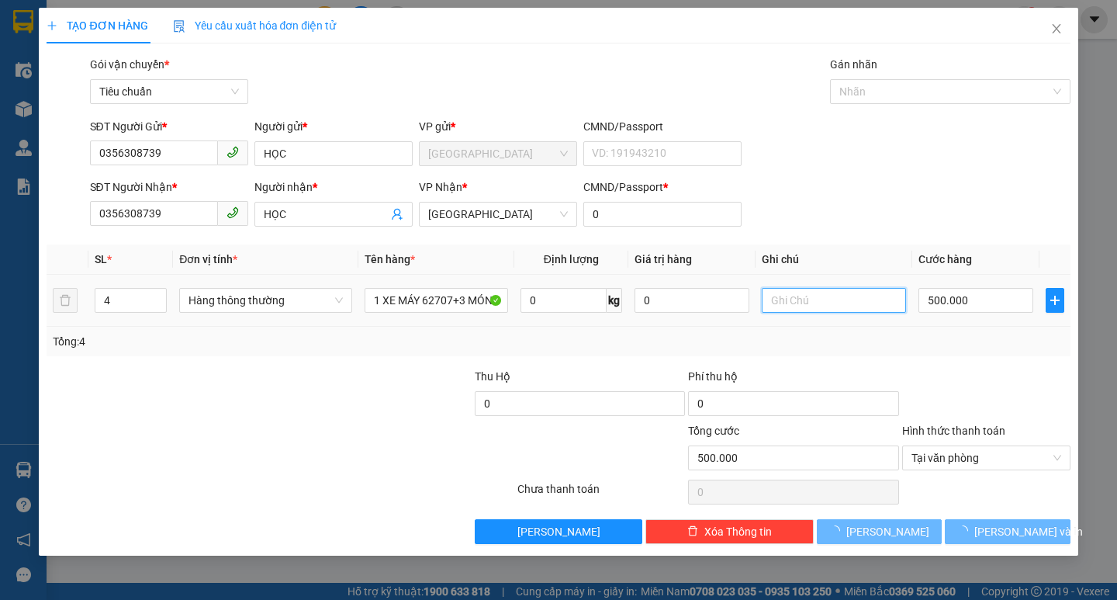
click at [791, 309] on input "text" at bounding box center [834, 300] width 144 height 25
type input "0"
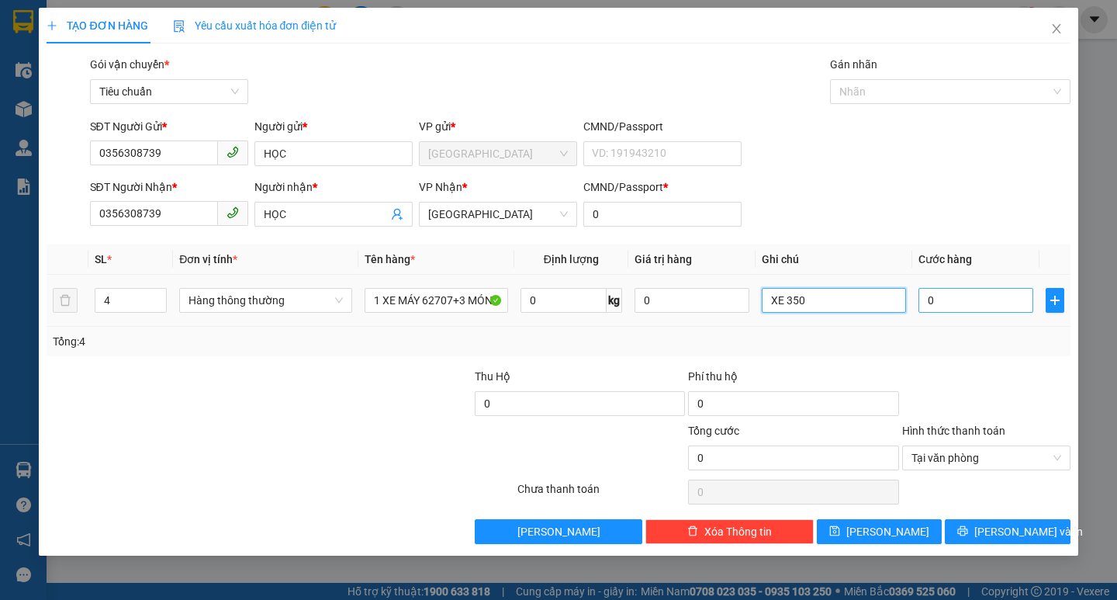
type input "XE 350"
click at [978, 301] on input "0" at bounding box center [977, 300] width 116 height 25
type input "5"
type input "50"
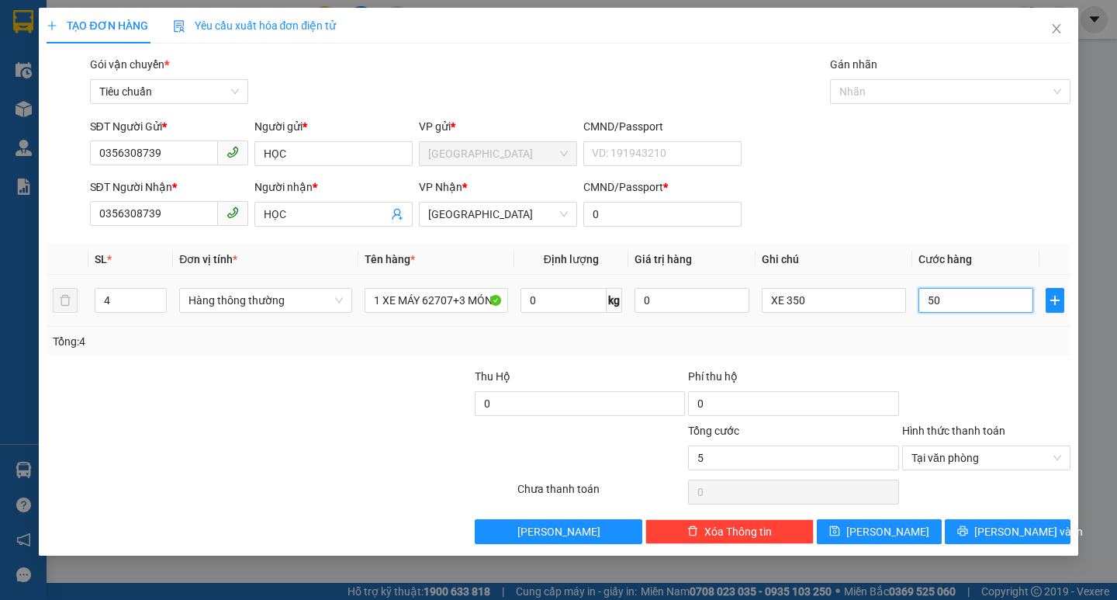
type input "50"
type input "500"
type input "500.000"
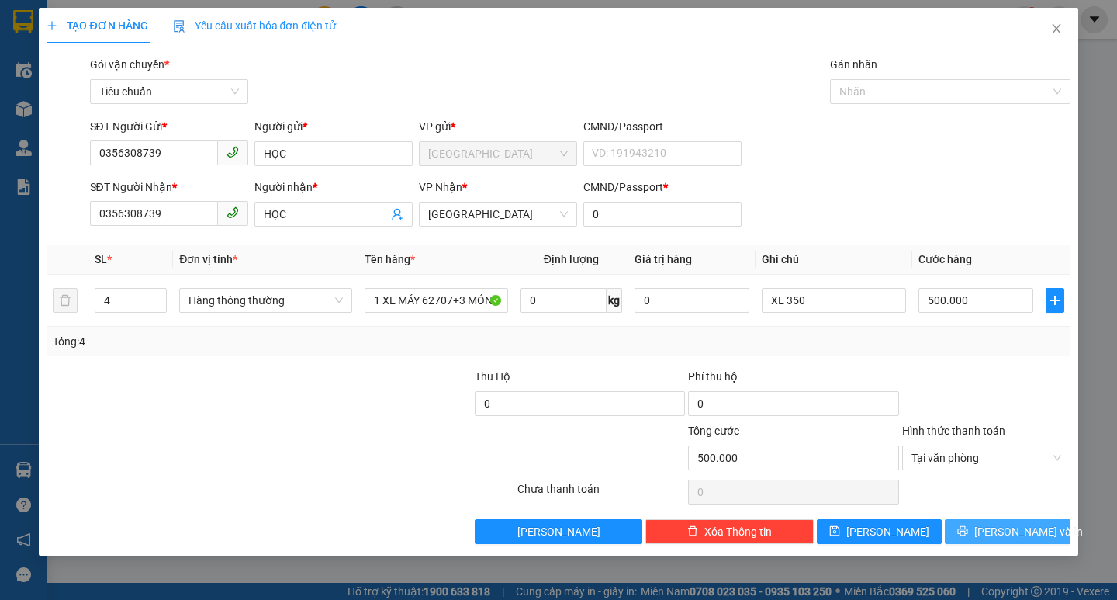
click at [1020, 530] on span "[PERSON_NAME] và In" at bounding box center [1028, 531] width 109 height 17
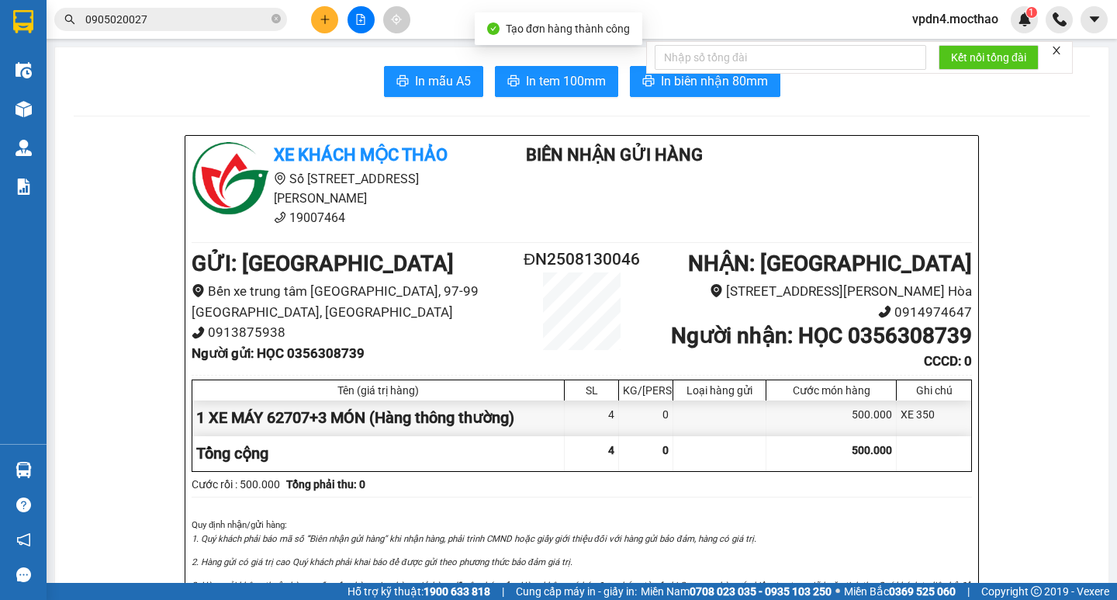
click at [683, 87] on span "In biên nhận 80mm" at bounding box center [714, 80] width 107 height 19
click at [329, 20] on icon "plus" at bounding box center [325, 19] width 11 height 11
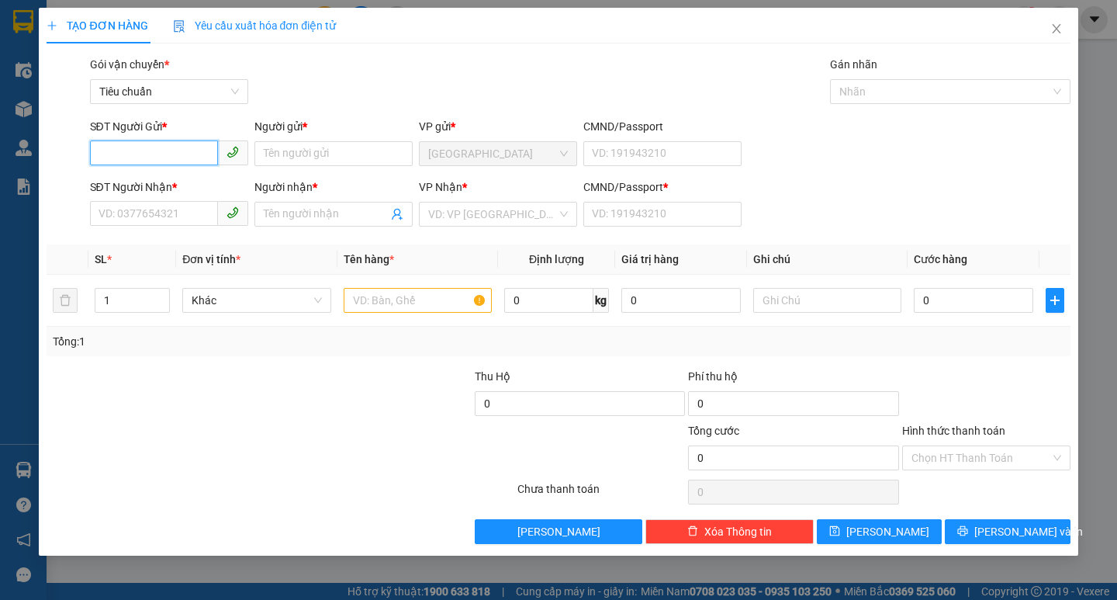
click at [154, 151] on input "SĐT Người Gửi *" at bounding box center [154, 152] width 128 height 25
type input "0912961497"
click at [293, 146] on input "Người gửi *" at bounding box center [333, 153] width 158 height 25
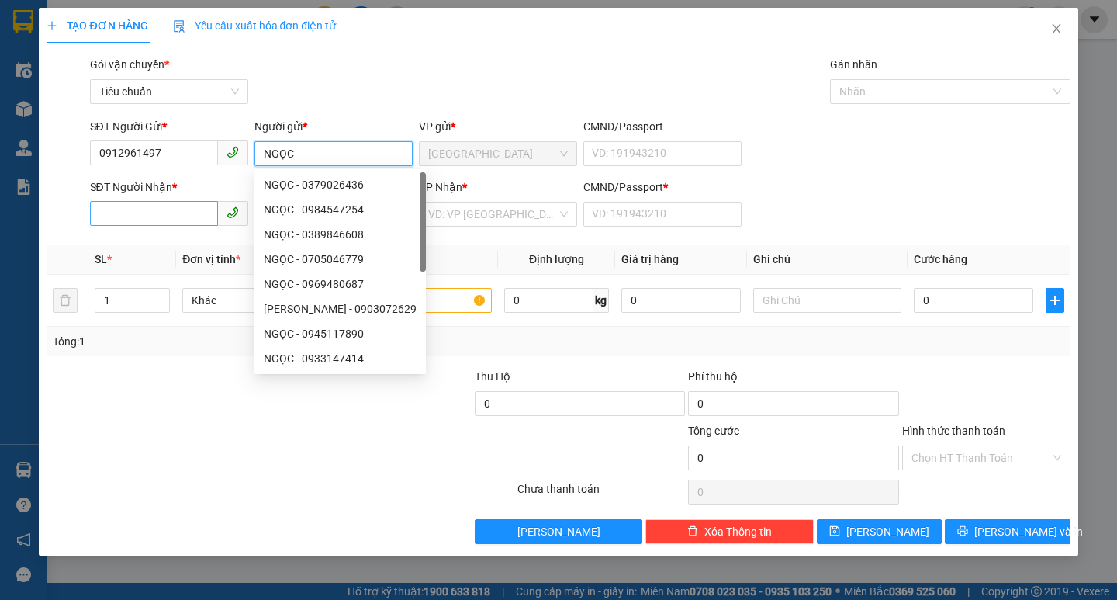
type input "NGỌC"
click at [151, 213] on input "SĐT Người Nhận *" at bounding box center [154, 213] width 128 height 25
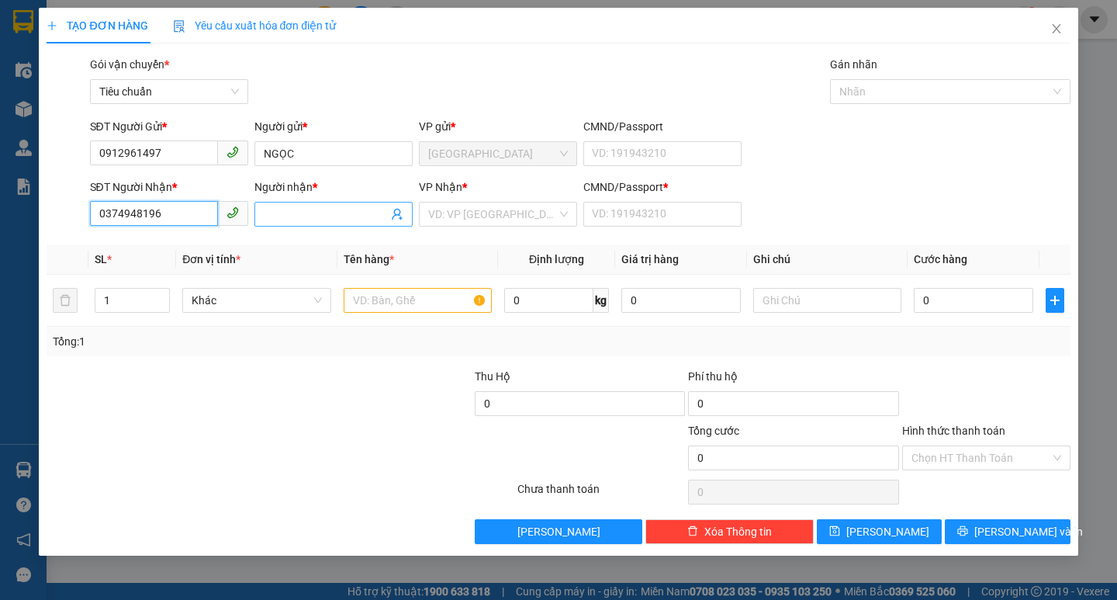
type input "0374948196"
click at [268, 216] on input "Người nhận *" at bounding box center [326, 214] width 124 height 17
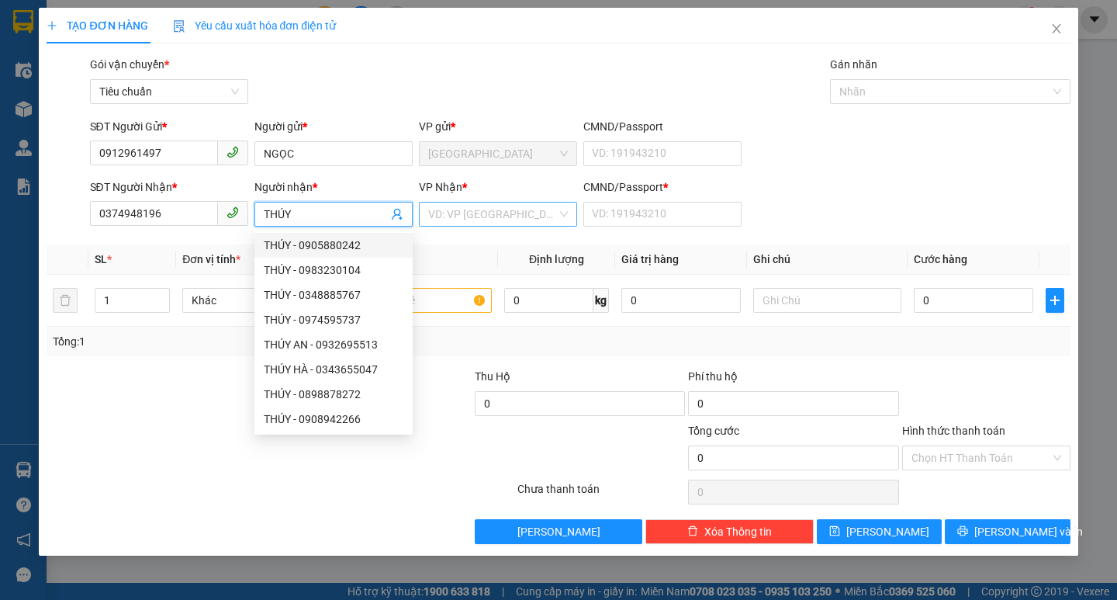
type input "THÚY"
click at [452, 220] on input "search" at bounding box center [492, 213] width 129 height 23
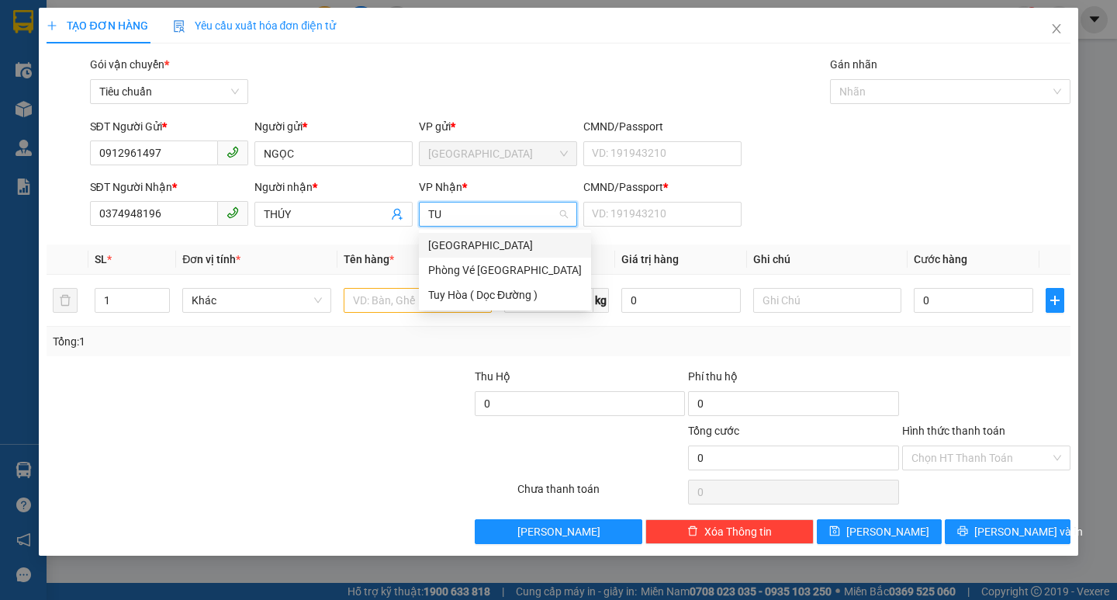
type input "TUY"
click at [443, 253] on div "[PERSON_NAME]" at bounding box center [505, 245] width 154 height 17
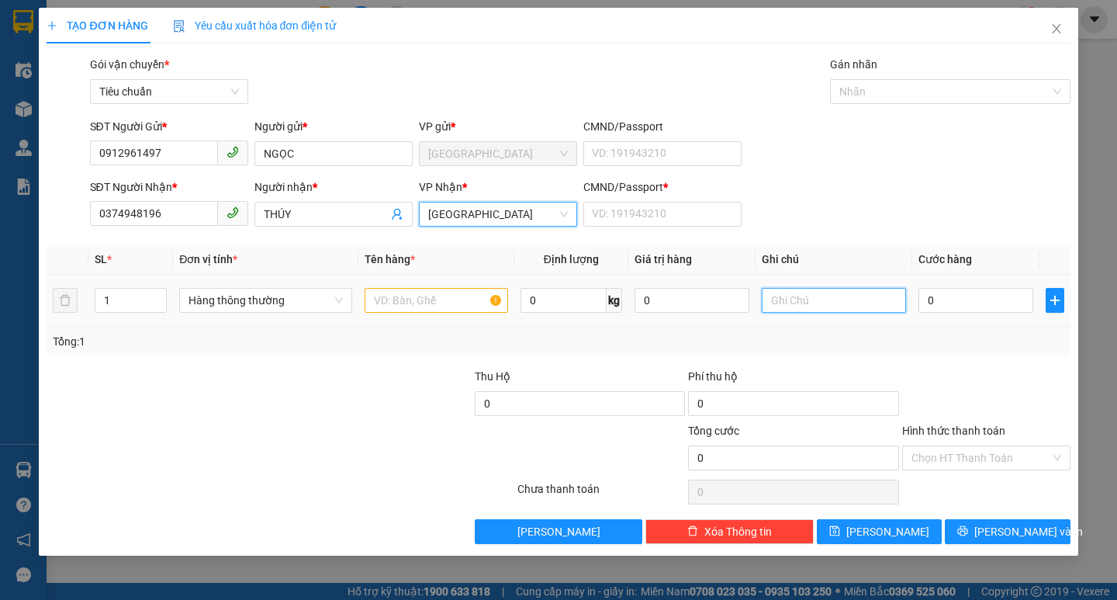
click at [770, 308] on input "text" at bounding box center [834, 300] width 144 height 25
type input "0935553458"
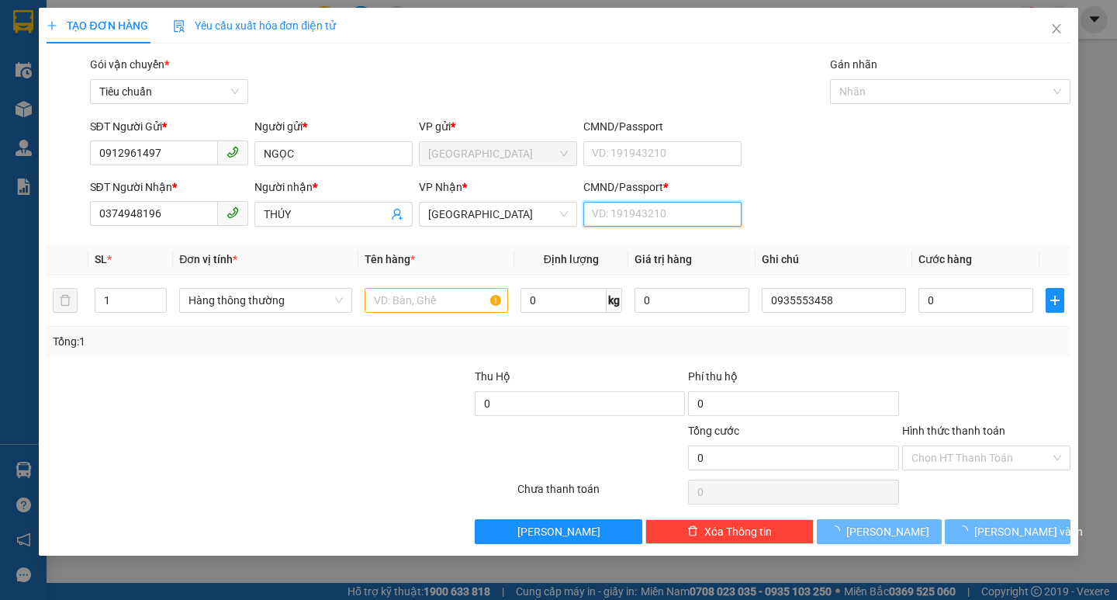
click at [624, 209] on input "CMND/Passport *" at bounding box center [662, 214] width 158 height 25
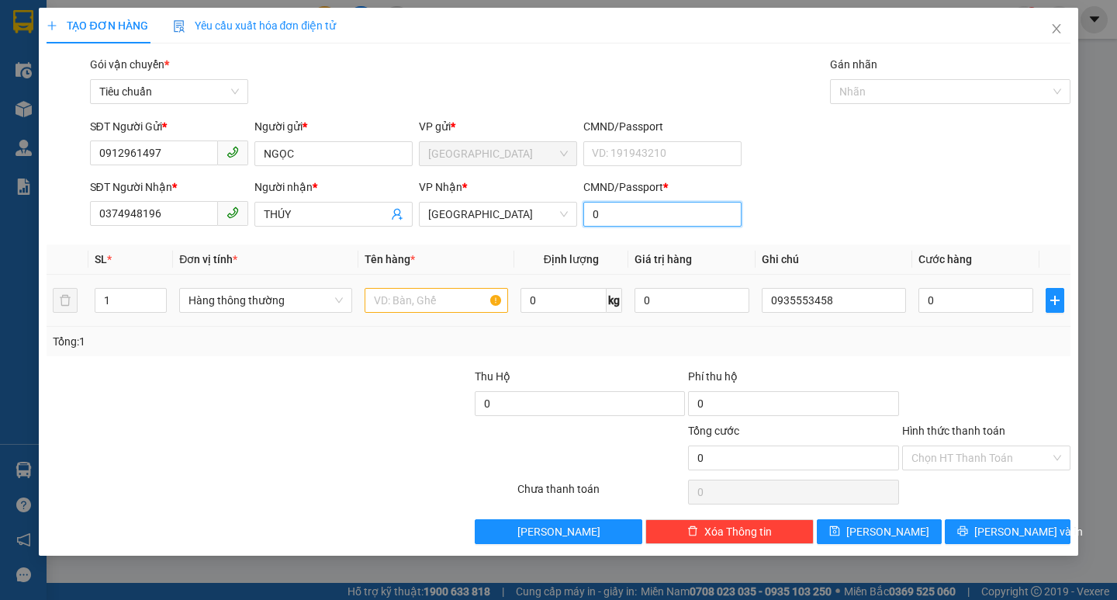
type input "0"
click at [417, 310] on input "text" at bounding box center [437, 300] width 144 height 25
type input "1 XE MÁY 8943+K"
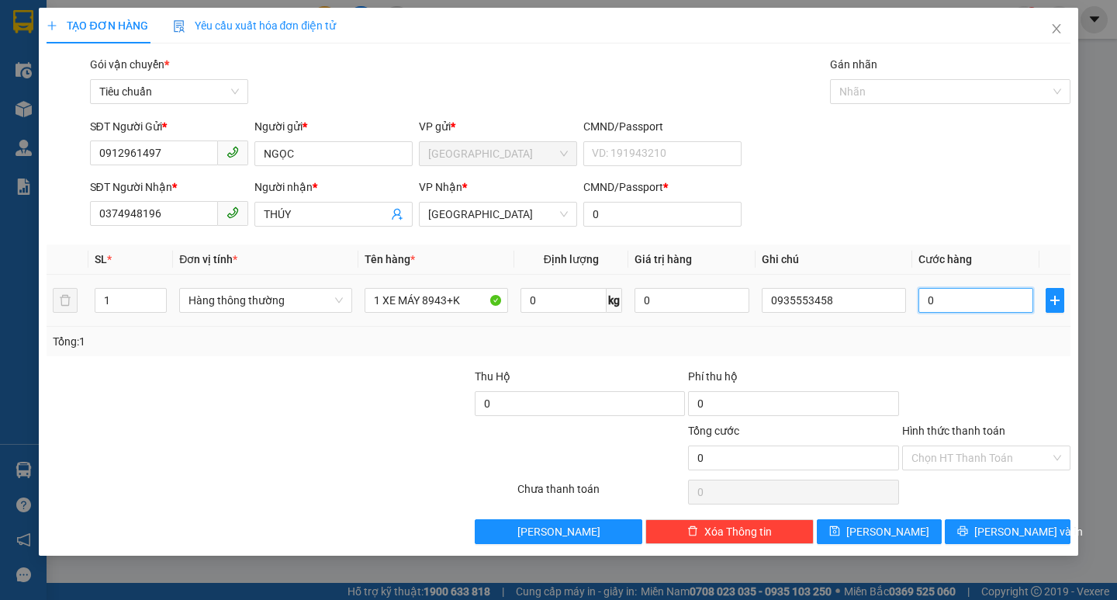
click at [978, 292] on input "0" at bounding box center [977, 300] width 116 height 25
type input "3"
type input "35"
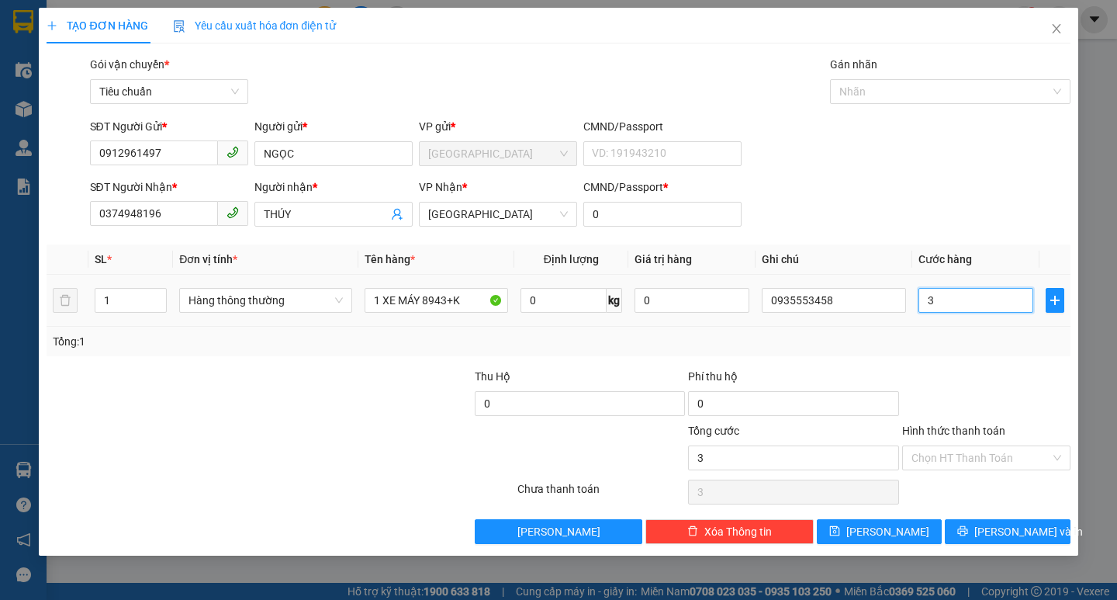
type input "35"
type input "350"
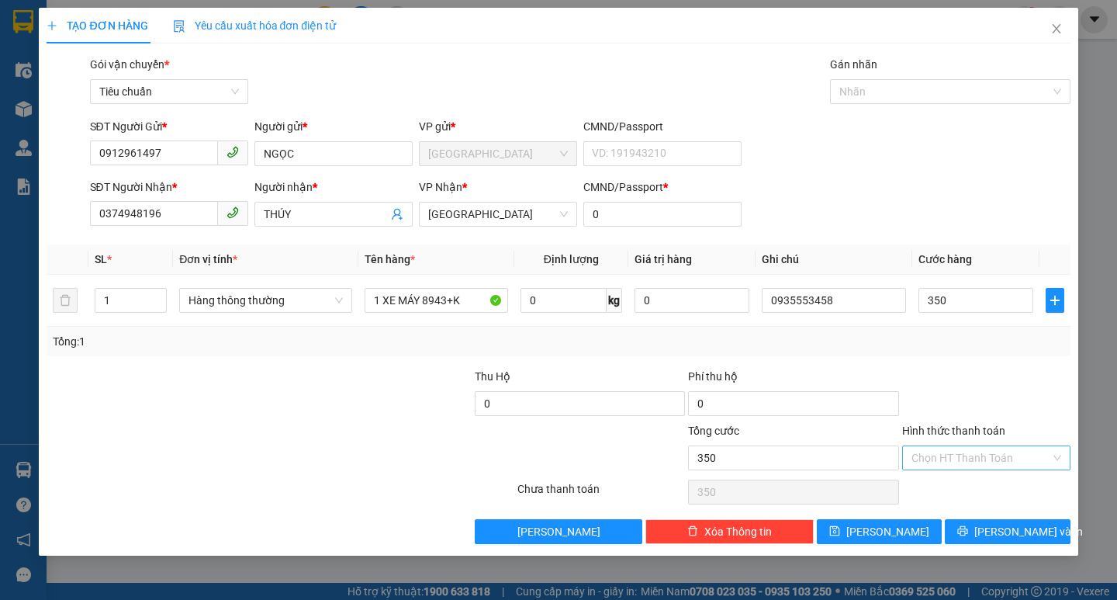
type input "350.000"
click at [954, 459] on input "Hình thức thanh toán" at bounding box center [981, 457] width 139 height 23
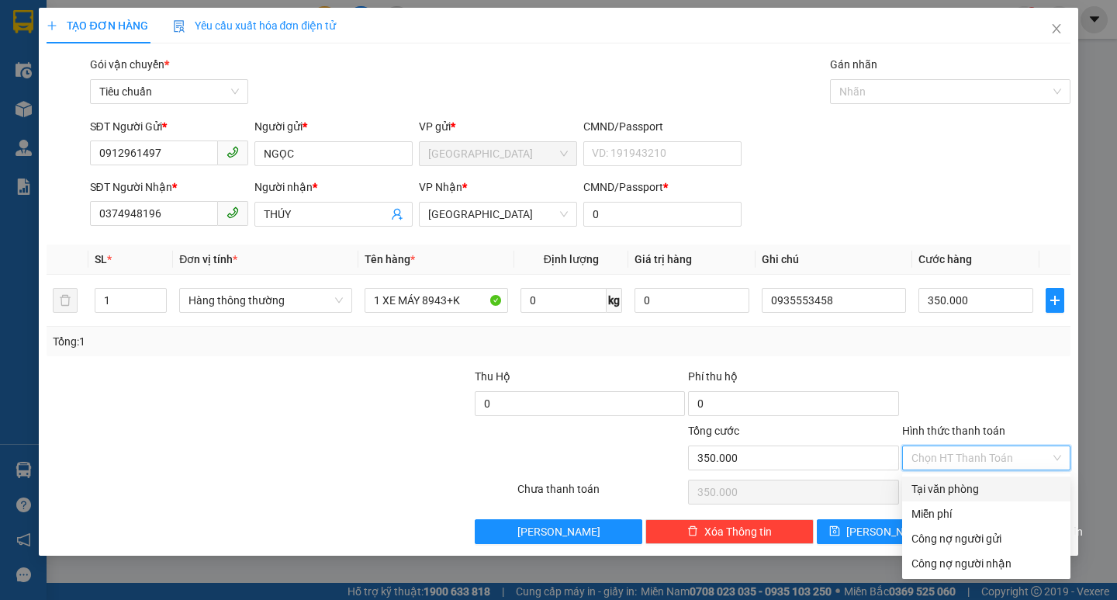
click at [960, 481] on div "Tại văn phòng" at bounding box center [987, 488] width 150 height 17
type input "0"
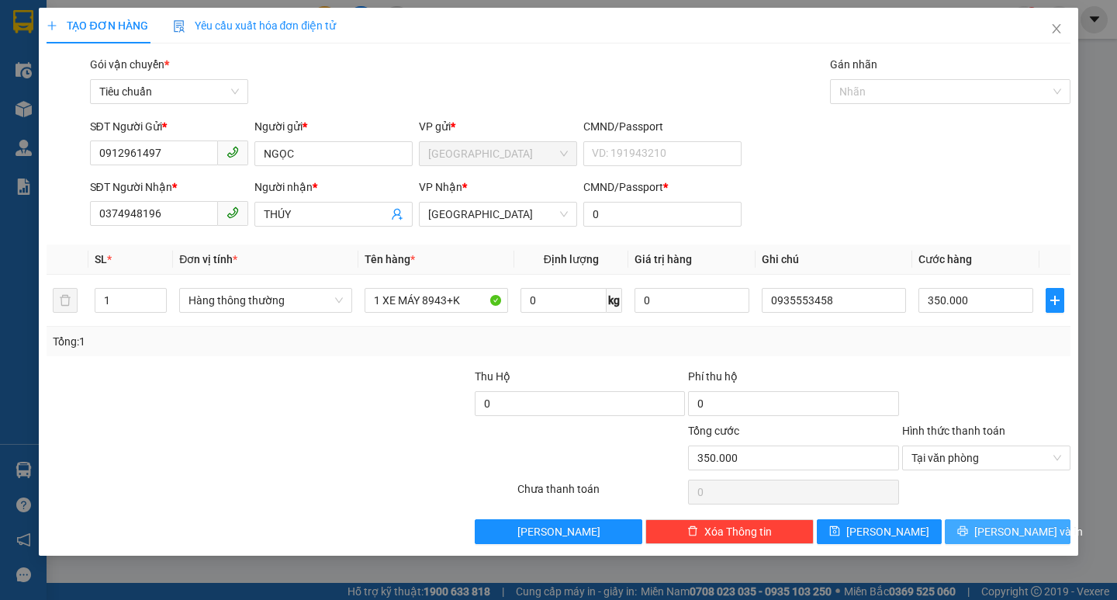
click at [1027, 526] on span "[PERSON_NAME] và In" at bounding box center [1028, 531] width 109 height 17
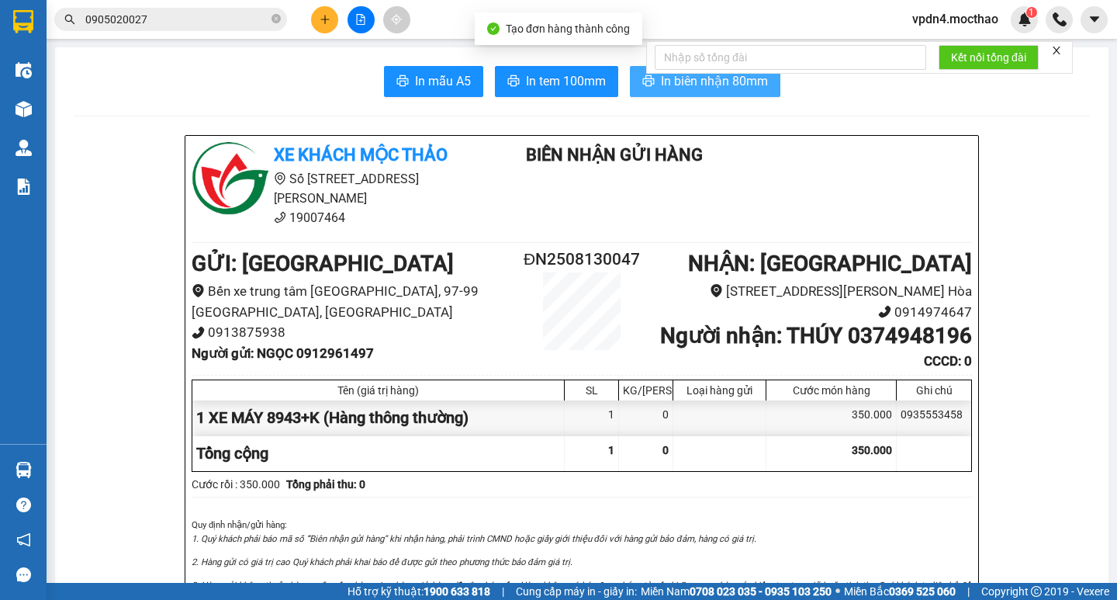
click at [715, 80] on span "In biên nhận 80mm" at bounding box center [714, 80] width 107 height 19
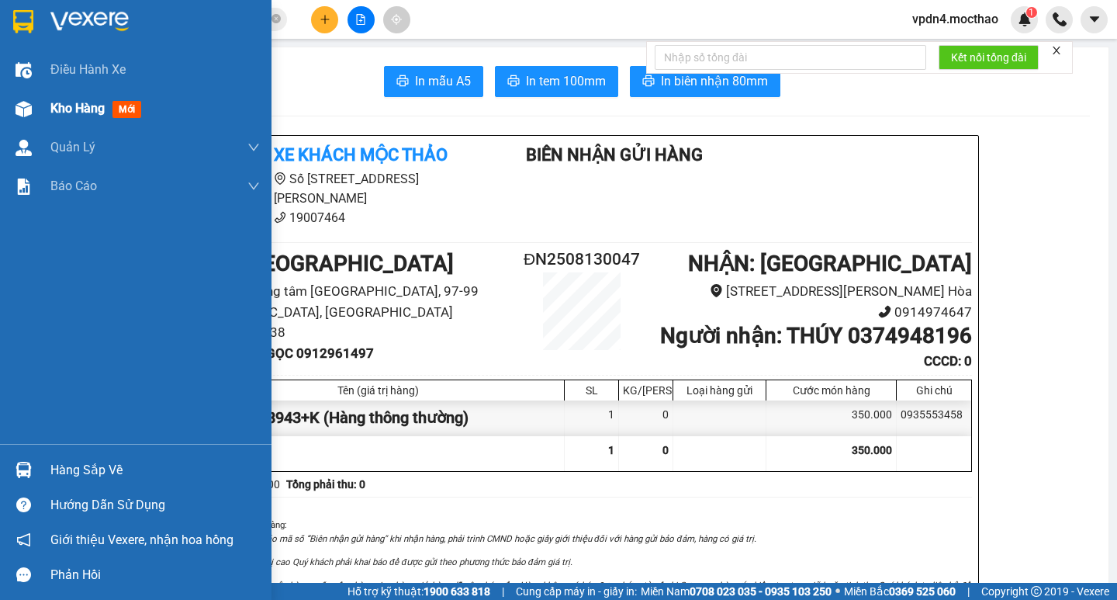
click at [61, 116] on div "Kho hàng mới" at bounding box center [98, 108] width 97 height 19
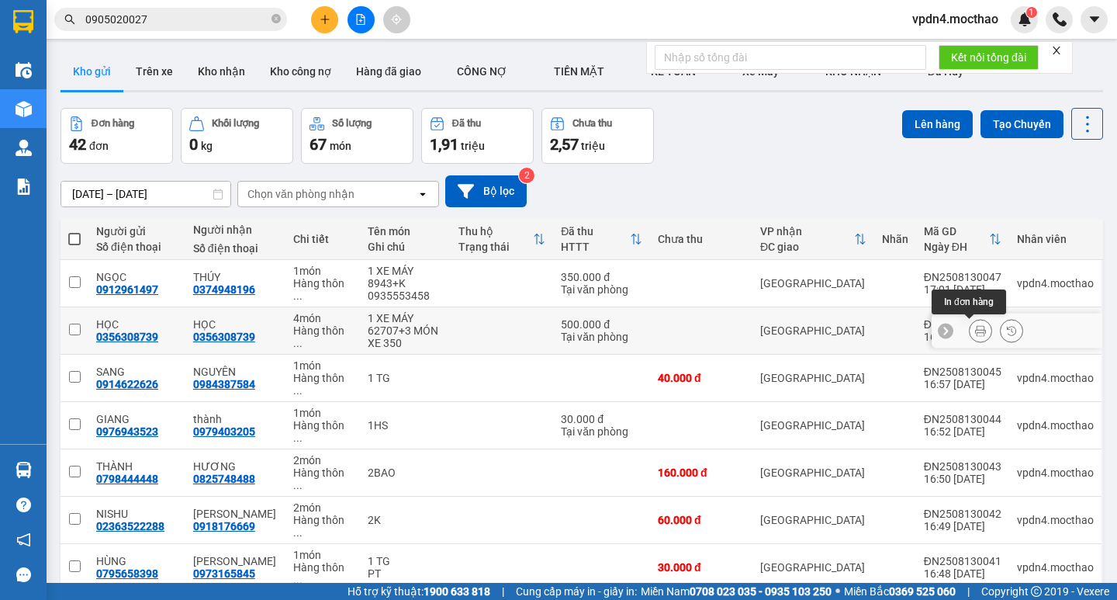
click at [975, 335] on icon at bounding box center [980, 330] width 11 height 11
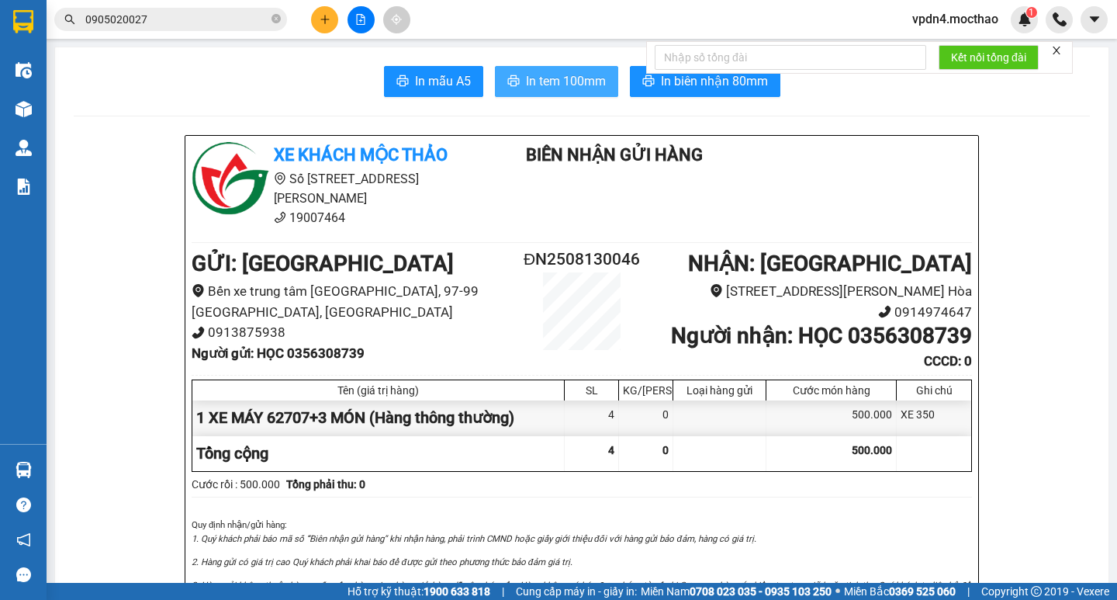
click at [542, 74] on span "In tem 100mm" at bounding box center [566, 80] width 80 height 19
click at [336, 23] on button at bounding box center [324, 19] width 27 height 27
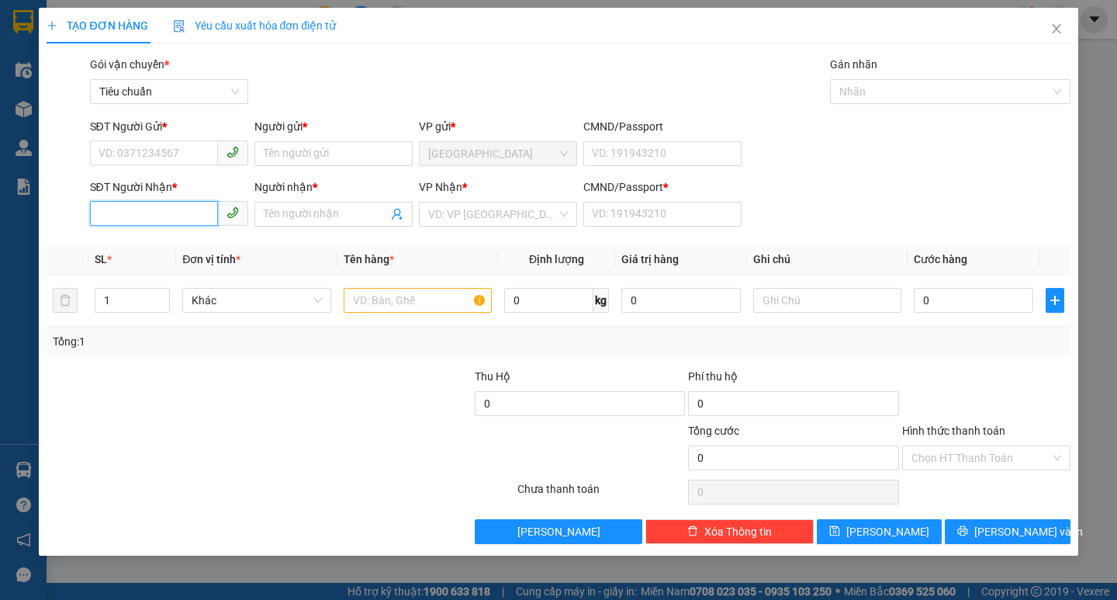
click at [178, 221] on input "SĐT Người Nhận *" at bounding box center [154, 213] width 128 height 25
click at [171, 236] on div "0972122767 - HOA QUẢ XANH" at bounding box center [173, 245] width 167 height 25
type input "0972122767"
type input "HOA QUẢ XANH"
type input "0"
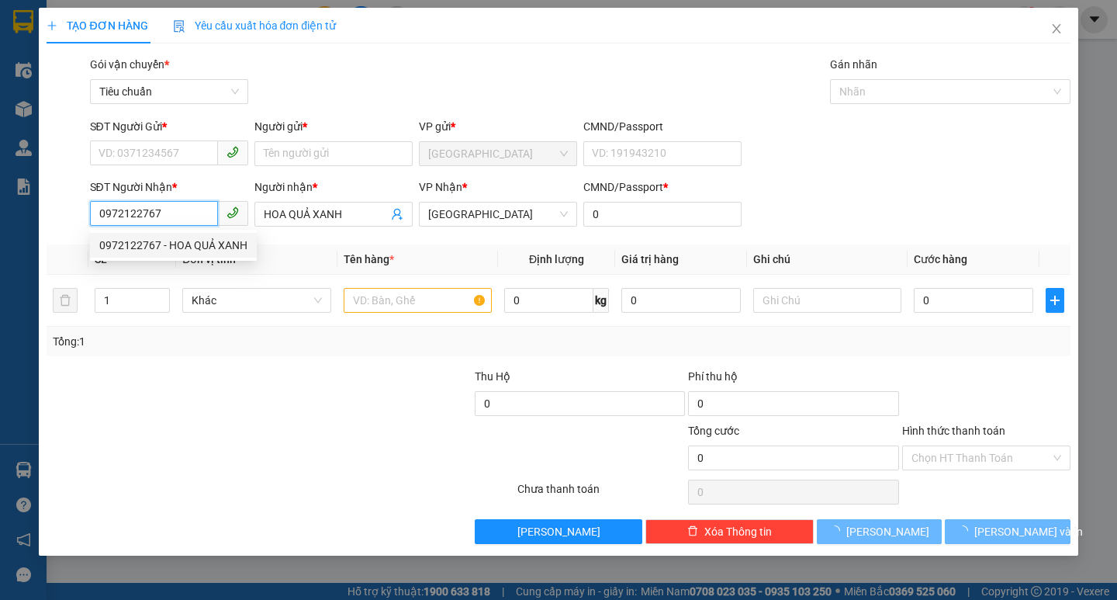
type input "40.000"
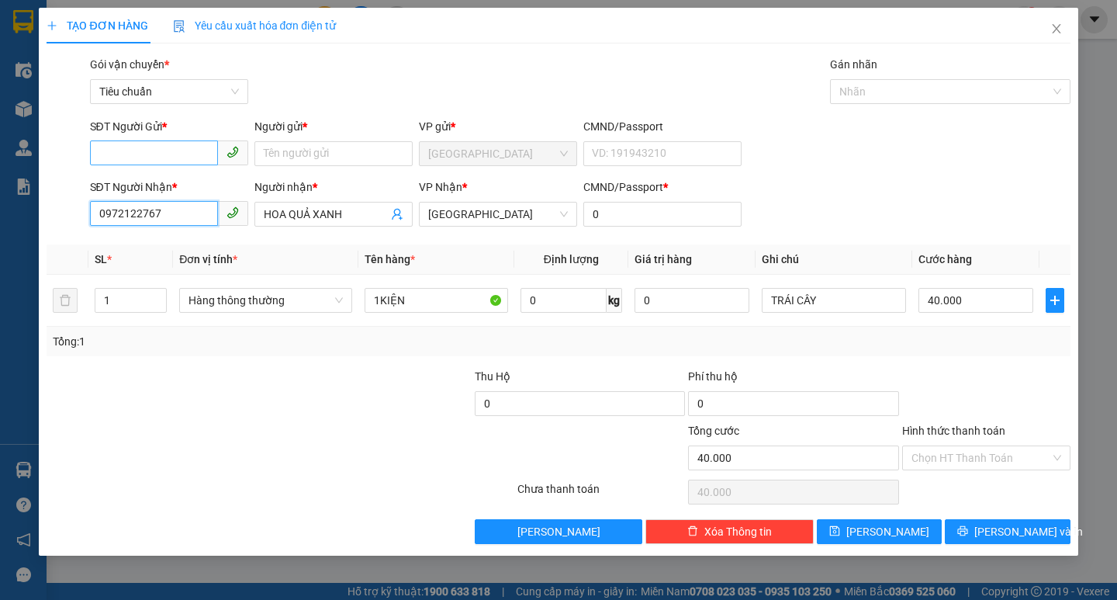
type input "0972122767"
click at [149, 156] on input "SĐT Người Gửi *" at bounding box center [154, 152] width 128 height 25
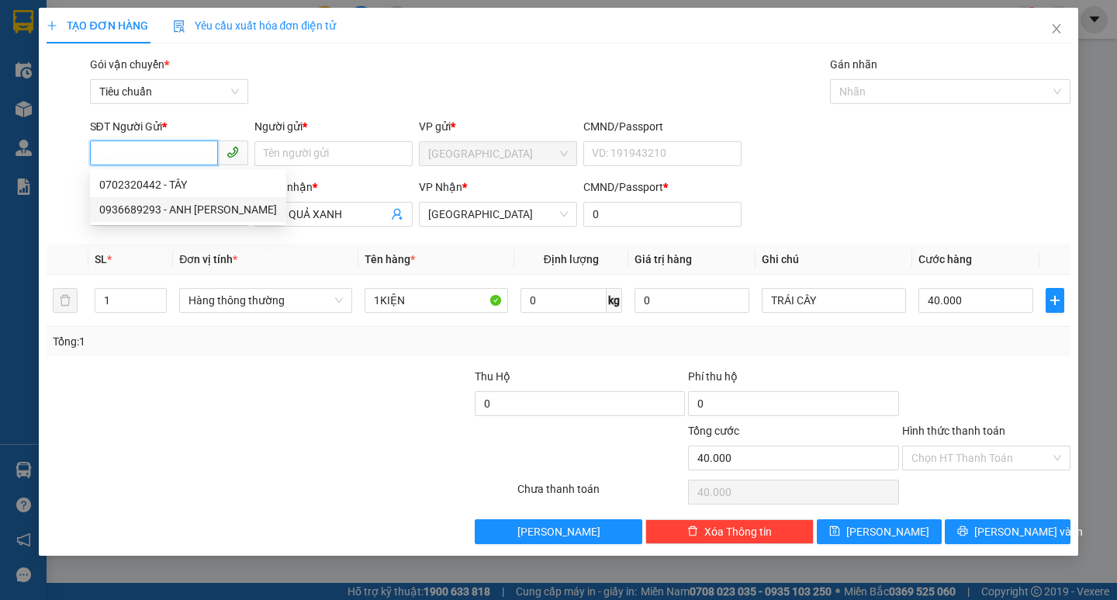
click at [200, 214] on div "0936689293 - ANH TONY" at bounding box center [188, 209] width 178 height 17
type input "0936689293"
type input "ANH TONY"
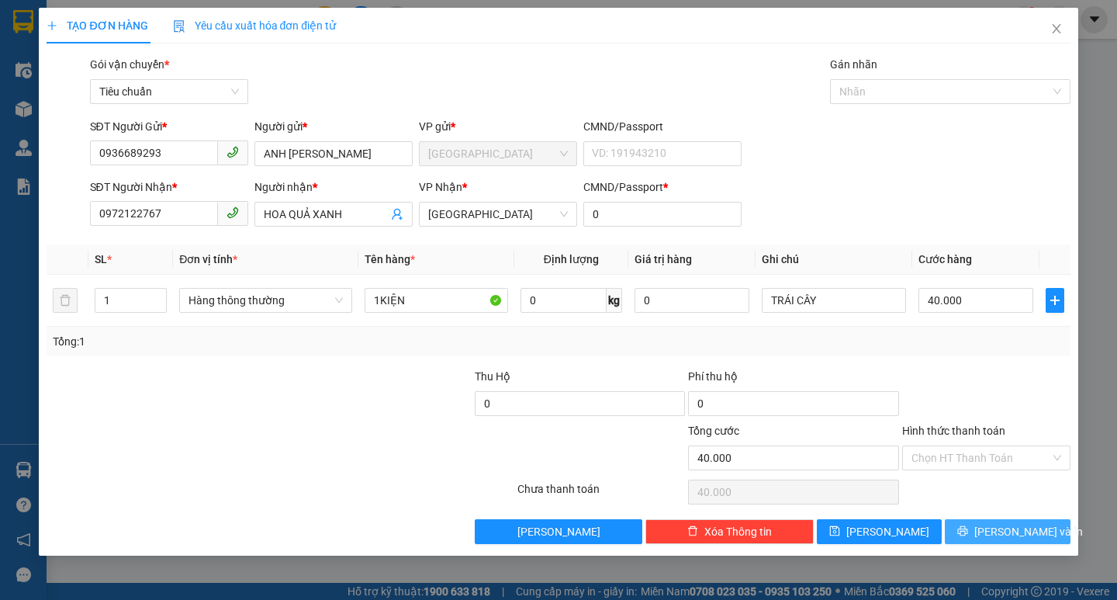
click at [1016, 532] on span "[PERSON_NAME] và In" at bounding box center [1028, 531] width 109 height 17
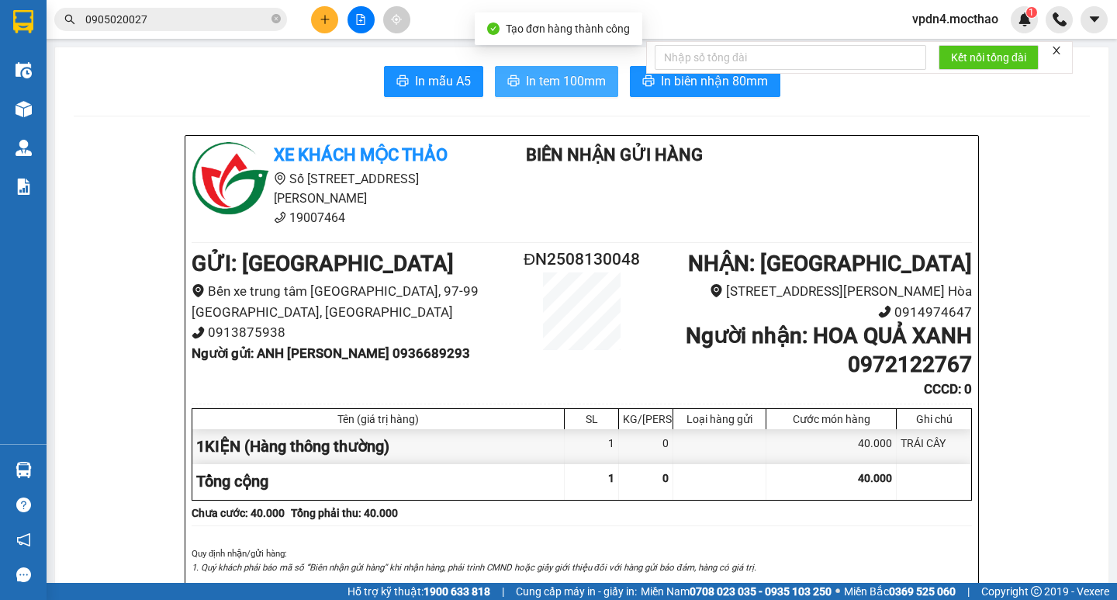
click at [552, 91] on span "In tem 100mm" at bounding box center [566, 80] width 80 height 19
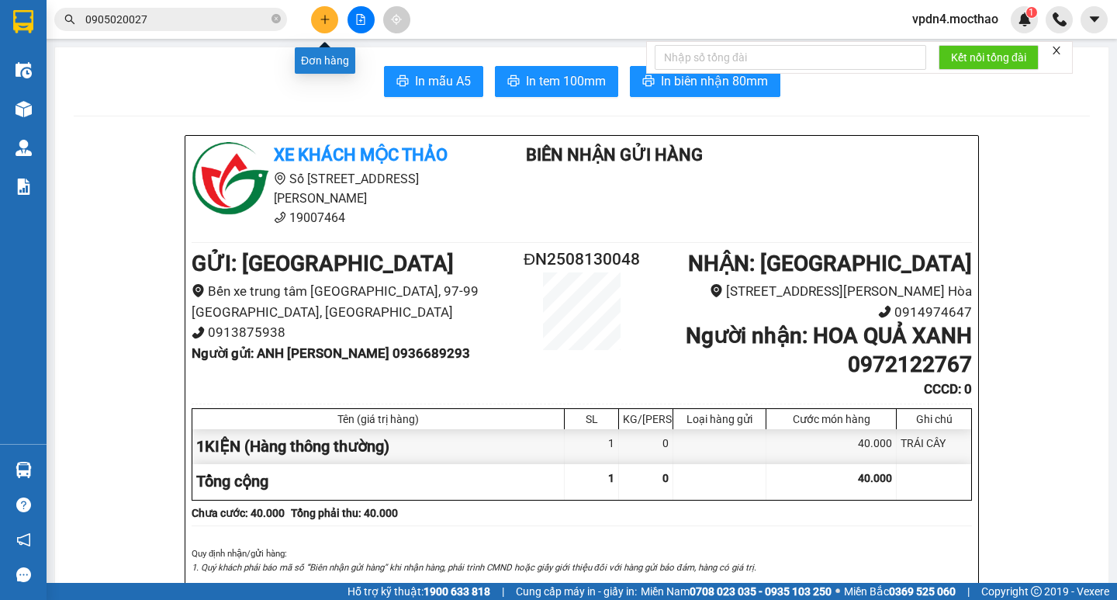
click at [331, 30] on button at bounding box center [324, 19] width 27 height 27
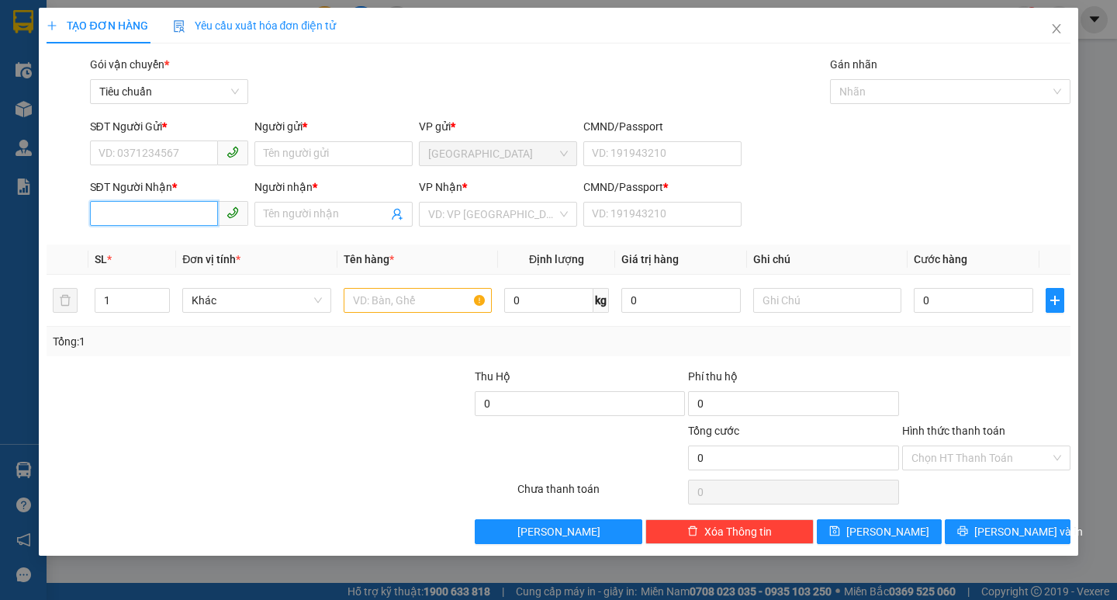
click at [164, 212] on input "SĐT Người Nhận *" at bounding box center [154, 213] width 128 height 25
type input "0336950431"
click at [332, 215] on input "Người nhận *" at bounding box center [326, 214] width 124 height 17
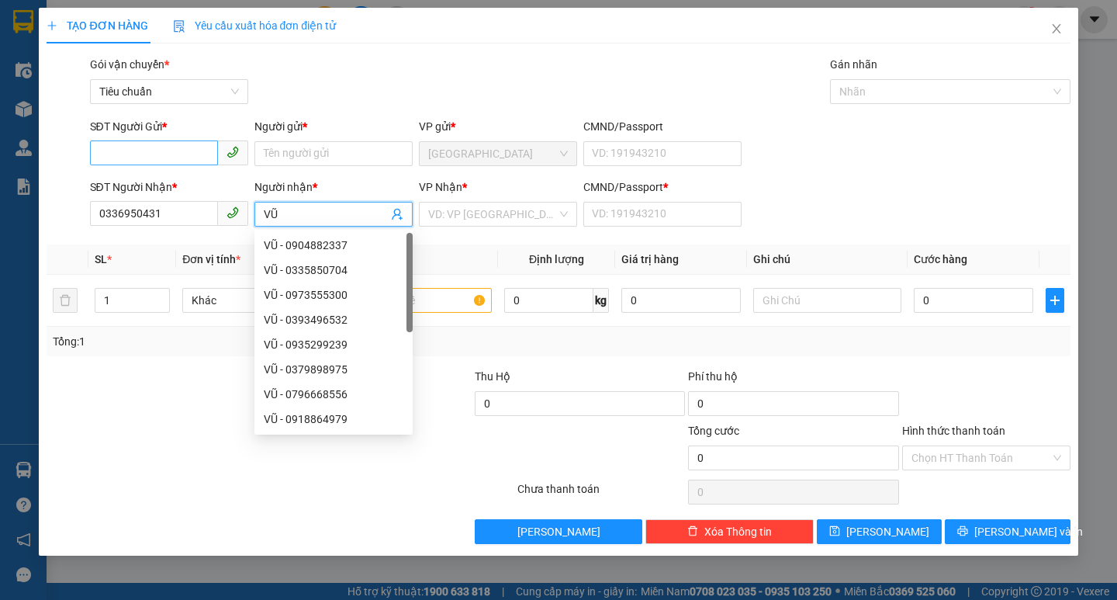
type input "VŨ"
click at [187, 147] on input "SĐT Người Gửi *" at bounding box center [154, 152] width 128 height 25
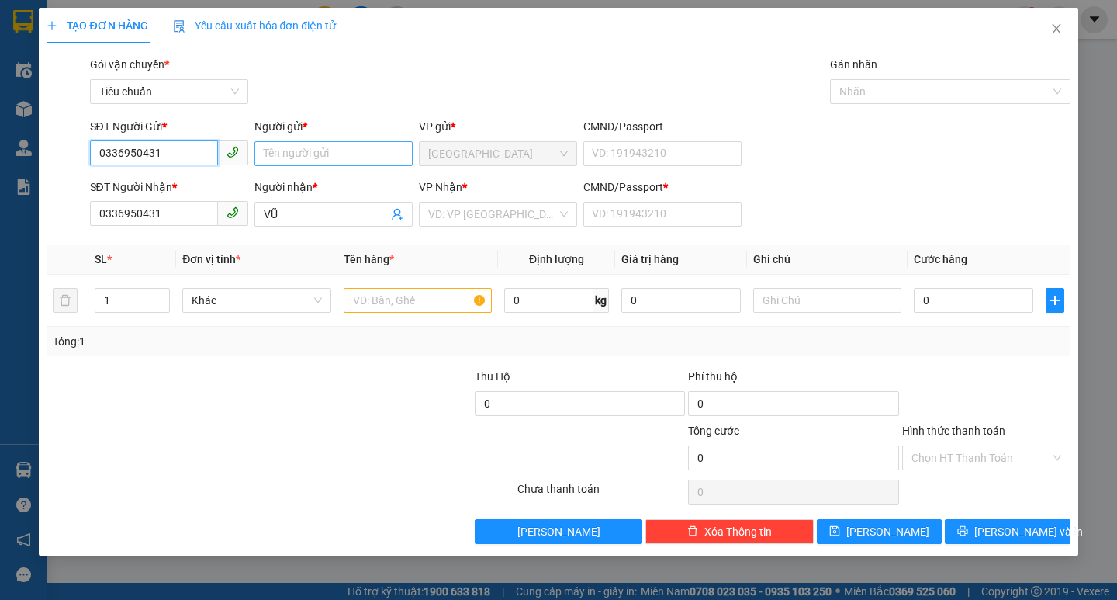
type input "0336950431"
click at [379, 147] on input "Người gửi *" at bounding box center [333, 153] width 158 height 25
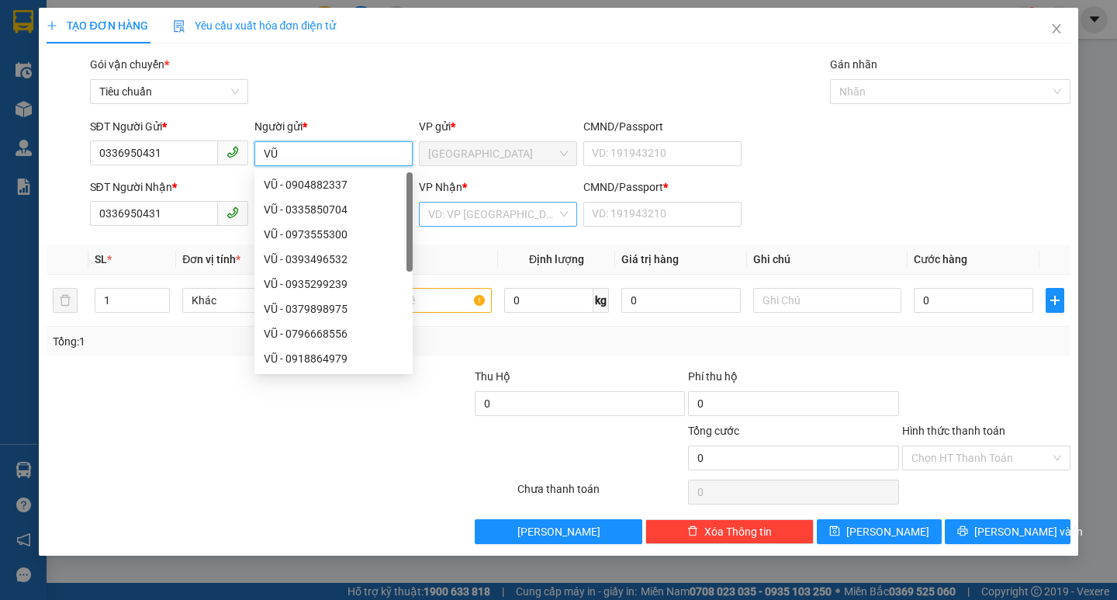
type input "VŨ"
click at [518, 224] on input "search" at bounding box center [492, 213] width 129 height 23
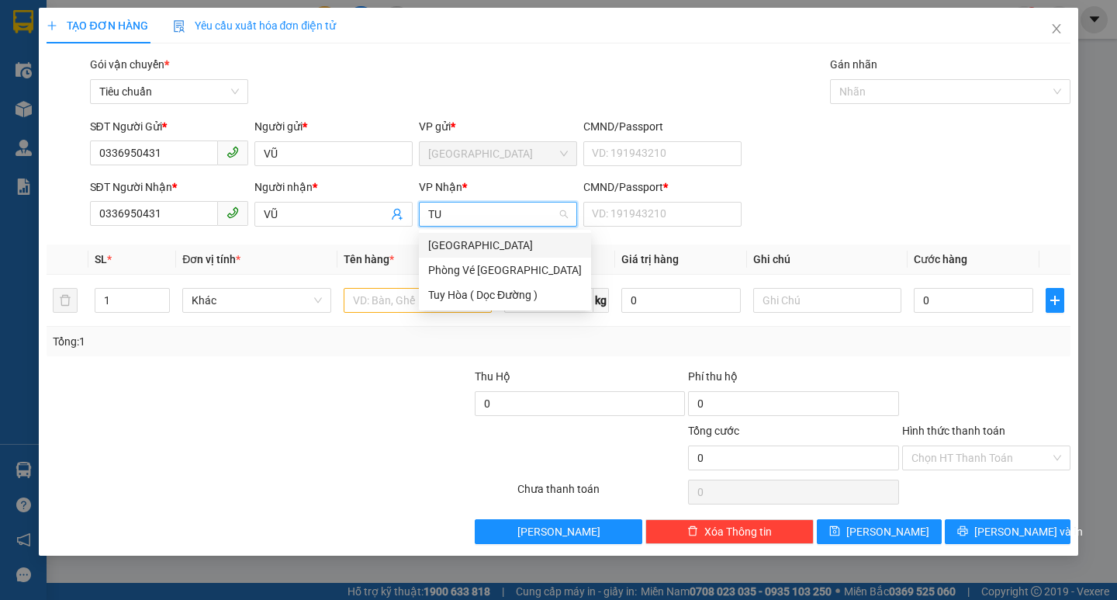
type input "TUY"
click at [482, 242] on div "[PERSON_NAME]" at bounding box center [505, 245] width 154 height 17
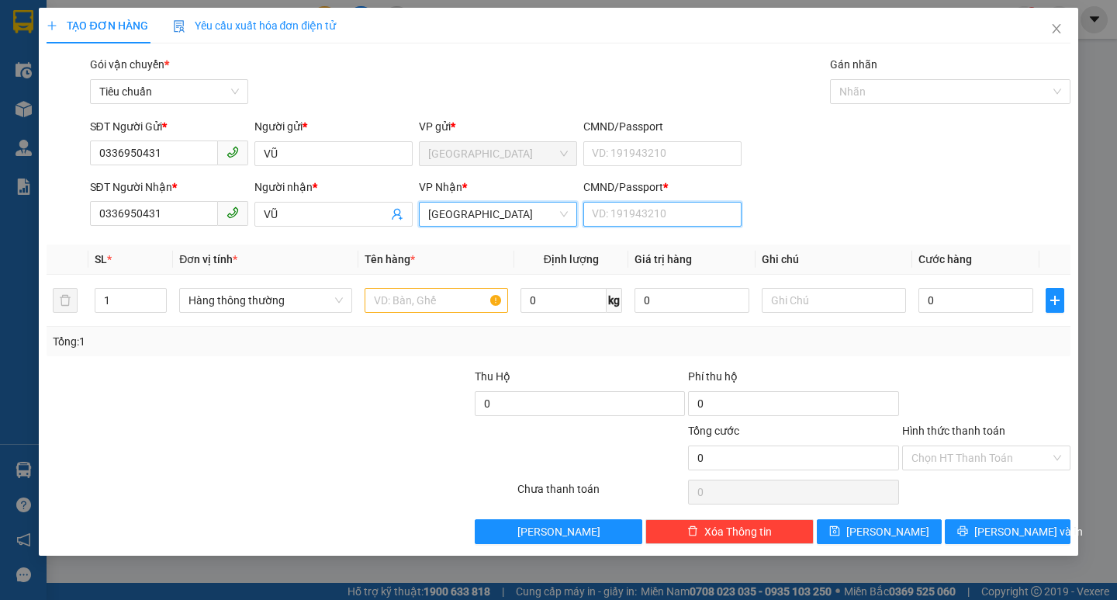
click at [680, 214] on input "CMND/Passport *" at bounding box center [662, 214] width 158 height 25
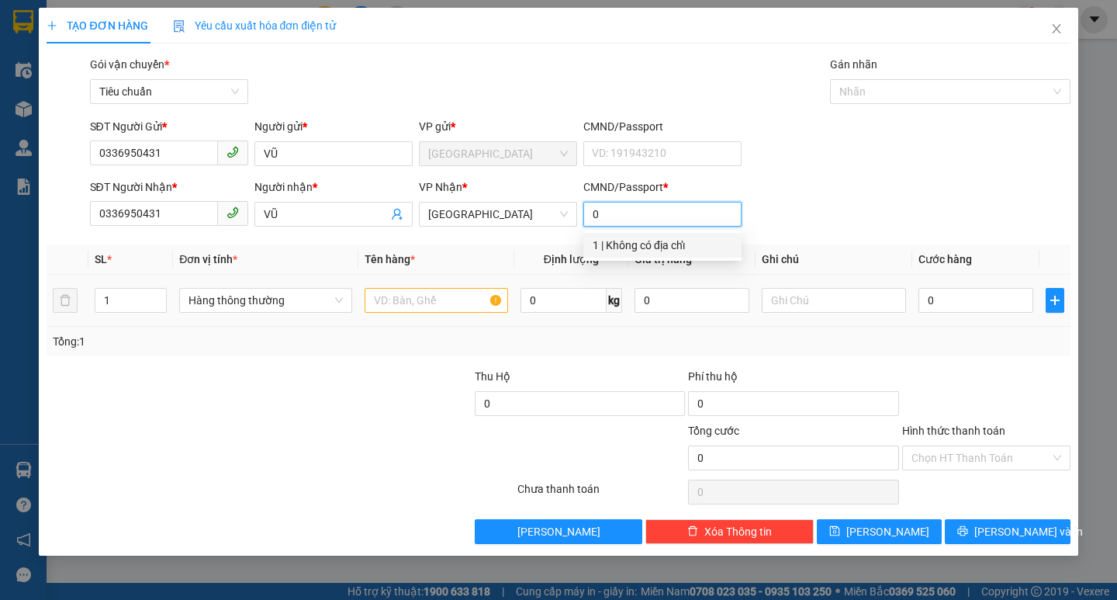
type input "0"
click at [386, 286] on div at bounding box center [437, 300] width 144 height 31
click at [420, 311] on input "text" at bounding box center [437, 300] width 144 height 25
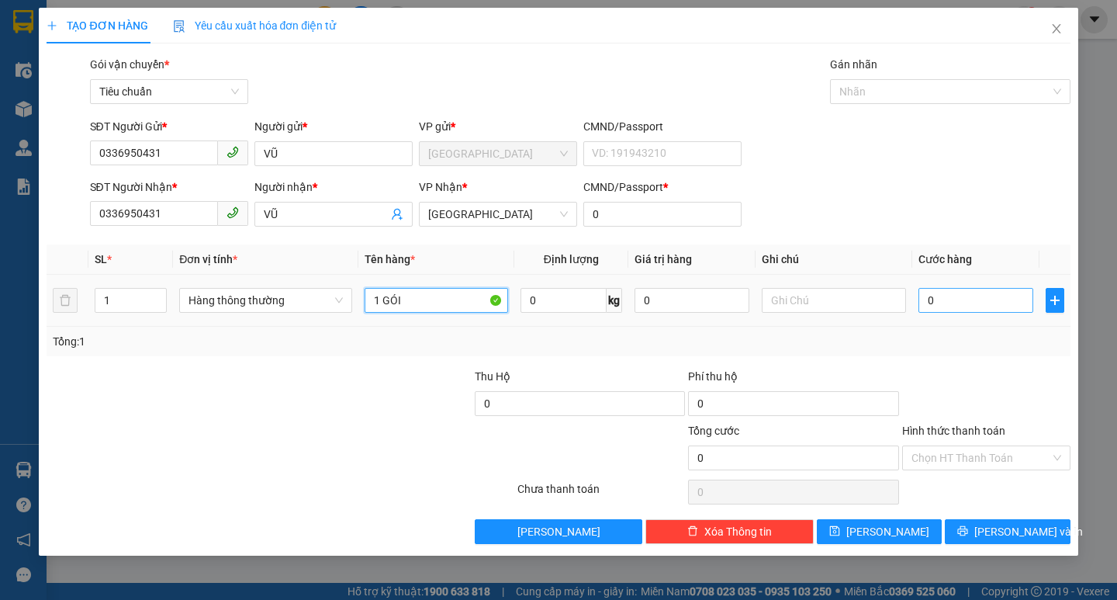
type input "1 GÓI"
click at [981, 301] on input "0" at bounding box center [977, 300] width 116 height 25
type input "3"
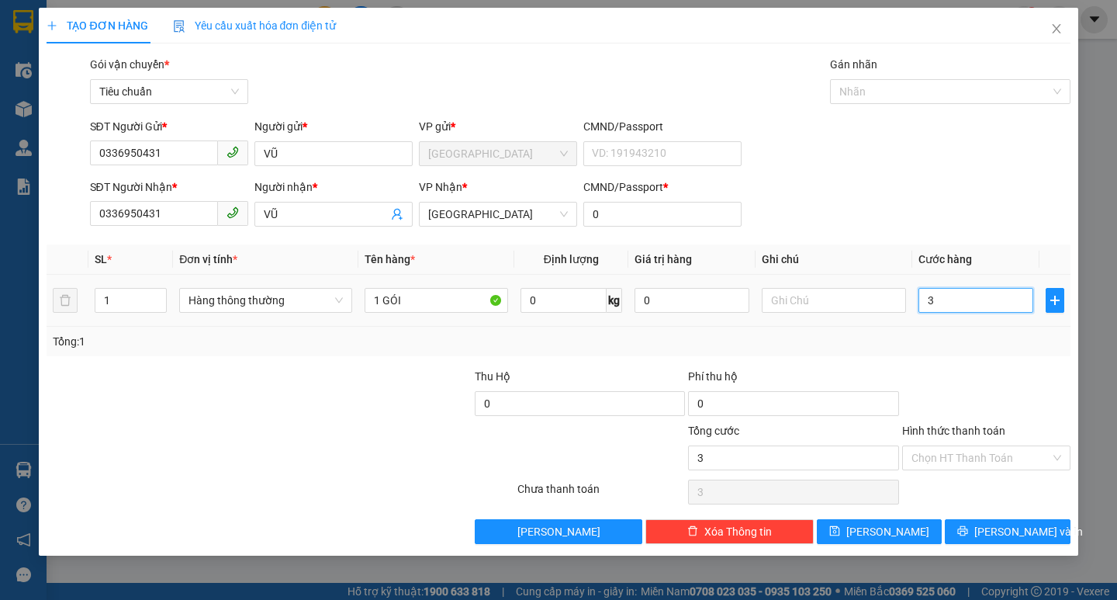
type input "30"
type input "30.000"
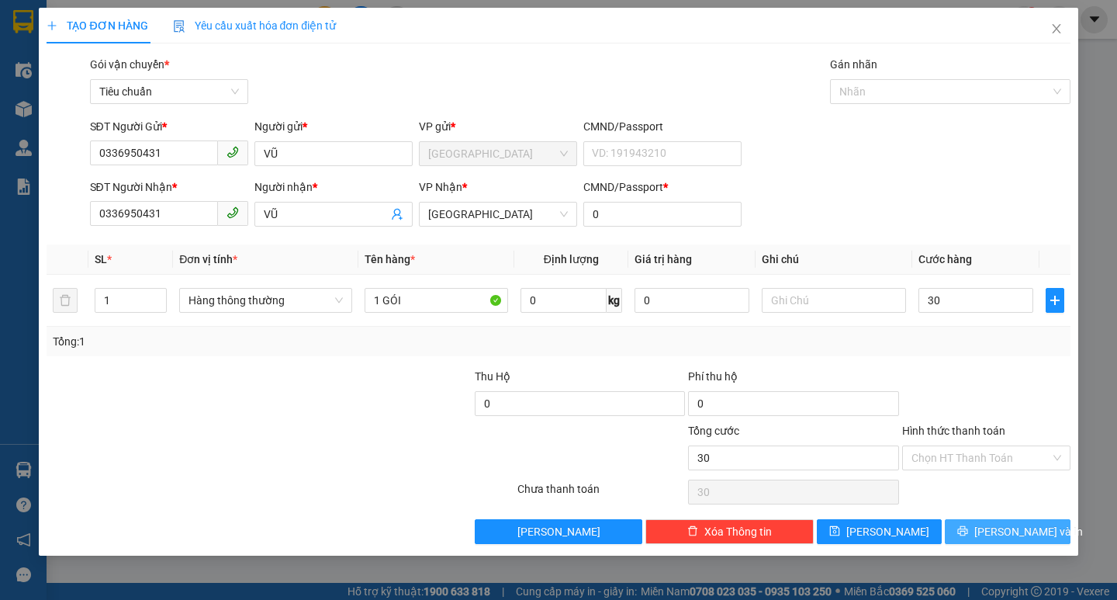
type input "30.000"
click at [1016, 528] on span "[PERSON_NAME] và In" at bounding box center [1028, 531] width 109 height 17
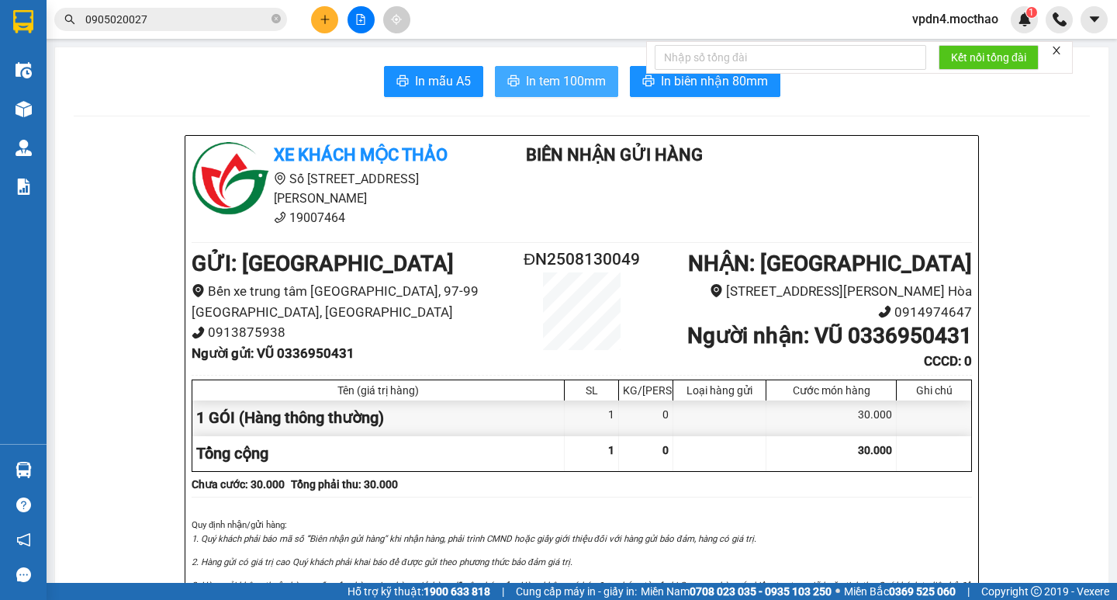
click at [563, 77] on span "In tem 100mm" at bounding box center [566, 80] width 80 height 19
click at [548, 85] on span "In tem 100mm" at bounding box center [566, 80] width 80 height 19
click at [326, 17] on icon "plus" at bounding box center [325, 19] width 11 height 11
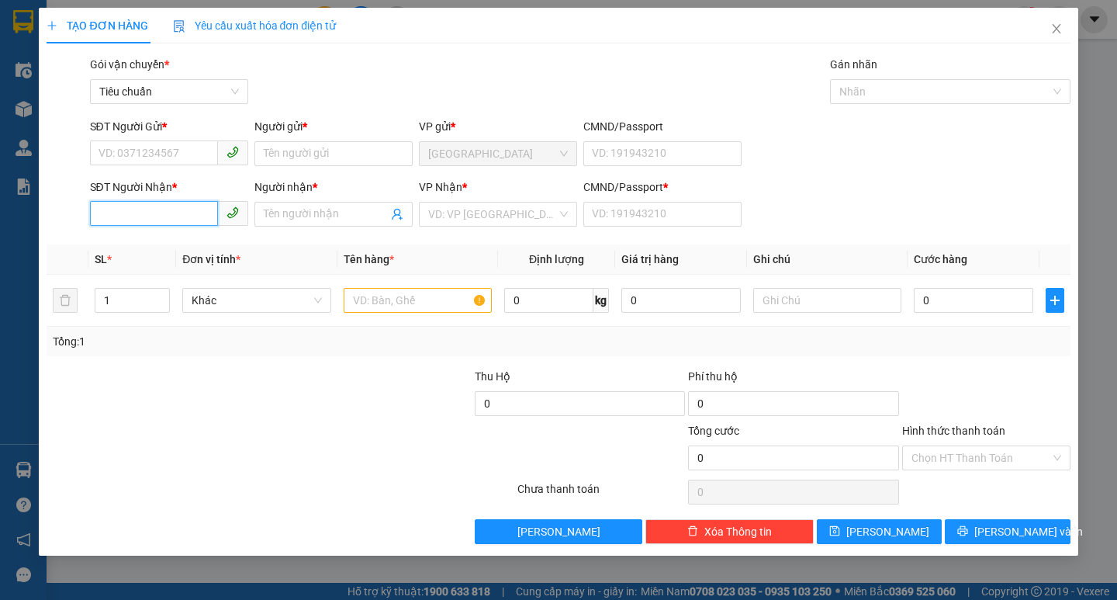
click at [180, 214] on input "SĐT Người Nhận *" at bounding box center [154, 213] width 128 height 25
type input "0977019891"
click at [162, 240] on div "0977019891 - IREAL SPORT" at bounding box center [169, 245] width 140 height 17
type input "IREAL SPORT"
type input "0"
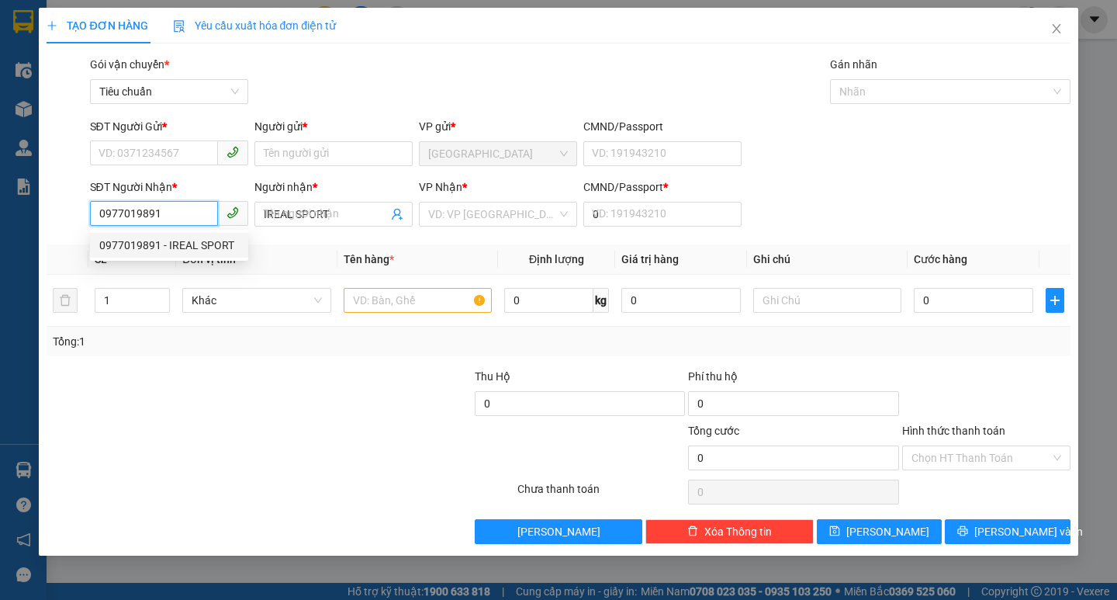
type input "30.000"
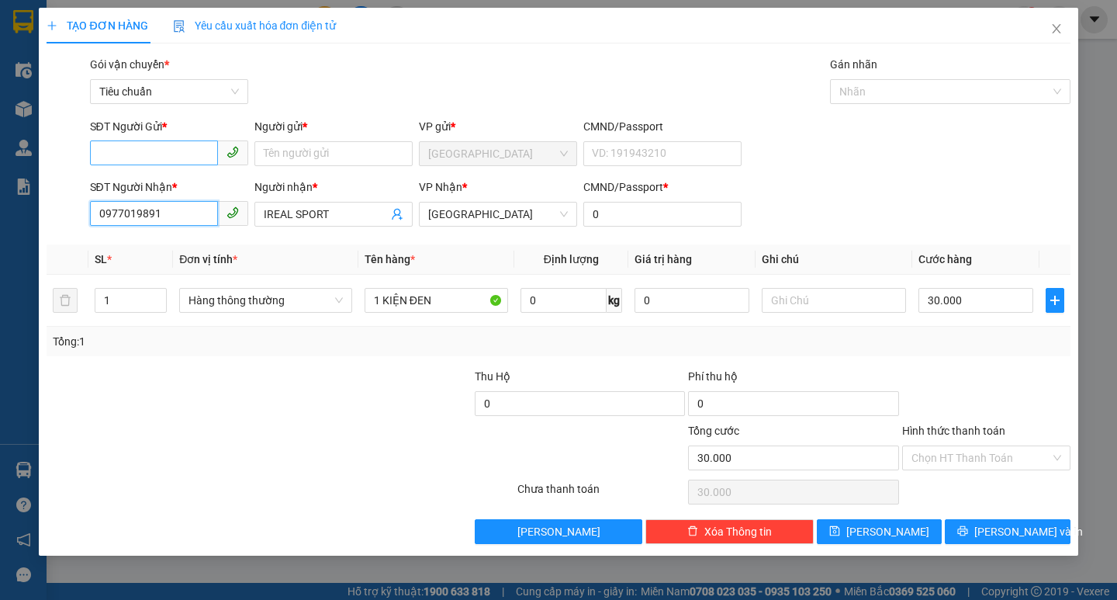
type input "0977019891"
click at [171, 160] on input "SĐT Người Gửi *" at bounding box center [154, 152] width 128 height 25
type input "0905045054"
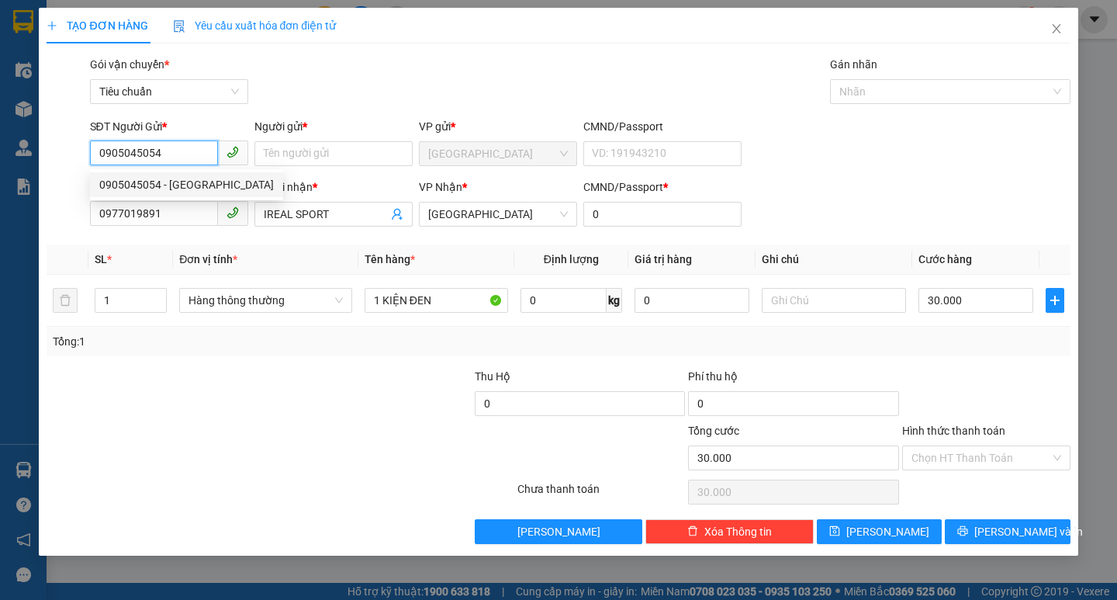
click at [199, 180] on div "0905045054 - BULBAL" at bounding box center [186, 184] width 175 height 17
type input "BULBAL"
type input "20.000"
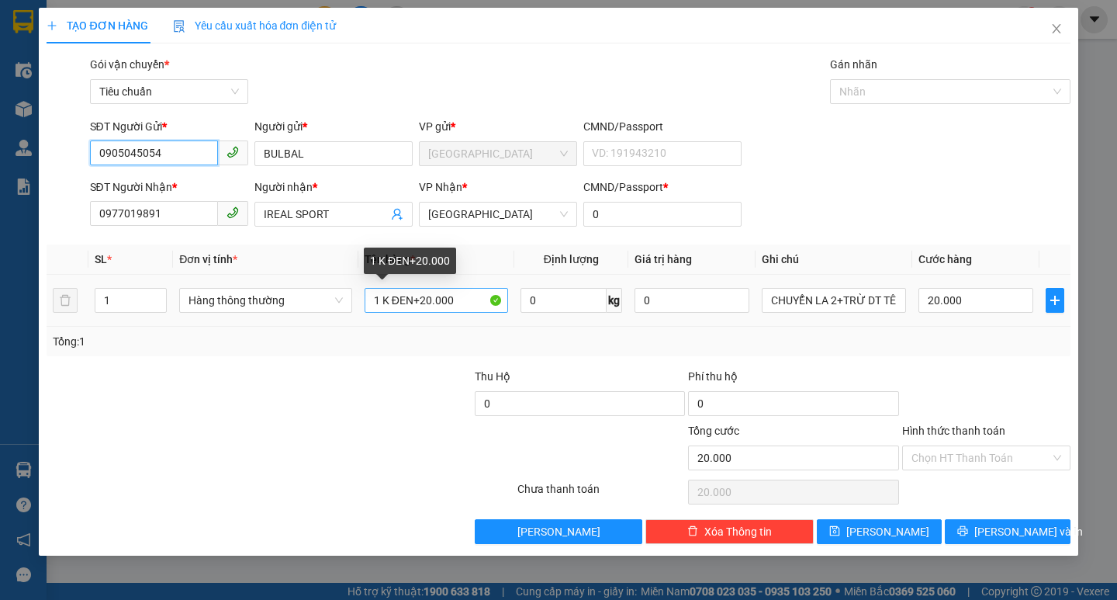
type input "0905045054"
click at [470, 303] on input "1 K ĐEN+20.000" at bounding box center [437, 300] width 144 height 25
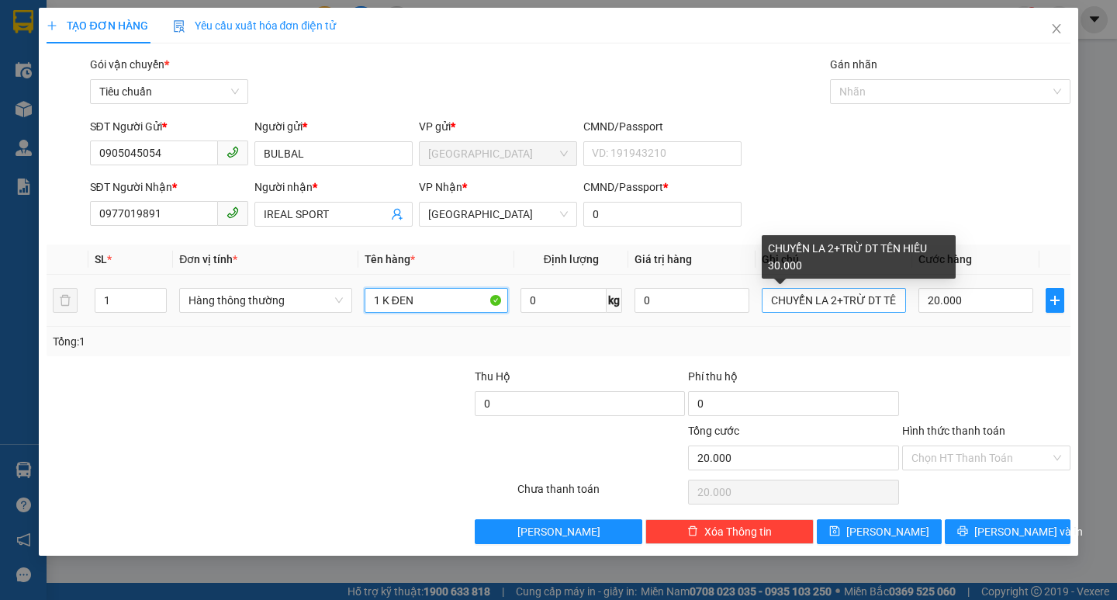
type input "1 K ĐEN"
click at [898, 303] on input "CHUYỂN LA 2+TRỪ DT TÊN HIẾU 30.000" at bounding box center [834, 300] width 144 height 25
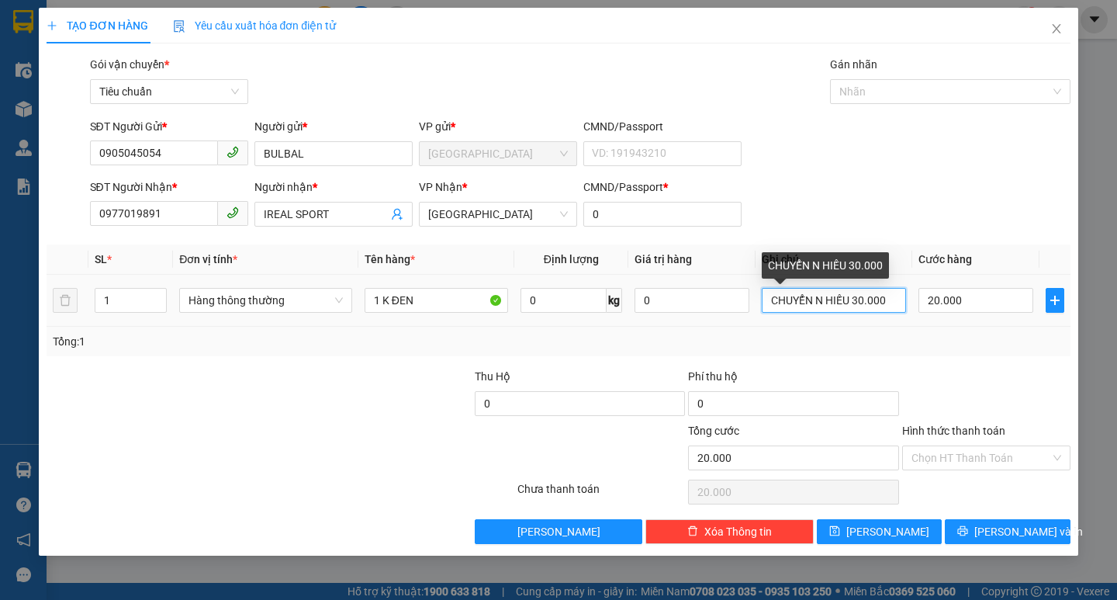
click at [895, 291] on input "CHUYỂN N HIẾU 30.000" at bounding box center [834, 300] width 144 height 25
type input "C"
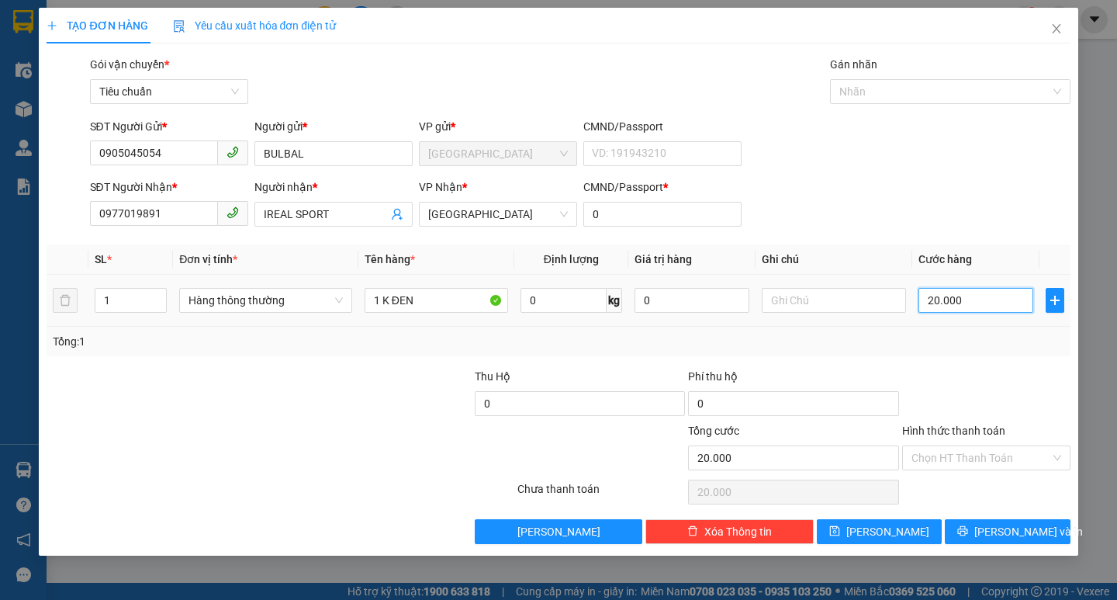
click at [943, 303] on input "20.000" at bounding box center [977, 300] width 116 height 25
type input "4"
type input "40"
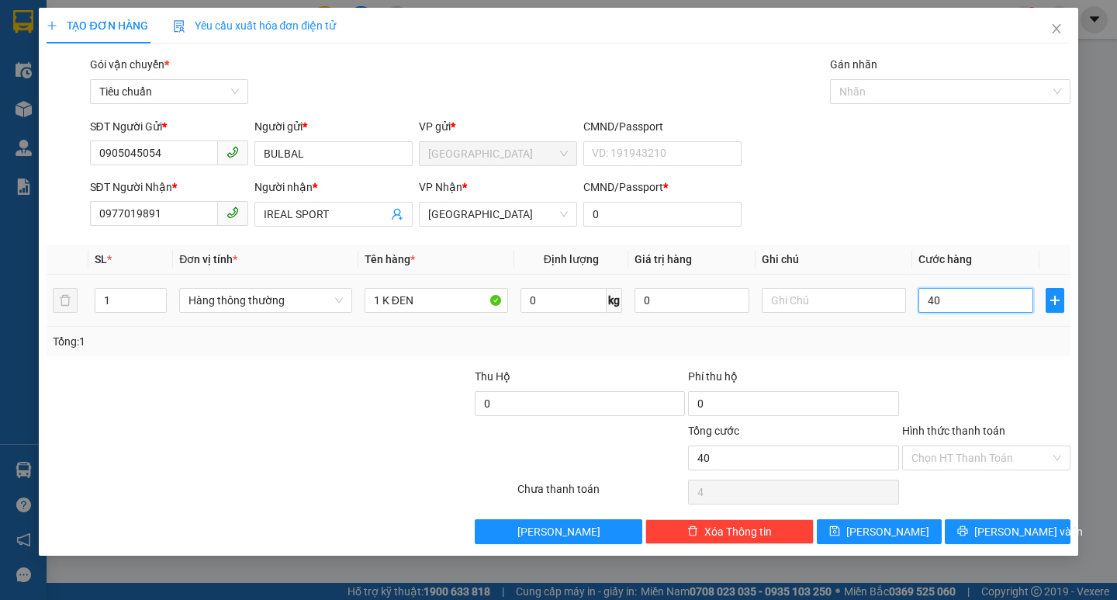
type input "40"
type input "40.000"
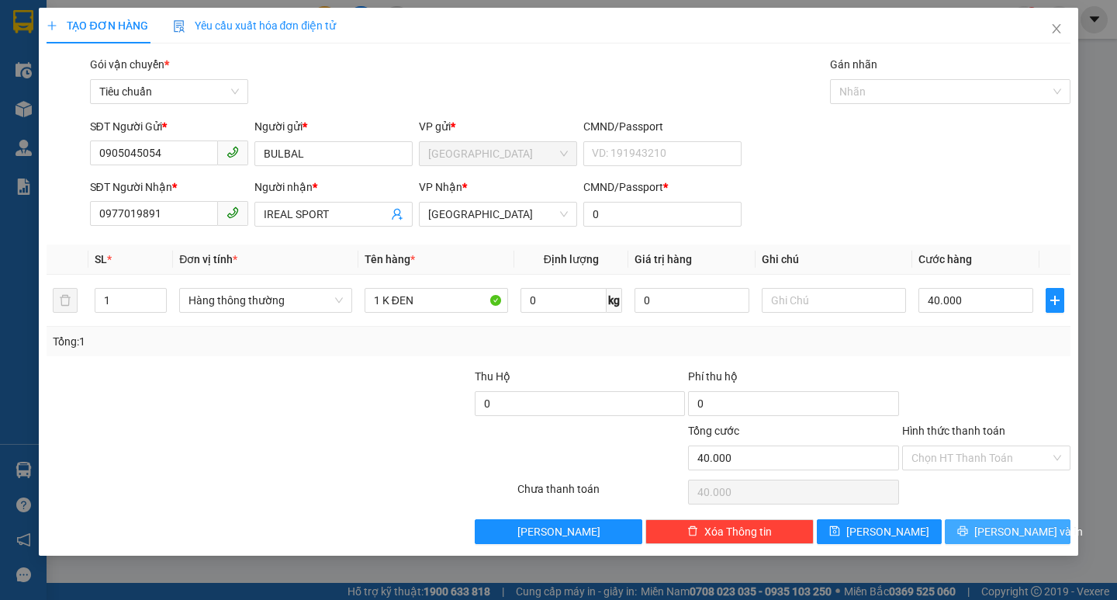
click at [1025, 528] on span "[PERSON_NAME] và In" at bounding box center [1028, 531] width 109 height 17
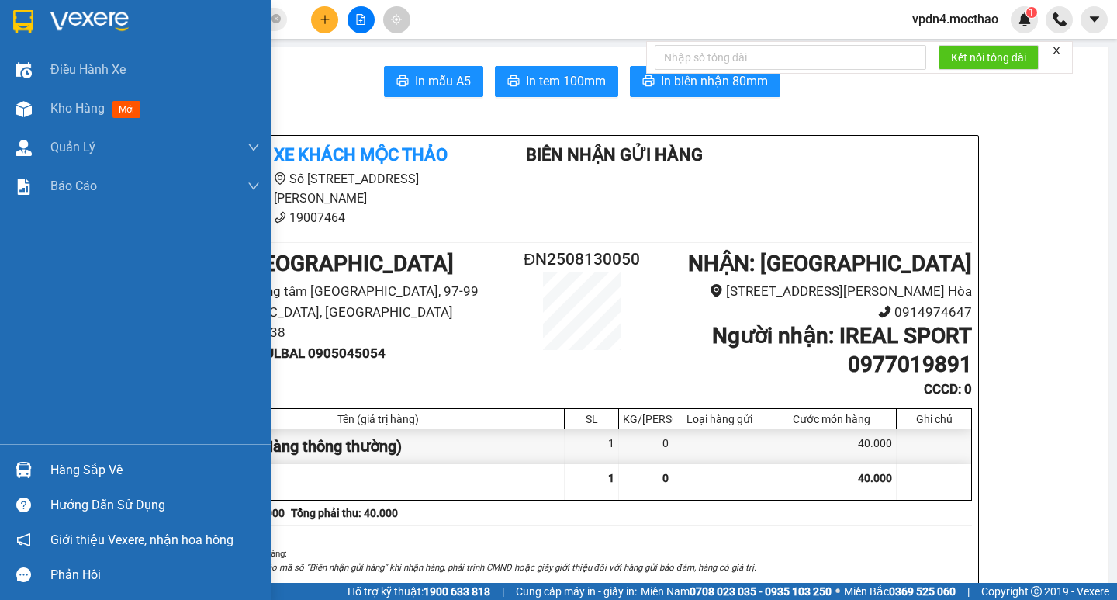
click at [86, 479] on div "Hàng sắp về" at bounding box center [154, 470] width 209 height 23
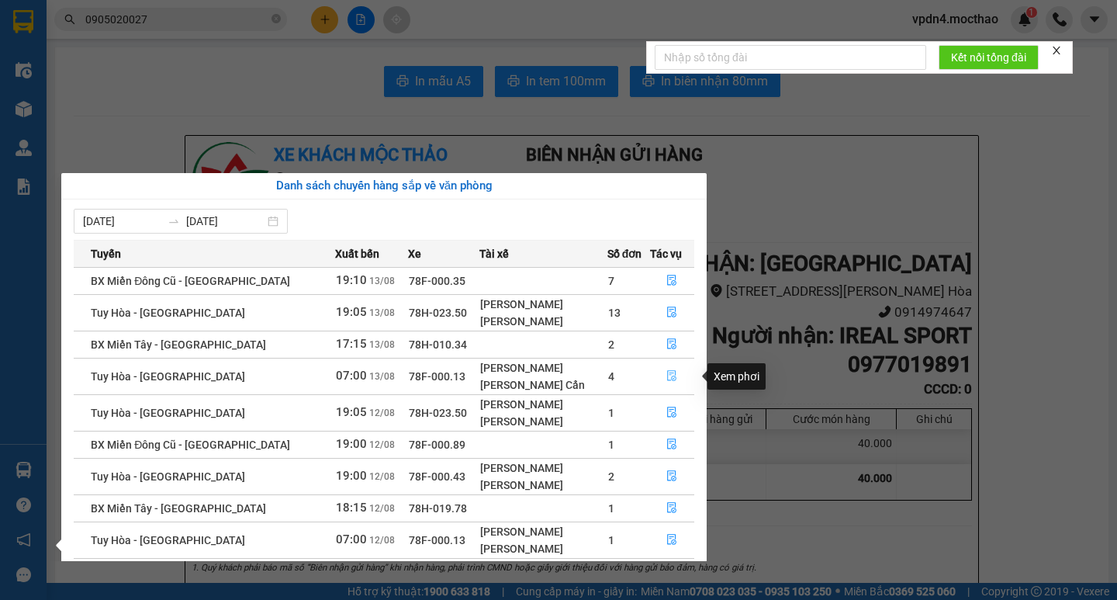
click at [671, 377] on icon "file-done" at bounding box center [671, 375] width 11 height 11
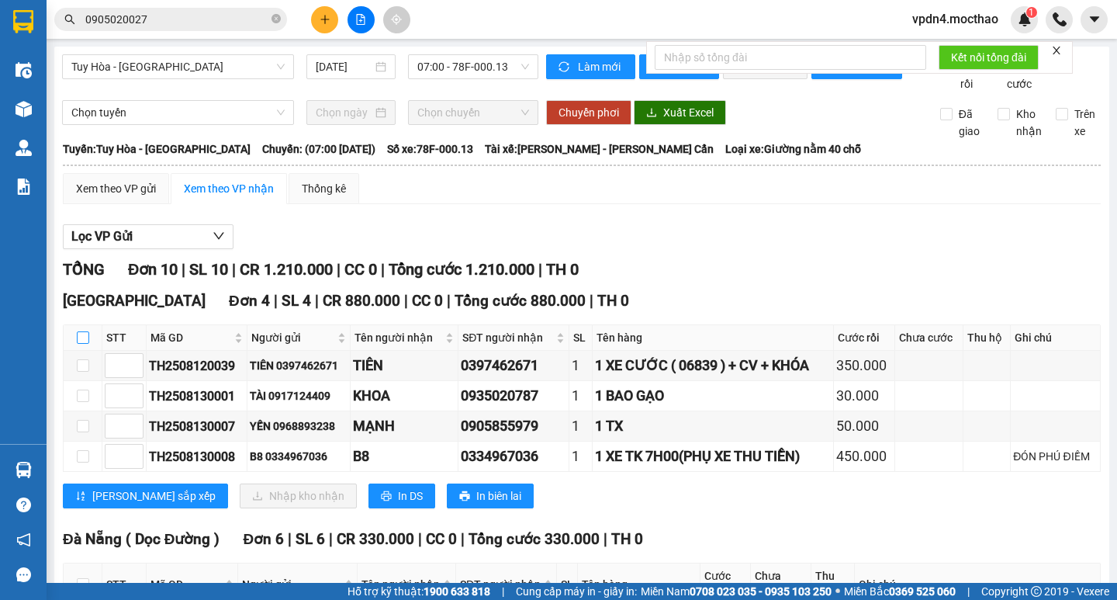
click at [80, 346] on label at bounding box center [83, 337] width 12 height 17
click at [80, 344] on input "checkbox" at bounding box center [83, 337] width 12 height 12
checkbox input "true"
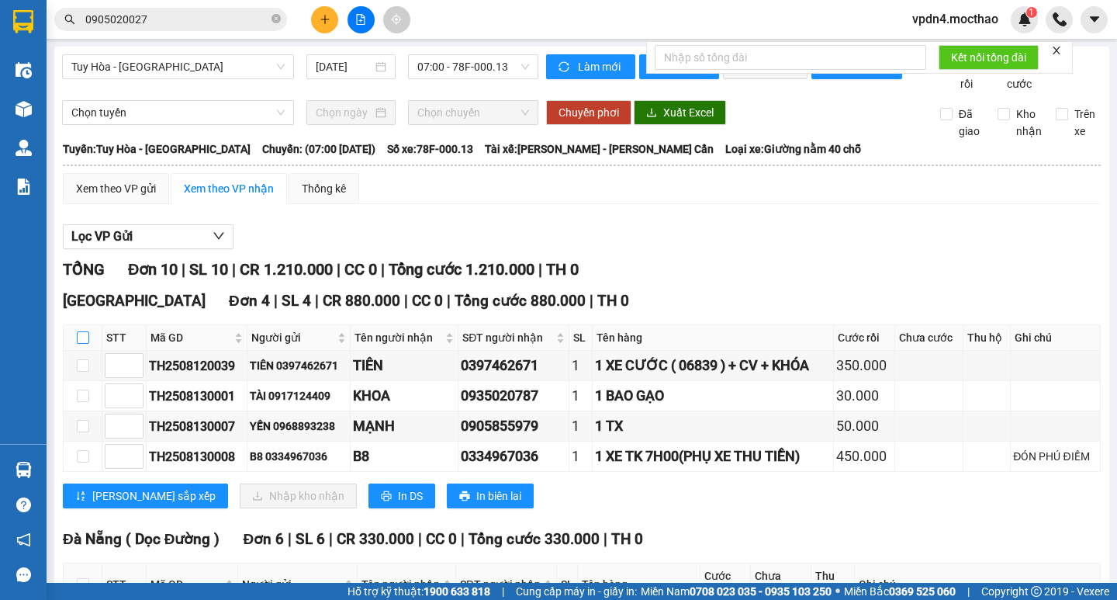
checkbox input "true"
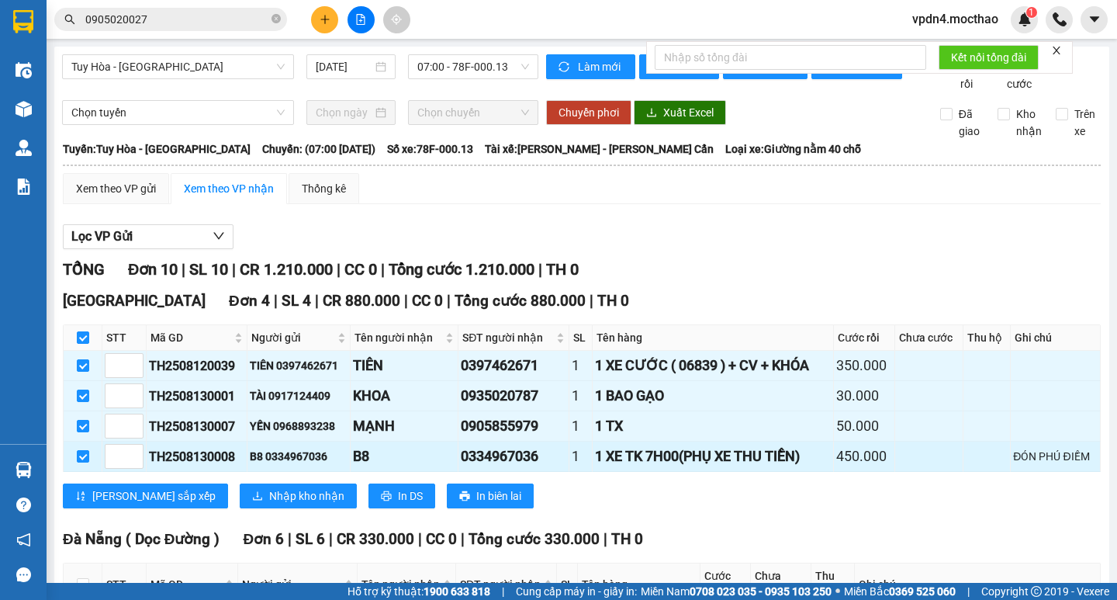
click at [75, 472] on td at bounding box center [83, 456] width 39 height 30
click at [86, 462] on input "checkbox" at bounding box center [83, 456] width 12 height 12
checkbox input "false"
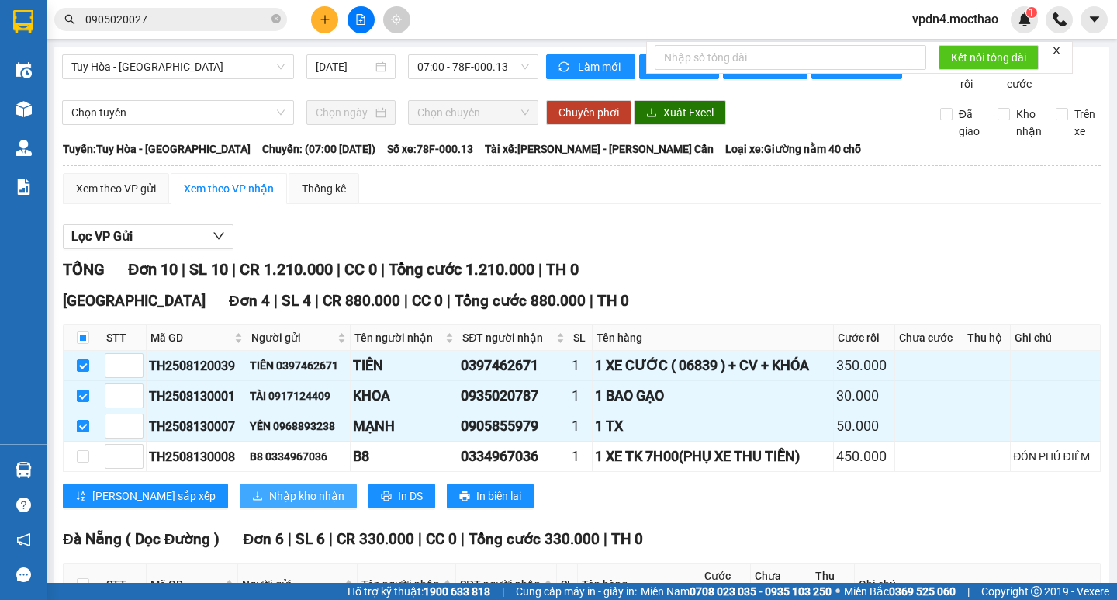
click at [269, 504] on span "Nhập kho nhận" at bounding box center [306, 495] width 75 height 17
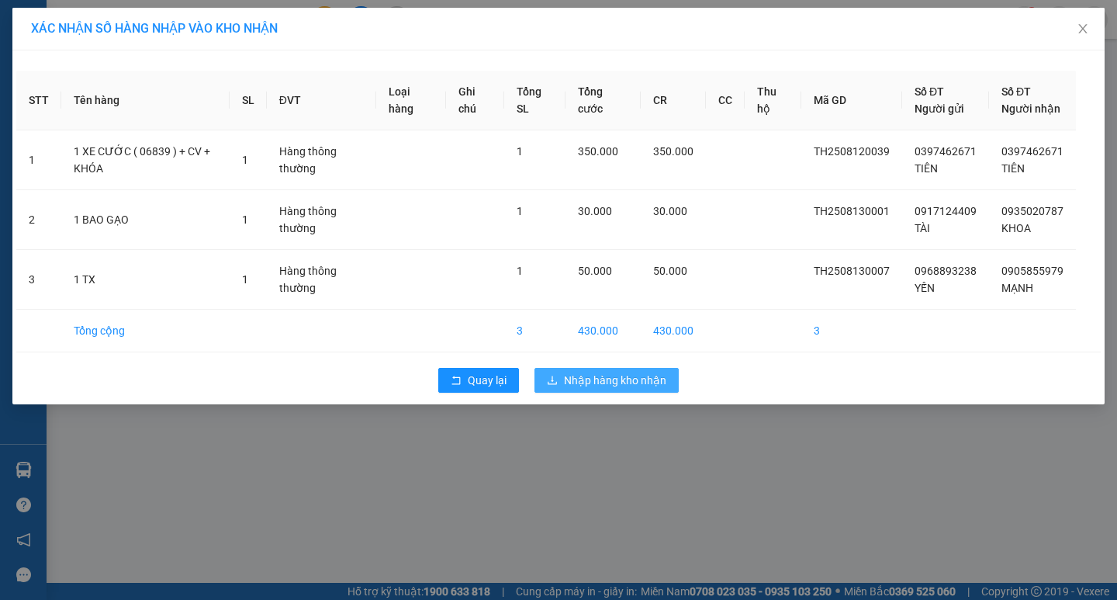
click at [633, 389] on span "Nhập hàng kho nhận" at bounding box center [615, 380] width 102 height 17
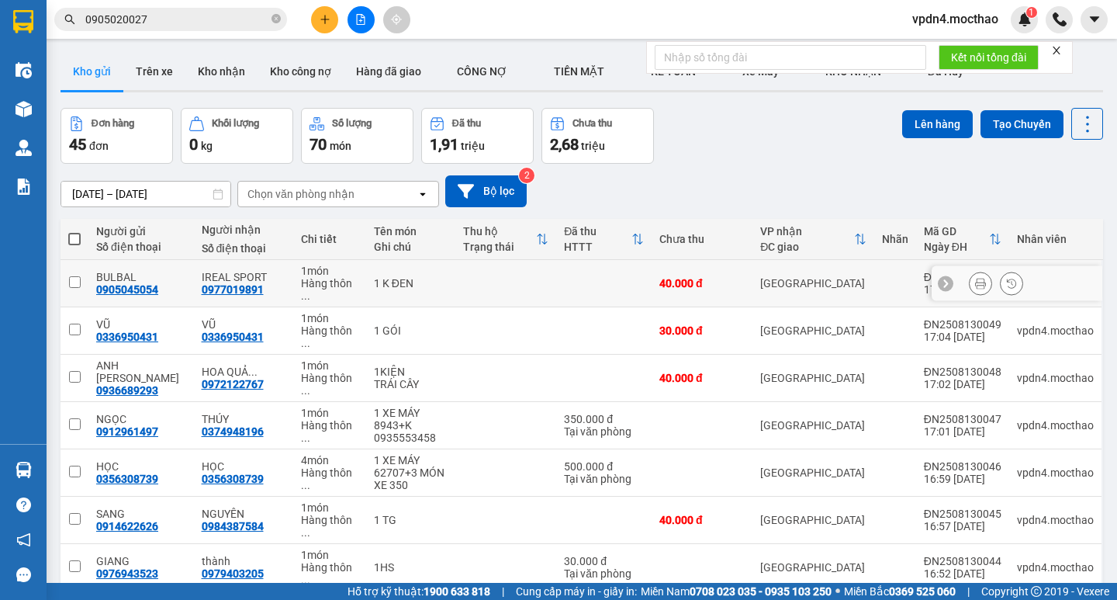
click at [970, 270] on button at bounding box center [981, 283] width 22 height 27
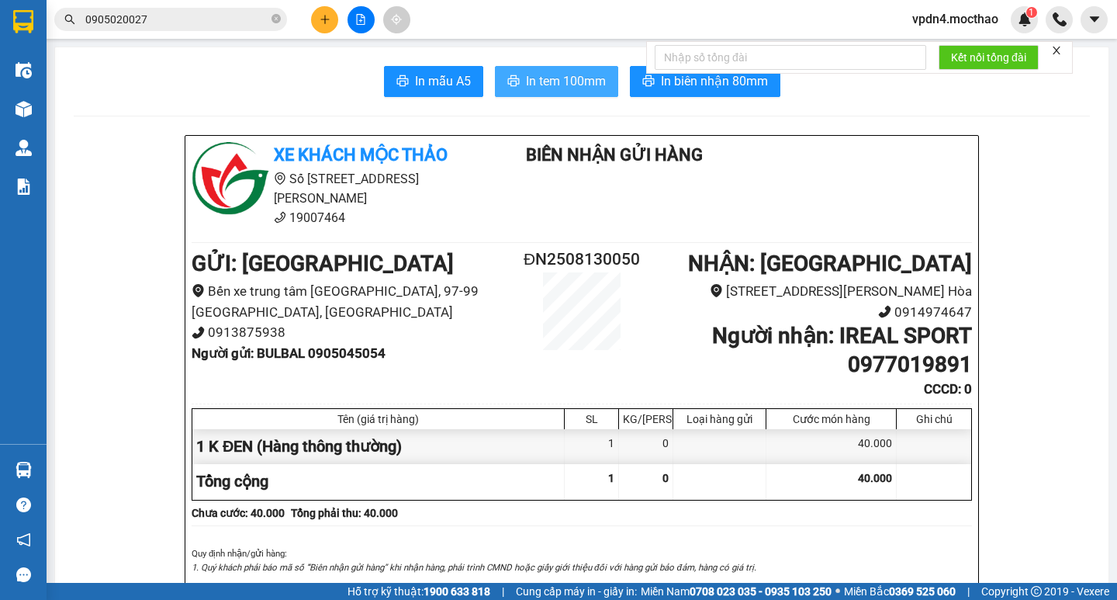
click at [550, 79] on span "In tem 100mm" at bounding box center [566, 80] width 80 height 19
click at [332, 7] on div at bounding box center [361, 19] width 116 height 27
click at [327, 20] on icon "plus" at bounding box center [325, 19] width 11 height 11
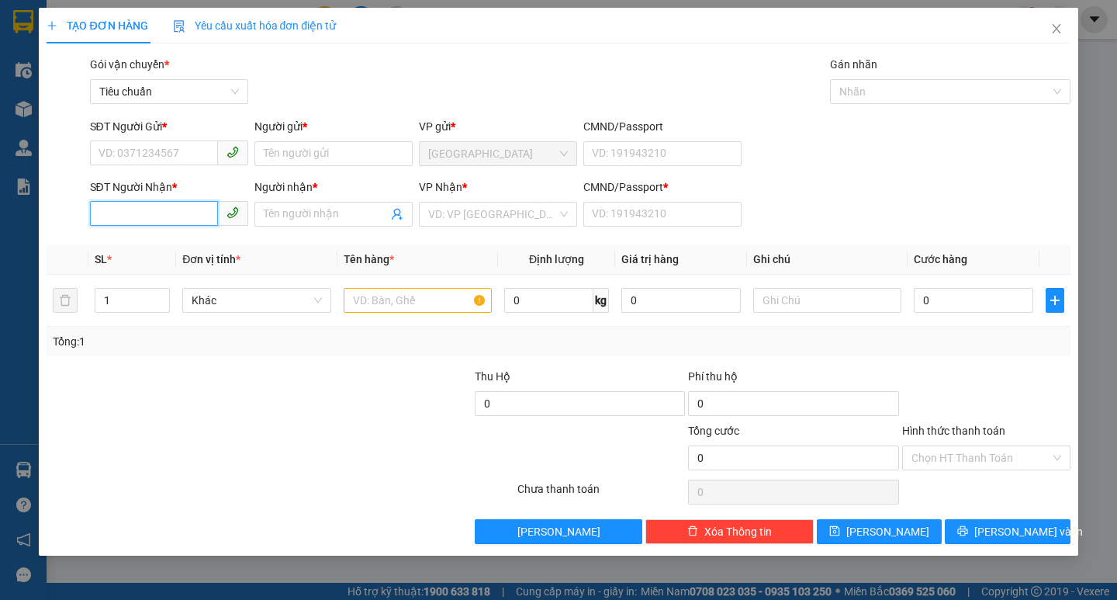
click at [196, 215] on input "SĐT Người Nhận *" at bounding box center [154, 213] width 128 height 25
type input "0915104467"
click at [231, 247] on div "0915104467 - PHƯỚC THỊNH" at bounding box center [175, 245] width 153 height 17
type input "PHƯỚC THỊNH"
type input "0"
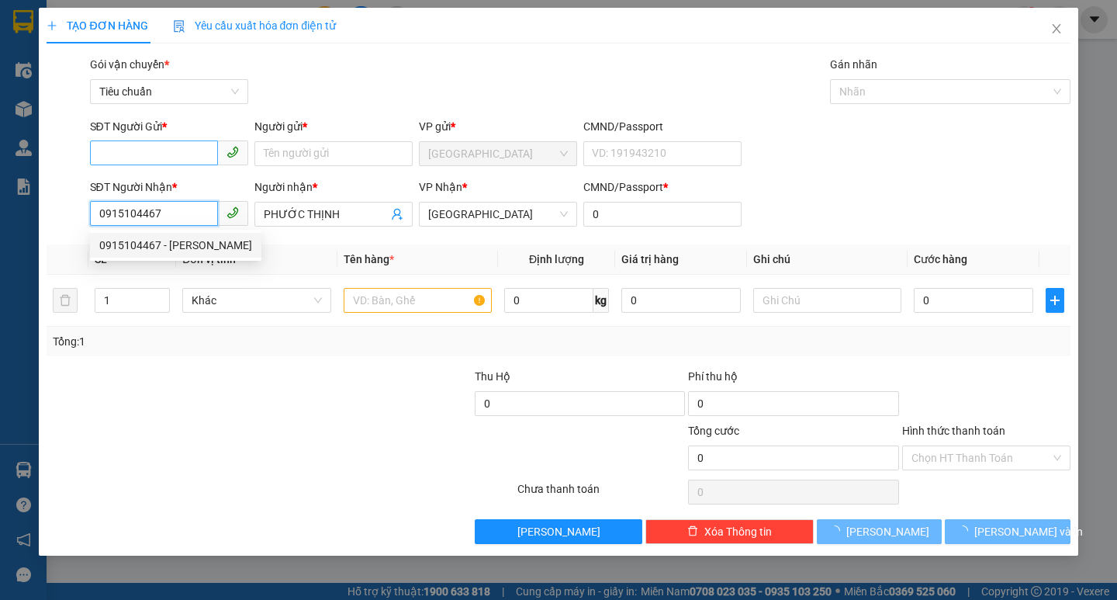
type input "100.000"
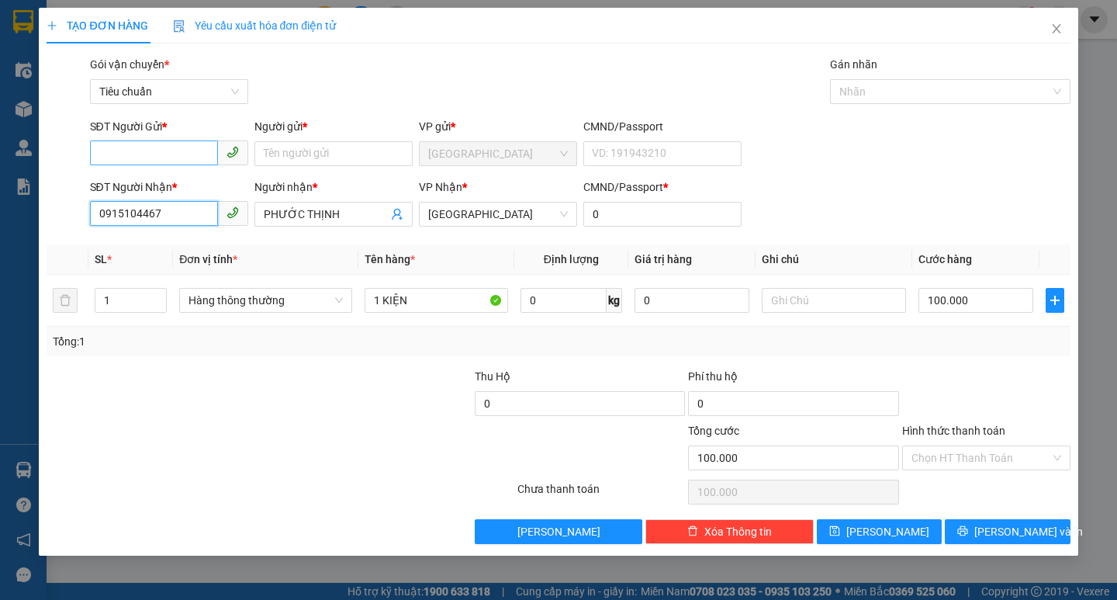
type input "0915104467"
click at [184, 155] on input "SĐT Người Gửi *" at bounding box center [154, 152] width 128 height 25
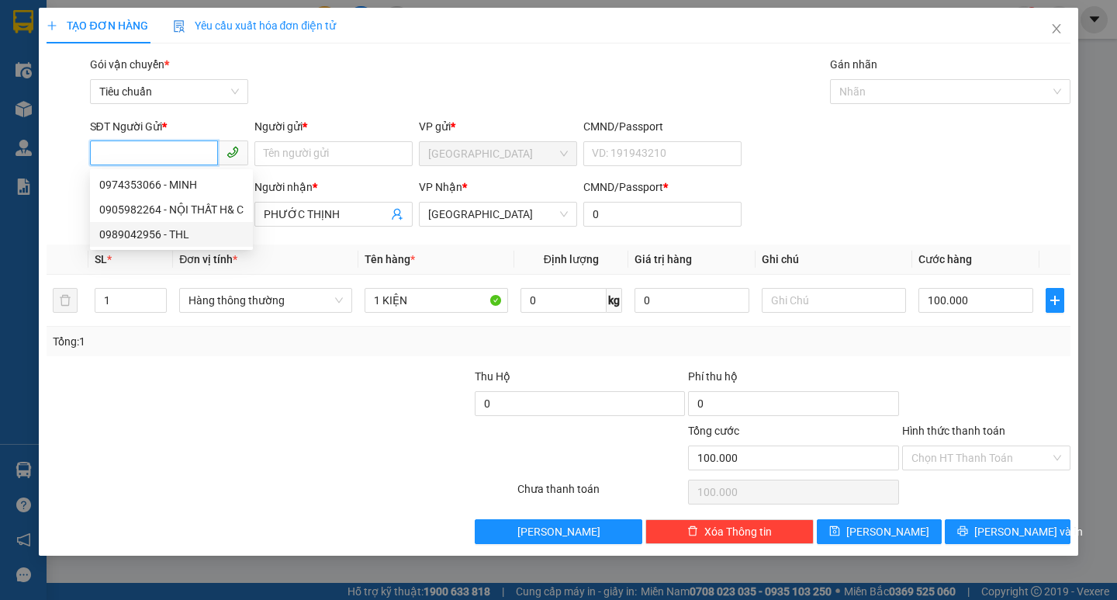
click at [189, 236] on div "0989042956 - THL" at bounding box center [171, 234] width 144 height 17
type input "0989042956"
type input "THL"
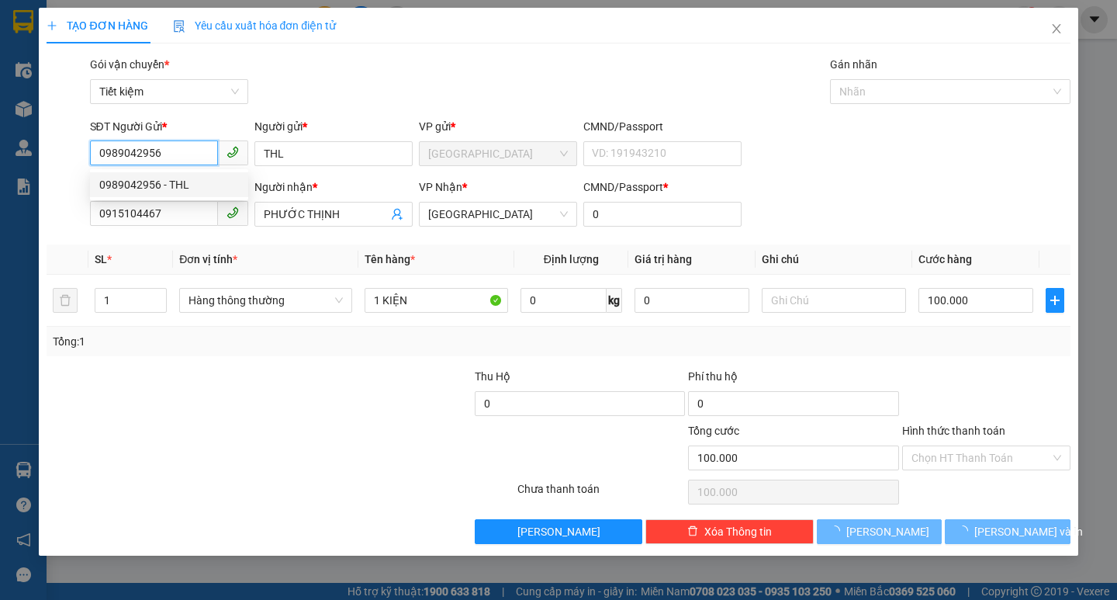
type input "50.000"
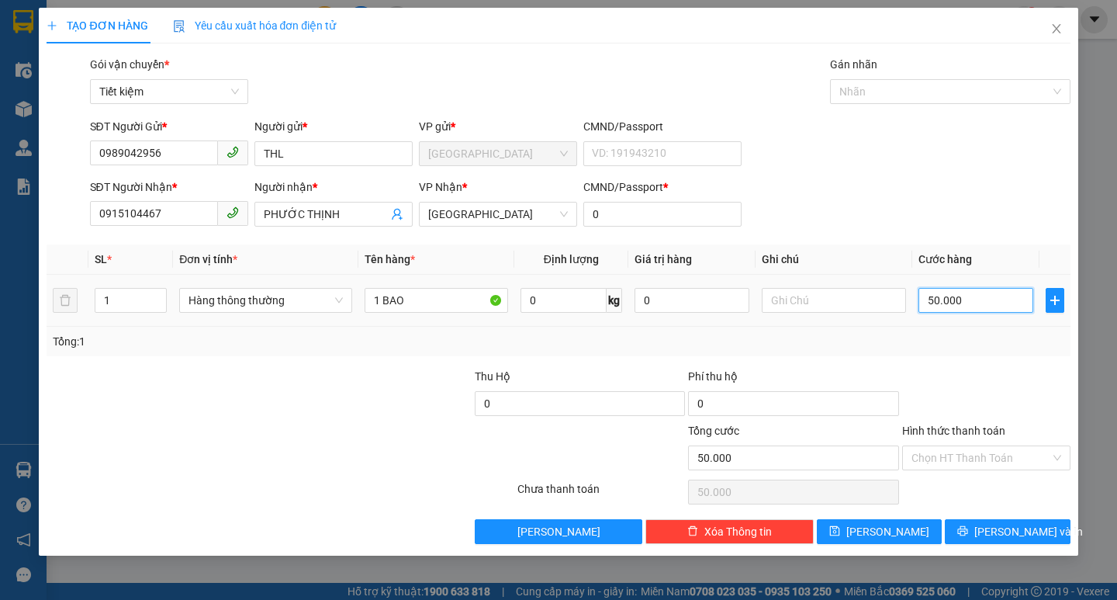
click at [957, 303] on input "50.000" at bounding box center [977, 300] width 116 height 25
type input "8"
type input "80"
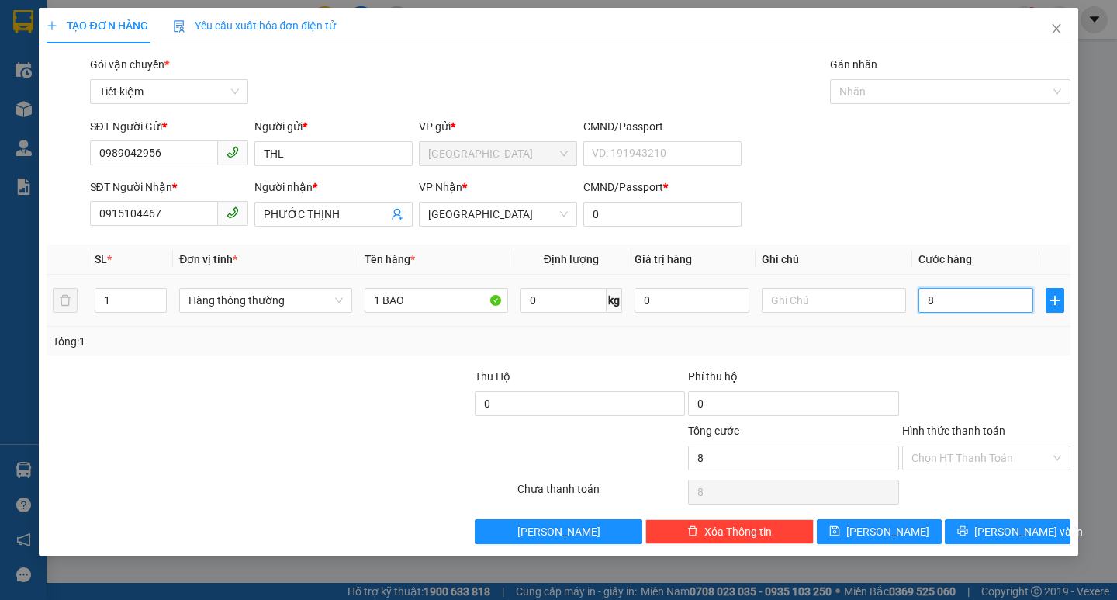
type input "80"
type input "80.000"
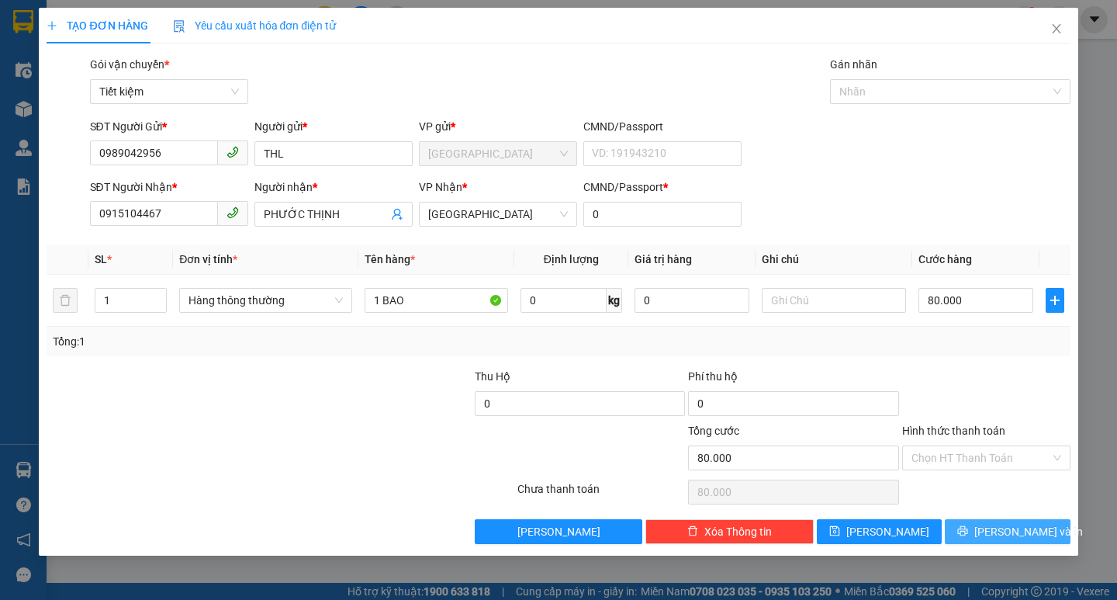
click at [1005, 539] on span "[PERSON_NAME] và In" at bounding box center [1028, 531] width 109 height 17
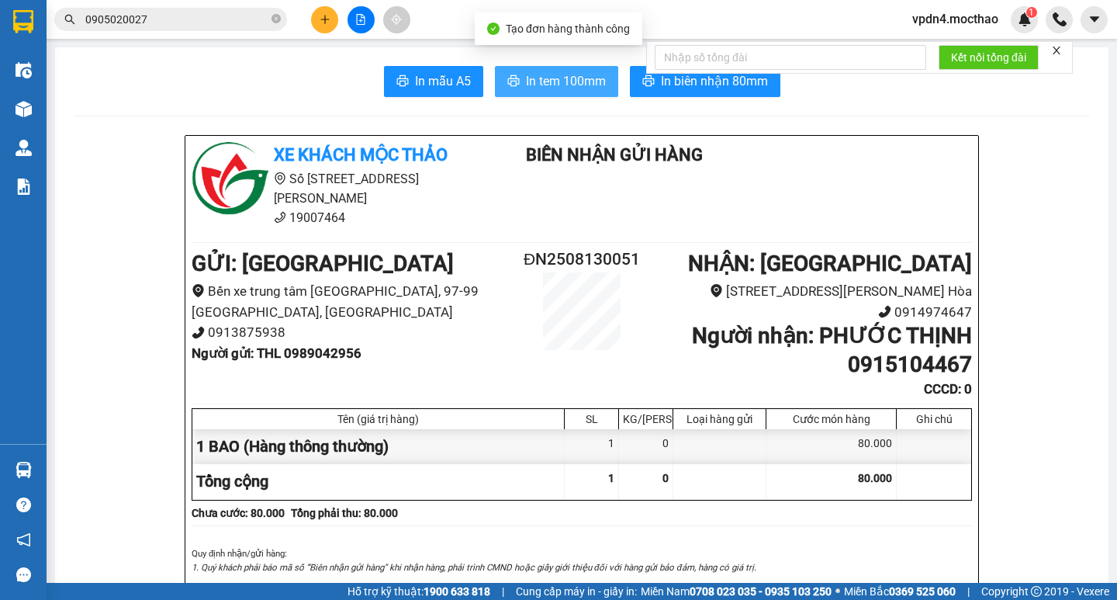
click at [527, 81] on span "In tem 100mm" at bounding box center [566, 80] width 80 height 19
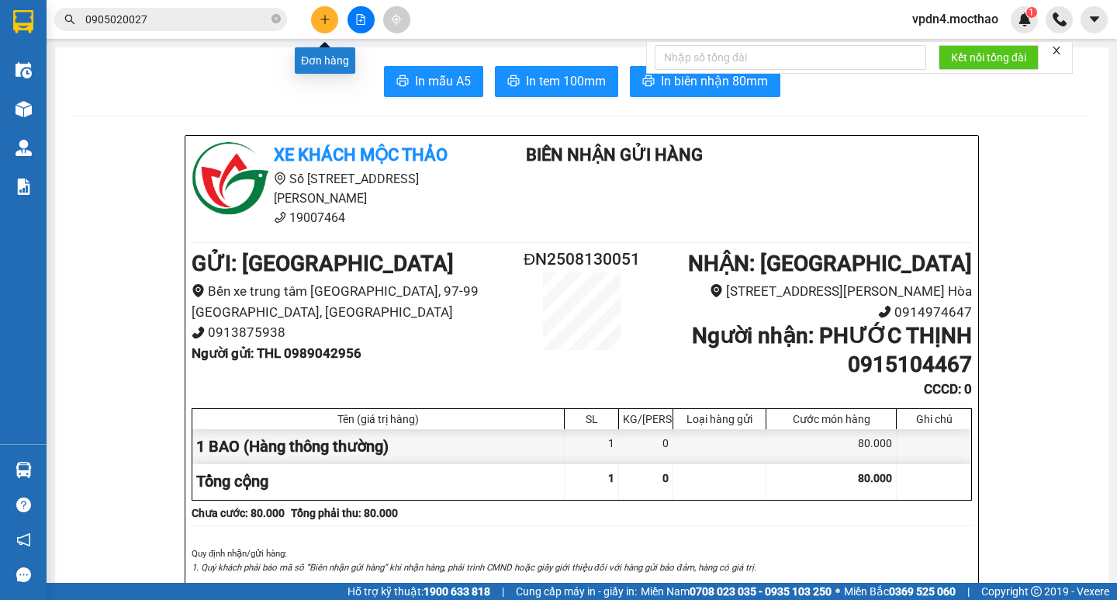
click at [324, 22] on icon "plus" at bounding box center [325, 19] width 11 height 11
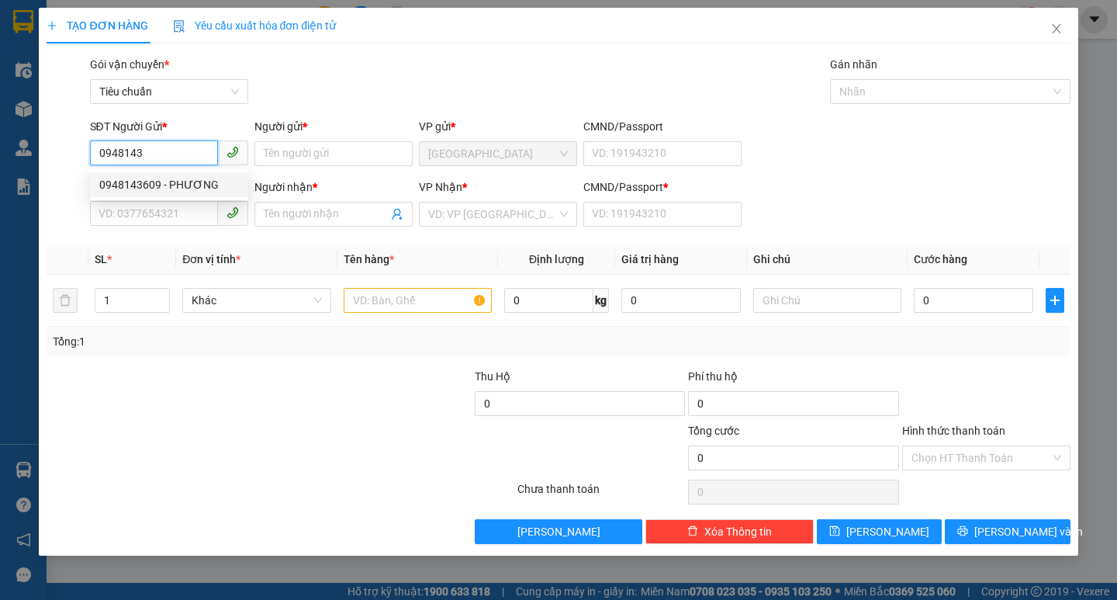
click at [185, 185] on div "0948143609 - PHƯƠNG" at bounding box center [169, 184] width 140 height 17
type input "0948143609"
type input "PHƯƠNG"
type input "0907445039"
type input "TỊNH"
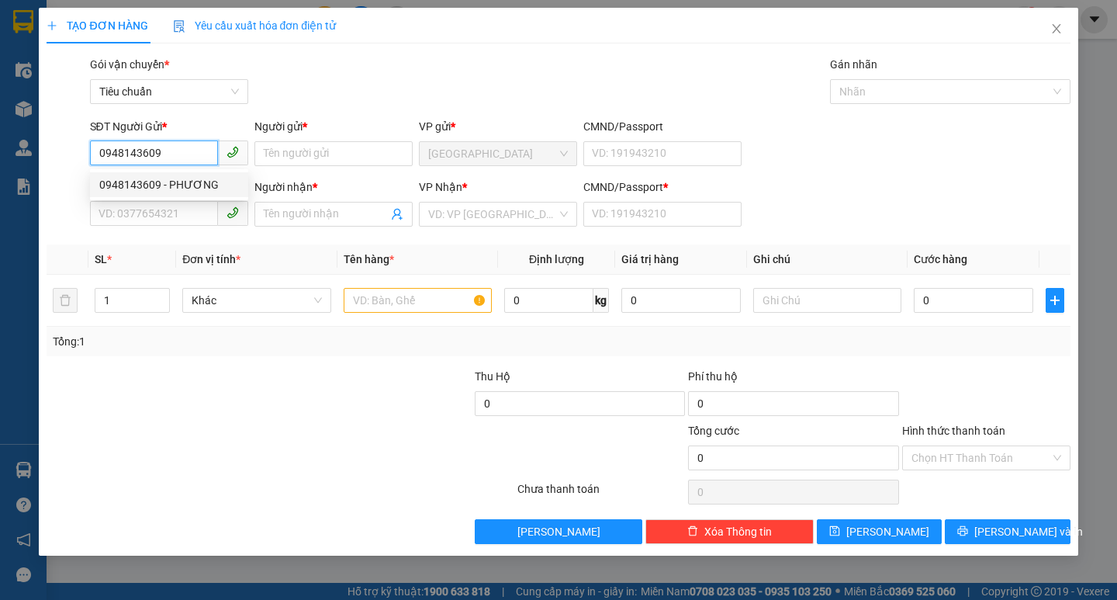
type input "0"
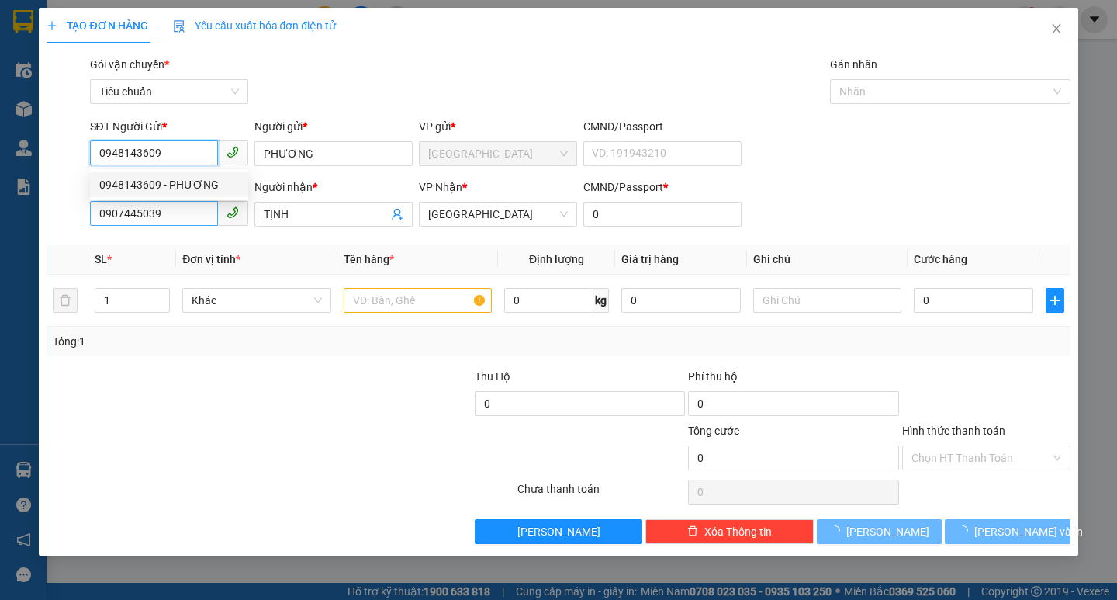
type input "40.000"
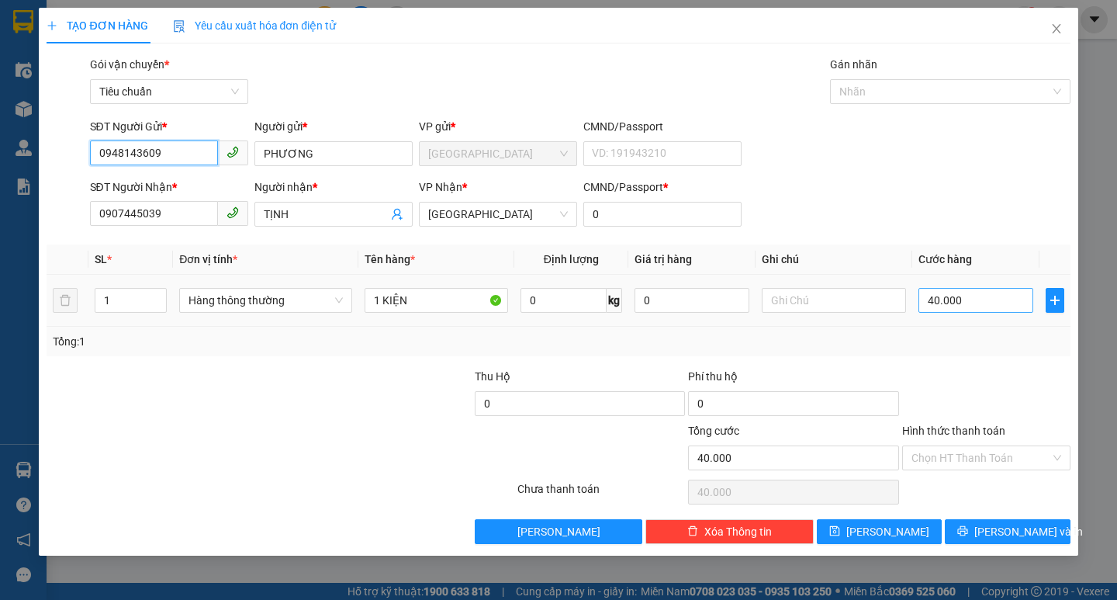
type input "0948143609"
click at [946, 295] on input "40.000" at bounding box center [977, 300] width 116 height 25
type input "7"
type input "70"
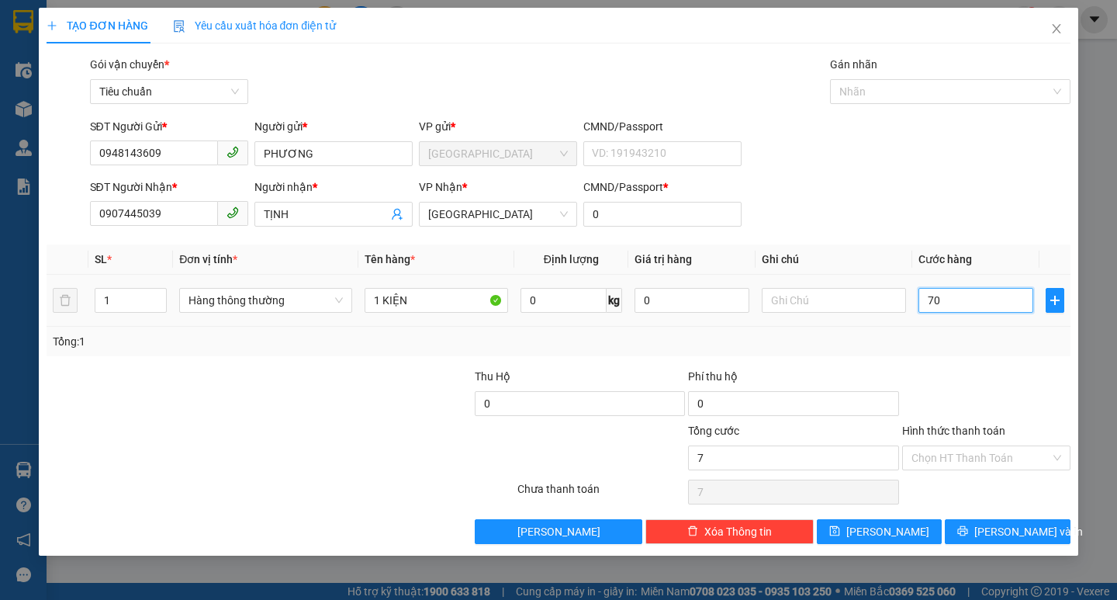
type input "70"
type input "70.000"
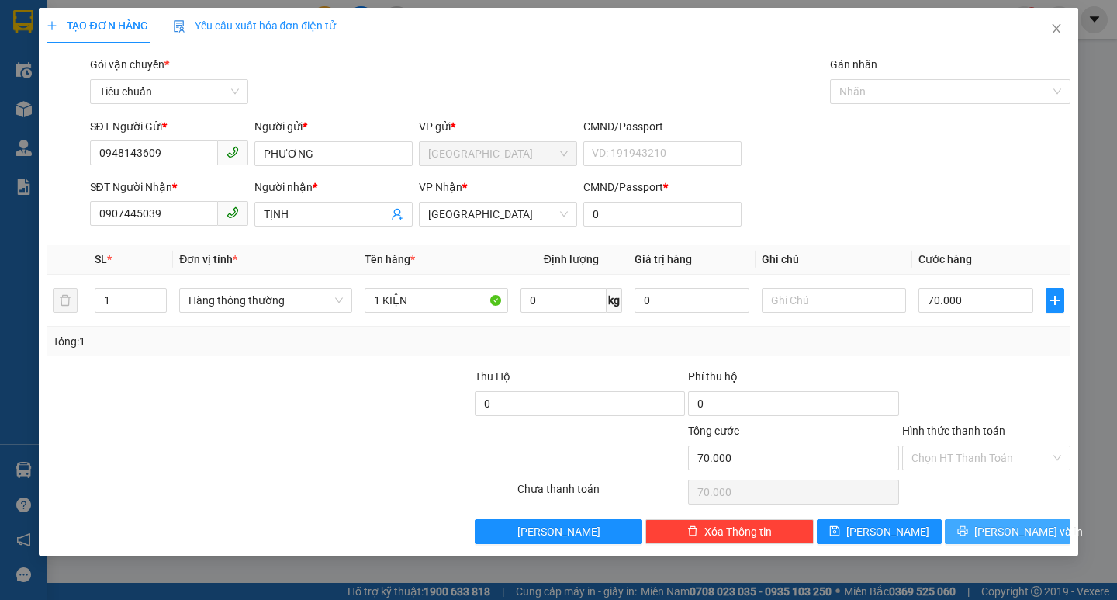
click at [999, 526] on span "[PERSON_NAME] và In" at bounding box center [1028, 531] width 109 height 17
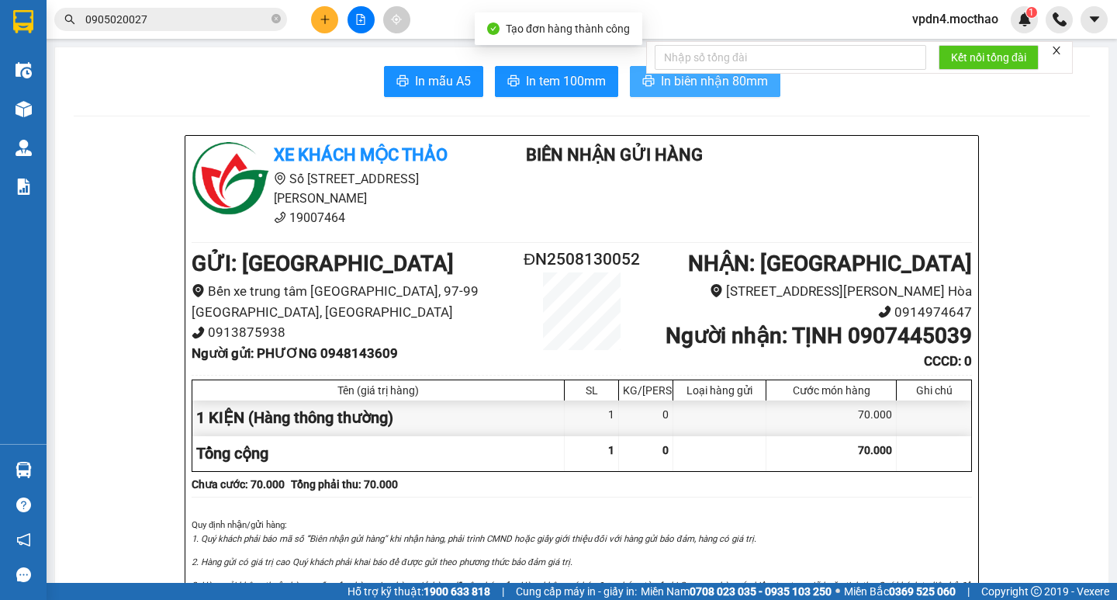
click at [724, 77] on span "In biên nhận 80mm" at bounding box center [714, 80] width 107 height 19
click at [325, 22] on icon "plus" at bounding box center [324, 19] width 1 height 9
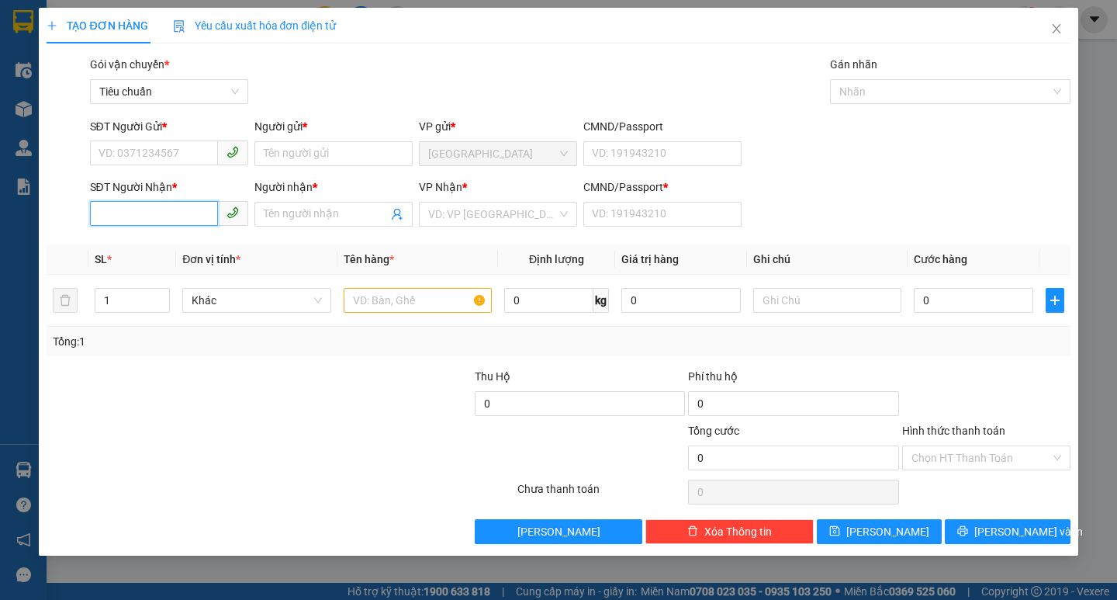
click at [155, 208] on input "SĐT Người Nhận *" at bounding box center [154, 213] width 128 height 25
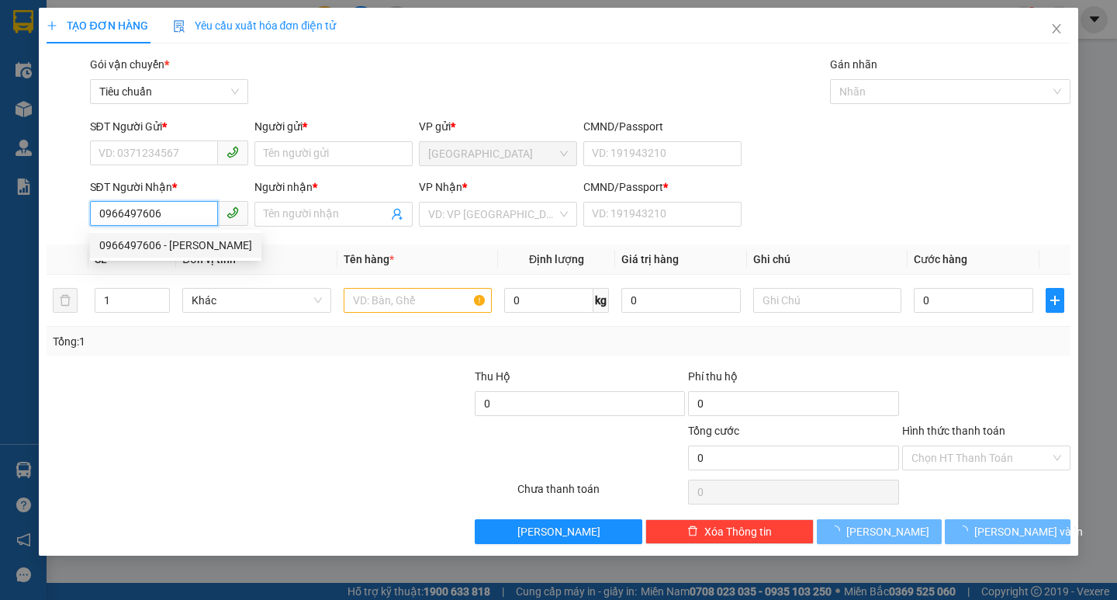
click at [162, 247] on div "0966497606 - GIA KHANG" at bounding box center [175, 245] width 153 height 17
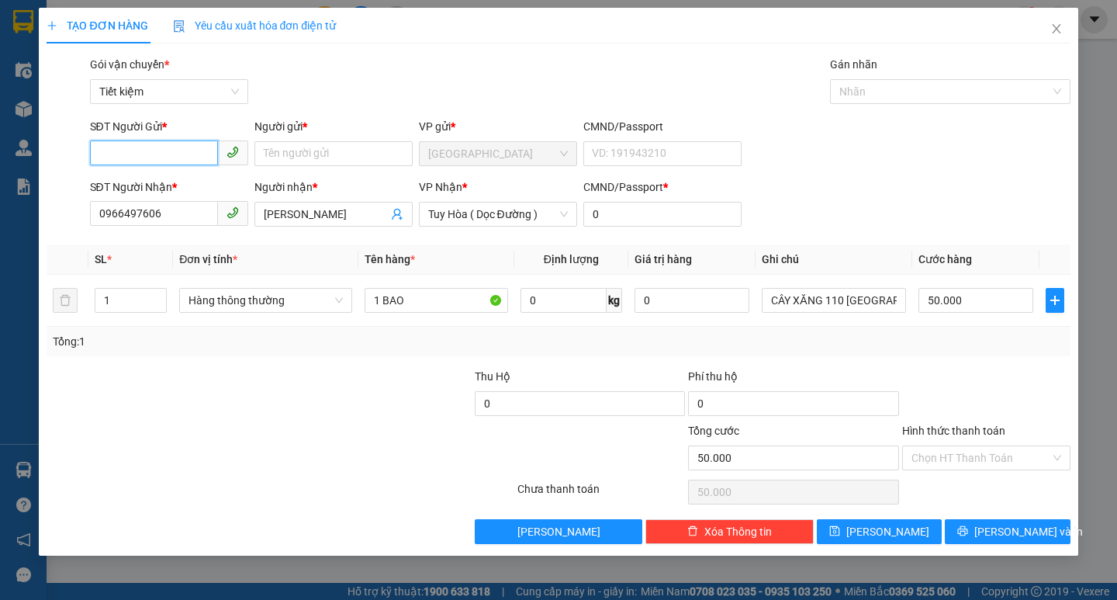
click at [144, 147] on input "SĐT Người Gửi *" at bounding box center [154, 152] width 128 height 25
click at [205, 189] on div "0989042956 - THL" at bounding box center [169, 184] width 140 height 17
click at [976, 301] on input "50.000" at bounding box center [977, 300] width 116 height 25
click at [1013, 531] on span "[PERSON_NAME] và In" at bounding box center [1028, 531] width 109 height 17
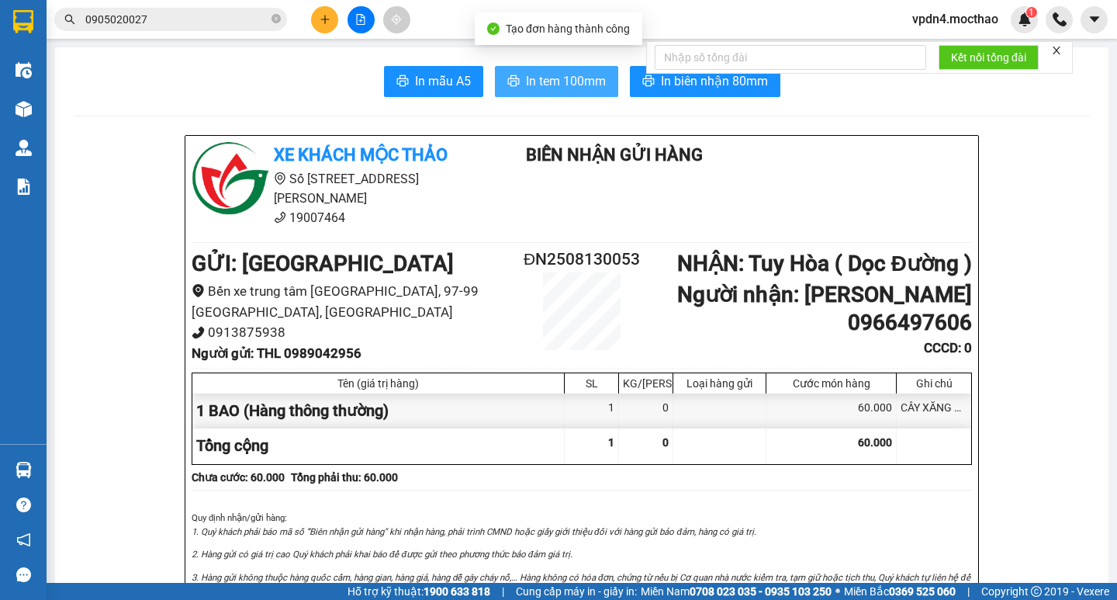
click at [522, 92] on button "In tem 100mm" at bounding box center [556, 81] width 123 height 31
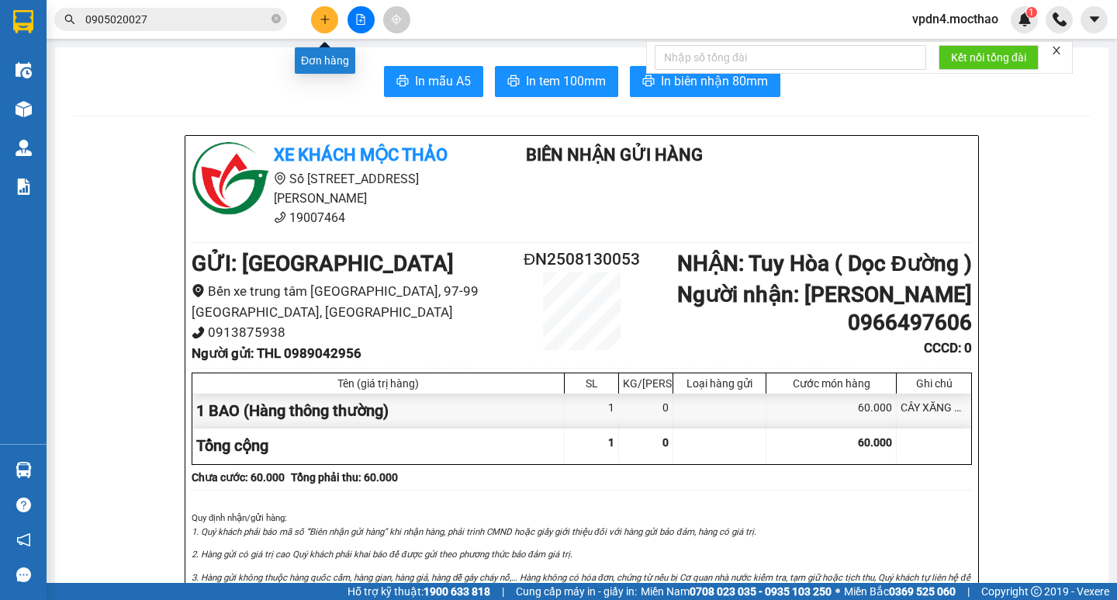
click at [324, 18] on icon "plus" at bounding box center [325, 19] width 11 height 11
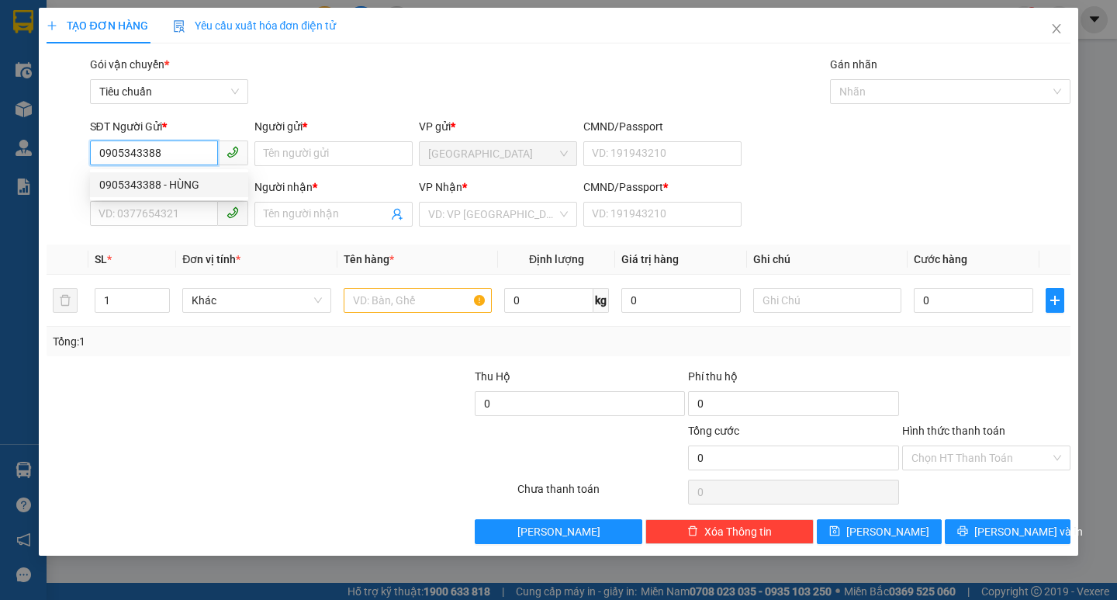
click at [114, 185] on div "0905343388 - HÙNG" at bounding box center [169, 184] width 140 height 17
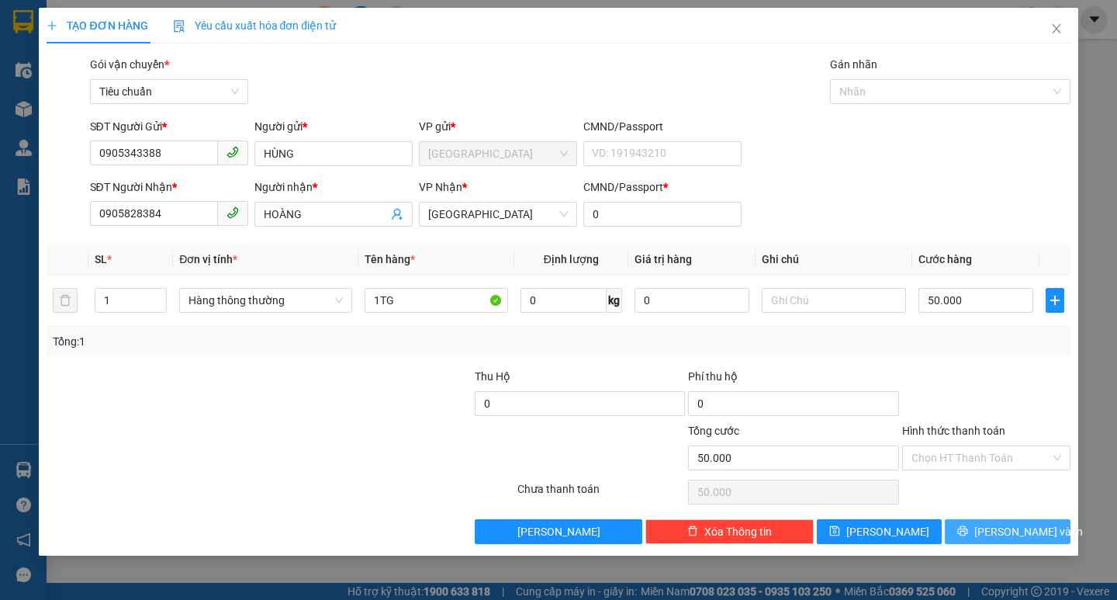
click at [1025, 533] on span "[PERSON_NAME] và In" at bounding box center [1028, 531] width 109 height 17
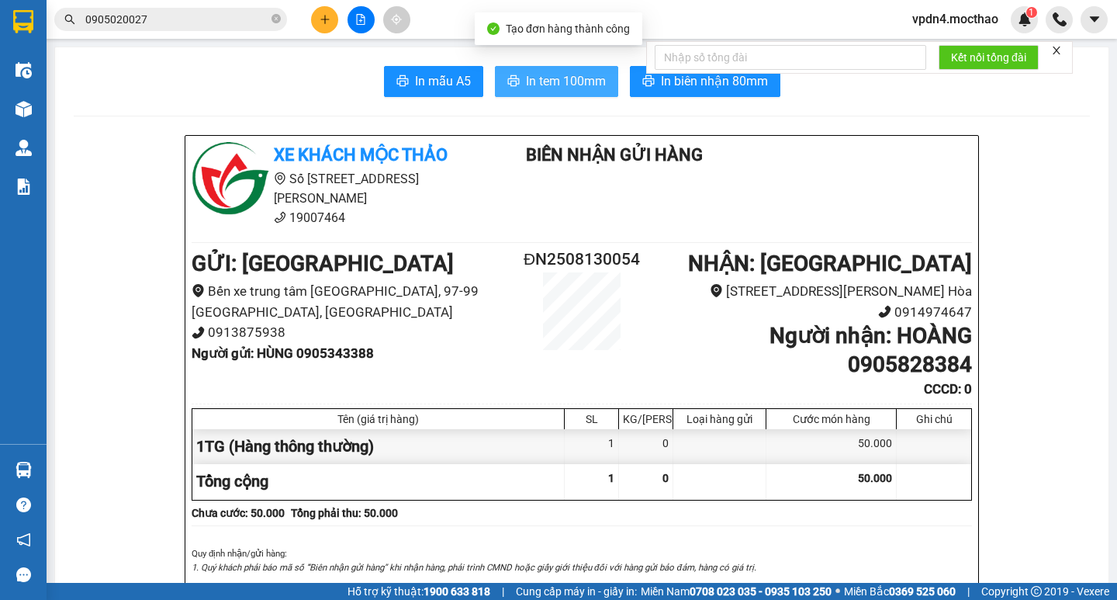
click at [510, 91] on button "In tem 100mm" at bounding box center [556, 81] width 123 height 31
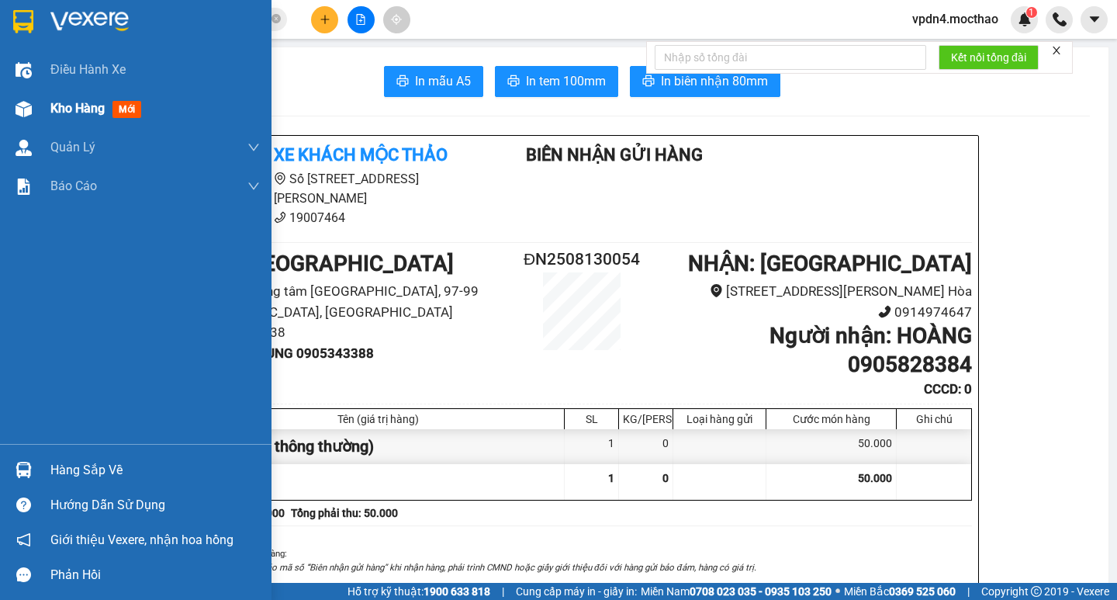
click at [72, 101] on span "Kho hàng" at bounding box center [77, 108] width 54 height 15
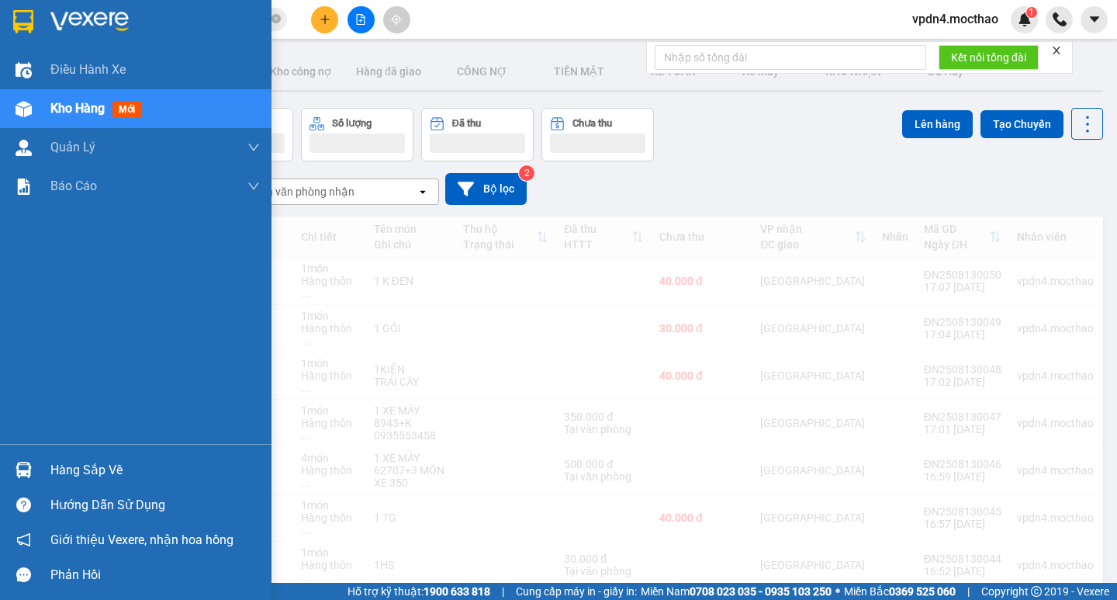
click at [82, 112] on span "Kho hàng" at bounding box center [77, 108] width 54 height 15
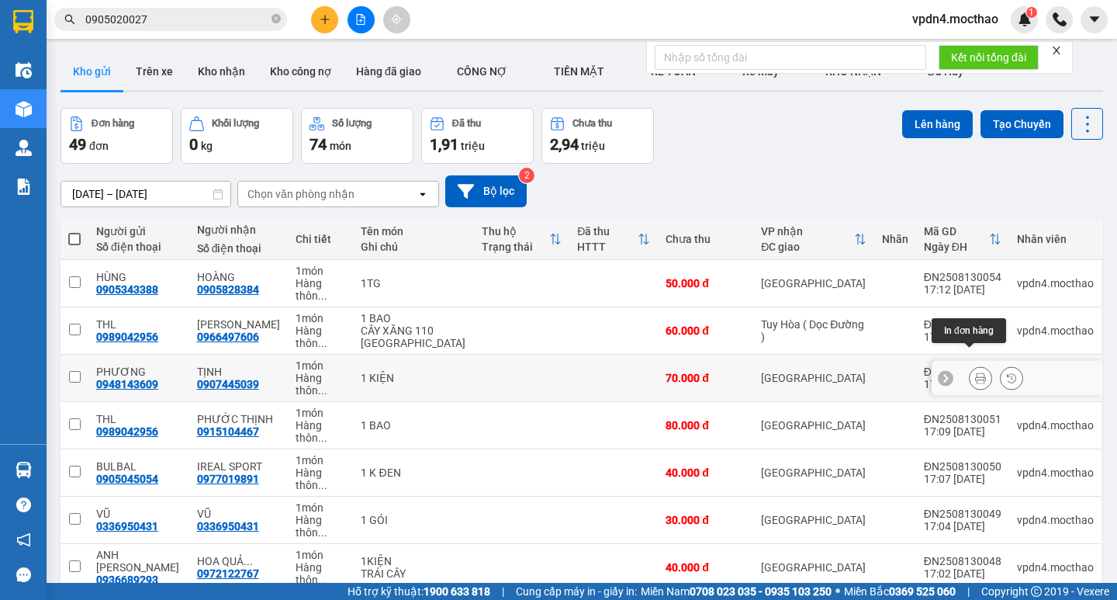
click at [975, 372] on icon at bounding box center [980, 377] width 11 height 11
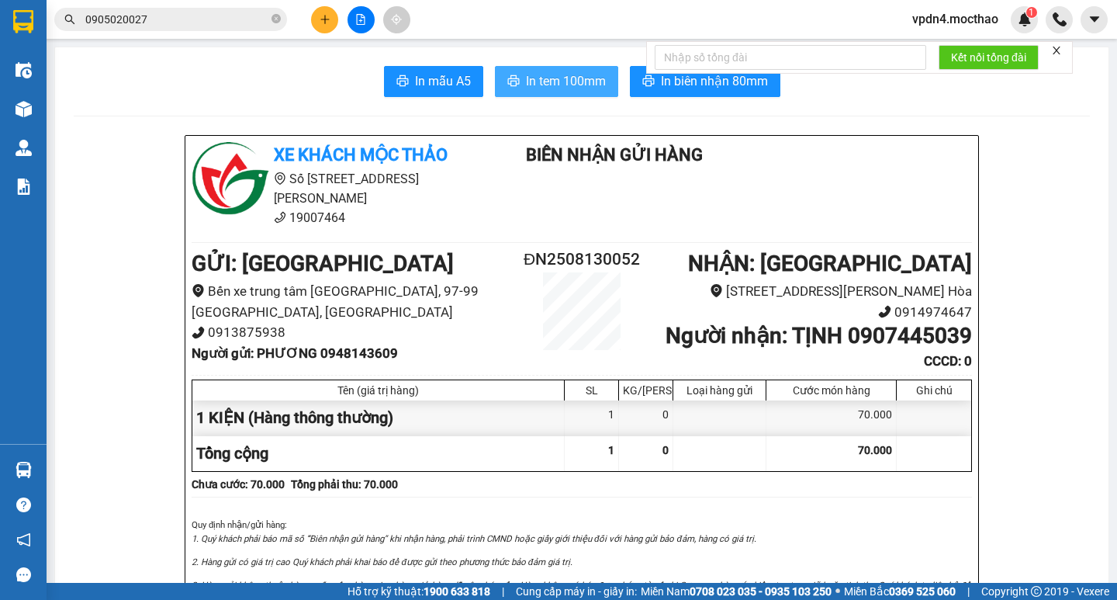
click at [549, 77] on span "In tem 100mm" at bounding box center [566, 80] width 80 height 19
click at [315, 19] on button at bounding box center [324, 19] width 27 height 27
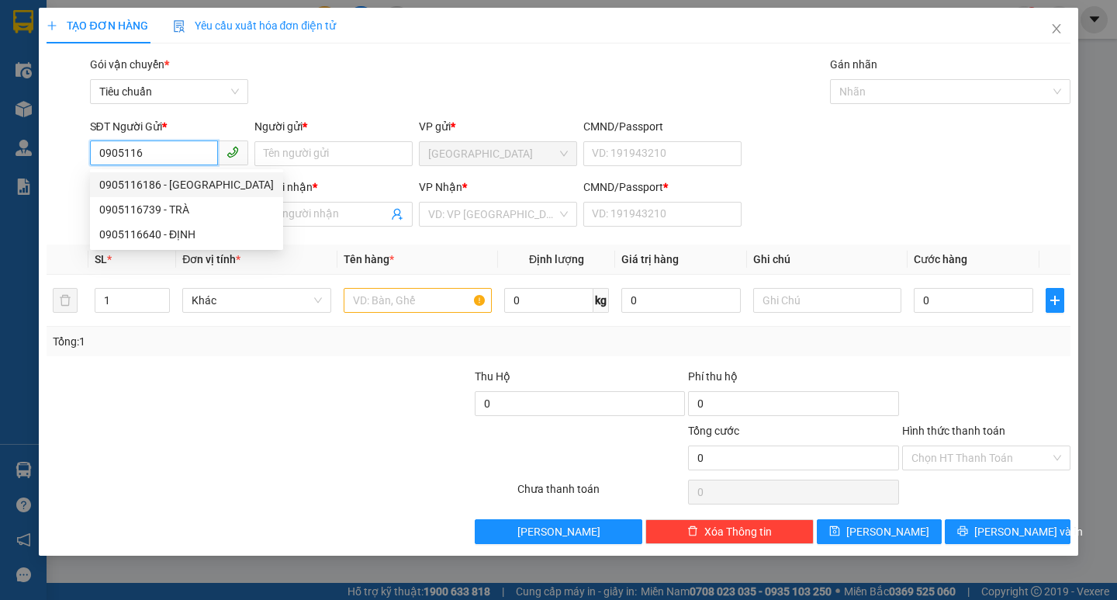
click at [189, 186] on div "0905116186 - BẢO LỘC" at bounding box center [186, 184] width 175 height 17
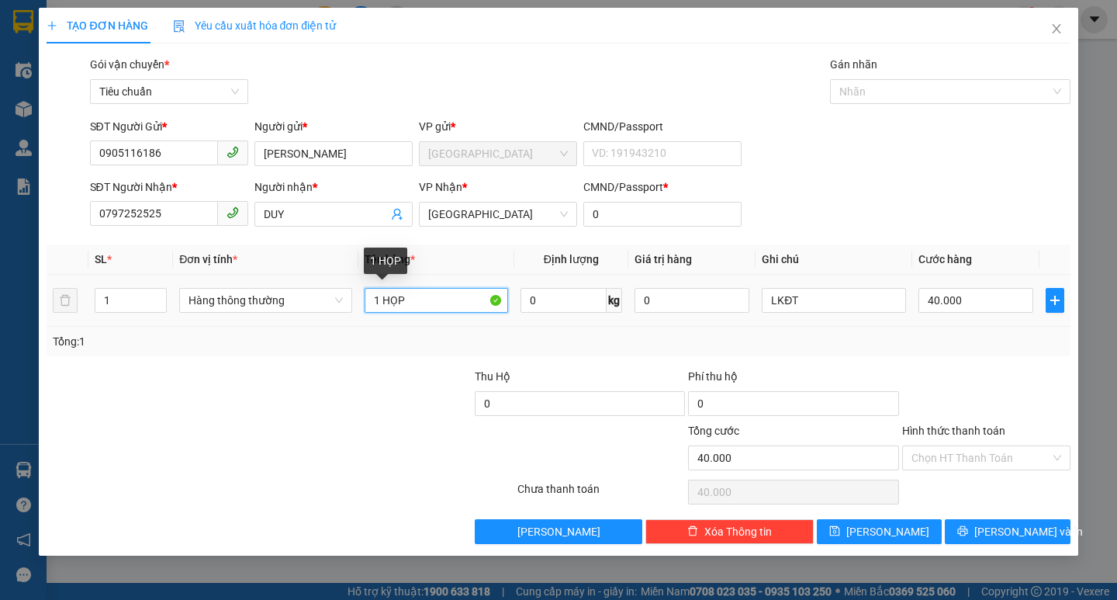
click at [419, 298] on input "1 HỌP" at bounding box center [437, 300] width 144 height 25
click at [922, 464] on input "Hình thức thanh toán" at bounding box center [981, 457] width 139 height 23
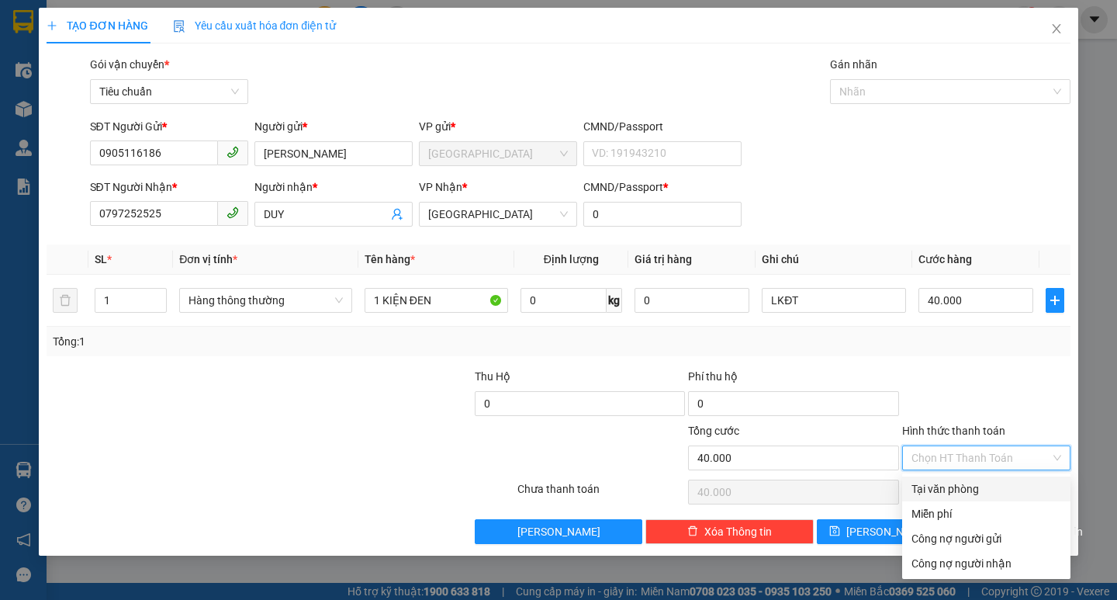
click at [977, 486] on div "Tại văn phòng" at bounding box center [987, 488] width 150 height 17
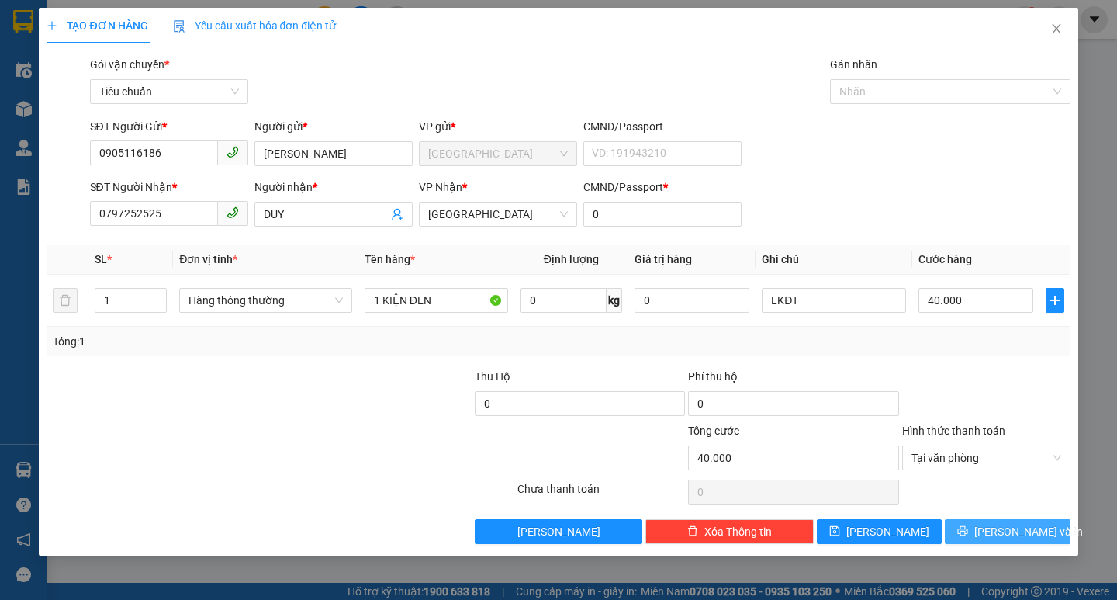
click at [1031, 529] on span "[PERSON_NAME] và In" at bounding box center [1028, 531] width 109 height 17
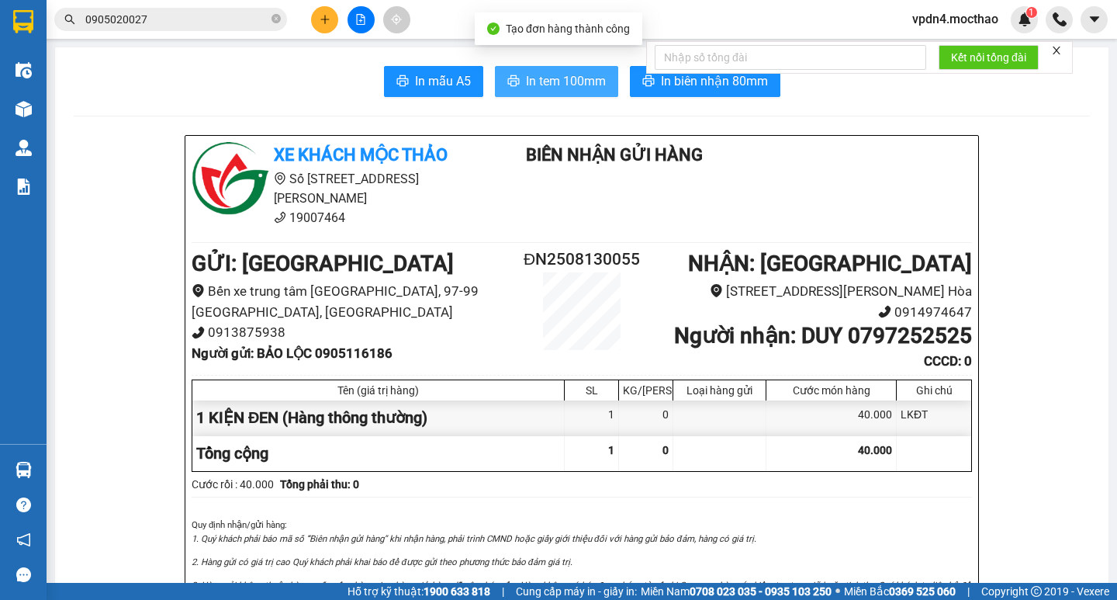
click at [535, 74] on span "In tem 100mm" at bounding box center [566, 80] width 80 height 19
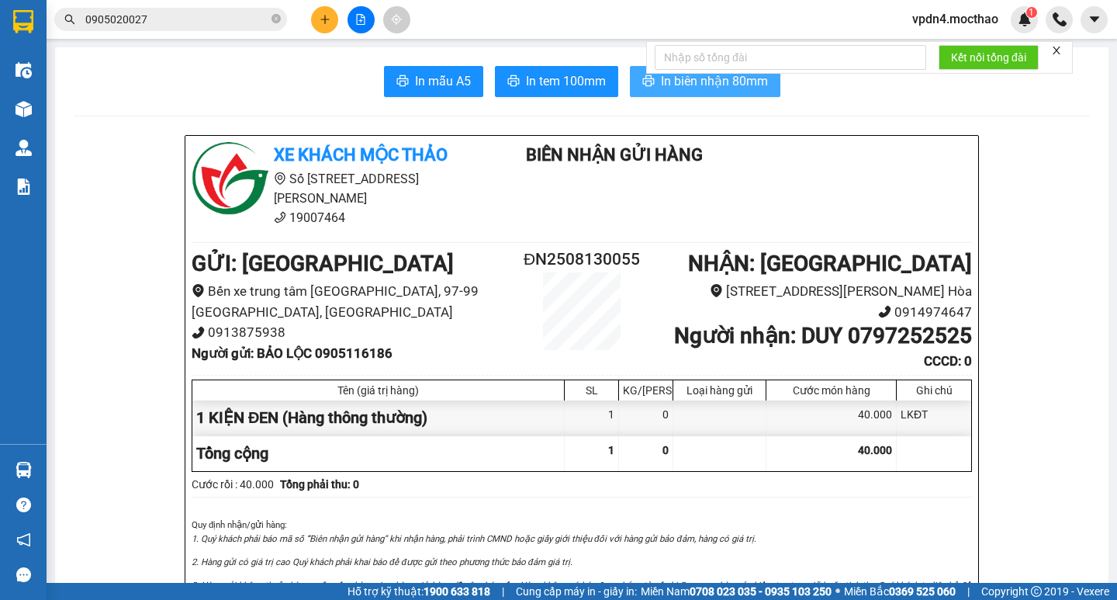
click at [682, 87] on span "In biên nhận 80mm" at bounding box center [714, 80] width 107 height 19
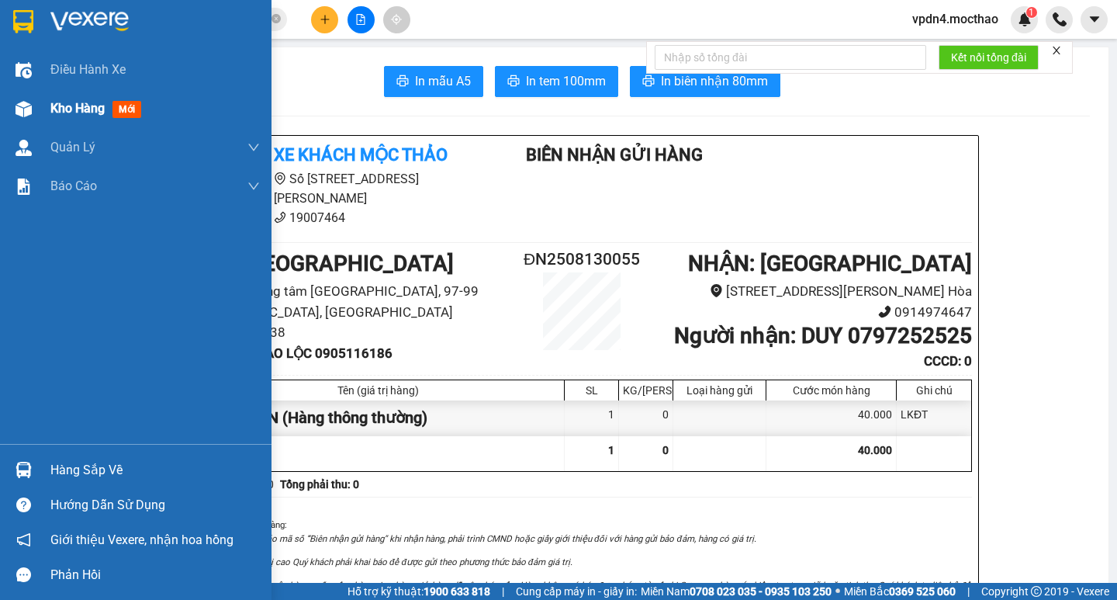
click at [77, 107] on span "Kho hàng" at bounding box center [77, 108] width 54 height 15
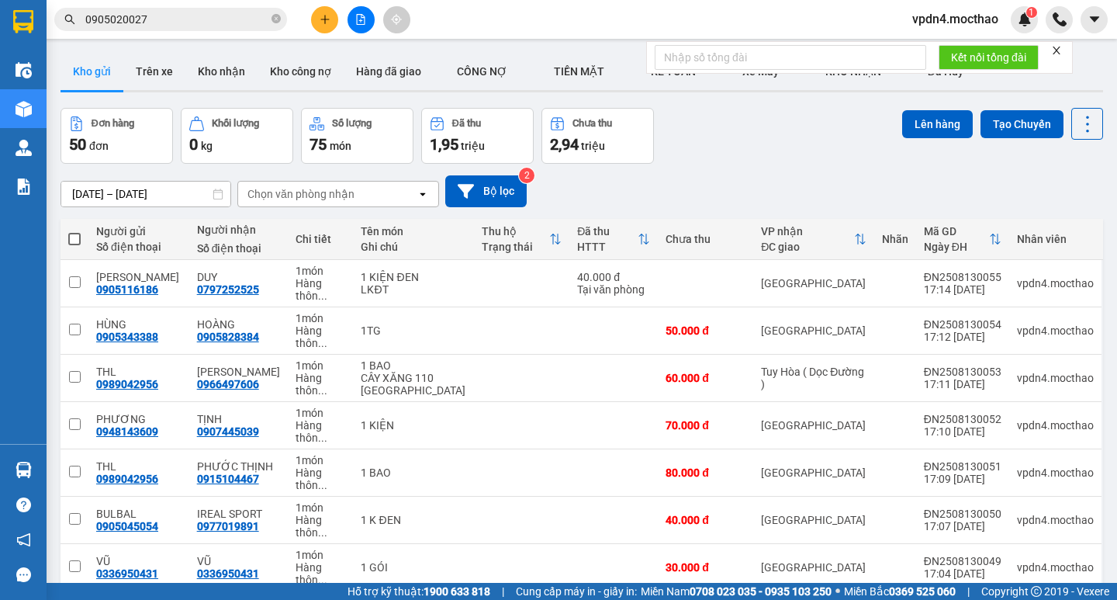
click at [311, 22] on button at bounding box center [324, 19] width 27 height 27
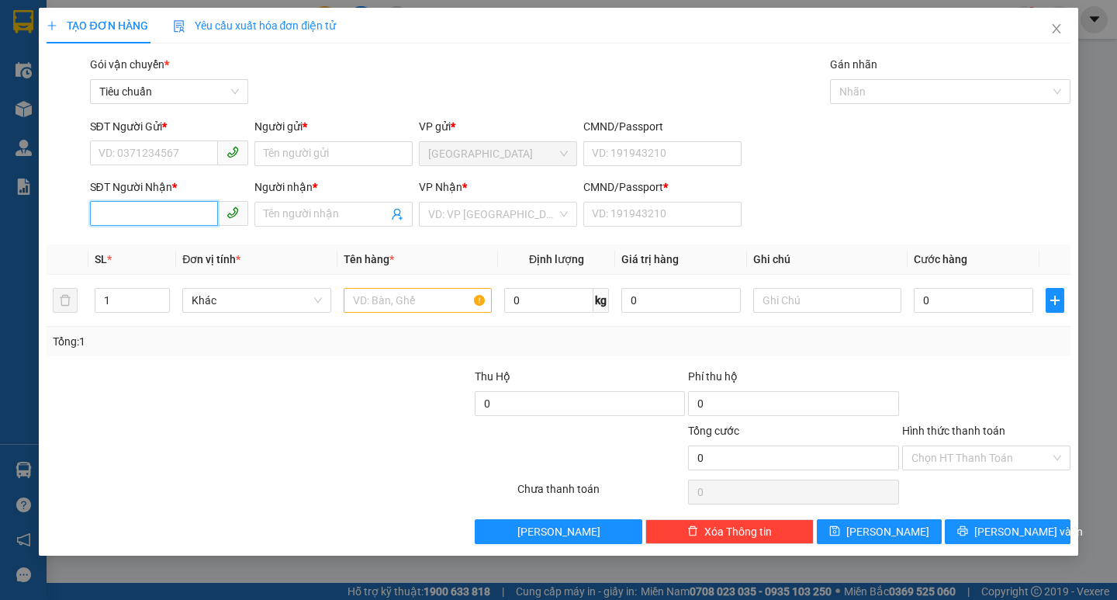
click at [161, 217] on input "SĐT Người Nhận *" at bounding box center [154, 213] width 128 height 25
click at [168, 240] on div "0905261774 - THÀNH NGHĨA" at bounding box center [170, 245] width 142 height 17
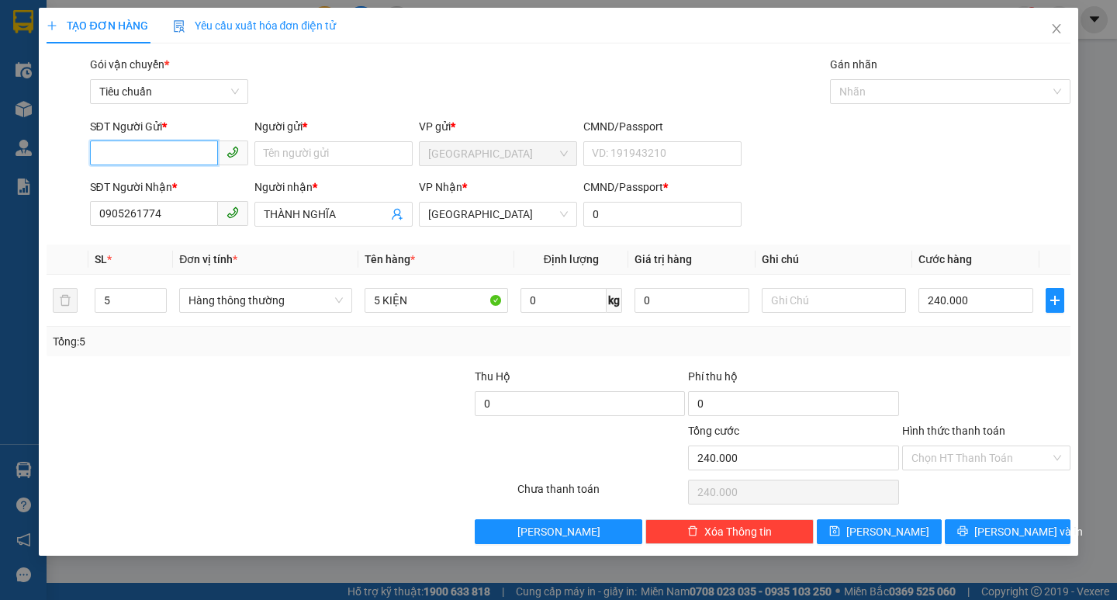
click at [157, 164] on input "SĐT Người Gửi *" at bounding box center [154, 152] width 128 height 25
click at [175, 178] on div "0979045466 - cty a mac" at bounding box center [169, 184] width 140 height 17
click at [130, 292] on input "1" at bounding box center [130, 300] width 71 height 23
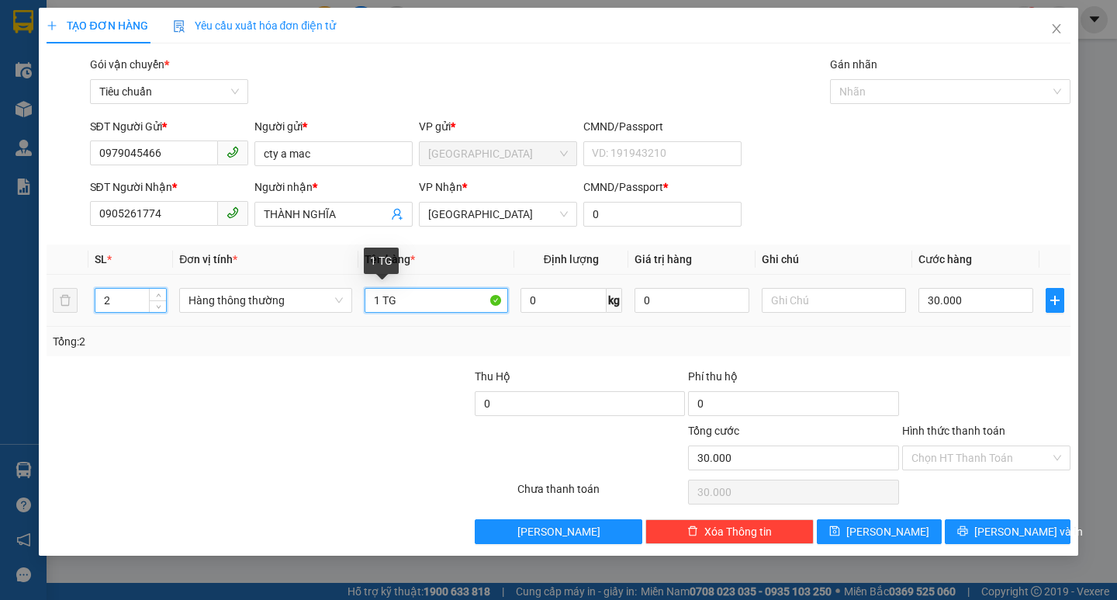
click at [424, 302] on input "1 TG" at bounding box center [437, 300] width 144 height 25
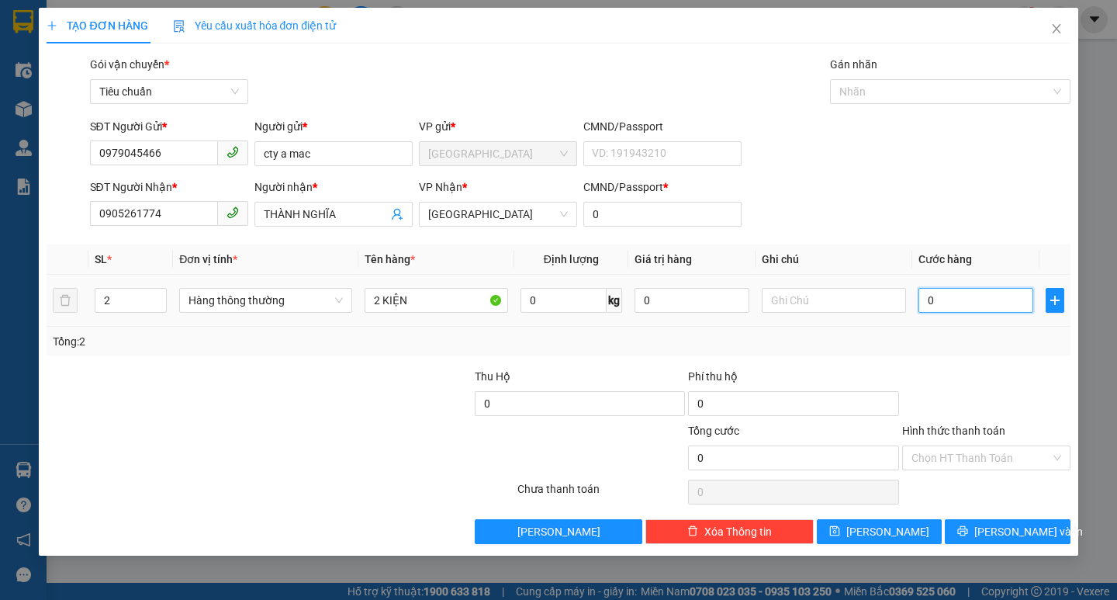
click at [988, 305] on input "0" at bounding box center [977, 300] width 116 height 25
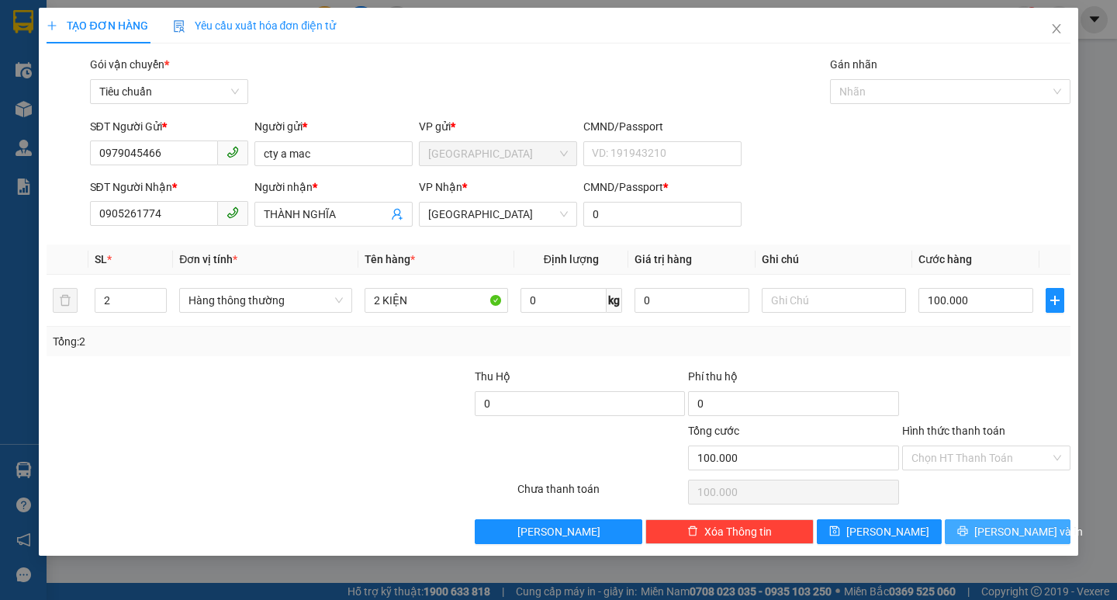
click at [1011, 527] on span "[PERSON_NAME] và In" at bounding box center [1028, 531] width 109 height 17
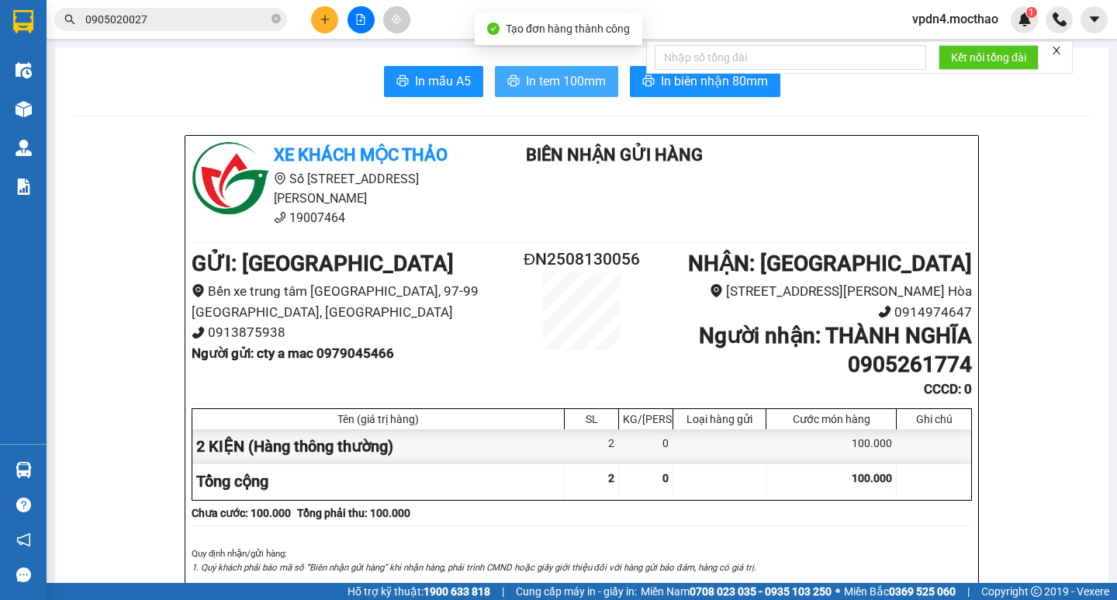
click at [509, 75] on icon "printer" at bounding box center [513, 80] width 12 height 12
click at [327, 31] on button at bounding box center [324, 19] width 27 height 27
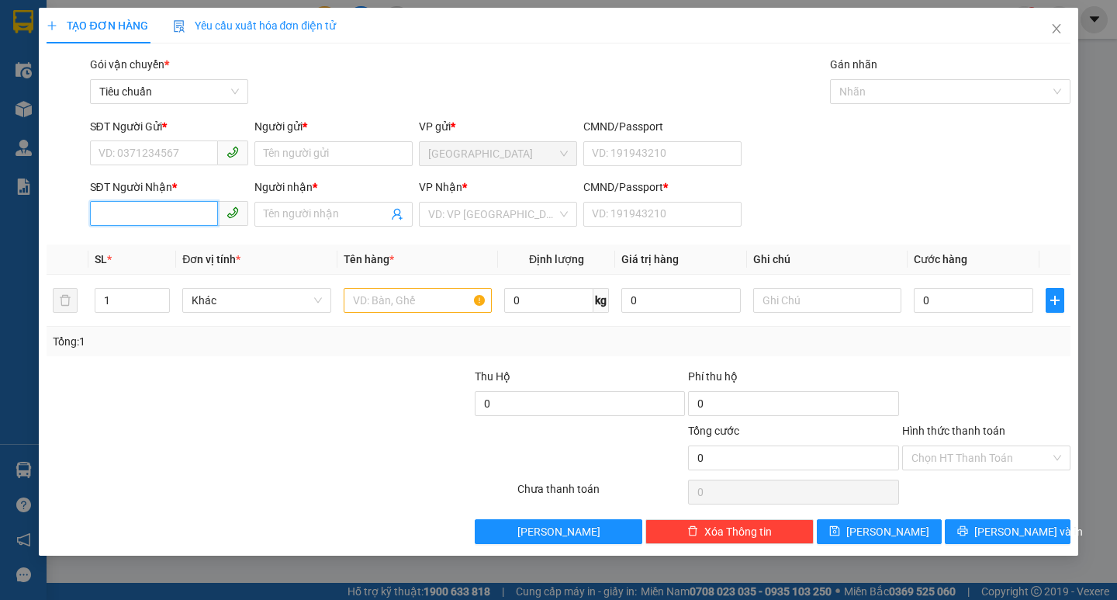
click at [188, 209] on input "SĐT Người Nhận *" at bounding box center [154, 213] width 128 height 25
click at [173, 238] on div "0972122767 - HOA QUẢ XANH" at bounding box center [173, 245] width 148 height 17
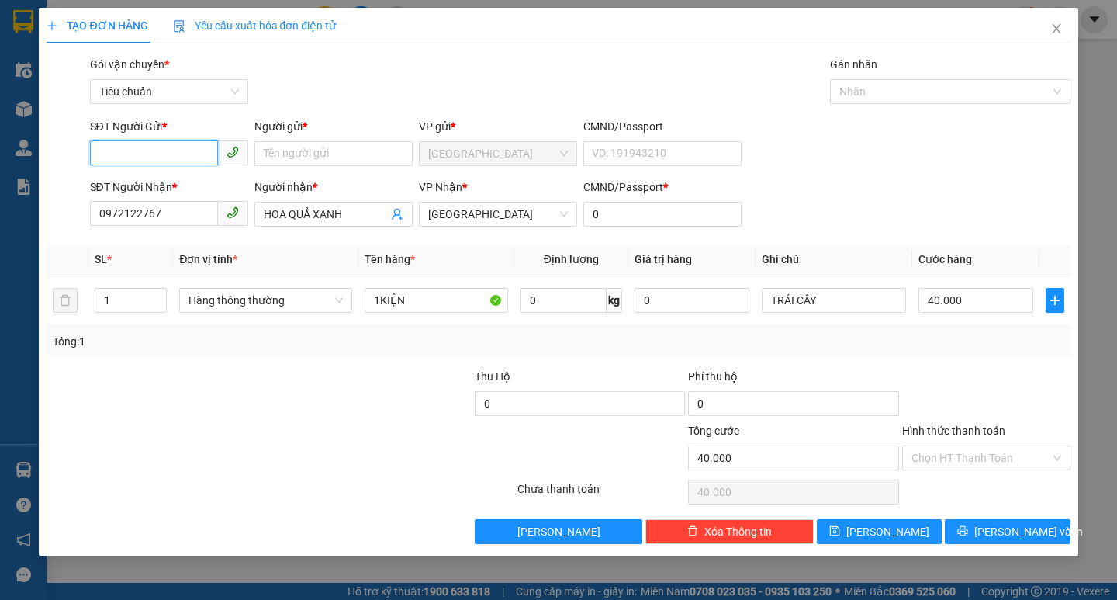
click at [167, 161] on input "SĐT Người Gửi *" at bounding box center [154, 152] width 128 height 25
click at [183, 188] on div "0936689293 - ANH TONY" at bounding box center [188, 184] width 178 height 17
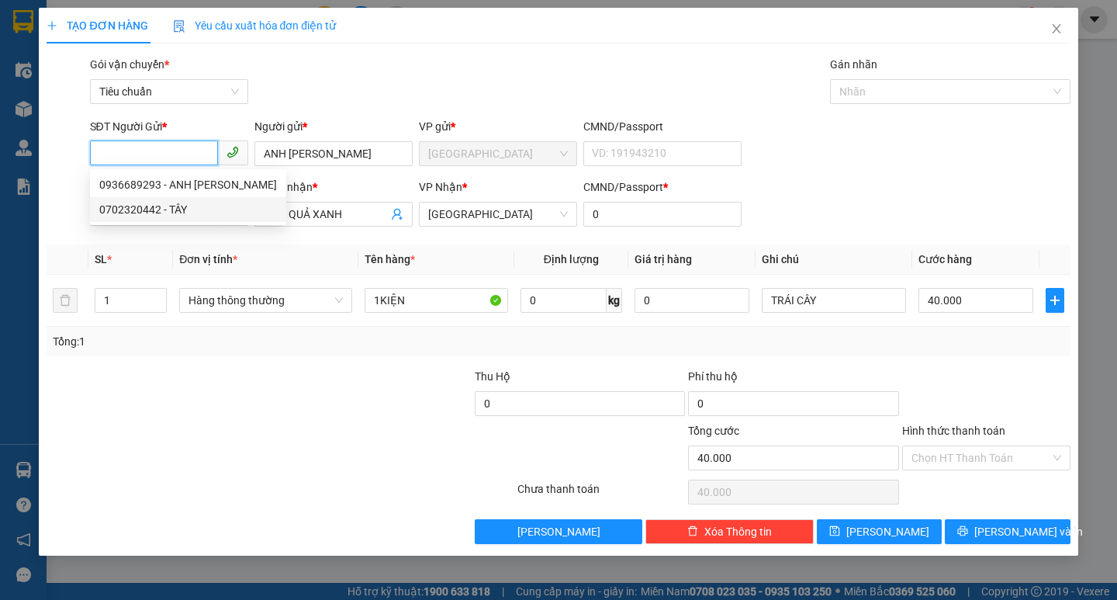
click at [176, 216] on div "0702320442 - TÂY" at bounding box center [188, 209] width 178 height 17
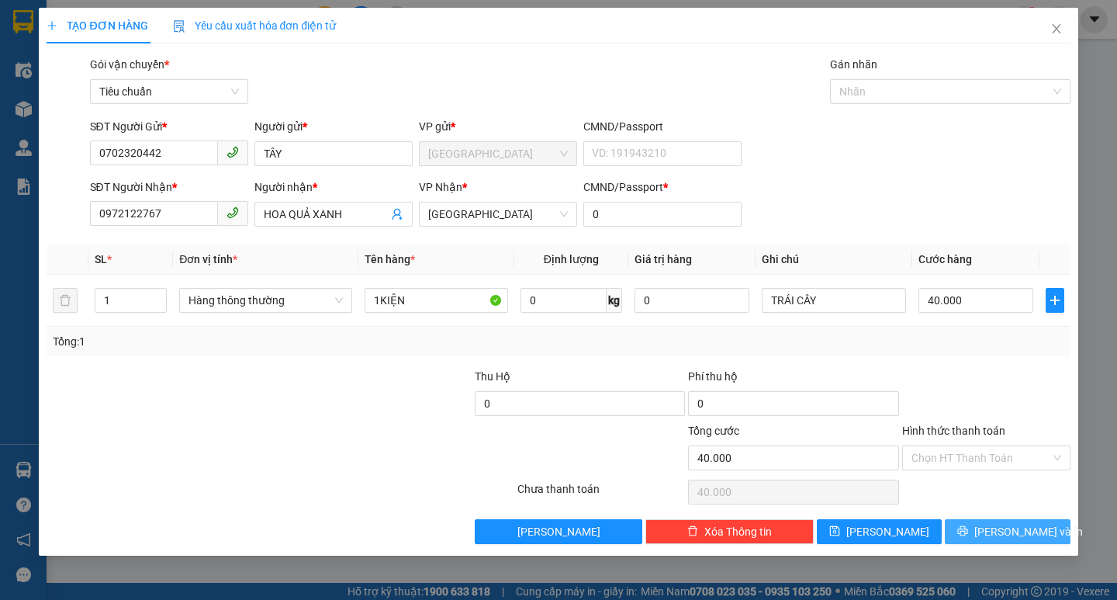
click at [1026, 527] on span "[PERSON_NAME] và In" at bounding box center [1028, 531] width 109 height 17
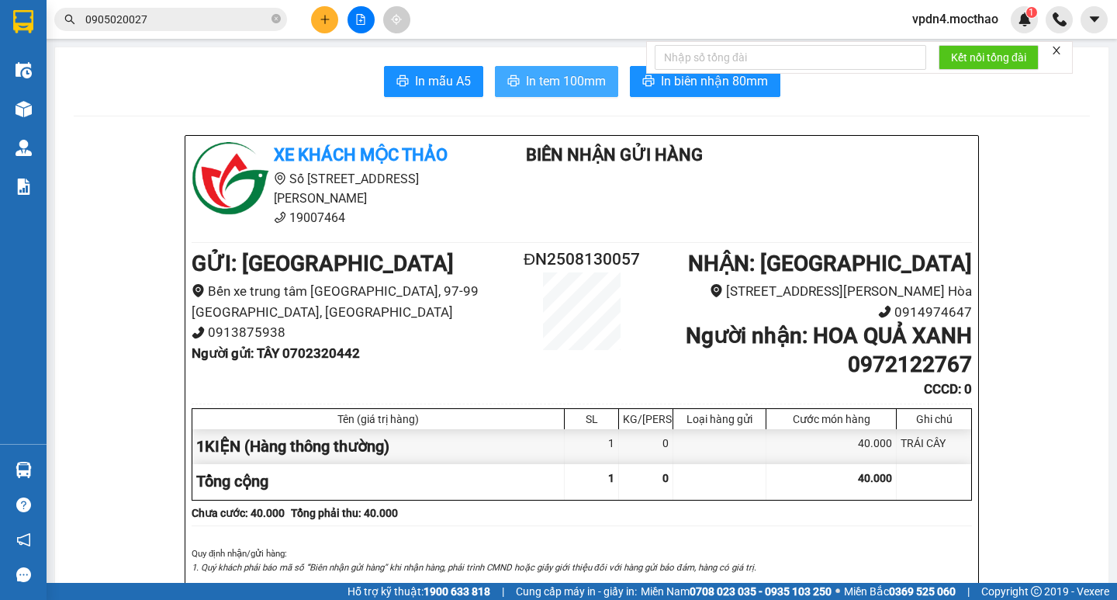
click at [548, 78] on span "In tem 100mm" at bounding box center [566, 80] width 80 height 19
click at [318, 29] on button at bounding box center [324, 19] width 27 height 27
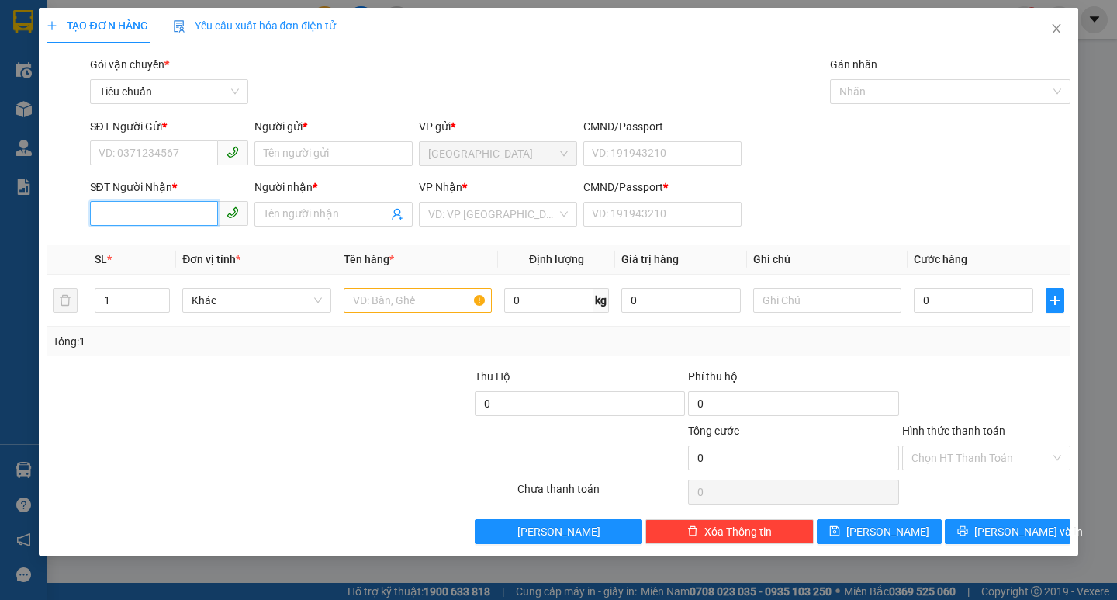
click at [185, 215] on input "SĐT Người Nhận *" at bounding box center [154, 213] width 128 height 25
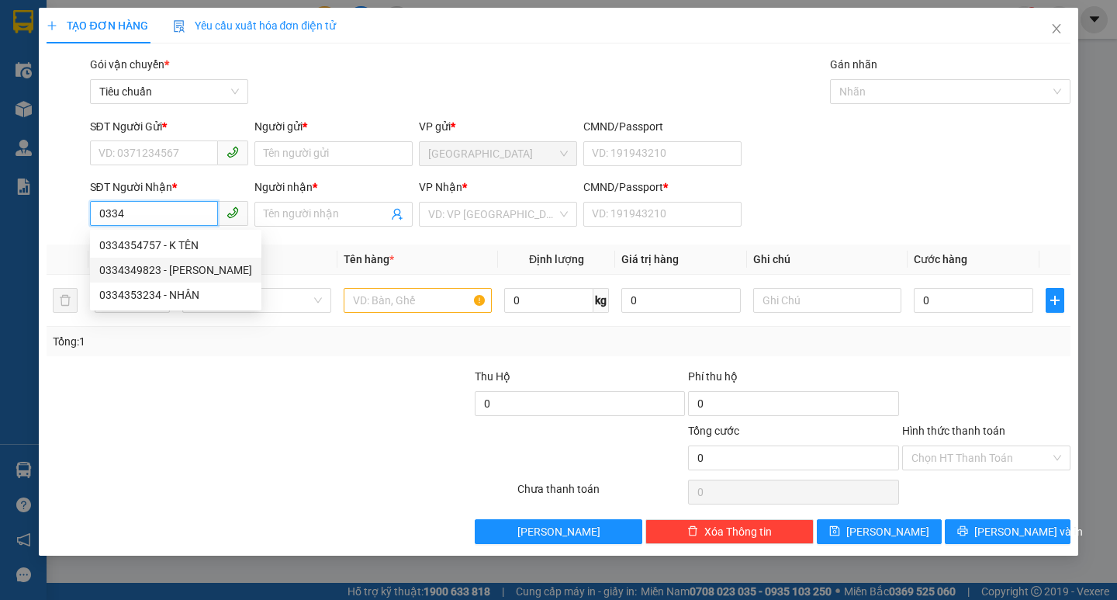
click at [196, 275] on div "0334349823 - ĐỨC THỊNH" at bounding box center [175, 269] width 153 height 17
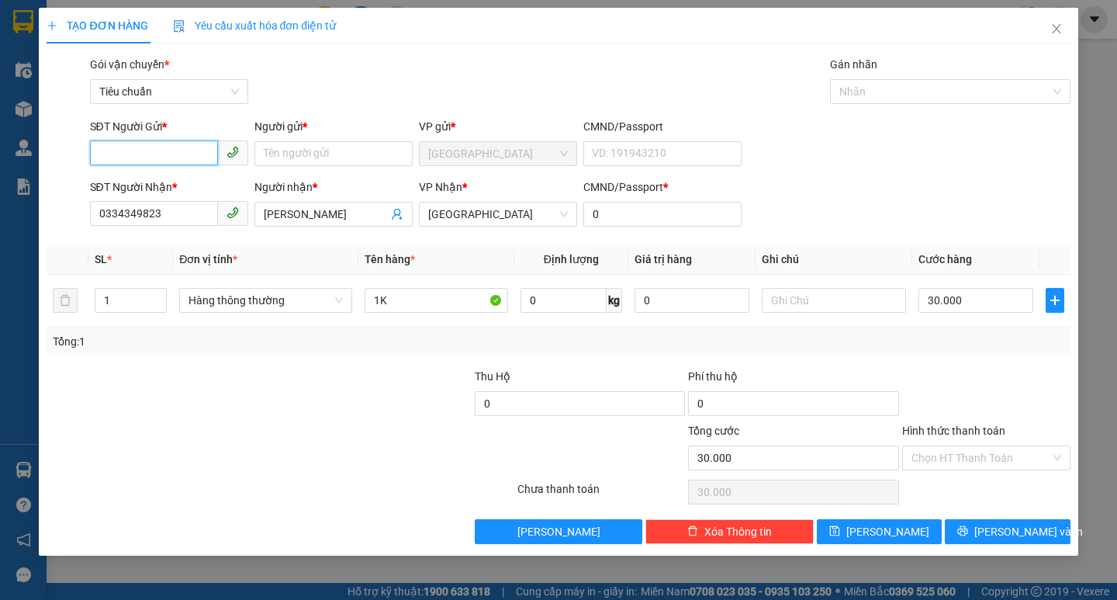
click at [162, 149] on input "SĐT Người Gửi *" at bounding box center [154, 152] width 128 height 25
drag, startPoint x: 206, startPoint y: 209, endPoint x: 324, endPoint y: 261, distance: 128.9
click at [206, 209] on div "0911522884 - NHUNG" at bounding box center [169, 209] width 140 height 17
click at [134, 299] on input "1" at bounding box center [130, 300] width 71 height 23
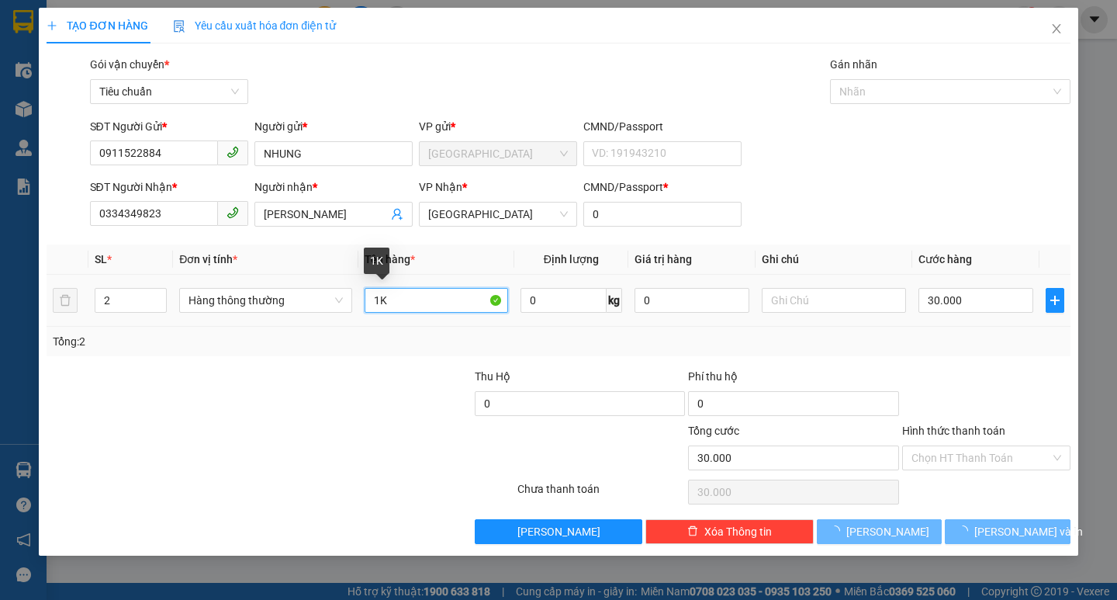
click at [452, 296] on input "1K" at bounding box center [437, 300] width 144 height 25
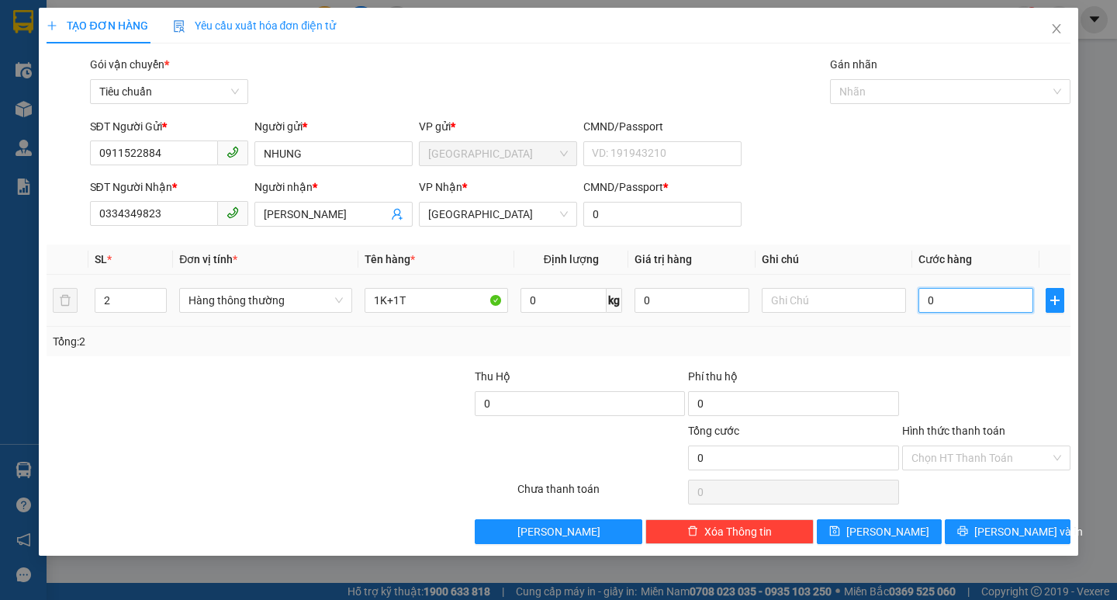
click at [952, 306] on input "0" at bounding box center [977, 300] width 116 height 25
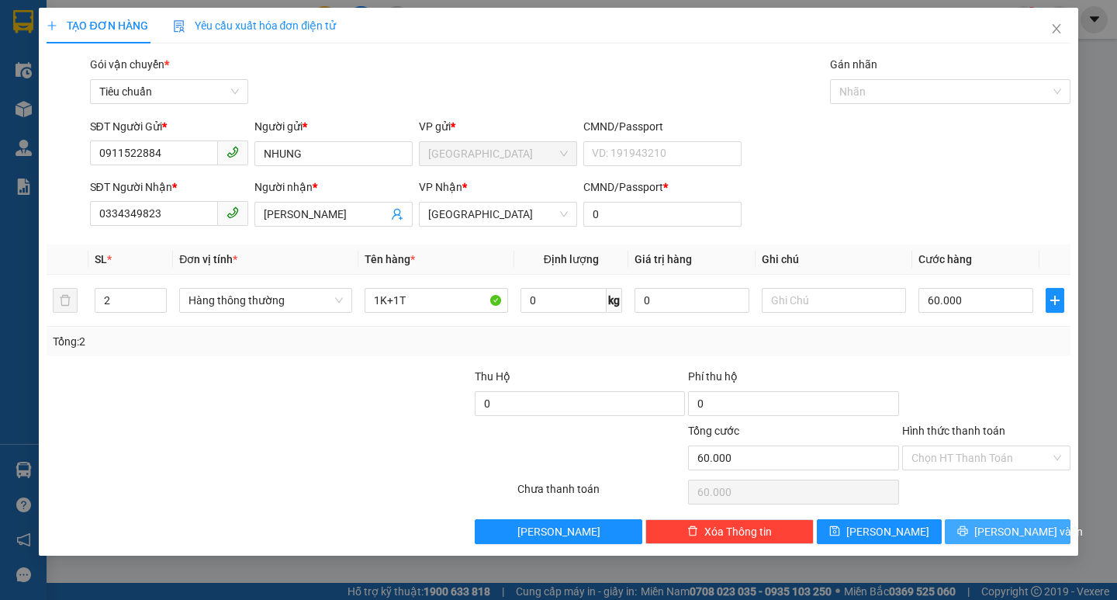
click at [1018, 521] on button "[PERSON_NAME] và In" at bounding box center [1007, 531] width 125 height 25
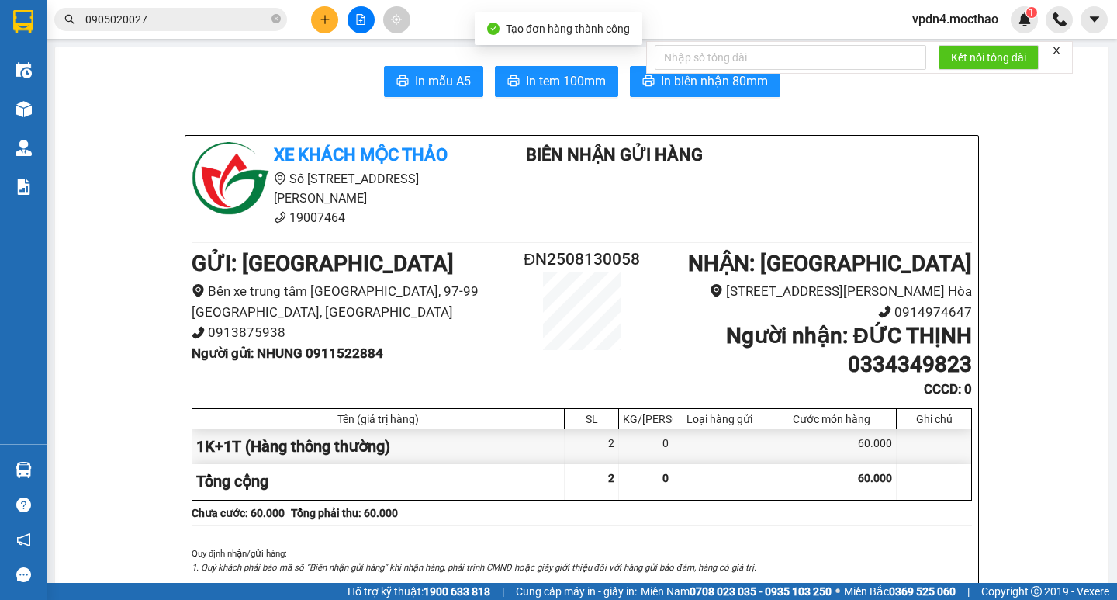
click at [571, 83] on span "In tem 100mm" at bounding box center [566, 80] width 80 height 19
click at [331, 18] on button at bounding box center [324, 19] width 27 height 27
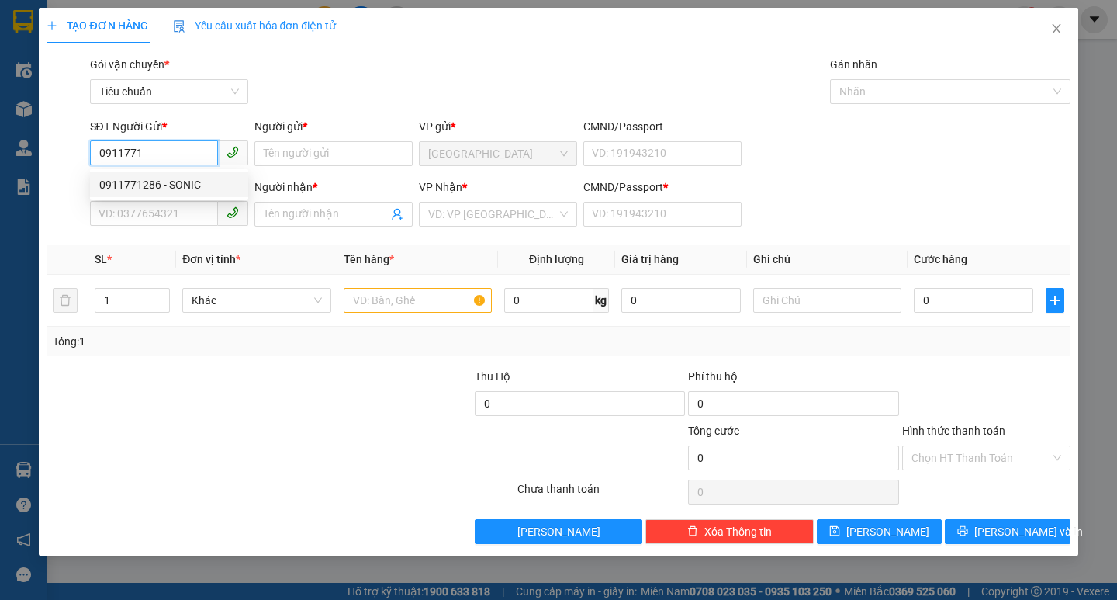
click at [128, 190] on div "0911771286 - SONIC" at bounding box center [169, 184] width 140 height 17
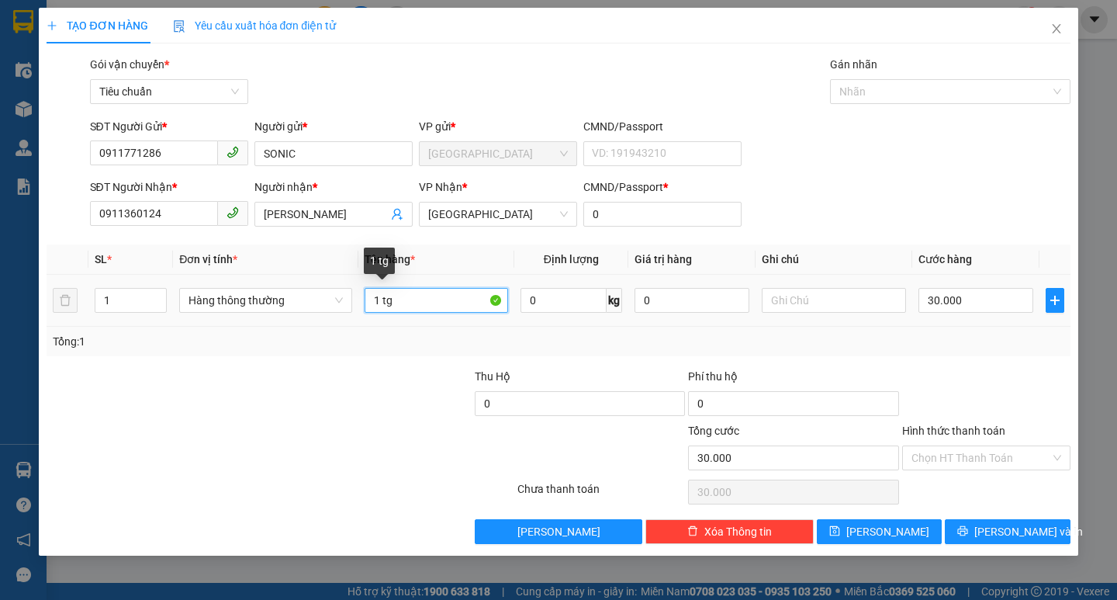
click at [415, 309] on input "1 tg" at bounding box center [437, 300] width 144 height 25
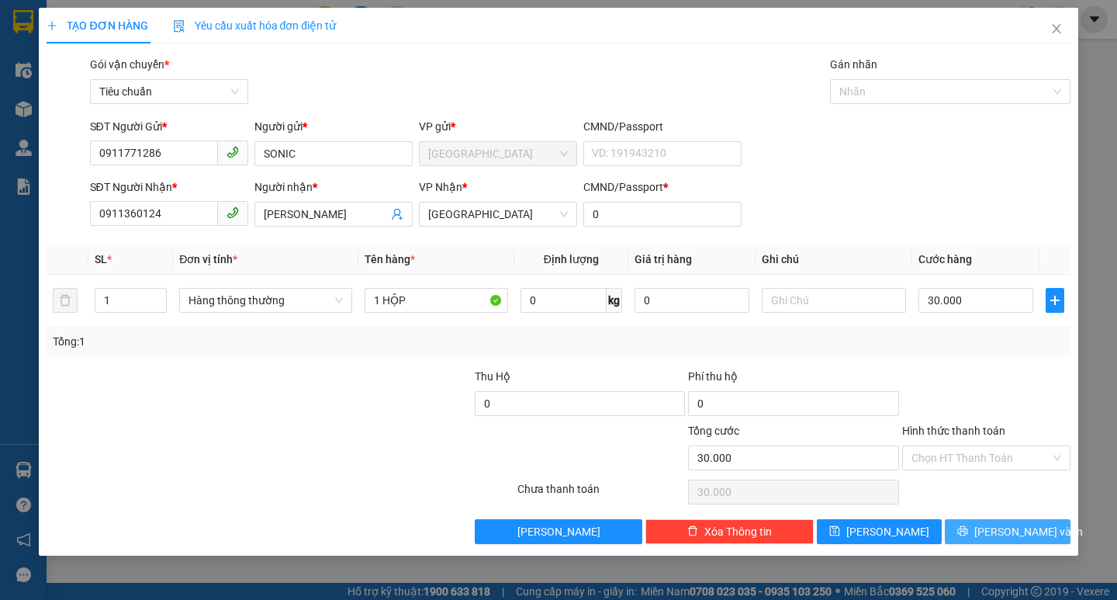
click at [1026, 529] on span "[PERSON_NAME] và In" at bounding box center [1028, 531] width 109 height 17
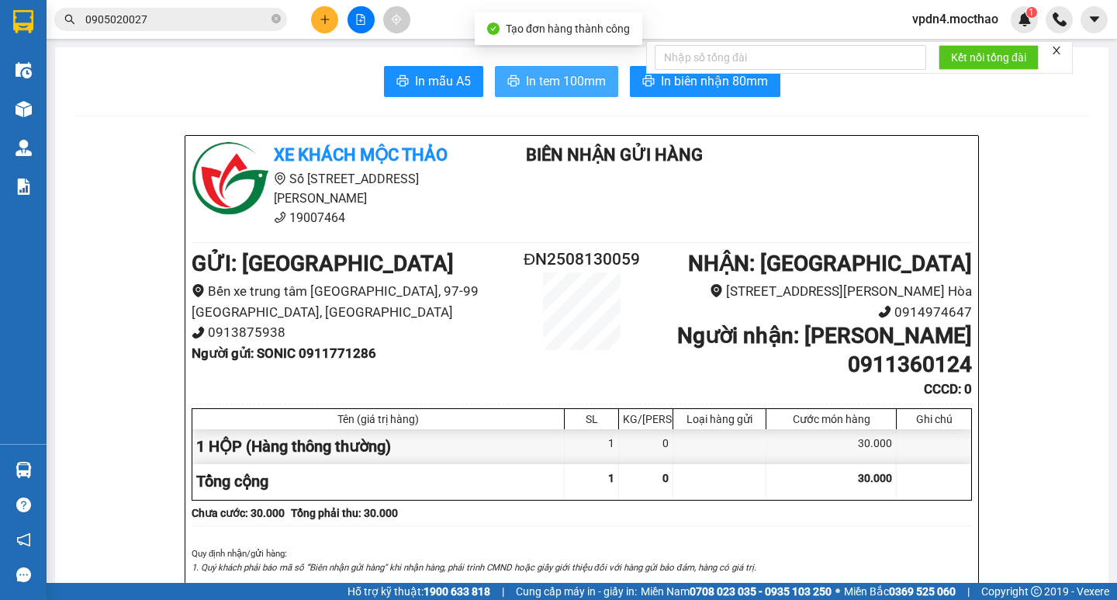
click at [543, 72] on span "In tem 100mm" at bounding box center [566, 80] width 80 height 19
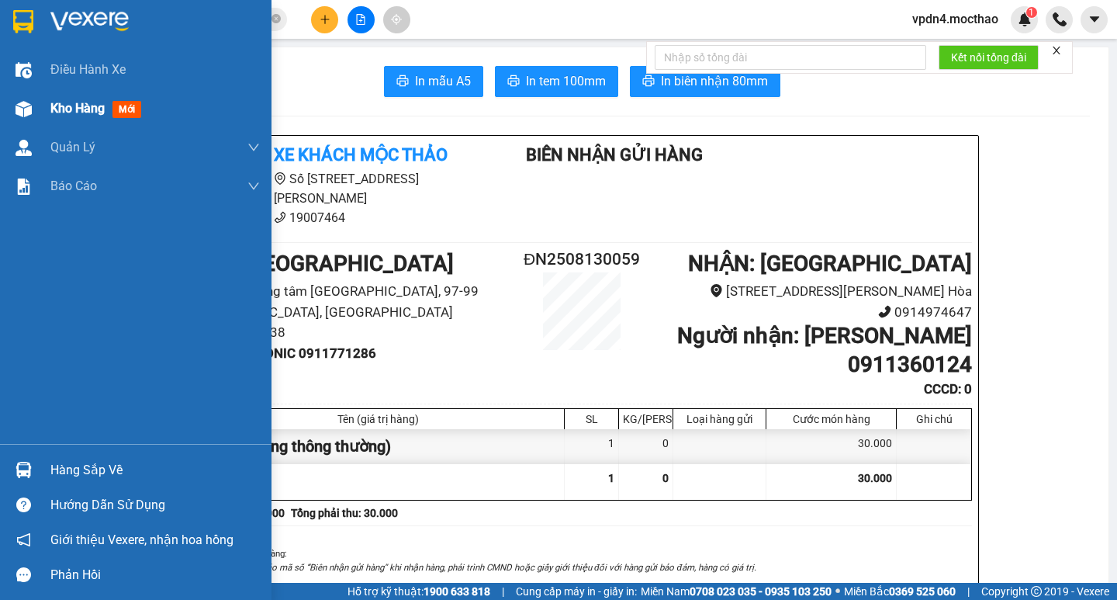
click at [81, 117] on div "Kho hàng mới" at bounding box center [98, 108] width 97 height 19
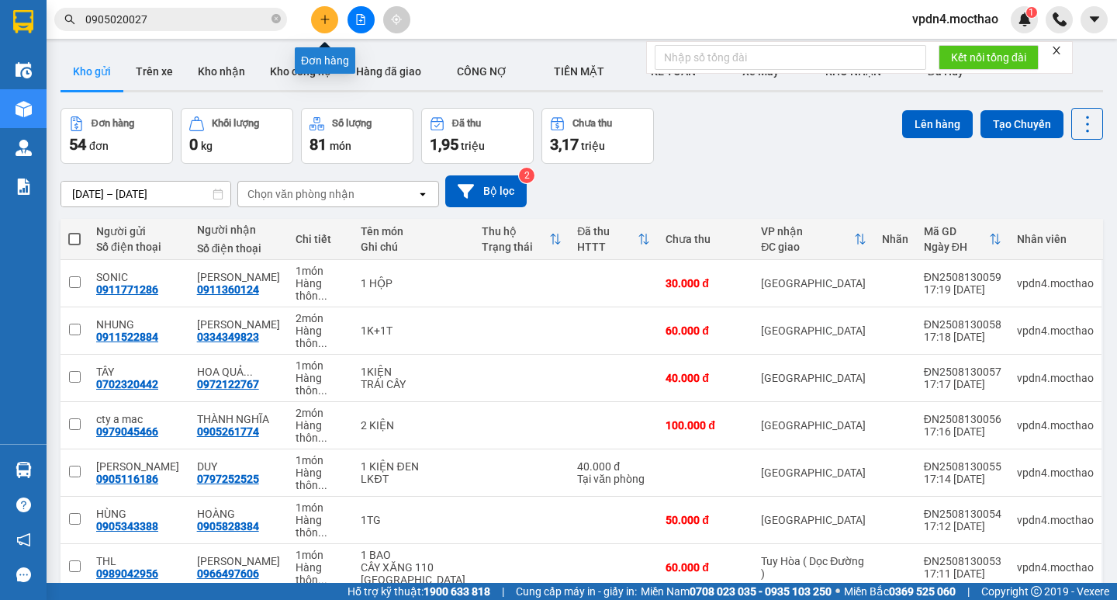
click at [324, 13] on button at bounding box center [324, 19] width 27 height 27
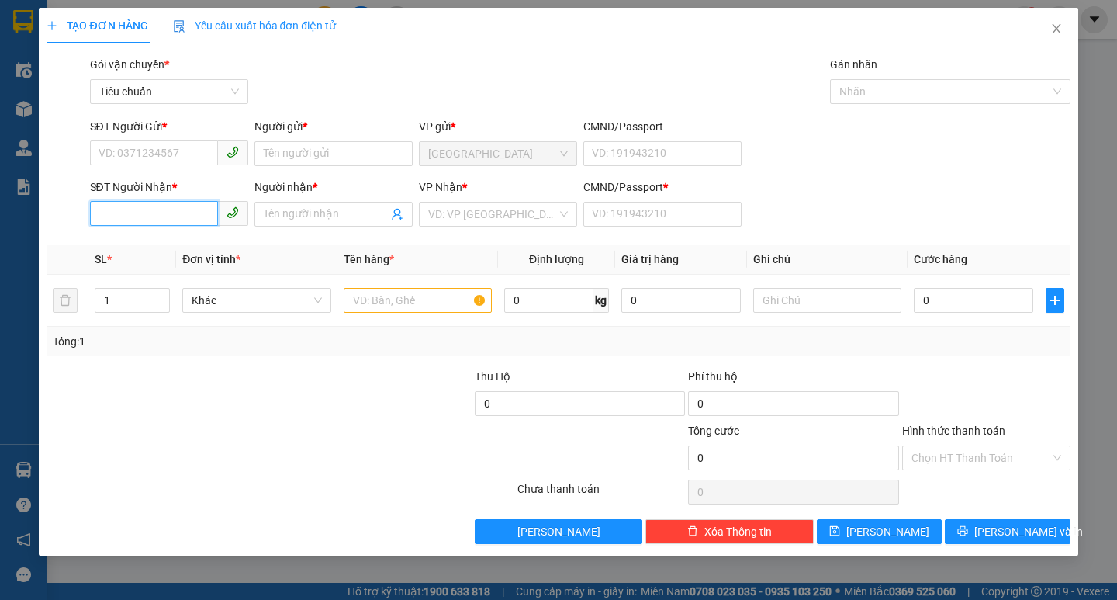
click at [145, 210] on input "SĐT Người Nhận *" at bounding box center [154, 213] width 128 height 25
type input "0399580835"
click at [178, 241] on div "0399580835 - MỸ XUÂN" at bounding box center [186, 245] width 175 height 17
type input "MỸ XUÂN"
type input "0"
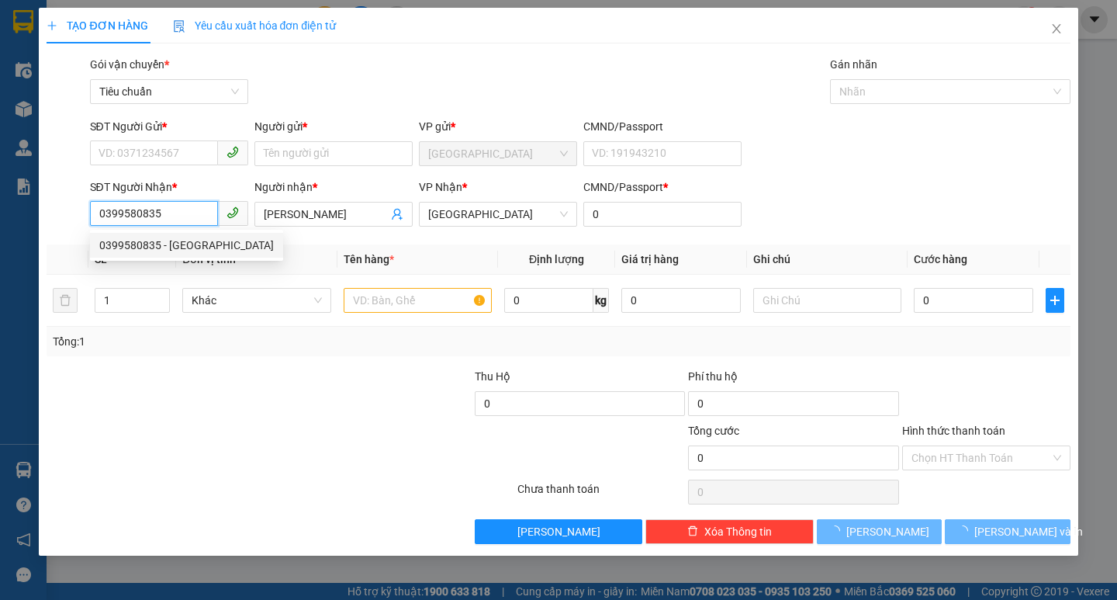
type input "70.000"
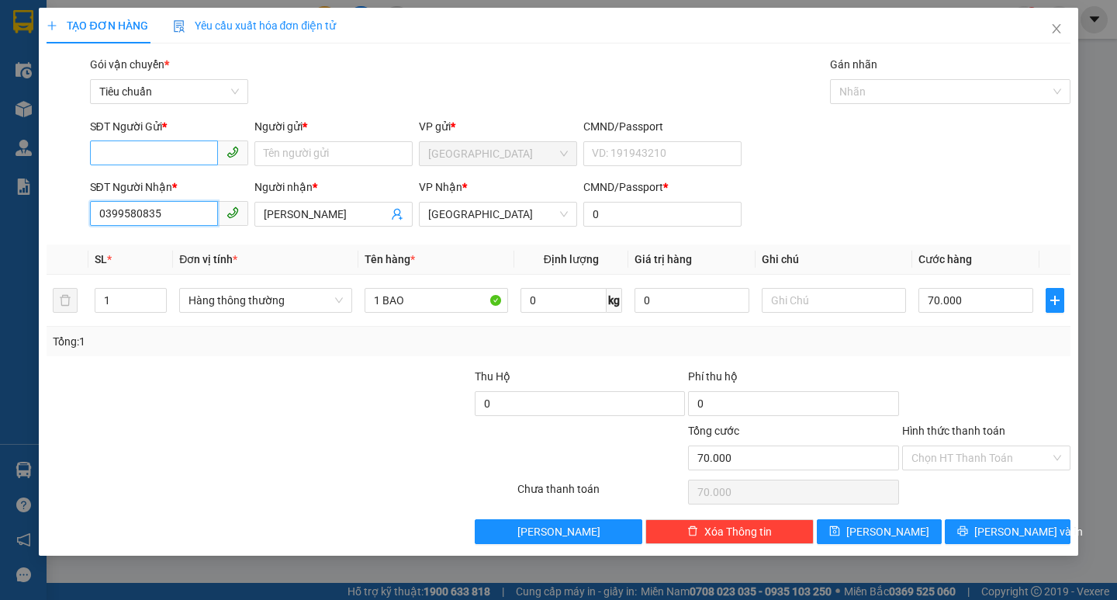
type input "0399580835"
click at [182, 158] on input "SĐT Người Gửi *" at bounding box center [154, 152] width 128 height 25
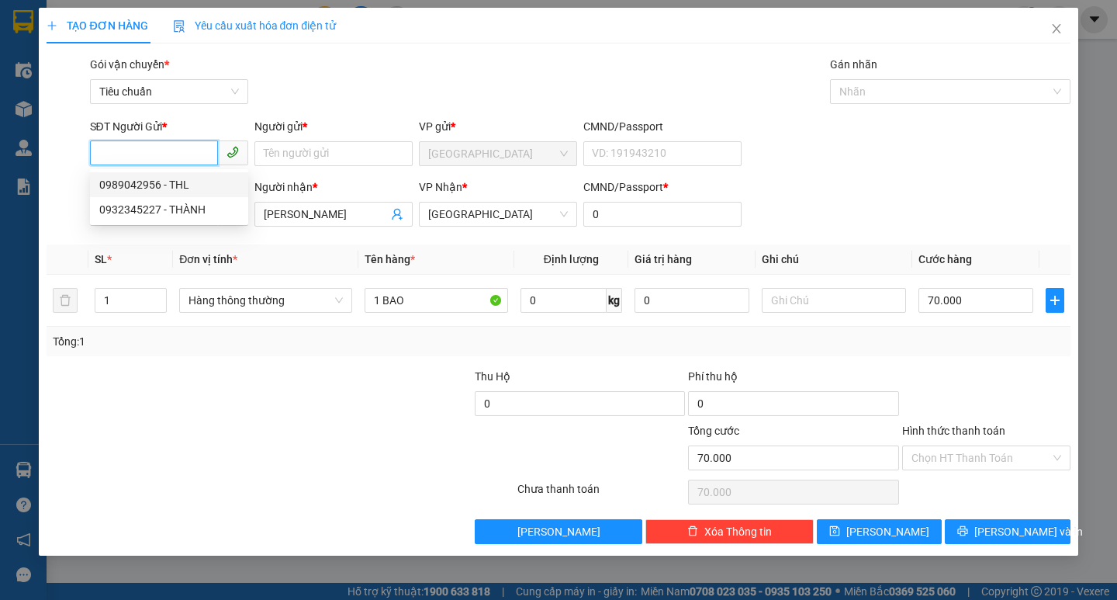
click at [200, 188] on div "0989042956 - THL" at bounding box center [169, 184] width 140 height 17
type input "0989042956"
type input "THL"
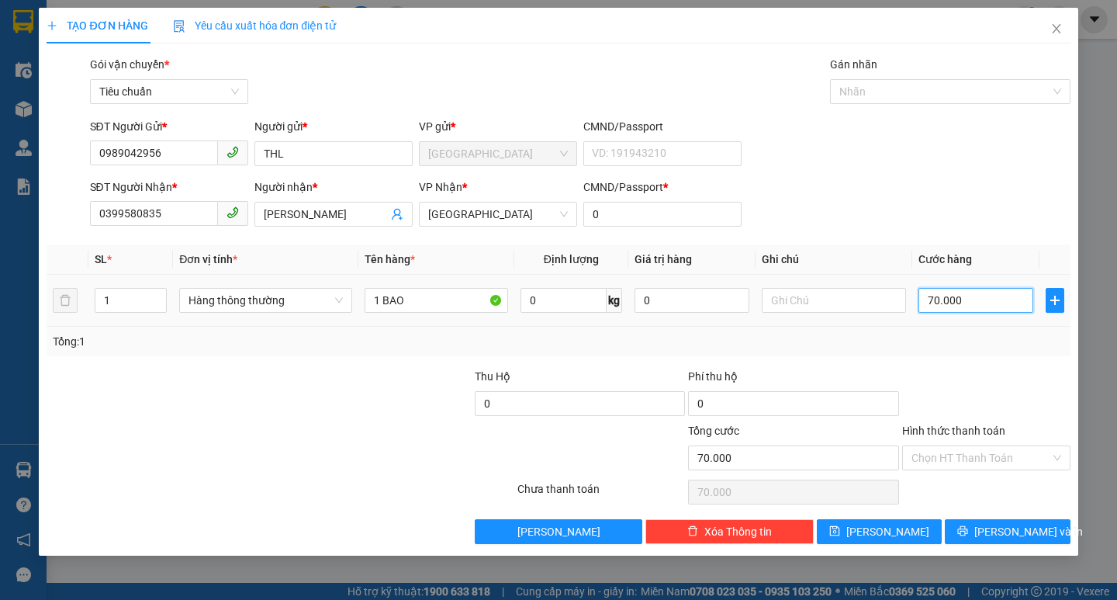
click at [962, 303] on input "70.000" at bounding box center [977, 300] width 116 height 25
type input "5"
type input "50"
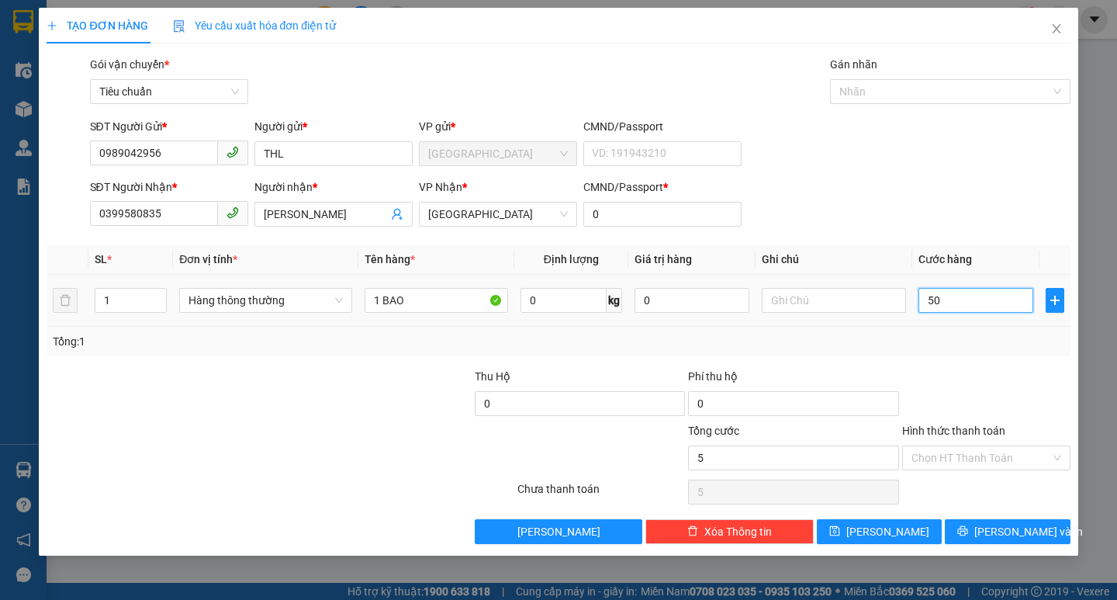
type input "50"
type input "50.000"
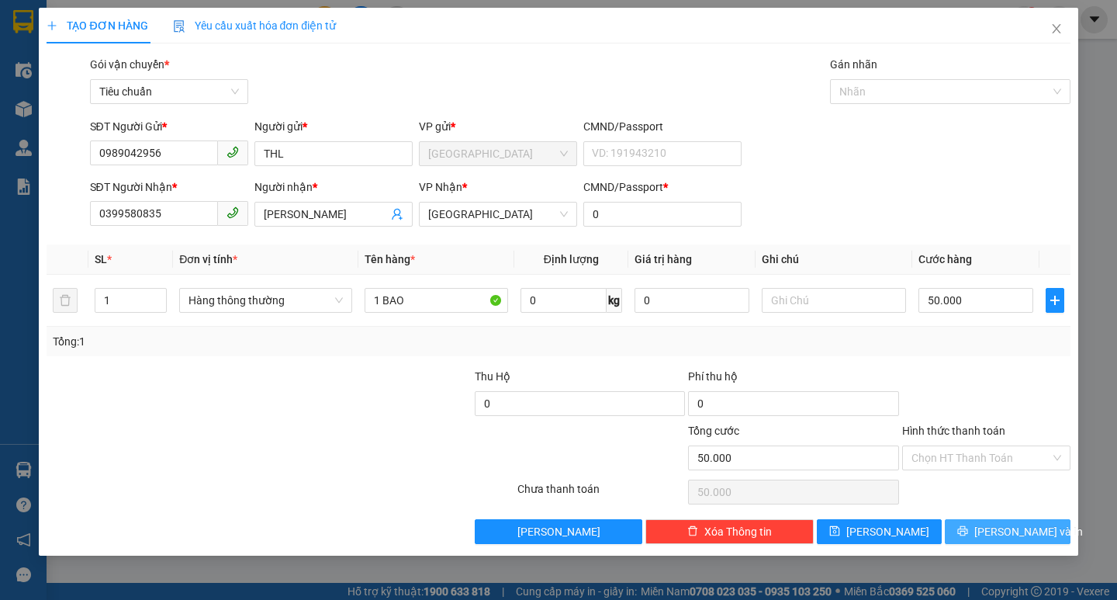
click at [1015, 528] on span "[PERSON_NAME] và In" at bounding box center [1028, 531] width 109 height 17
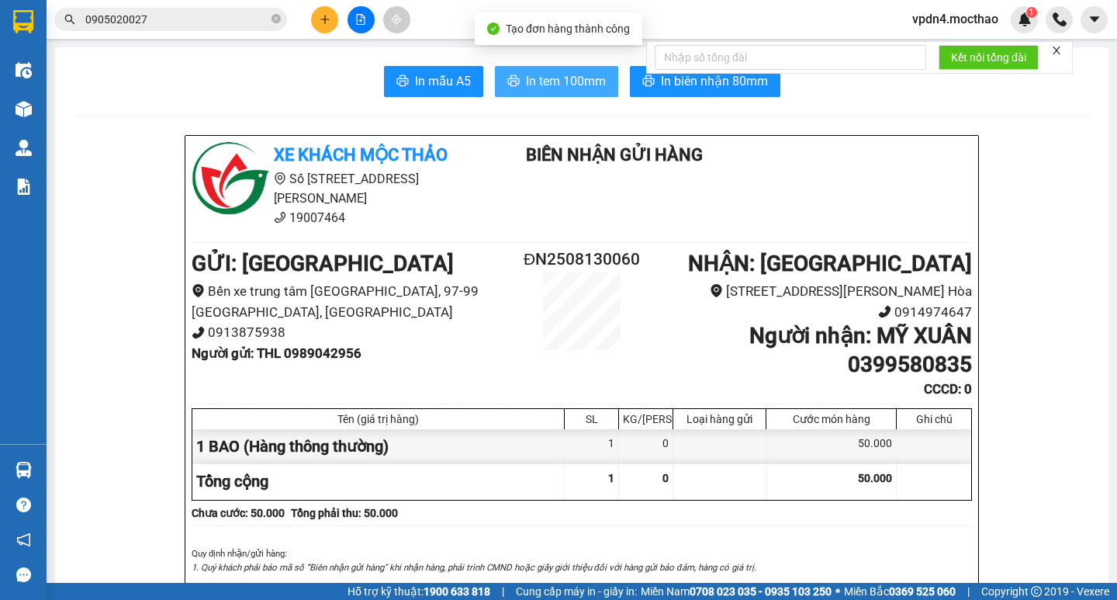
click at [556, 87] on span "In tem 100mm" at bounding box center [566, 80] width 80 height 19
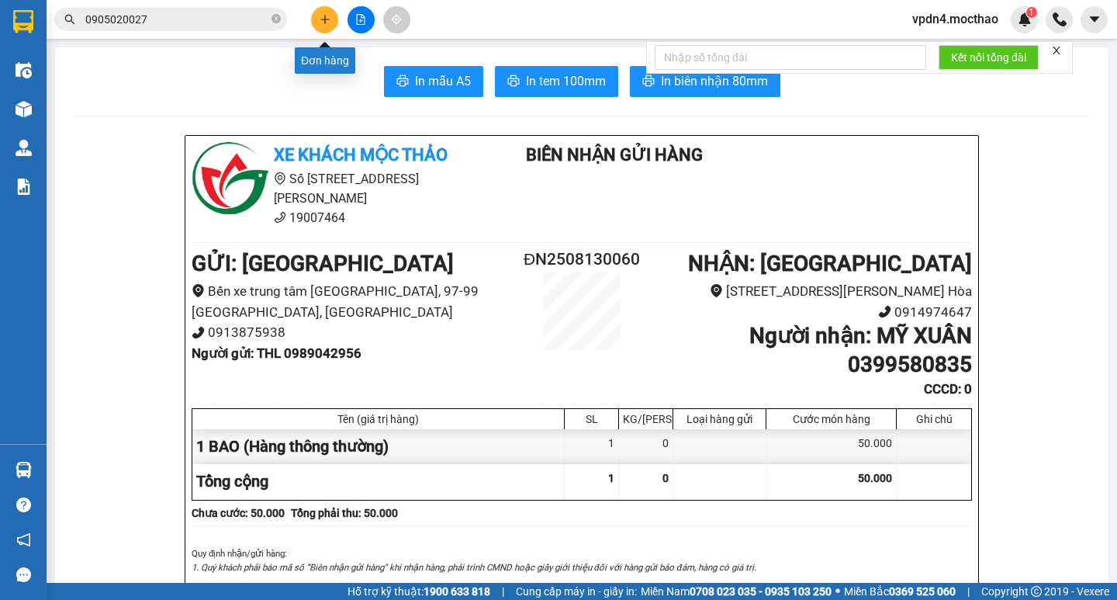
click at [317, 20] on button at bounding box center [324, 19] width 27 height 27
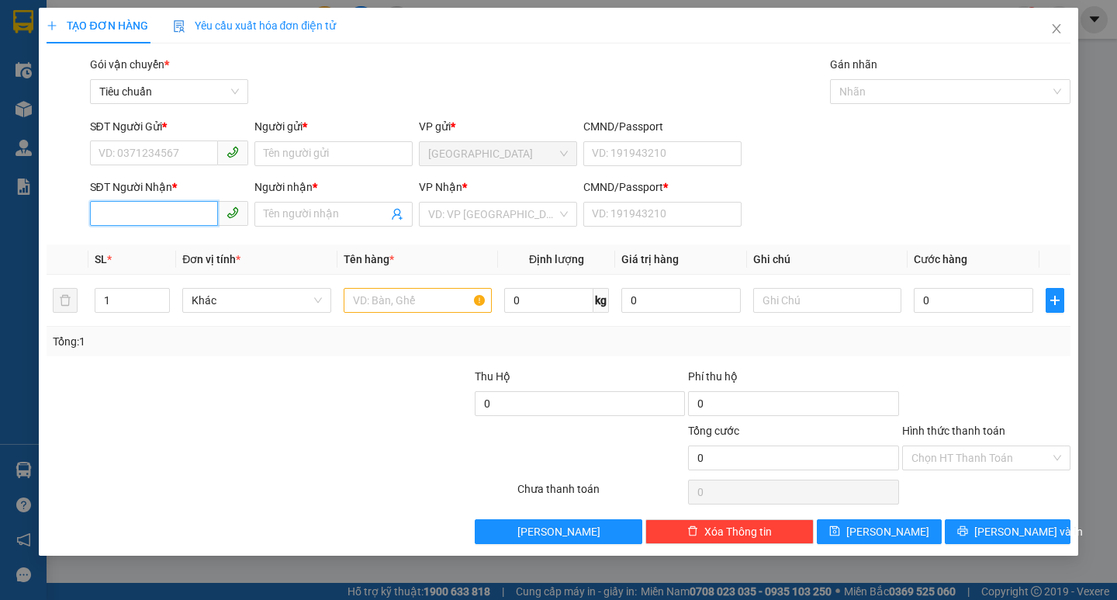
click at [164, 215] on input "SĐT Người Nhận *" at bounding box center [154, 213] width 128 height 25
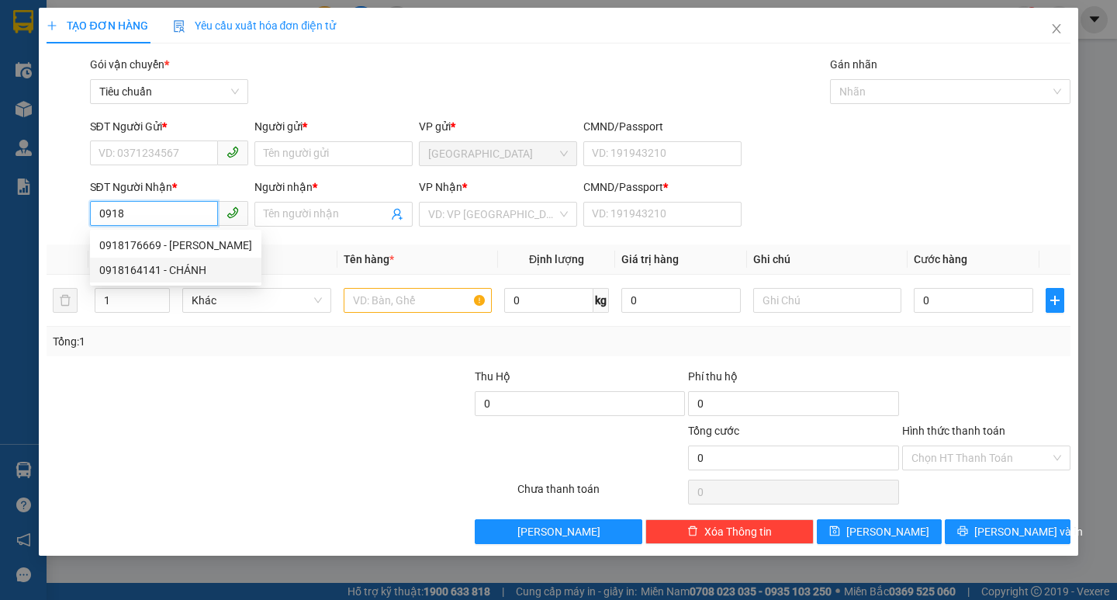
drag, startPoint x: 171, startPoint y: 272, endPoint x: 172, endPoint y: 253, distance: 18.7
click at [171, 272] on div "0918164141 - CHÁNH" at bounding box center [175, 269] width 153 height 17
type input "0918164141"
type input "CHÁNH"
type input "0"
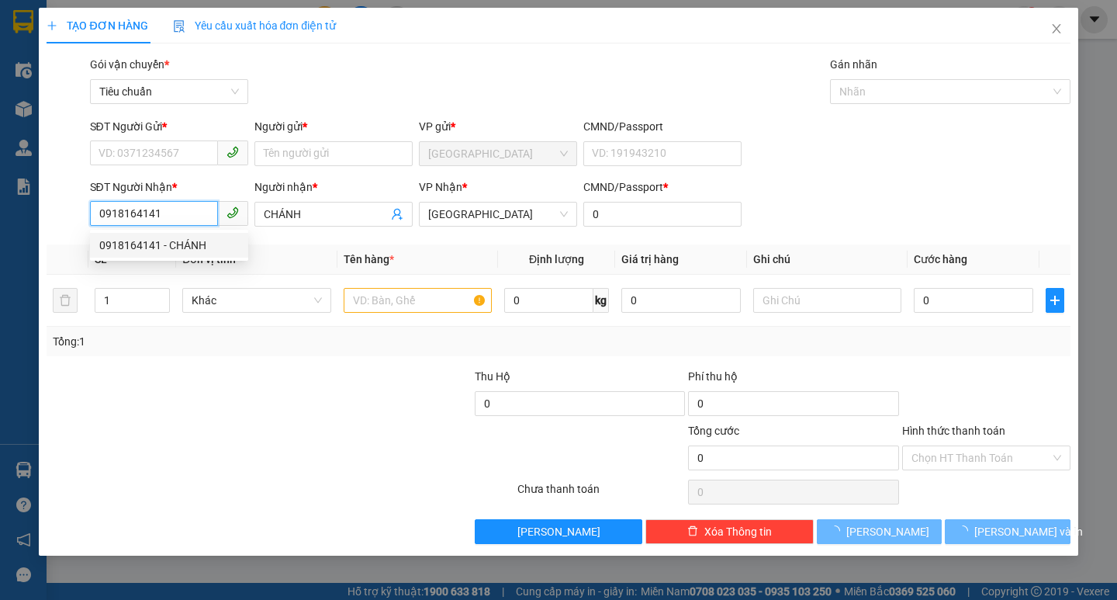
type input "30.000"
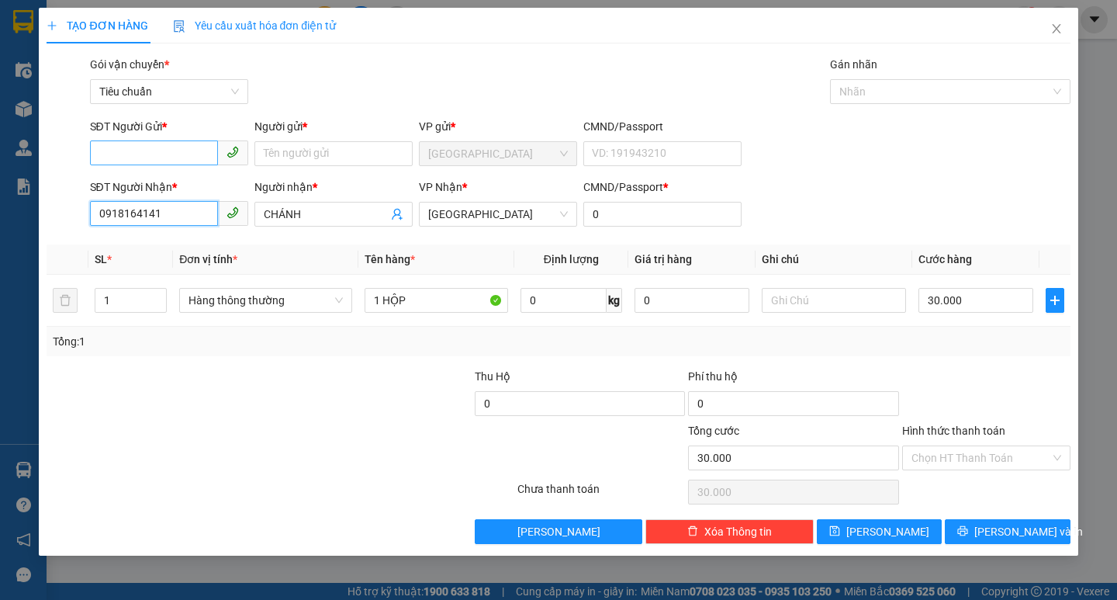
type input "0918164141"
click at [168, 150] on input "SĐT Người Gửi *" at bounding box center [154, 152] width 128 height 25
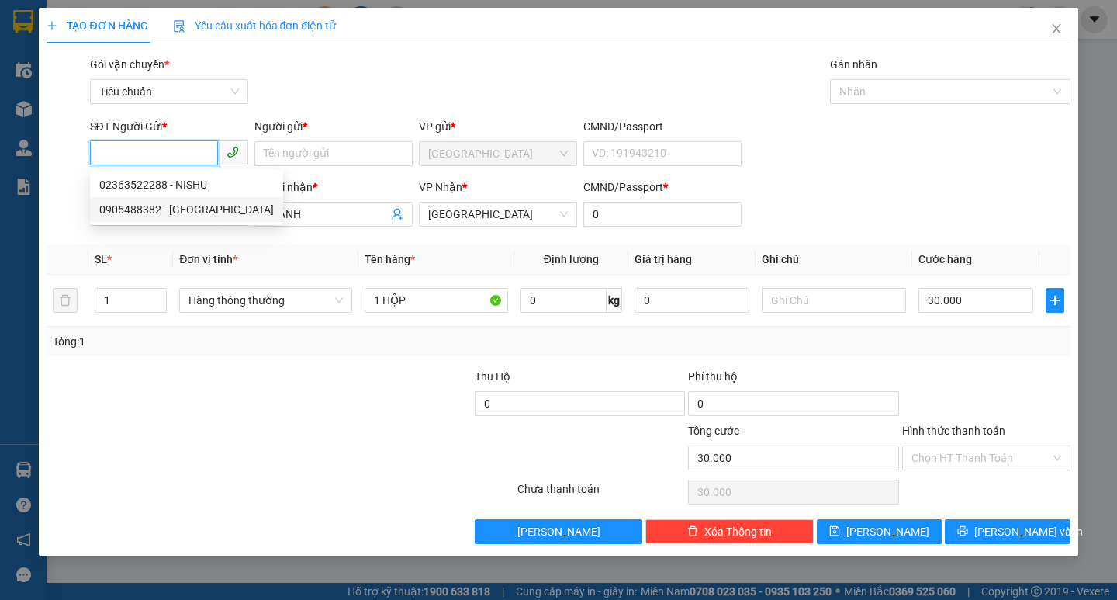
click at [207, 219] on div "0905488382 - HÙNG MINH" at bounding box center [186, 209] width 193 height 25
type input "0905488382"
type input "HÙNG MINH"
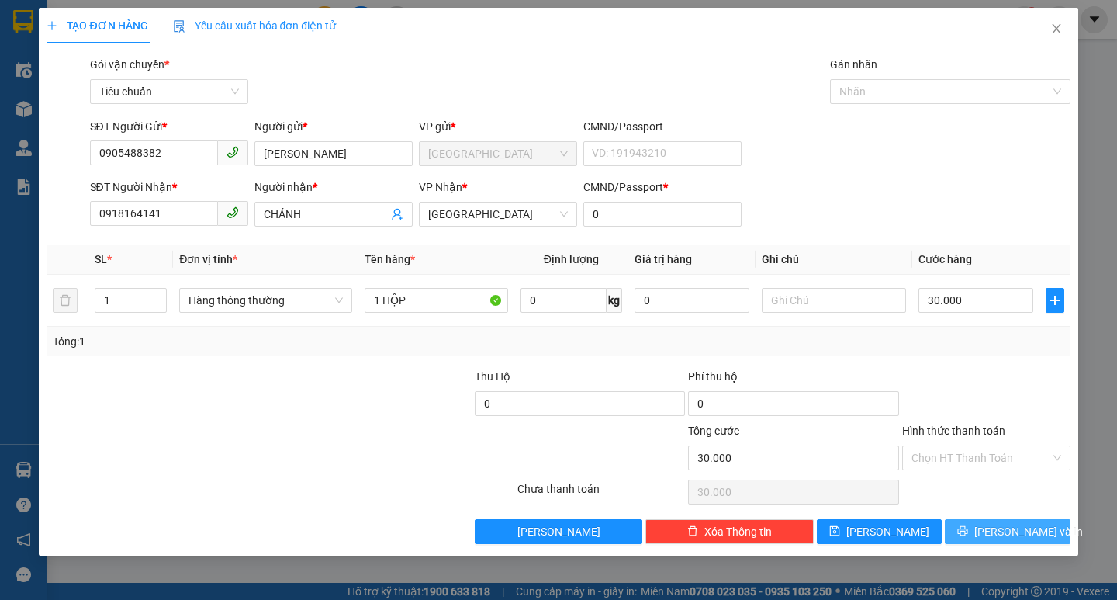
click at [999, 528] on span "[PERSON_NAME] và In" at bounding box center [1028, 531] width 109 height 17
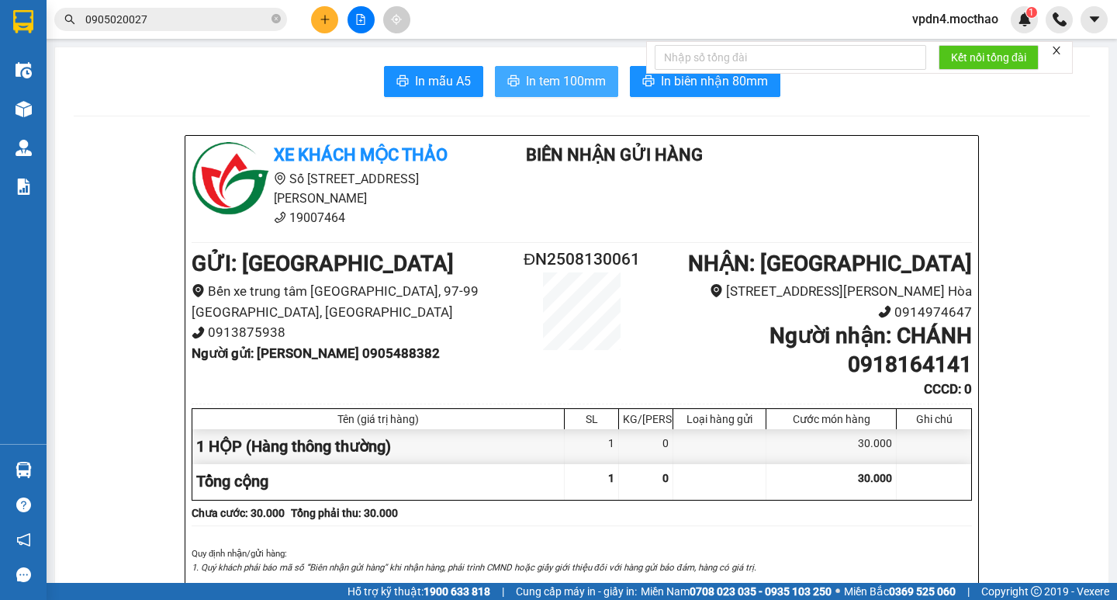
click at [538, 83] on span "In tem 100mm" at bounding box center [566, 80] width 80 height 19
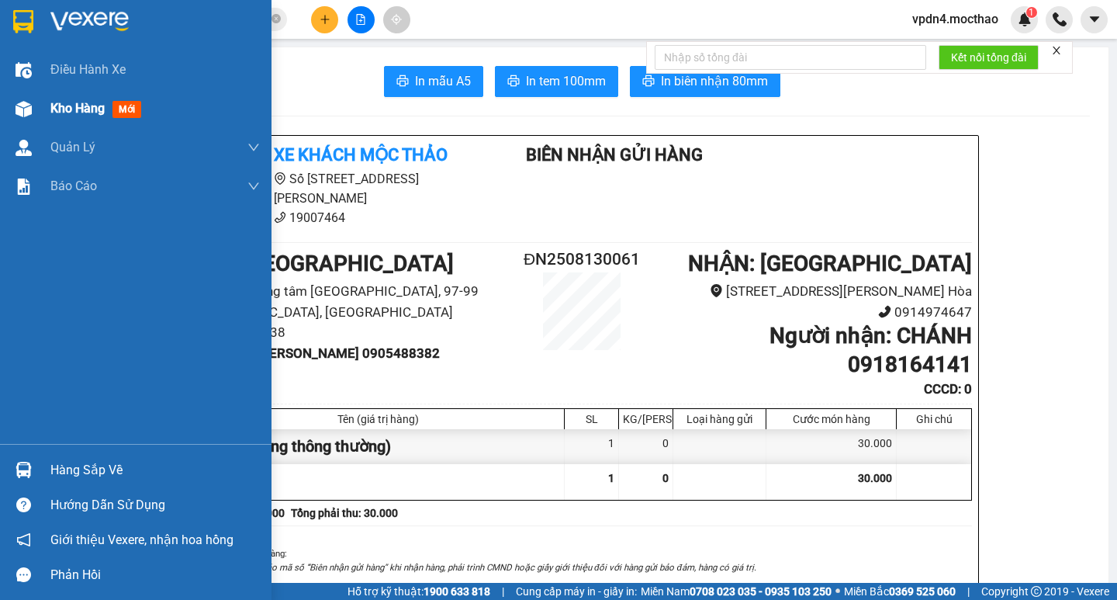
click at [79, 106] on span "Kho hàng" at bounding box center [77, 108] width 54 height 15
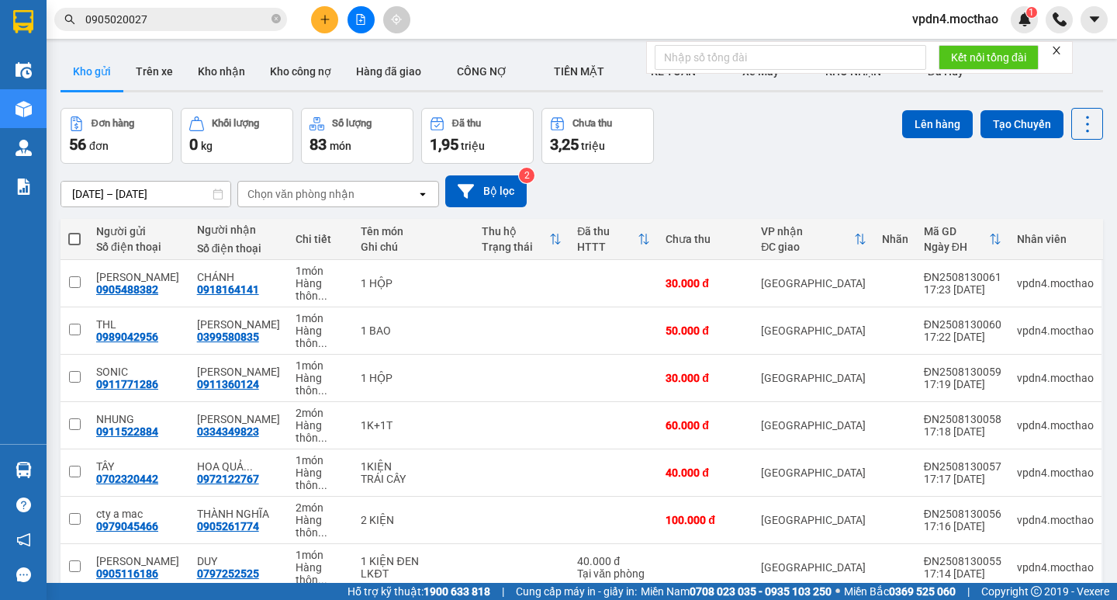
click at [323, 4] on div "Kết quả tìm kiếm ( 12 ) Bộ lọc Ngày lên hàng gần nhất Mã ĐH Trạng thái Món hàng…" at bounding box center [558, 19] width 1117 height 39
click at [317, 26] on button at bounding box center [324, 19] width 27 height 27
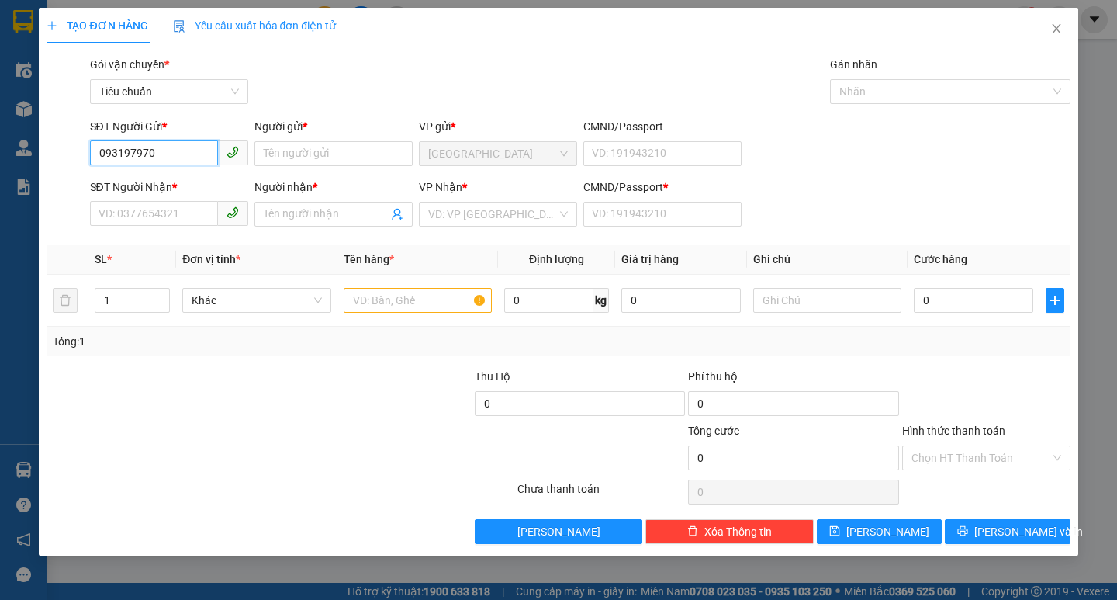
type input "0931979707"
click at [178, 178] on div "0931979707 - PHÁT" at bounding box center [169, 184] width 140 height 17
type input "PHÁT"
type input "0979843589"
type input "Rèm Mỹ Vân"
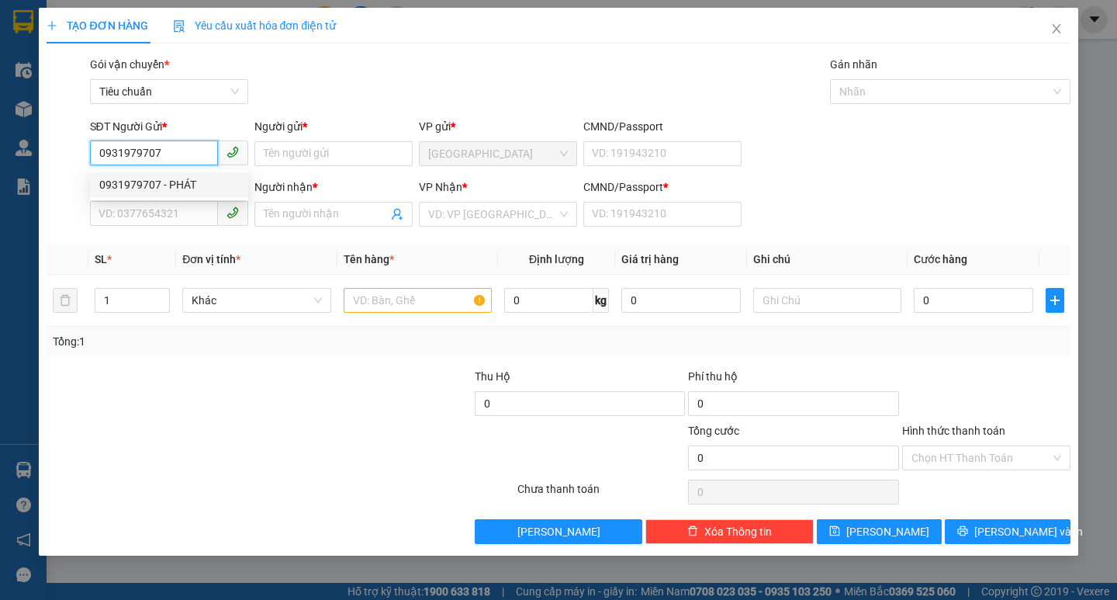
type input "0"
type input "60.000"
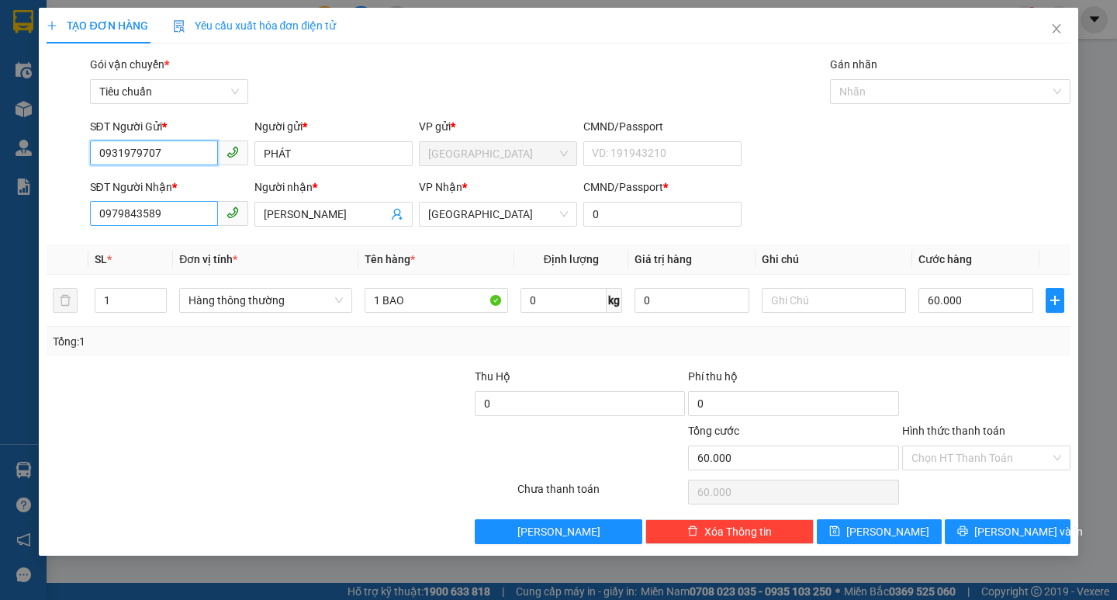
type input "0931979707"
click at [199, 209] on input "0979843589" at bounding box center [154, 213] width 128 height 25
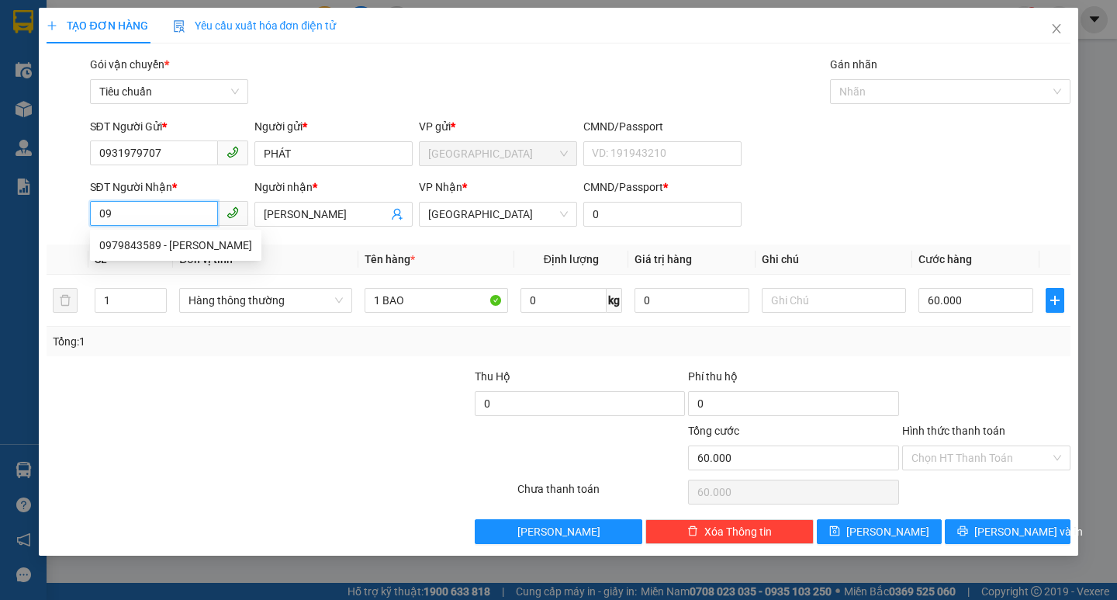
type input "0"
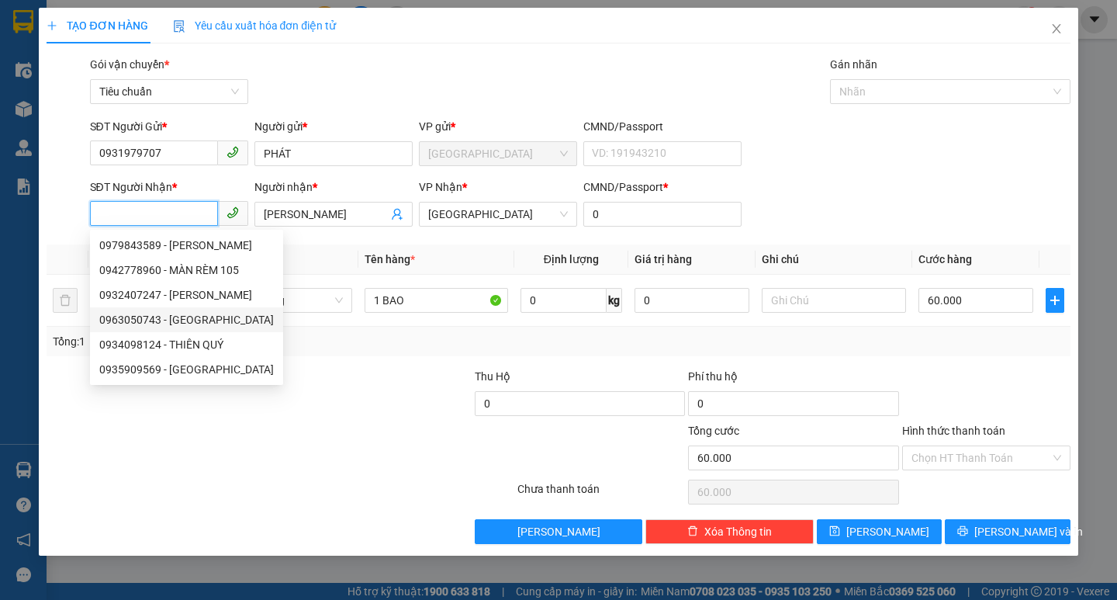
click at [215, 321] on div "0963050743 - MỸ TRANG" at bounding box center [186, 319] width 175 height 17
type input "0963050743"
type input "MỸ TRANG"
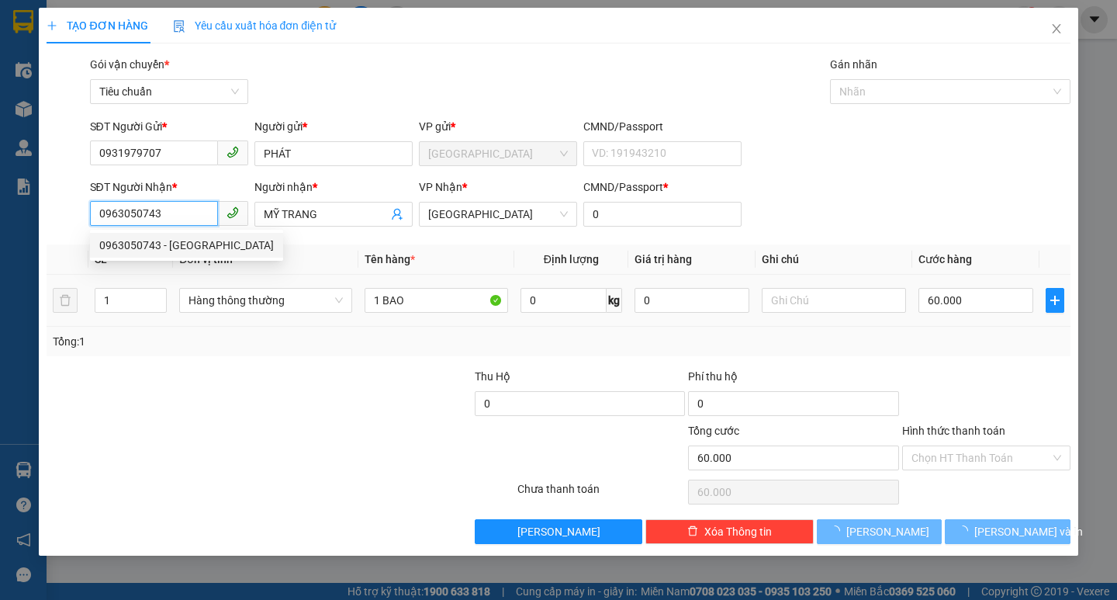
type input "50.000"
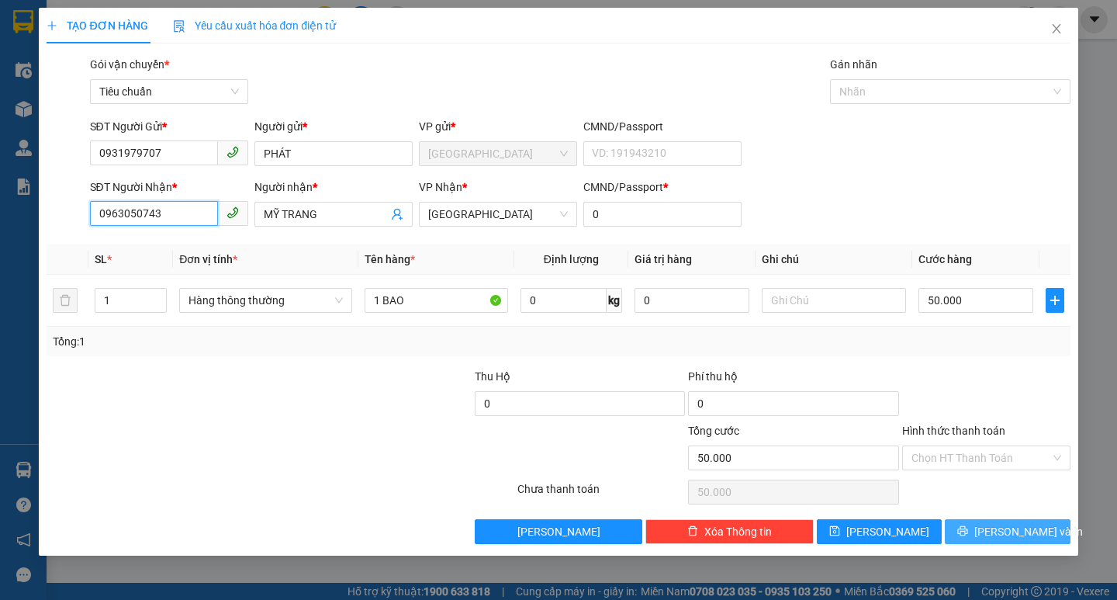
type input "0963050743"
click at [1040, 524] on button "[PERSON_NAME] và In" at bounding box center [1007, 531] width 125 height 25
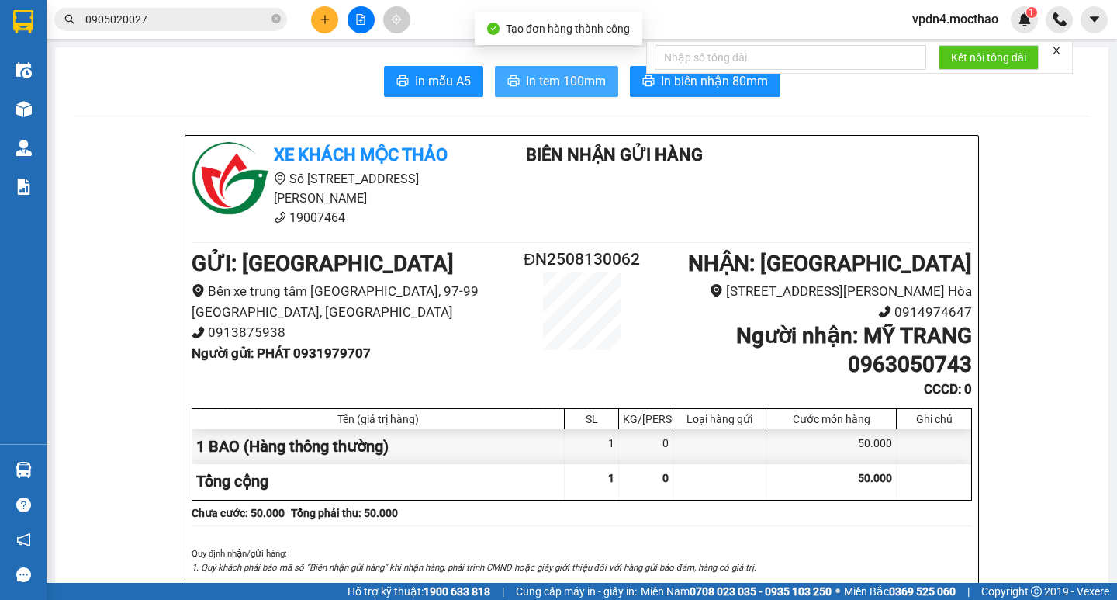
click at [544, 88] on span "In tem 100mm" at bounding box center [566, 80] width 80 height 19
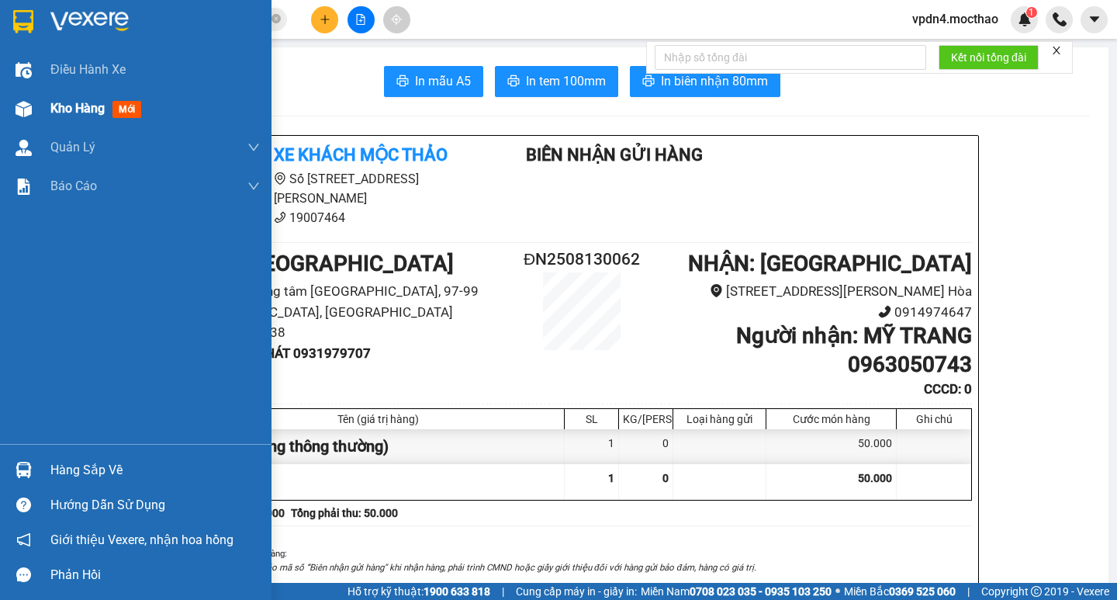
click at [79, 116] on div "Kho hàng mới" at bounding box center [98, 108] width 97 height 19
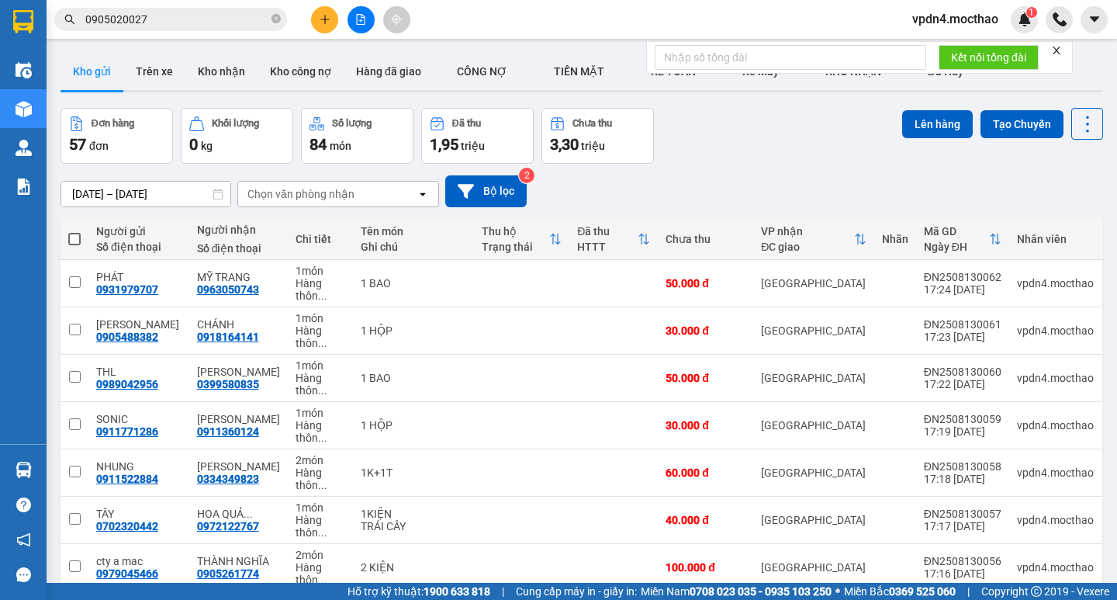
click at [72, 241] on span at bounding box center [74, 239] width 12 height 12
click at [74, 231] on input "checkbox" at bounding box center [74, 231] width 0 height 0
checkbox input "true"
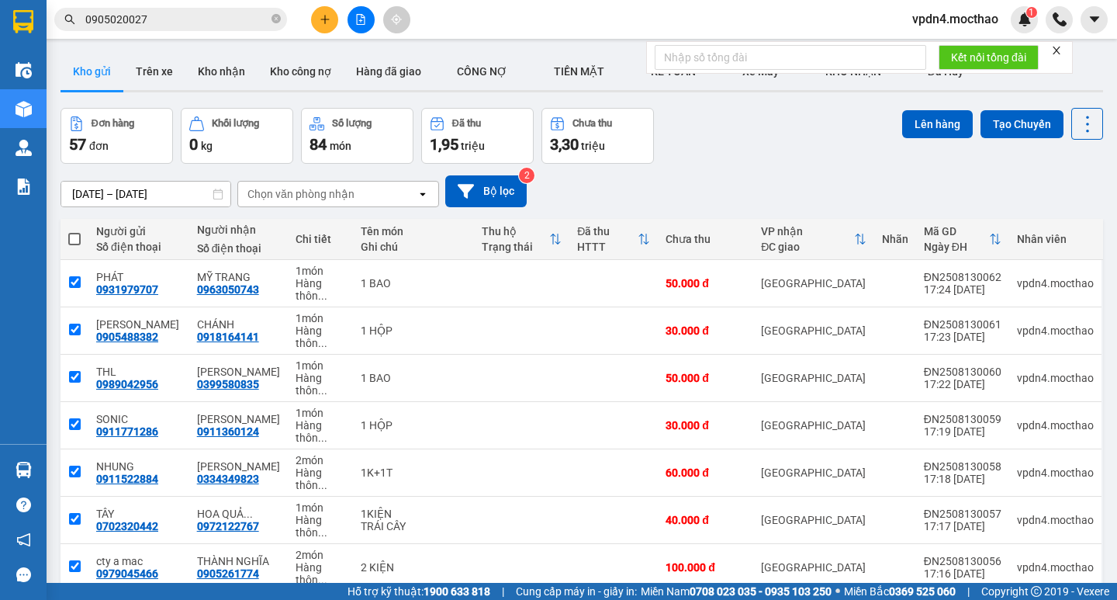
checkbox input "true"
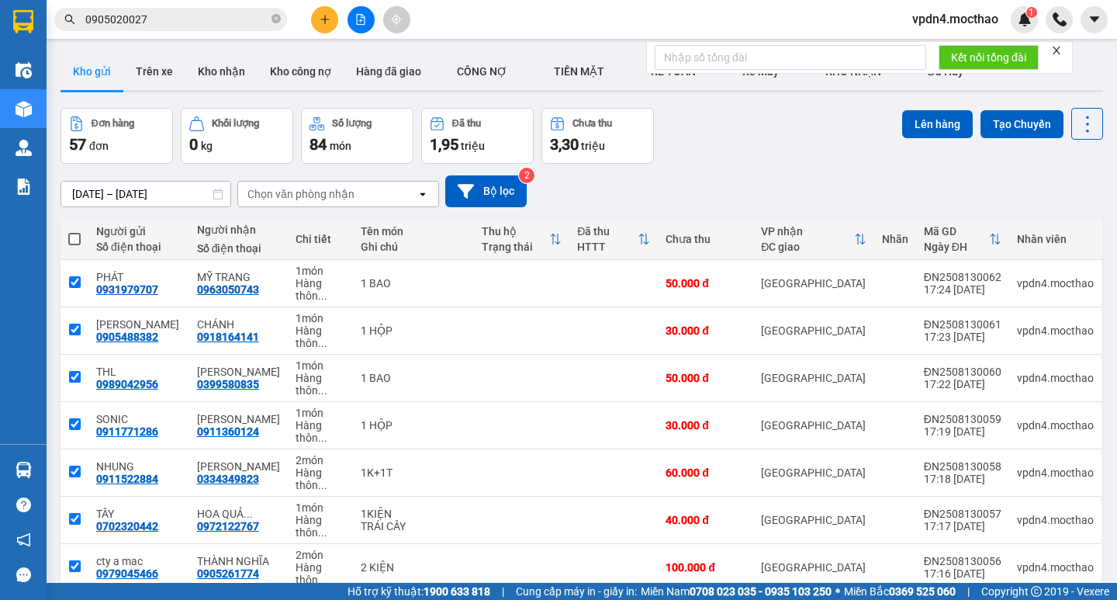
checkbox input "true"
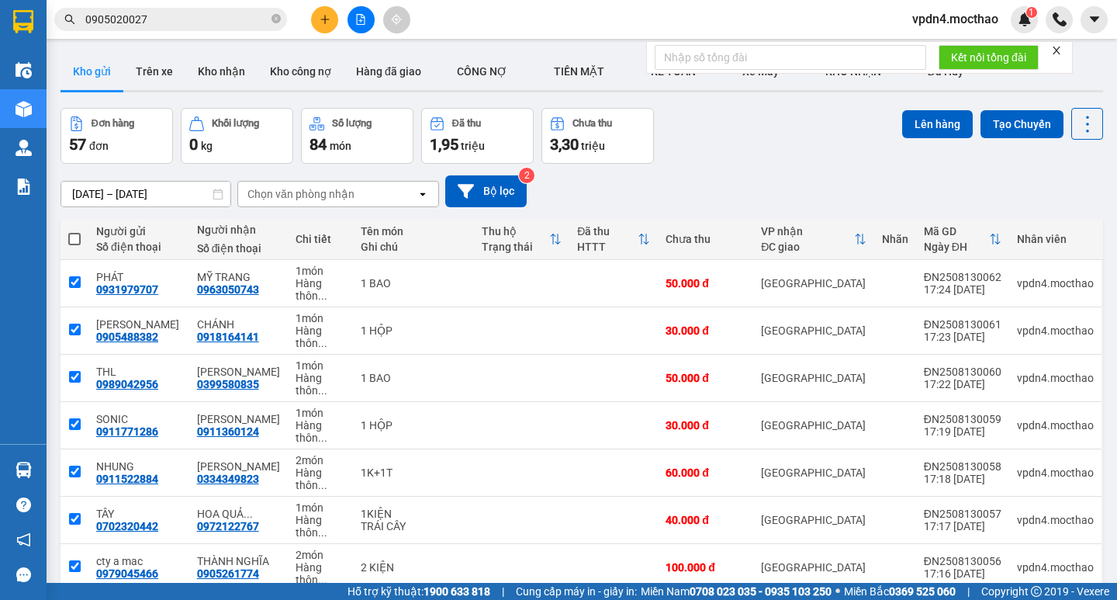
checkbox input "true"
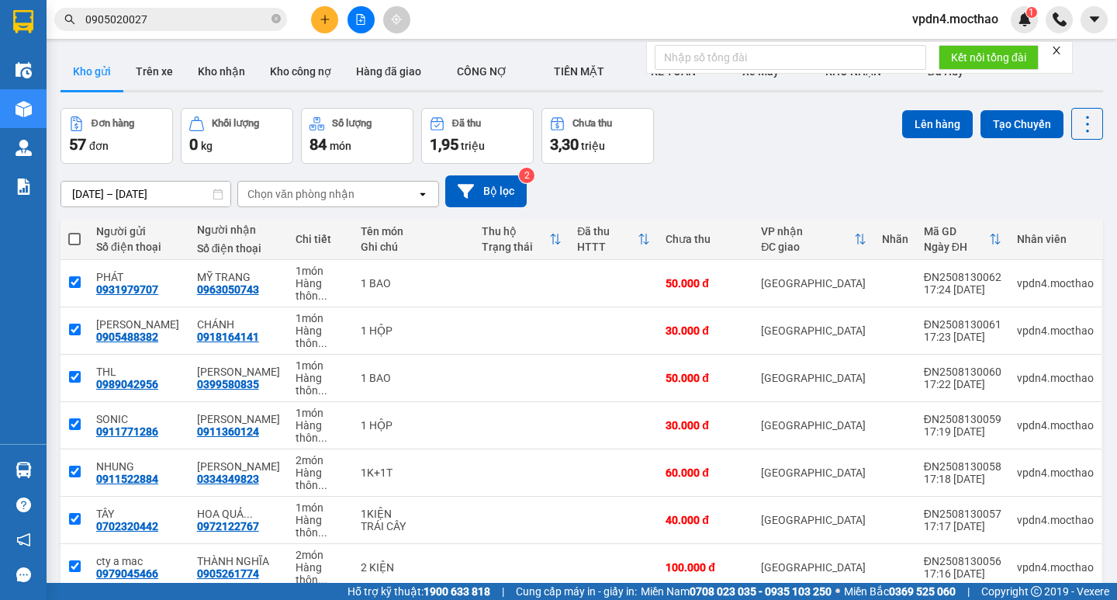
checkbox input "true"
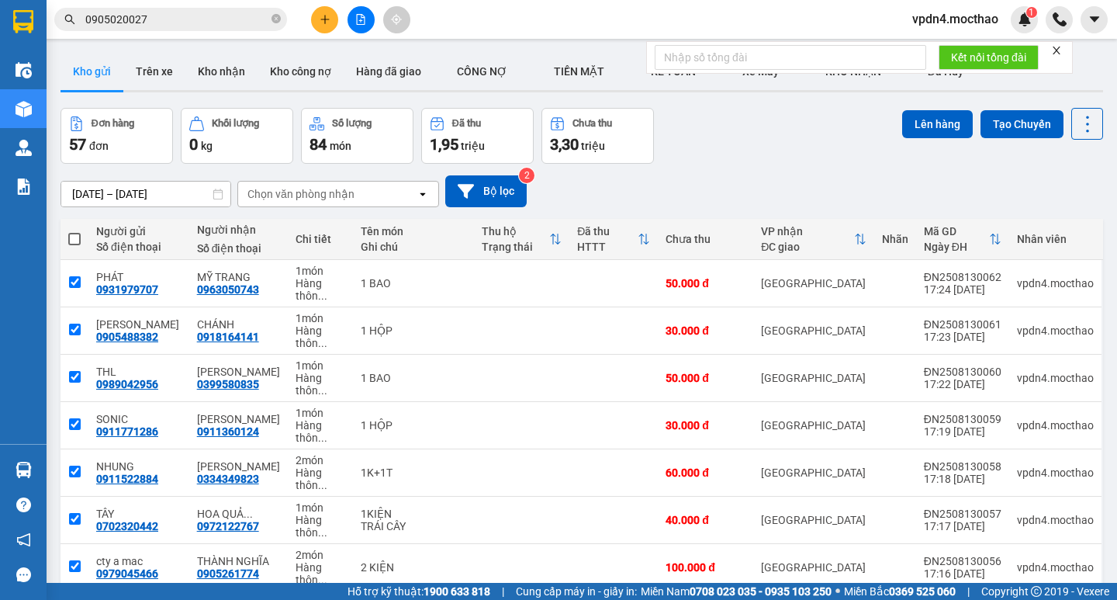
checkbox input "true"
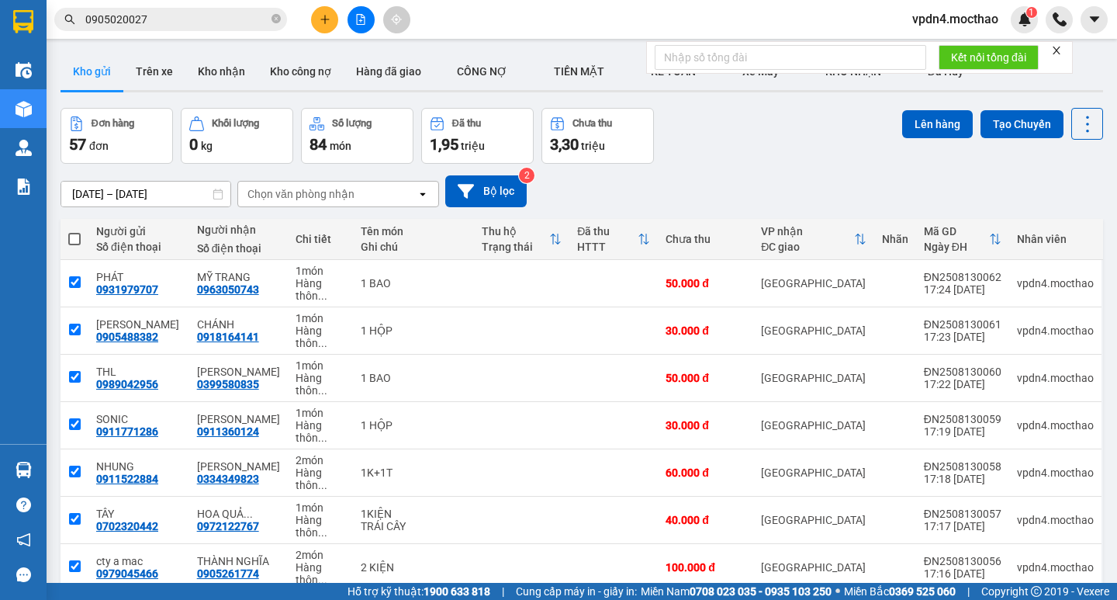
checkbox input "true"
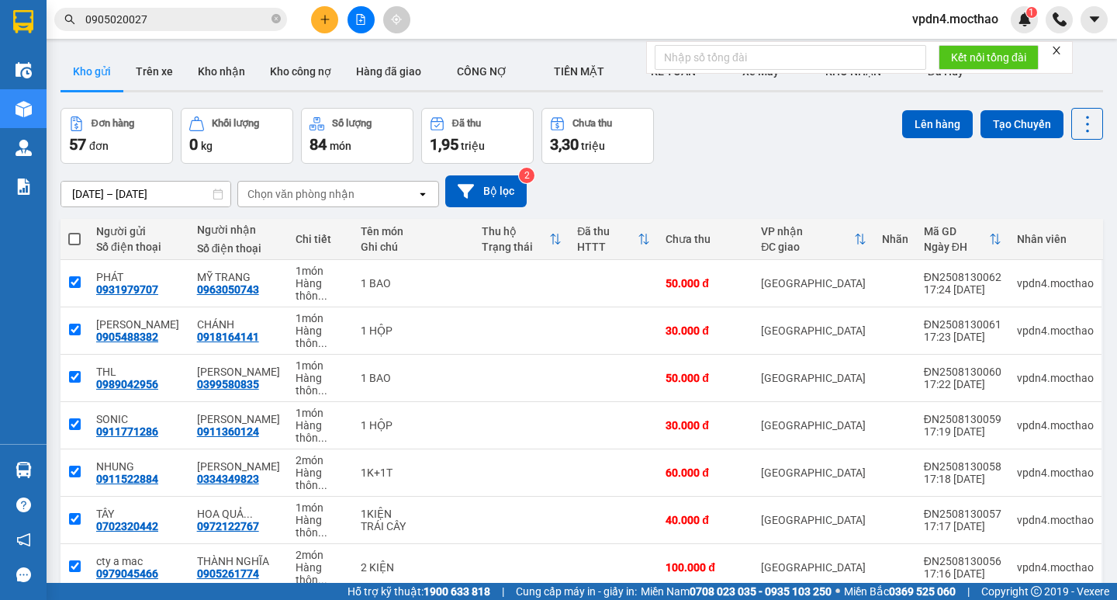
checkbox input "true"
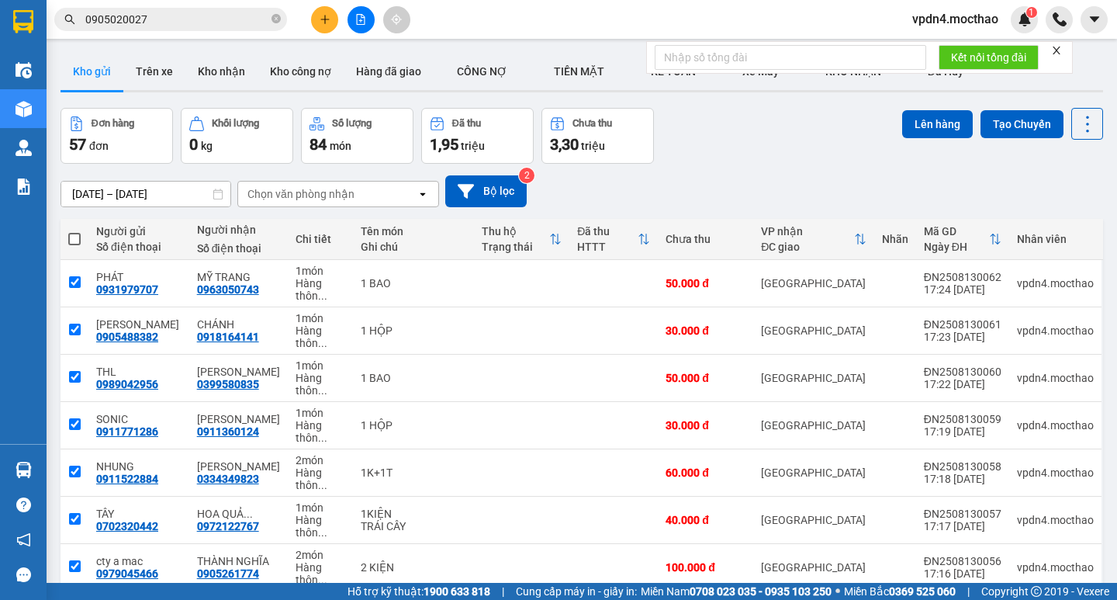
checkbox input "true"
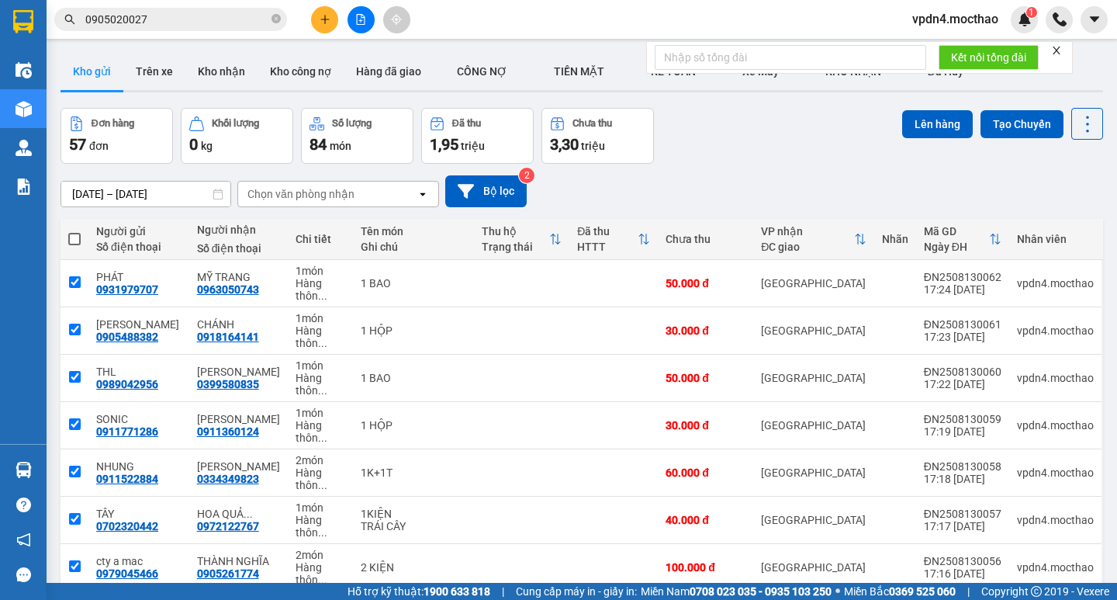
checkbox input "true"
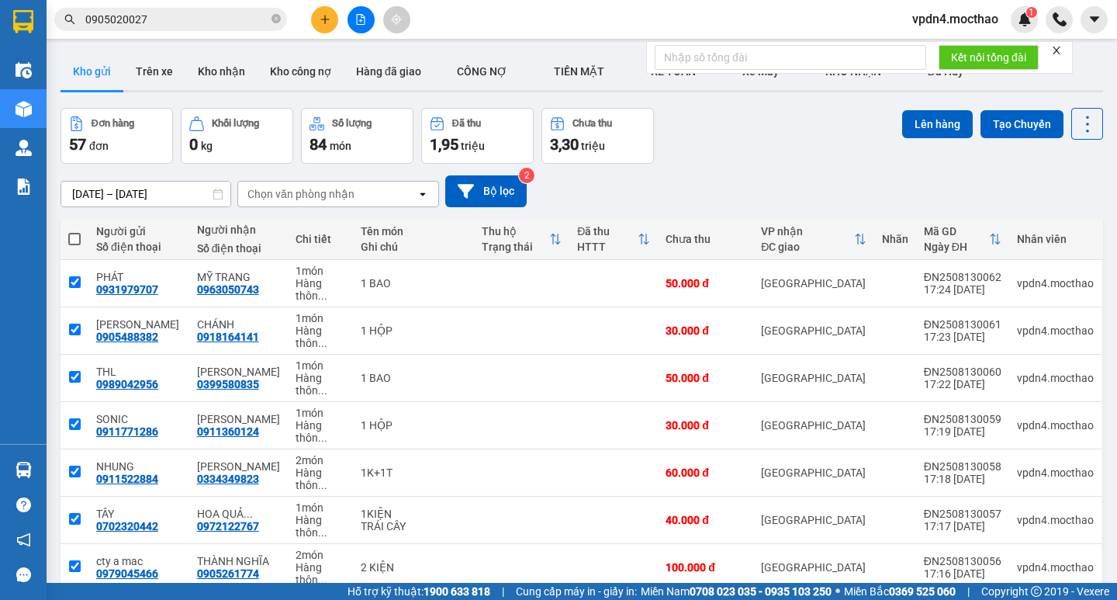
checkbox input "true"
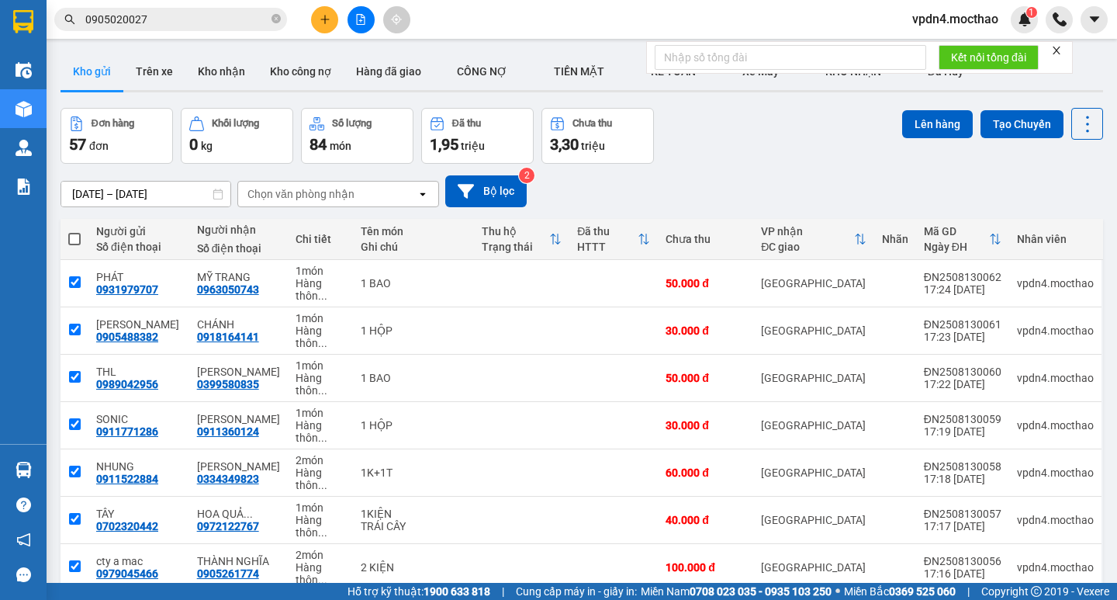
checkbox input "true"
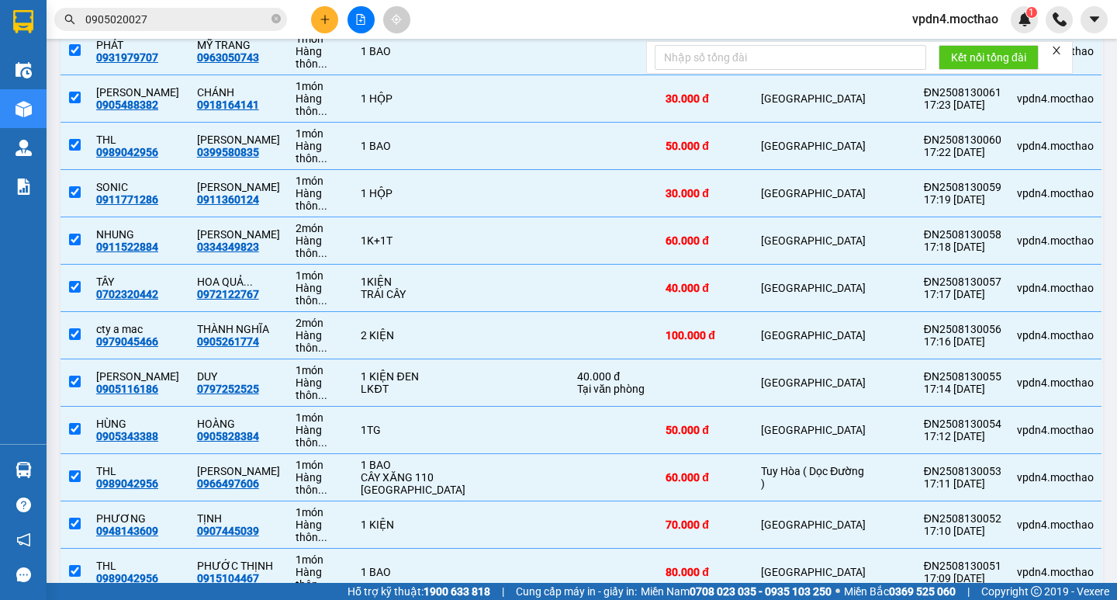
scroll to position [275, 0]
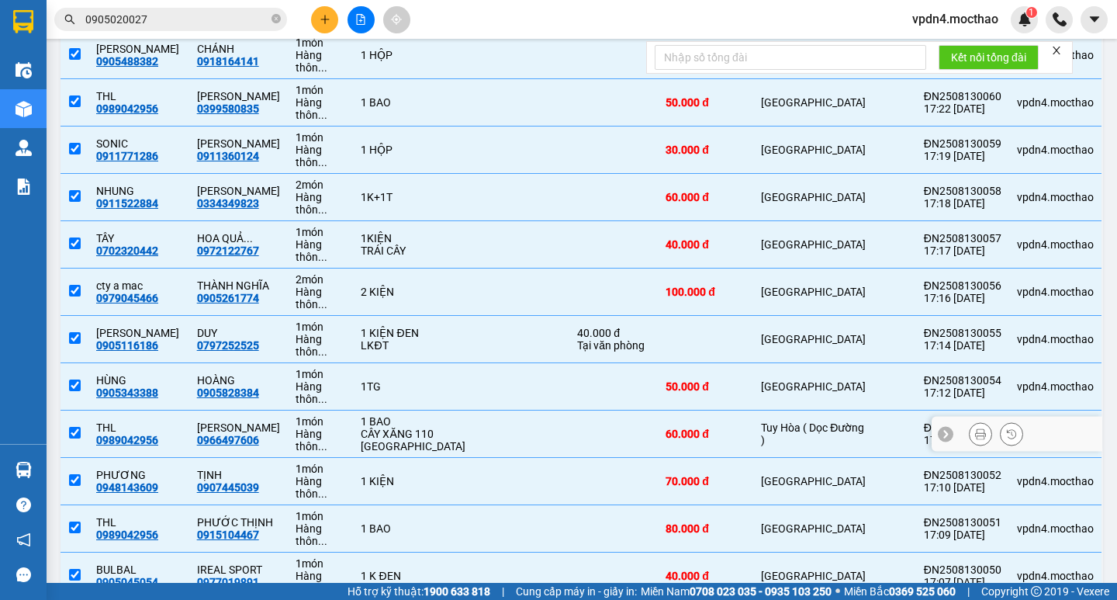
click at [80, 427] on input "checkbox" at bounding box center [75, 433] width 12 height 12
checkbox input "false"
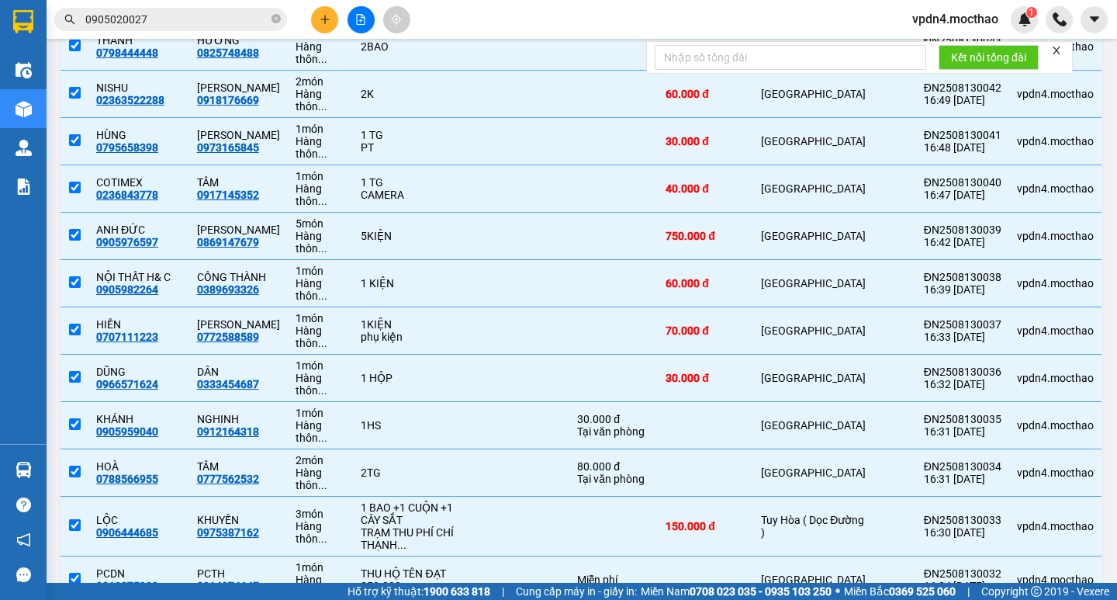
scroll to position [1189, 0]
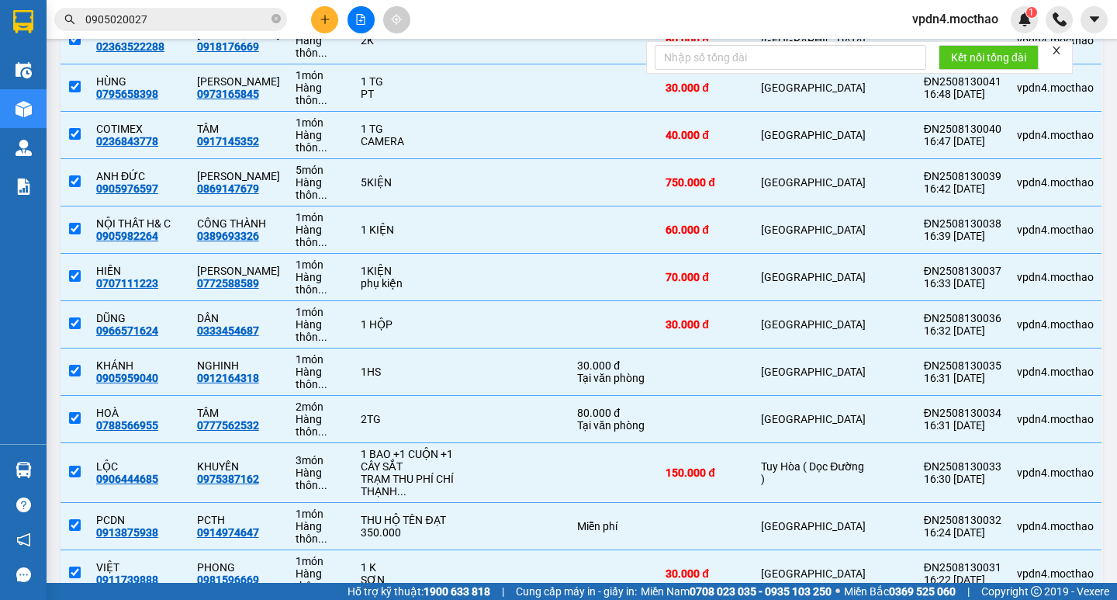
checkbox input "false"
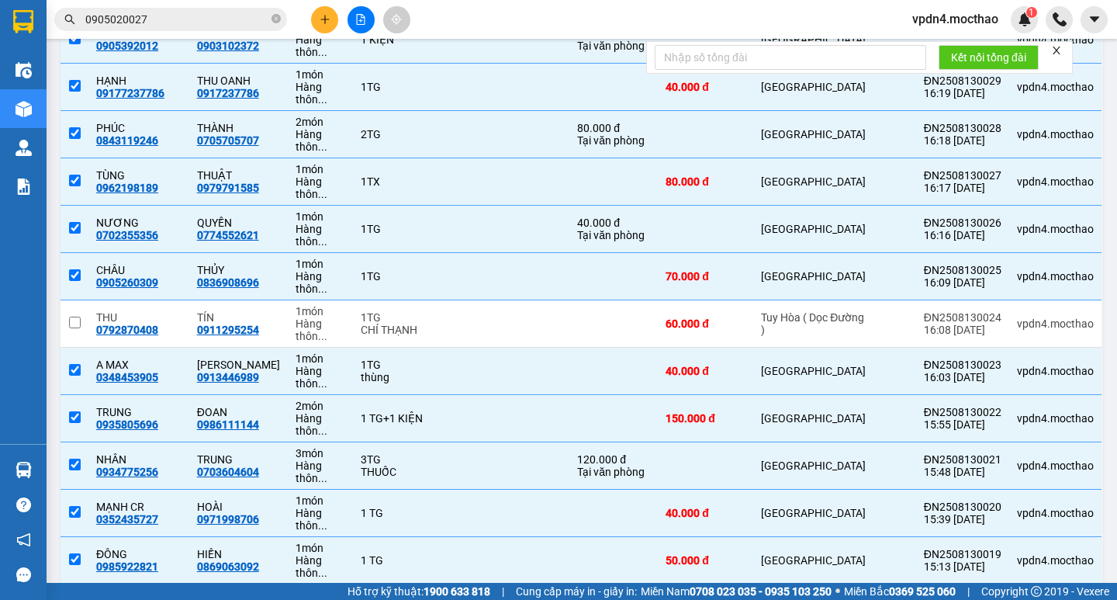
scroll to position [1818, 0]
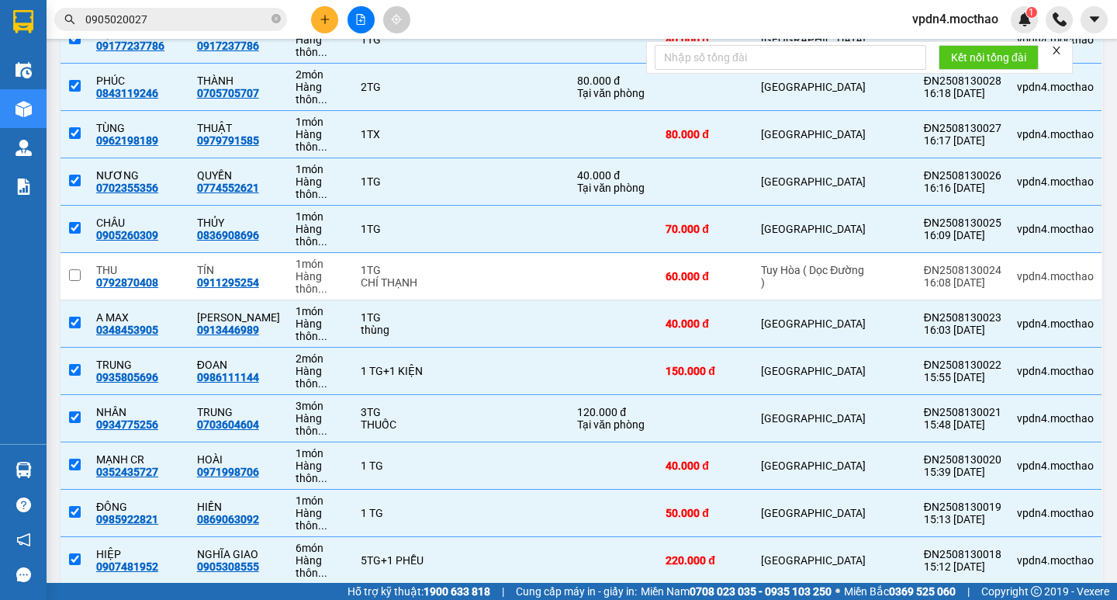
checkbox input "false"
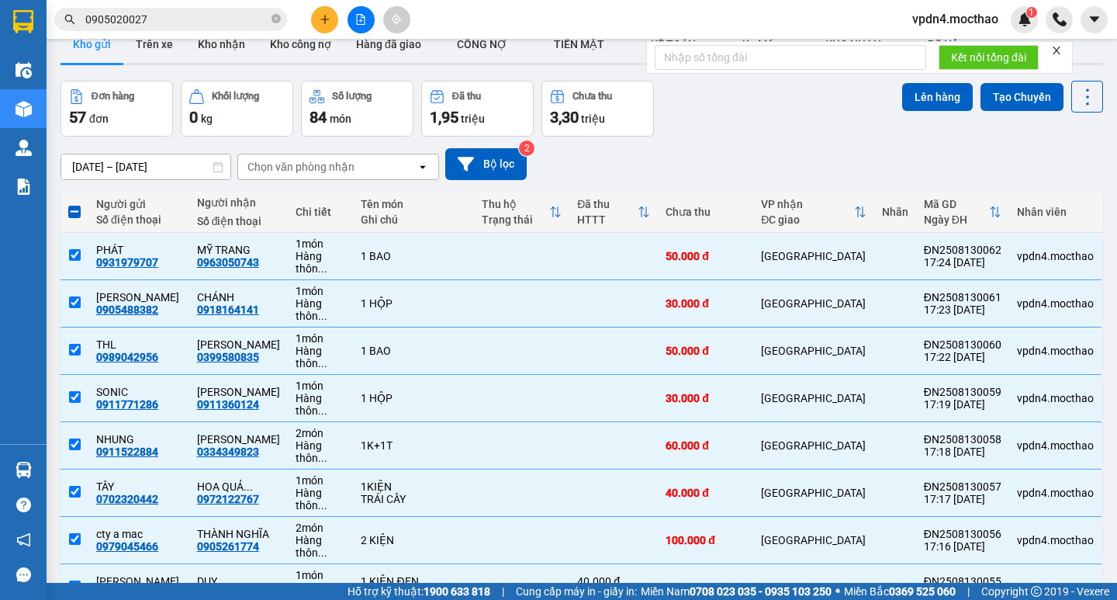
scroll to position [0, 0]
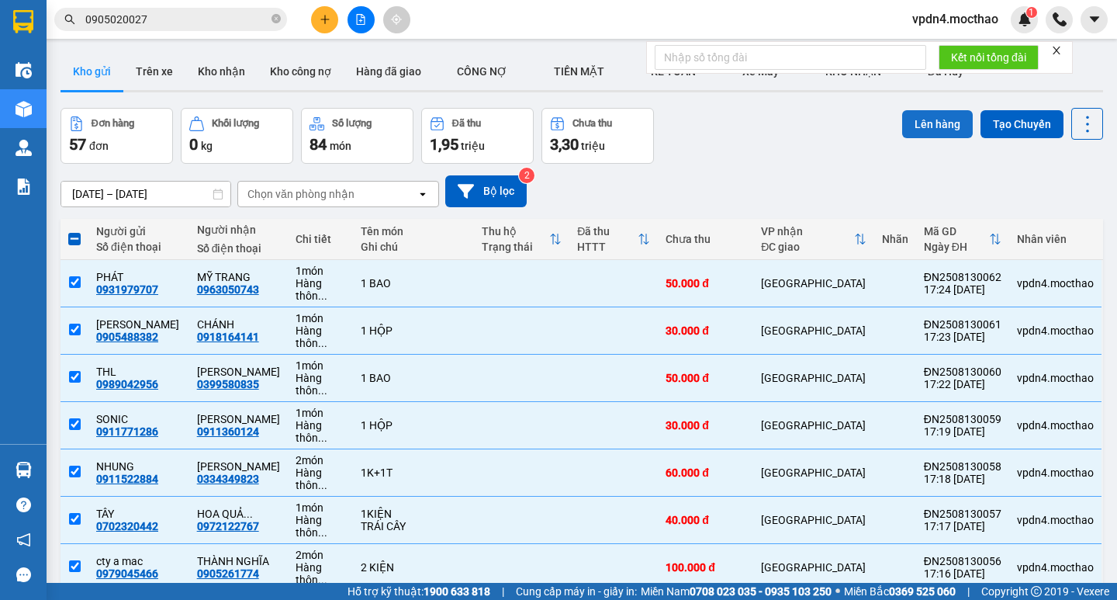
click at [919, 120] on button "Lên hàng" at bounding box center [937, 124] width 71 height 28
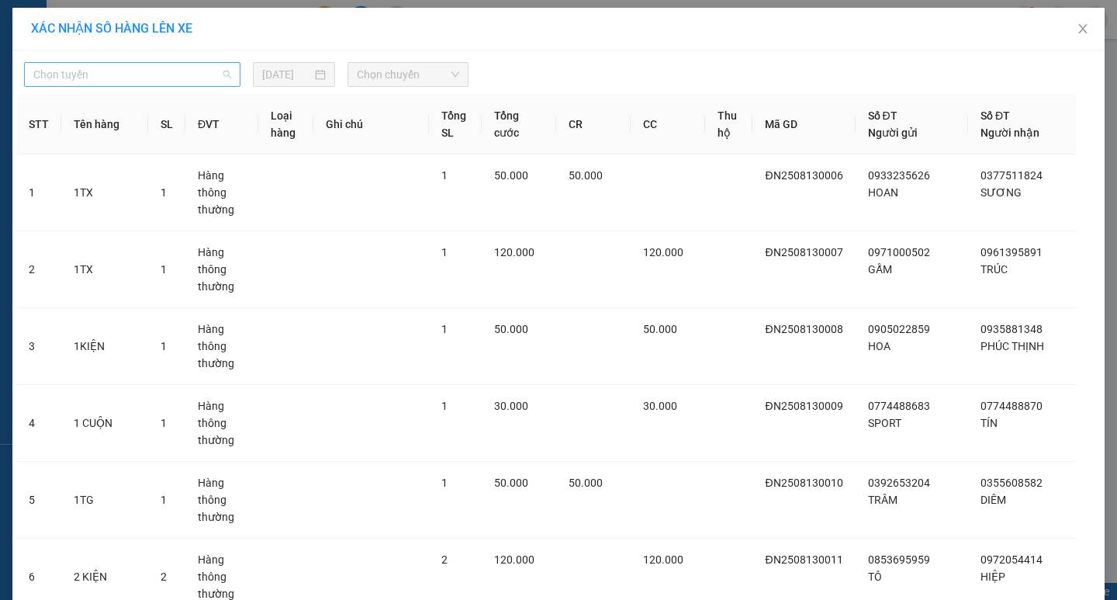
click at [109, 86] on div "Chọn tuyến" at bounding box center [132, 74] width 216 height 25
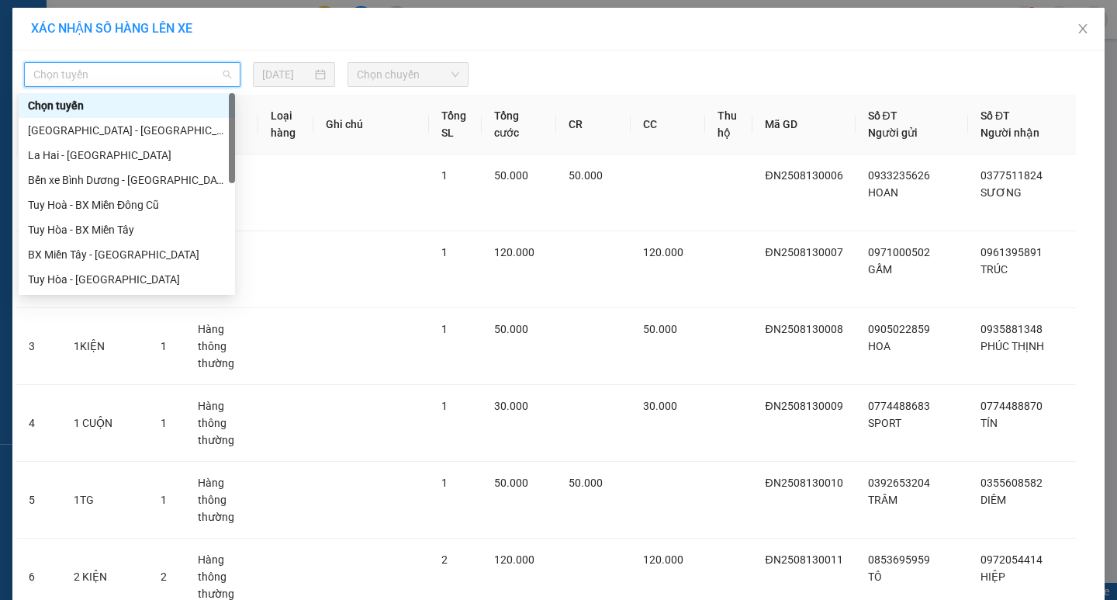
type input "D"
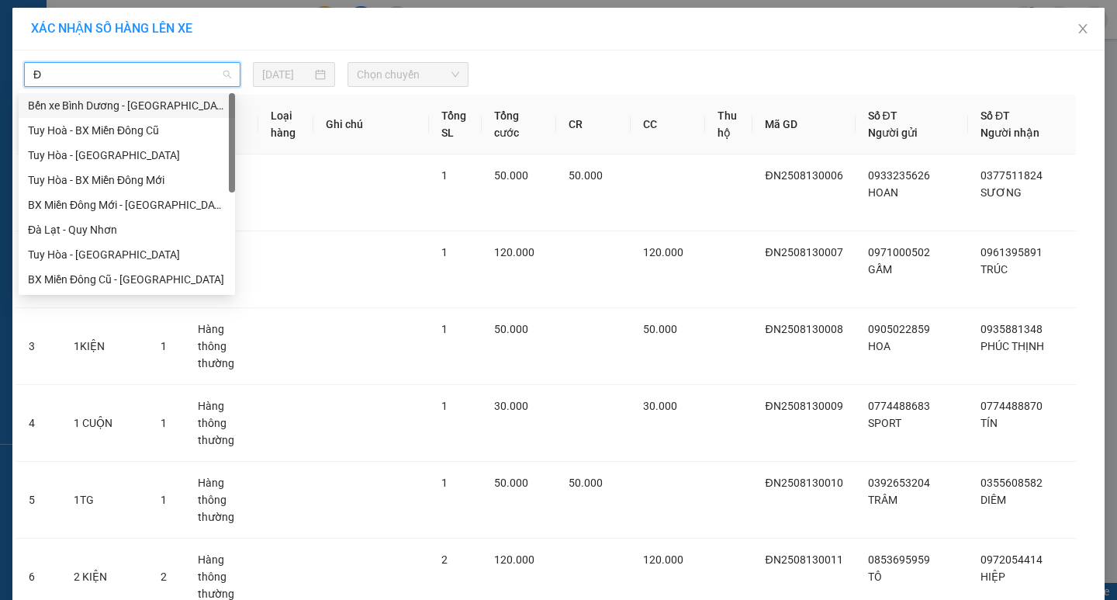
type input "ĐA"
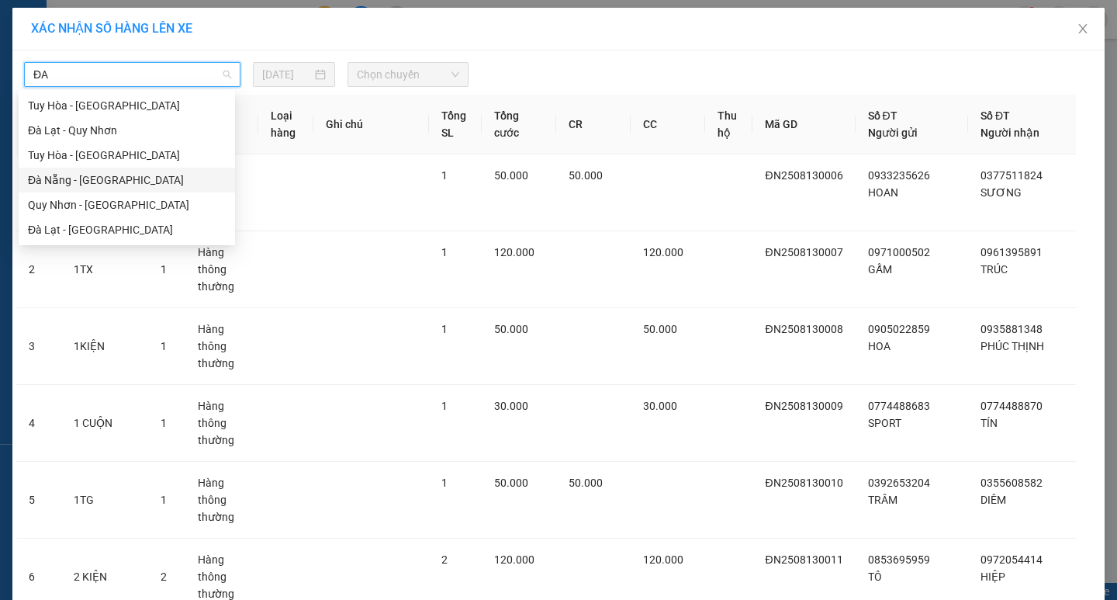
click at [137, 171] on div "Đà Nẵng - Tuy Hoà" at bounding box center [127, 180] width 216 height 25
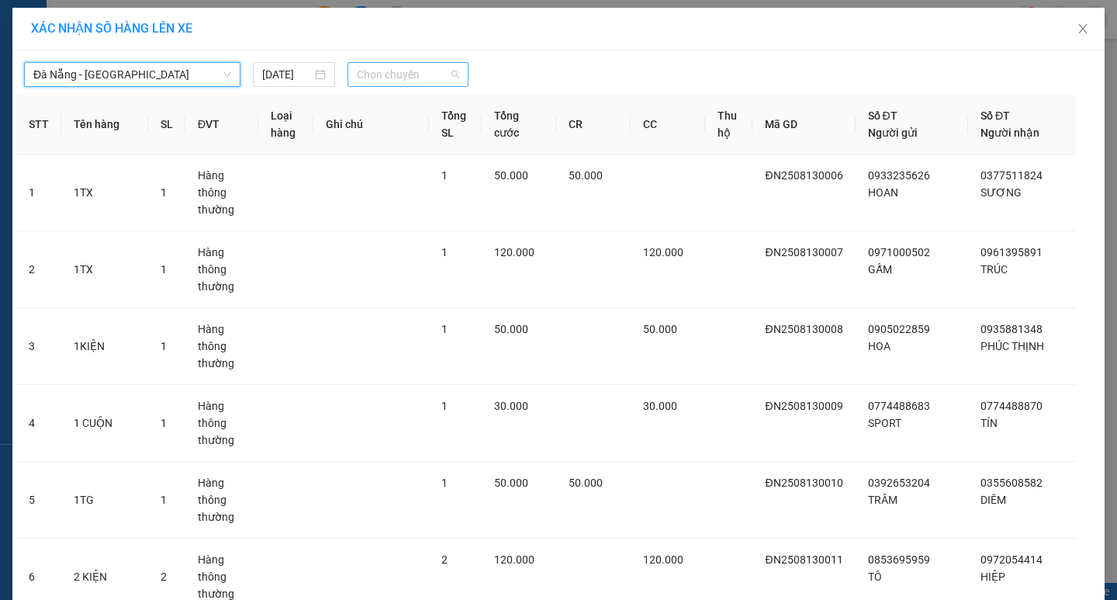
click at [391, 78] on span "Chọn chuyến" at bounding box center [408, 74] width 102 height 23
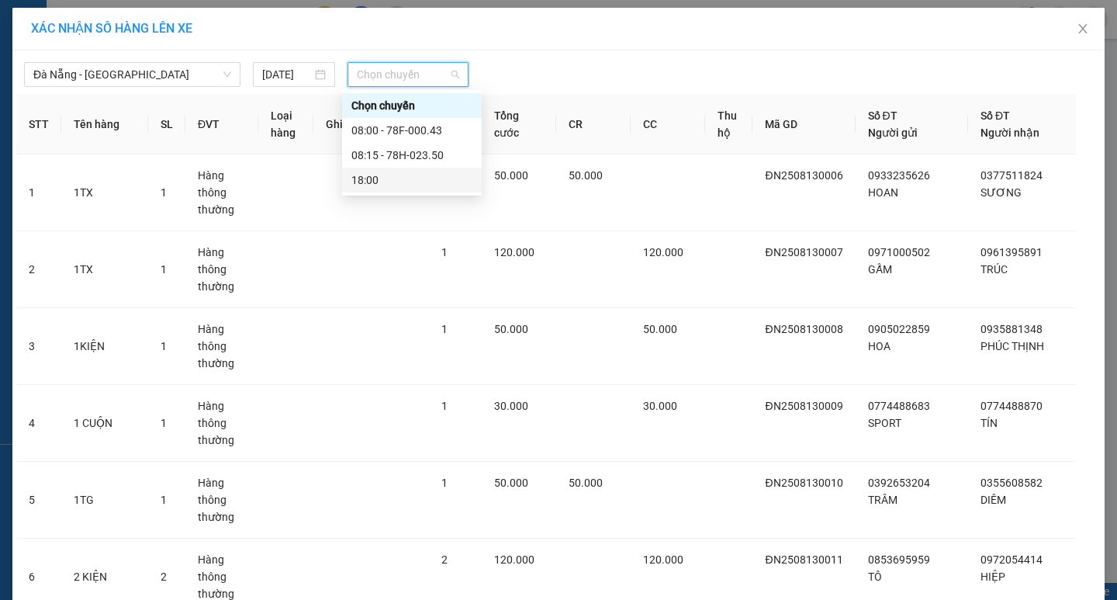
click at [363, 185] on div "18:00" at bounding box center [411, 179] width 121 height 17
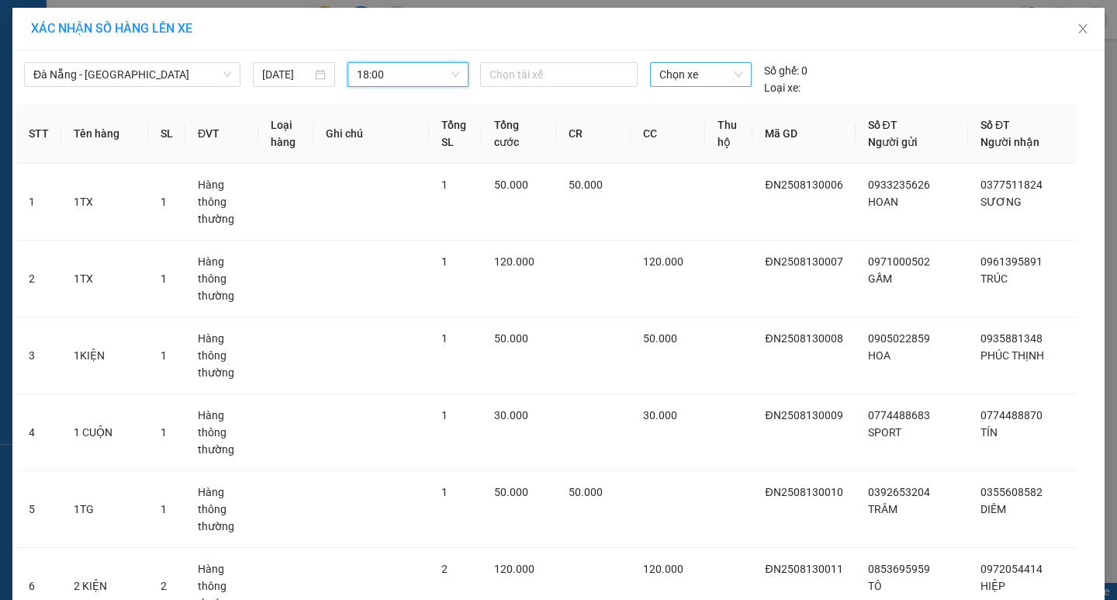
click at [668, 74] on span "Chọn xe" at bounding box center [700, 74] width 82 height 23
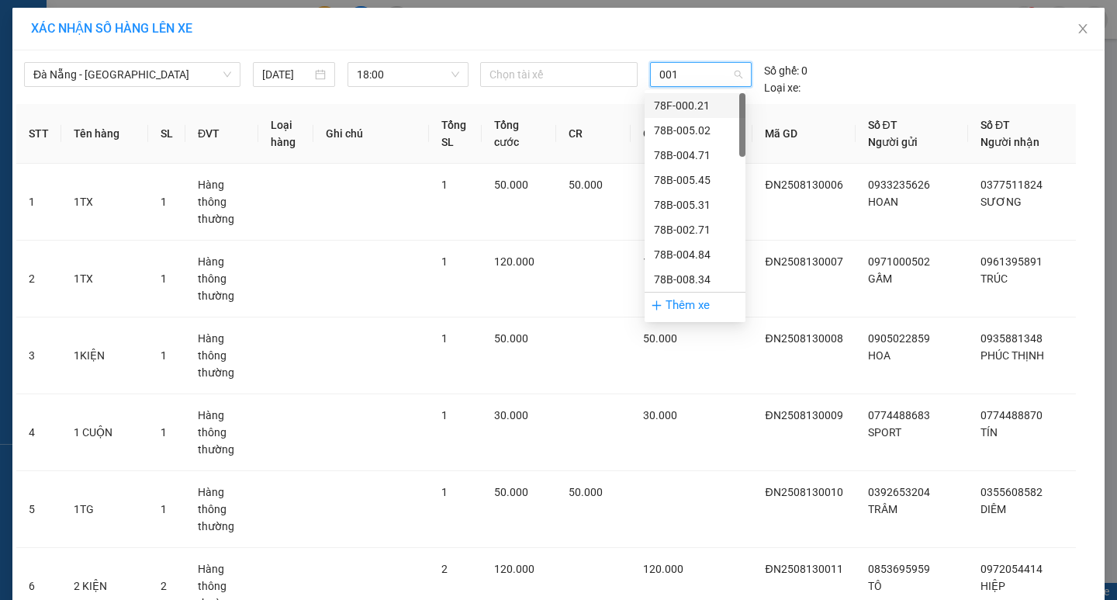
type input "0013"
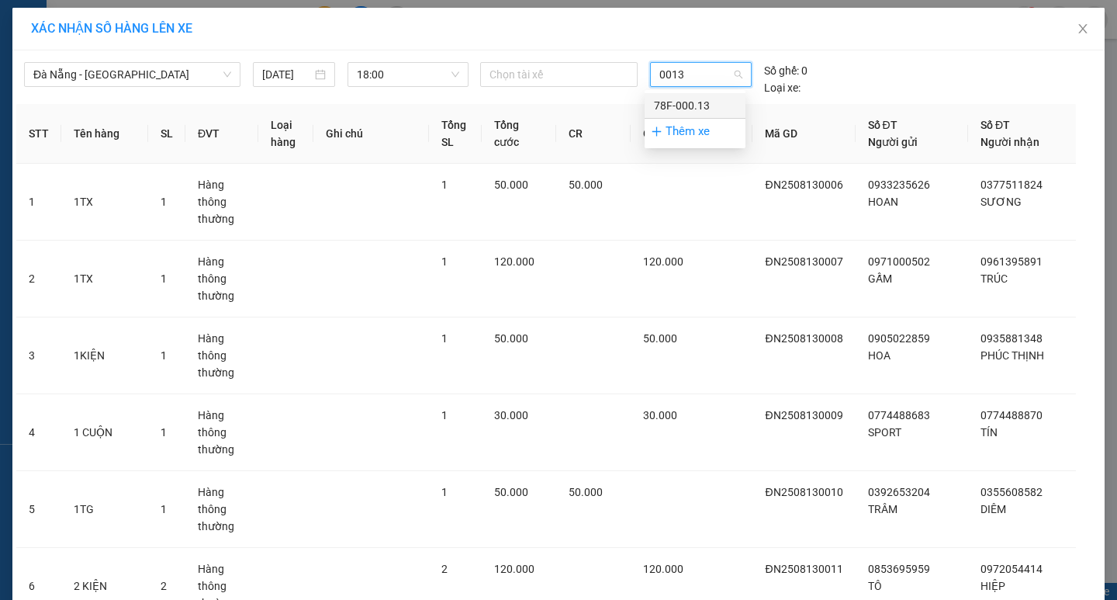
click at [680, 113] on div "78F-000.13" at bounding box center [695, 105] width 82 height 17
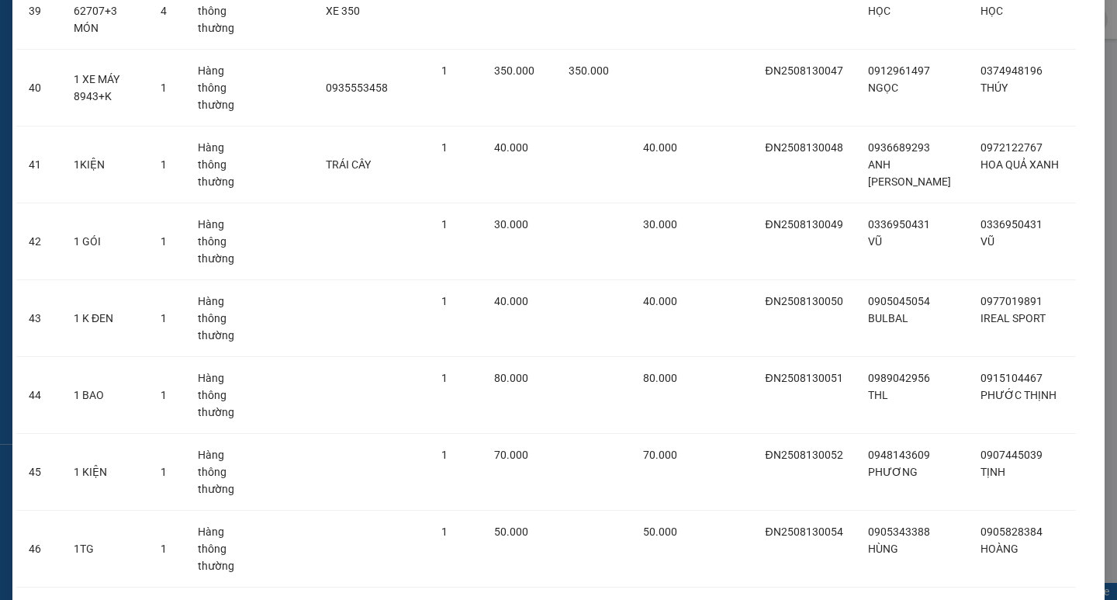
scroll to position [3799, 0]
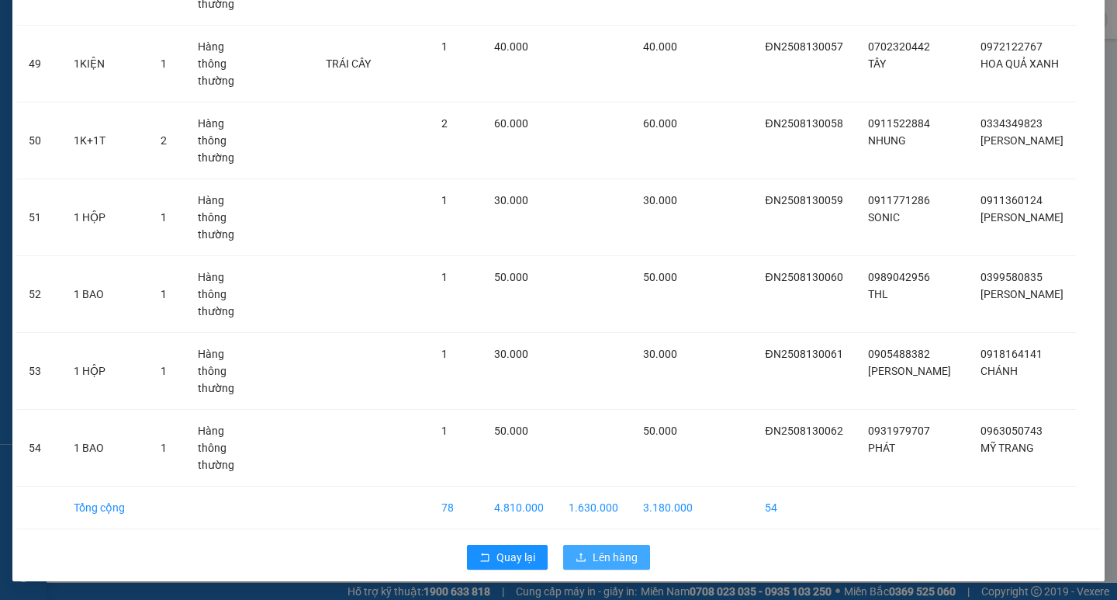
click at [612, 558] on span "Lên hàng" at bounding box center [615, 557] width 45 height 17
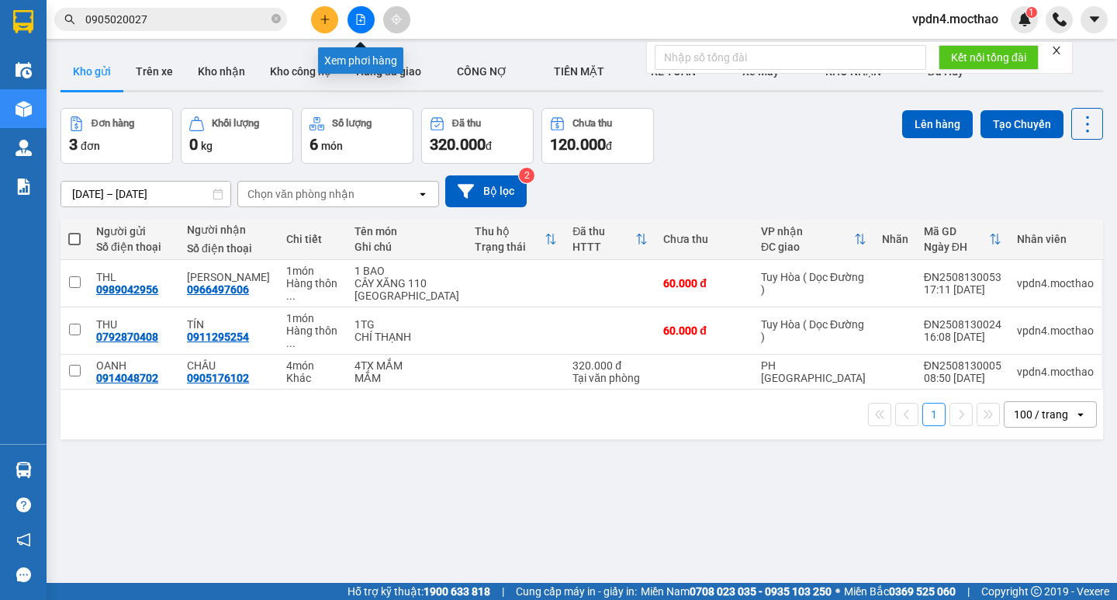
click at [359, 13] on button at bounding box center [361, 19] width 27 height 27
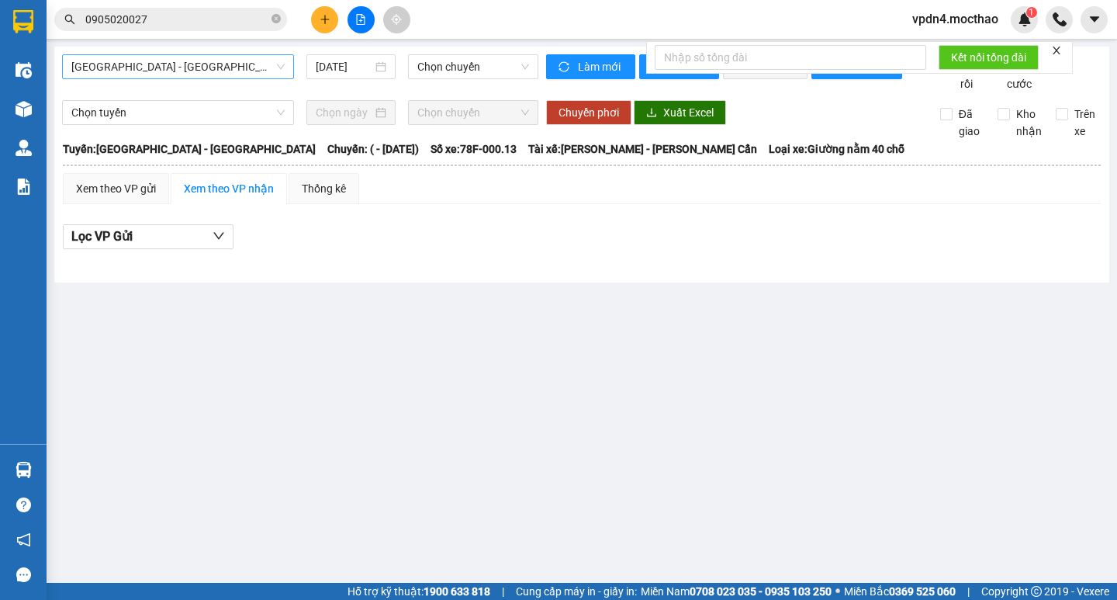
click at [234, 71] on span "Sài Gòn - Tuy Hòa" at bounding box center [177, 66] width 213 height 23
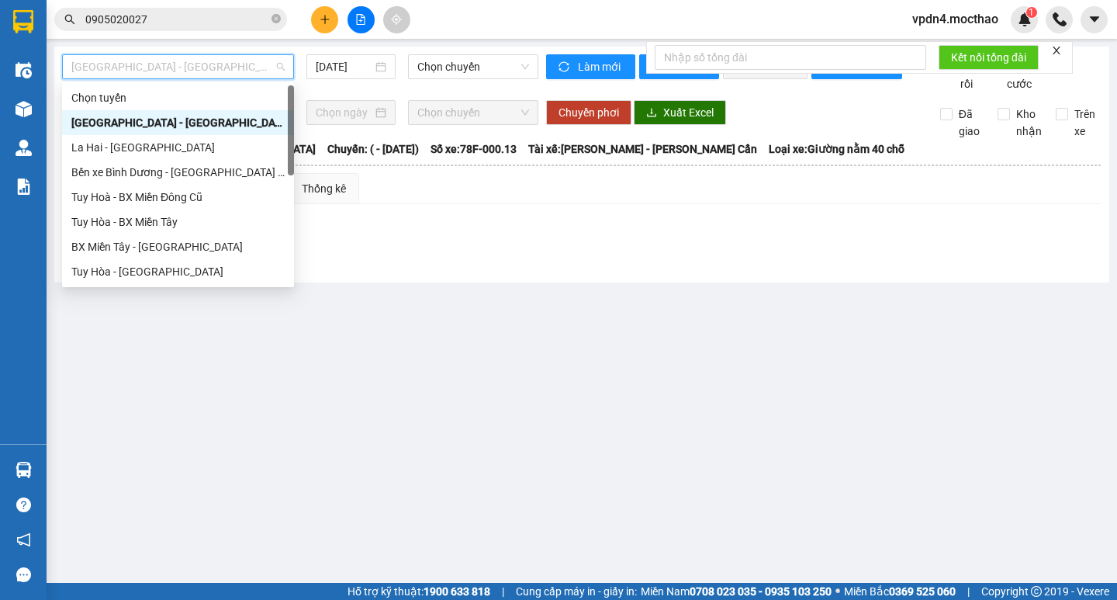
type input "D"
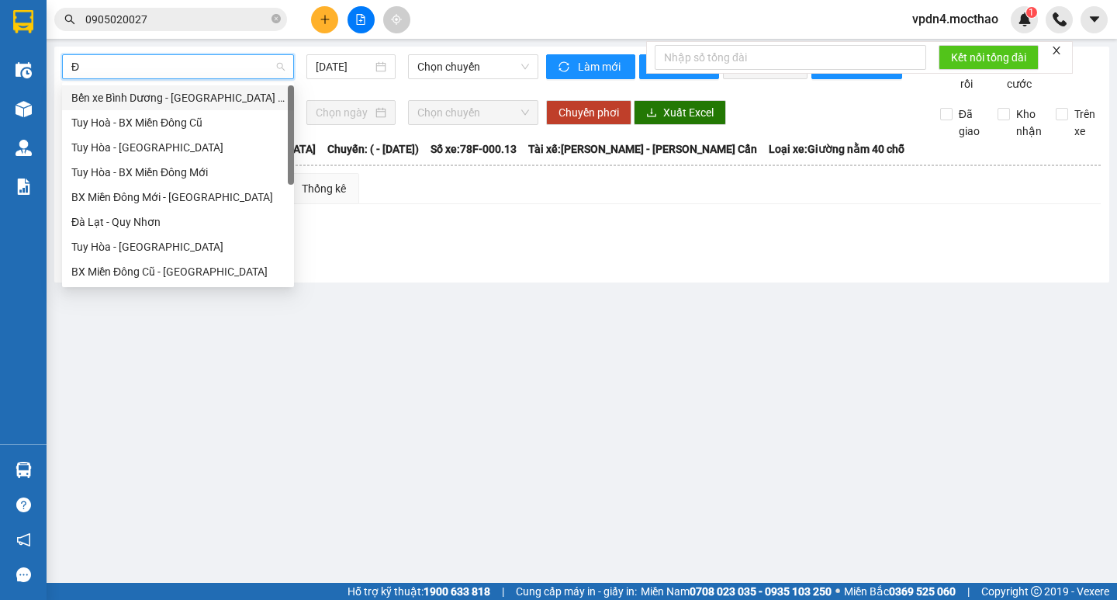
type input "ĐA"
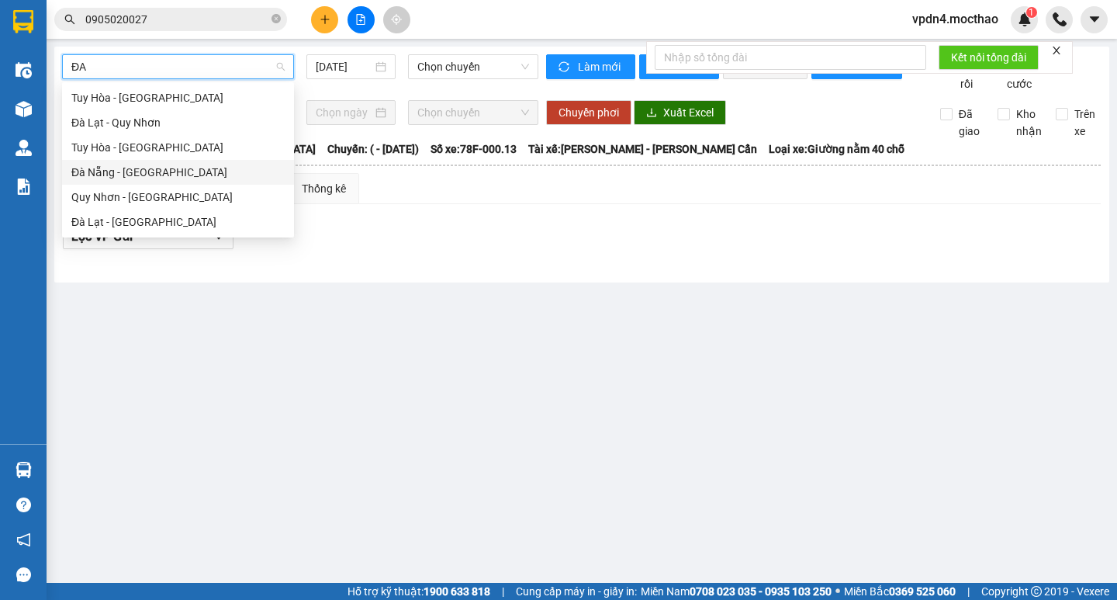
click at [173, 171] on div "Đà Nẵng - Tuy Hoà" at bounding box center [177, 172] width 213 height 17
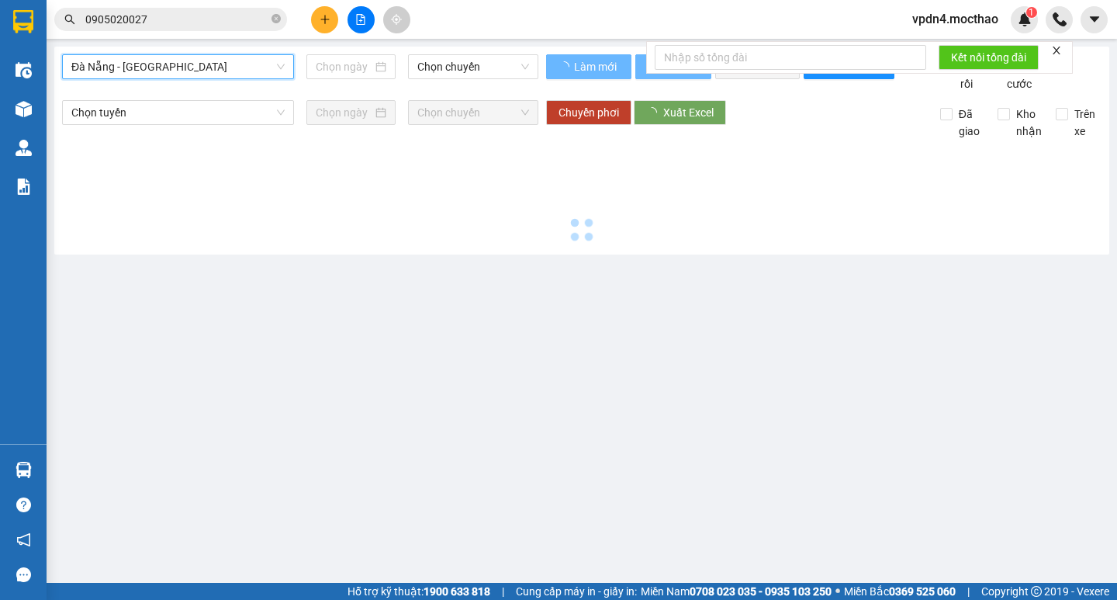
type input "[DATE]"
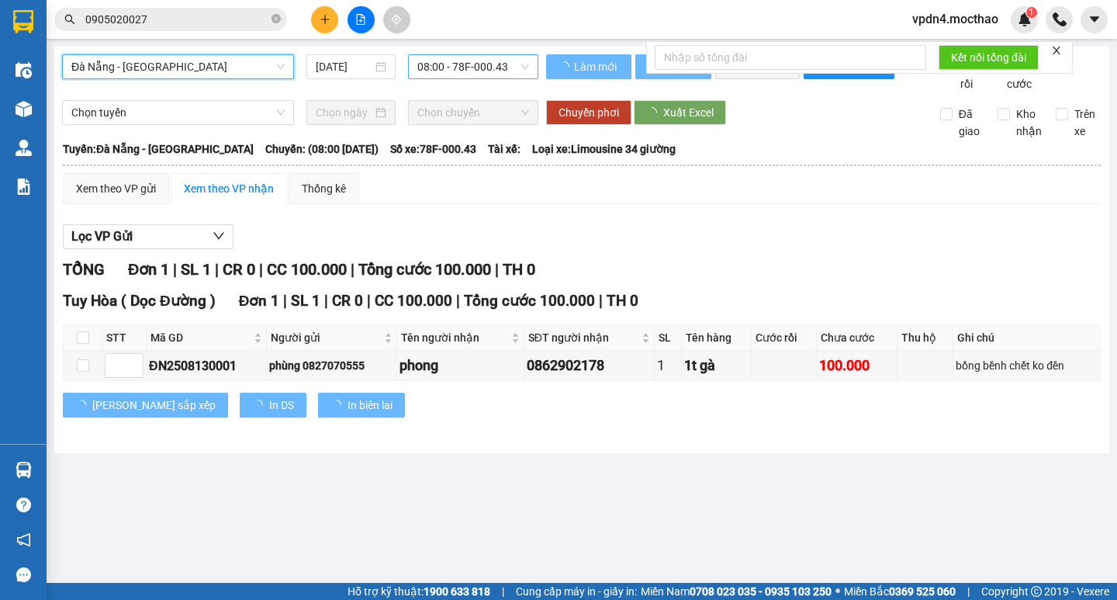
click at [459, 68] on span "08:00 - 78F-000.43" at bounding box center [473, 66] width 112 height 23
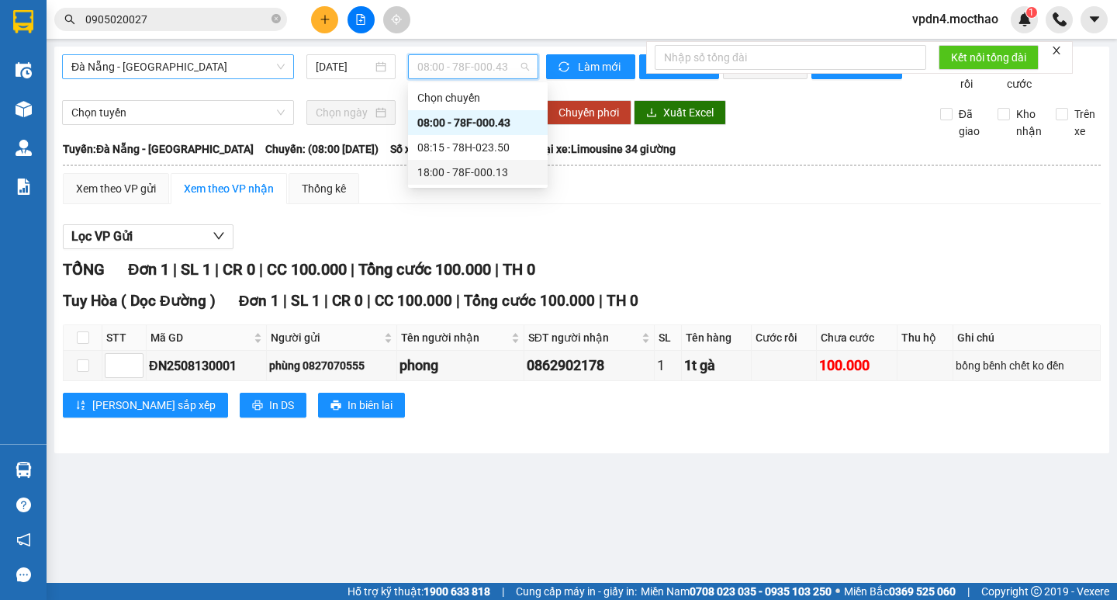
click at [490, 179] on div "18:00 - 78F-000.13" at bounding box center [477, 172] width 121 height 17
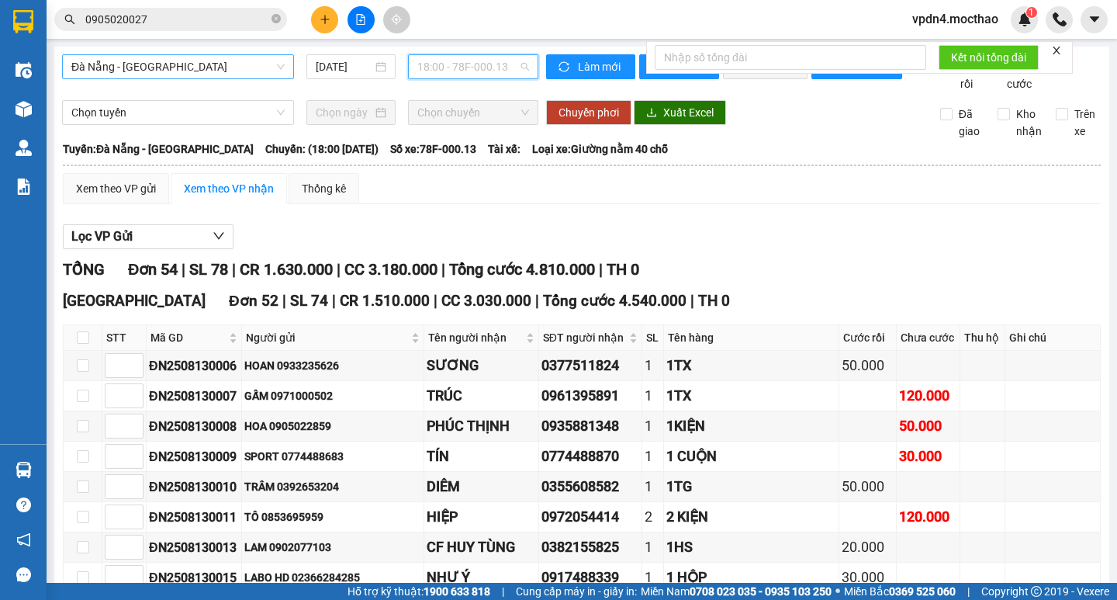
click at [483, 67] on span "18:00 - 78F-000.13" at bounding box center [473, 66] width 112 height 23
click at [318, 22] on button at bounding box center [324, 19] width 27 height 27
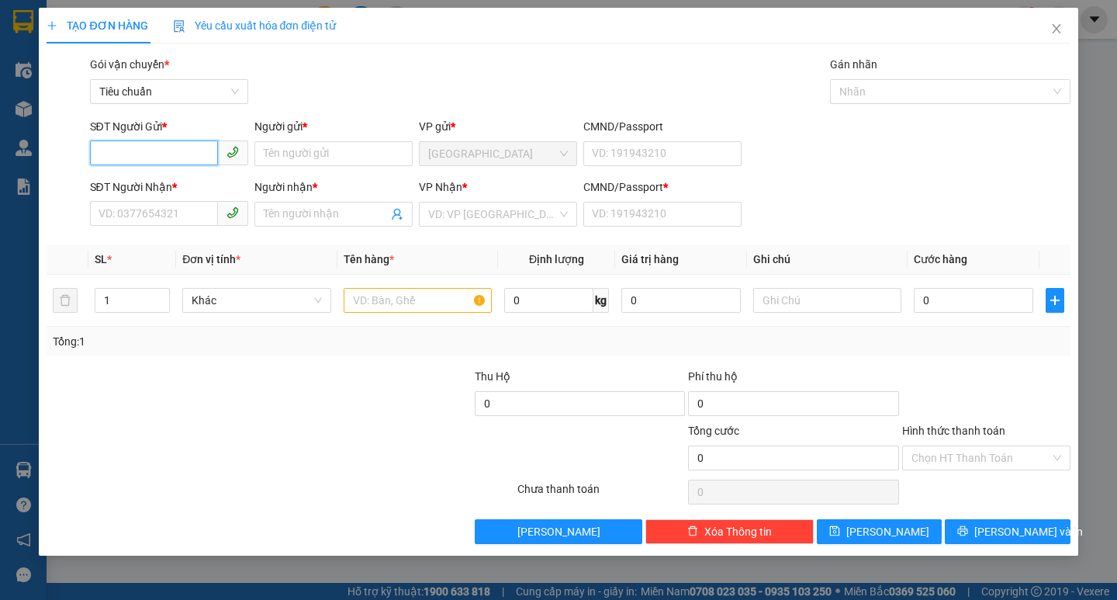
click at [168, 157] on input "SĐT Người Gửi *" at bounding box center [154, 152] width 128 height 25
click at [165, 222] on input "SĐT Người Nhận *" at bounding box center [154, 213] width 128 height 25
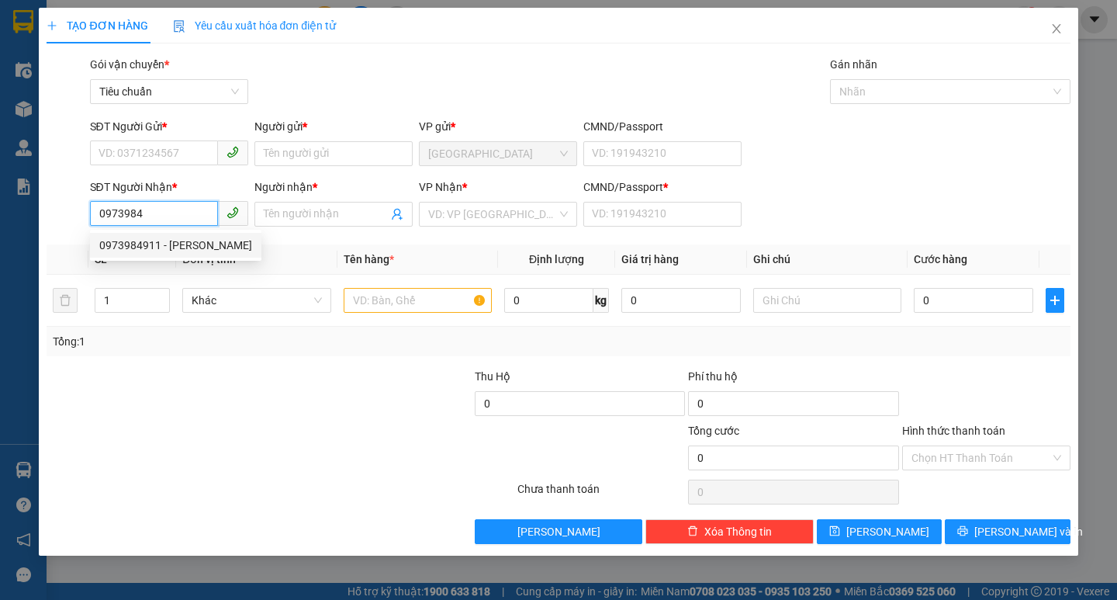
click at [173, 236] on div "0973984911 - TẤN NGUYÊN" at bounding box center [175, 245] width 171 height 25
type input "0973984911"
type input "TẤN NGUYÊN"
type input "0"
type input "50.000"
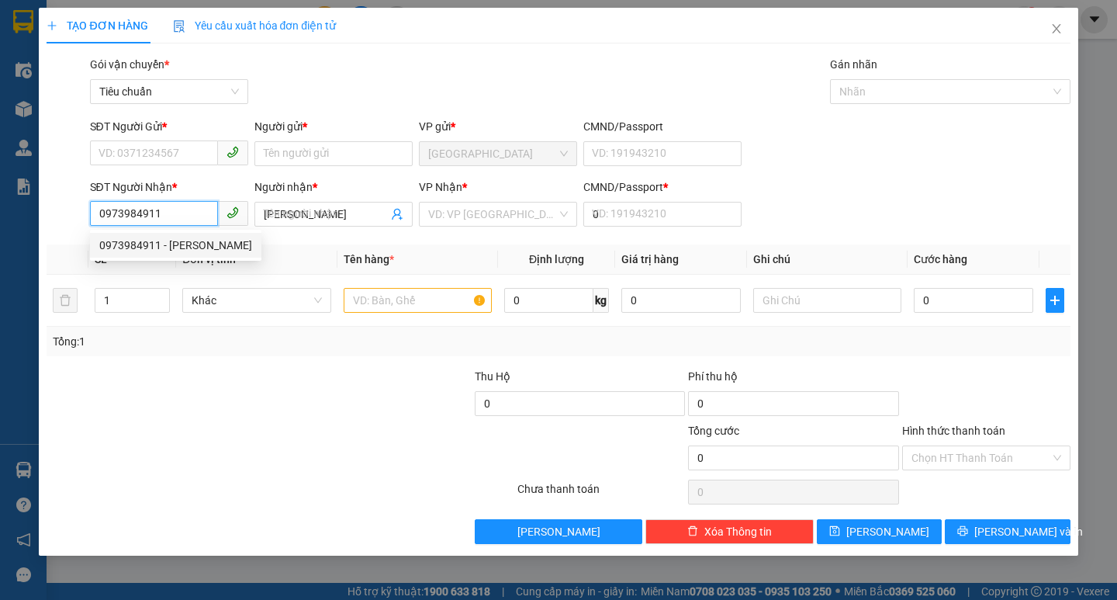
type input "50.000"
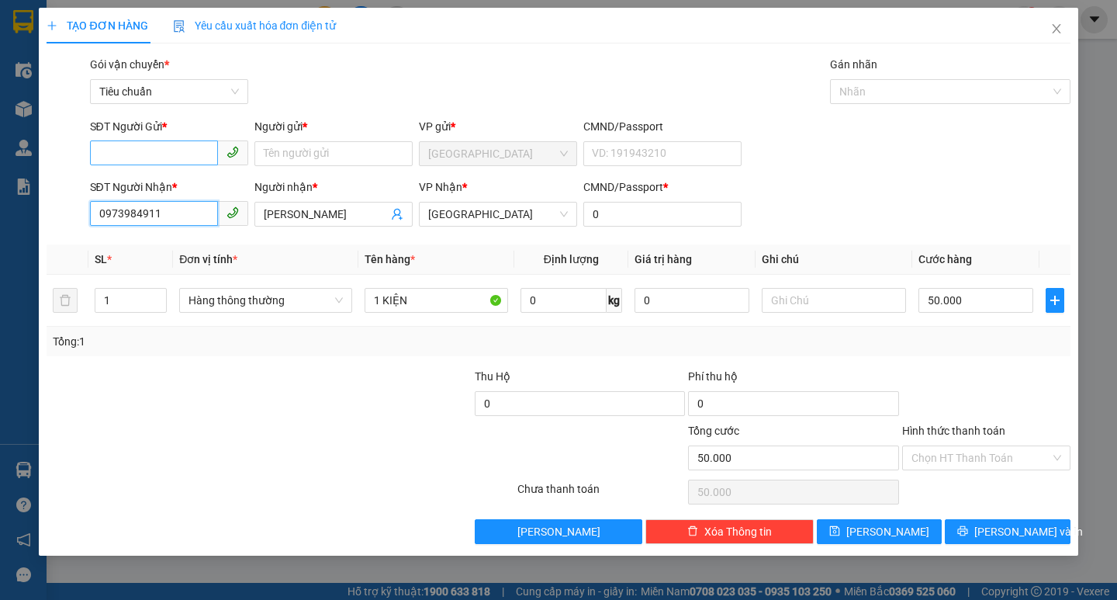
type input "0973984911"
click at [179, 163] on input "SĐT Người Gửi *" at bounding box center [154, 152] width 128 height 25
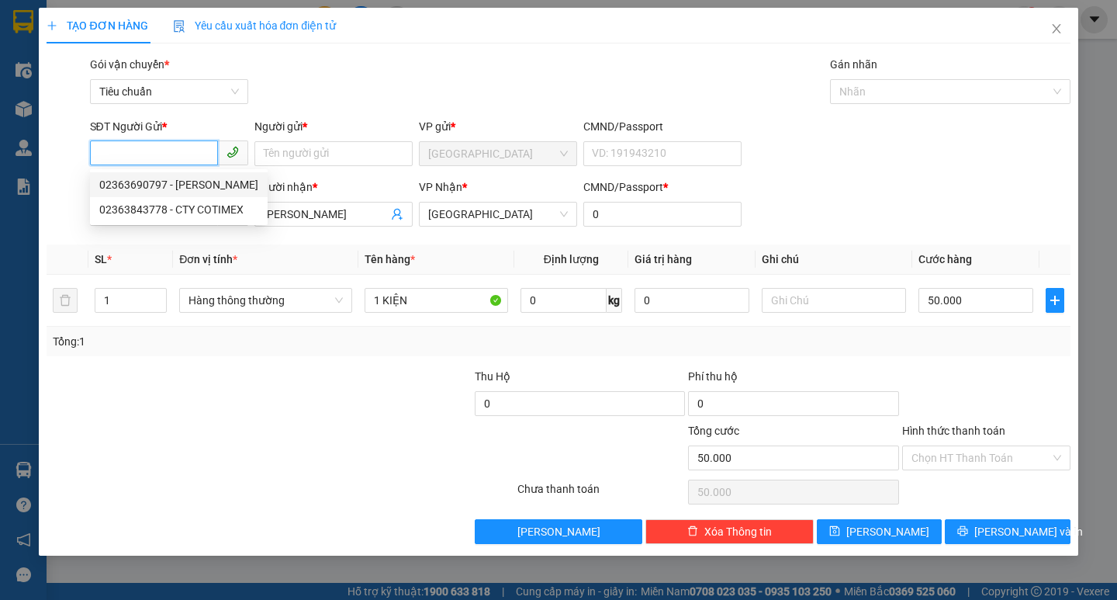
click at [203, 188] on div "02363690797 - KHẢIHUY" at bounding box center [178, 184] width 159 height 17
type input "02363690797"
type input "KHẢIHUY"
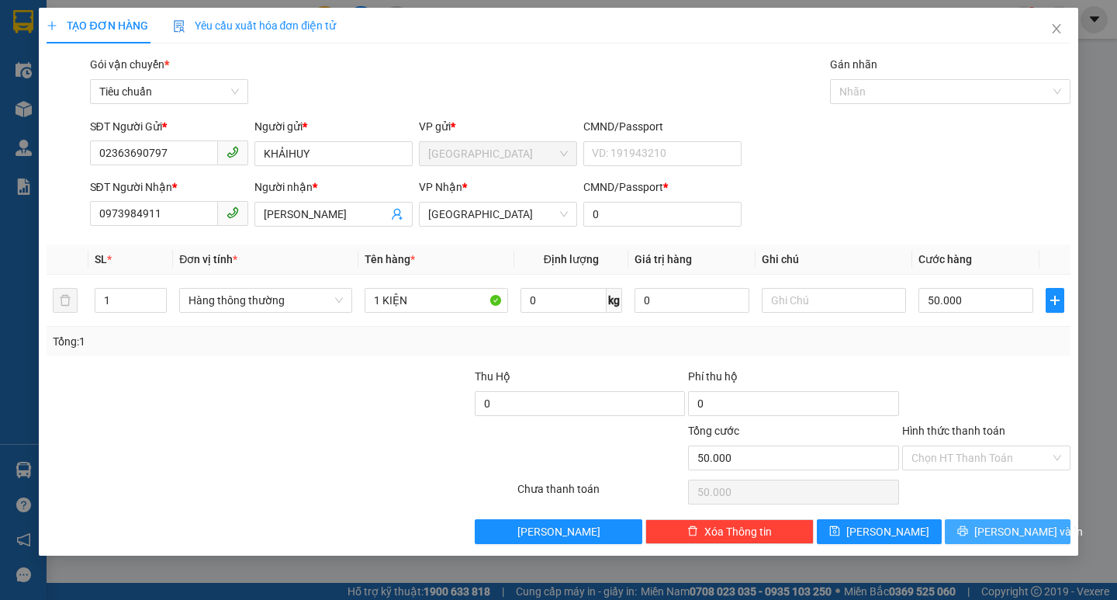
click at [1000, 526] on span "[PERSON_NAME] và In" at bounding box center [1028, 531] width 109 height 17
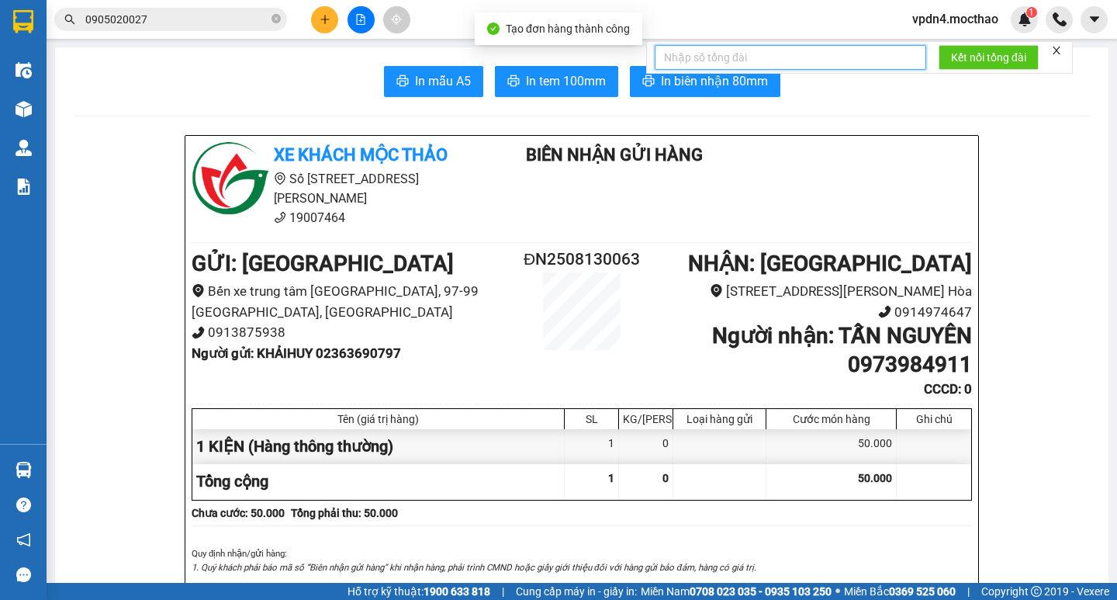
click at [677, 67] on input "text" at bounding box center [791, 57] width 272 height 25
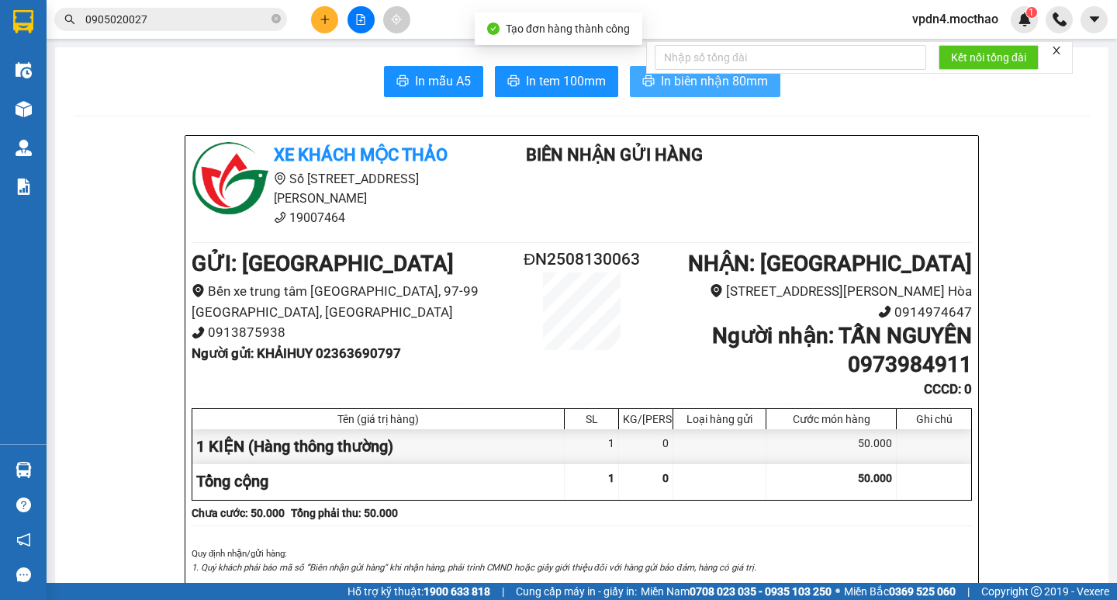
click at [684, 88] on span "In biên nhận 80mm" at bounding box center [714, 80] width 107 height 19
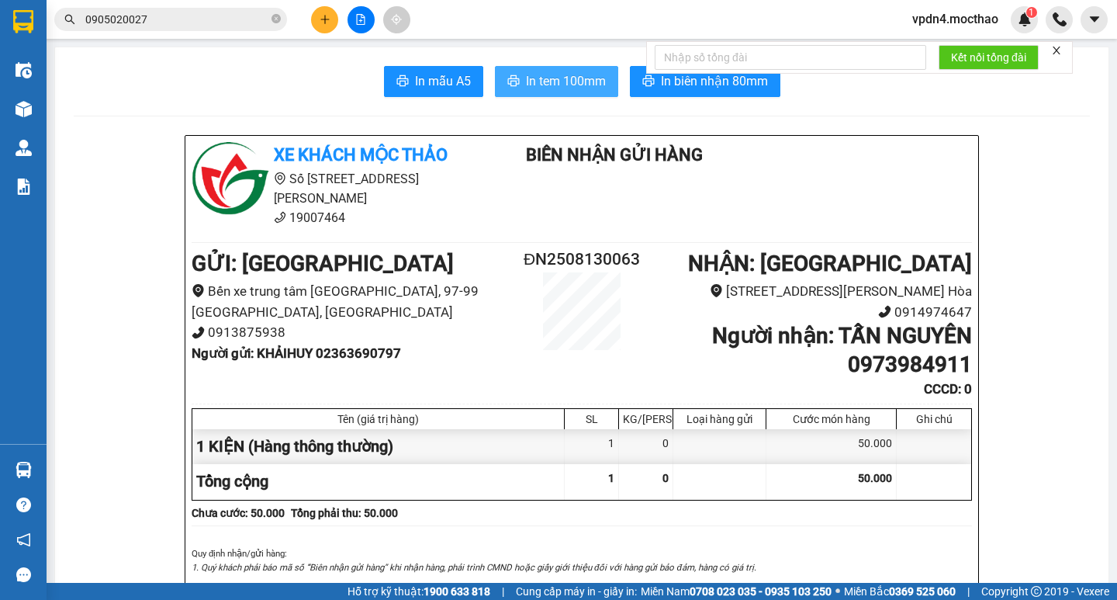
click at [545, 80] on span "In tem 100mm" at bounding box center [566, 80] width 80 height 19
click at [325, 22] on icon "plus" at bounding box center [324, 19] width 1 height 9
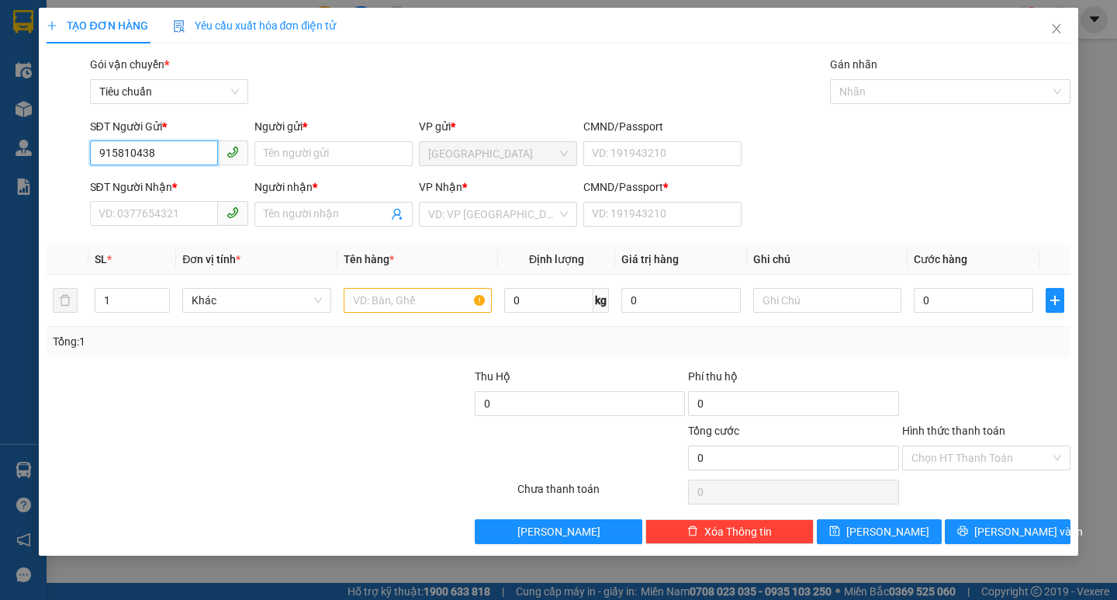
click at [92, 152] on input "915810438" at bounding box center [154, 152] width 128 height 25
type input "0915810438"
click at [196, 189] on div "0915810438 - THIÊN MINH" at bounding box center [186, 184] width 175 height 17
type input "THIÊN MINH"
type input "0367356207"
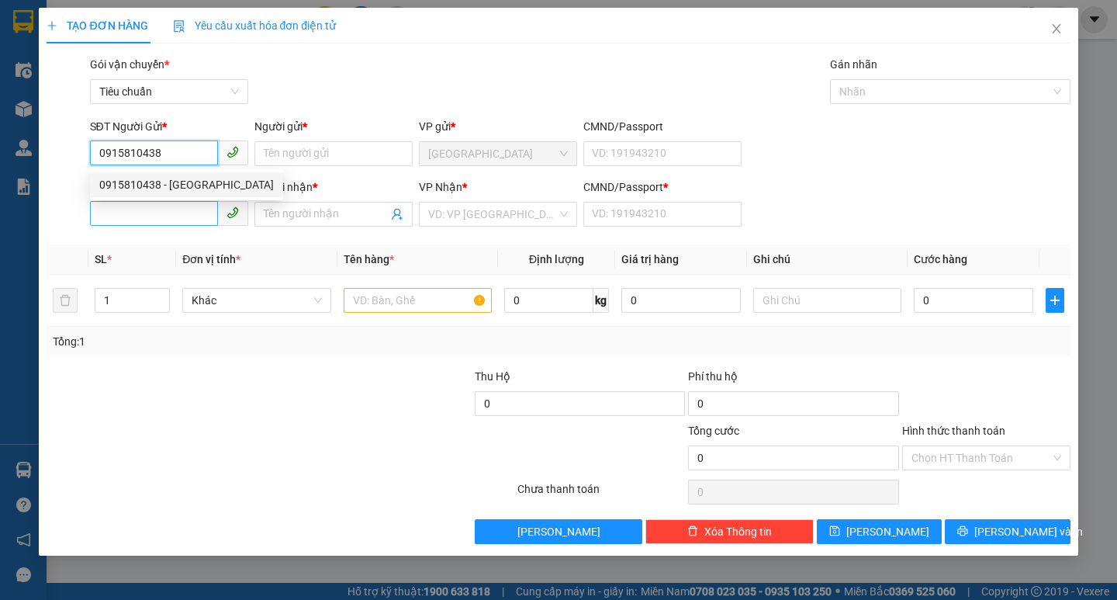
type input "SANG"
type input "0"
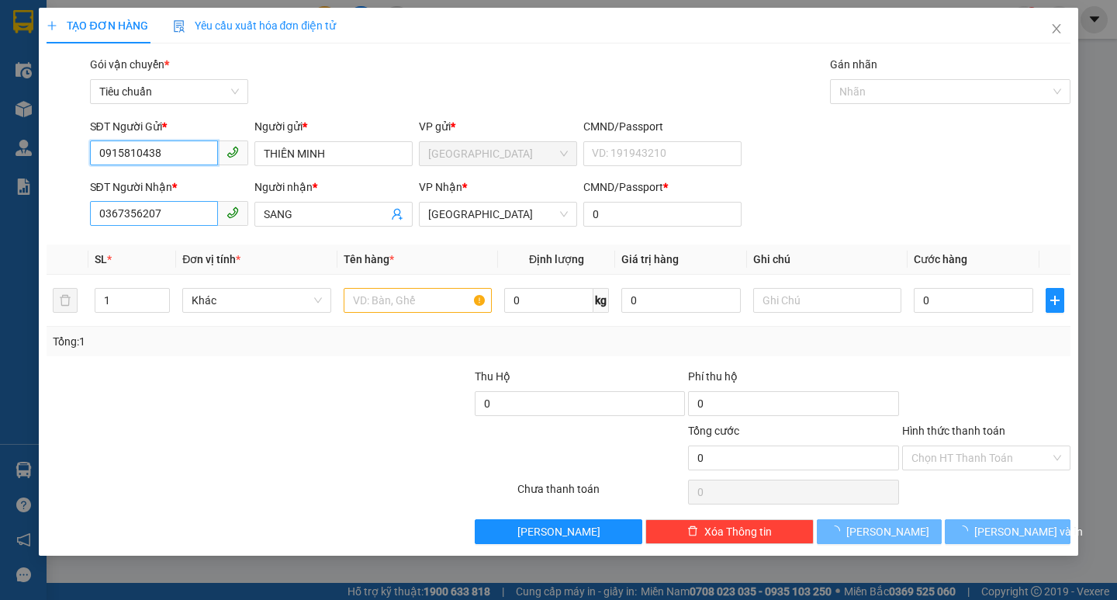
type input "40.000"
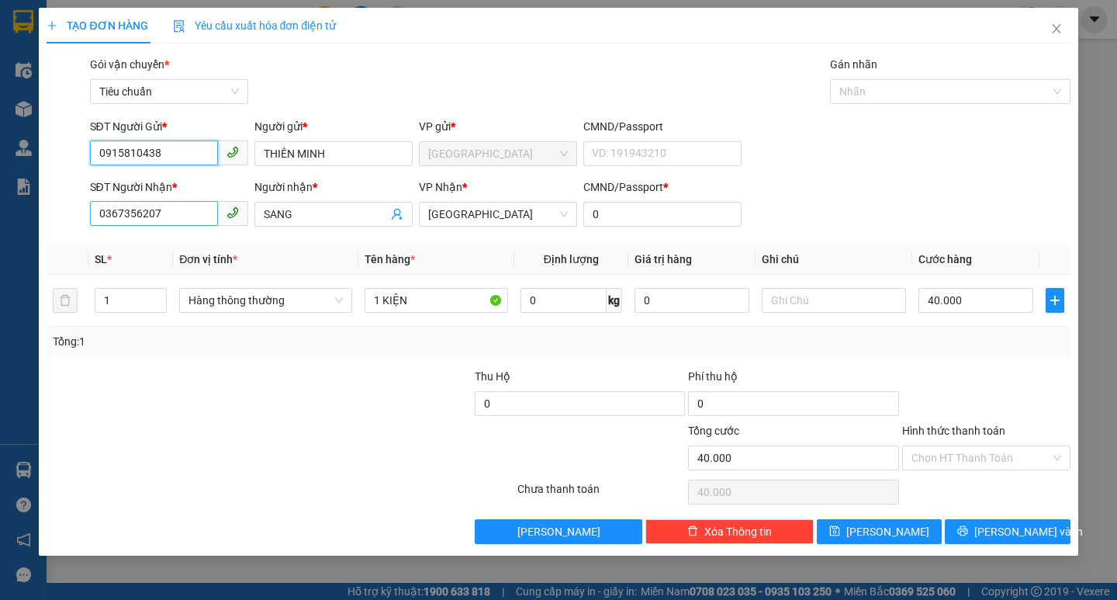
type input "0915810438"
click at [199, 203] on input "0367356207" at bounding box center [154, 213] width 128 height 25
type input "0"
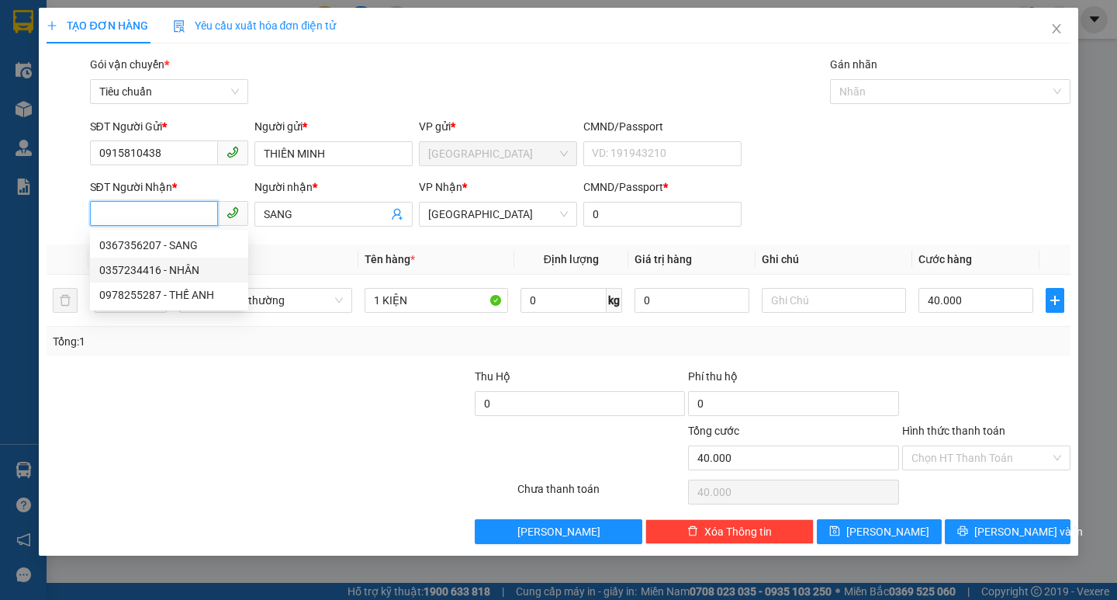
click at [166, 274] on div "0357234416 - NHÂN" at bounding box center [169, 269] width 140 height 17
type input "0357234416"
type input "NHÂN"
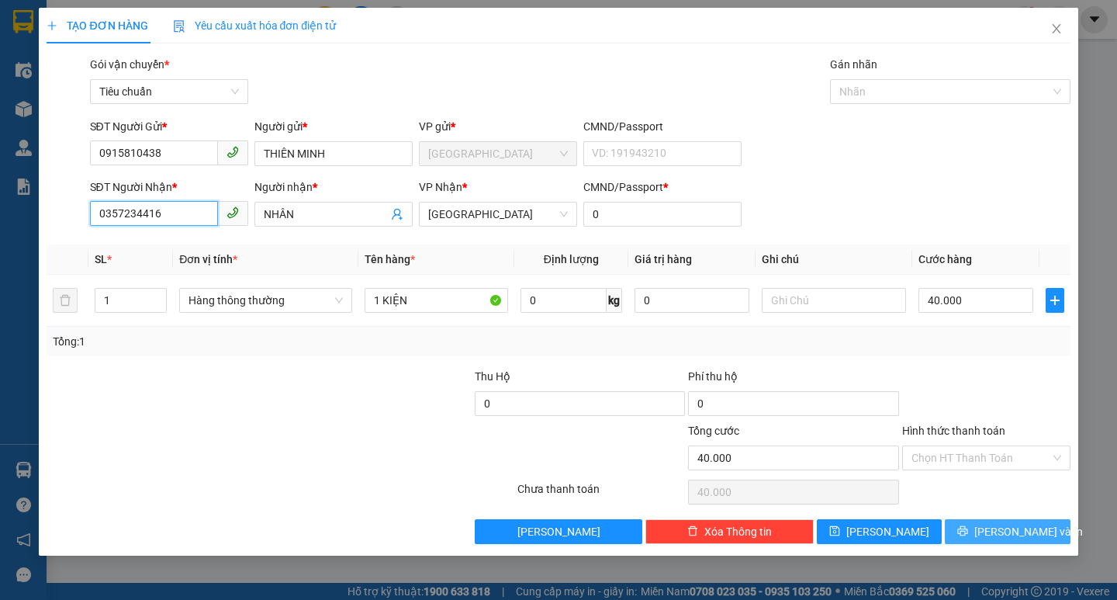
type input "0357234416"
click at [968, 528] on icon "printer" at bounding box center [962, 530] width 11 height 11
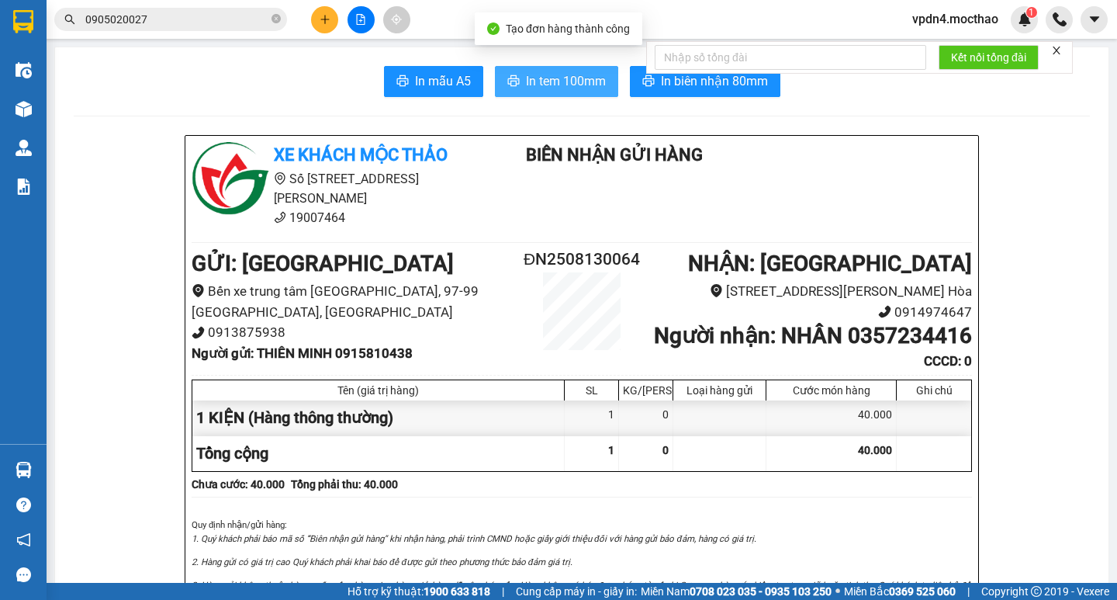
click at [544, 68] on button "In tem 100mm" at bounding box center [556, 81] width 123 height 31
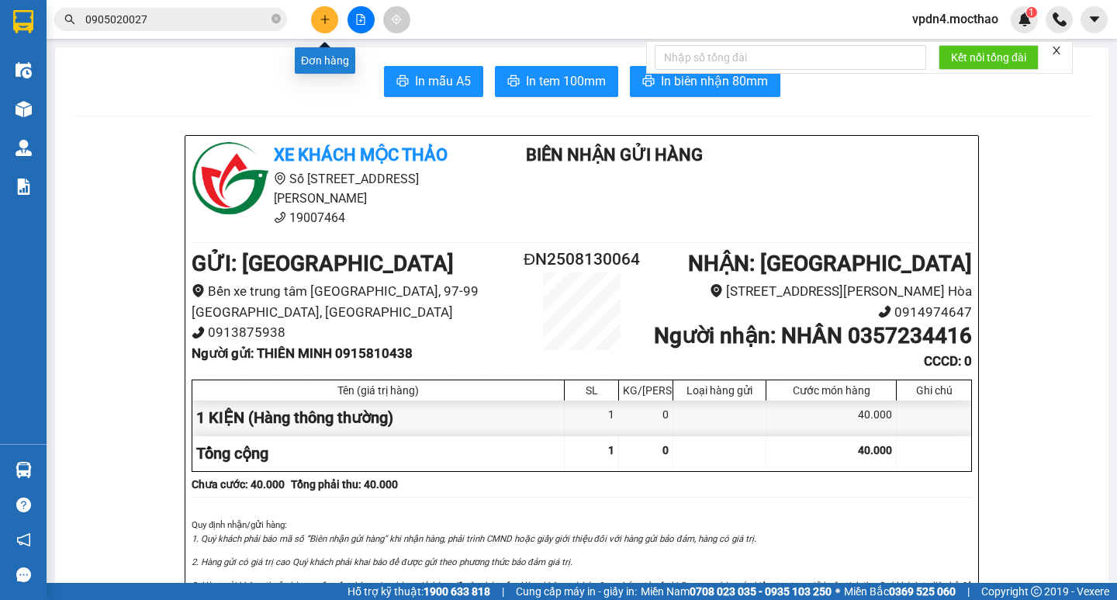
click at [320, 33] on div "Kết quả tìm kiếm ( 12 ) Bộ lọc Ngày lên hàng gần nhất Mã ĐH Trạng thái Món hàng…" at bounding box center [558, 19] width 1117 height 39
click at [320, 23] on icon "plus" at bounding box center [325, 19] width 11 height 11
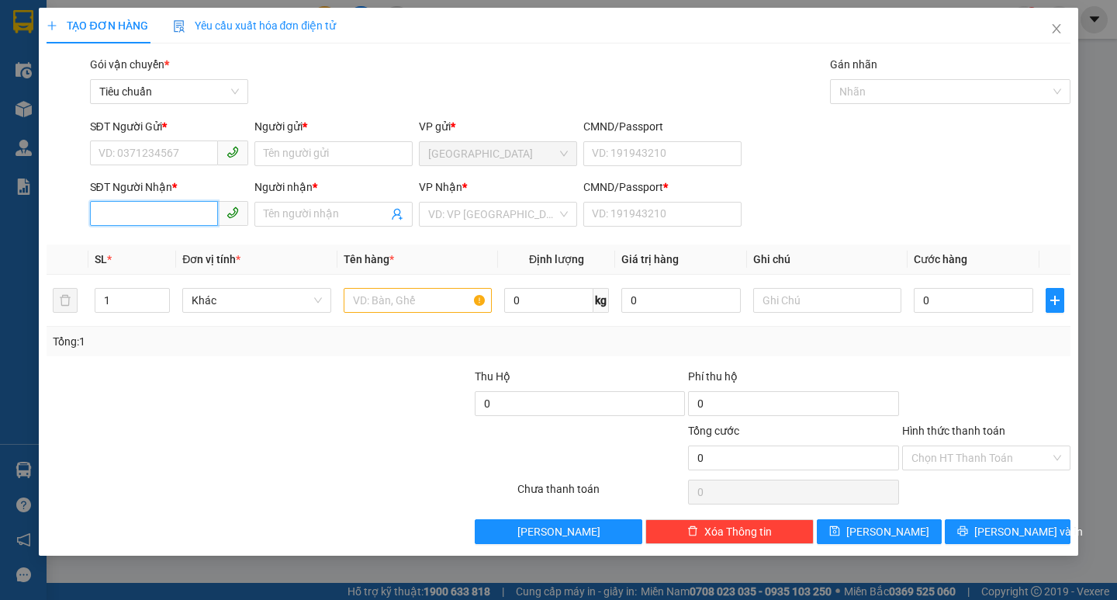
click at [170, 213] on input "SĐT Người Nhận *" at bounding box center [154, 213] width 128 height 25
type input "0967902772"
click at [168, 238] on div "0967902772 - THI" at bounding box center [169, 245] width 140 height 17
type input "THI"
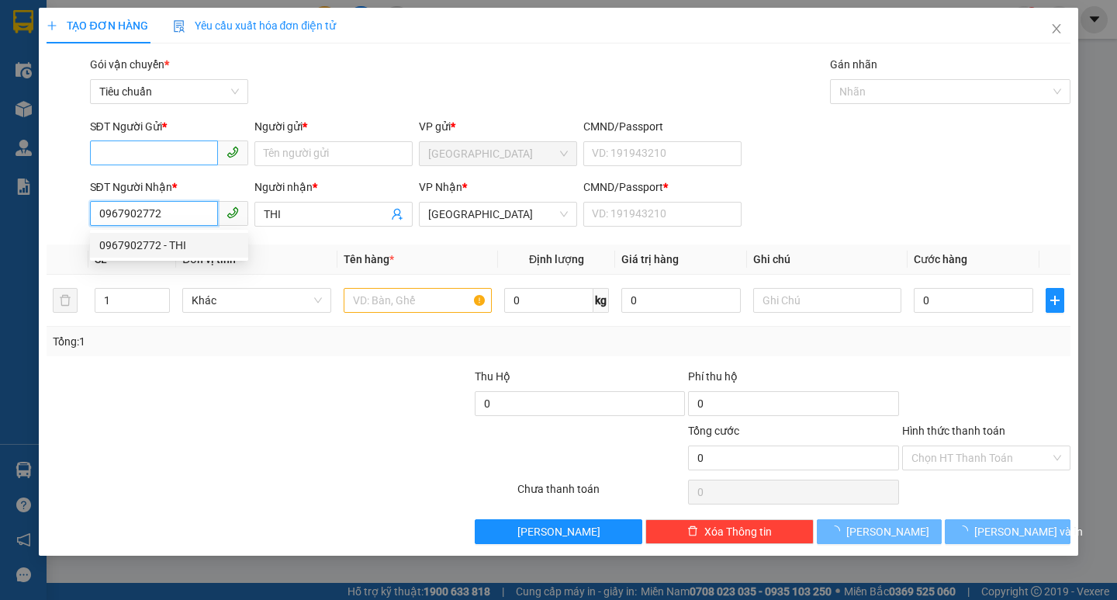
type input "400.000"
type input "0967902772"
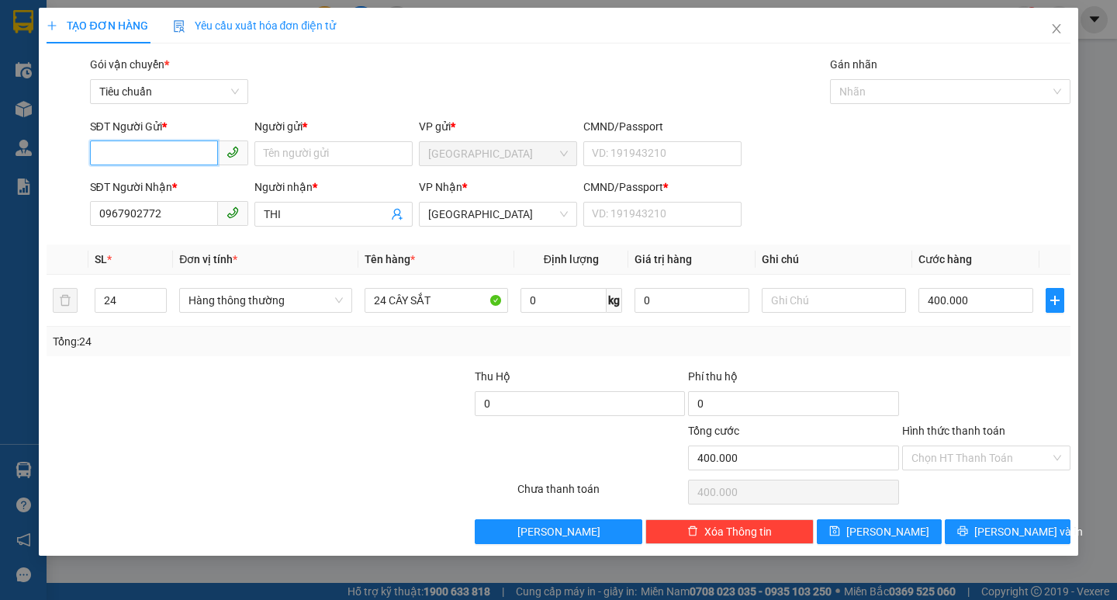
click at [162, 158] on input "SĐT Người Gửi *" at bounding box center [154, 152] width 128 height 25
click at [180, 190] on div "0905767778" at bounding box center [169, 184] width 140 height 17
type input "0"
type input "0936222852"
click at [181, 189] on div "0936222852 - mai" at bounding box center [169, 184] width 140 height 17
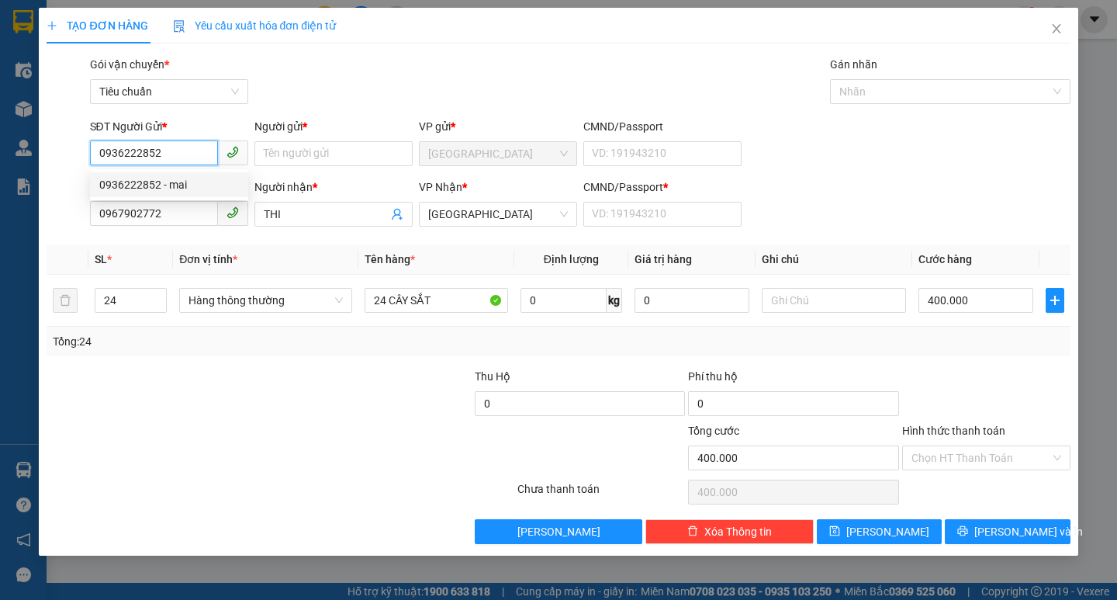
type input "mai"
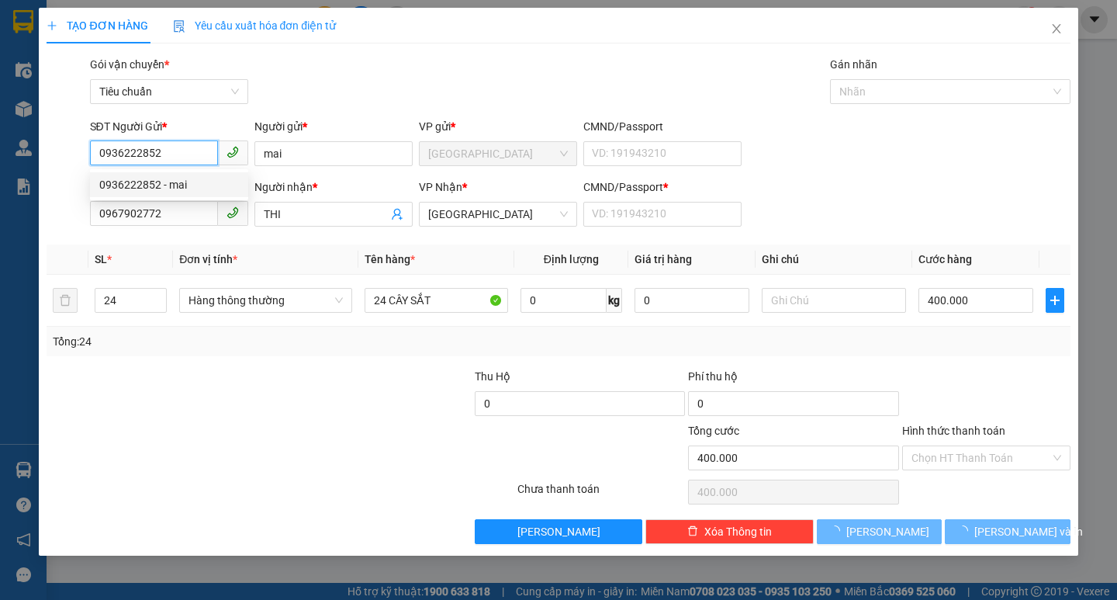
type input "30.000"
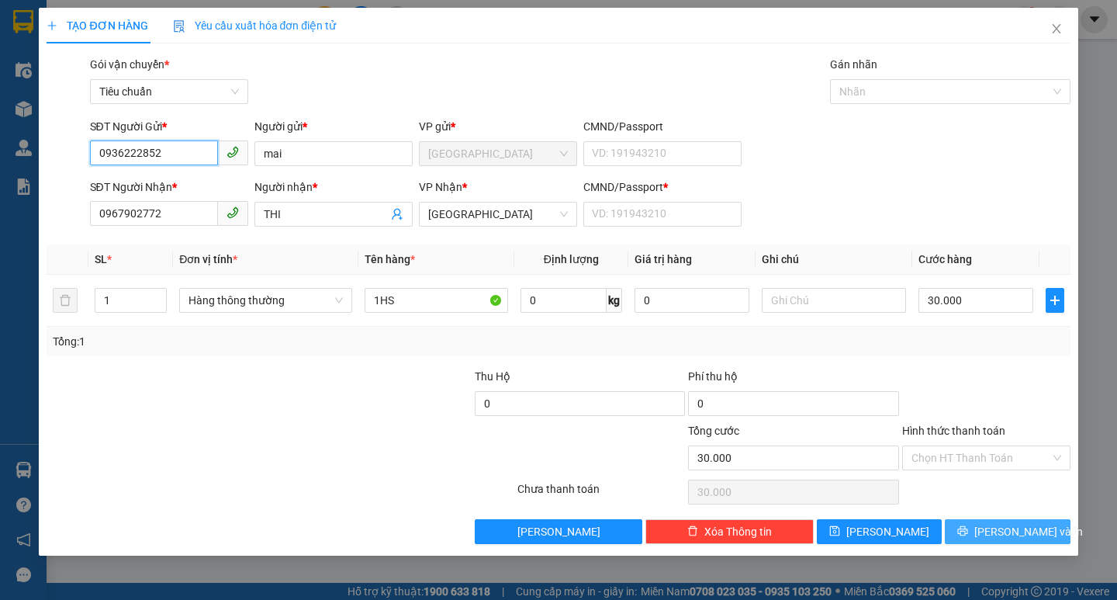
type input "0936222852"
click at [1045, 529] on button "[PERSON_NAME] và In" at bounding box center [1007, 531] width 125 height 25
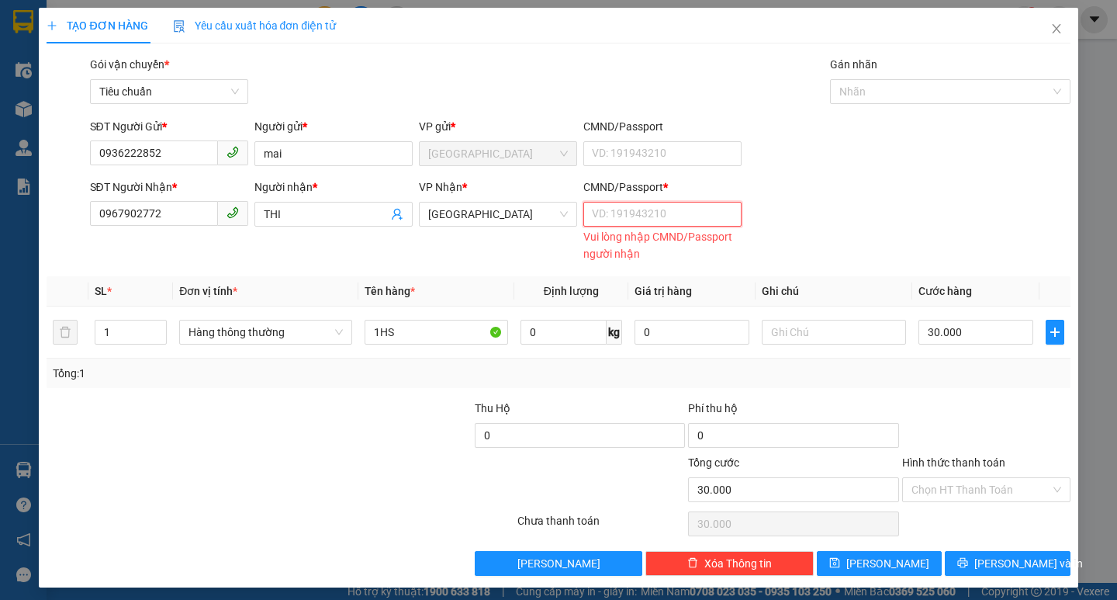
click at [648, 212] on input "CMND/Passport *" at bounding box center [662, 214] width 158 height 25
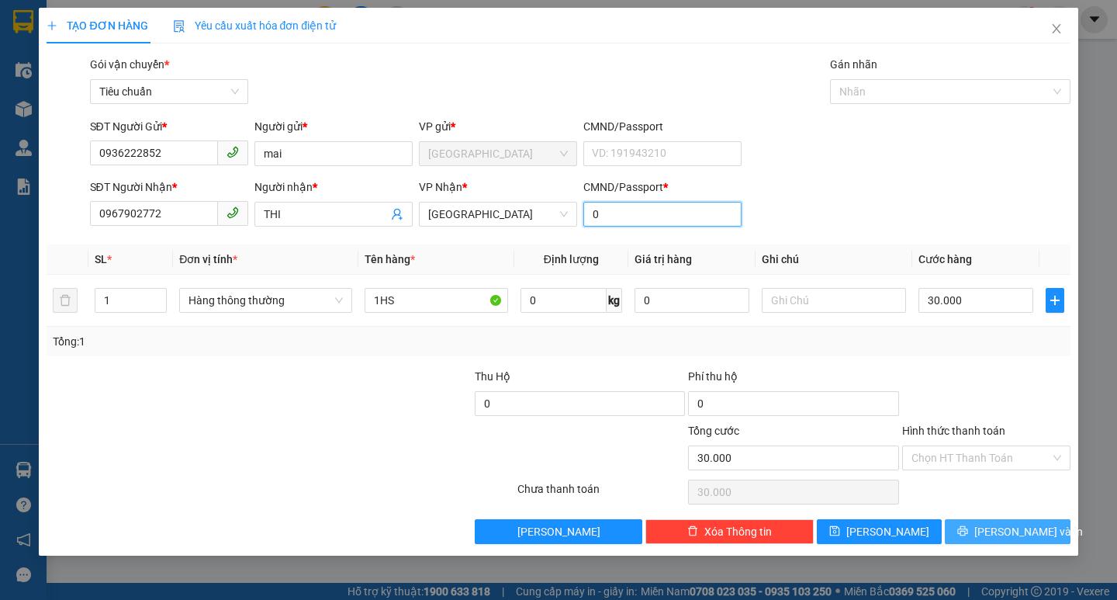
type input "0"
click at [1045, 533] on button "[PERSON_NAME] và In" at bounding box center [1007, 531] width 125 height 25
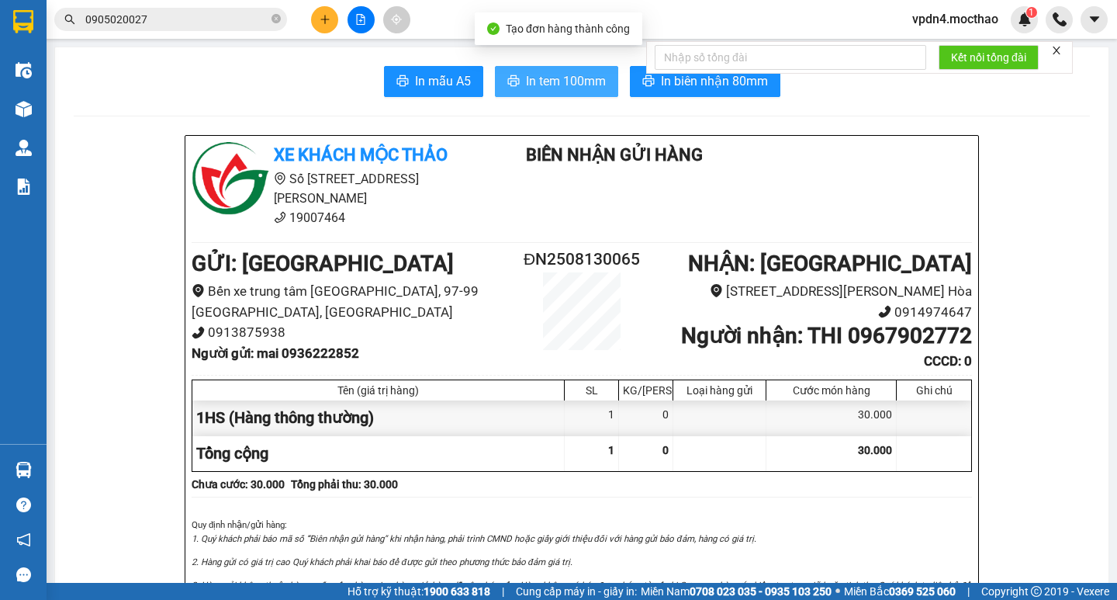
click at [552, 73] on span "In tem 100mm" at bounding box center [566, 80] width 80 height 19
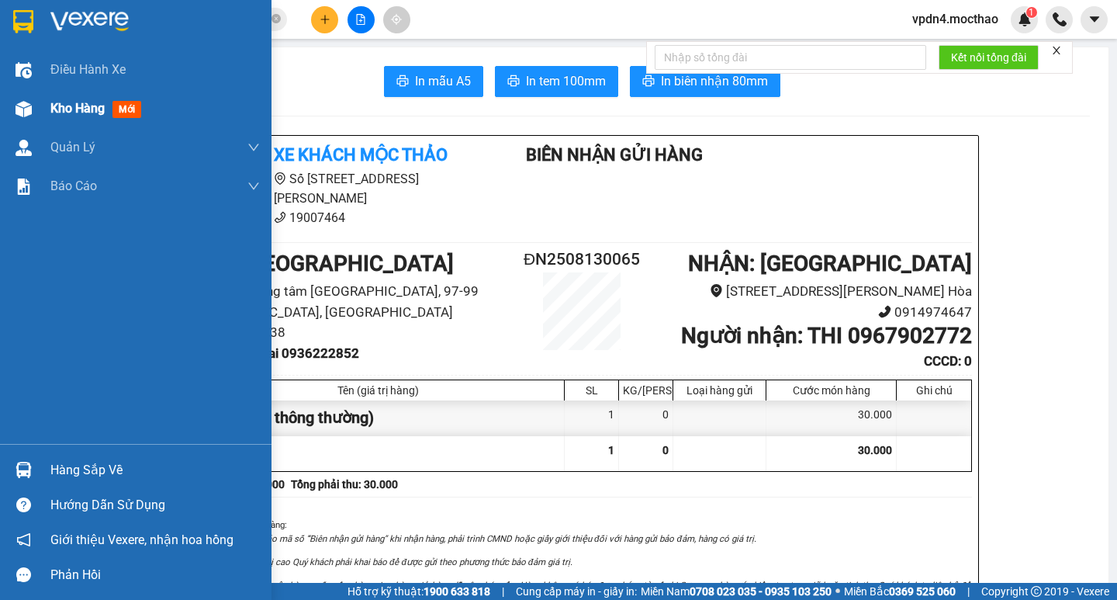
click at [64, 113] on span "Kho hàng" at bounding box center [77, 108] width 54 height 15
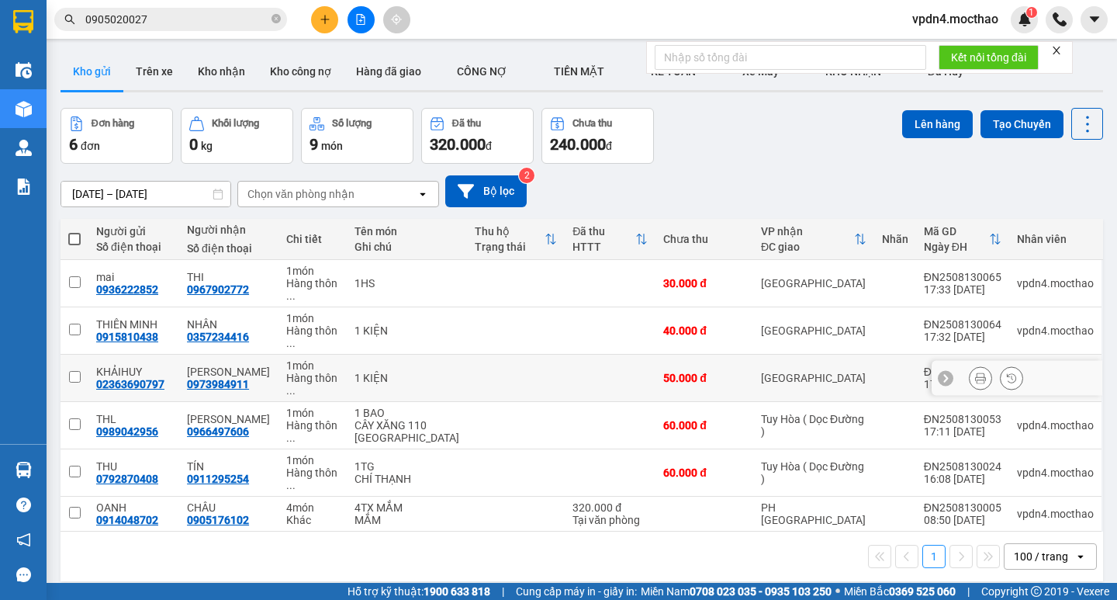
click at [73, 371] on input "checkbox" at bounding box center [75, 377] width 12 height 12
checkbox input "true"
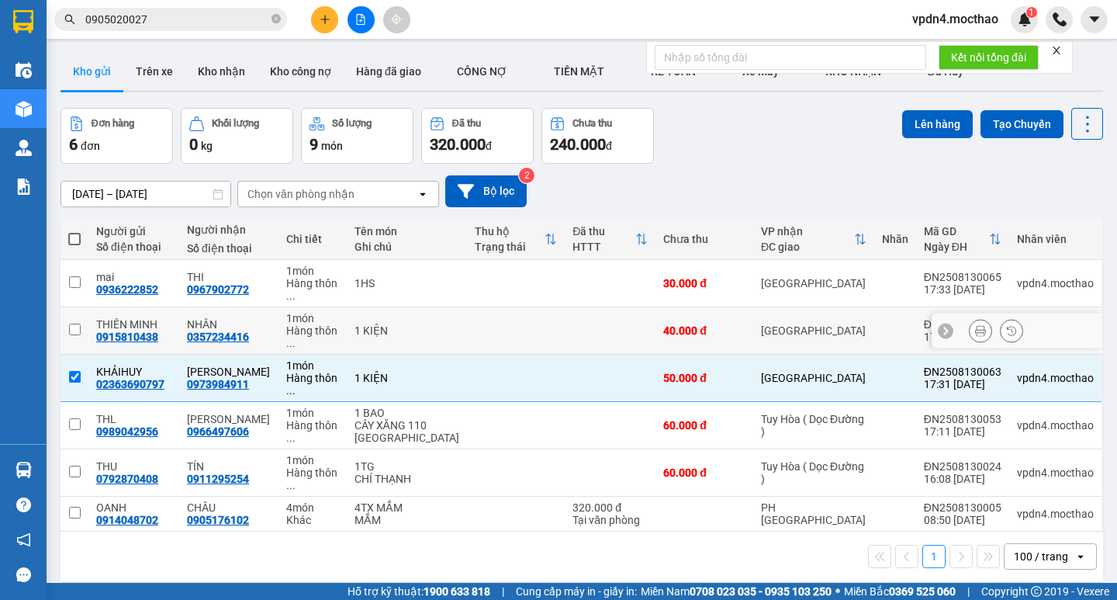
click at [73, 324] on input "checkbox" at bounding box center [75, 330] width 12 height 12
checkbox input "true"
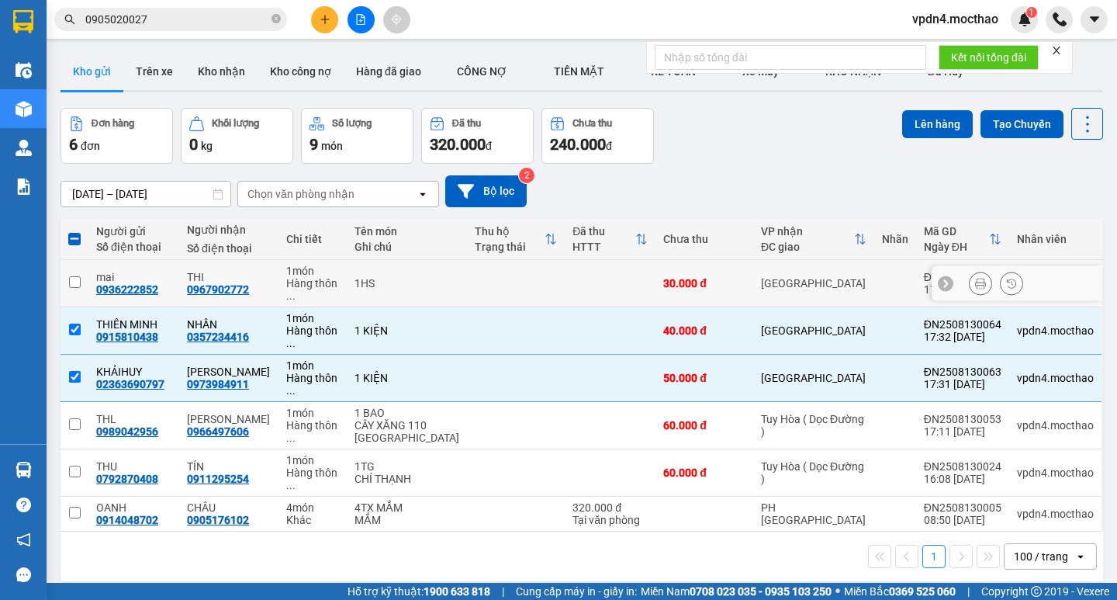
click at [73, 276] on input "checkbox" at bounding box center [75, 282] width 12 height 12
checkbox input "true"
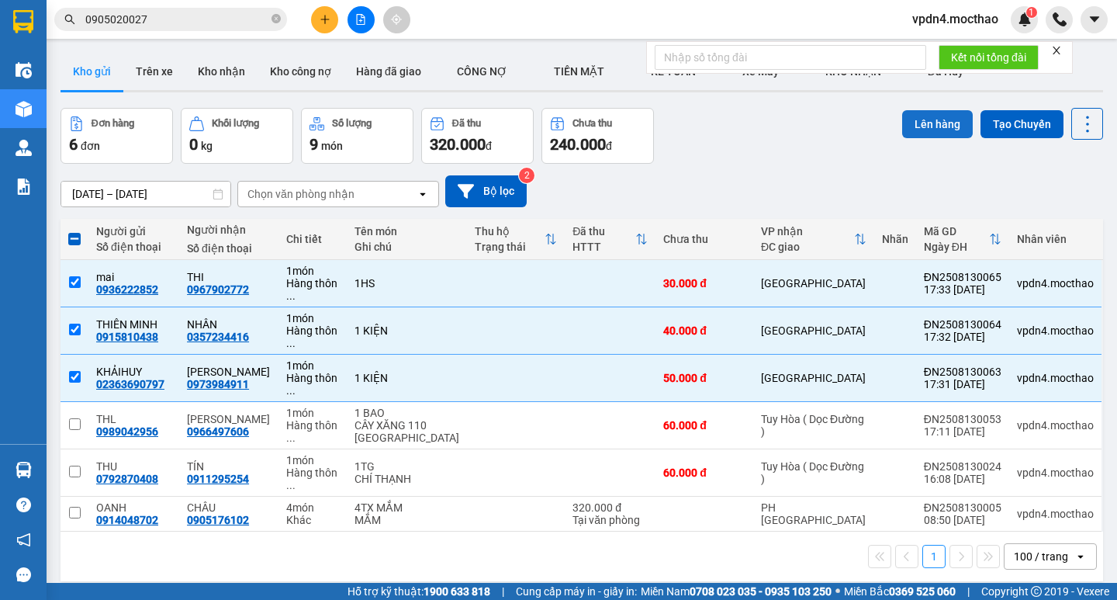
click at [926, 119] on button "Lên hàng" at bounding box center [937, 124] width 71 height 28
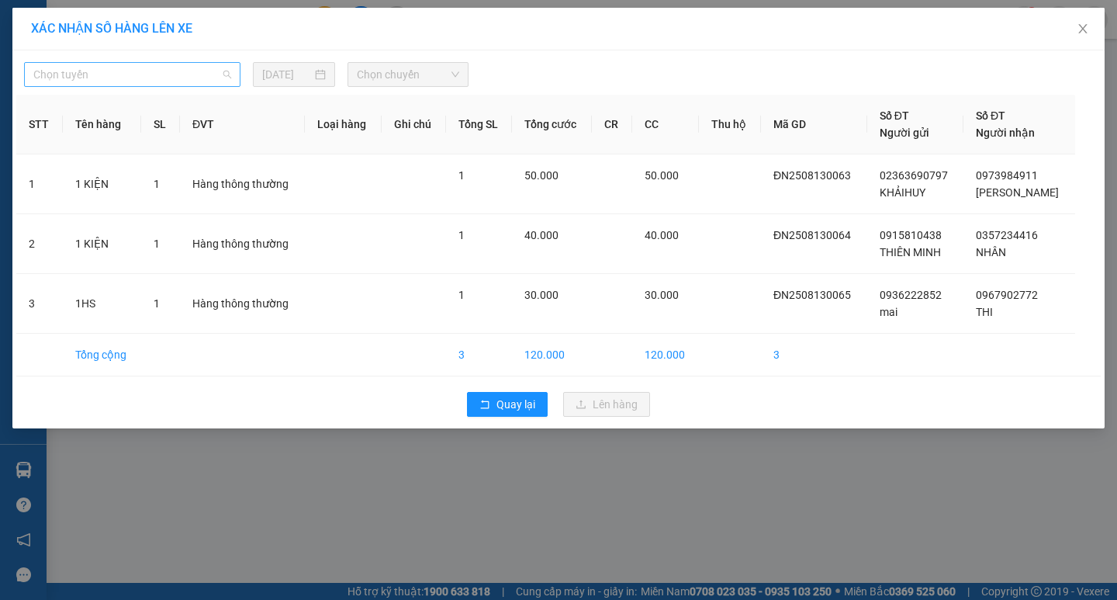
click at [199, 75] on span "Chọn tuyến" at bounding box center [132, 74] width 198 height 23
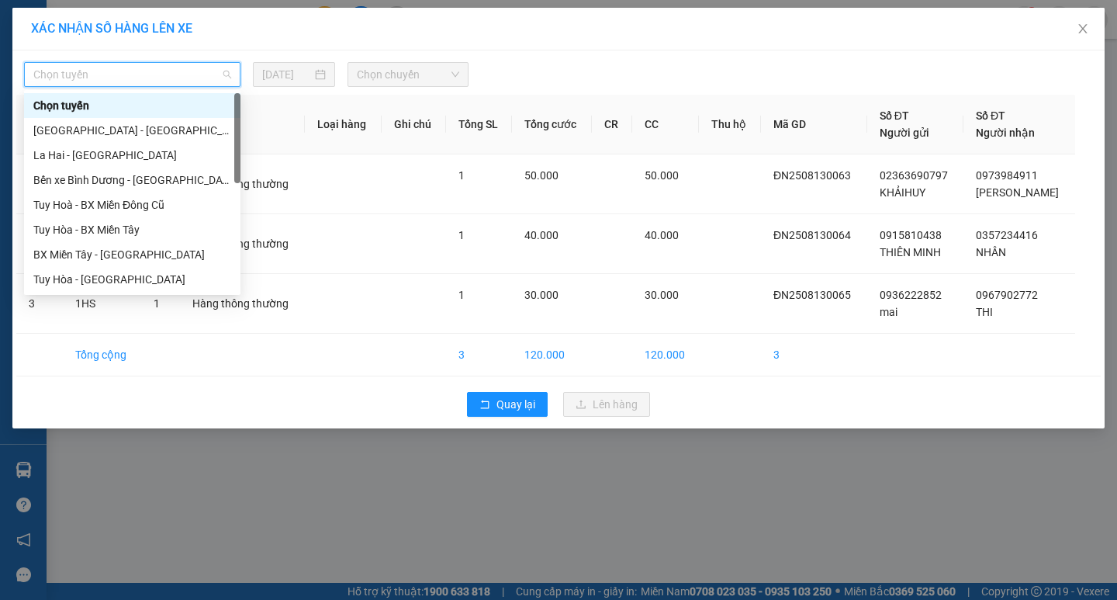
type input "D"
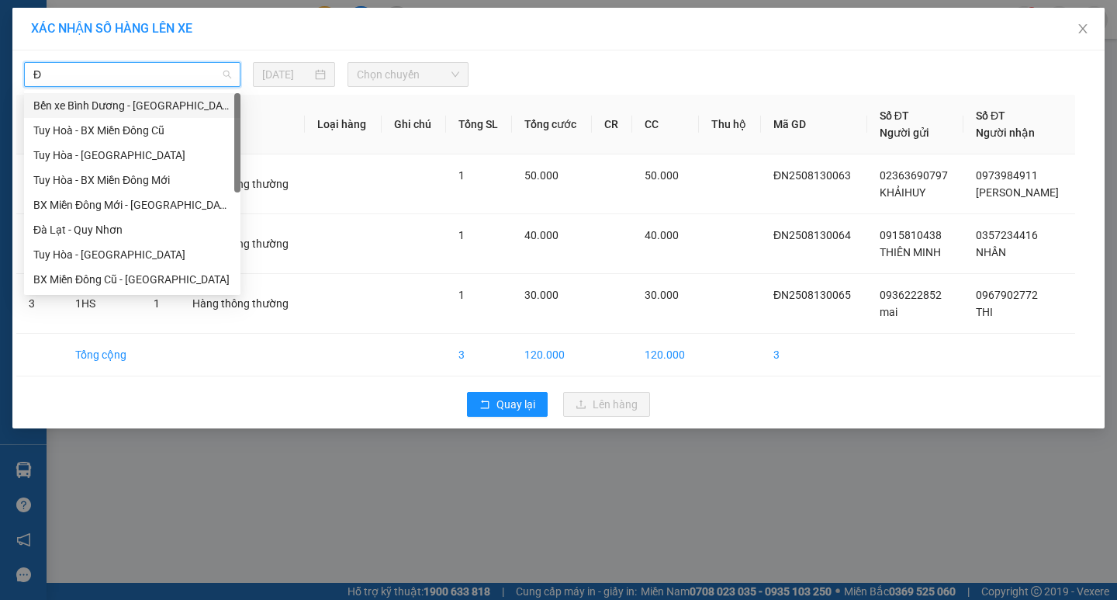
type input "ĐA"
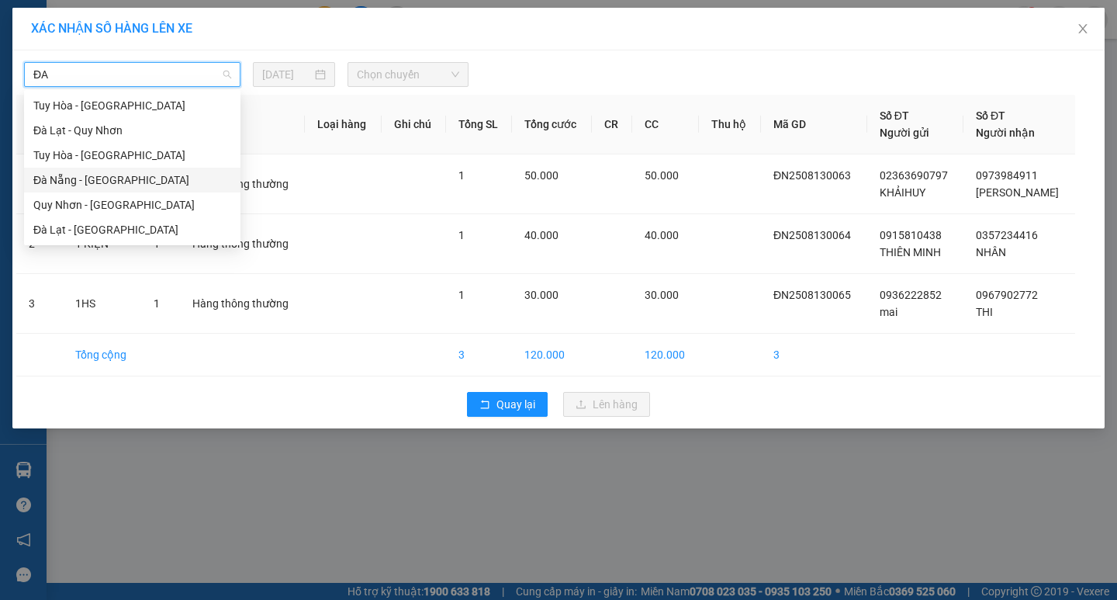
click at [178, 174] on div "Đà Nẵng - Tuy Hoà" at bounding box center [132, 179] width 198 height 17
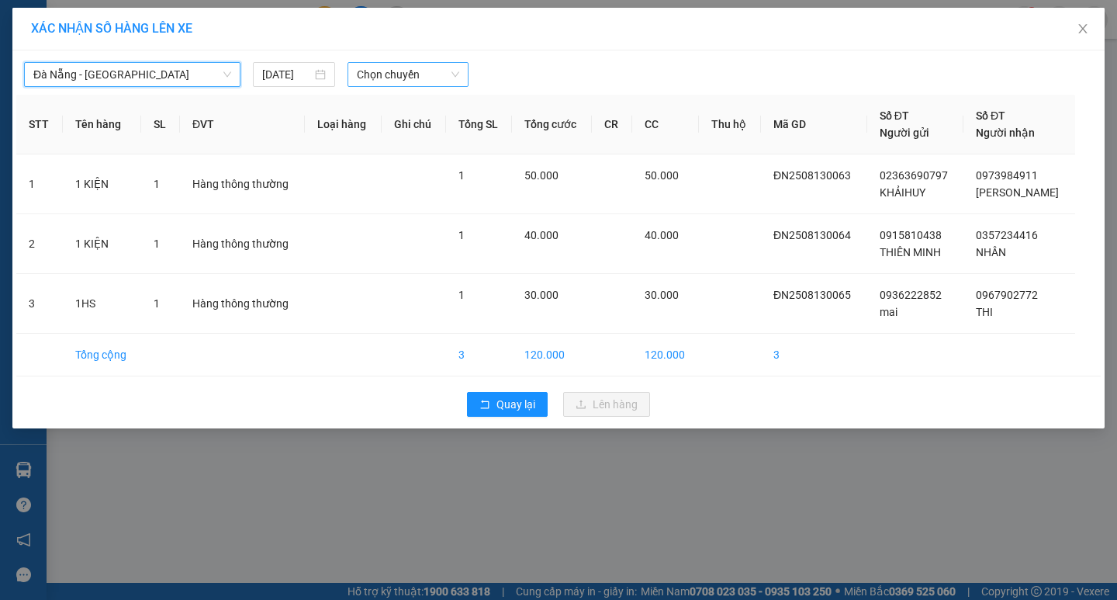
click at [381, 74] on span "Chọn chuyến" at bounding box center [408, 74] width 102 height 23
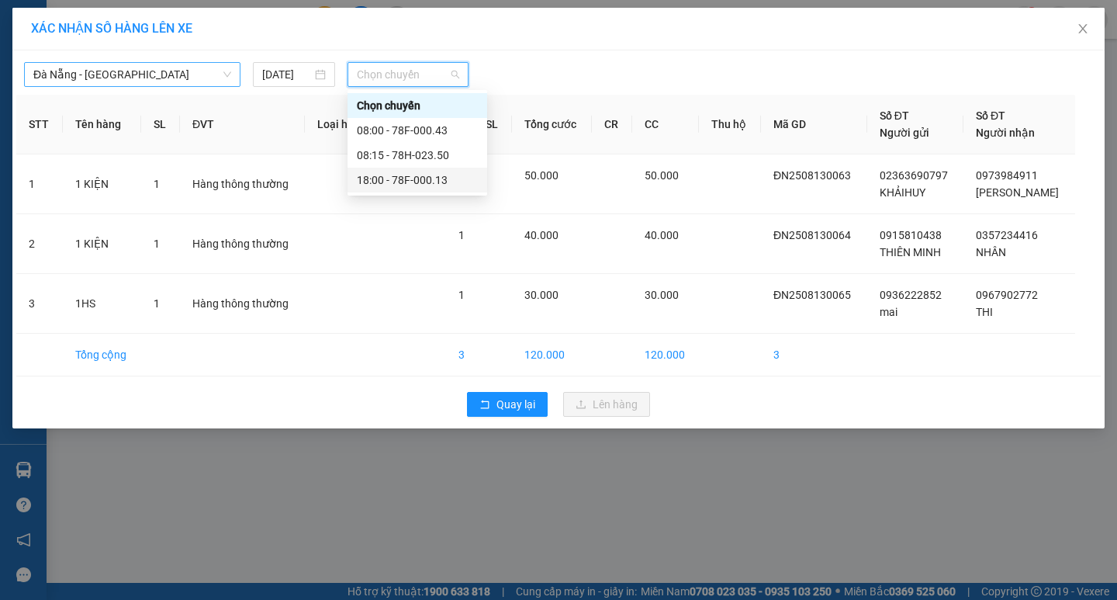
click at [446, 184] on div "18:00 - 78F-000.13" at bounding box center [417, 179] width 121 height 17
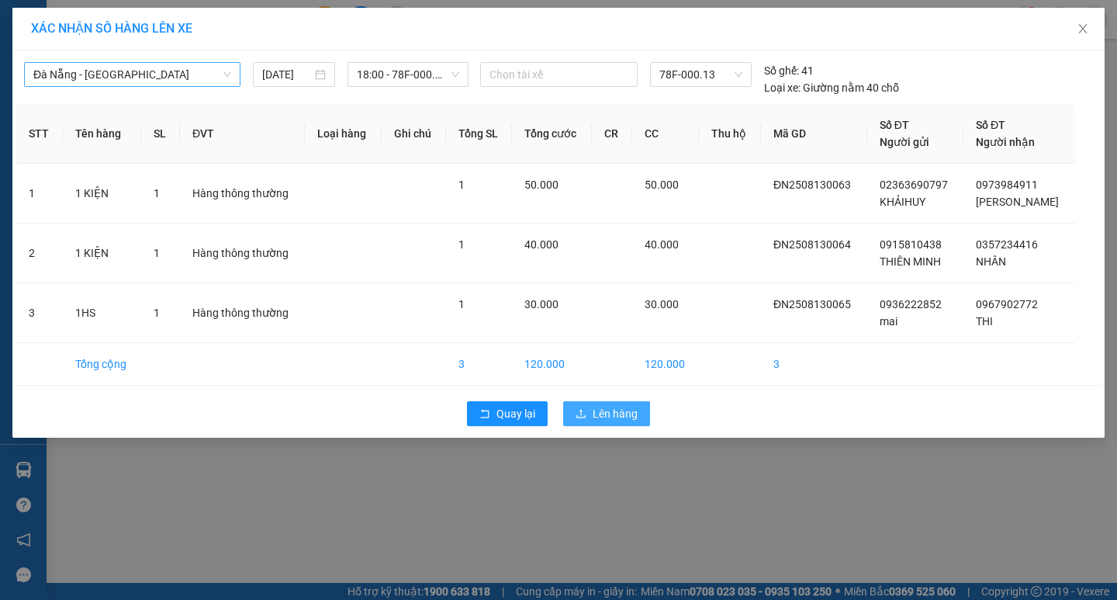
click at [617, 412] on span "Lên hàng" at bounding box center [615, 413] width 45 height 17
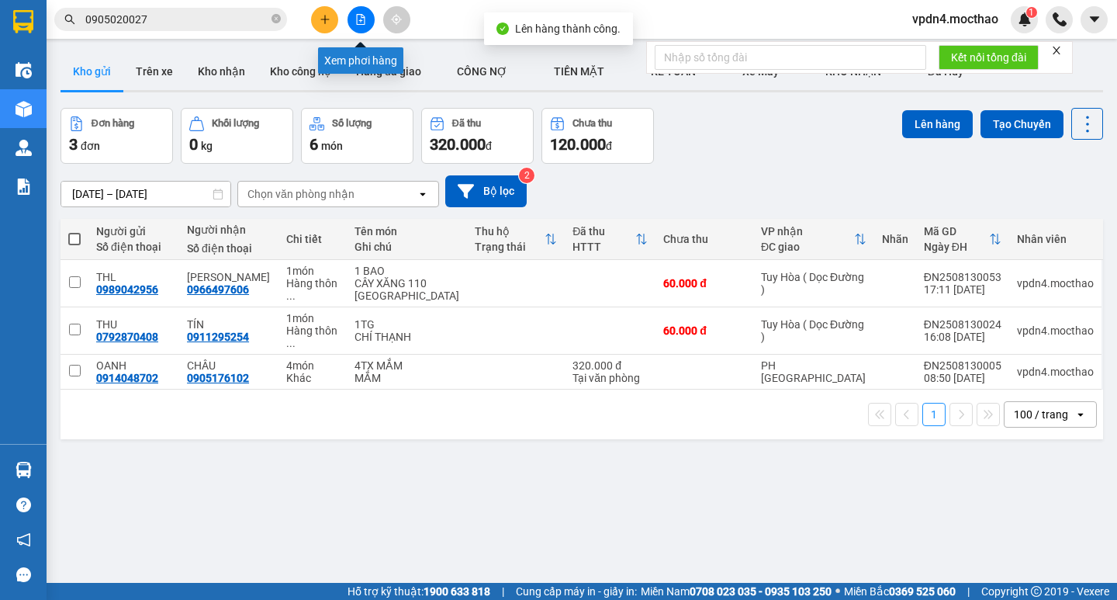
click at [365, 19] on icon "file-add" at bounding box center [361, 19] width 9 height 11
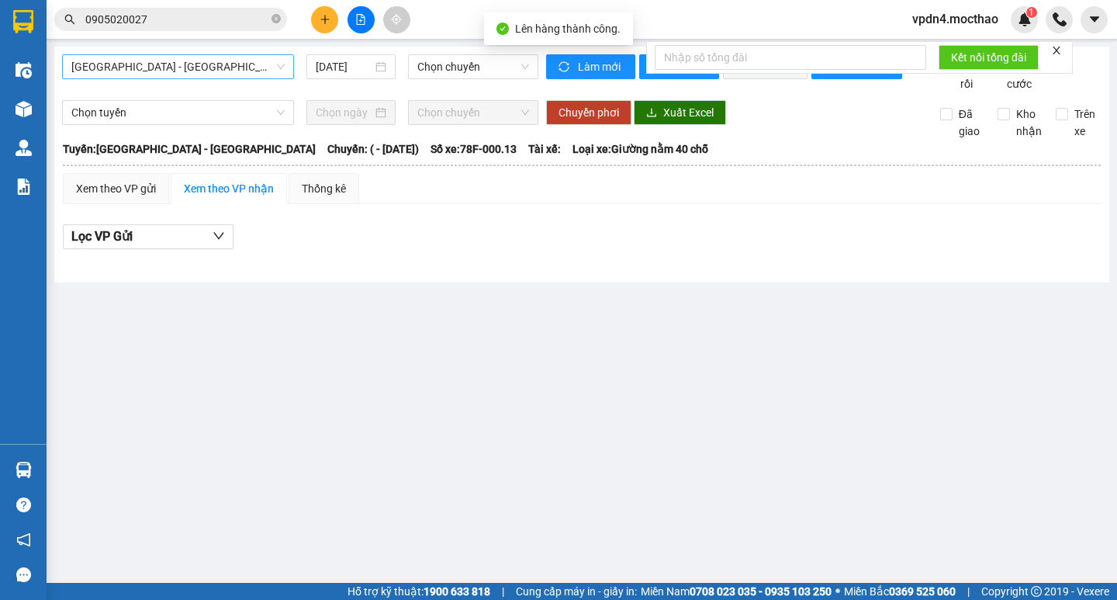
click at [284, 74] on span "Sài Gòn - Tuy Hòa" at bounding box center [177, 66] width 213 height 23
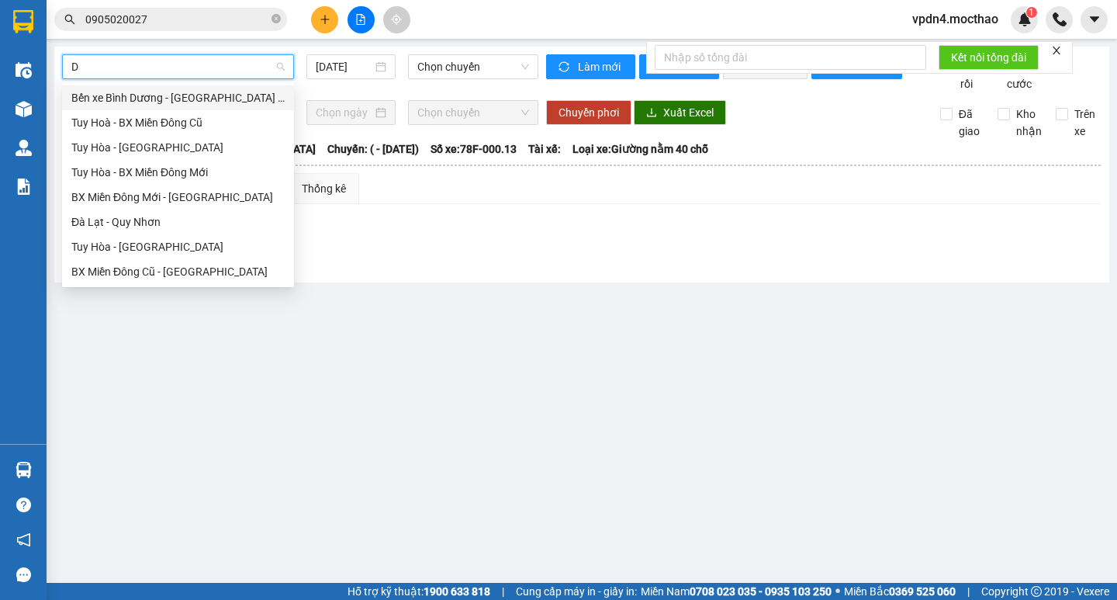
type input "DA"
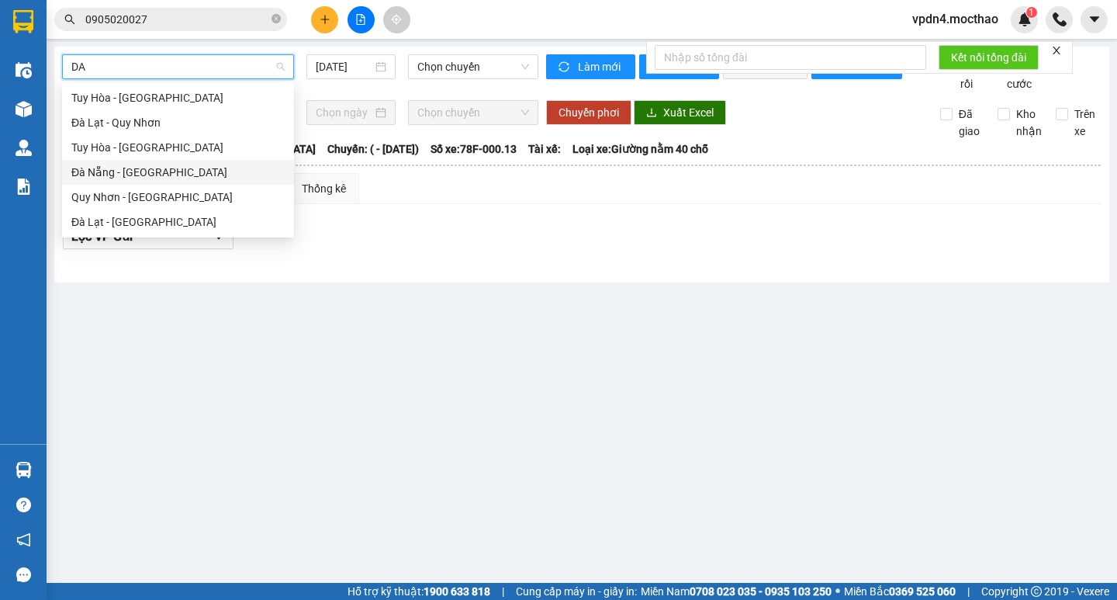
click at [230, 164] on div "Đà Nẵng - Tuy Hoà" at bounding box center [177, 172] width 213 height 17
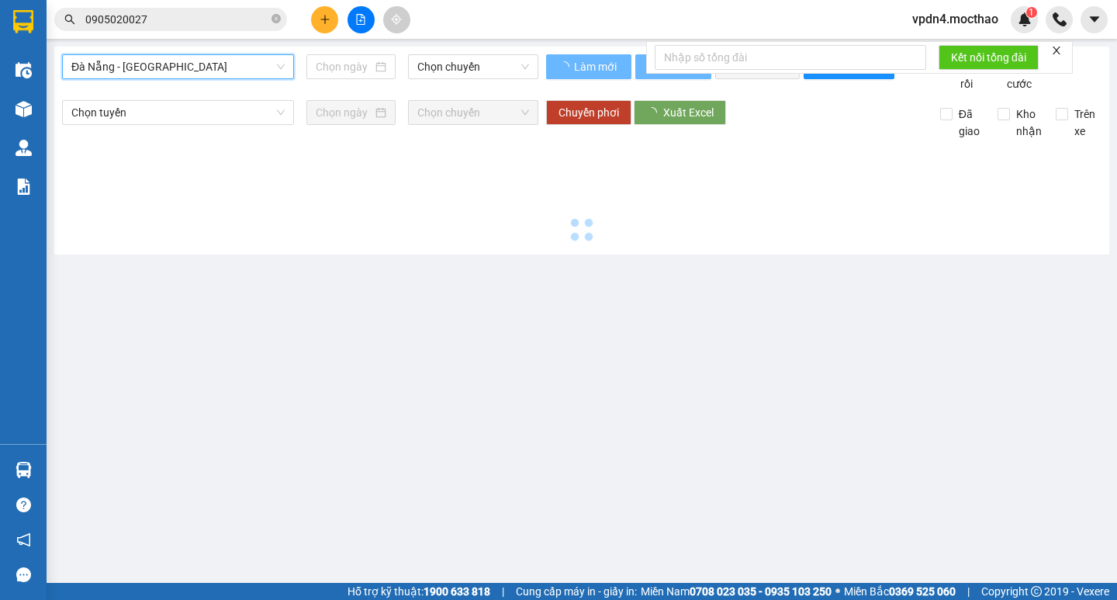
type input "[DATE]"
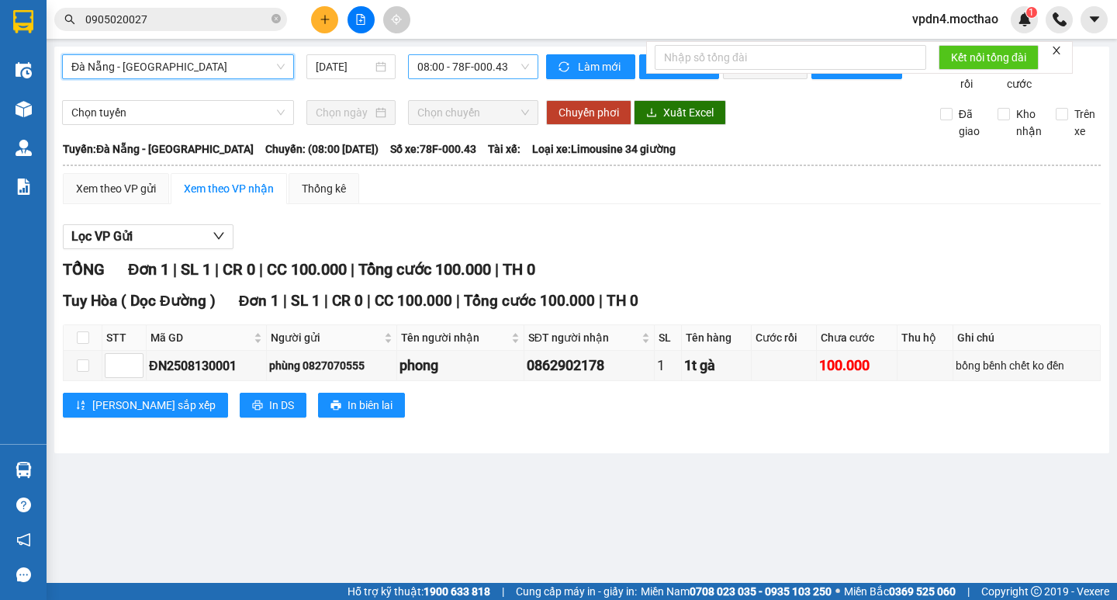
click at [440, 74] on span "08:00 - 78F-000.43" at bounding box center [473, 66] width 112 height 23
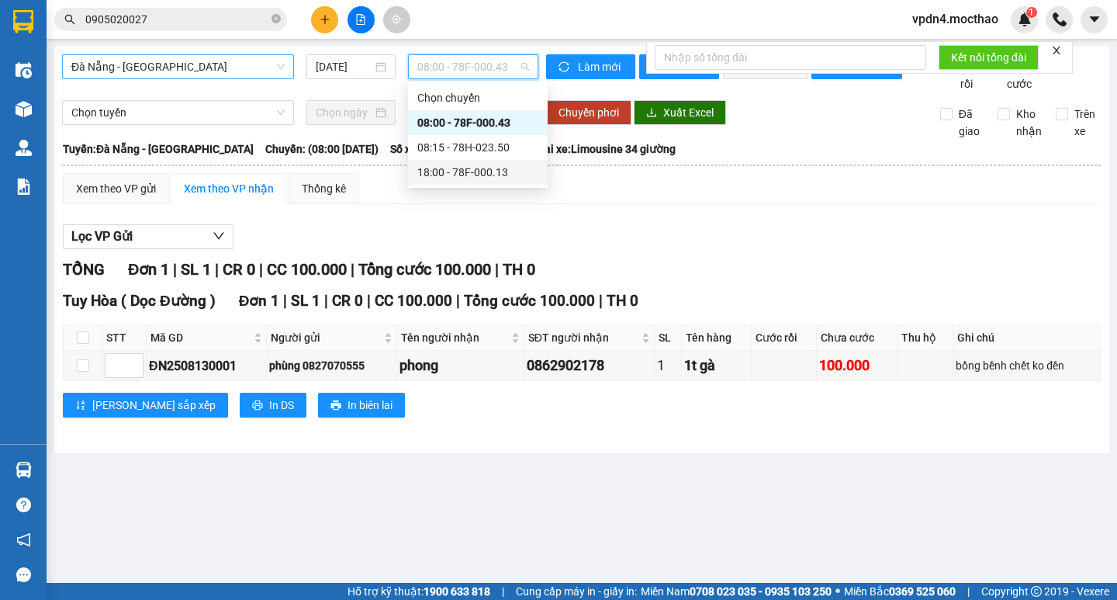
click at [489, 183] on div "18:00 - 78F-000.13" at bounding box center [478, 172] width 140 height 25
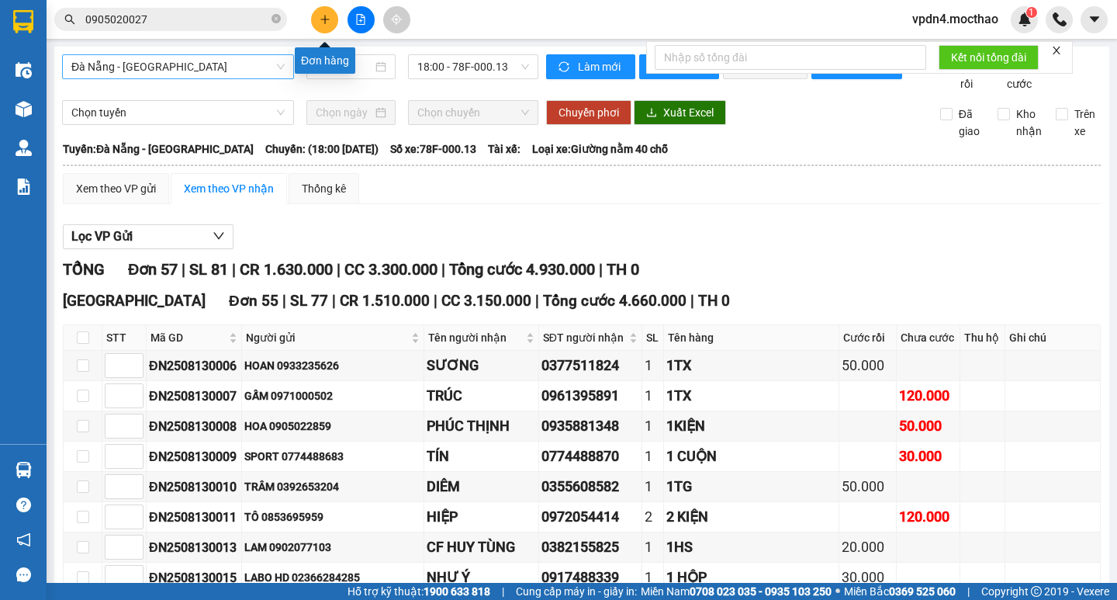
click at [325, 23] on icon "plus" at bounding box center [324, 19] width 1 height 9
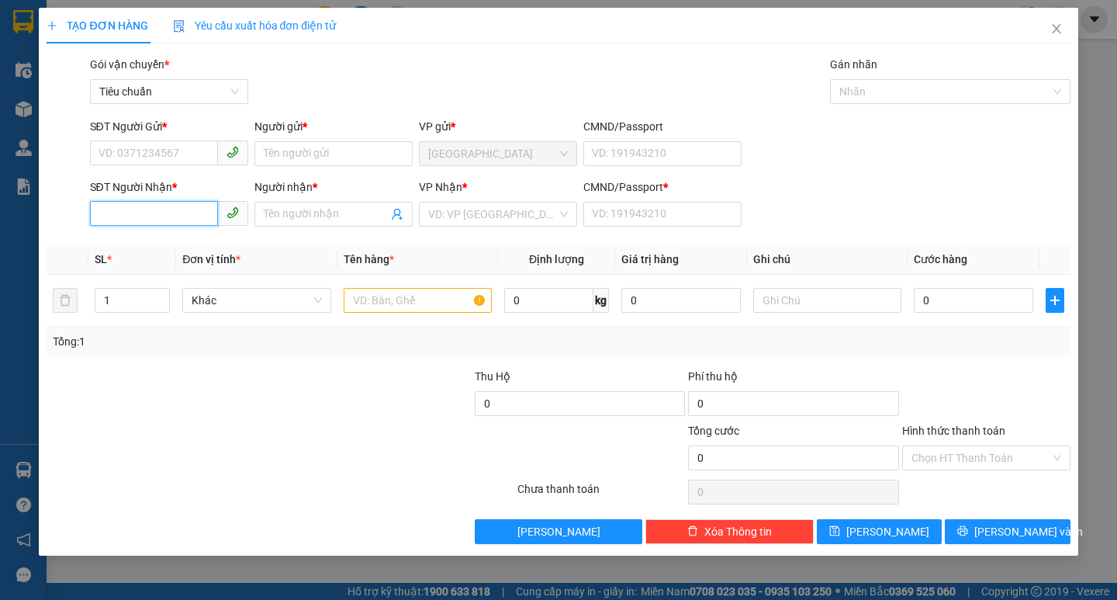
click at [130, 219] on input "SĐT Người Nhận *" at bounding box center [154, 213] width 128 height 25
type input "0983528473"
click at [175, 244] on div "0983528473 - THỦY" at bounding box center [169, 245] width 140 height 17
type input "THỦY"
type input "0"
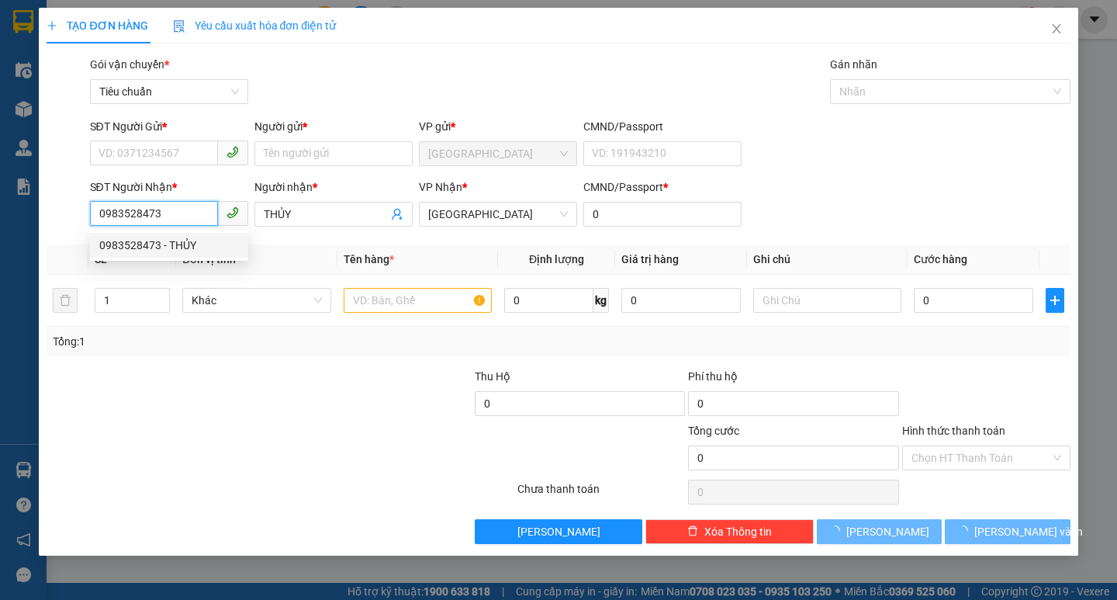
type input "50.000"
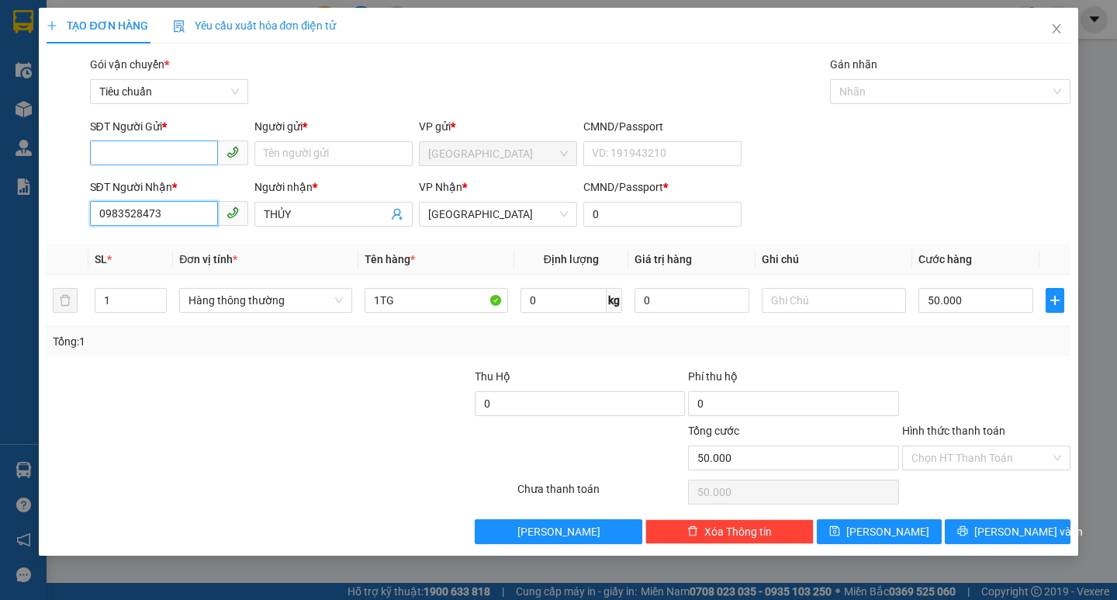
type input "0983528473"
click at [159, 156] on input "SĐT Người Gửi *" at bounding box center [154, 152] width 128 height 25
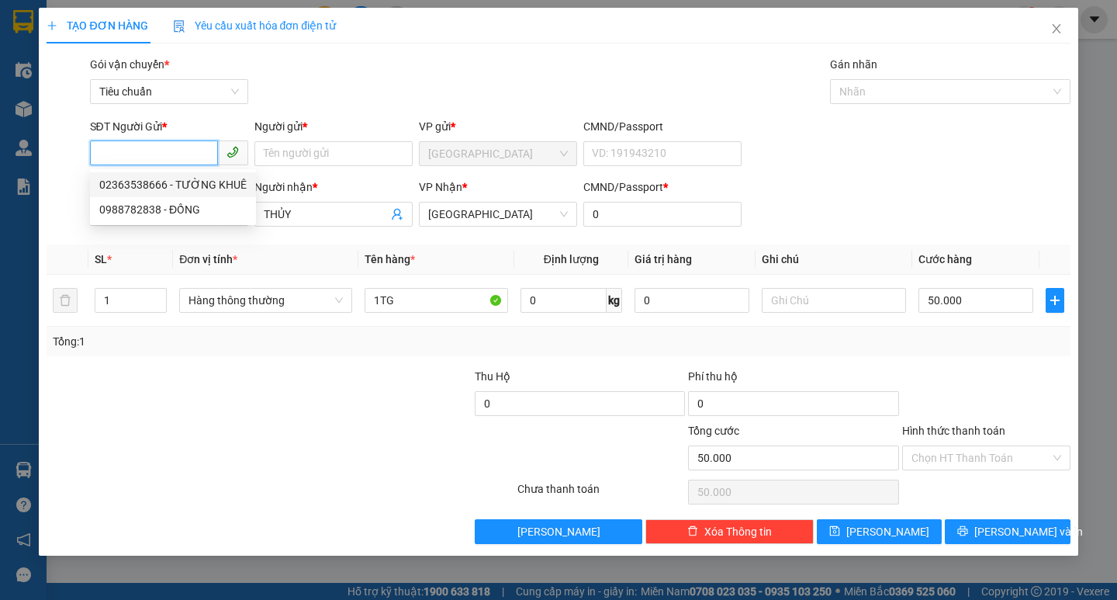
click at [196, 175] on div "02363538666 - TƯỜNG KHUÊ" at bounding box center [173, 184] width 166 height 25
type input "02363538666"
type input "TƯỜNG KHUÊ"
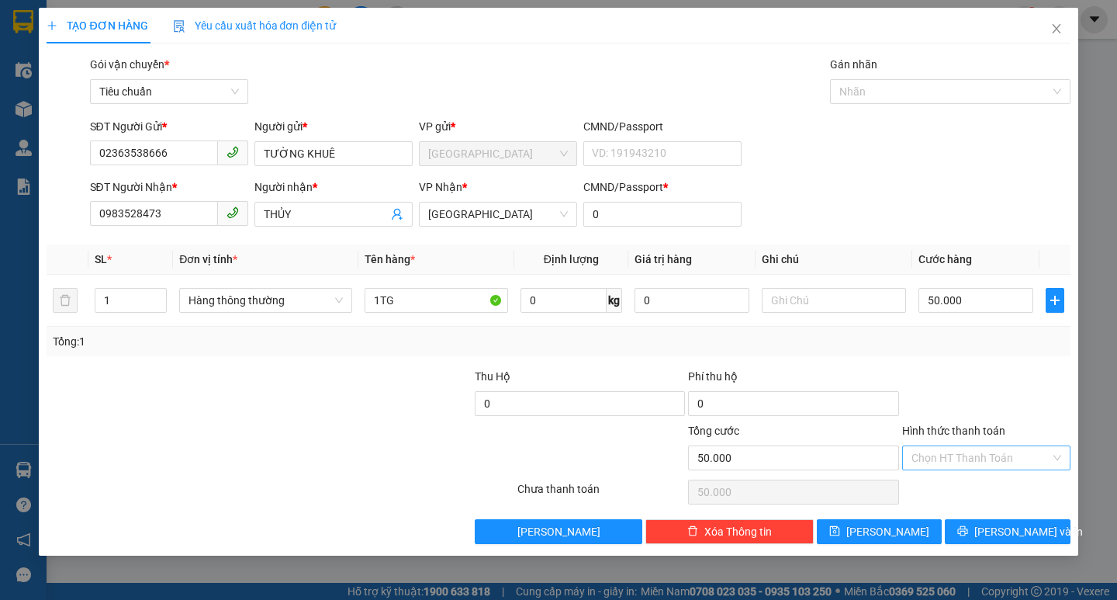
click at [963, 455] on input "Hình thức thanh toán" at bounding box center [981, 457] width 139 height 23
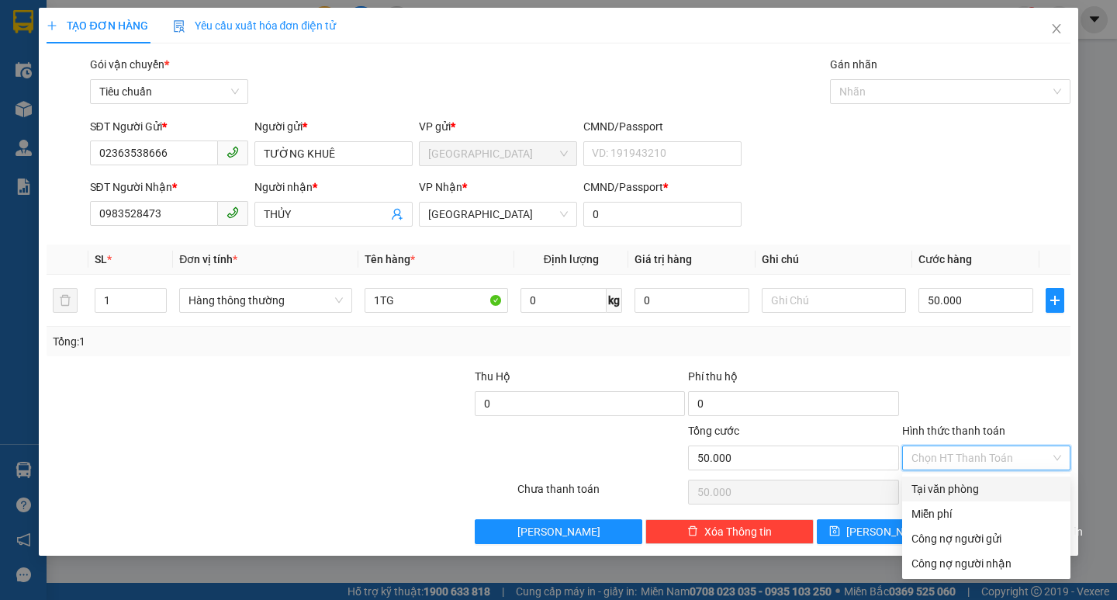
click at [989, 486] on div "Tại văn phòng" at bounding box center [987, 488] width 150 height 17
type input "0"
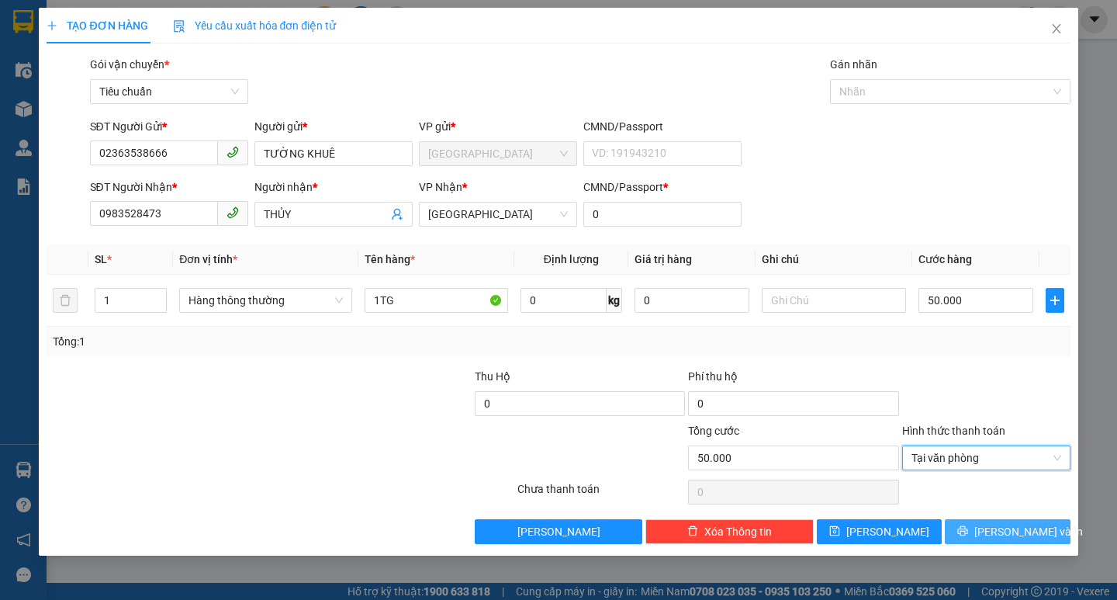
click at [1019, 535] on span "[PERSON_NAME] và In" at bounding box center [1028, 531] width 109 height 17
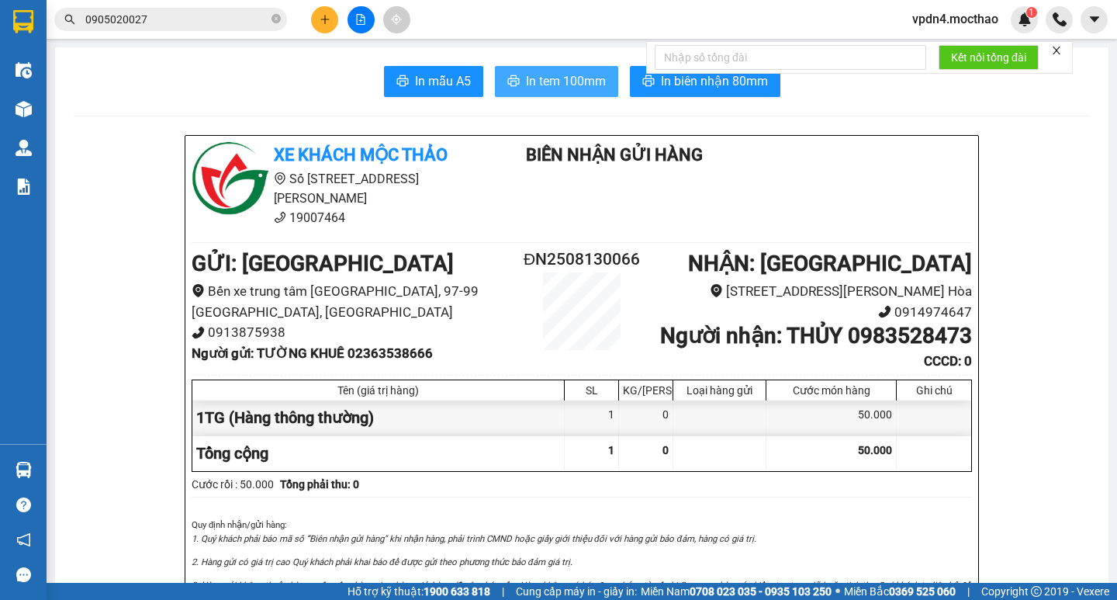
click at [529, 78] on span "In tem 100mm" at bounding box center [566, 80] width 80 height 19
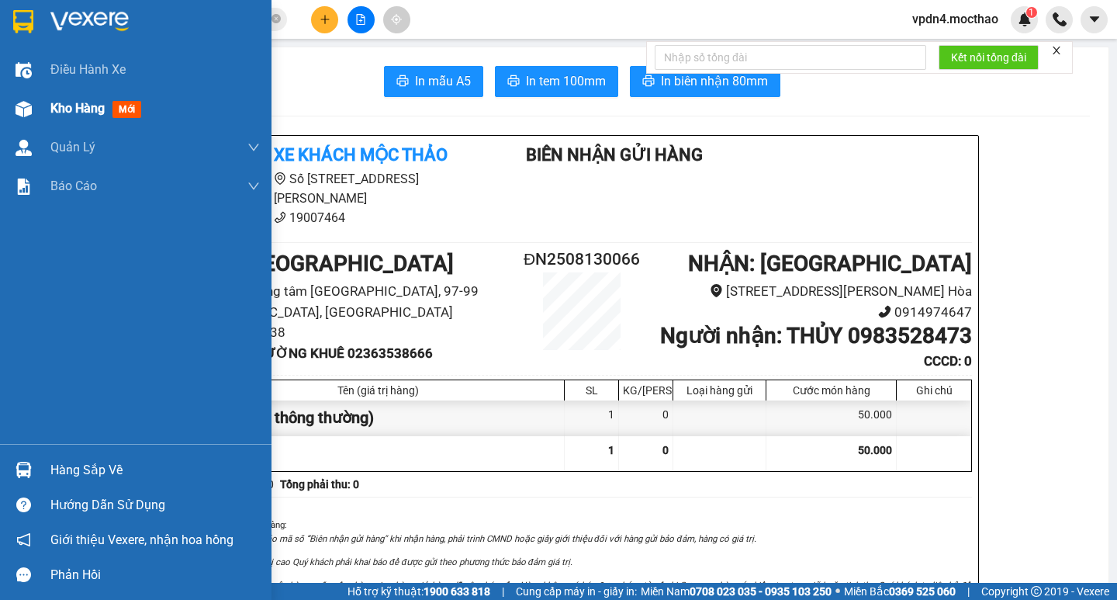
click at [88, 121] on div "Kho hàng mới" at bounding box center [154, 108] width 209 height 39
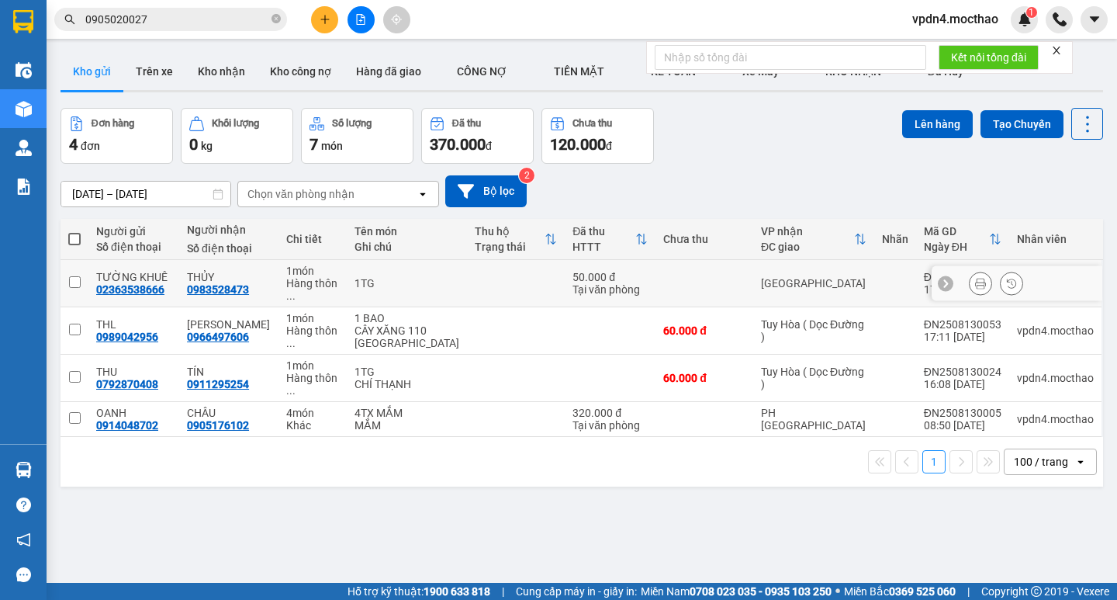
click at [72, 276] on input "checkbox" at bounding box center [75, 282] width 12 height 12
checkbox input "true"
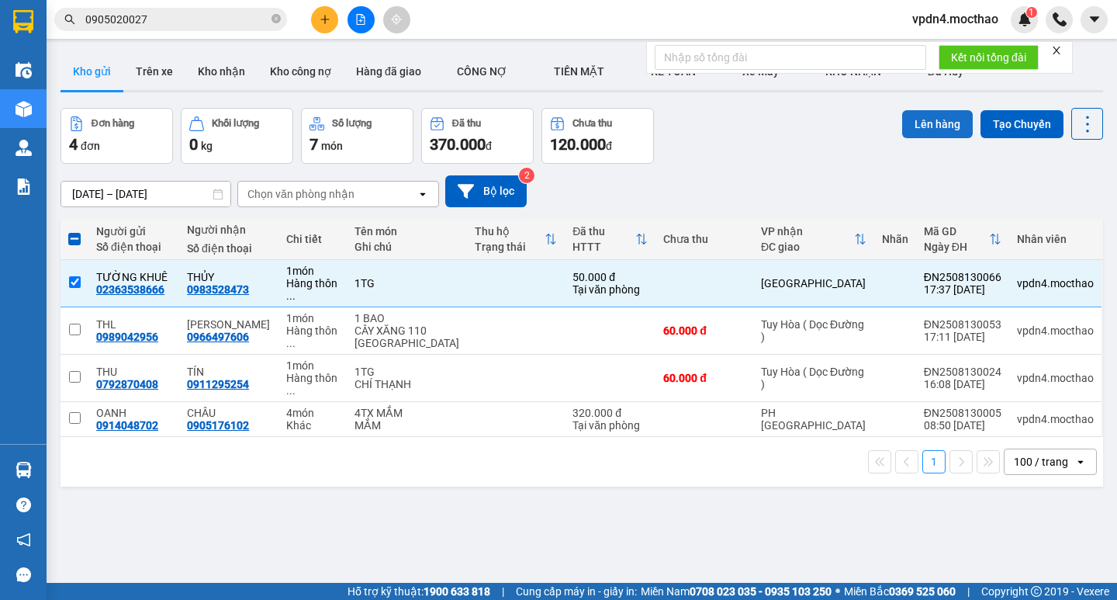
click at [948, 137] on button "Lên hàng" at bounding box center [937, 124] width 71 height 28
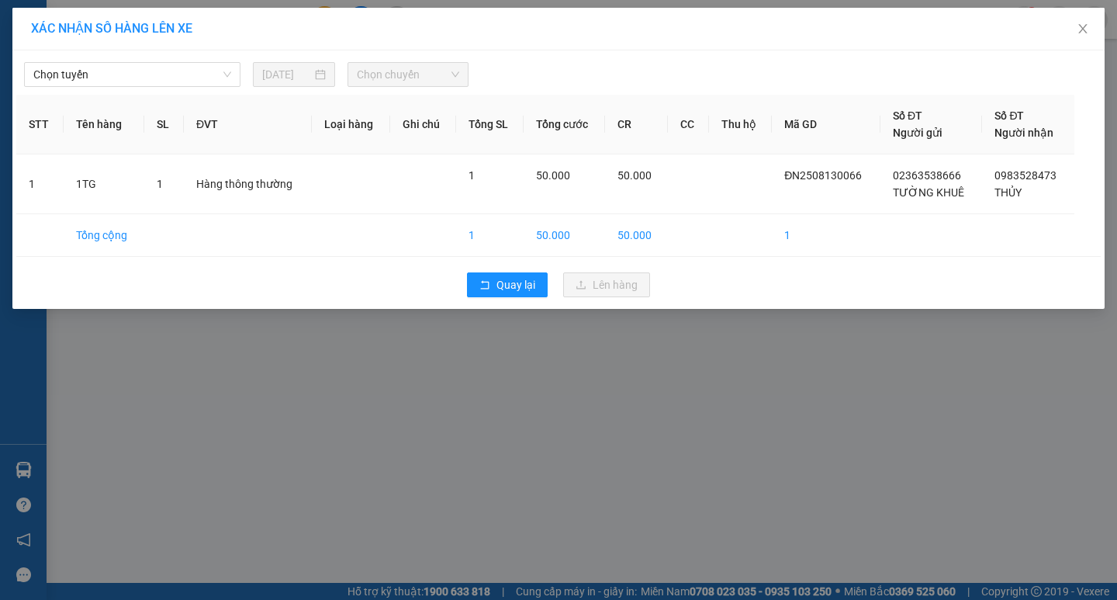
click at [140, 88] on div "Chọn tuyến 13/08/2025 Chọn chuyến STT Tên hàng SL ĐVT Loại hàng Ghi chú Tổng SL…" at bounding box center [558, 179] width 1092 height 258
click at [175, 73] on span "Chọn tuyến" at bounding box center [132, 74] width 198 height 23
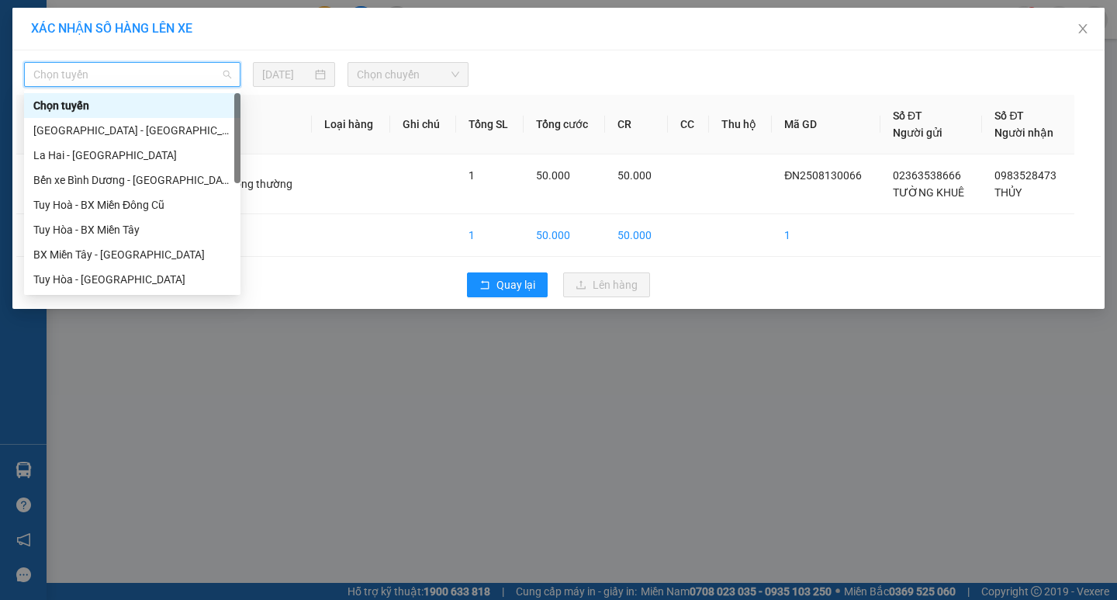
type input "D"
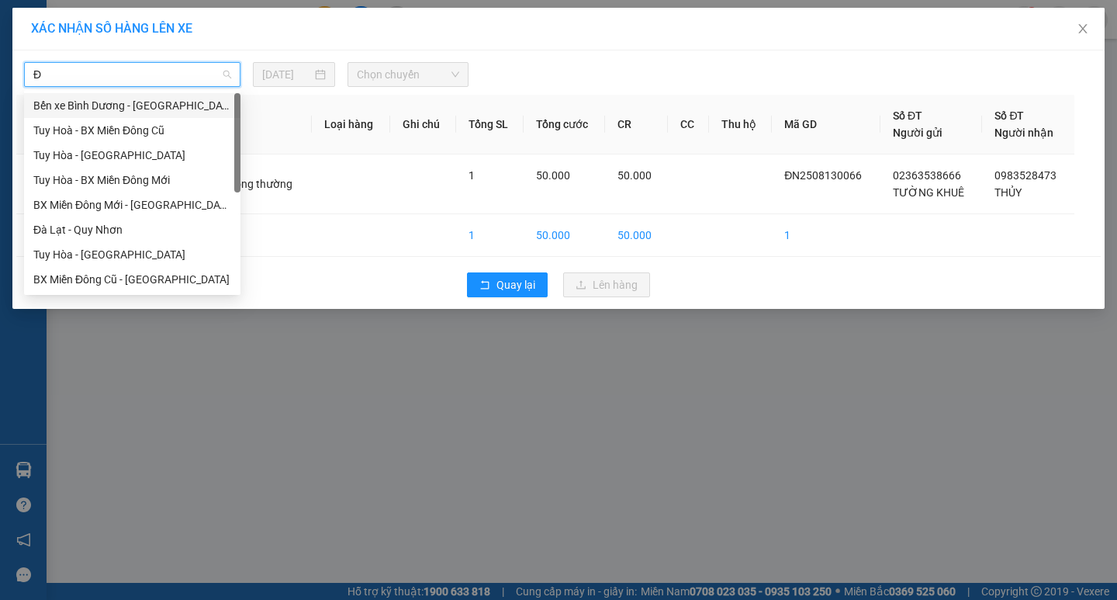
type input "ĐA"
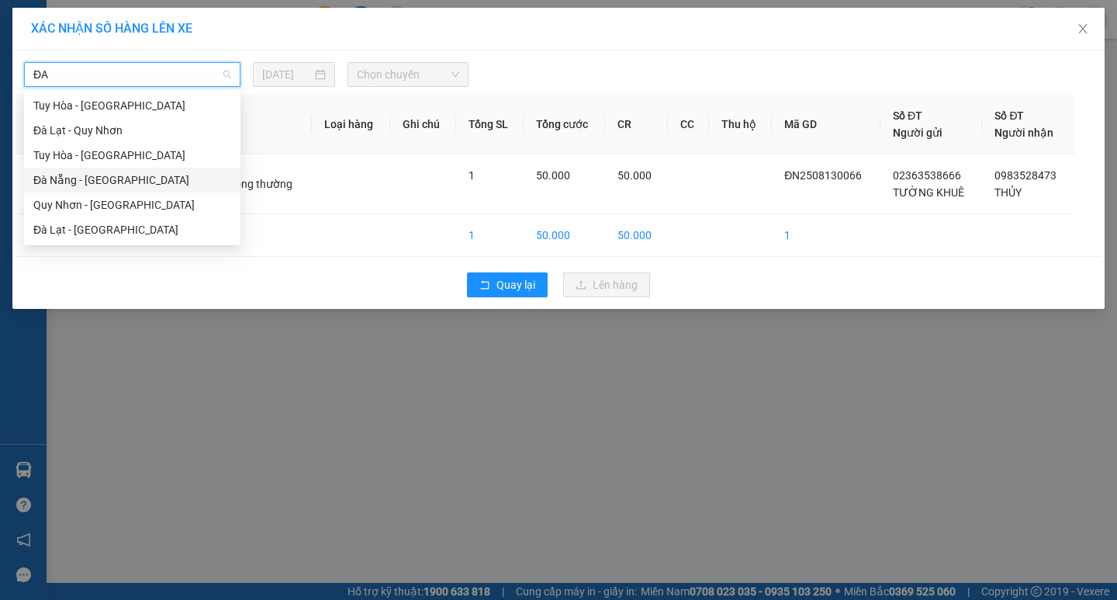
click at [126, 189] on div "Đà Nẵng - Tuy Hoà" at bounding box center [132, 180] width 216 height 25
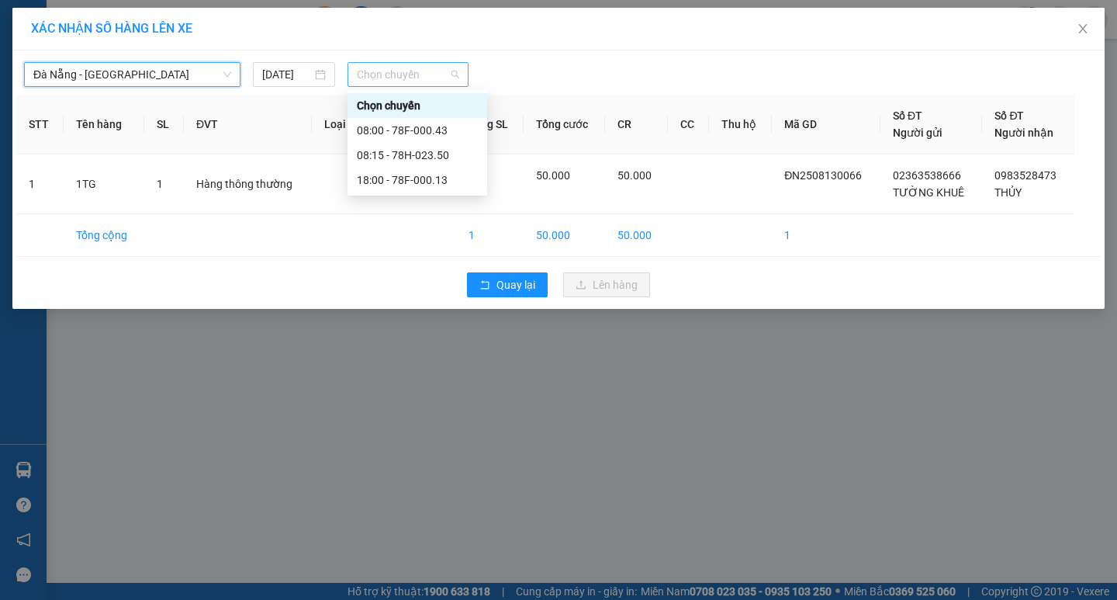
click at [405, 84] on span "Chọn chuyến" at bounding box center [408, 74] width 102 height 23
click at [459, 184] on div "18:00 - 78F-000.13" at bounding box center [417, 179] width 121 height 17
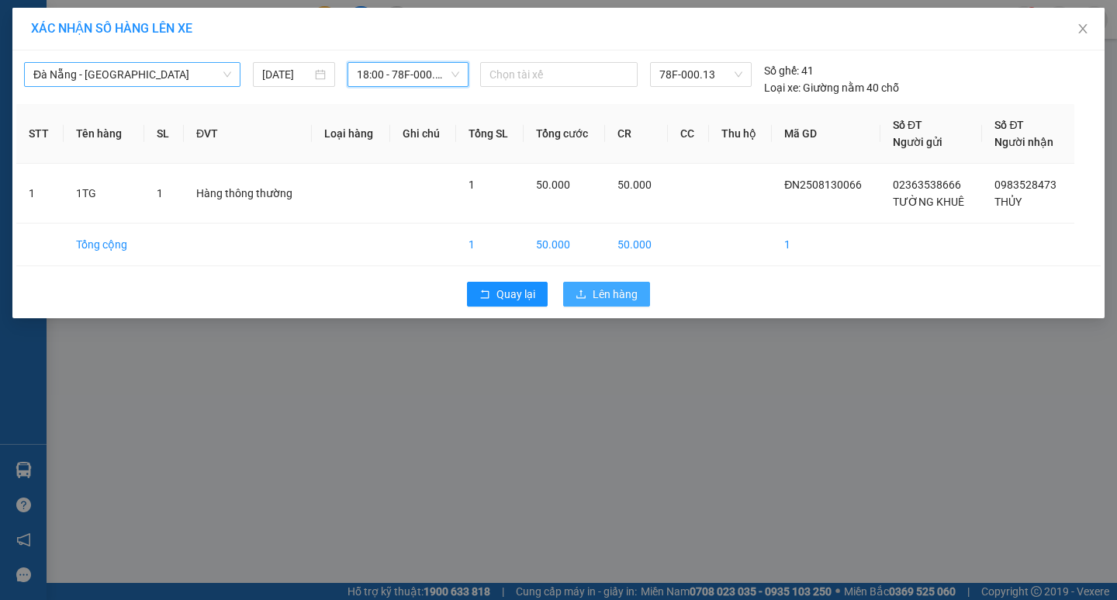
click at [612, 292] on span "Lên hàng" at bounding box center [615, 294] width 45 height 17
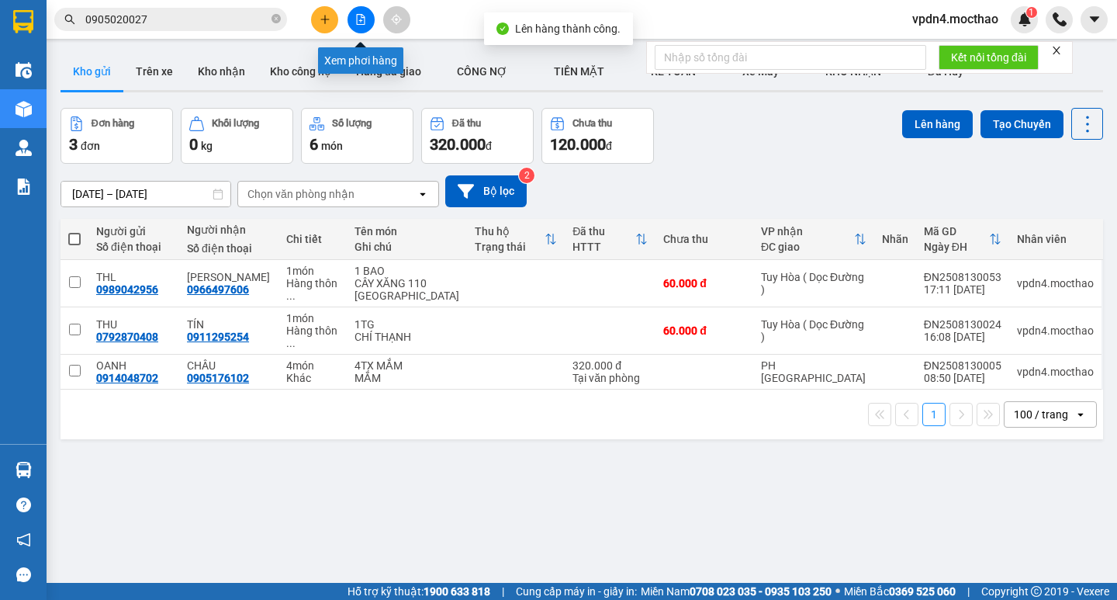
click at [368, 19] on button at bounding box center [361, 19] width 27 height 27
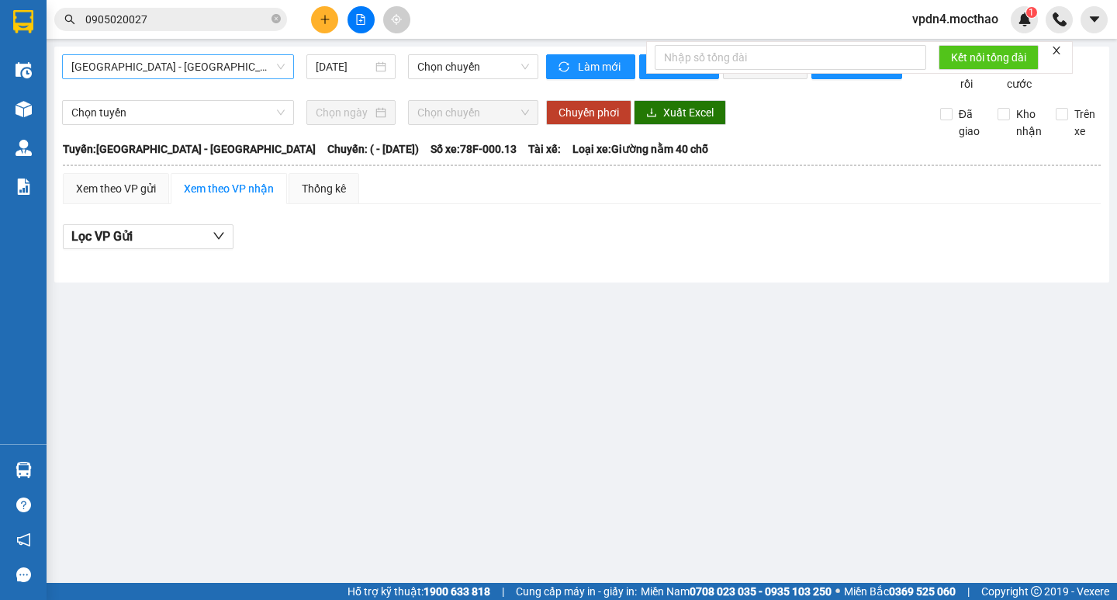
click at [265, 68] on span "Sài Gòn - Tuy Hòa" at bounding box center [177, 66] width 213 height 23
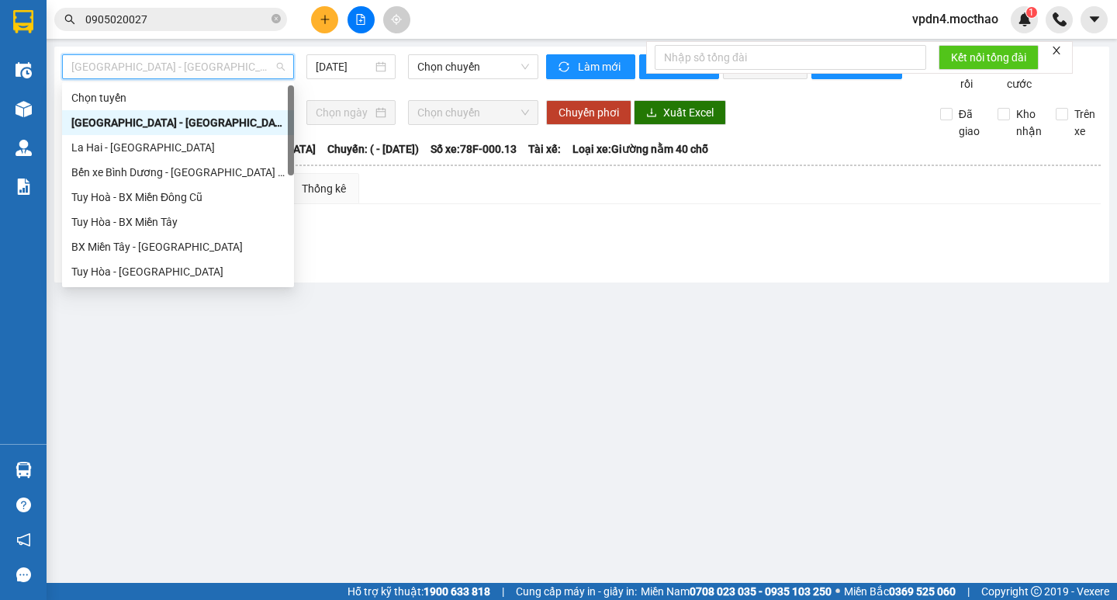
type input "D"
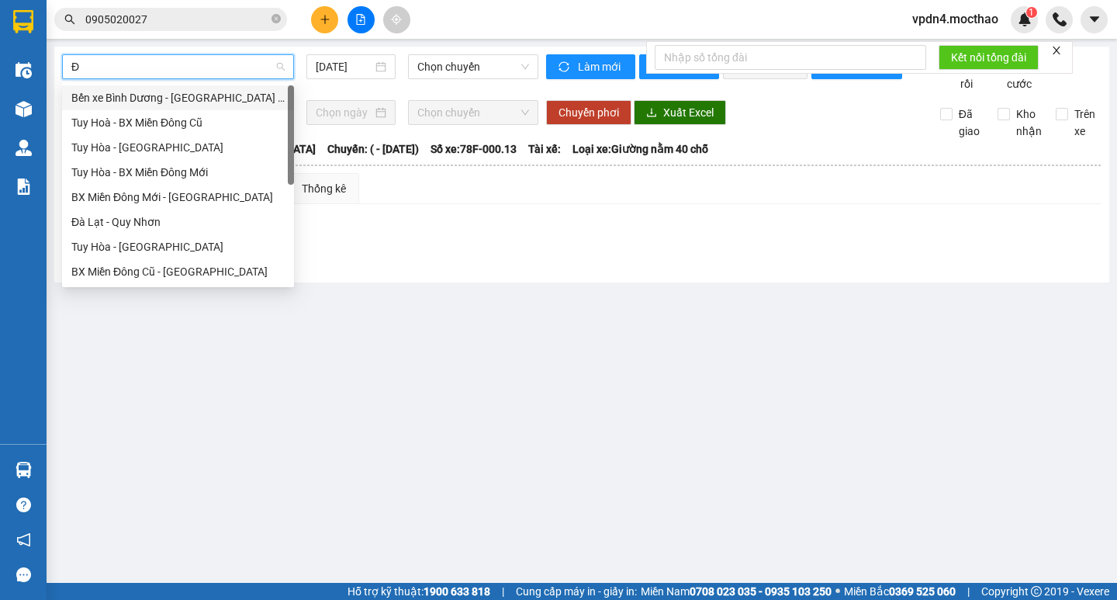
type input "ĐA"
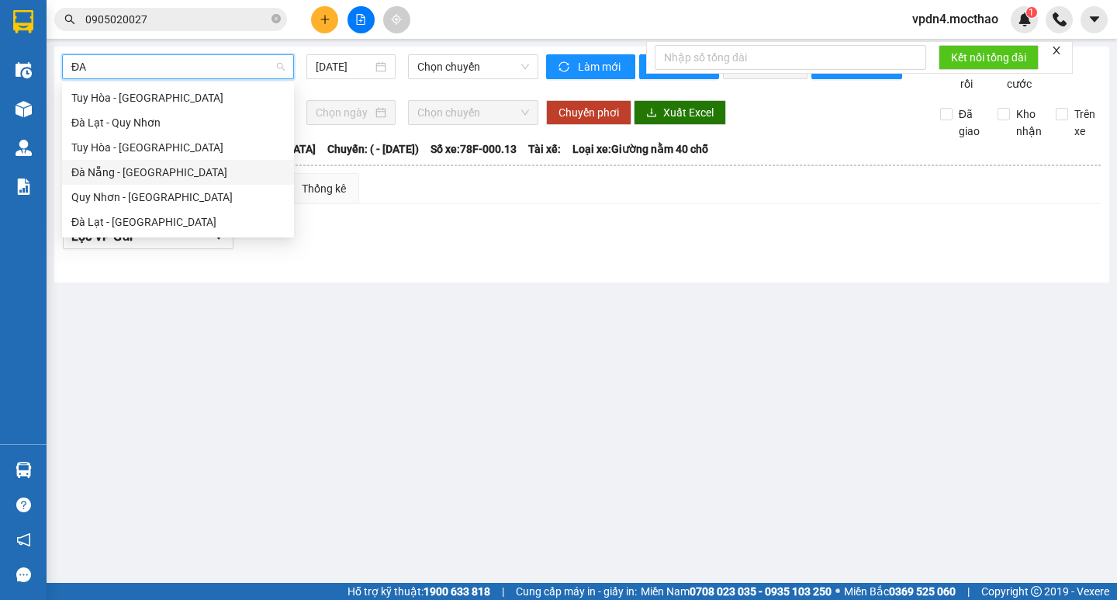
click at [186, 178] on div "Đà Nẵng - Tuy Hoà" at bounding box center [177, 172] width 213 height 17
type input "[DATE]"
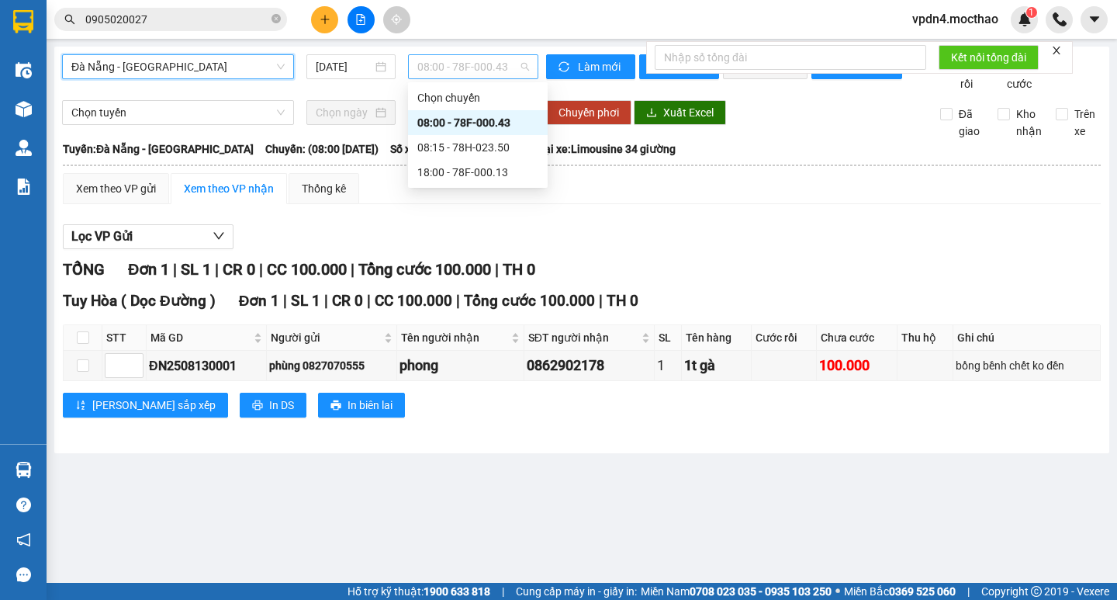
click at [463, 69] on span "08:00 - 78F-000.43" at bounding box center [473, 66] width 112 height 23
click at [496, 171] on div "18:00 - 78F-000.13" at bounding box center [477, 172] width 121 height 17
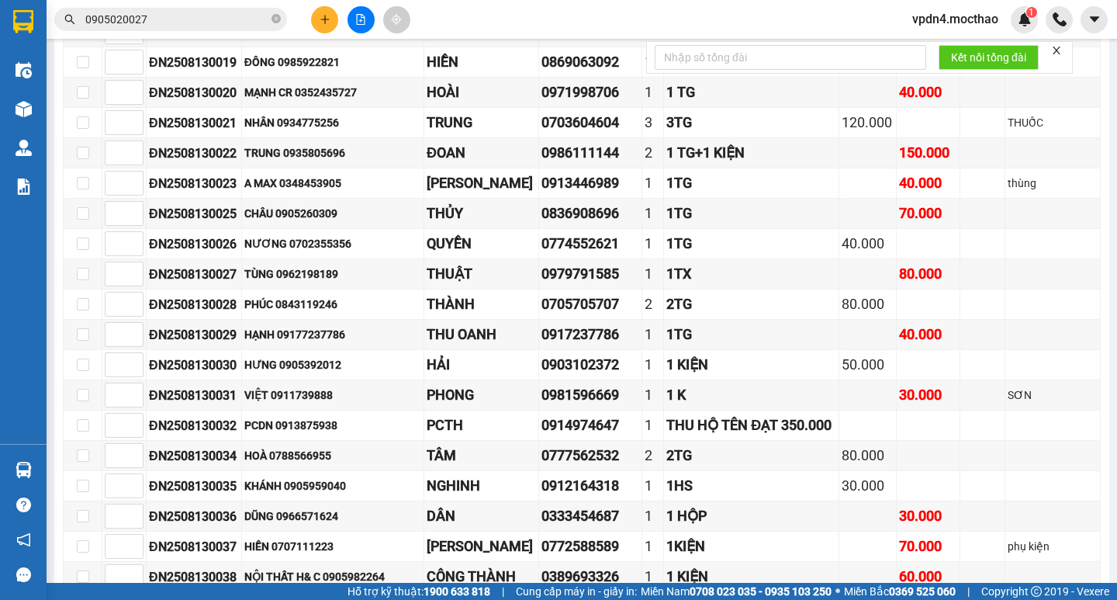
scroll to position [1231, 0]
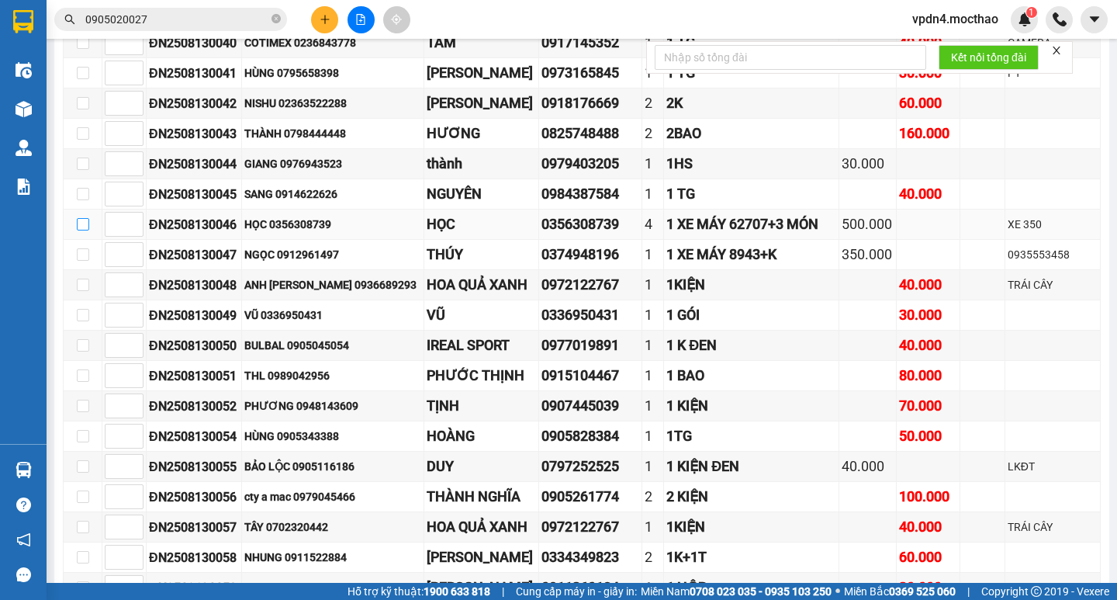
click at [81, 230] on input "checkbox" at bounding box center [83, 224] width 12 height 12
checkbox input "true"
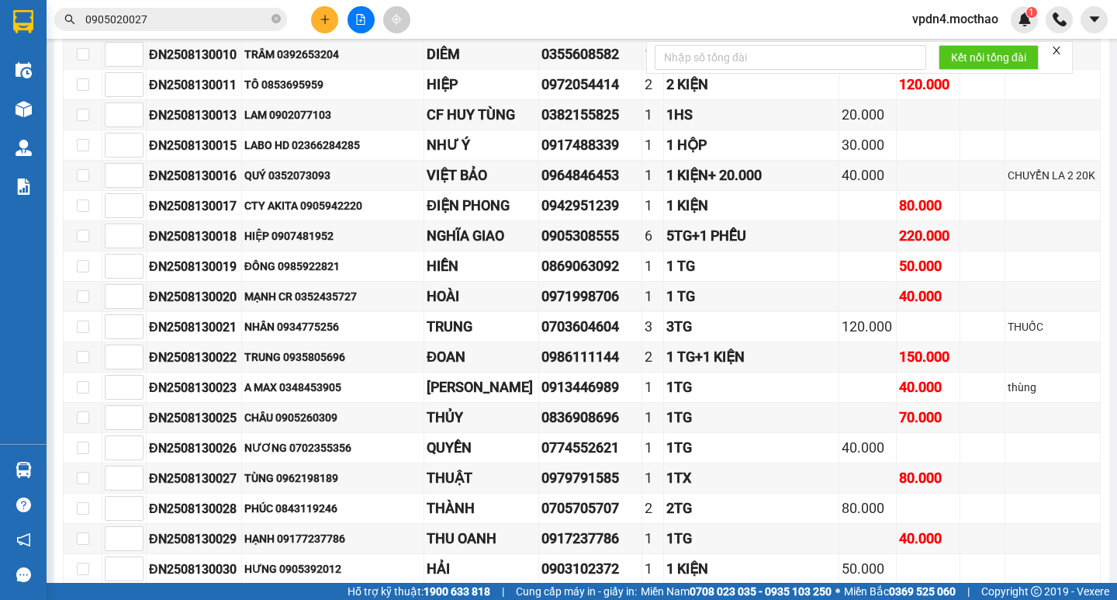
scroll to position [0, 0]
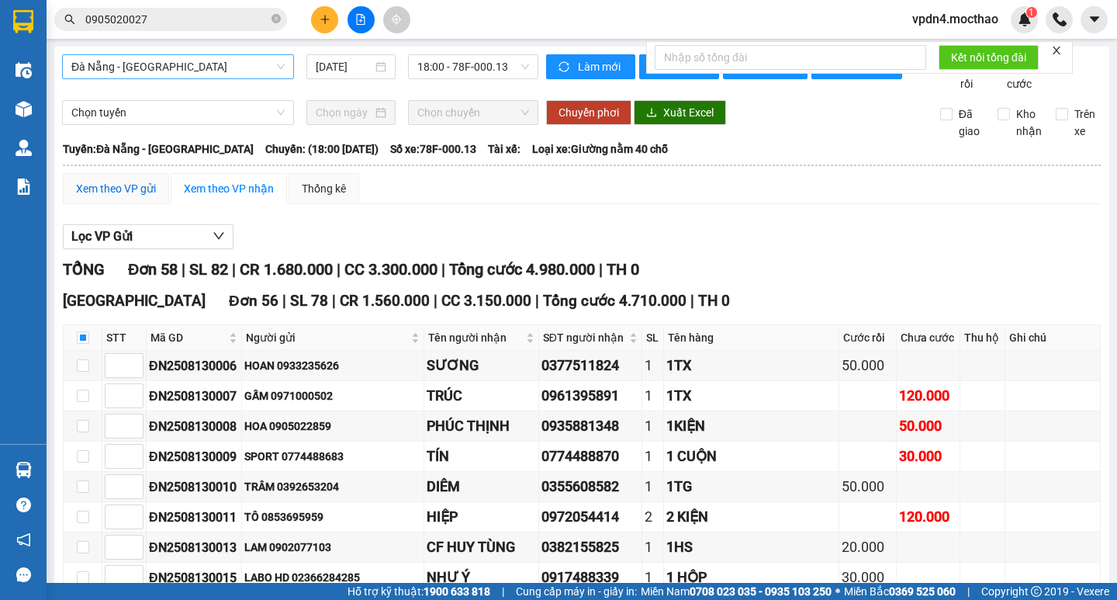
click at [125, 197] on div "Xem theo VP gửi" at bounding box center [116, 188] width 80 height 17
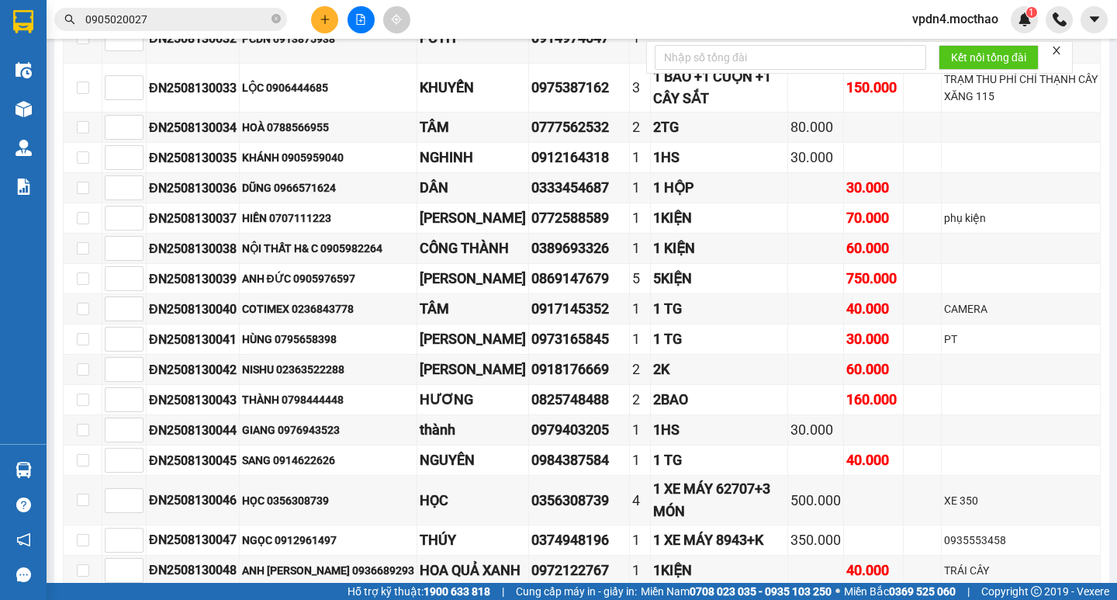
scroll to position [1092, 0]
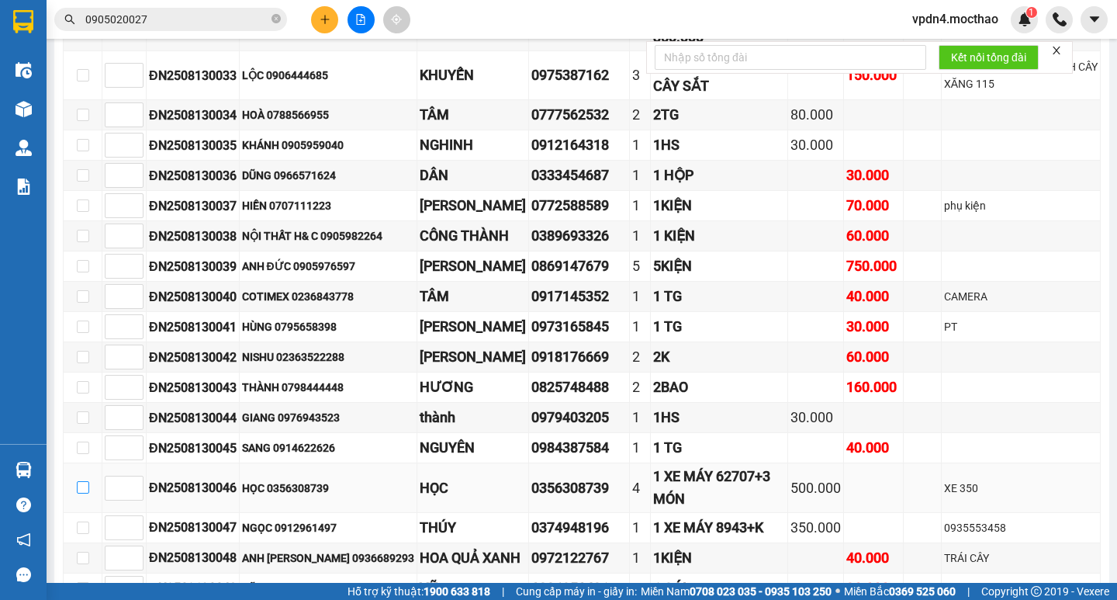
click at [79, 493] on input "checkbox" at bounding box center [83, 487] width 12 height 12
checkbox input "true"
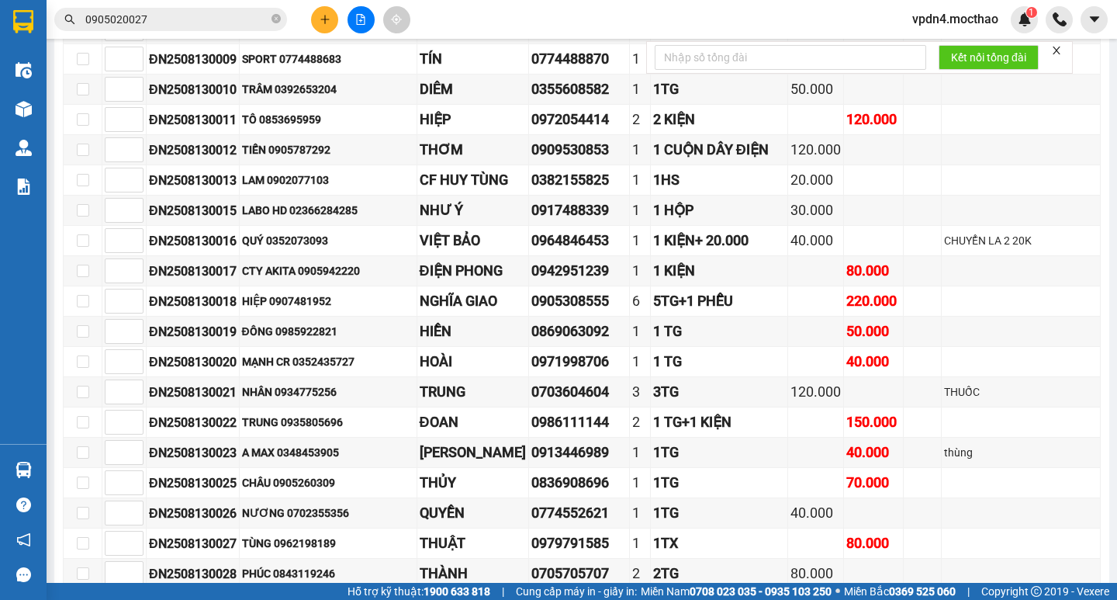
scroll to position [411, 0]
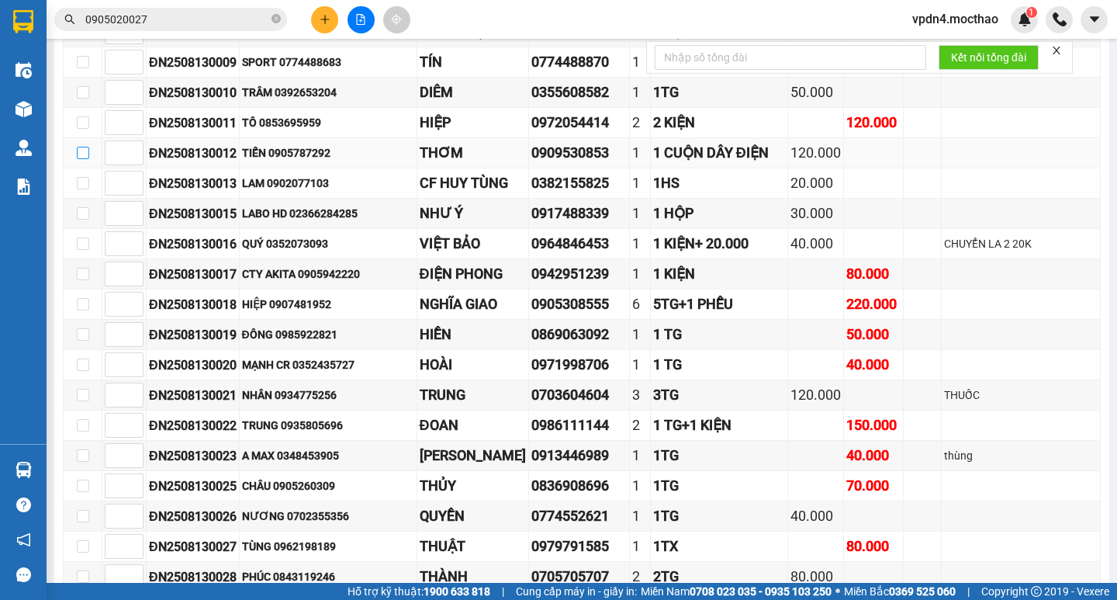
click at [77, 159] on input "checkbox" at bounding box center [83, 153] width 12 height 12
checkbox input "true"
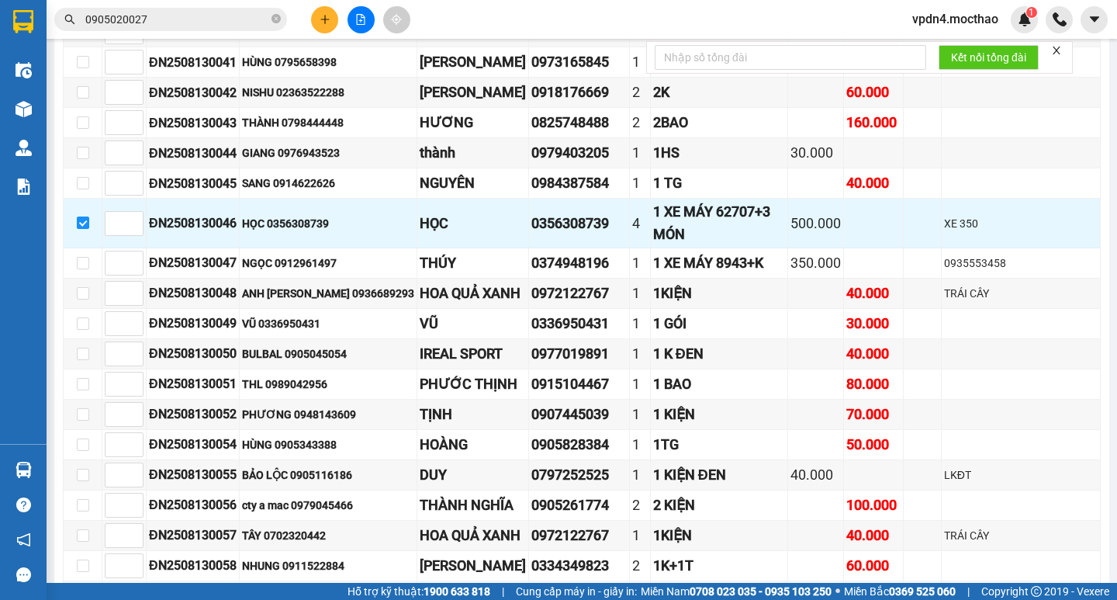
scroll to position [1694, 0]
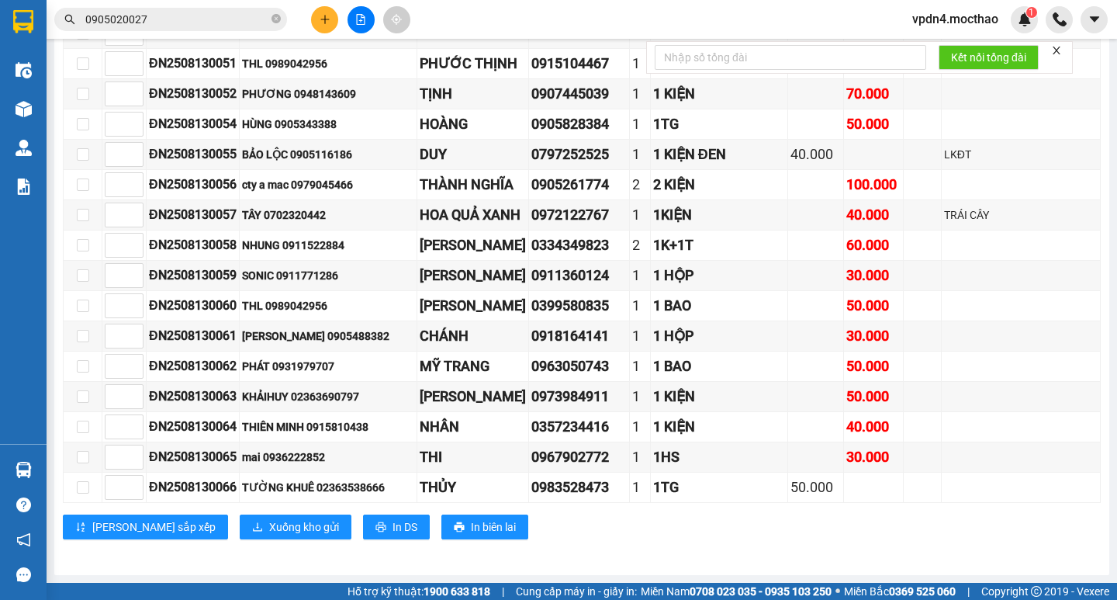
click at [240, 533] on button "Xuống kho gửi" at bounding box center [296, 526] width 112 height 25
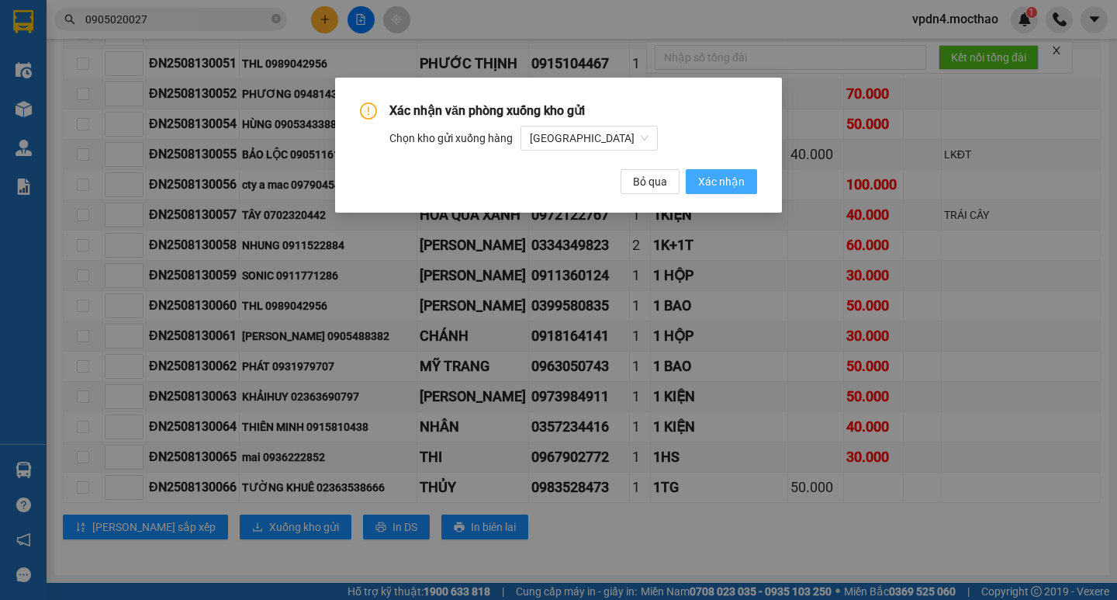
click at [735, 184] on span "Xác nhận" at bounding box center [721, 181] width 47 height 17
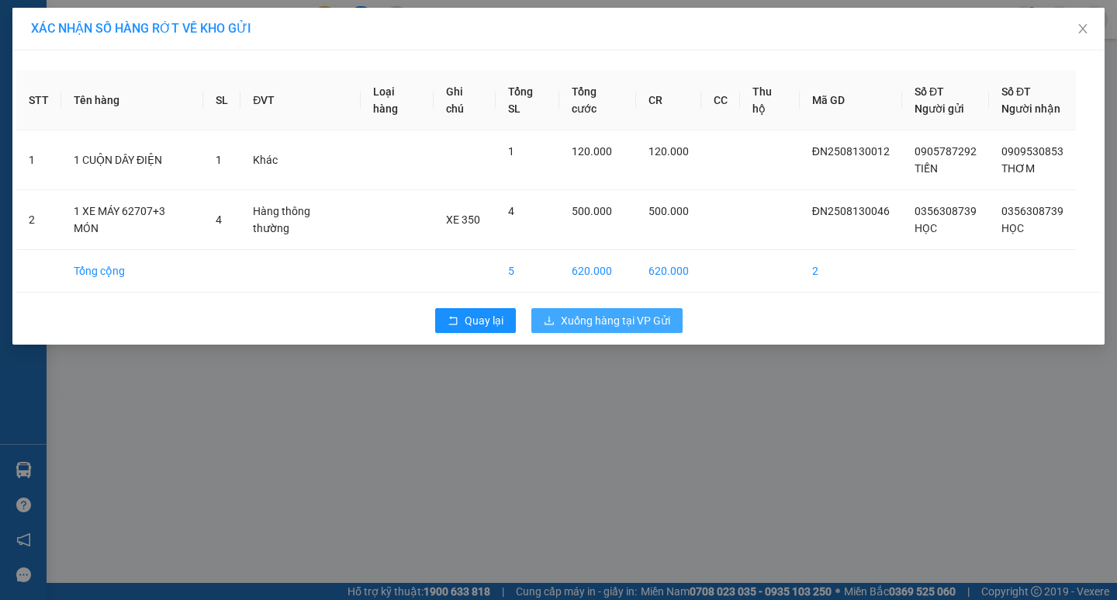
click at [617, 328] on span "Xuống hàng tại VP Gửi" at bounding box center [615, 320] width 109 height 17
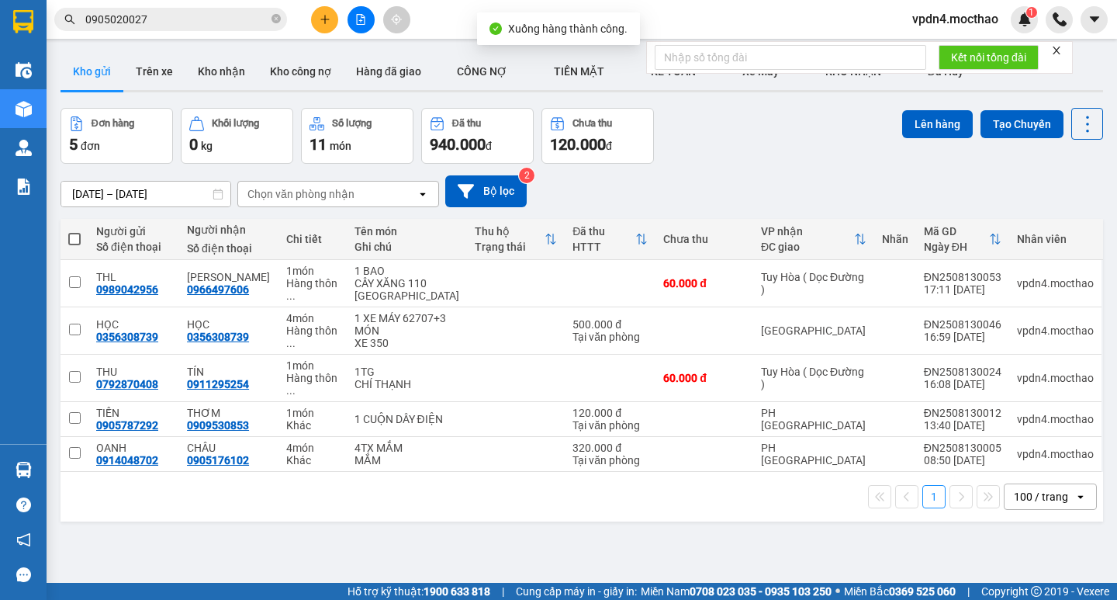
click at [317, 31] on button at bounding box center [324, 19] width 27 height 27
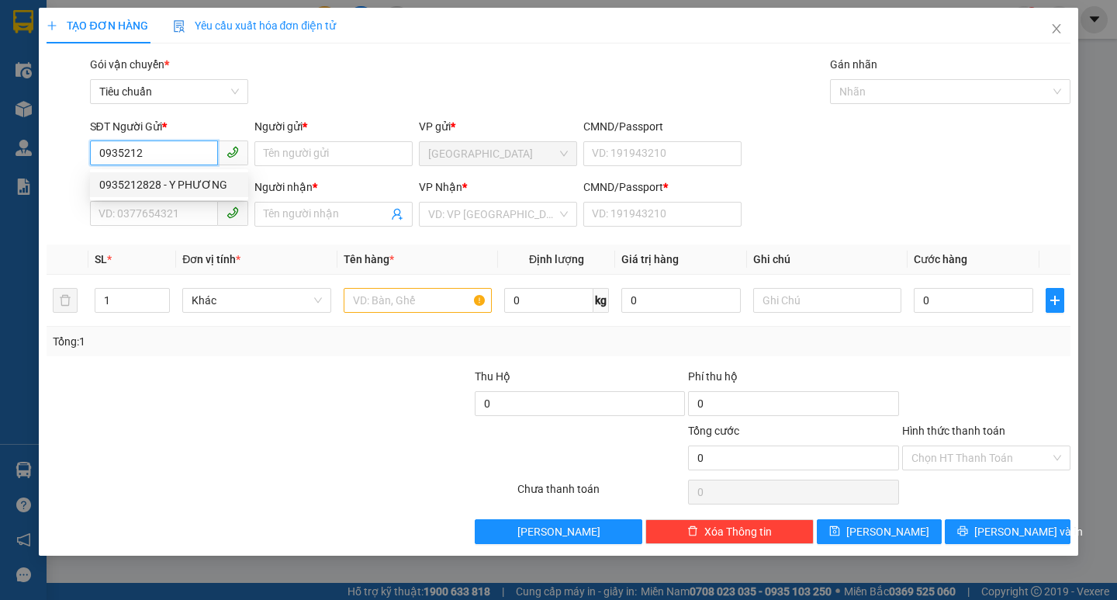
click at [168, 176] on div "0935212828 - Y PHƯƠNG" at bounding box center [169, 184] width 140 height 17
type input "0935212828"
type input "Y PHƯƠNG"
type input "0377122239"
type input "TỊNH"
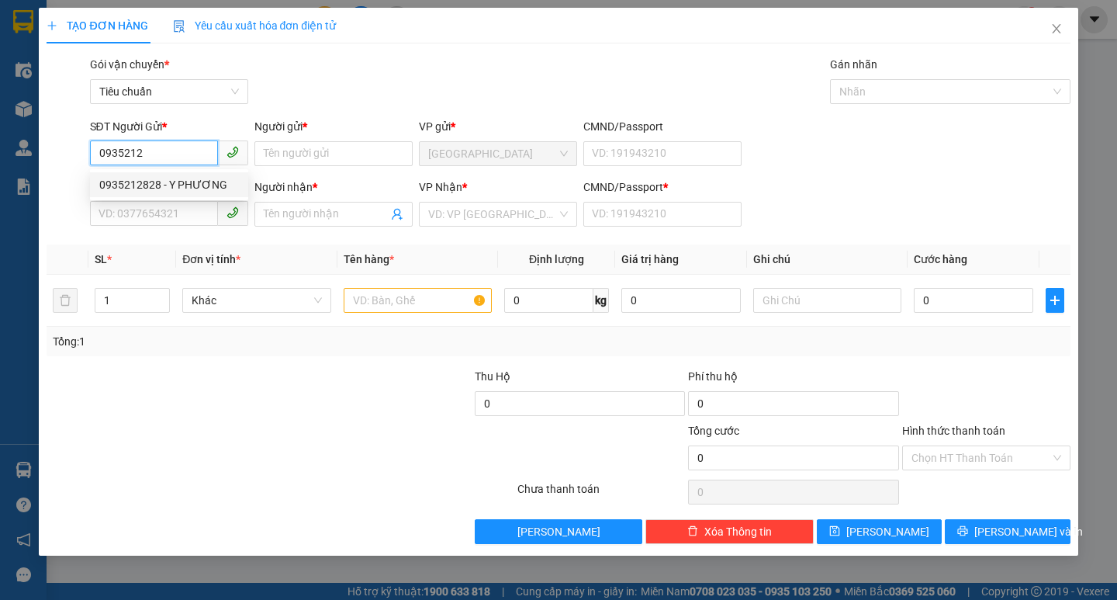
type input "0"
type input "30.000"
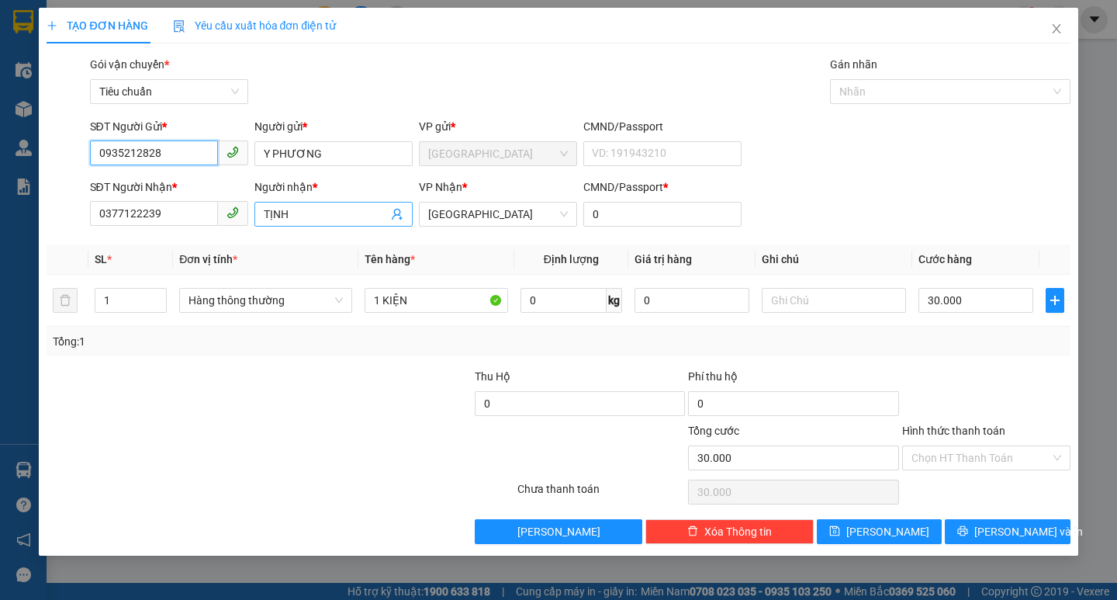
type input "0935212828"
click at [306, 220] on input "TỊNH" at bounding box center [326, 214] width 124 height 17
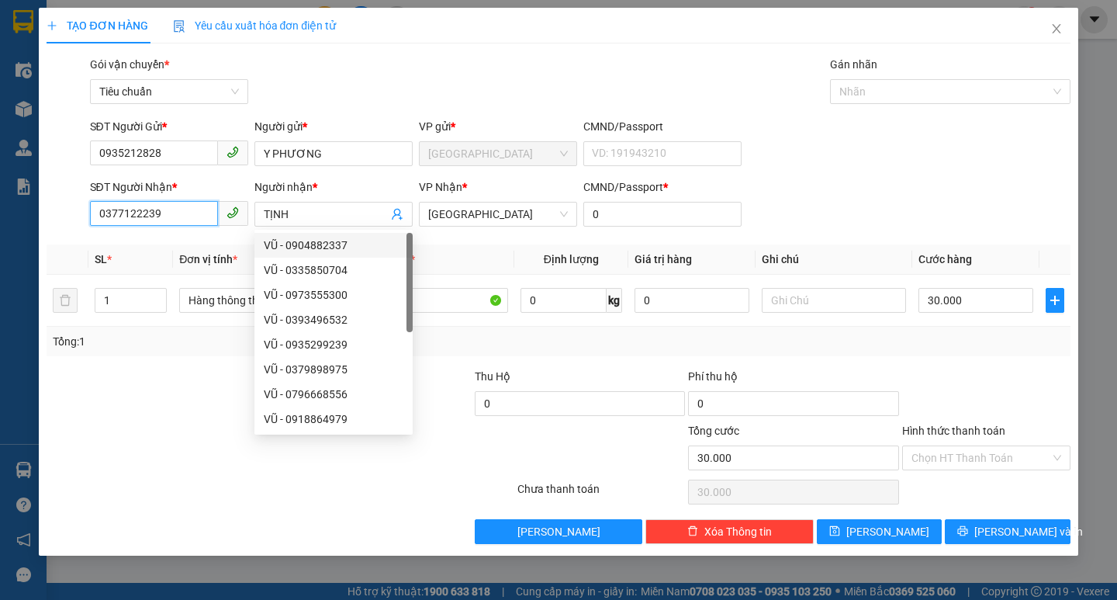
click at [200, 208] on input "0377122239" at bounding box center [154, 213] width 128 height 25
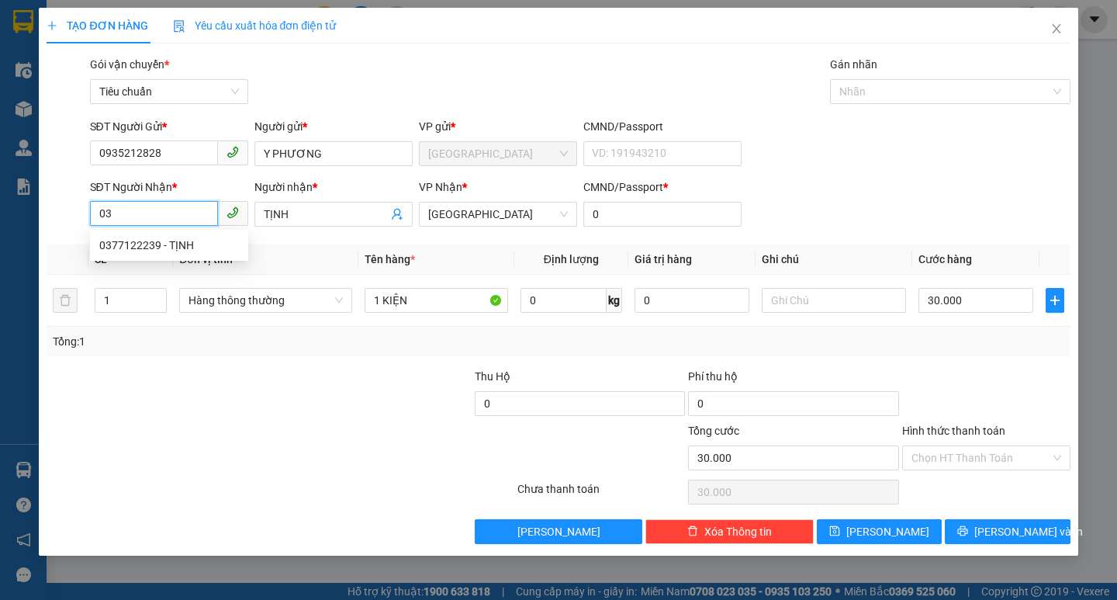
type input "0"
click at [202, 247] on div "0986811369 - HÀ" at bounding box center [169, 245] width 140 height 17
type input "0986811369"
type input "HÀ"
type input "0986811369"
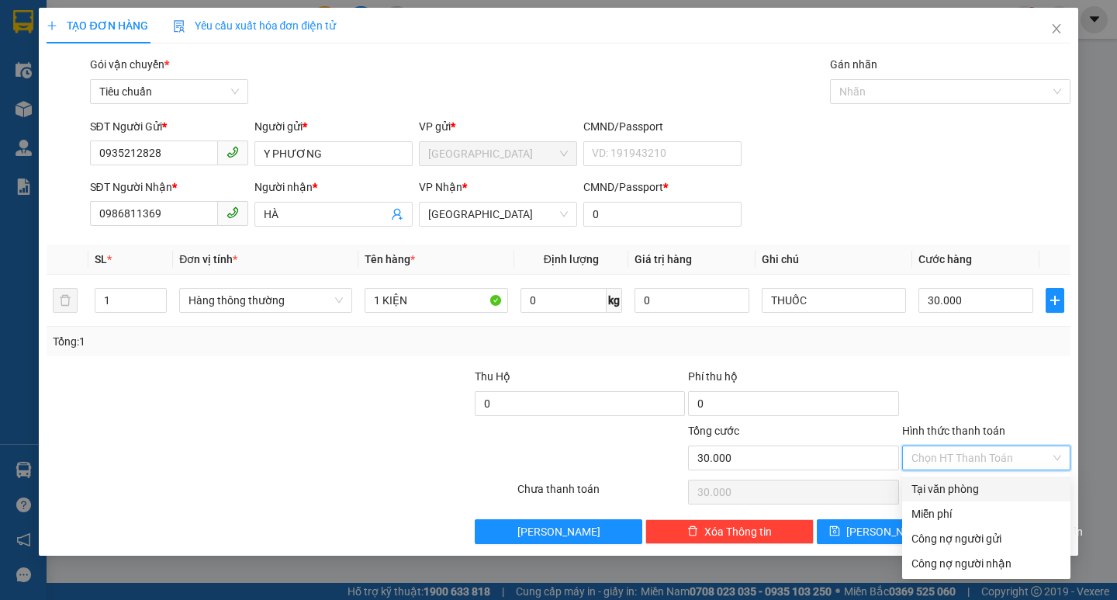
click at [946, 461] on input "Hình thức thanh toán" at bounding box center [981, 457] width 139 height 23
click at [946, 479] on div "Tại văn phòng" at bounding box center [986, 488] width 168 height 25
type input "0"
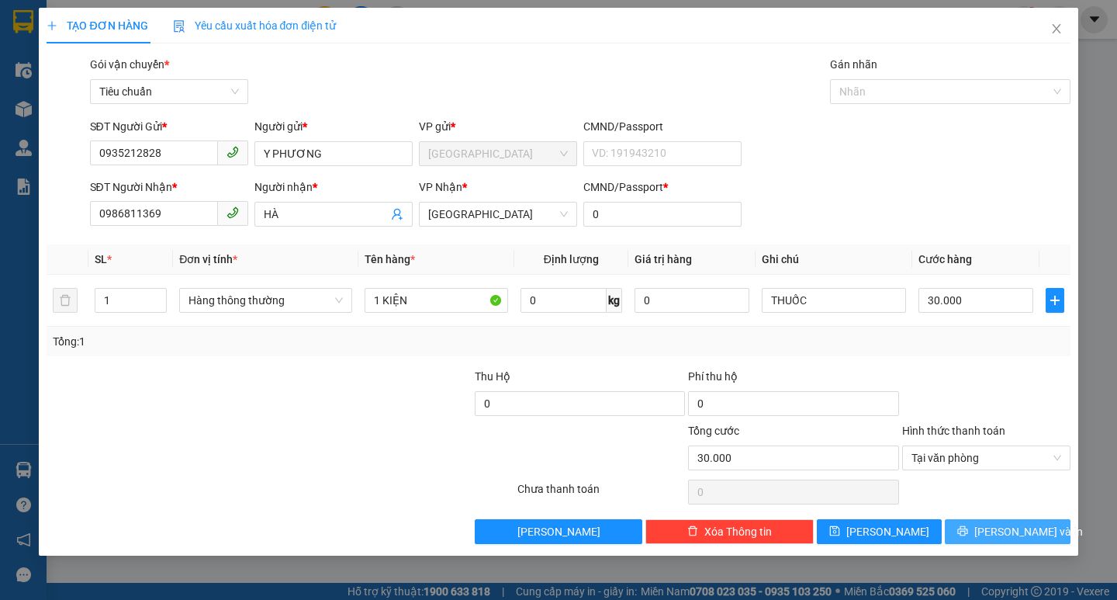
drag, startPoint x: 974, startPoint y: 528, endPoint x: 967, endPoint y: 520, distance: 10.4
click at [975, 528] on button "[PERSON_NAME] và In" at bounding box center [1007, 531] width 125 height 25
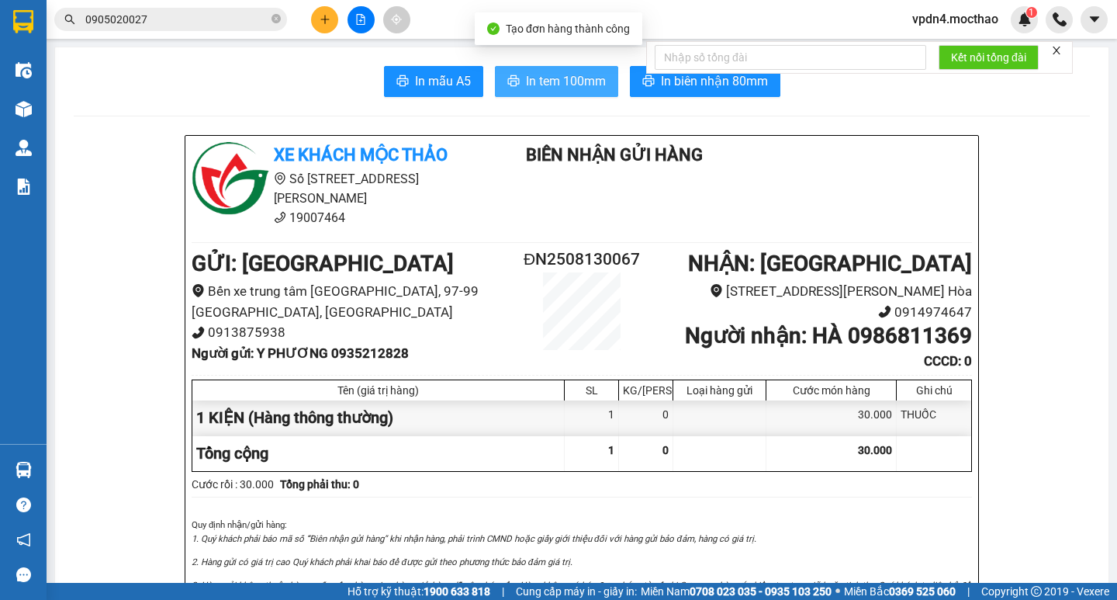
click at [544, 95] on button "In tem 100mm" at bounding box center [556, 81] width 123 height 31
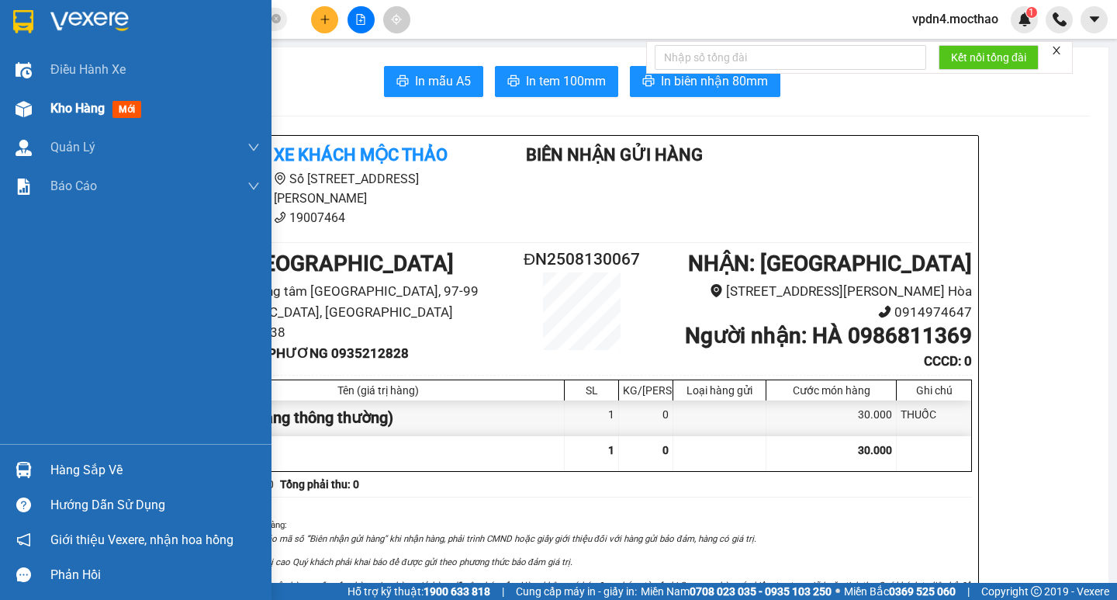
click at [75, 99] on div "Kho hàng mới" at bounding box center [98, 108] width 97 height 19
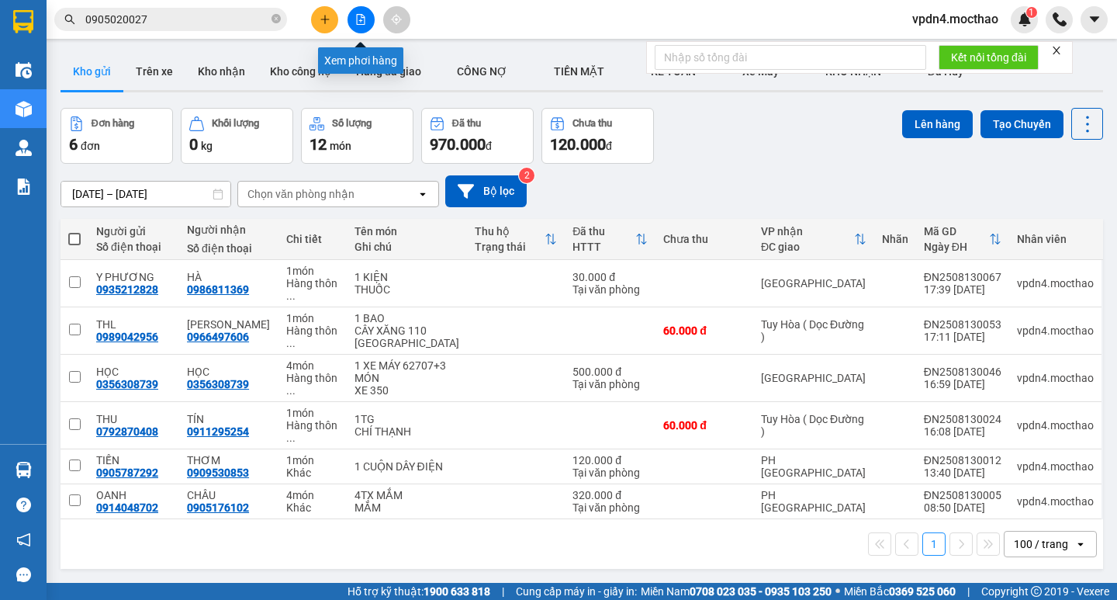
click at [367, 12] on button at bounding box center [361, 19] width 27 height 27
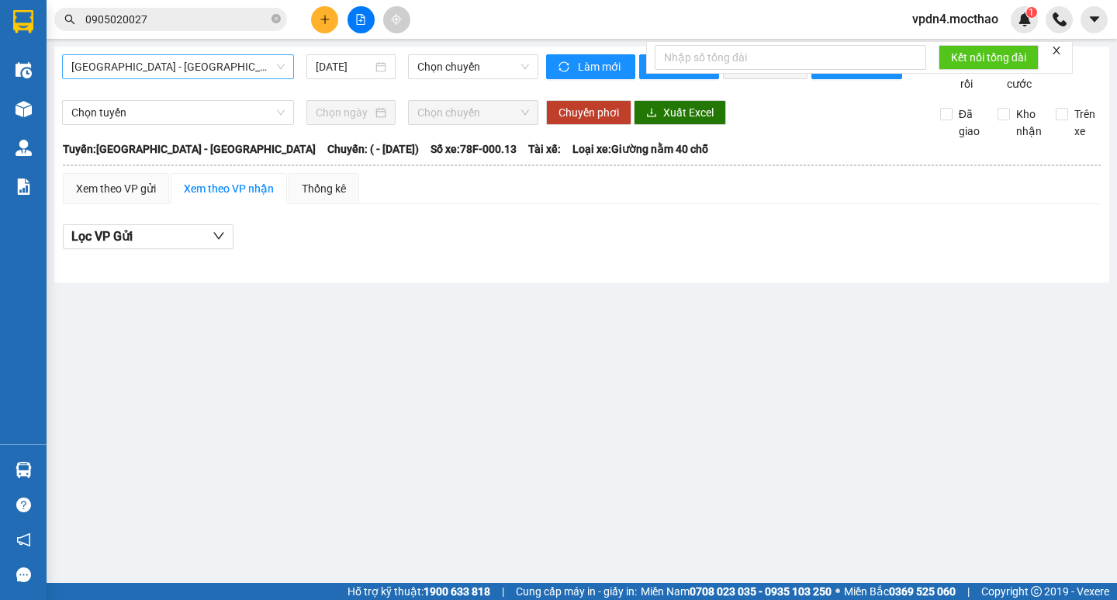
click at [235, 58] on span "Sài Gòn - Tuy Hòa" at bounding box center [177, 66] width 213 height 23
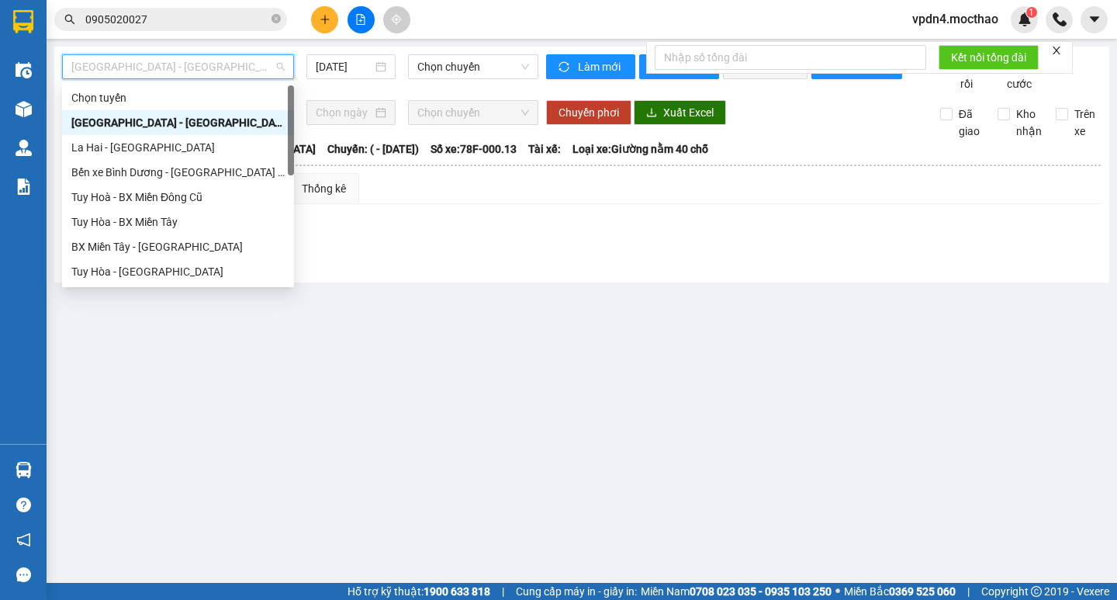
type input "D"
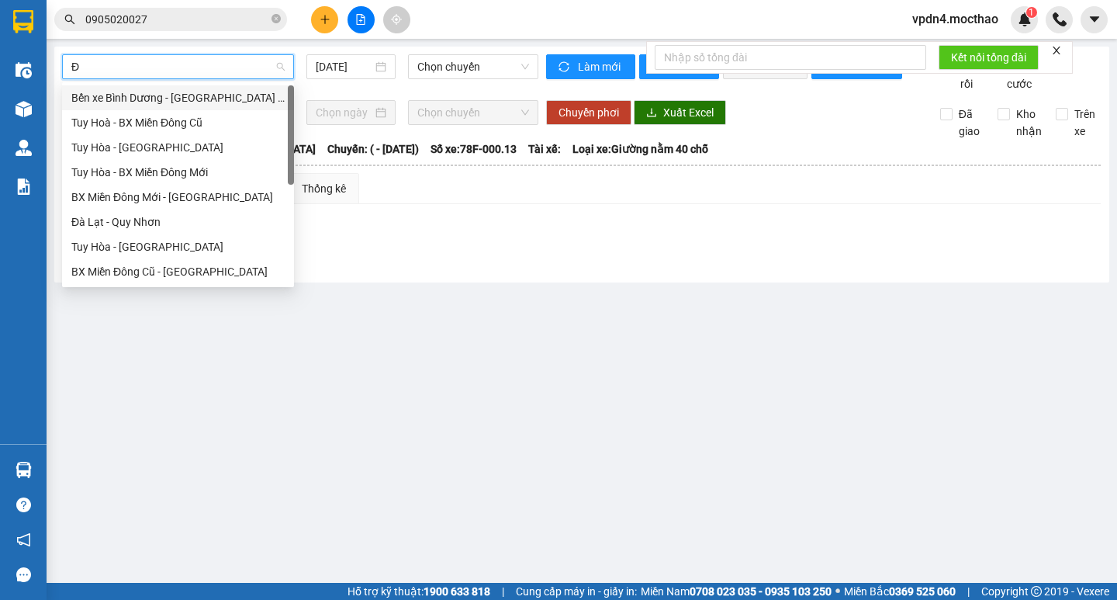
type input "ĐA"
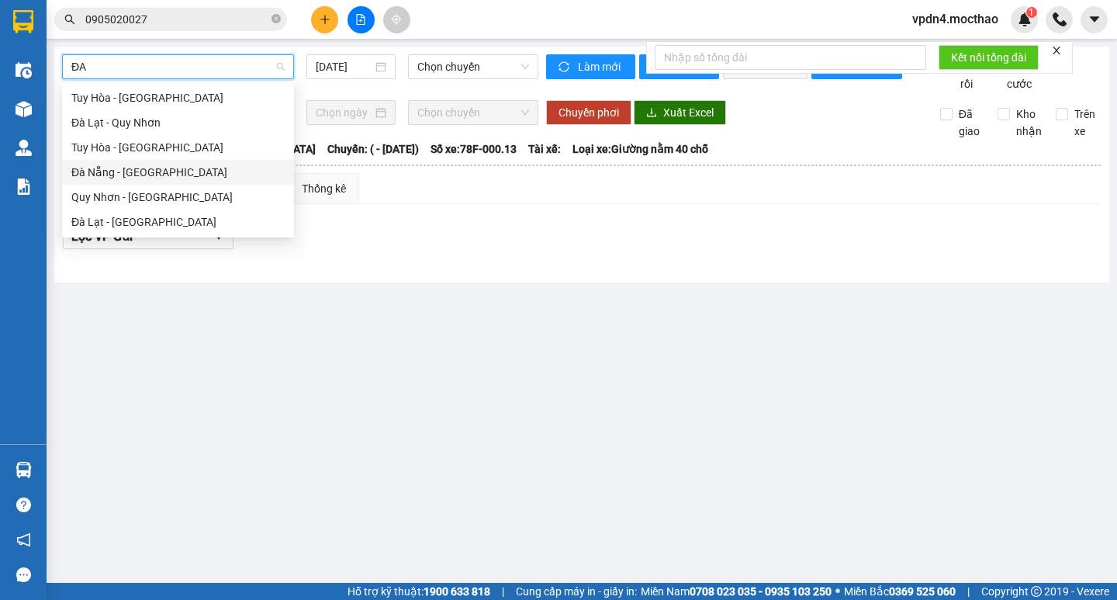
click at [159, 172] on div "Đà Nẵng - Tuy Hoà" at bounding box center [177, 172] width 213 height 17
type input "[DATE]"
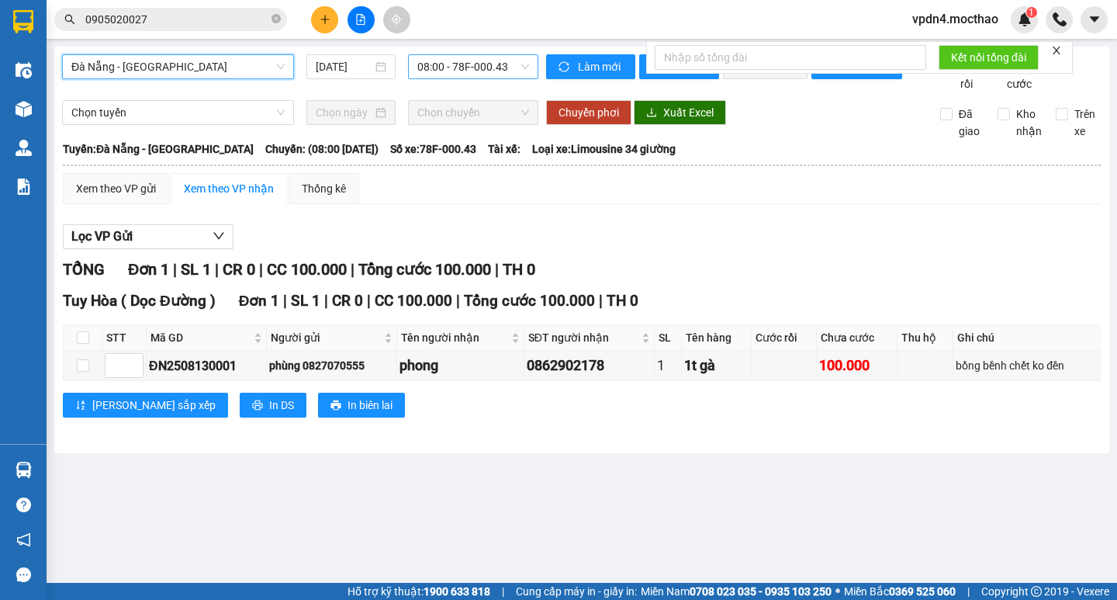
click at [472, 57] on span "08:00 - 78F-000.43" at bounding box center [473, 66] width 112 height 23
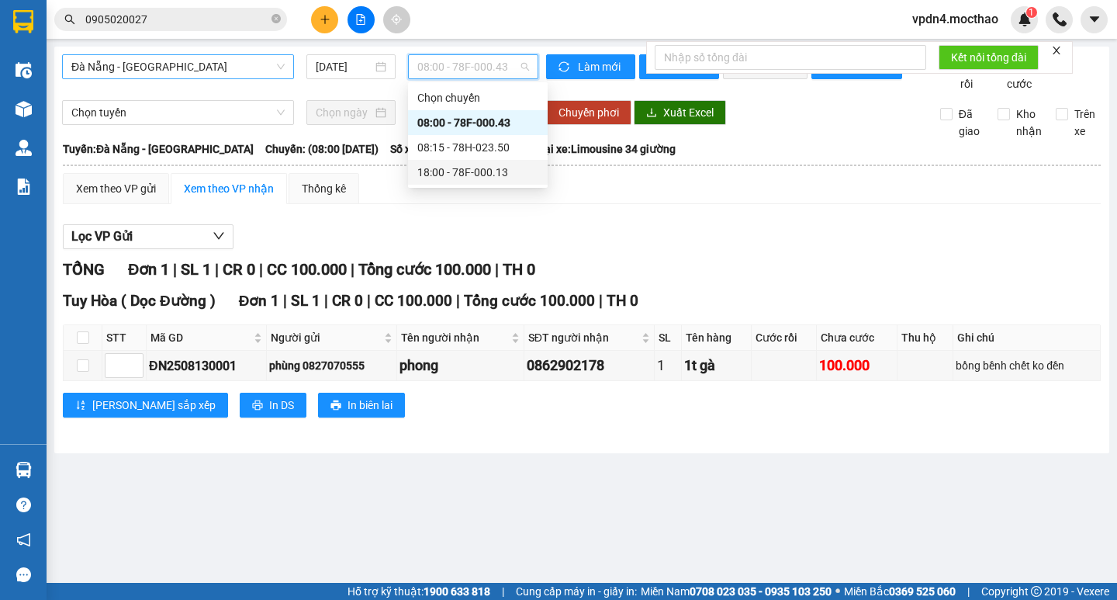
click at [480, 178] on div "18:00 - 78F-000.13" at bounding box center [477, 172] width 121 height 17
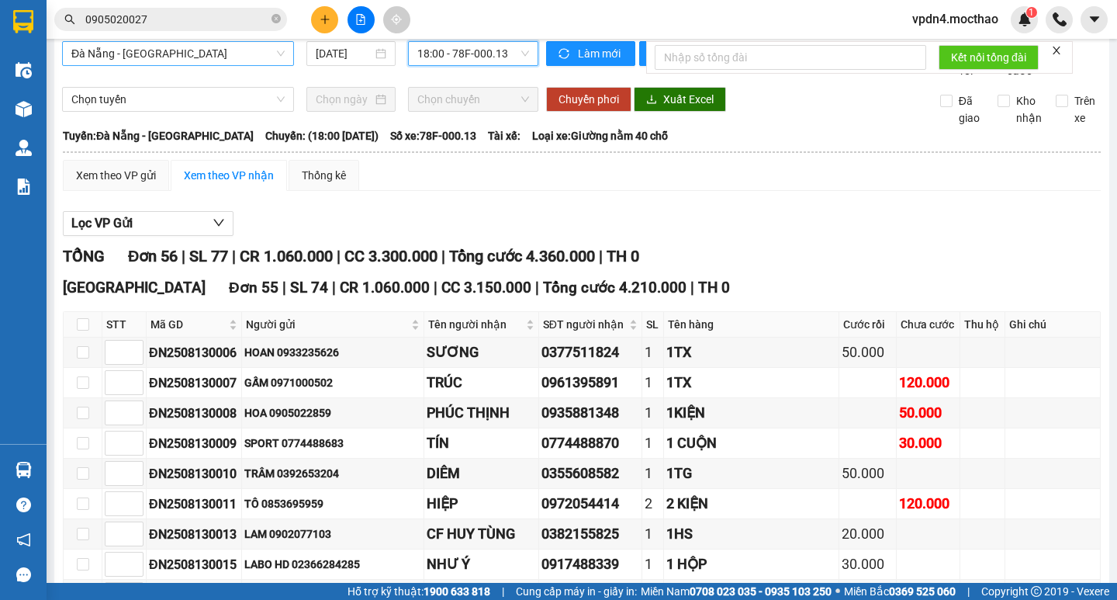
scroll to position [1713, 0]
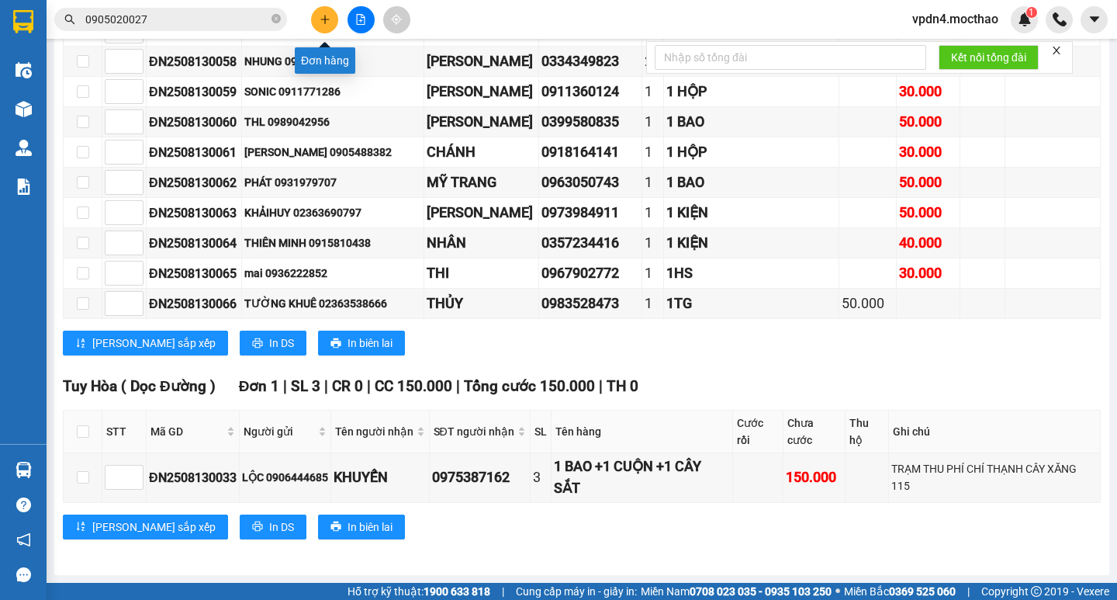
click at [327, 15] on icon "plus" at bounding box center [325, 19] width 11 height 11
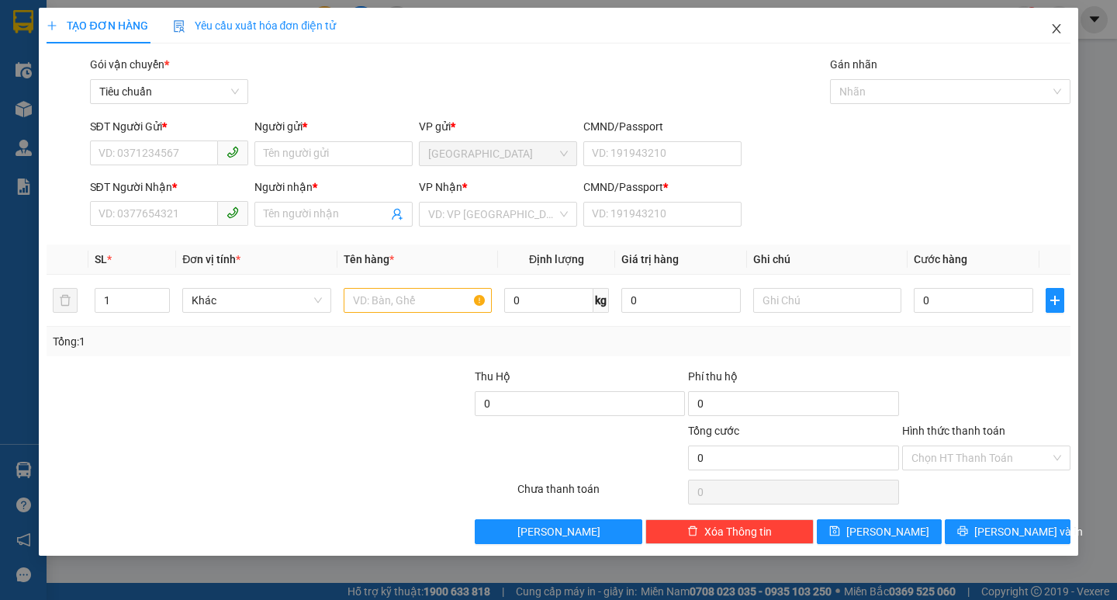
click at [1055, 36] on span "Close" at bounding box center [1056, 29] width 43 height 43
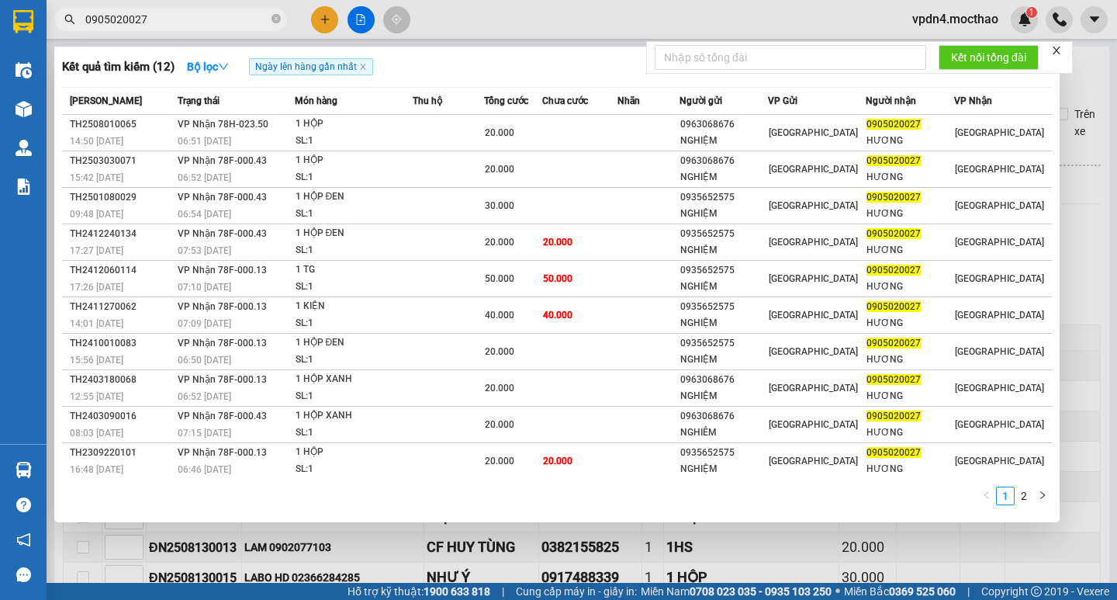
click at [265, 19] on input "0905020027" at bounding box center [176, 19] width 183 height 17
type input "0"
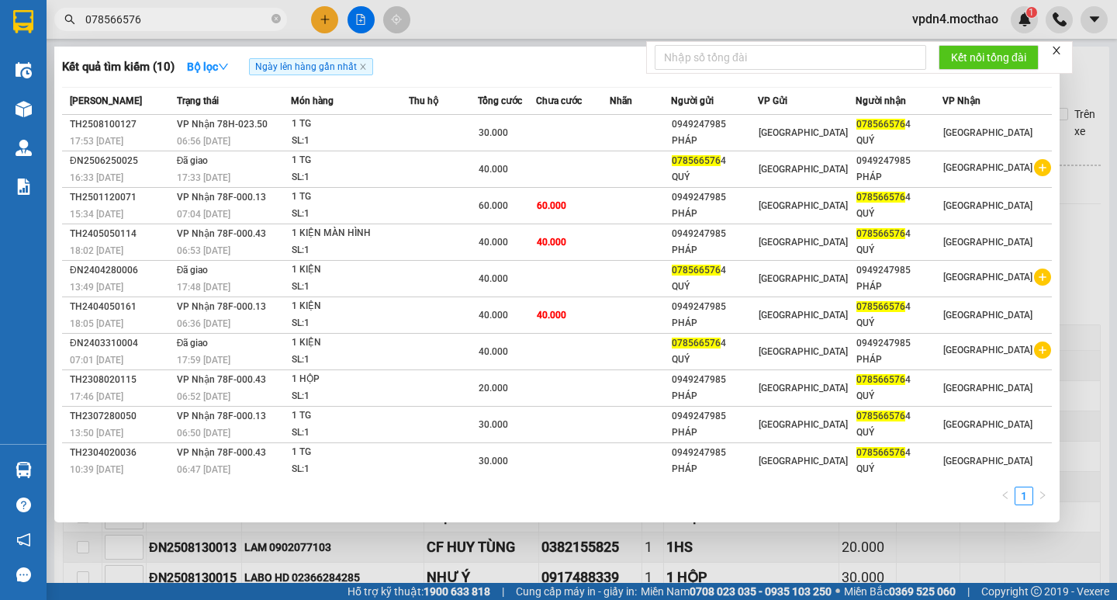
type input "0785665764"
click at [279, 17] on icon "close-circle" at bounding box center [276, 18] width 9 height 9
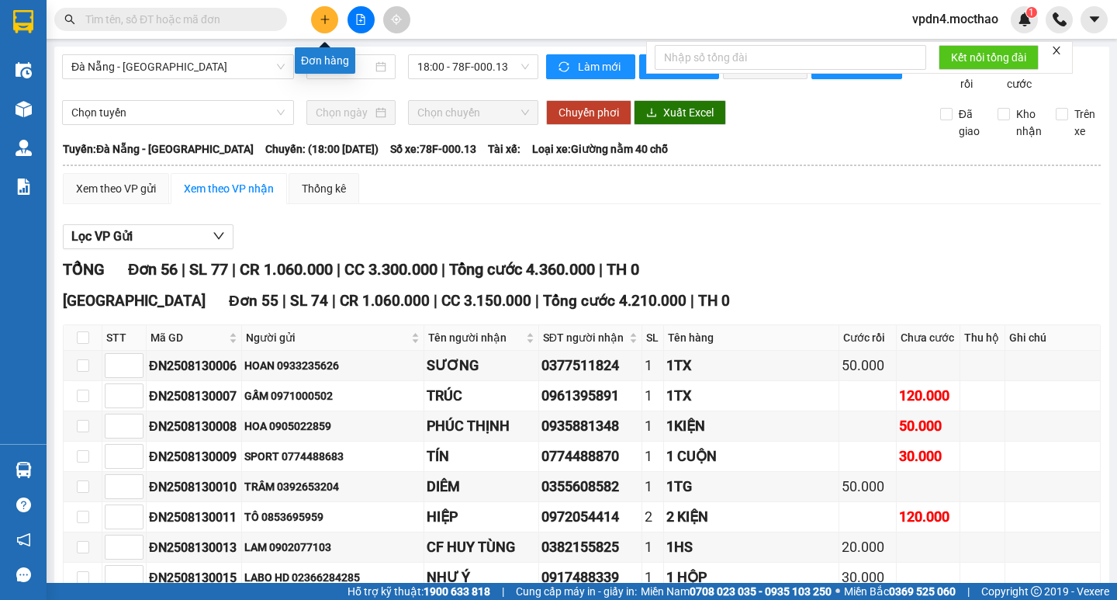
click at [320, 17] on icon "plus" at bounding box center [325, 19] width 11 height 11
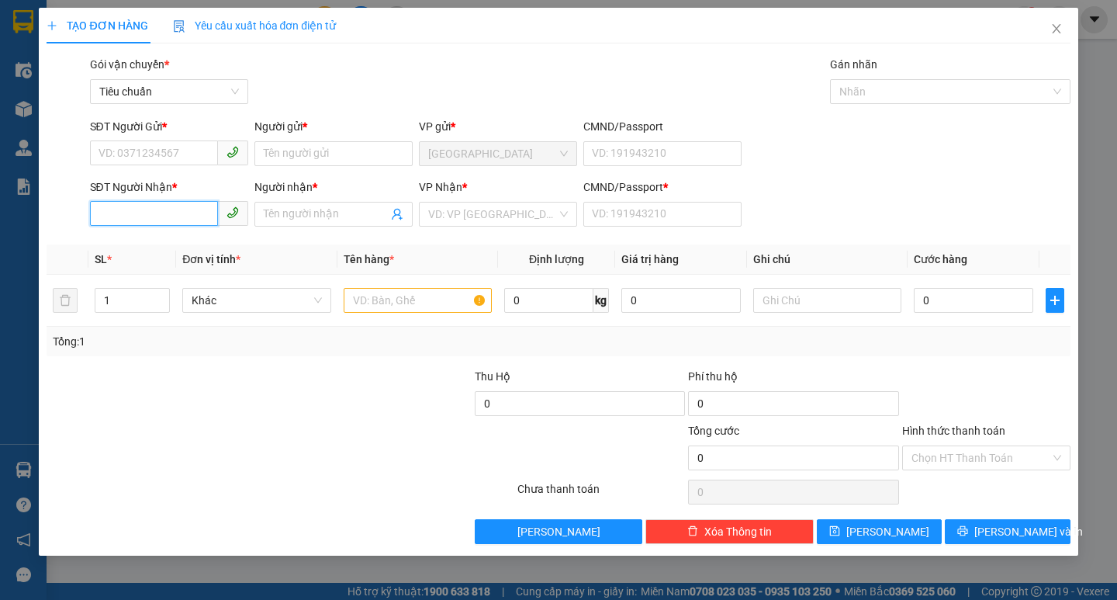
click at [185, 223] on input "SĐT Người Nhận *" at bounding box center [154, 213] width 128 height 25
click at [200, 234] on div "0981424648 - DANH" at bounding box center [169, 245] width 158 height 25
type input "0981424648"
type input "DANH"
type input "0"
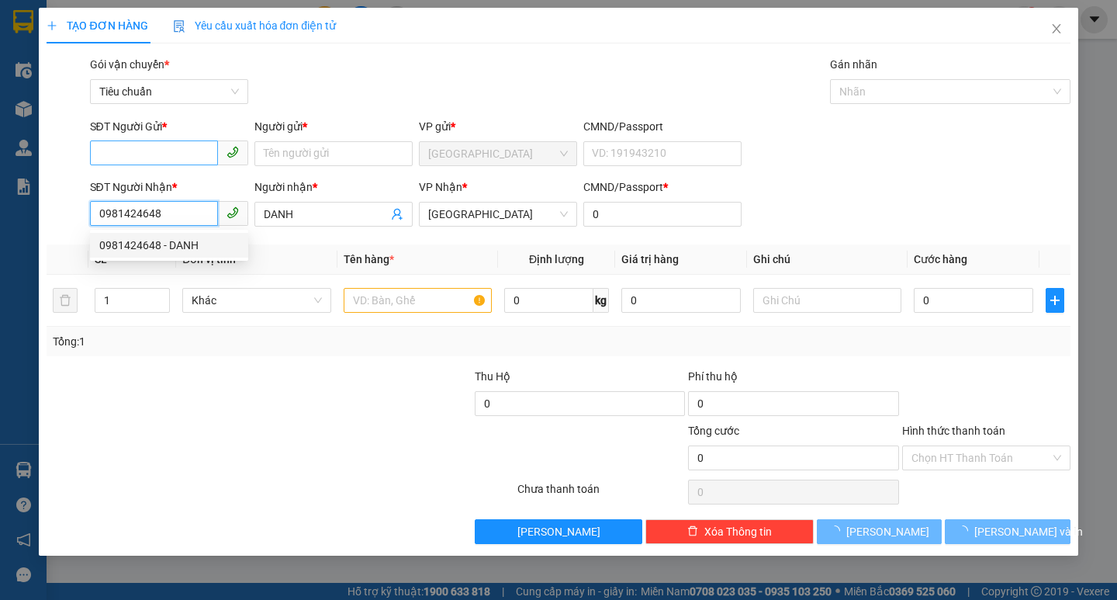
type input "40.000"
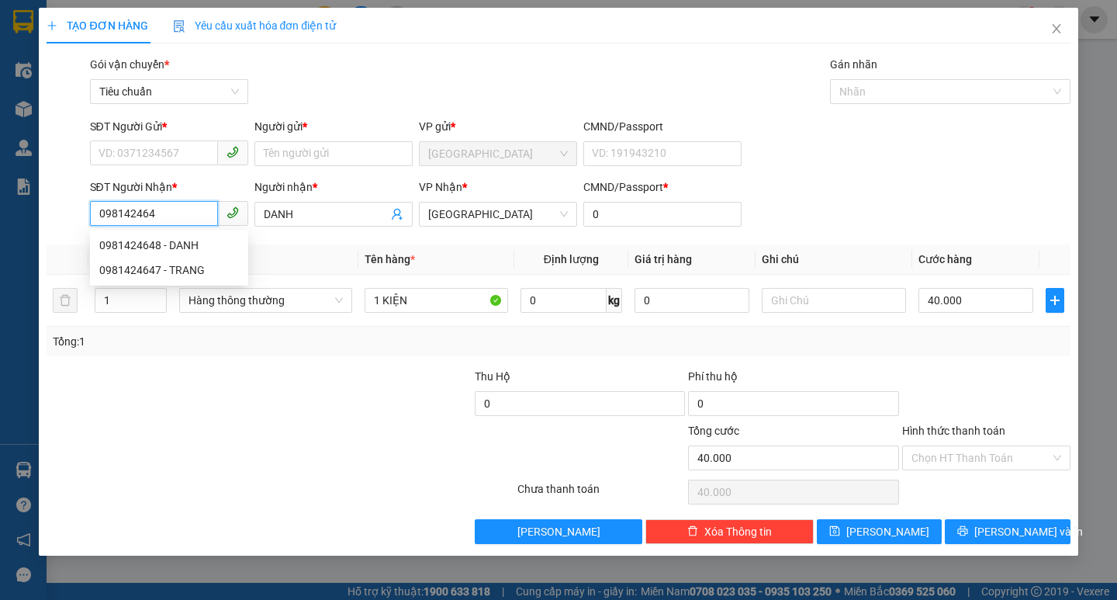
type input "0981424647"
click at [214, 249] on div "0981424647 - TRANG" at bounding box center [169, 245] width 140 height 17
type input "TRANG"
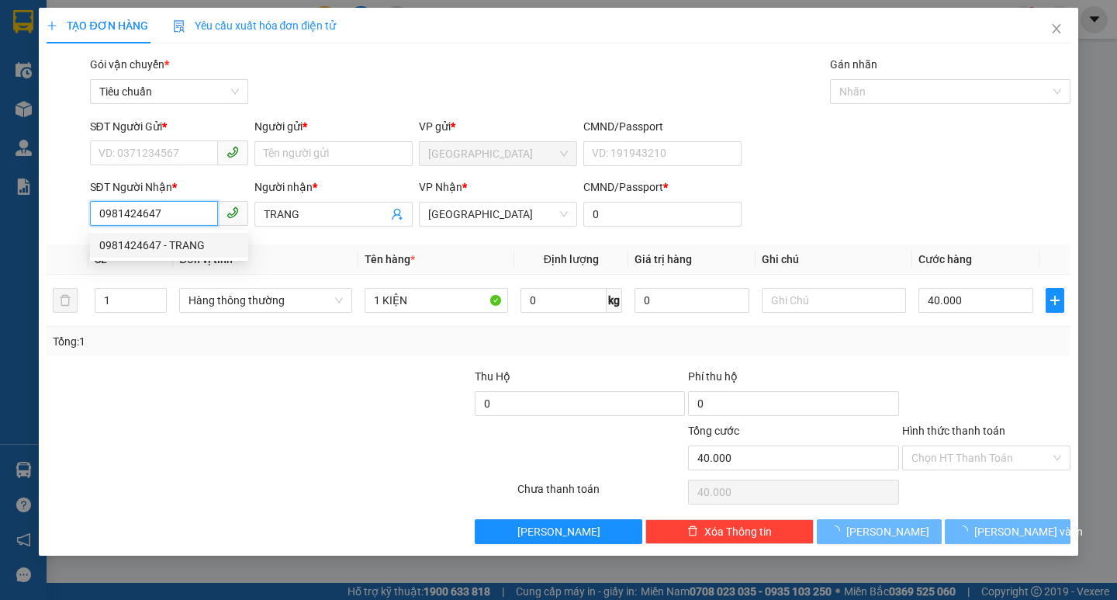
type input "30.000"
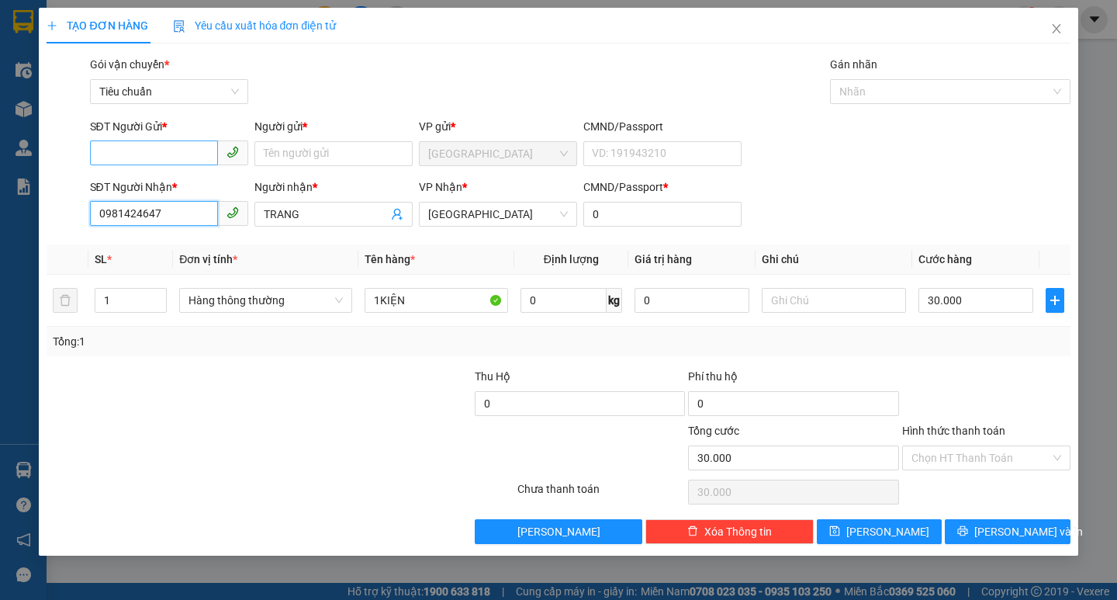
type input "0981424647"
click at [188, 151] on input "SĐT Người Gửi *" at bounding box center [154, 152] width 128 height 25
click at [213, 189] on div "0888673358 - PHONG" at bounding box center [169, 184] width 140 height 17
type input "0888673358"
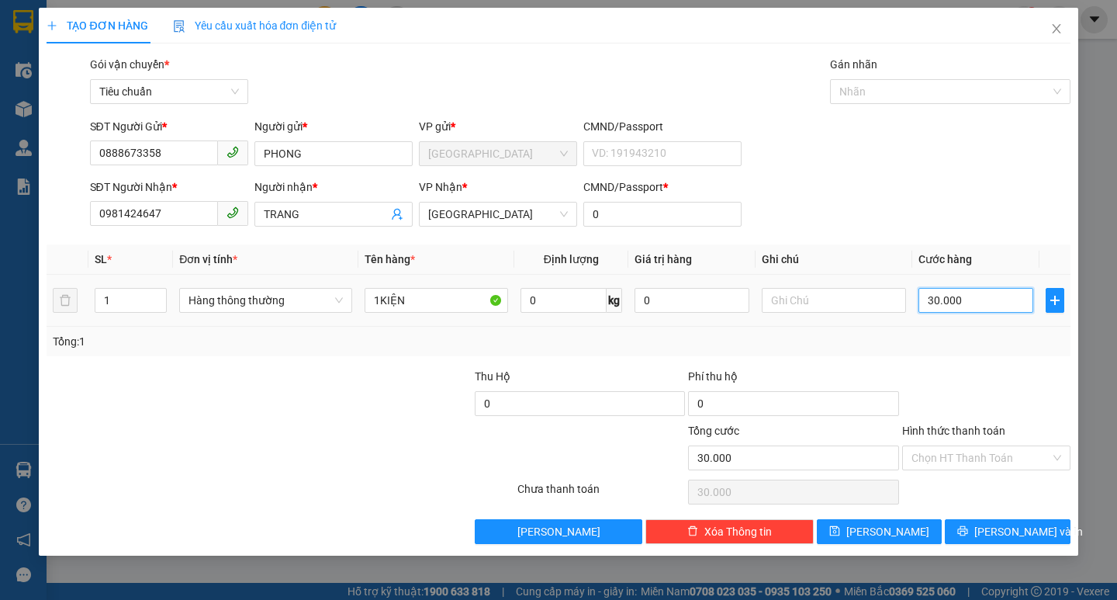
click at [964, 303] on input "30.000" at bounding box center [977, 300] width 116 height 25
click at [1040, 532] on button "[PERSON_NAME] và In" at bounding box center [1007, 531] width 125 height 25
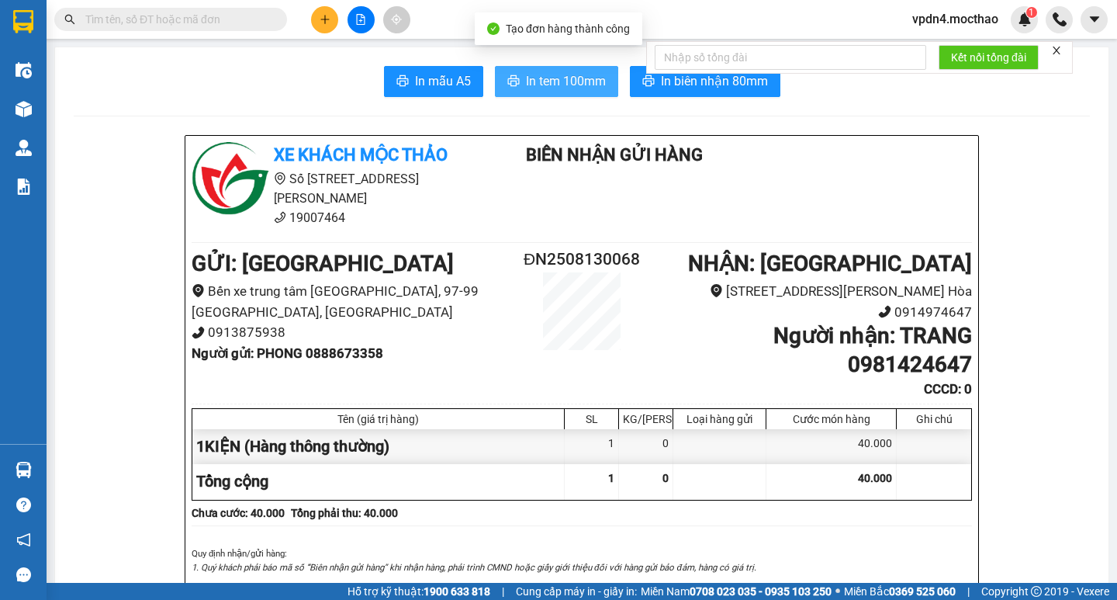
click at [526, 81] on span "In tem 100mm" at bounding box center [566, 80] width 80 height 19
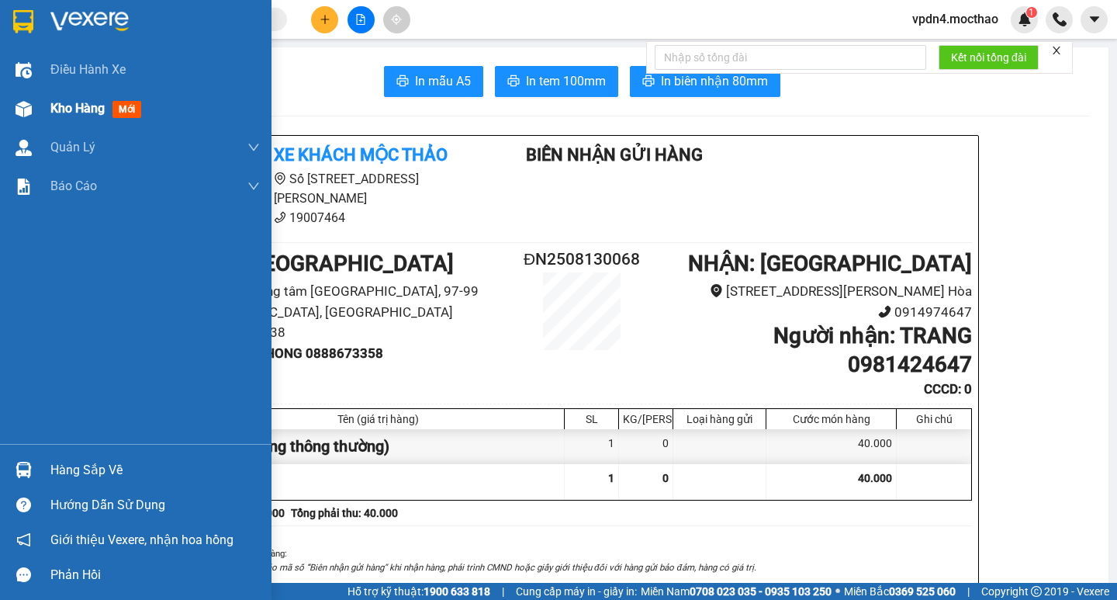
click at [103, 109] on span "Kho hàng" at bounding box center [77, 108] width 54 height 15
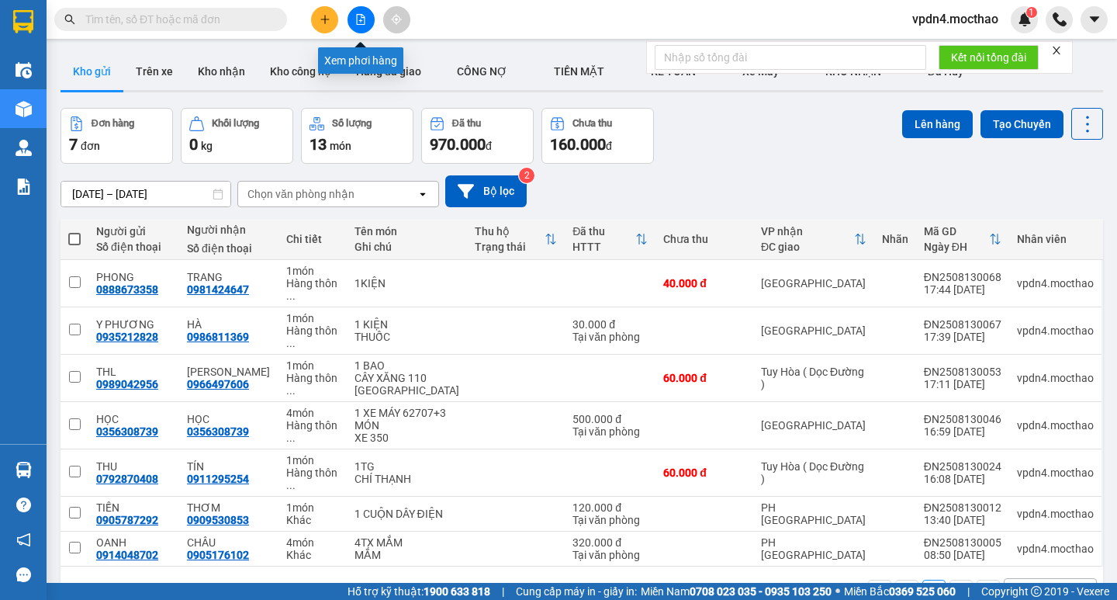
click at [358, 18] on icon "file-add" at bounding box center [360, 19] width 11 height 11
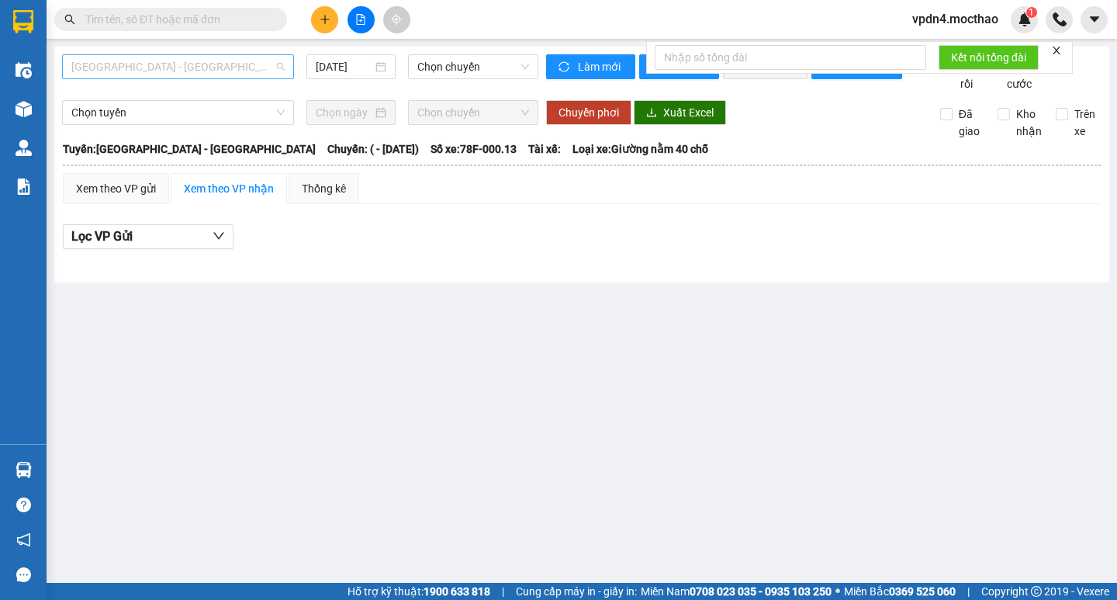
click at [229, 72] on span "Sài Gòn - Tuy Hòa" at bounding box center [177, 66] width 213 height 23
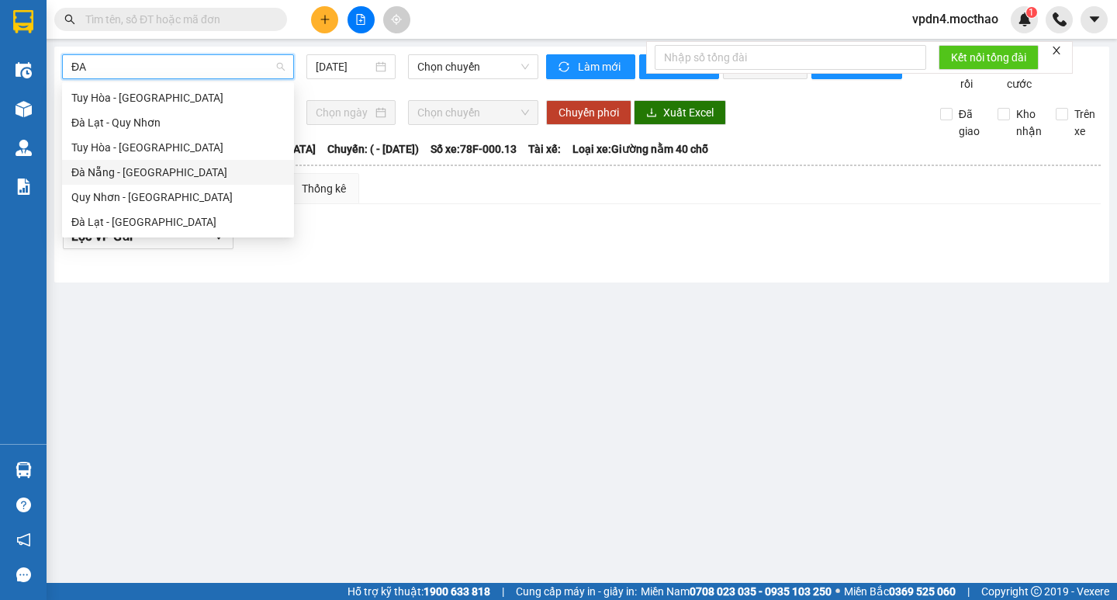
click at [200, 163] on div "Đà Nẵng - Tuy Hoà" at bounding box center [178, 172] width 232 height 25
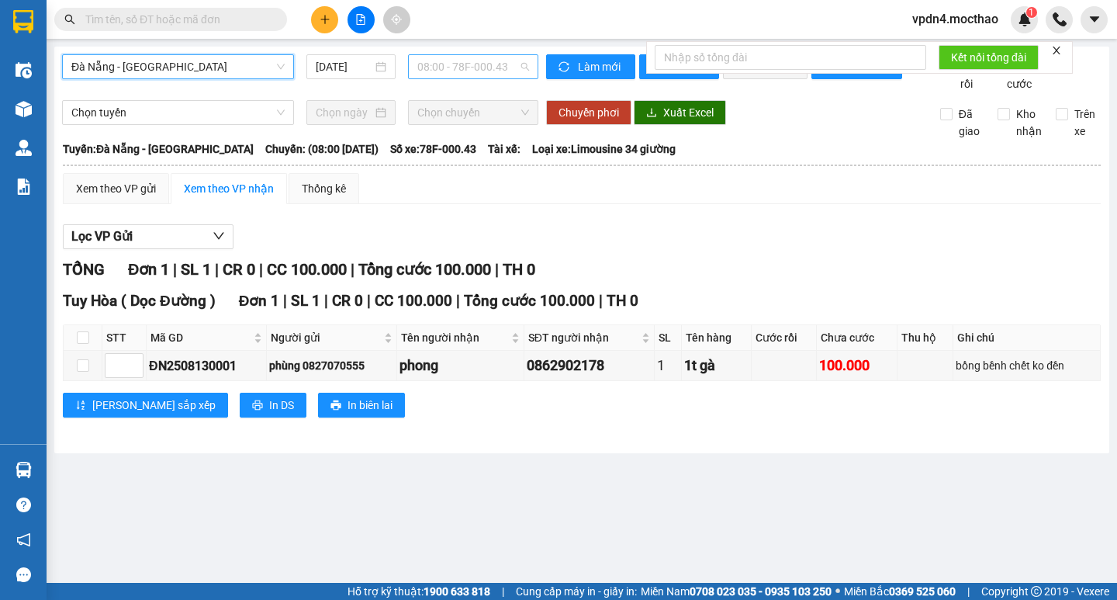
click at [500, 60] on span "08:00 - 78F-000.43" at bounding box center [473, 66] width 112 height 23
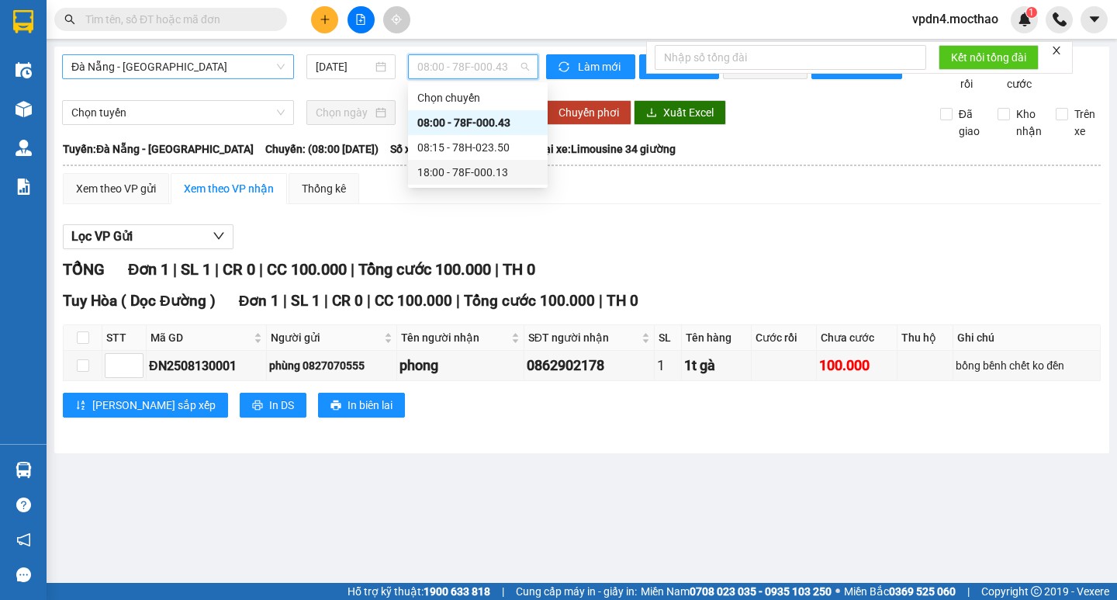
click at [498, 180] on div "18:00 - 78F-000.13" at bounding box center [477, 172] width 121 height 17
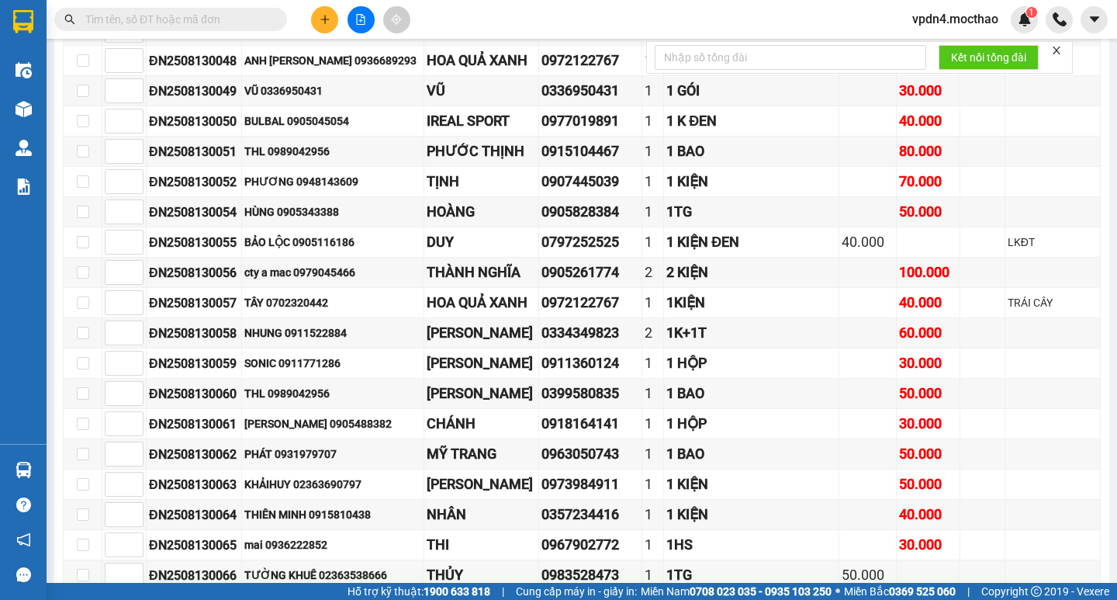
scroll to position [1713, 0]
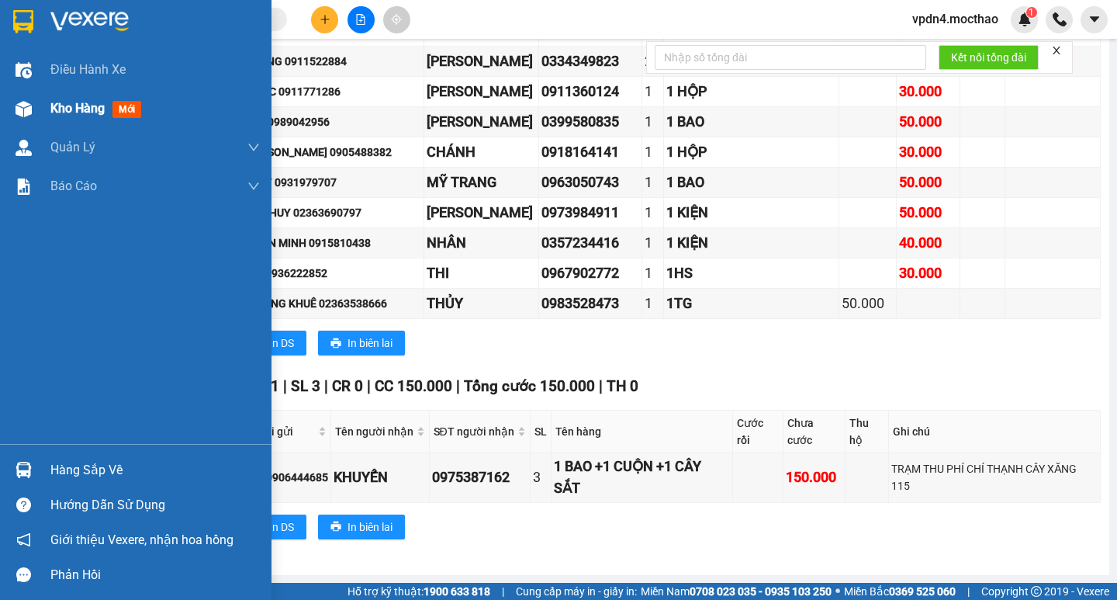
click at [81, 120] on div "Kho hàng mới" at bounding box center [154, 108] width 209 height 39
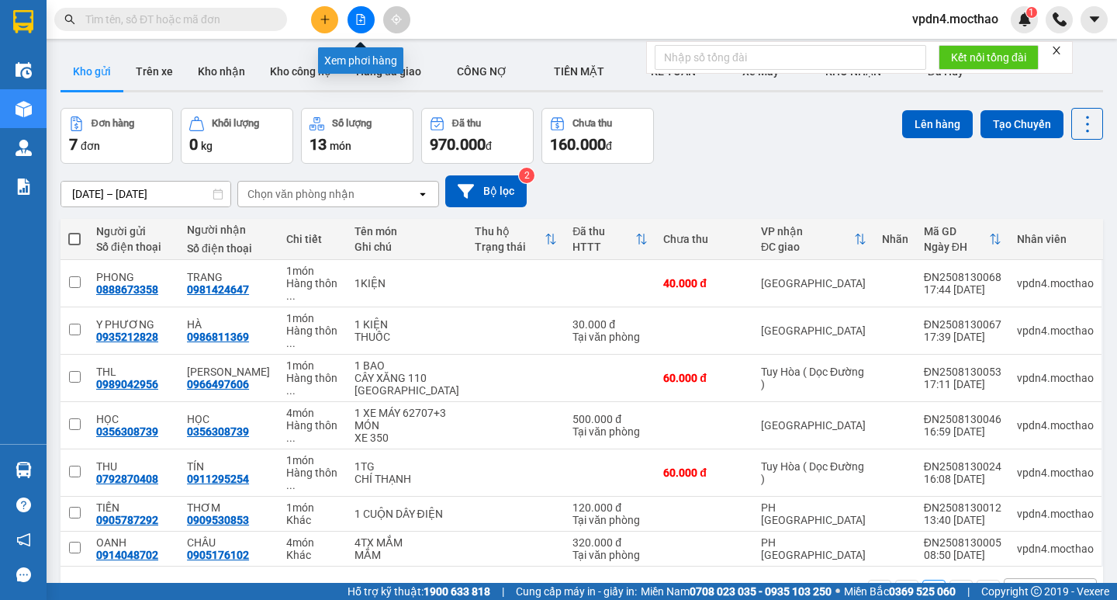
click at [363, 16] on icon "file-add" at bounding box center [360, 19] width 11 height 11
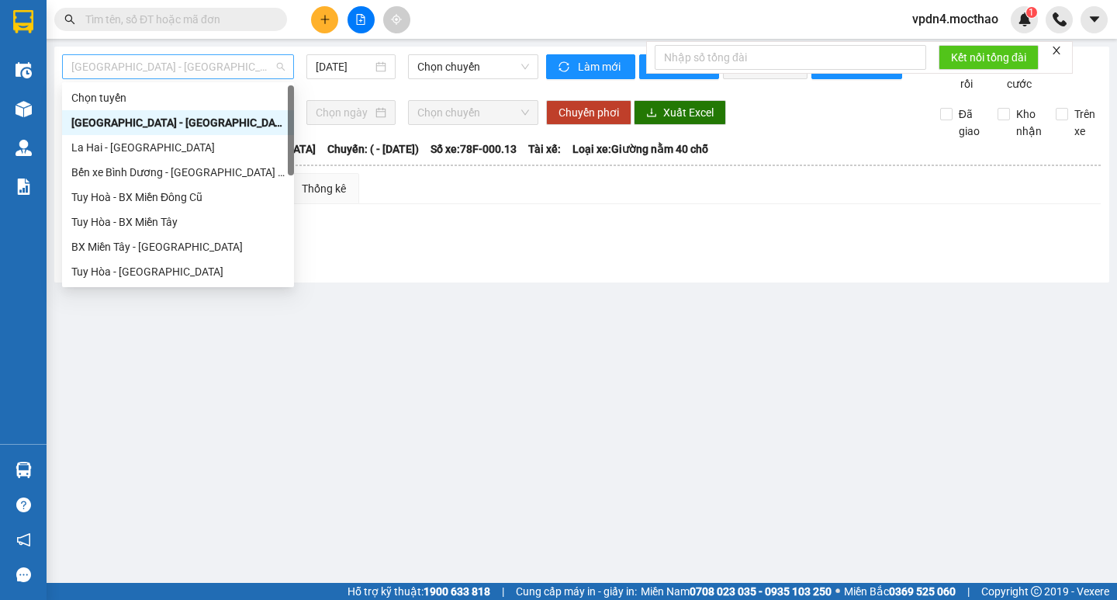
click at [269, 73] on span "Sài Gòn - Tuy Hòa" at bounding box center [177, 66] width 213 height 23
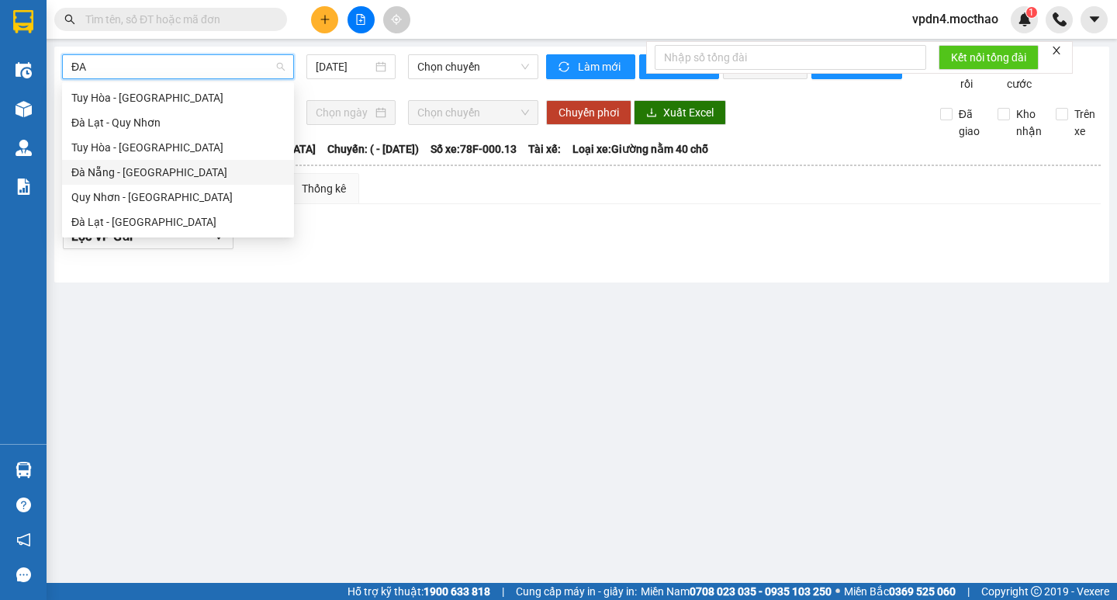
click at [160, 164] on div "Đà Nẵng - Tuy Hoà" at bounding box center [177, 172] width 213 height 17
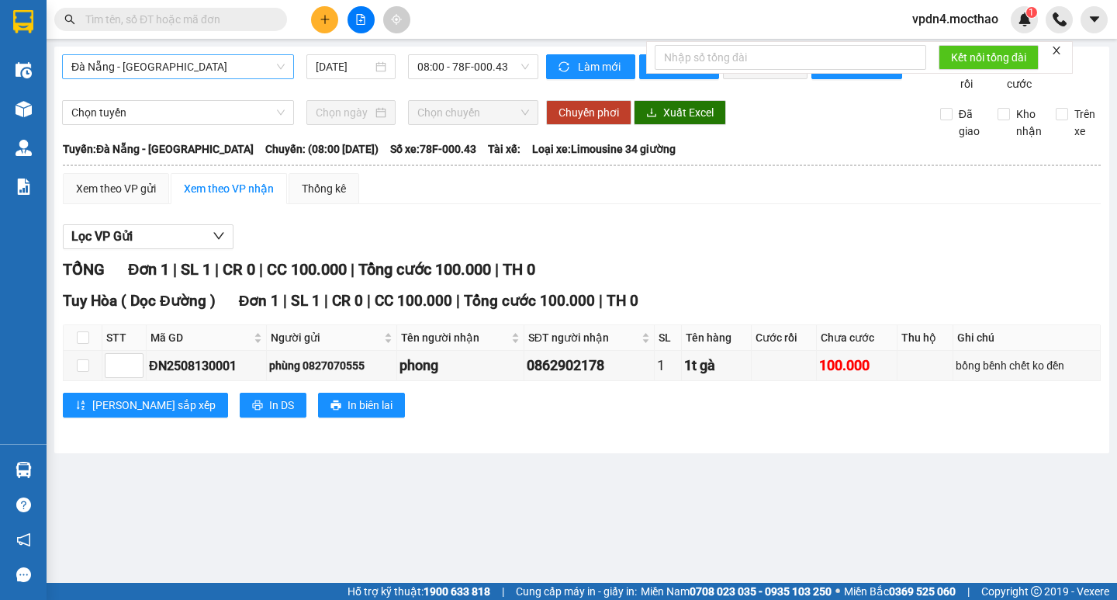
click at [1057, 52] on icon "close" at bounding box center [1057, 51] width 8 height 8
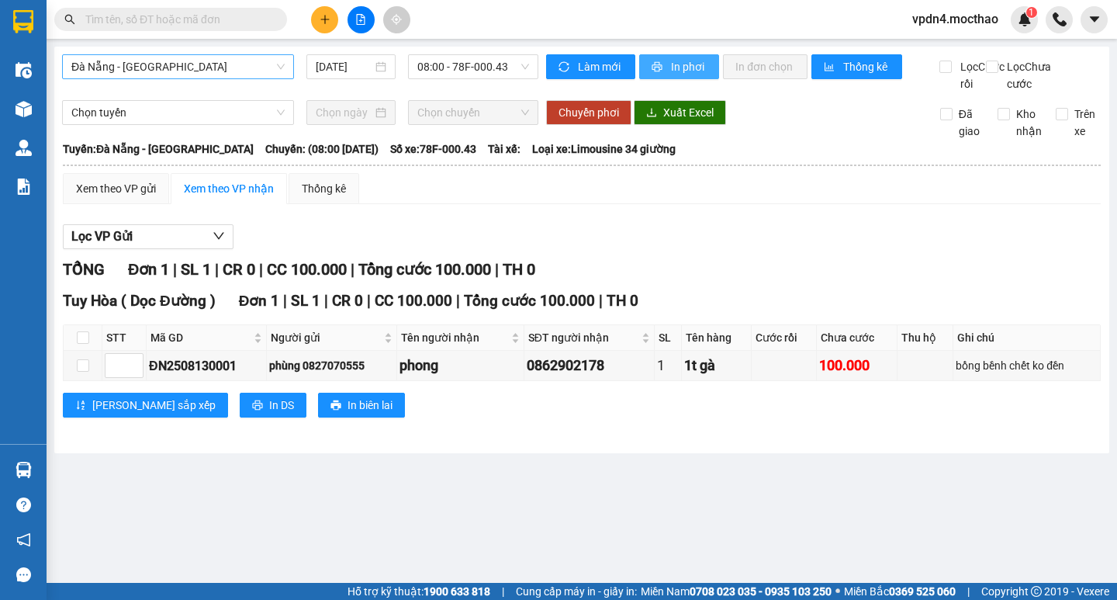
click at [668, 66] on button "In phơi" at bounding box center [679, 66] width 80 height 25
click at [449, 71] on span "08:00 - 78F-000.43" at bounding box center [473, 66] width 112 height 23
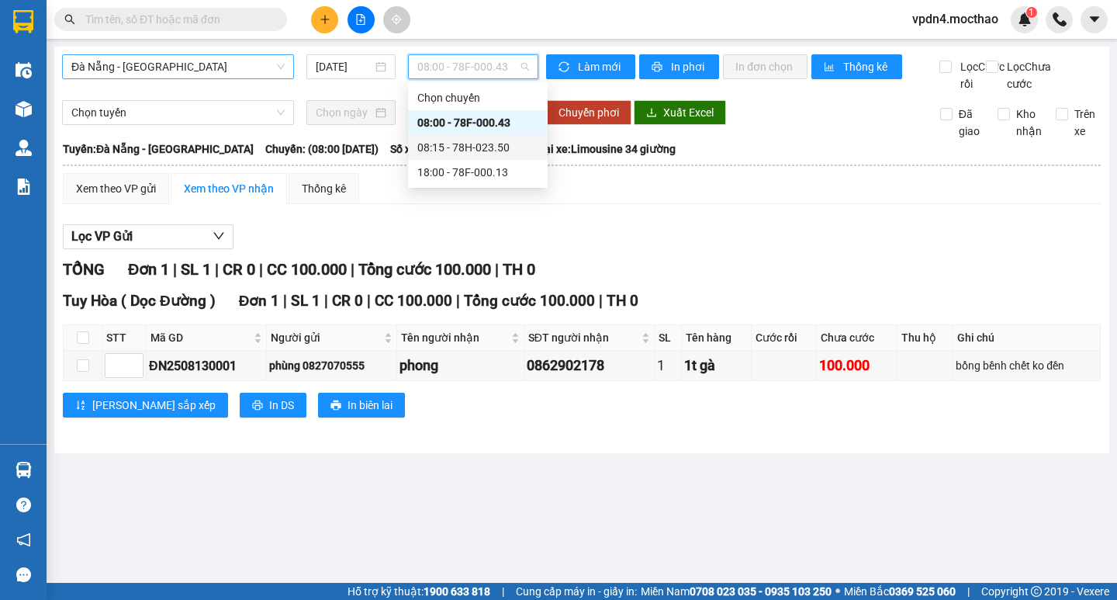
click at [441, 154] on div "08:15 - 78H-023.50" at bounding box center [477, 147] width 121 height 17
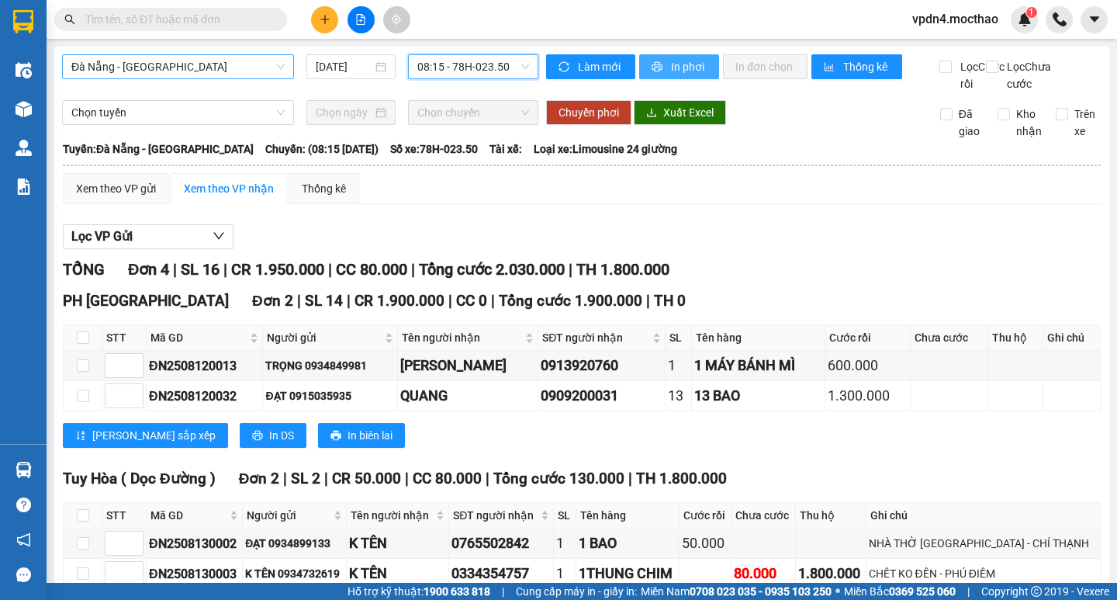
click at [693, 62] on span "In phơi" at bounding box center [689, 66] width 36 height 17
click at [503, 74] on span "08:15 - 78H-023.50" at bounding box center [473, 66] width 112 height 23
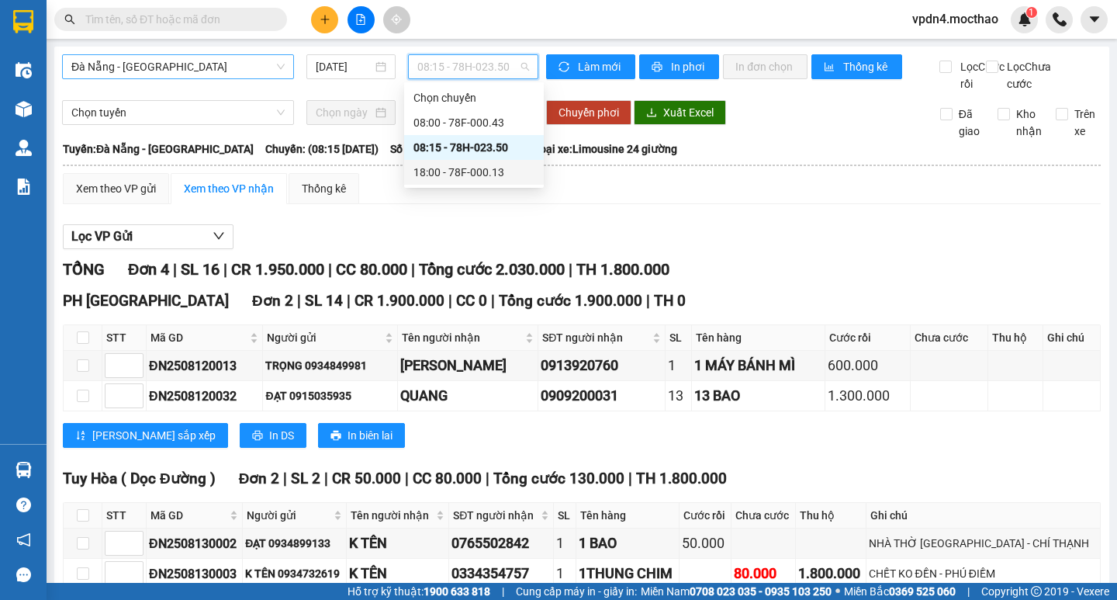
click at [479, 178] on div "18:00 - 78F-000.13" at bounding box center [474, 172] width 121 height 17
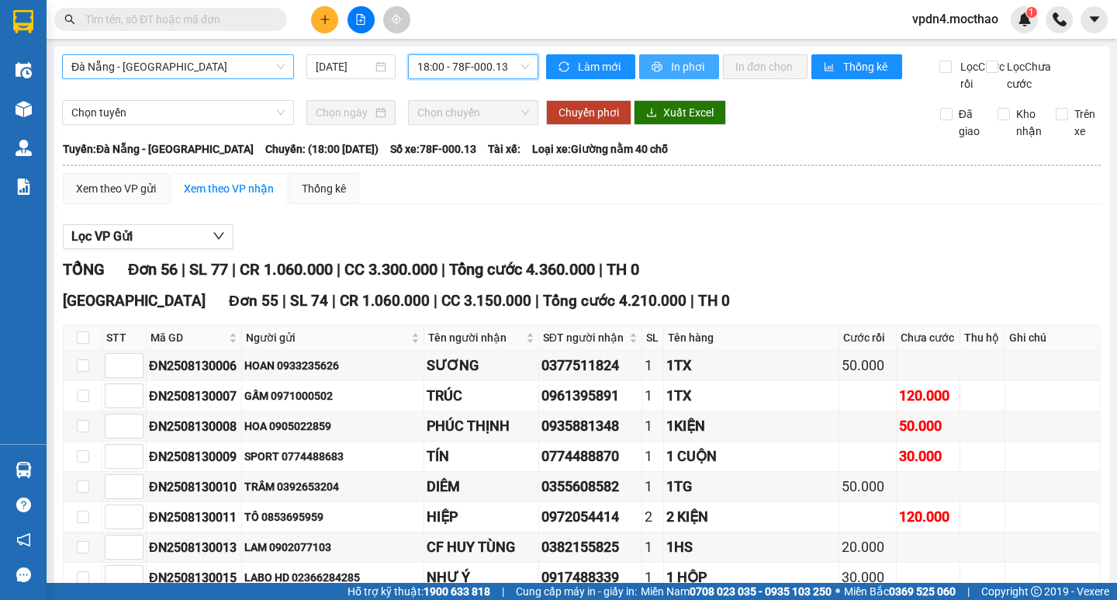
click at [687, 66] on span "In phơi" at bounding box center [689, 66] width 36 height 17
